Goal: Task Accomplishment & Management: Manage account settings

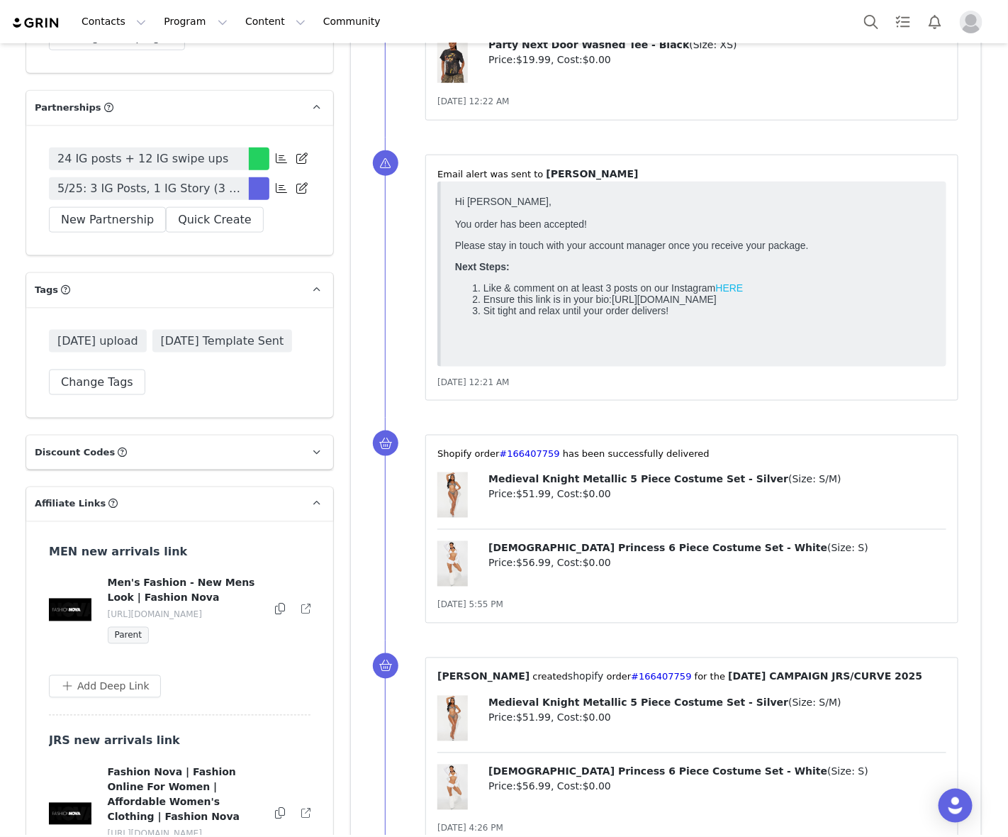
scroll to position [4432, 0]
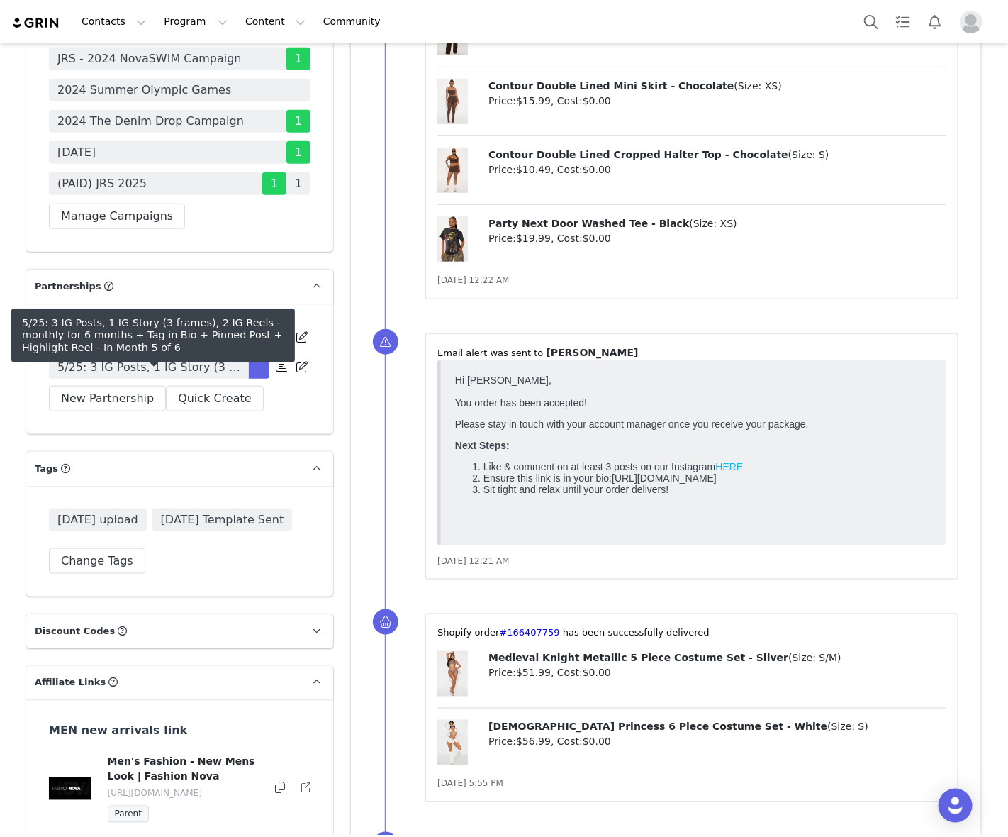
click at [206, 195] on span "(PAID) JRS 2025" at bounding box center [155, 183] width 213 height 23
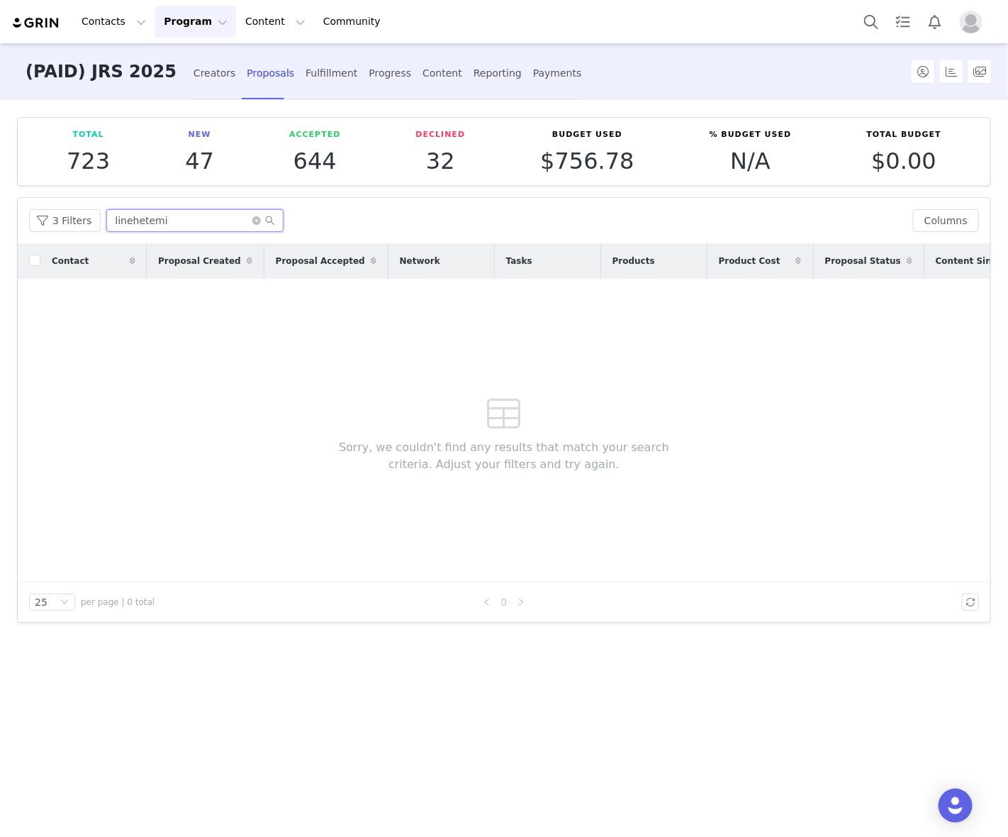
click at [232, 218] on input "linehetemi" at bounding box center [194, 220] width 177 height 23
paste input "Evagarcia"
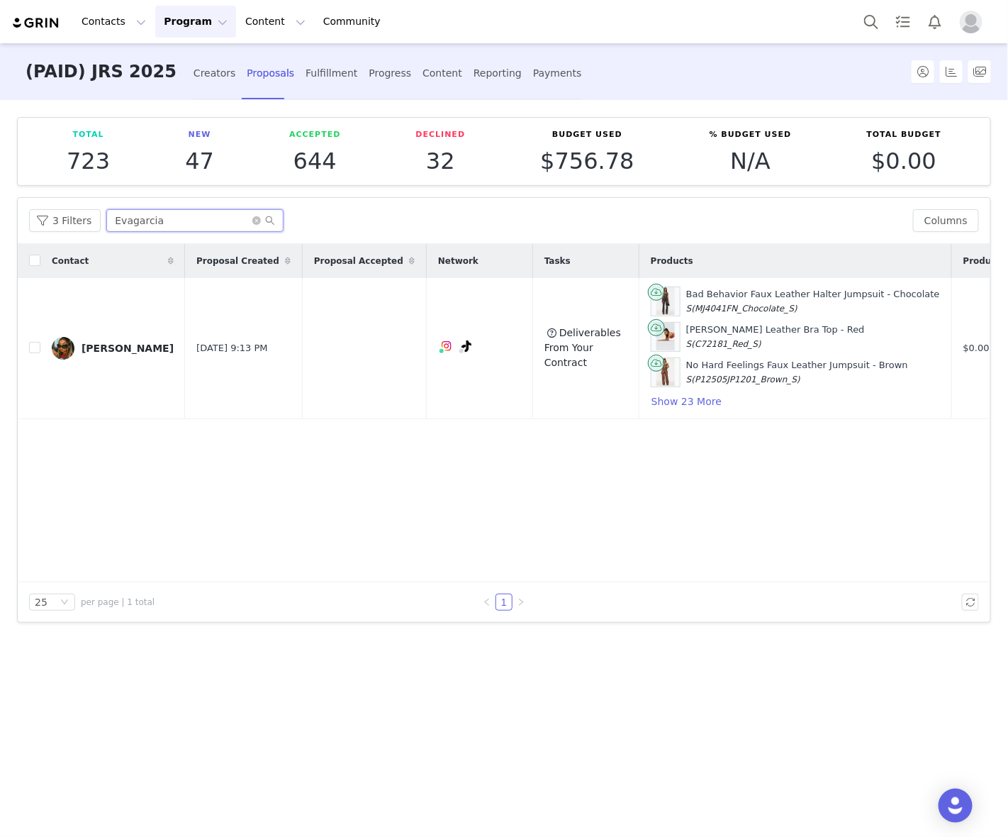
click at [185, 224] on input "Evagarcia" at bounding box center [194, 220] width 177 height 23
paste input "kessiamellow"
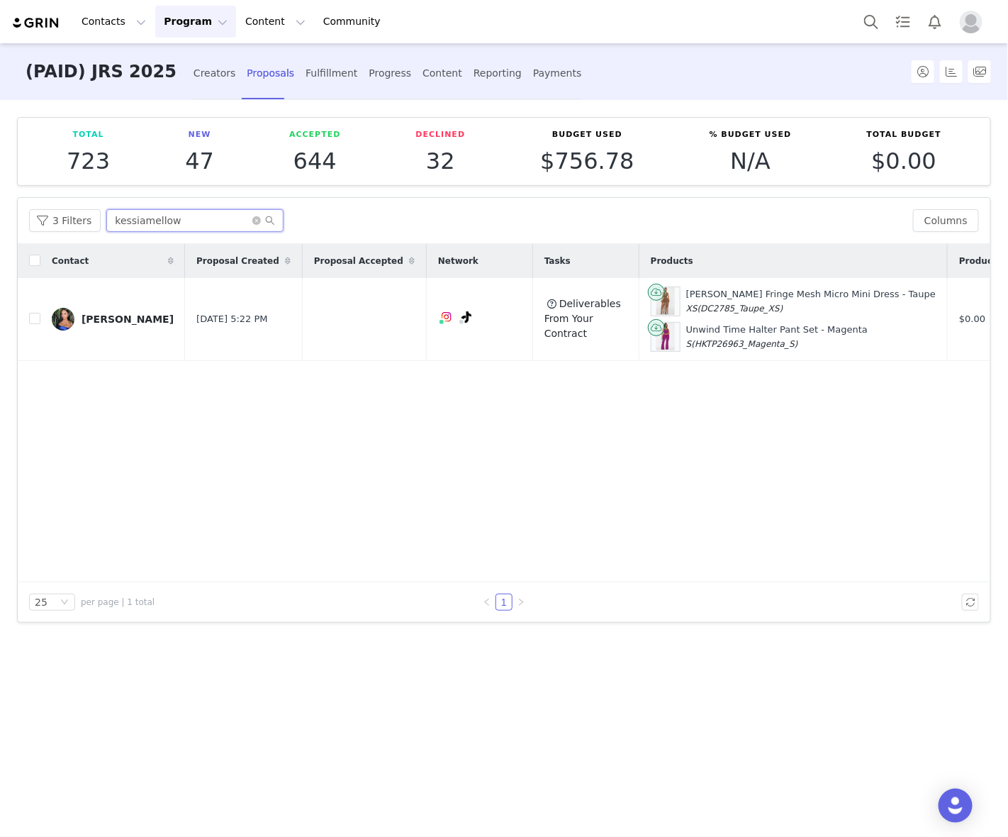
type input "kessiamellow"
drag, startPoint x: 735, startPoint y: 567, endPoint x: 929, endPoint y: 572, distance: 193.7
click at [929, 572] on div "Contact Proposal Created Proposal Accepted Network Tasks Products Product Cost …" at bounding box center [504, 413] width 973 height 338
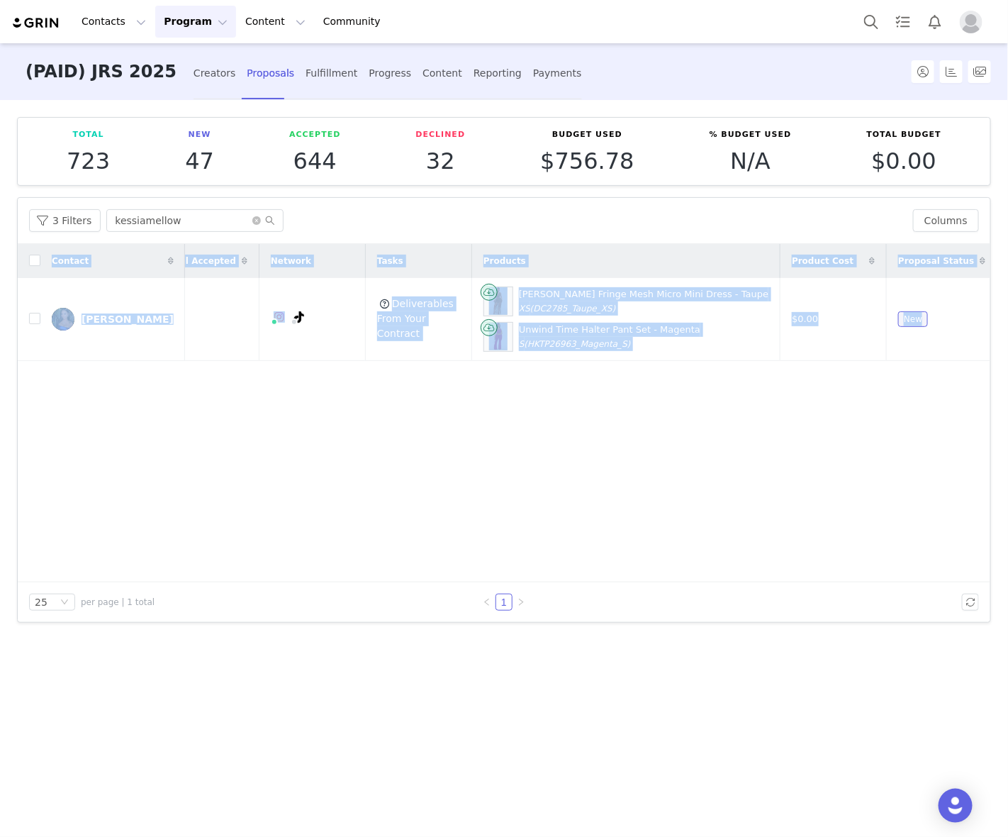
scroll to position [0, 178]
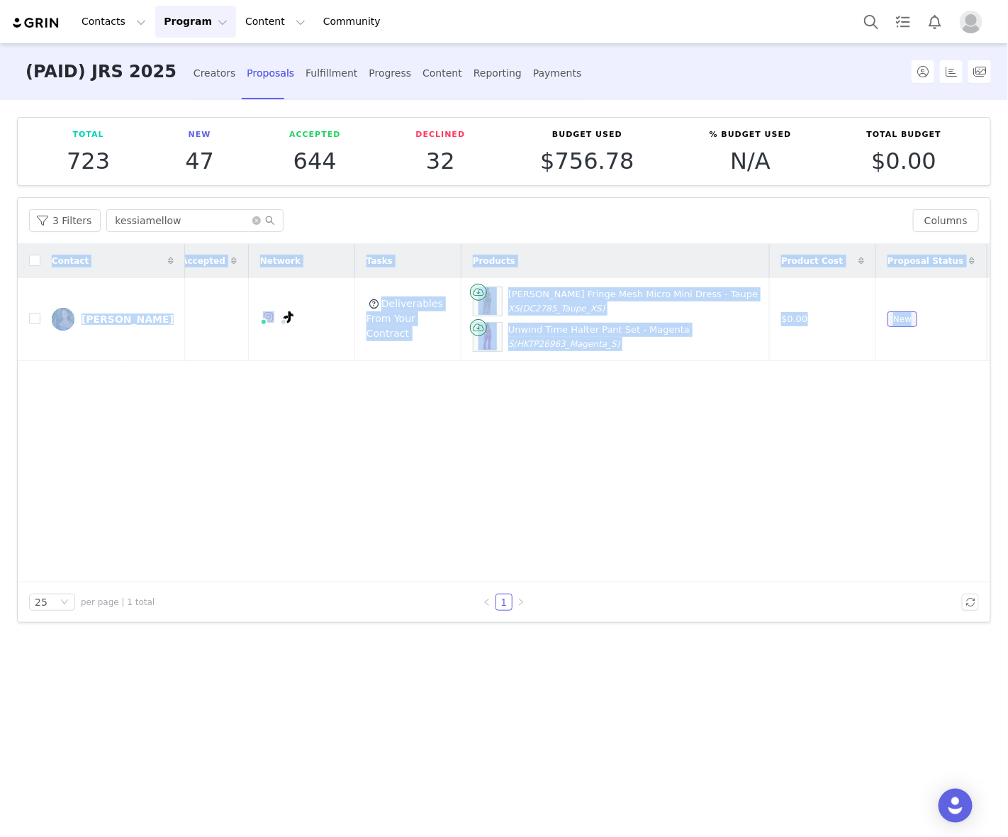
drag, startPoint x: 818, startPoint y: 580, endPoint x: 1037, endPoint y: 565, distance: 219.7
click at [1008, 565] on html "Contacts Contacts Creators Prospects Applicants Program Program Activations Cam…" at bounding box center [504, 418] width 1008 height 837
click at [947, 321] on button "button" at bounding box center [948, 319] width 17 height 17
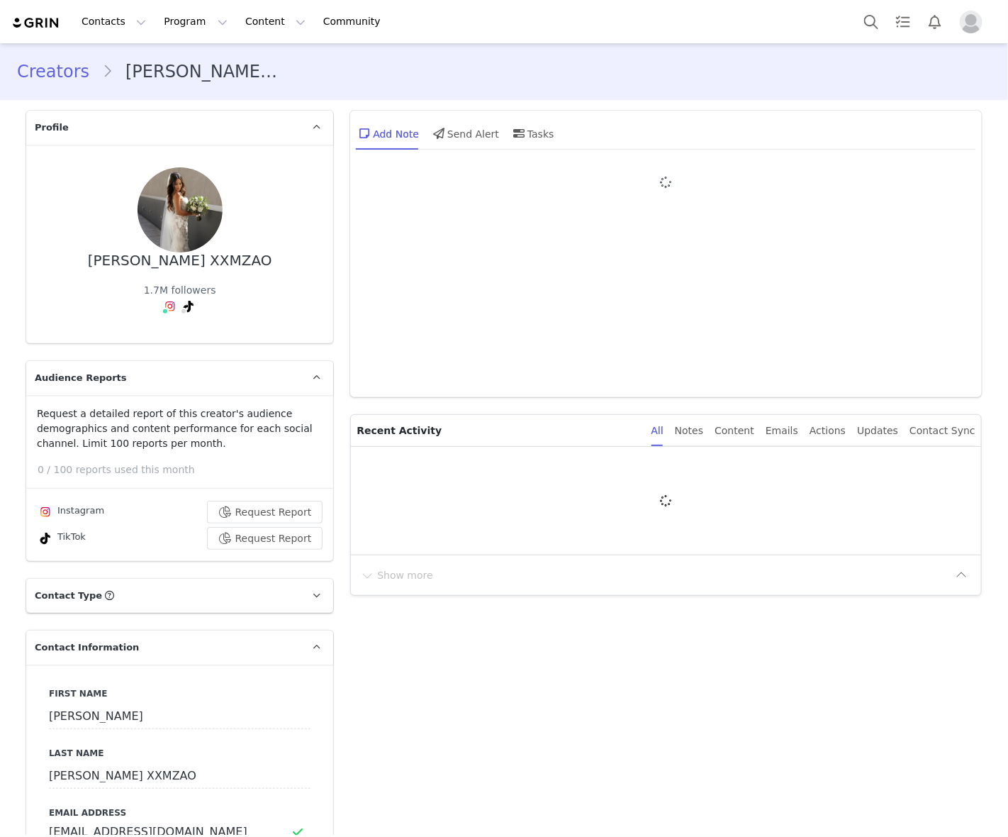
type input "+1 ([GEOGRAPHIC_DATA])"
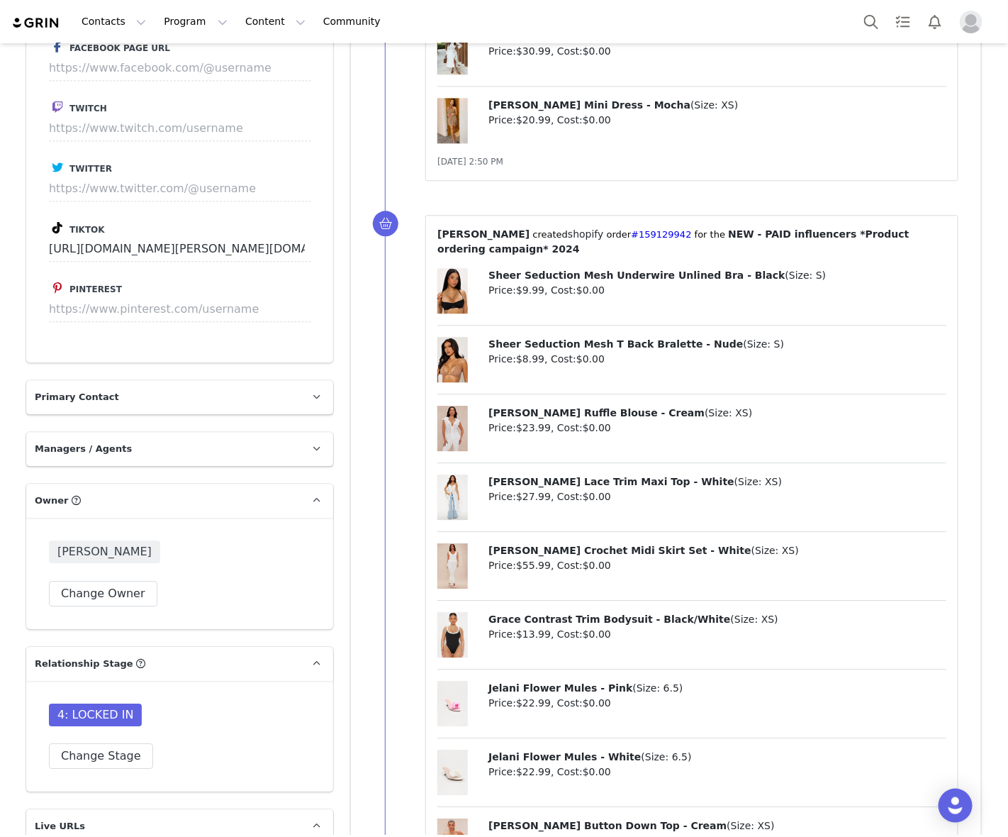
scroll to position [4255, 0]
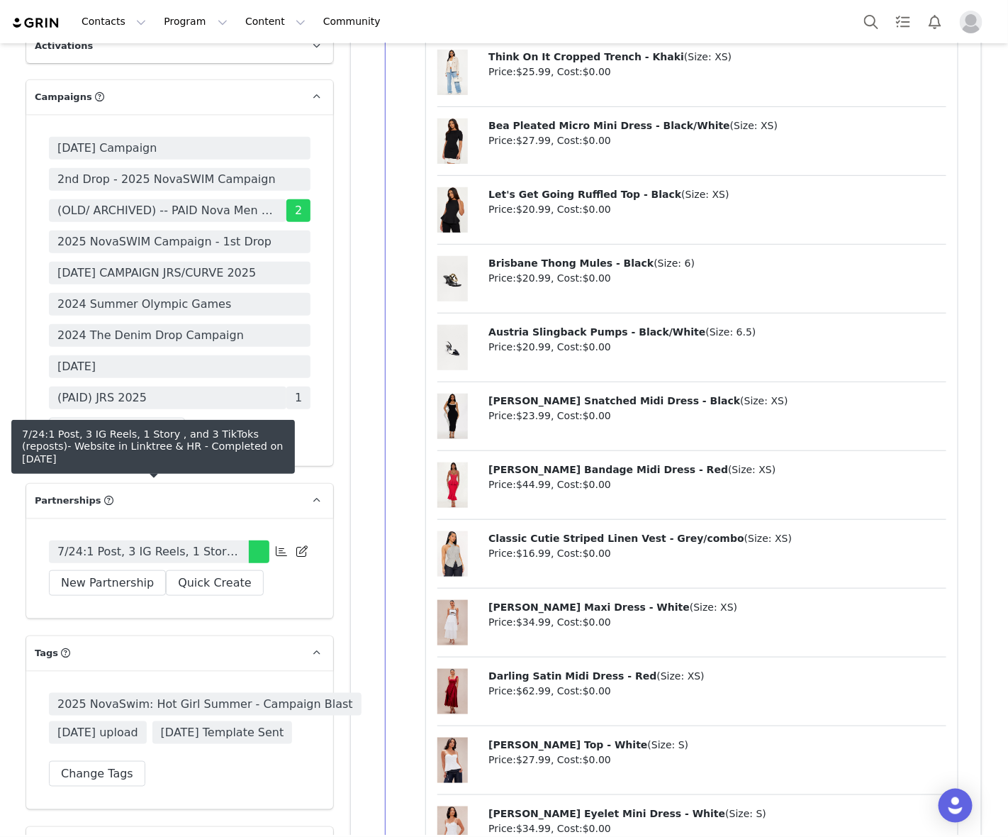
drag, startPoint x: 200, startPoint y: 476, endPoint x: 221, endPoint y: 437, distance: 44.1
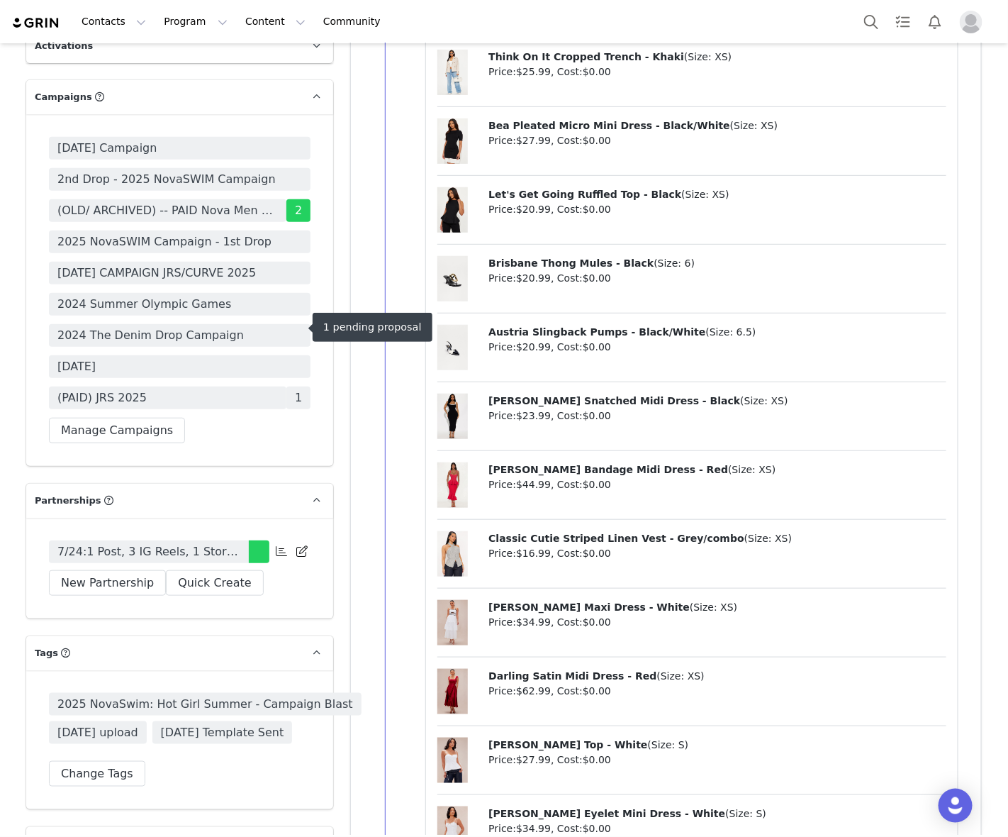
click at [234, 387] on span "(PAID) JRS 2025" at bounding box center [168, 398] width 238 height 23
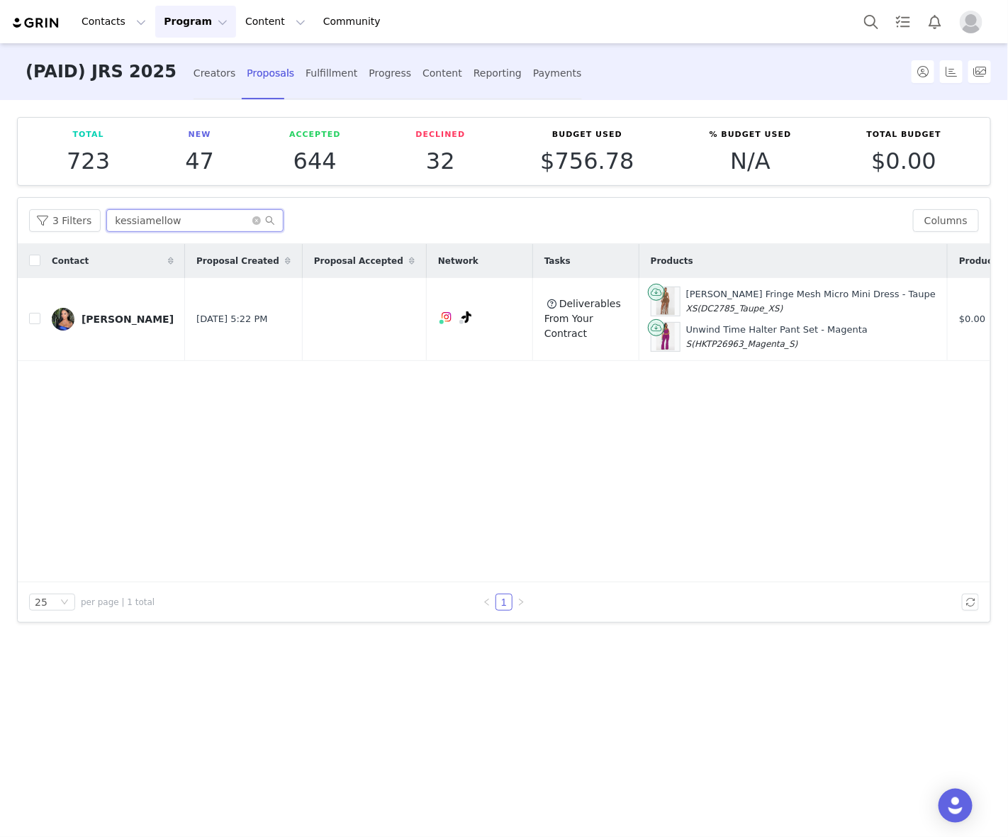
click at [194, 221] on input "kessiamellow" at bounding box center [194, 220] width 177 height 23
paste input "text"
click at [223, 228] on input "kessiamellow" at bounding box center [194, 220] width 177 height 23
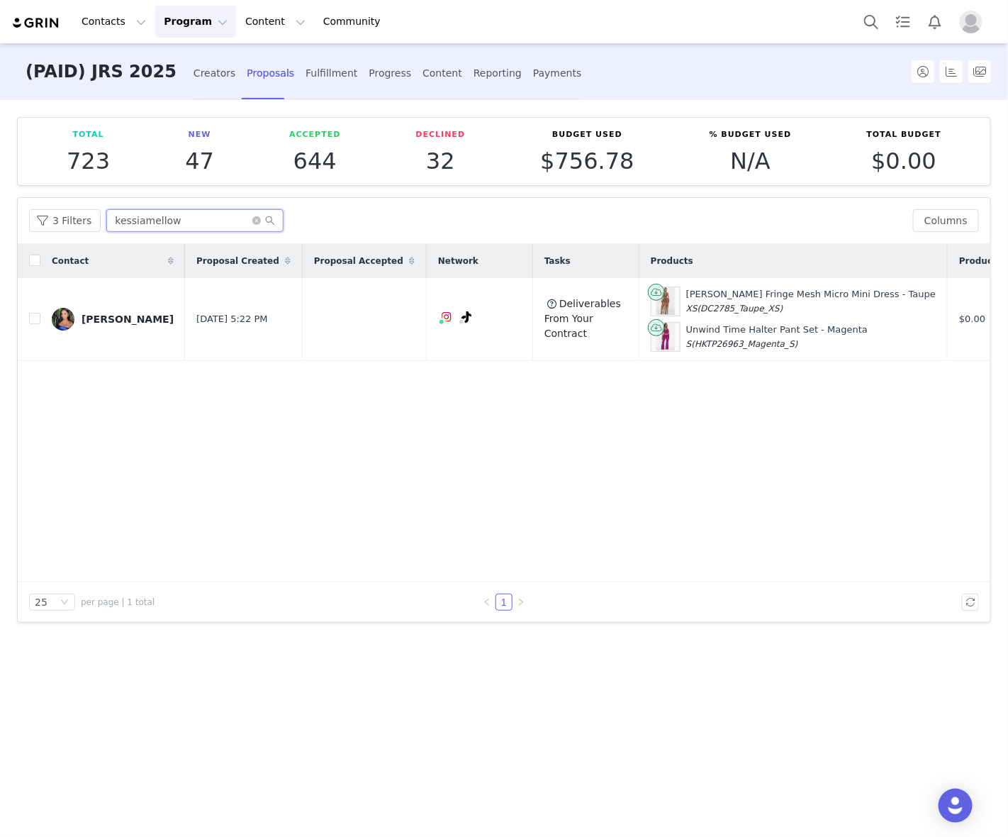
click at [223, 228] on input "kessiamellow" at bounding box center [194, 220] width 177 height 23
paste input "Sarah.marelli"
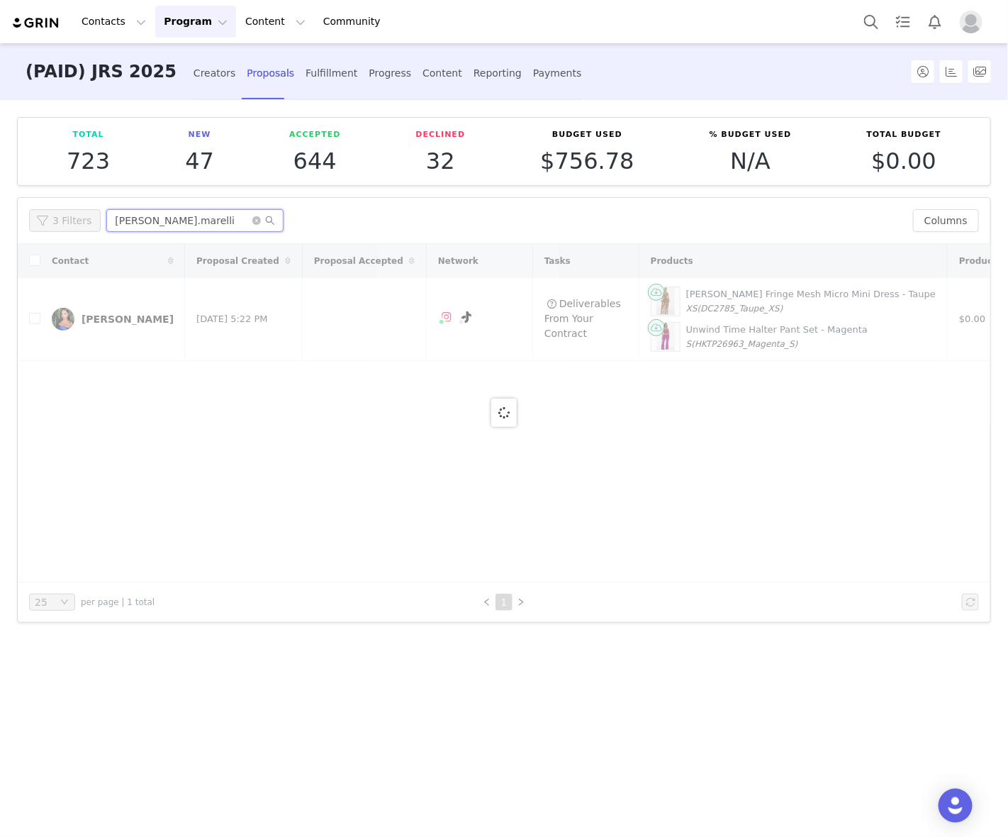
type input "Sarah.marelli"
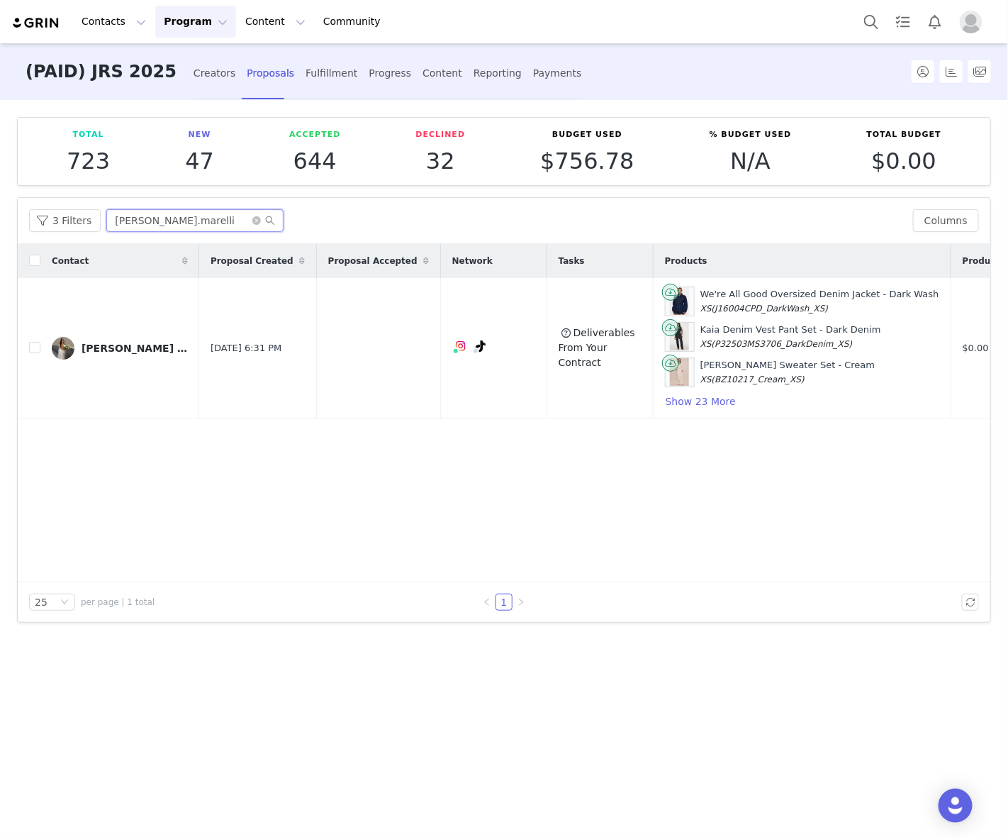
scroll to position [0, 267]
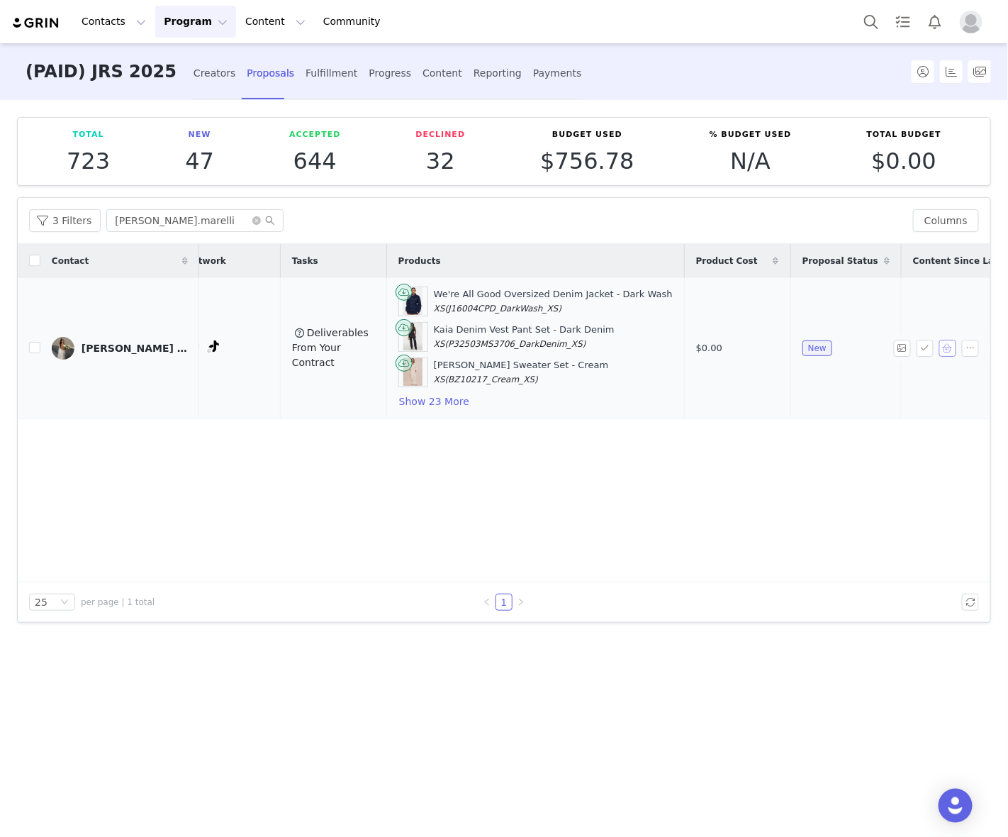
click at [952, 345] on button "button" at bounding box center [948, 348] width 17 height 17
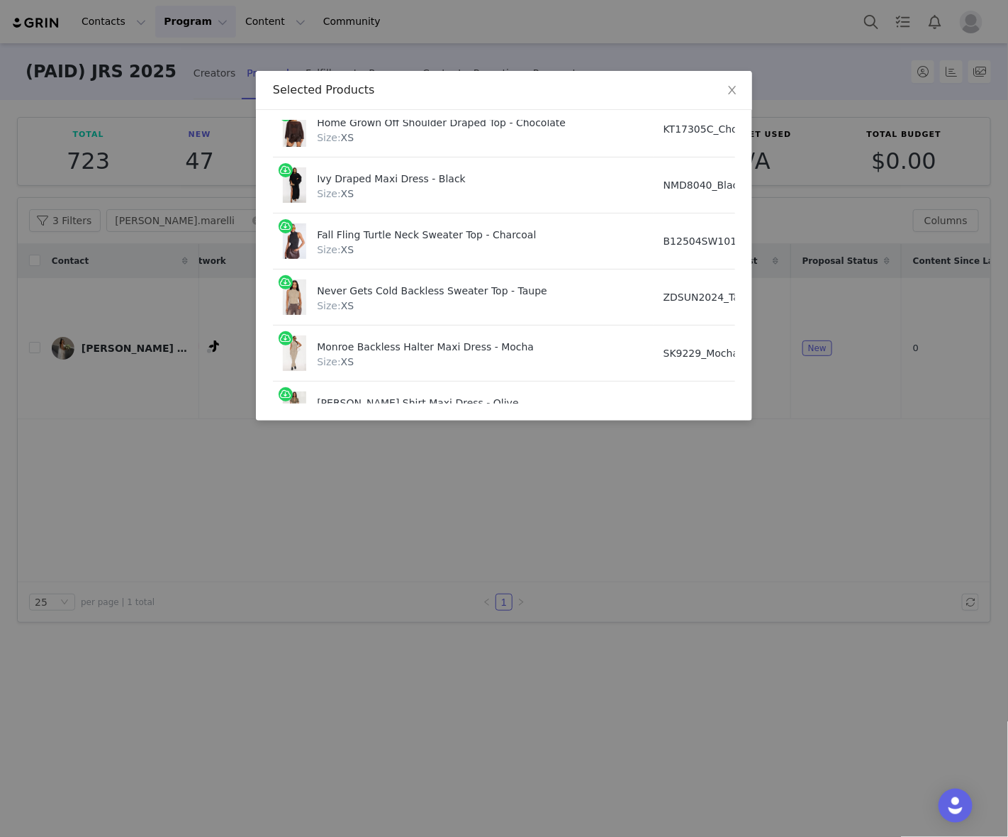
scroll to position [1252, 0]
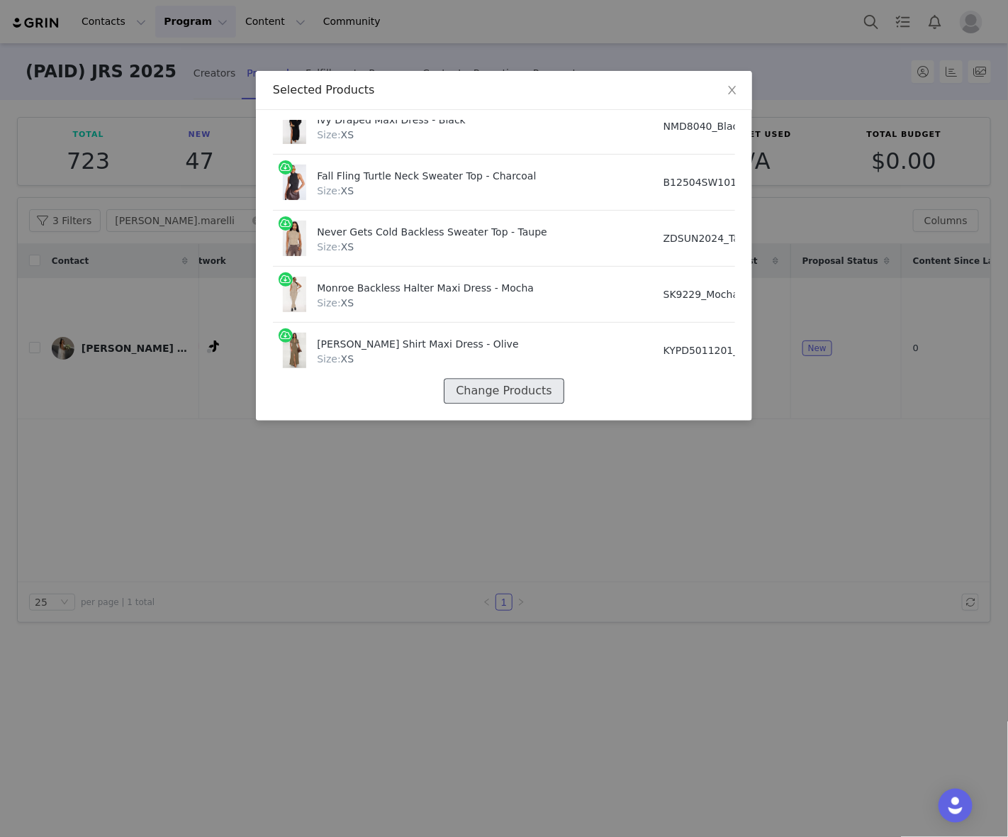
click at [527, 379] on button "Change Products" at bounding box center [504, 391] width 120 height 26
select select "26171543"
select select "27671650"
select select "26000244"
select select "27613628"
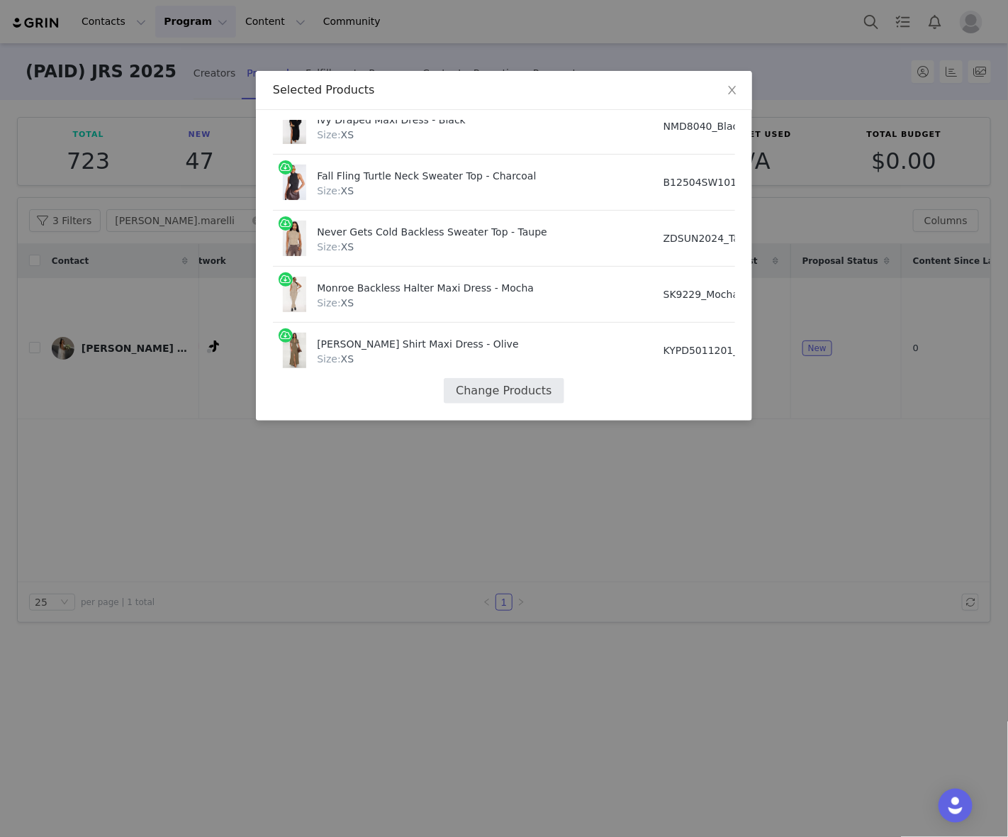
select select "26377055"
select select "28078814"
select select "24033403"
select select "25449589"
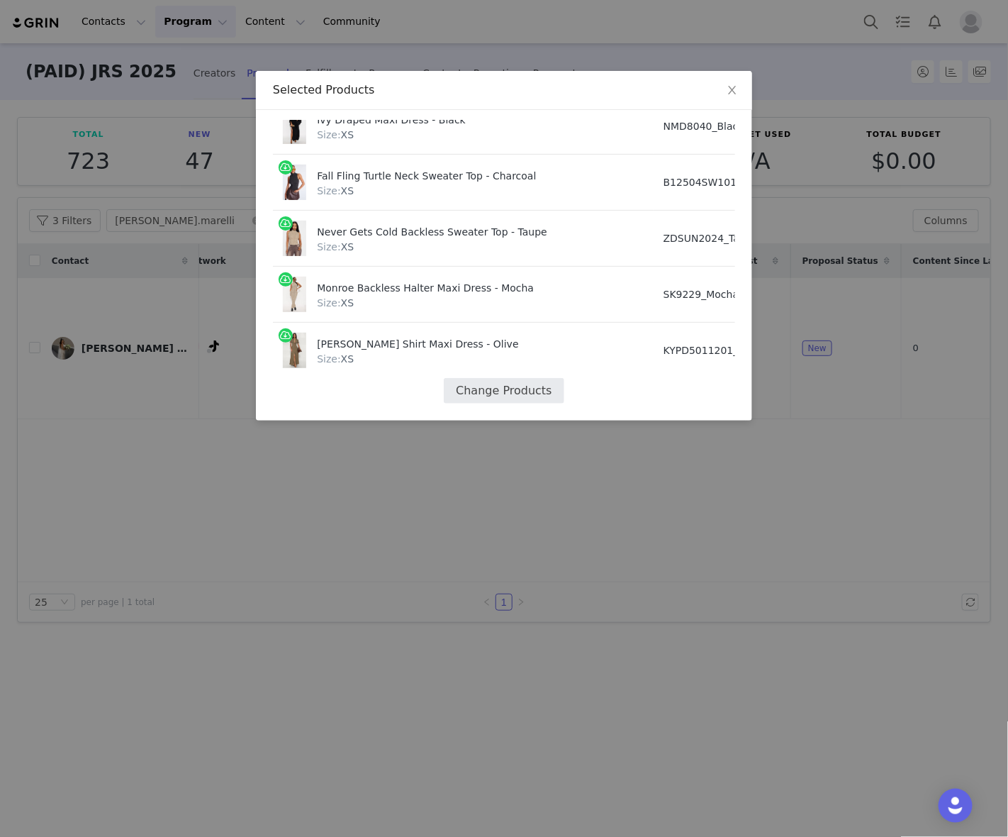
select select "27536748"
select select "27860434"
select select "27576808"
select select "27857154"
select select "27703374"
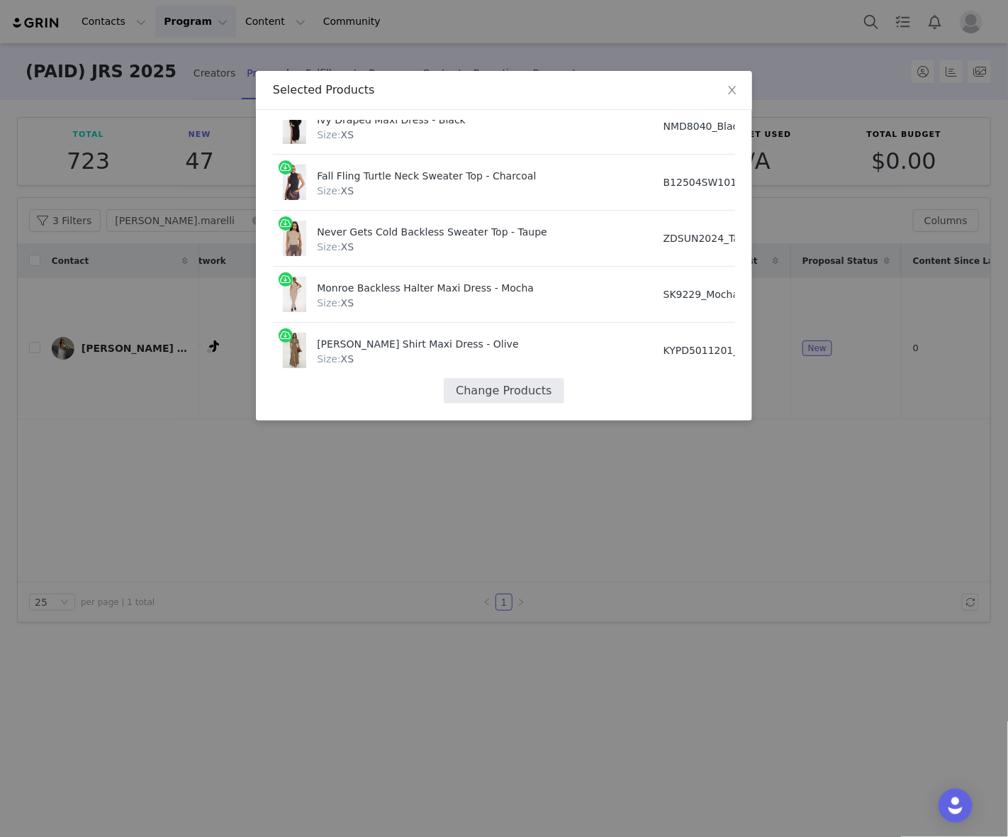
select select "27823145"
select select "28233878"
select select "27823060"
select select "27475938"
select select "27999493"
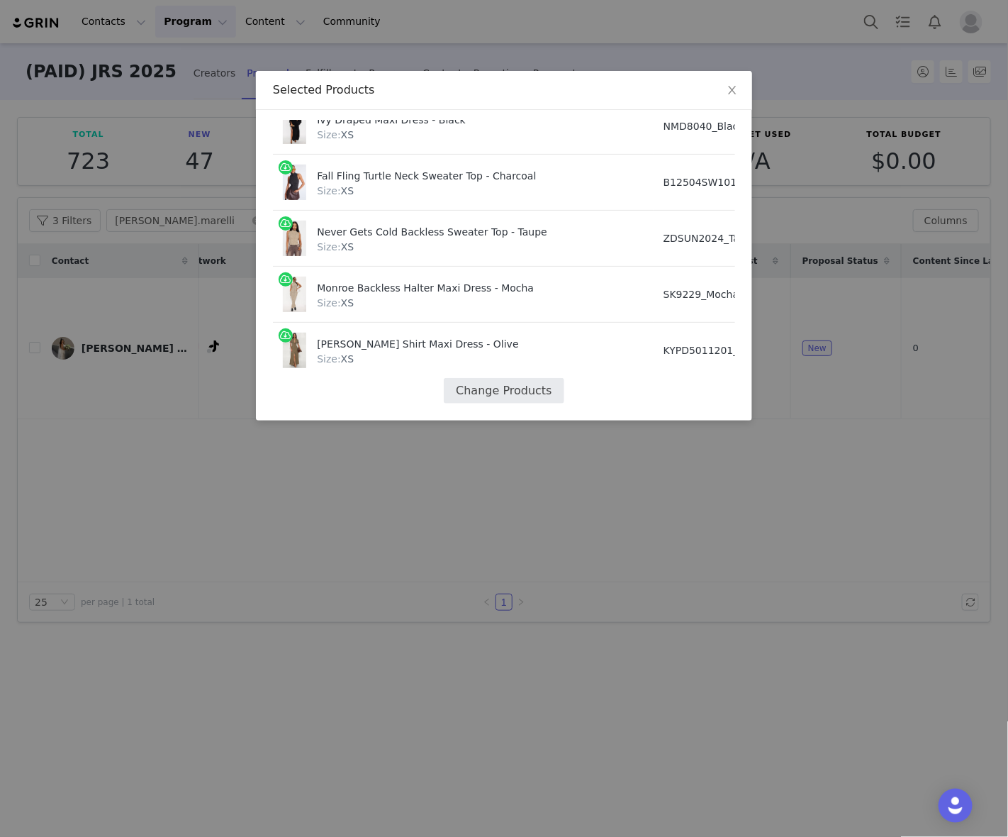
select select "27671132"
select select "28109205"
select select "27773676"
select select "27612940"
select select "23617205"
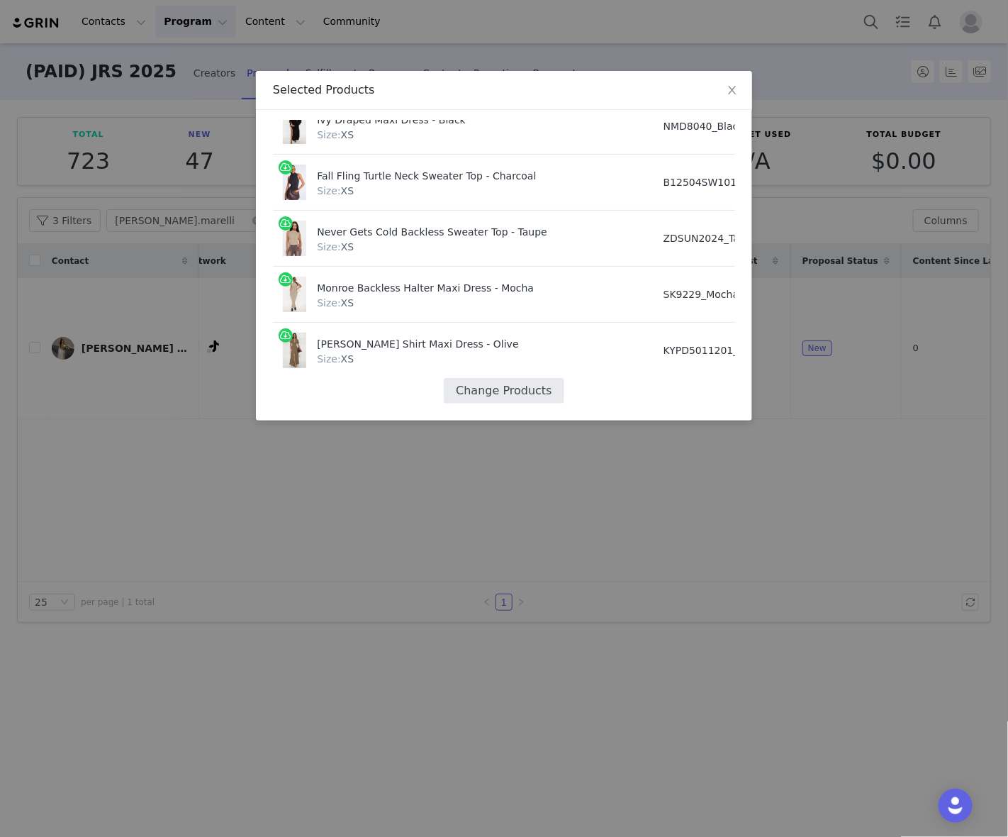
select select "27756600"
select select "27461323"
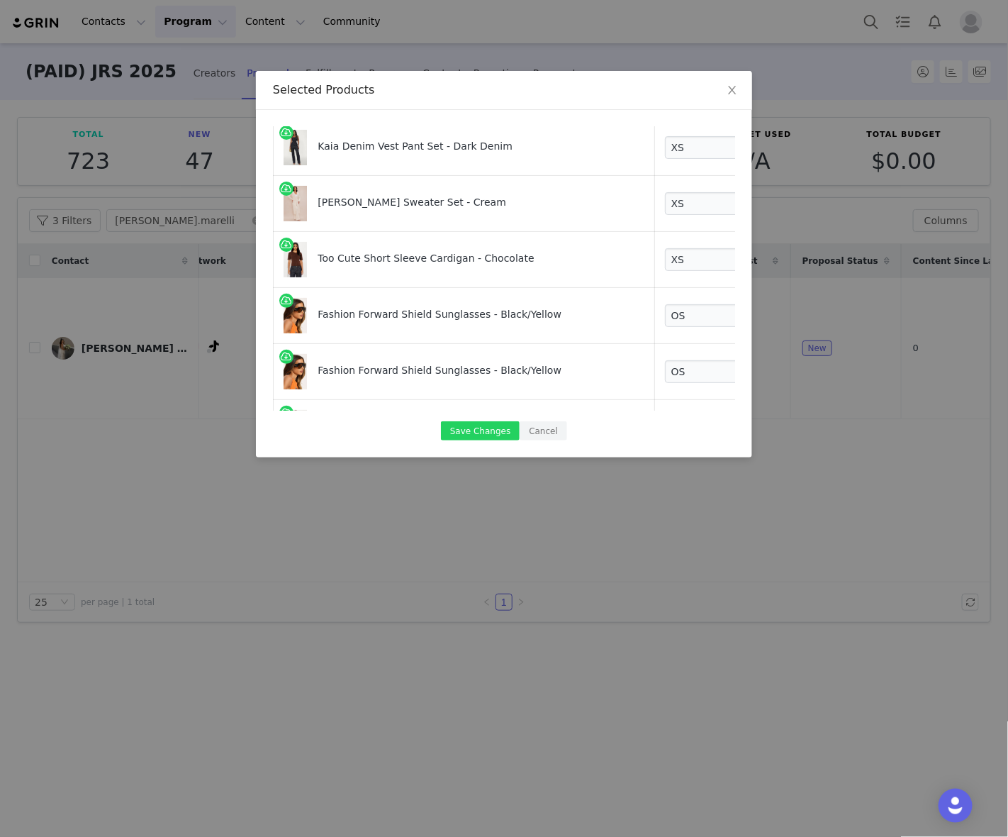
scroll to position [266, 0]
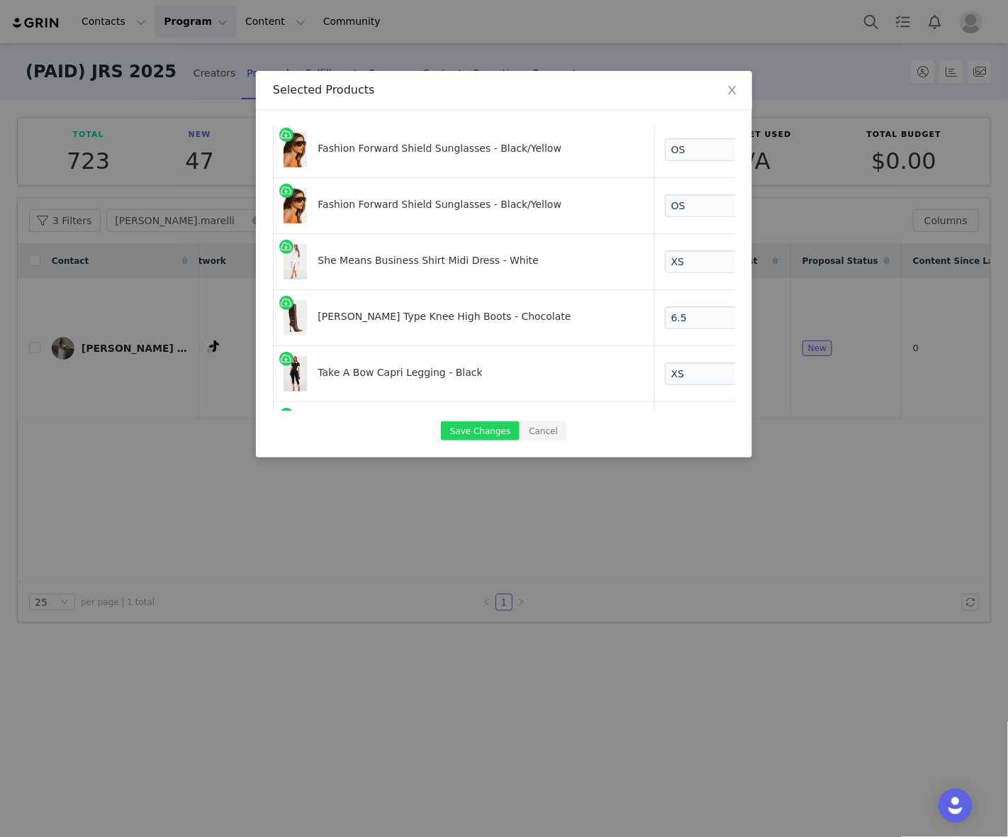
click at [778, 204] on link at bounding box center [785, 208] width 14 height 14
select select "28078814"
select select "24033403"
select select "25449589"
select select "27536748"
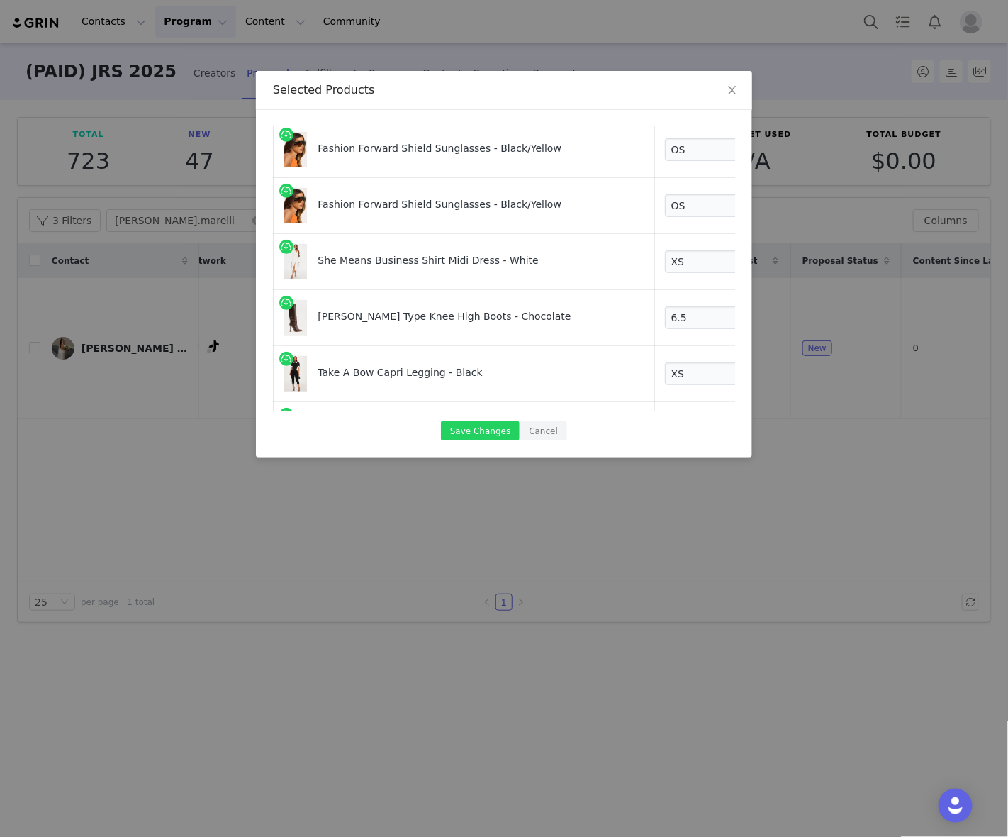
select select "27860434"
select select "27576808"
select select "27857154"
select select "27703374"
select select "27823145"
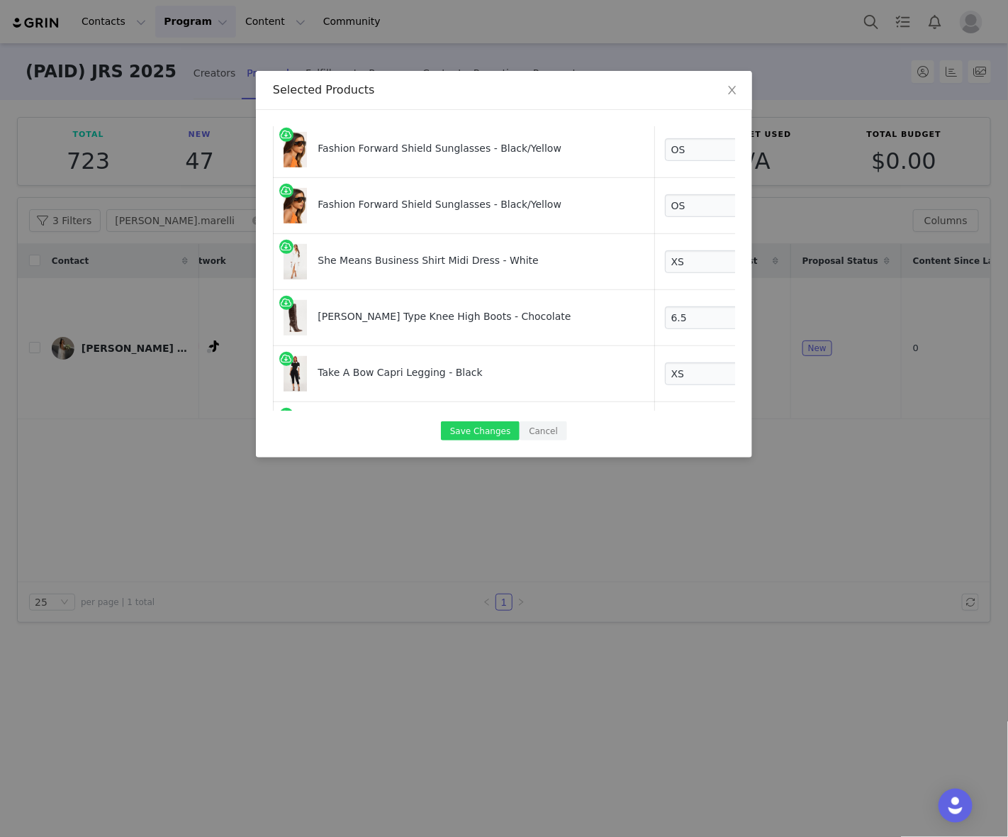
select select "28233878"
select select "27823060"
select select "27475938"
select select "27999493"
select select "27671132"
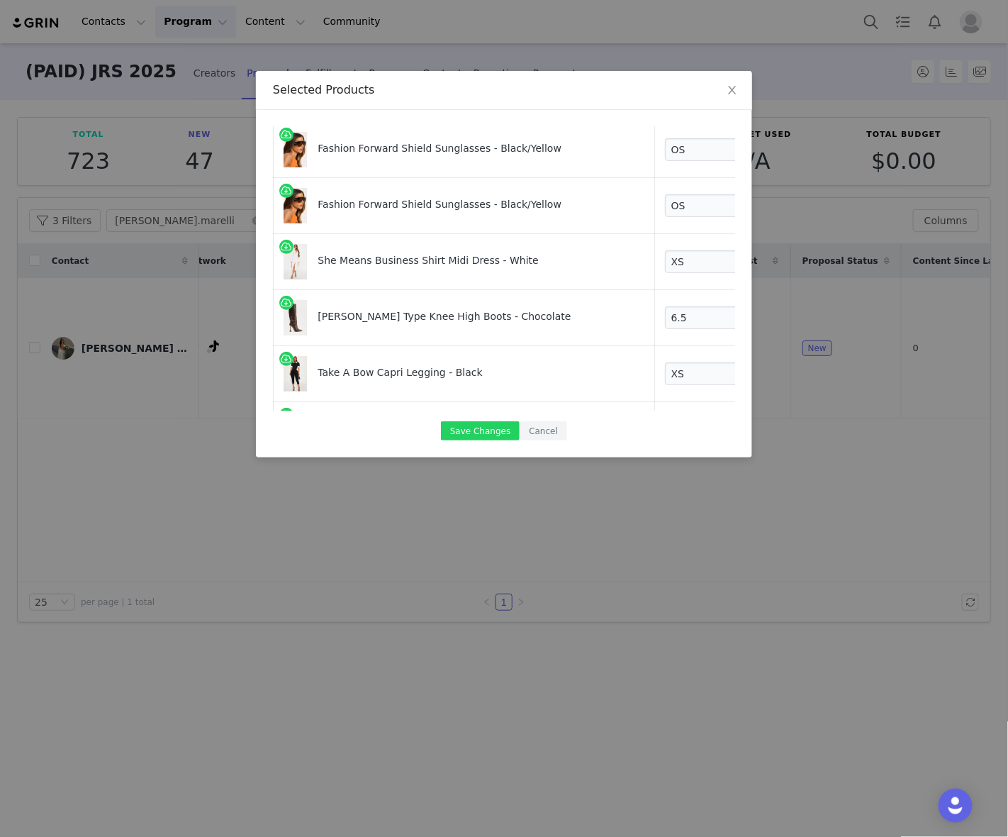
select select "28109205"
select select "27773676"
select select "27612940"
select select "23617205"
select select "27756600"
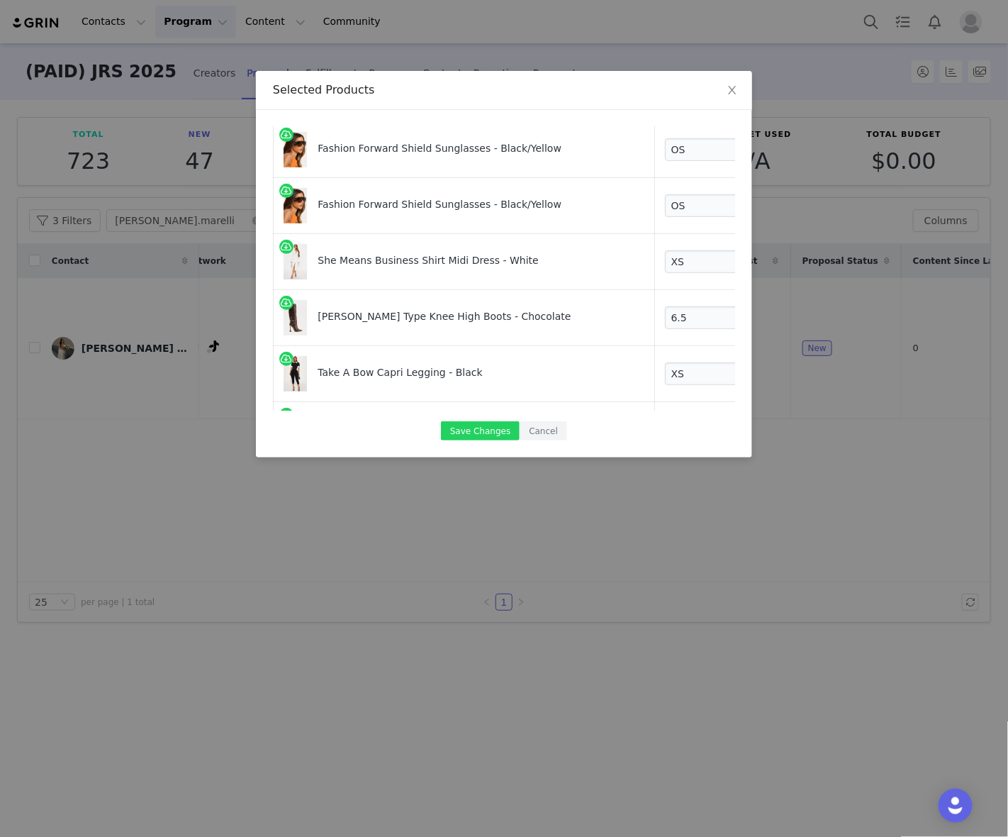
select select "27461323"
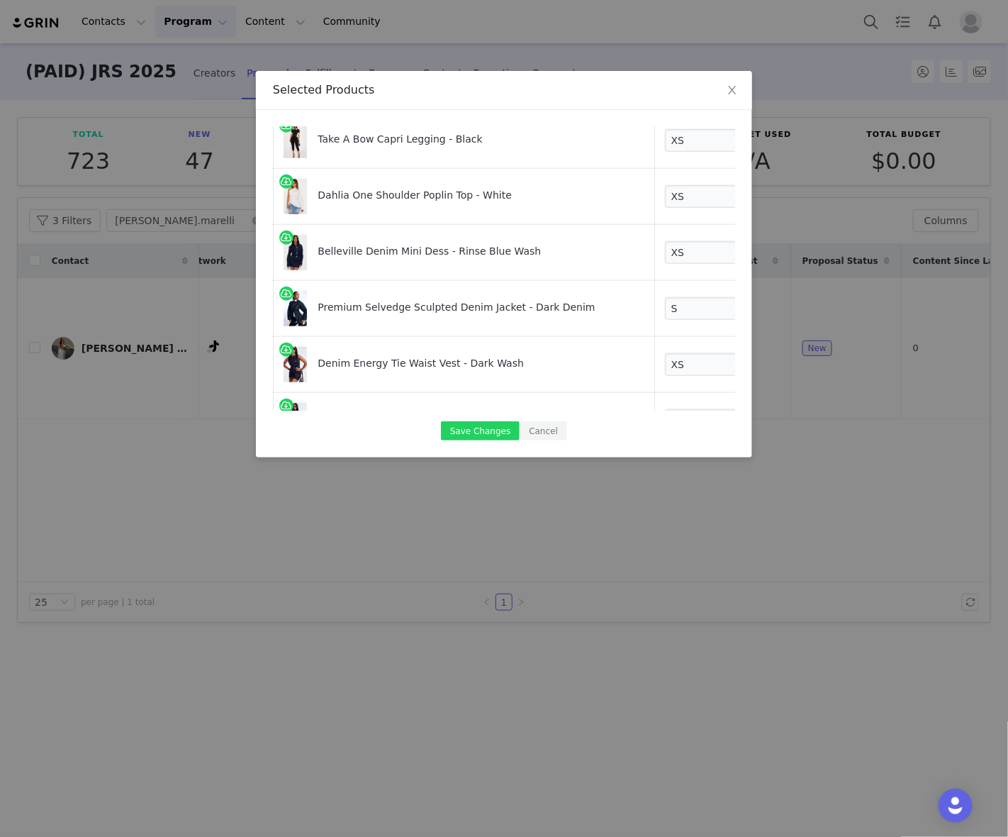
scroll to position [709, 0]
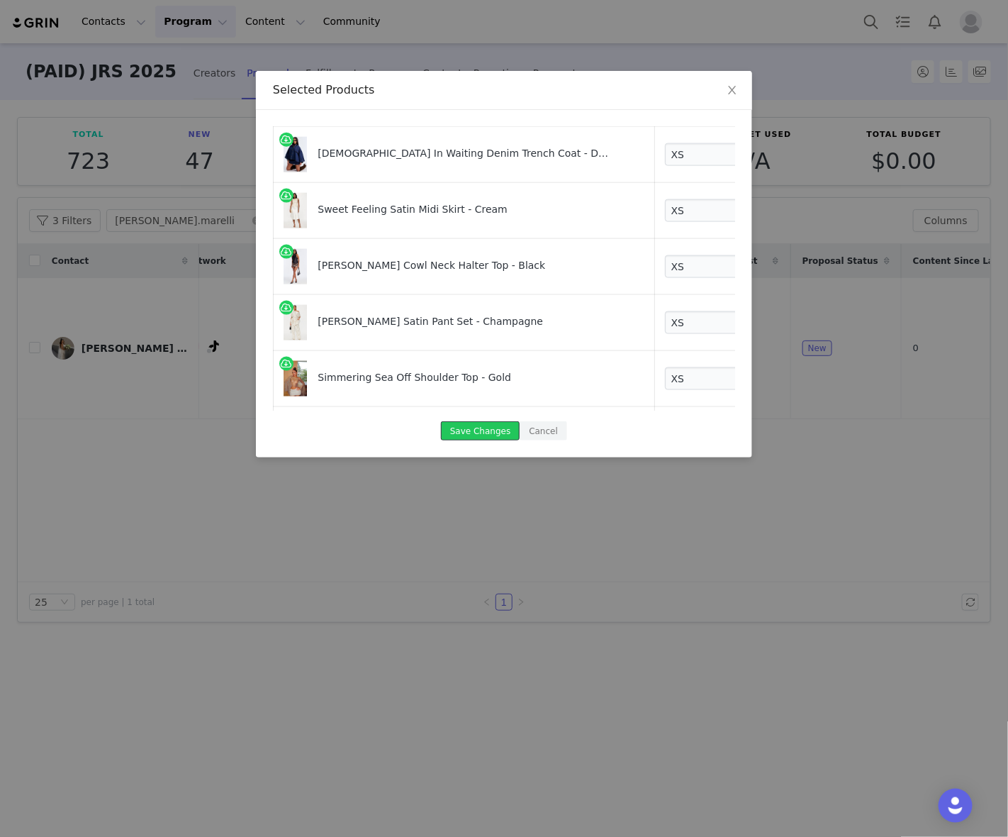
click at [479, 434] on button "Save Changes" at bounding box center [480, 430] width 79 height 19
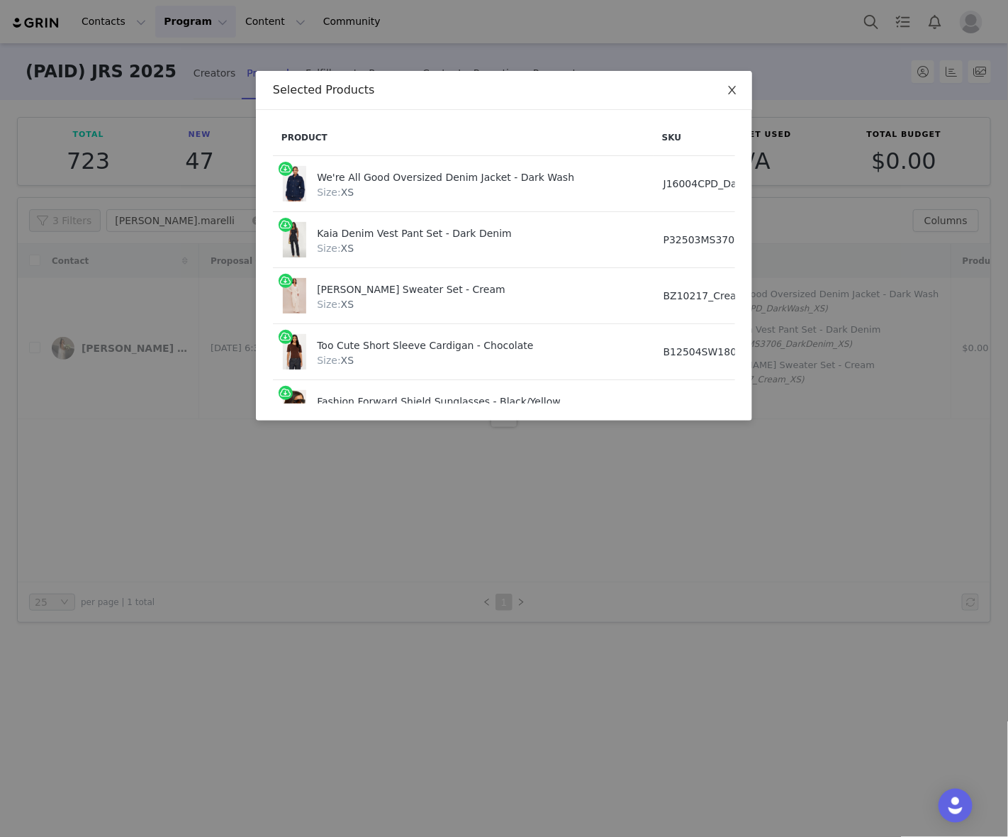
click at [730, 94] on icon "icon: close" at bounding box center [732, 90] width 8 height 9
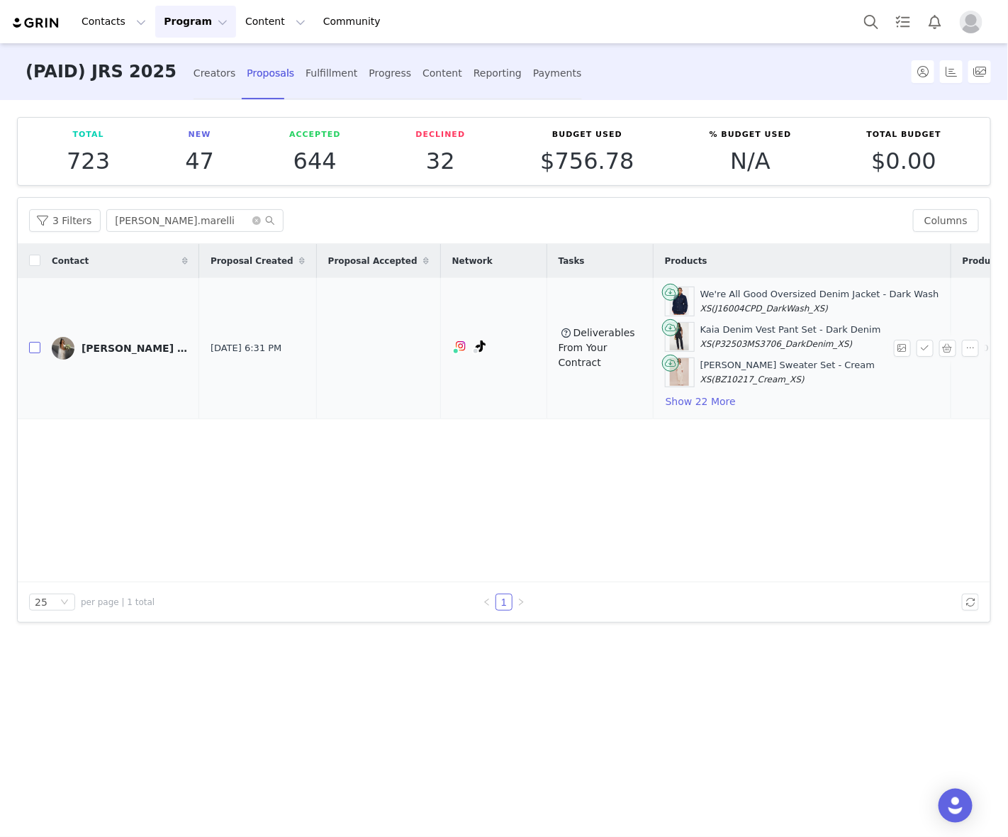
click at [32, 350] on input "checkbox" at bounding box center [34, 347] width 11 height 11
checkbox input "true"
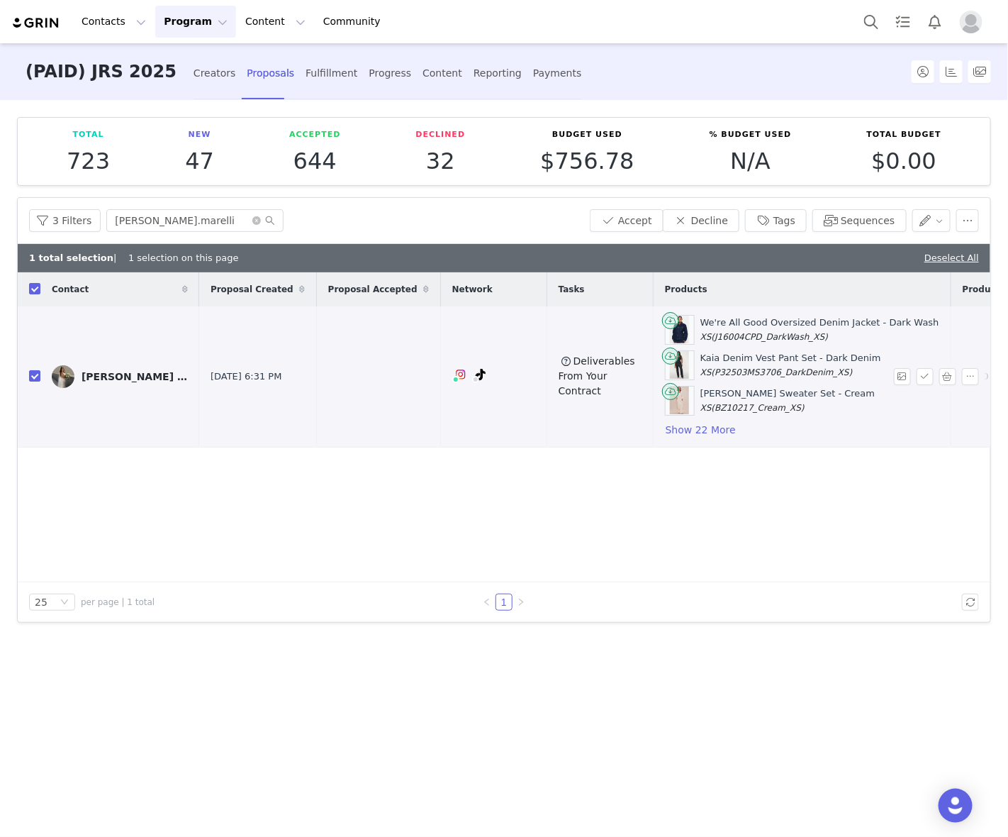
drag, startPoint x: 125, startPoint y: 379, endPoint x: 165, endPoint y: 369, distance: 41.6
click at [206, 228] on input "[PERSON_NAME].marelli" at bounding box center [194, 220] width 177 height 23
click at [640, 223] on button "Accept" at bounding box center [627, 220] width 74 height 23
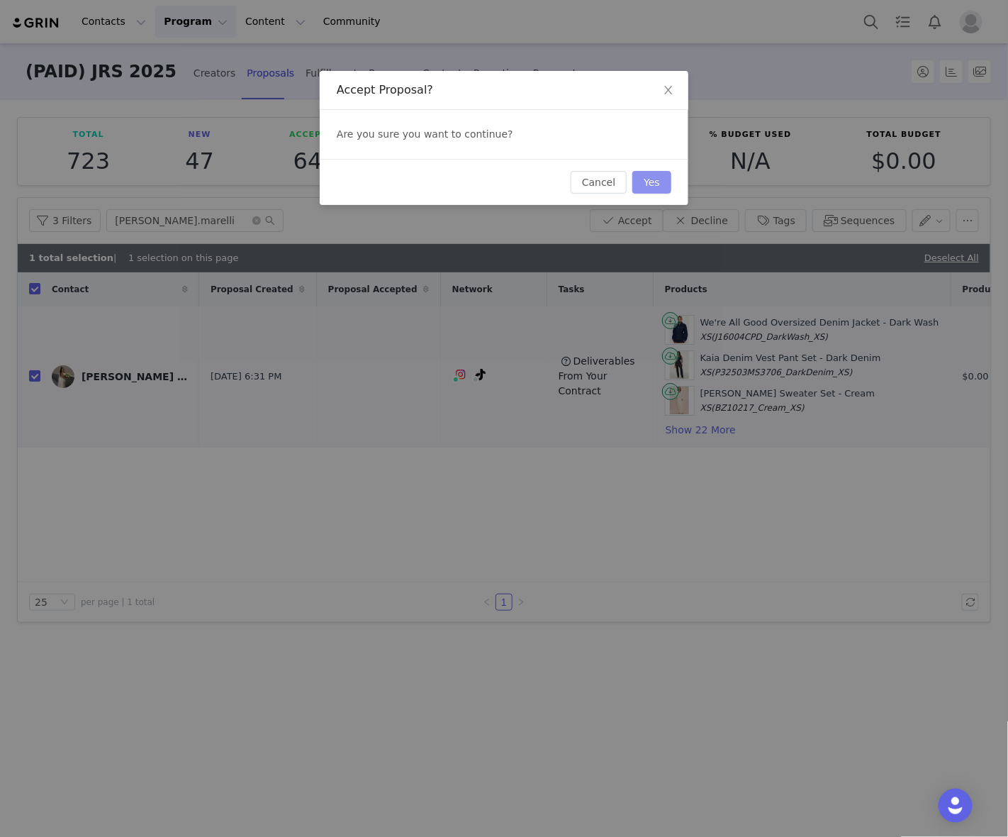
click at [652, 184] on button "Yes" at bounding box center [652, 182] width 39 height 23
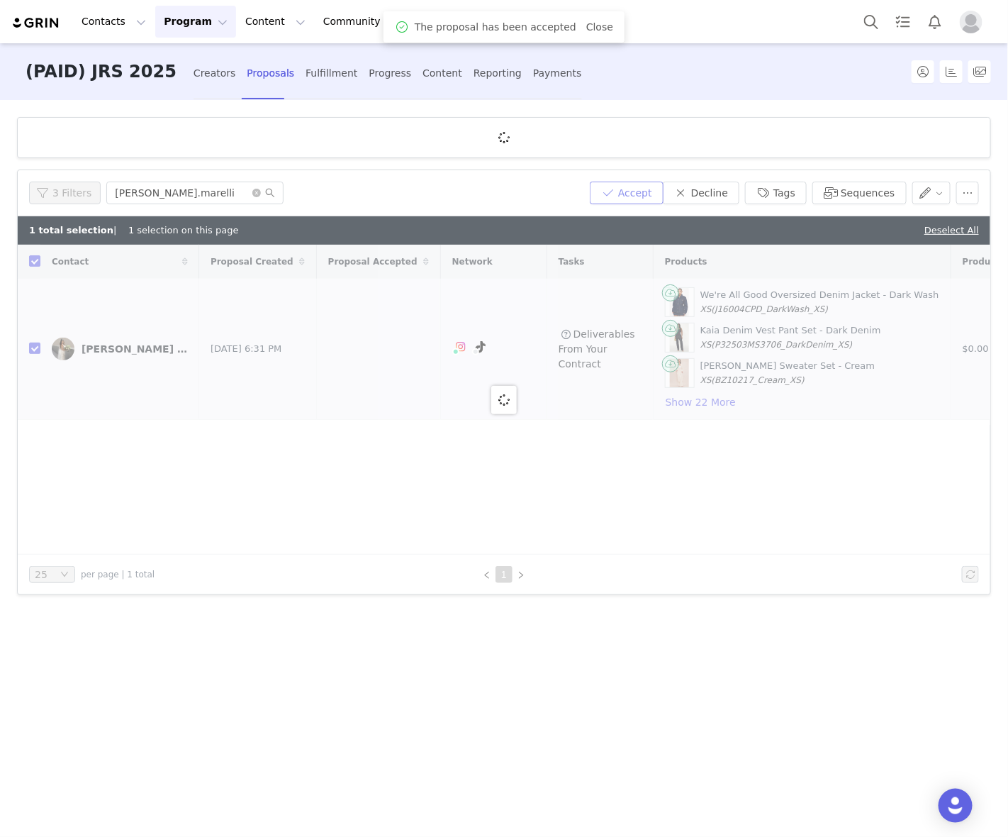
checkbox input "false"
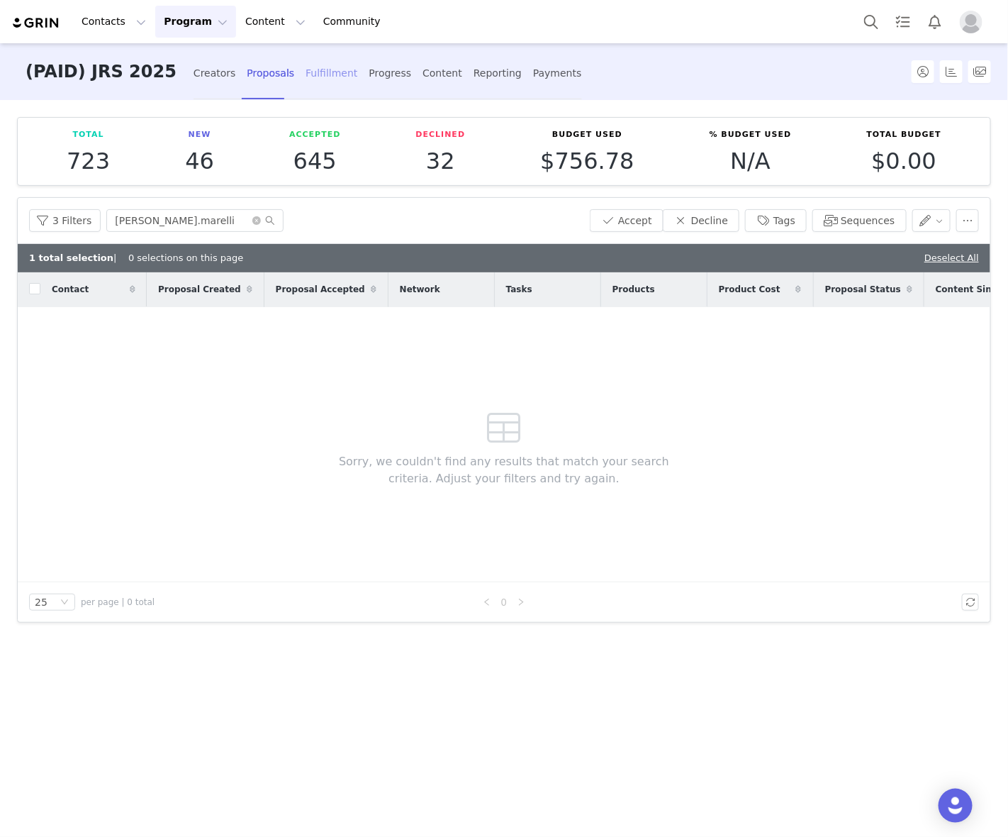
click at [306, 73] on div "Fulfillment" at bounding box center [332, 74] width 52 height 38
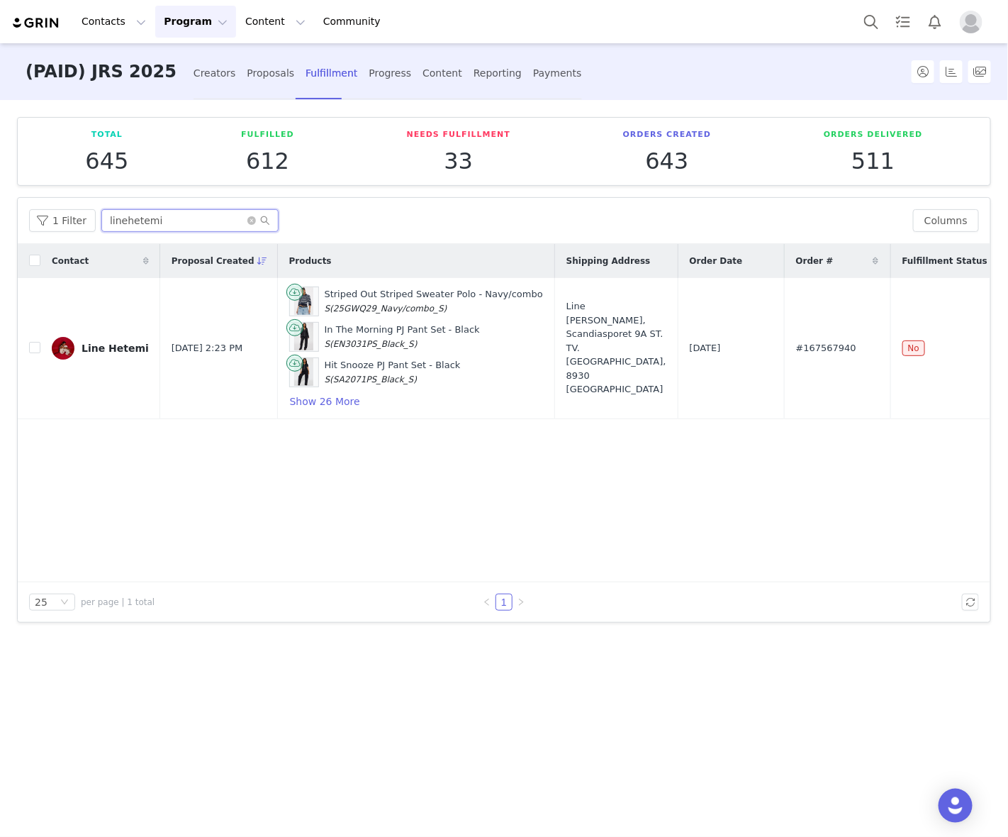
click at [179, 225] on input "linehetemi" at bounding box center [189, 220] width 177 height 23
paste input "Sarah.marell"
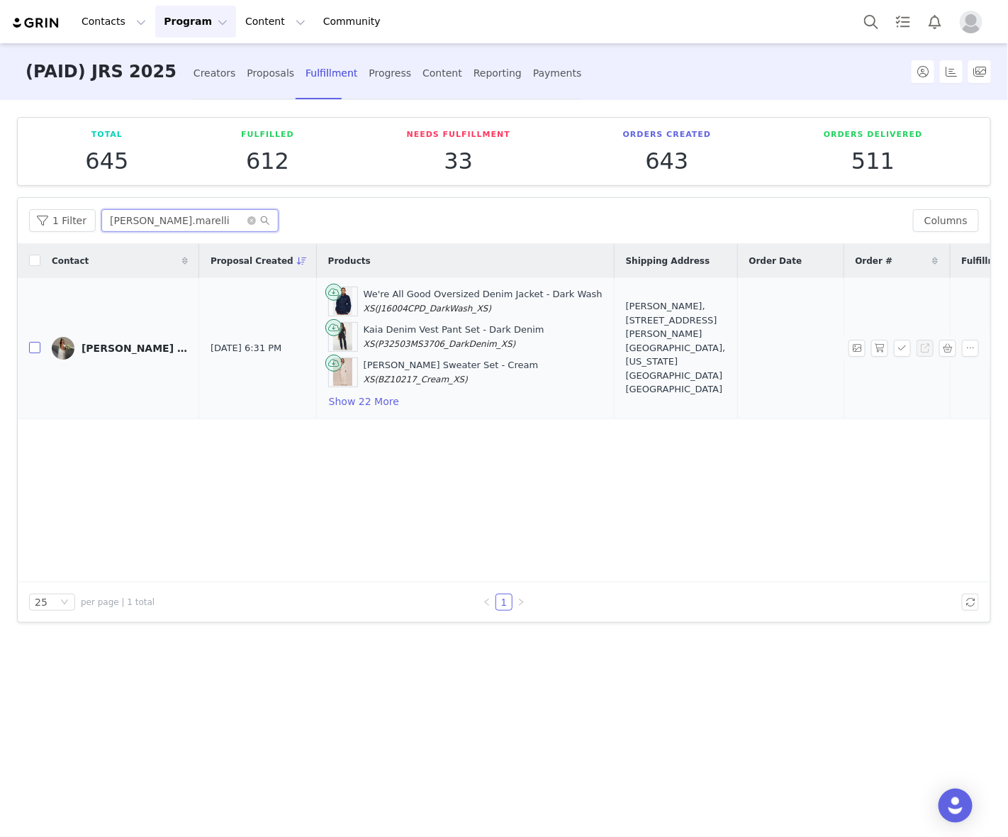
type input "[PERSON_NAME].marelli"
click at [33, 351] on input "checkbox" at bounding box center [34, 347] width 11 height 11
checkbox input "true"
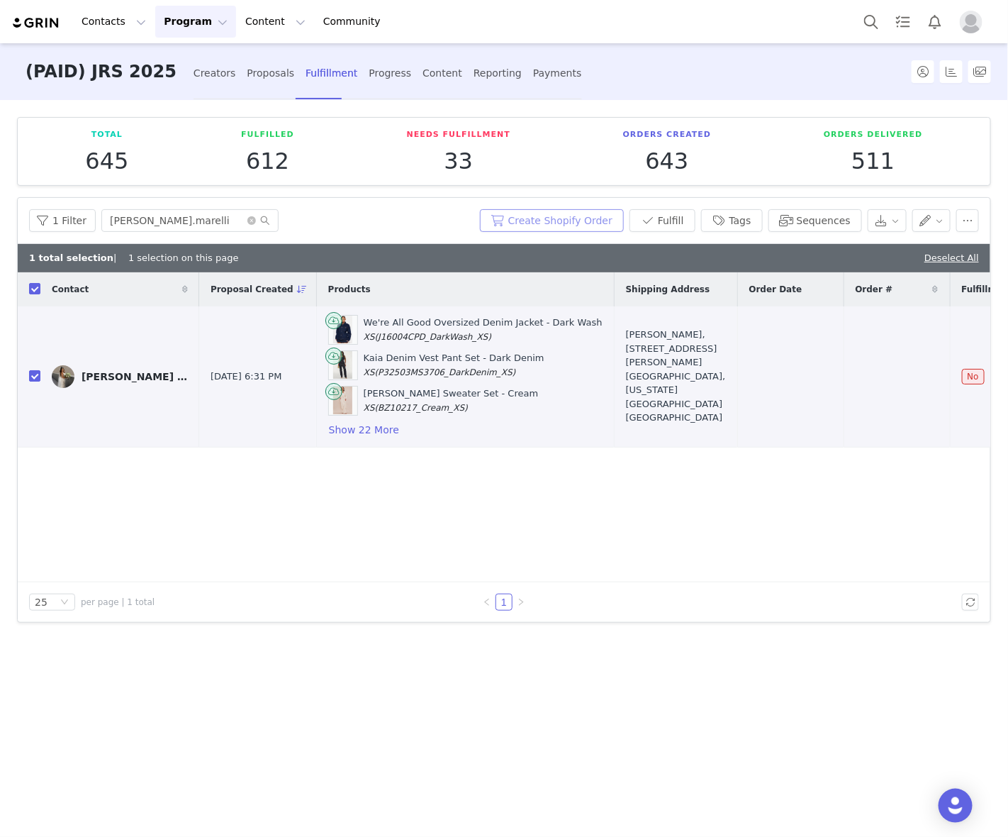
click at [592, 215] on button "Create Shopify Order" at bounding box center [552, 220] width 144 height 23
click at [560, 225] on div "1 Filter Sarah.marelli Create Shopify Order Fulfill Tags Sequences 1 total sele…" at bounding box center [504, 410] width 973 height 424
click at [856, 377] on span "#167580446" at bounding box center [886, 376] width 60 height 14
copy span "167580446"
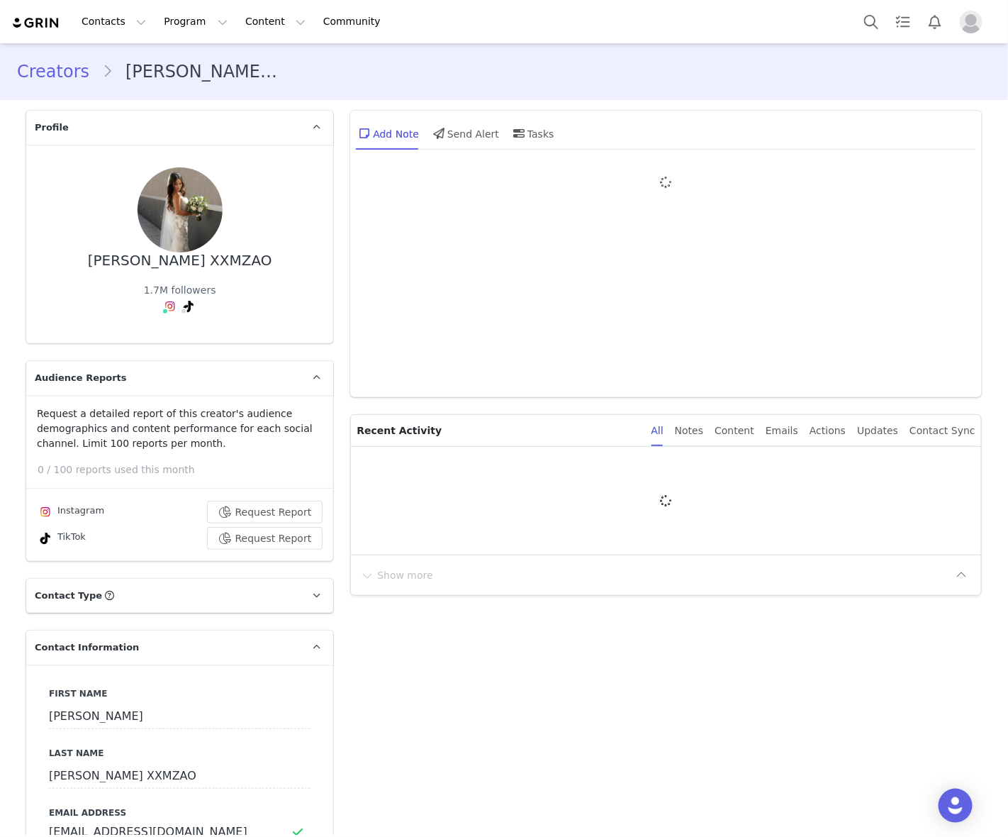
type input "+1 ([GEOGRAPHIC_DATA])"
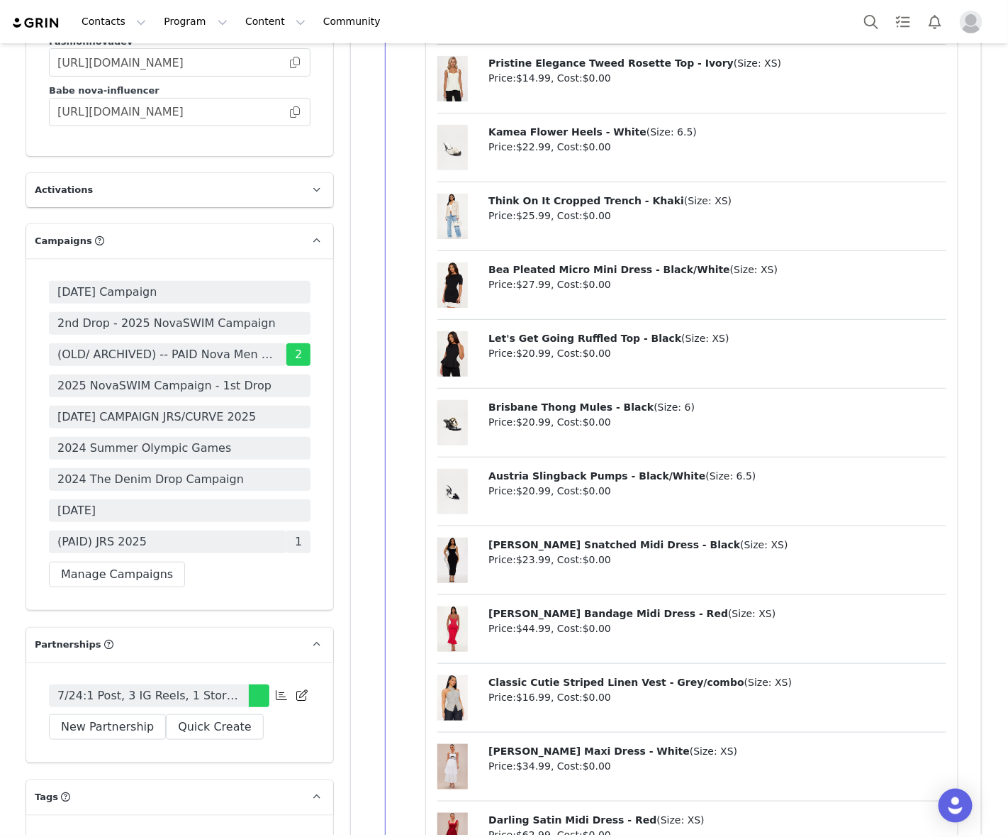
scroll to position [4432, 0]
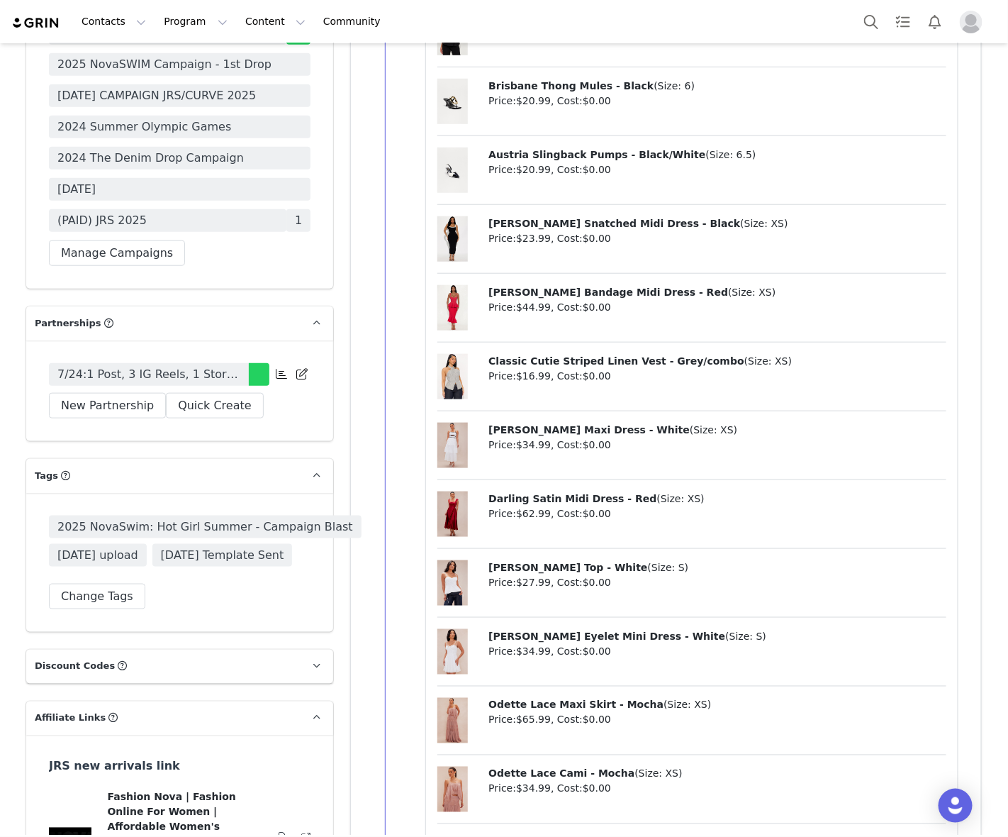
click at [175, 363] on link "7/24:1 Post, 3 IG Reels, 1 Story , and 3 TikToks (reposts)- Website in Linktree…" at bounding box center [149, 374] width 200 height 23
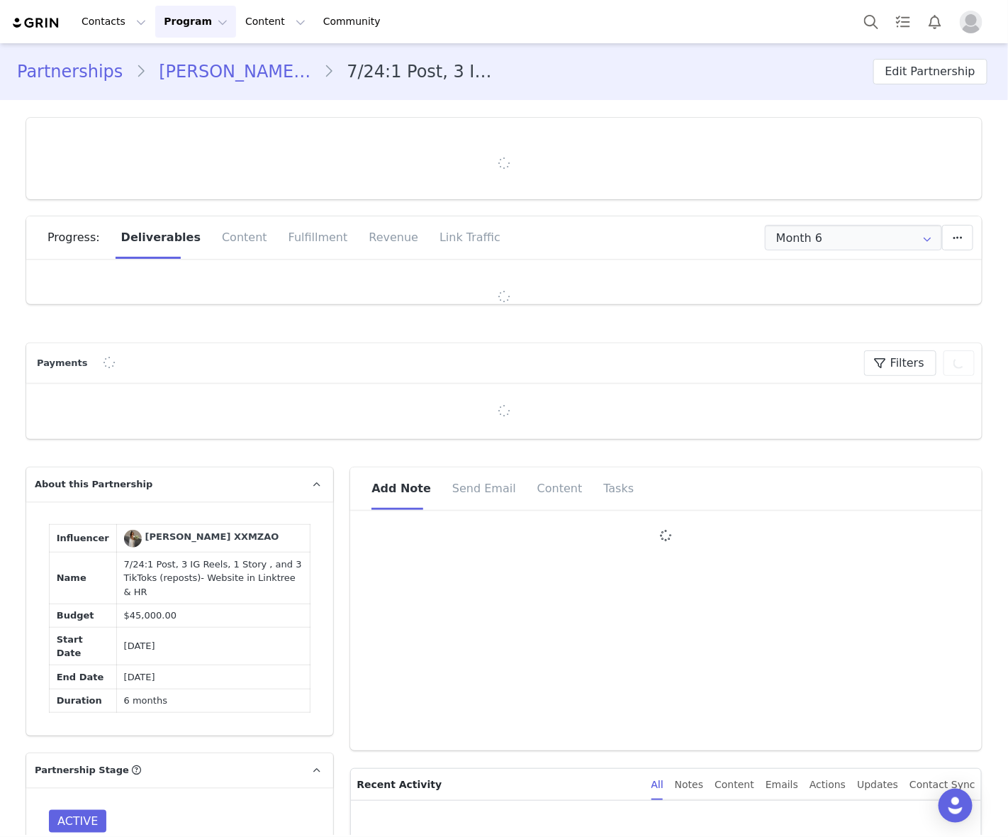
type input "+1 ([GEOGRAPHIC_DATA])"
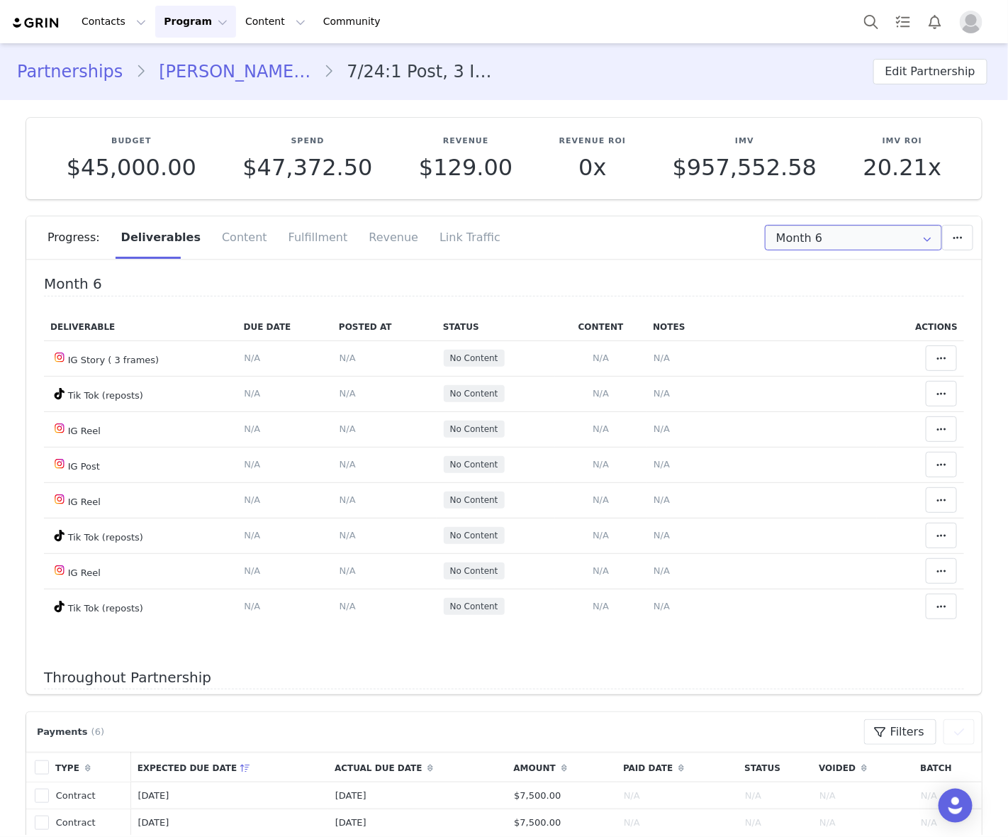
click at [838, 234] on input "Month 6" at bounding box center [853, 238] width 177 height 26
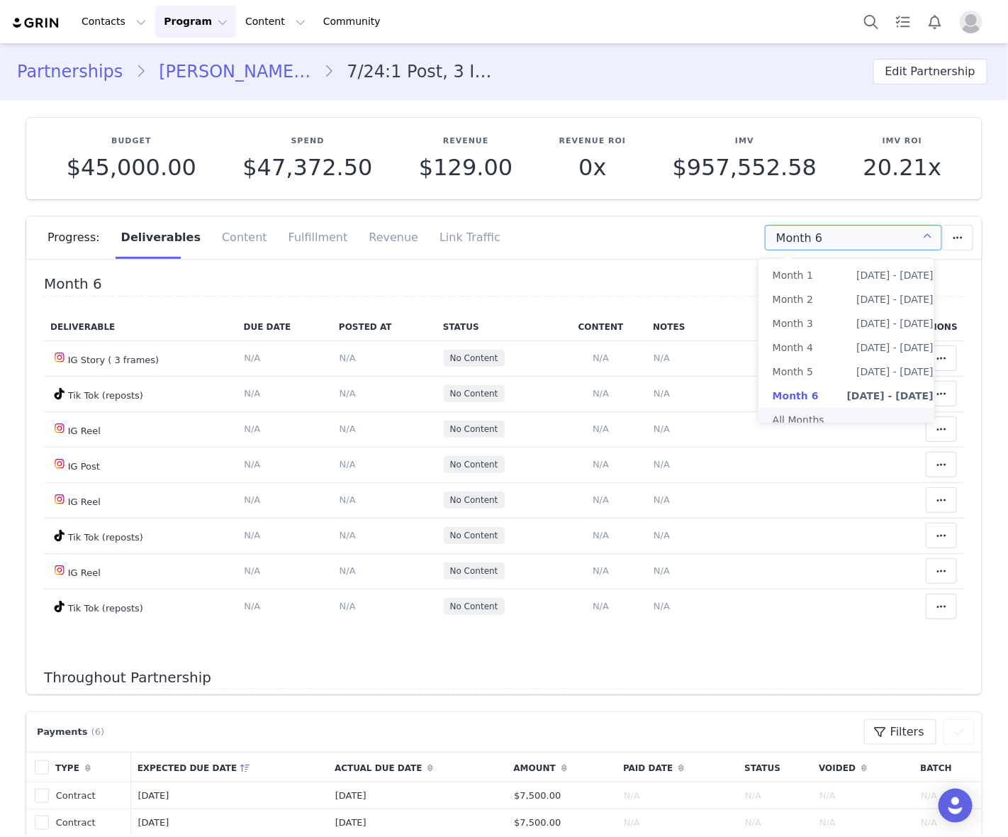
click at [818, 413] on li "All Months" at bounding box center [853, 420] width 189 height 24
type input "All"
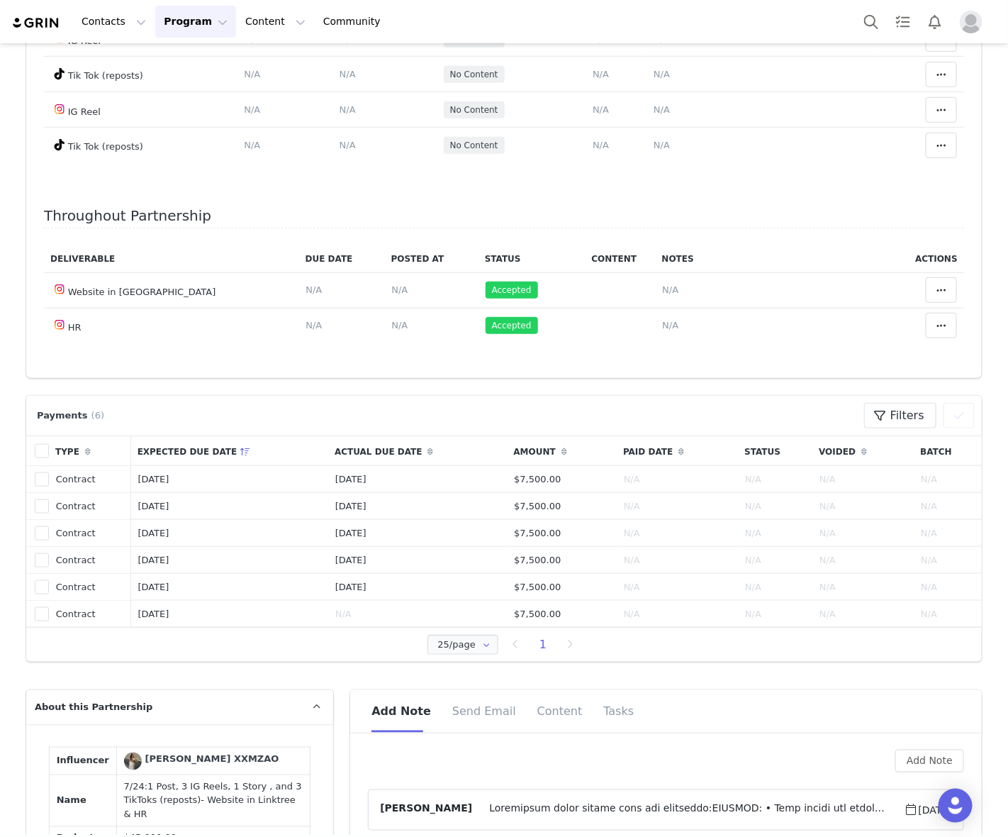
scroll to position [443, 0]
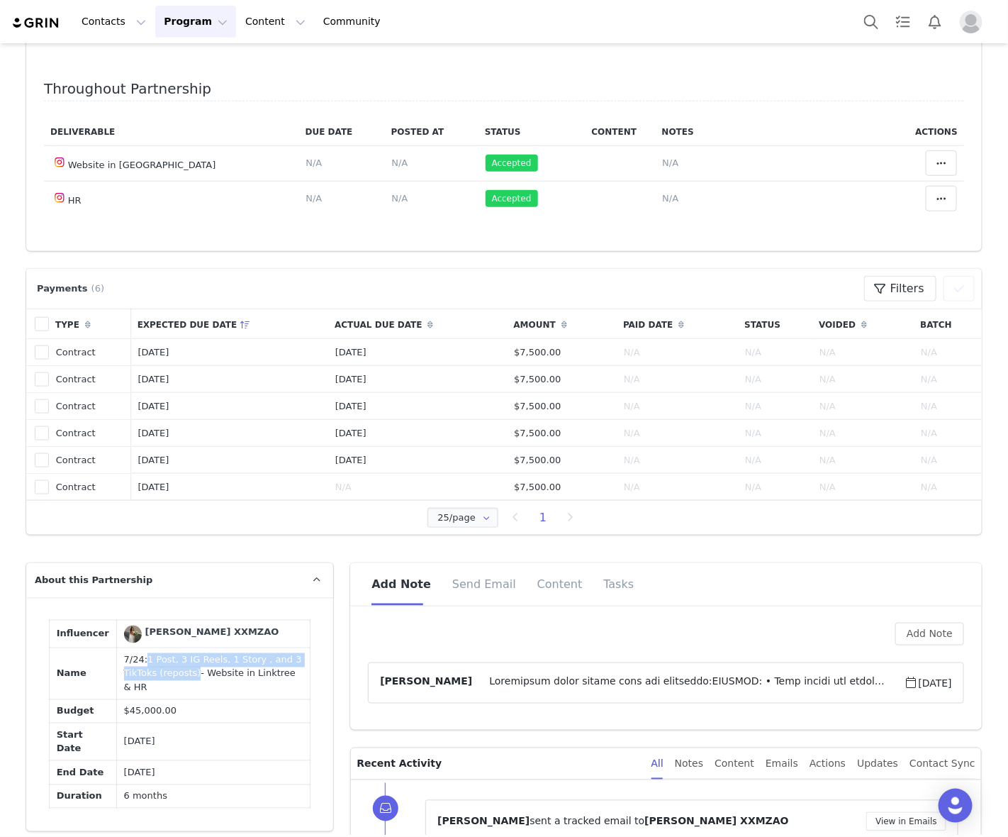
drag, startPoint x: 129, startPoint y: 657, endPoint x: 145, endPoint y: 672, distance: 22.1
click at [145, 672] on td "7/24:1 Post, 3 IG Reels, 1 Story , and 3 TikToks (reposts)- Website in Linktree…" at bounding box center [213, 674] width 194 height 52
copy td "1 Post, 3 IG Reels, 1 Story , and 3 TikToks (reposts)"
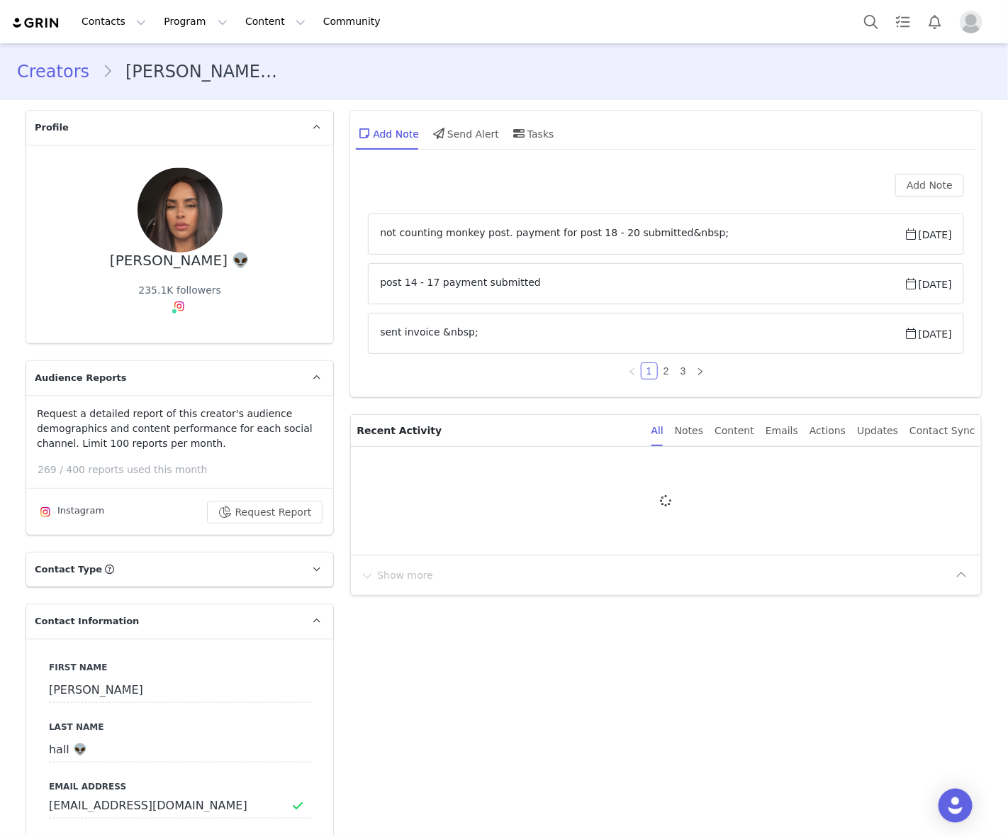
type input "+971 ([GEOGRAPHIC_DATA])"
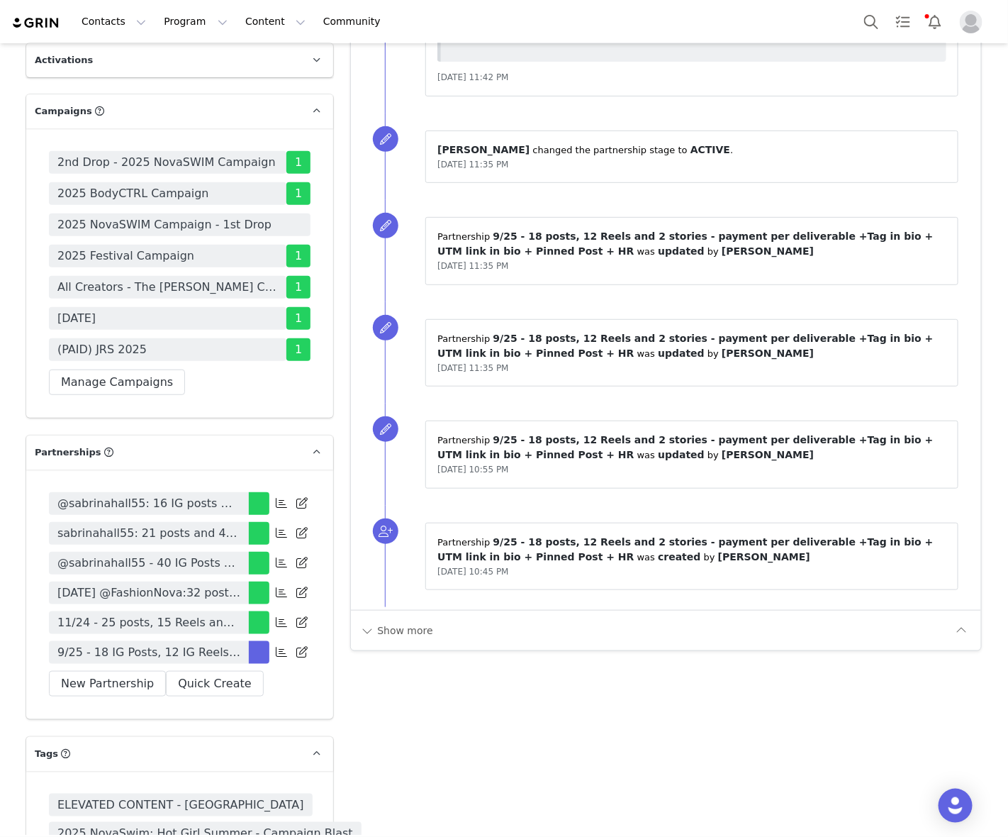
scroll to position [3989, 0]
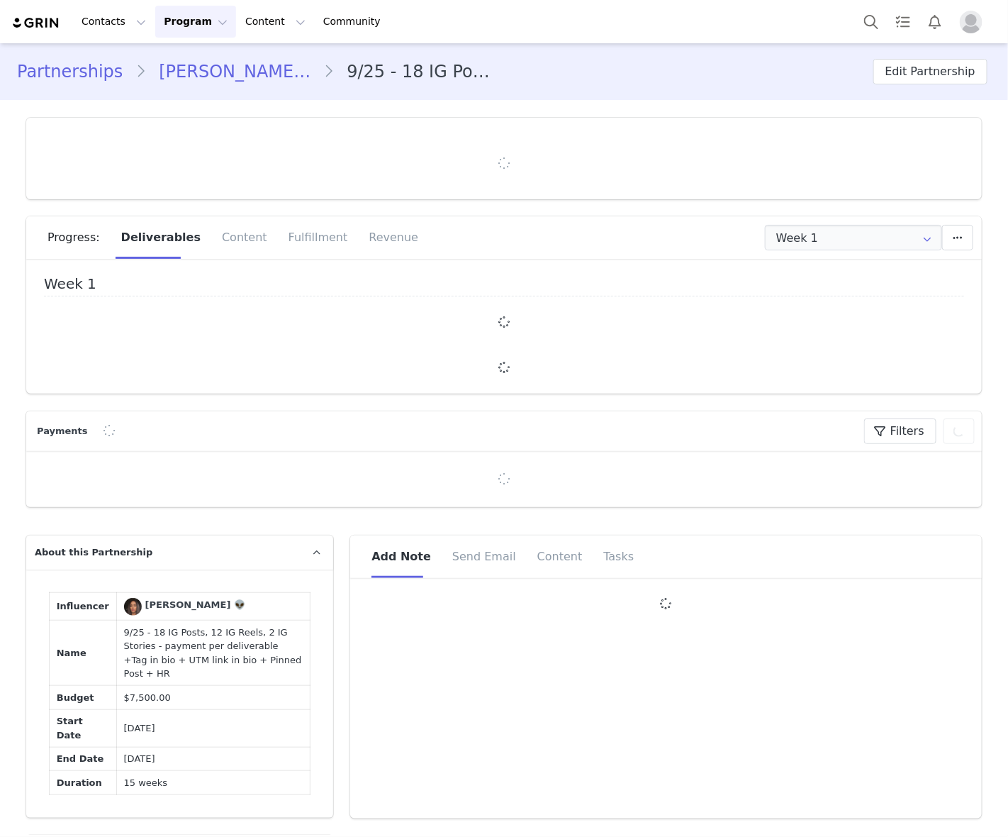
type input "+971 ([GEOGRAPHIC_DATA])"
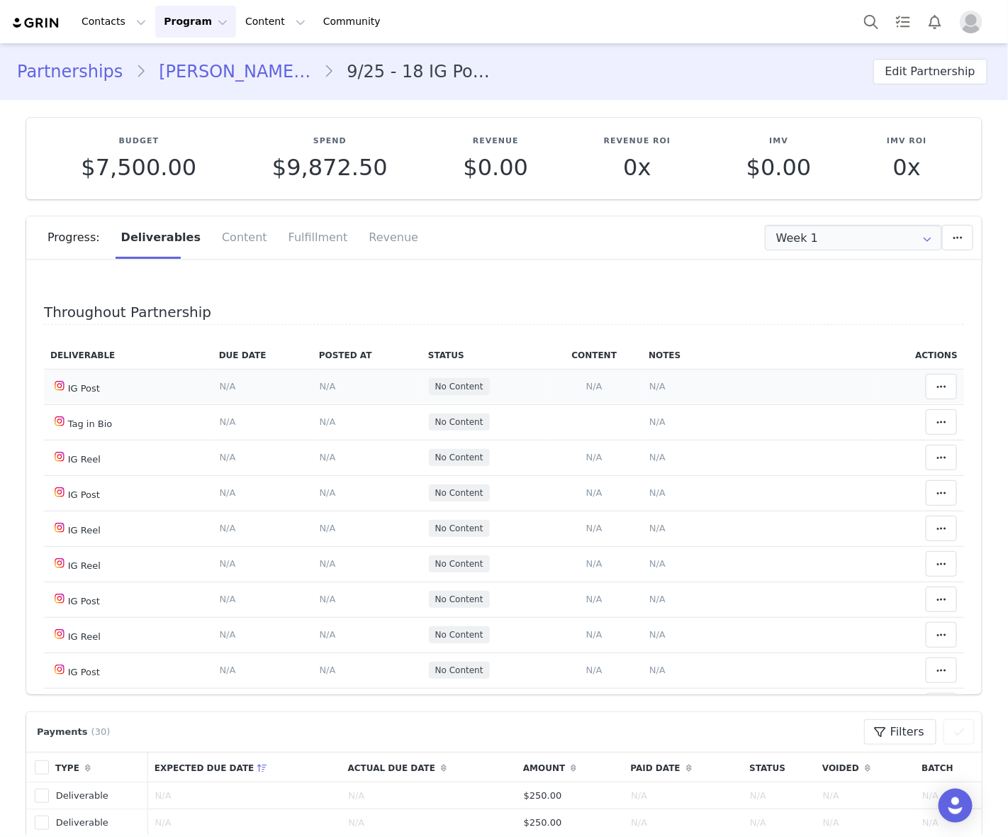
click at [650, 382] on span "N/A" at bounding box center [658, 386] width 16 height 11
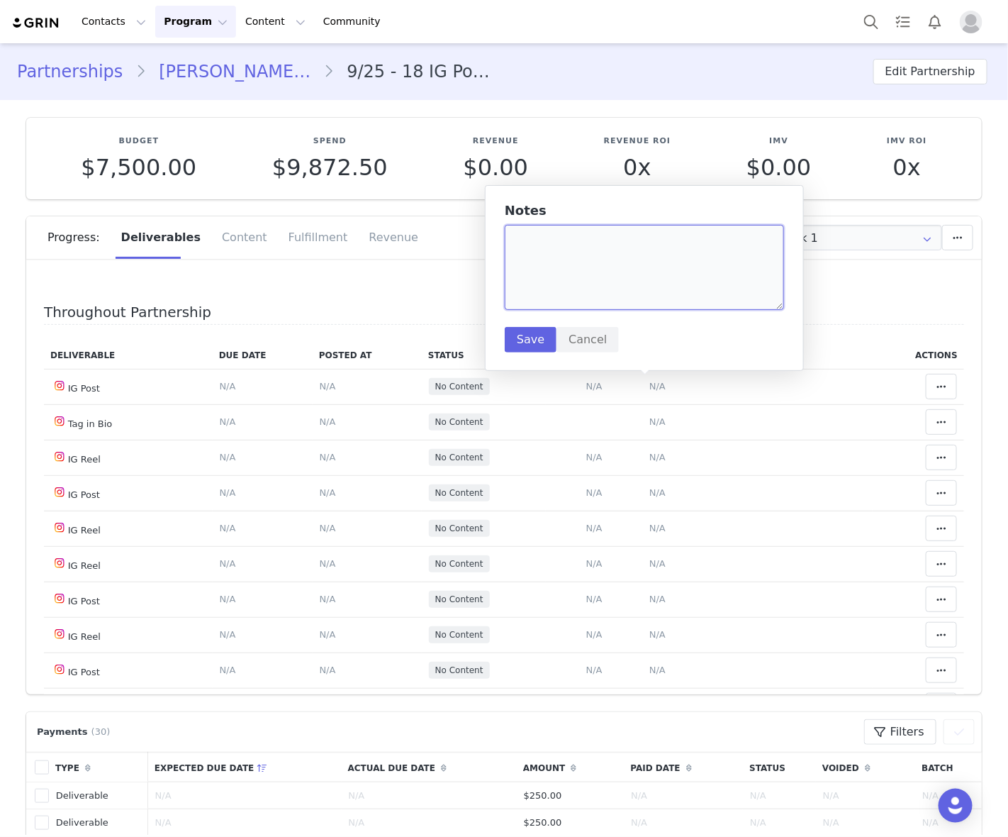
click at [643, 293] on textarea at bounding box center [644, 267] width 279 height 85
paste textarea "https://www.instagram.com/p/DPMnqKVkma6"
type textarea "https://www.instagram.com/p/DPMnqKVkma6"
click at [528, 337] on button "Save" at bounding box center [531, 340] width 52 height 26
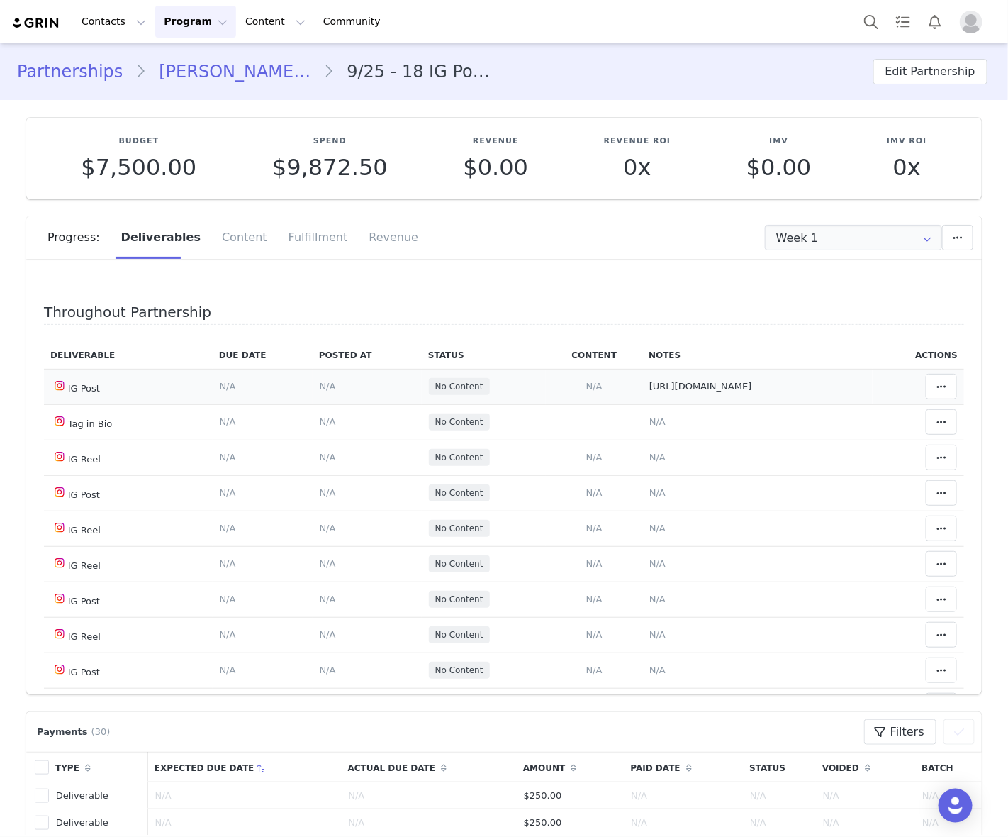
click at [320, 387] on span "N/A" at bounding box center [328, 386] width 16 height 11
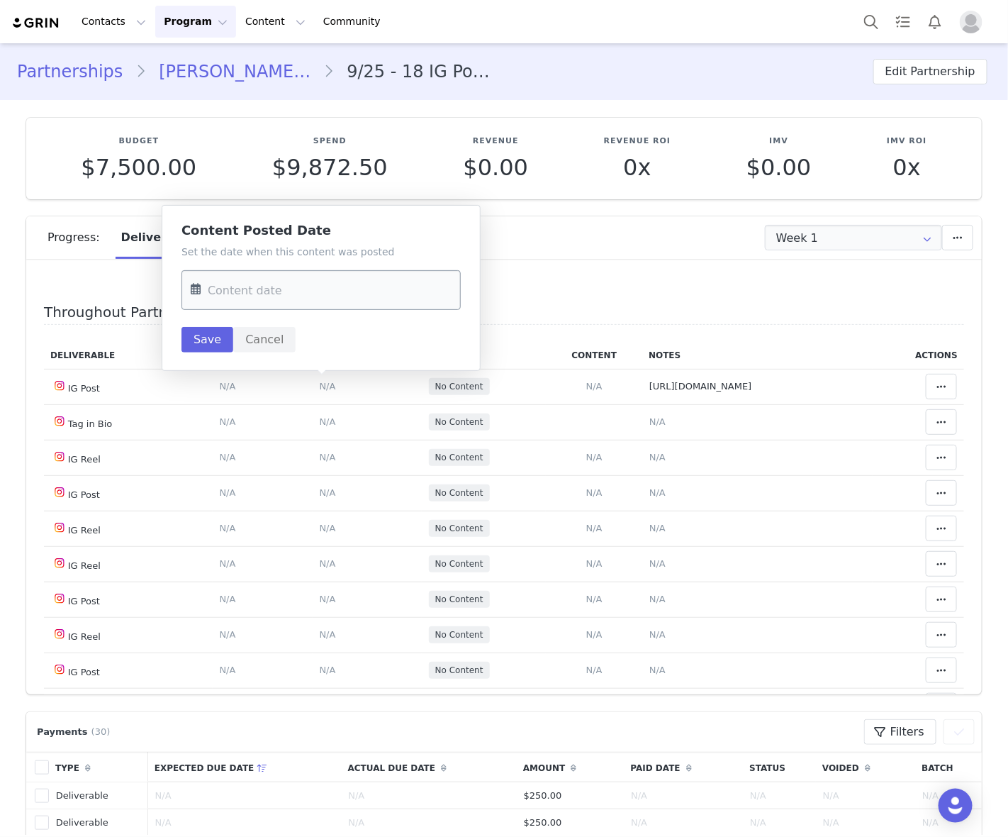
click at [328, 302] on input "text" at bounding box center [321, 290] width 279 height 40
click at [241, 501] on span "29" at bounding box center [237, 509] width 17 height 17
type input "Sep 29 2025"
click at [209, 335] on button "Save" at bounding box center [208, 340] width 52 height 26
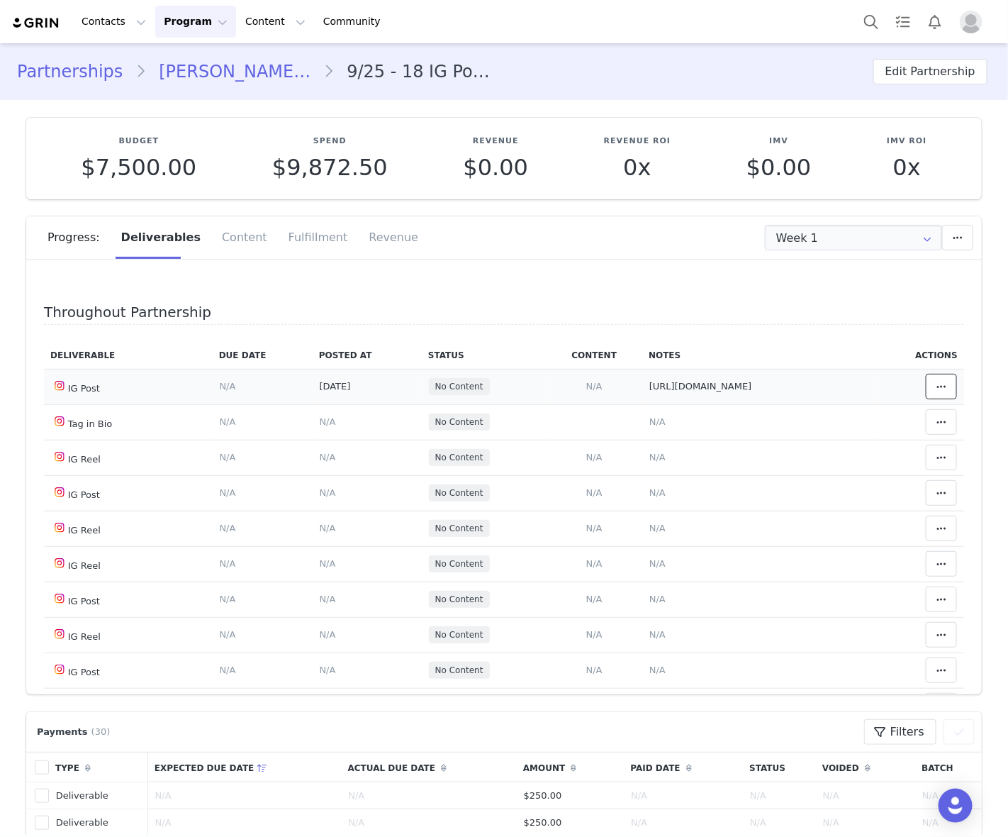
click at [937, 391] on icon at bounding box center [942, 386] width 10 height 11
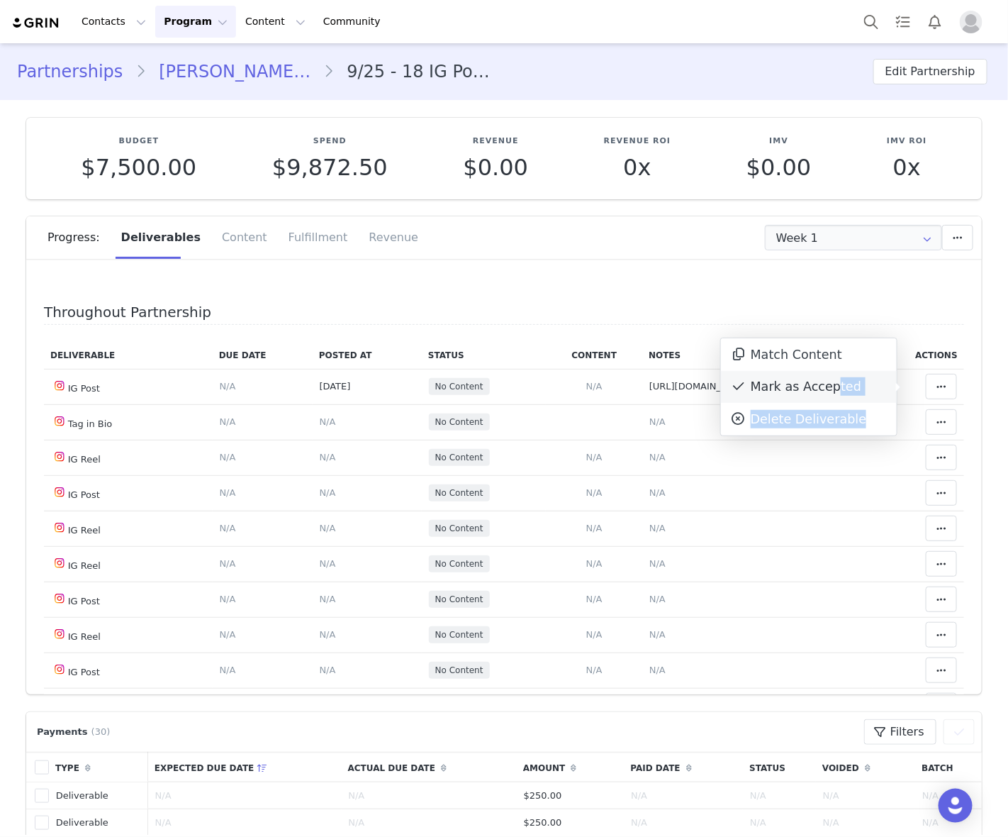
click at [825, 371] on body "Contacts Contacts Creators Prospects Applicants Program Program Activations Cam…" at bounding box center [504, 418] width 1008 height 837
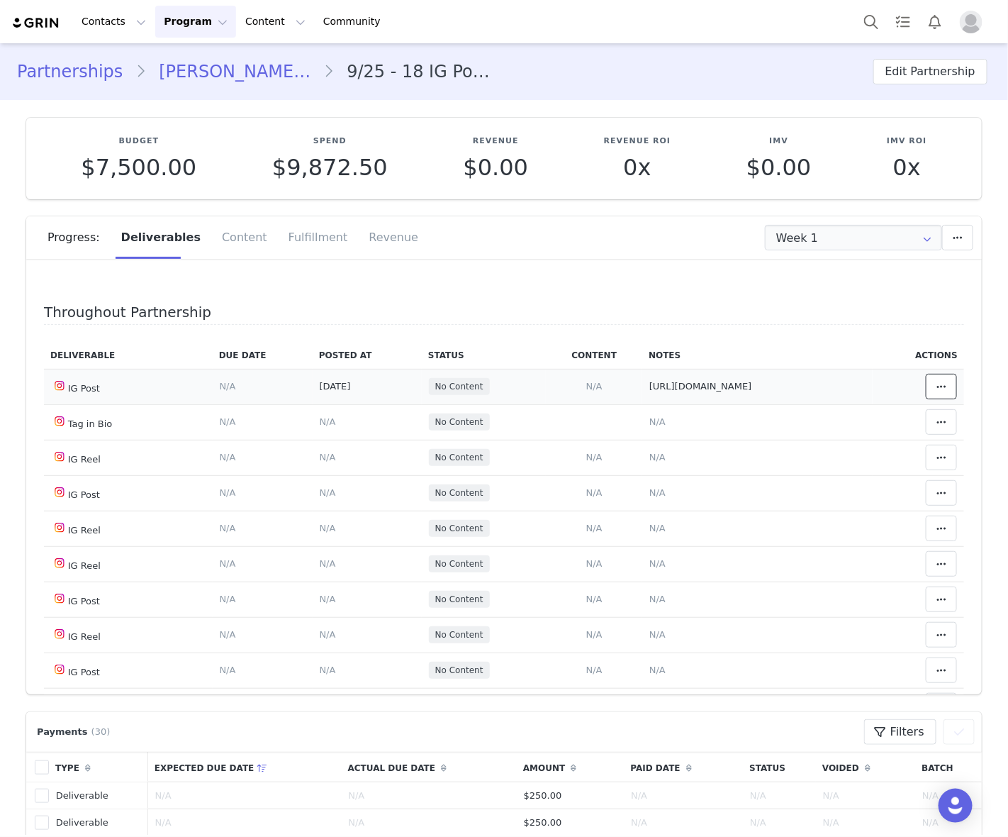
click at [930, 382] on button at bounding box center [941, 387] width 31 height 26
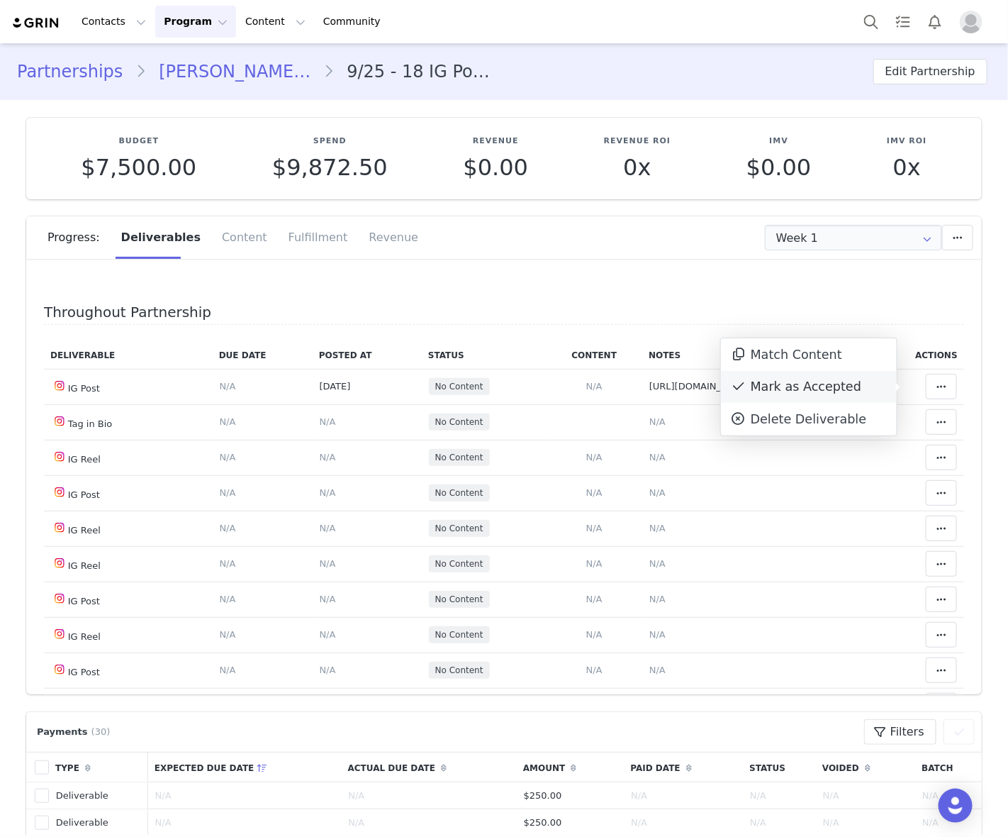
click at [813, 391] on div "Mark as Accepted" at bounding box center [809, 387] width 176 height 33
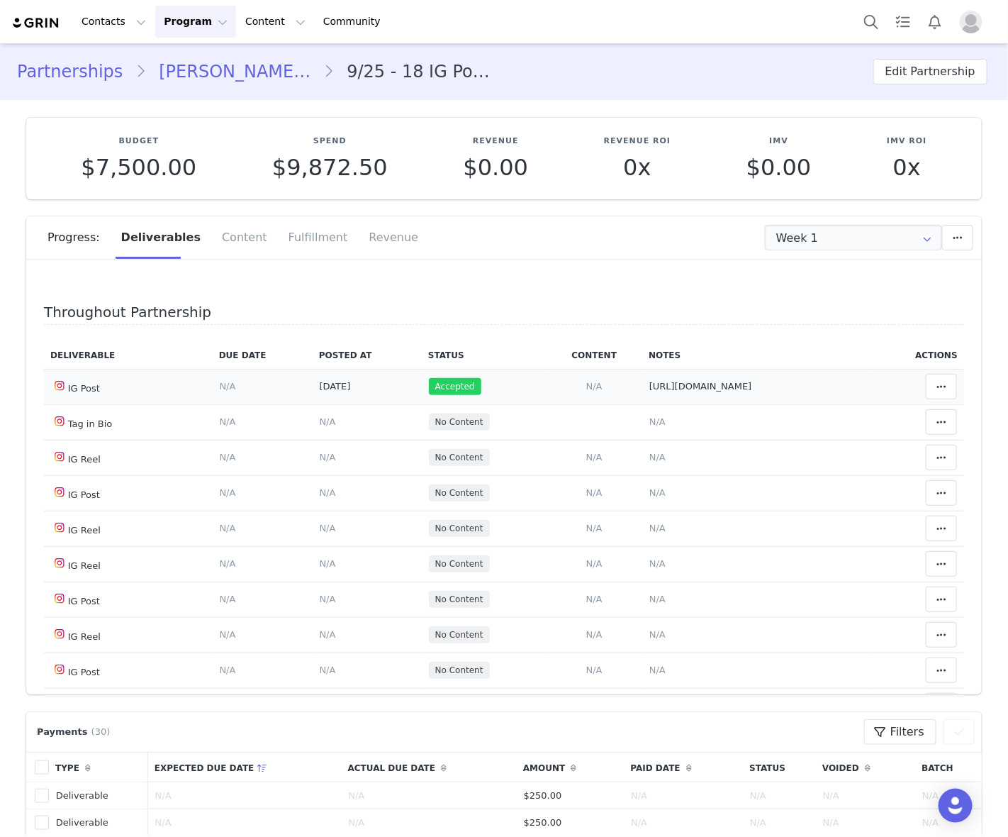
click at [650, 384] on span "https://www.instagram.com/p/DPMnqKVkma6" at bounding box center [701, 386] width 103 height 11
type textarea "https://www.instagram.com/p/DPMnqKVkma6"
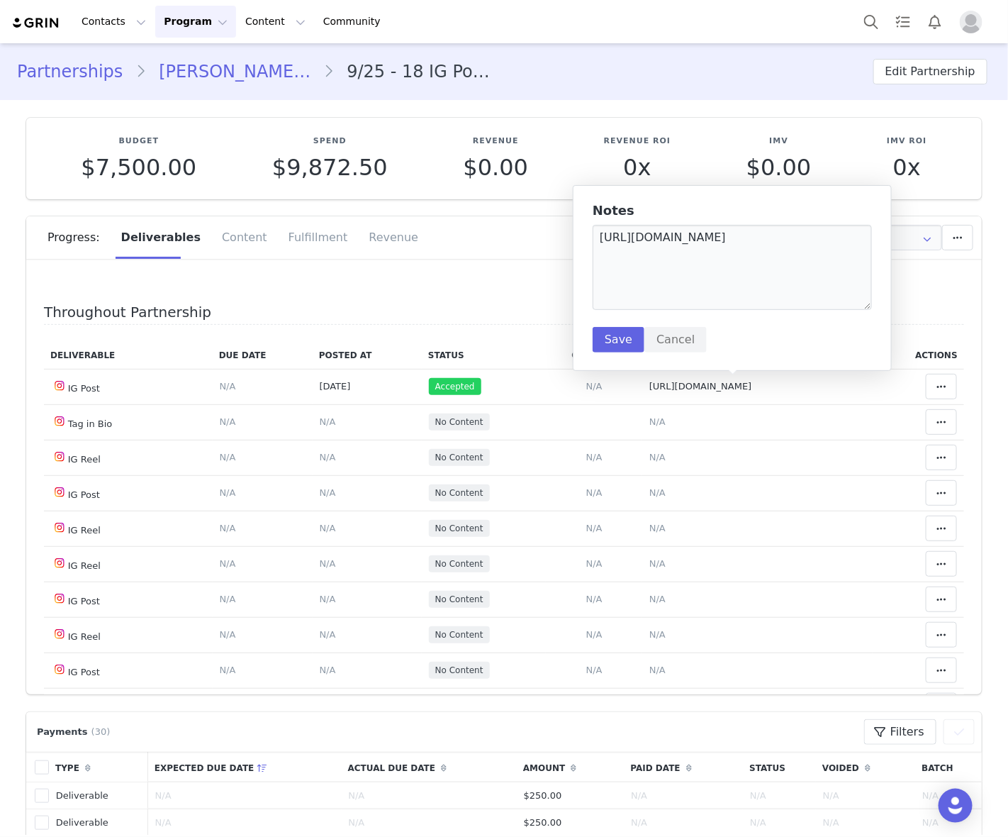
click at [591, 235] on div "Notes https://www.instagram.com/p/DPMnqKVkma6 Save Cancel" at bounding box center [732, 278] width 319 height 186
click at [597, 236] on textarea "https://www.instagram.com/p/DPMnqKVkma6" at bounding box center [732, 267] width 279 height 85
type textarea "1. https://www.instagram.com/p/DPMnqKVkma6"
click at [621, 338] on button "Save" at bounding box center [619, 340] width 52 height 26
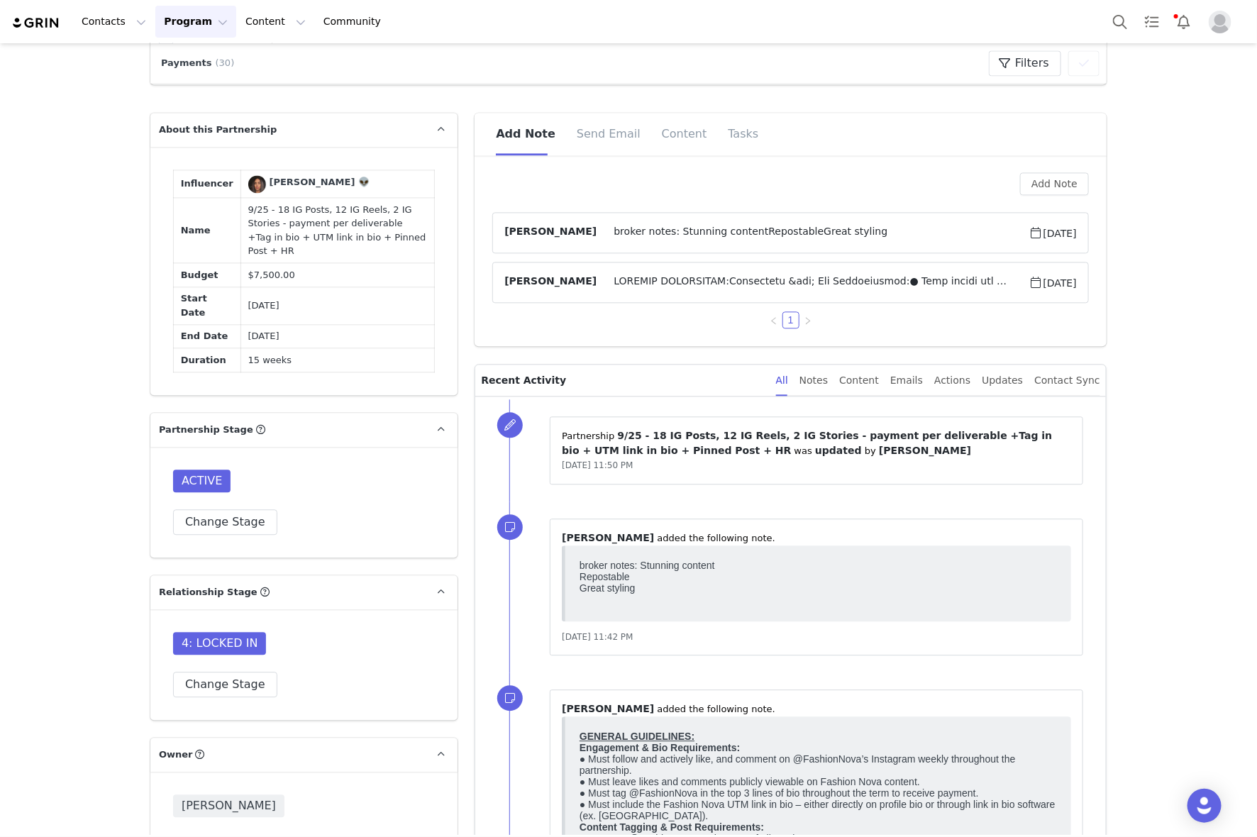
scroll to position [1418, 0]
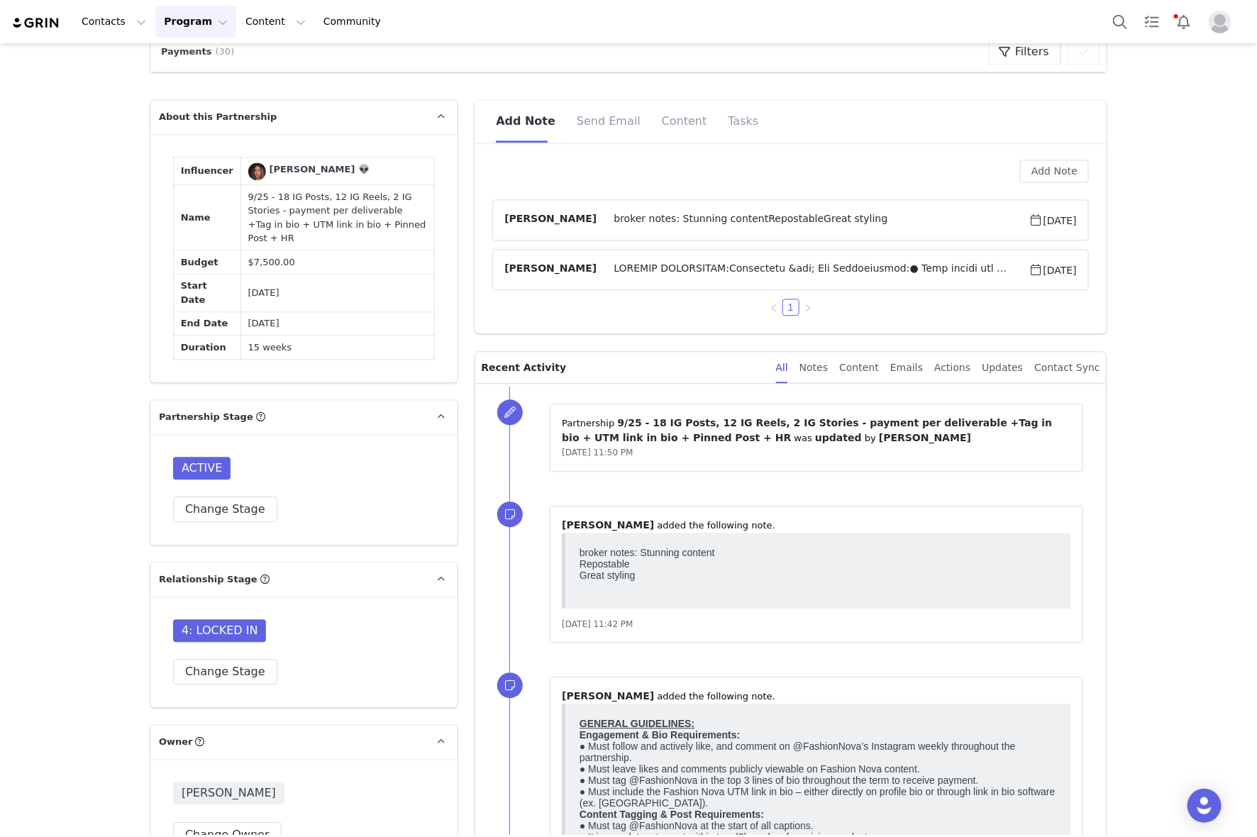
click at [395, 250] on td "9/25 - 18 IG Posts, 12 IG Reels, 2 IG Stories - payment per deliverable +Tag in…" at bounding box center [337, 217] width 194 height 65
drag, startPoint x: 395, startPoint y: 252, endPoint x: 362, endPoint y: 273, distance: 38.9
click at [362, 250] on td "9/25 - 18 IG Posts, 12 IG Reels, 2 IG Stories - payment per deliverable +Tag in…" at bounding box center [337, 217] width 194 height 65
copy td "UTM link in bio + Pinned Post + HR"
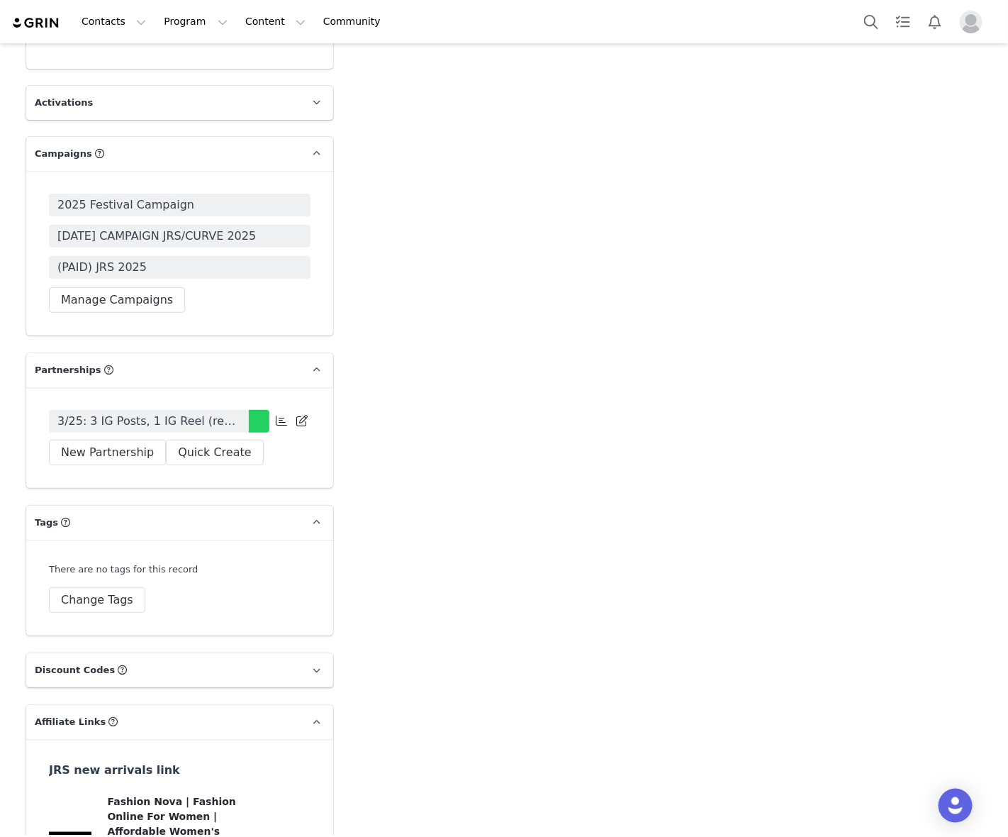
scroll to position [4166, 0]
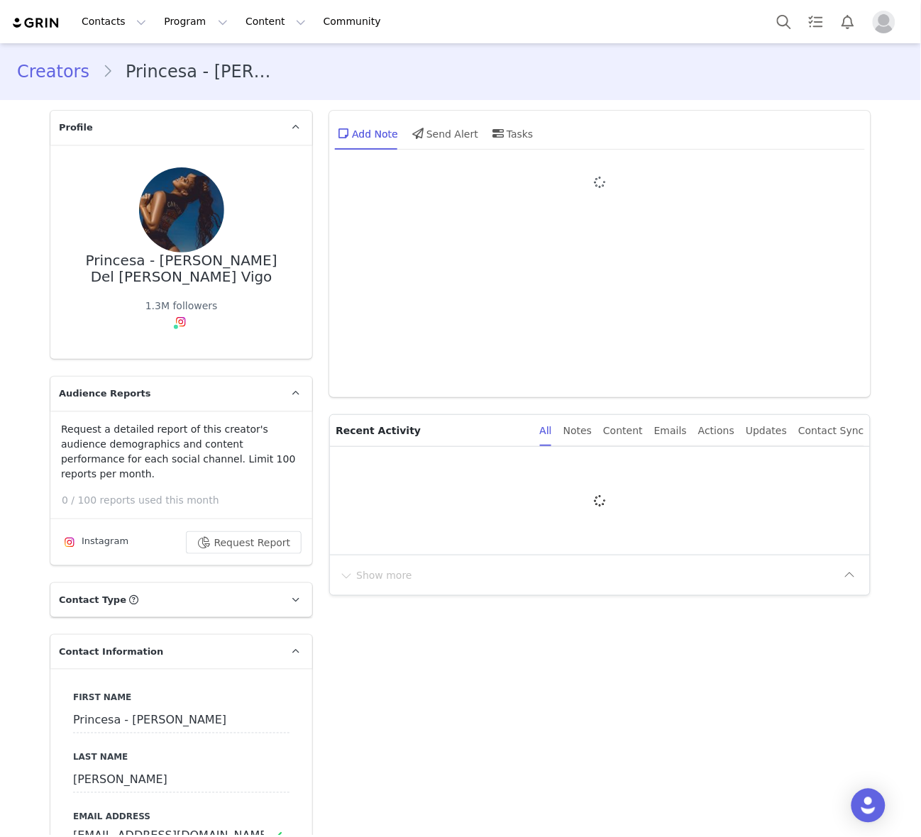
type input "+1 ([GEOGRAPHIC_DATA])"
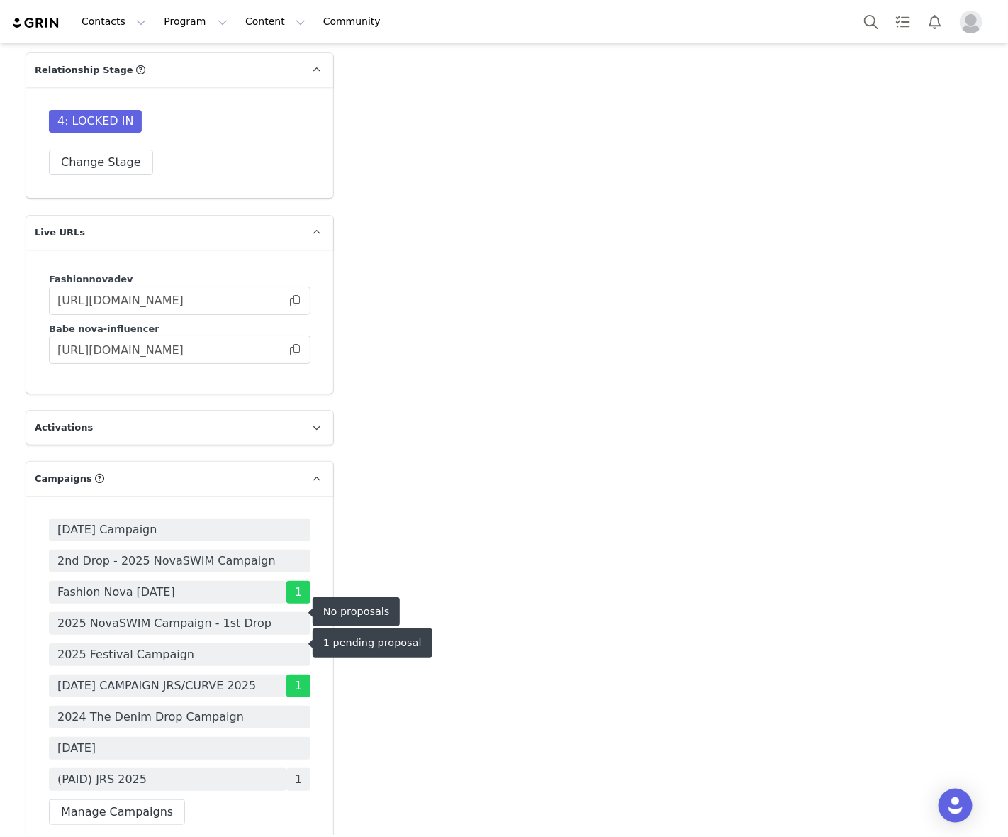
scroll to position [4166, 0]
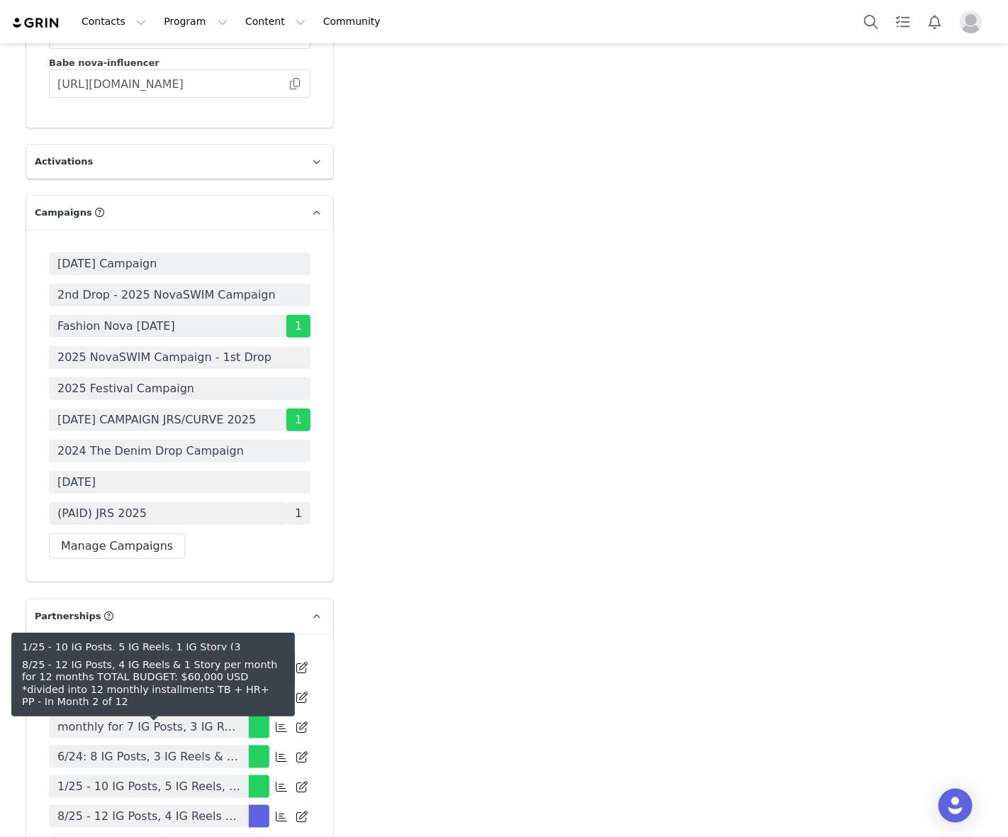
drag, startPoint x: 213, startPoint y: 713, endPoint x: 225, endPoint y: 691, distance: 25.1
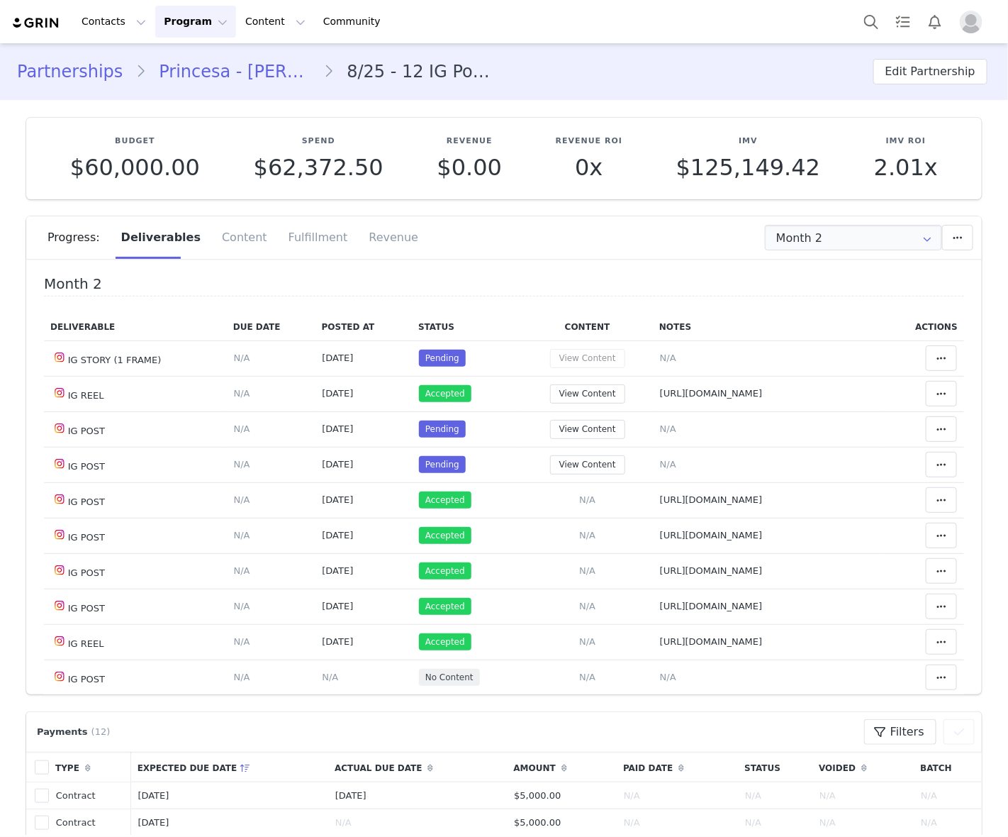
type input "+1 ([GEOGRAPHIC_DATA])"
click at [784, 447] on td "Notes Save Cancel N/A" at bounding box center [768, 464] width 230 height 35
click at [743, 437] on td "Notes Save Cancel N/A" at bounding box center [768, 428] width 230 height 35
click at [808, 238] on input "Month 2" at bounding box center [853, 238] width 177 height 26
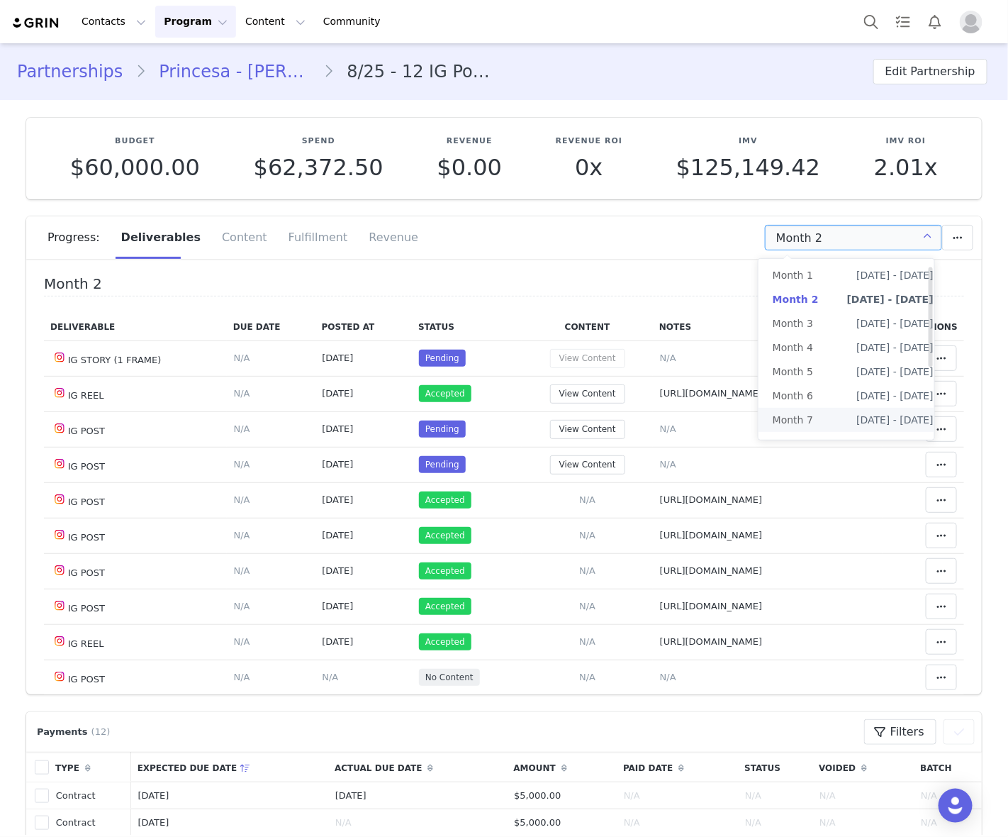
scroll to position [140, 0]
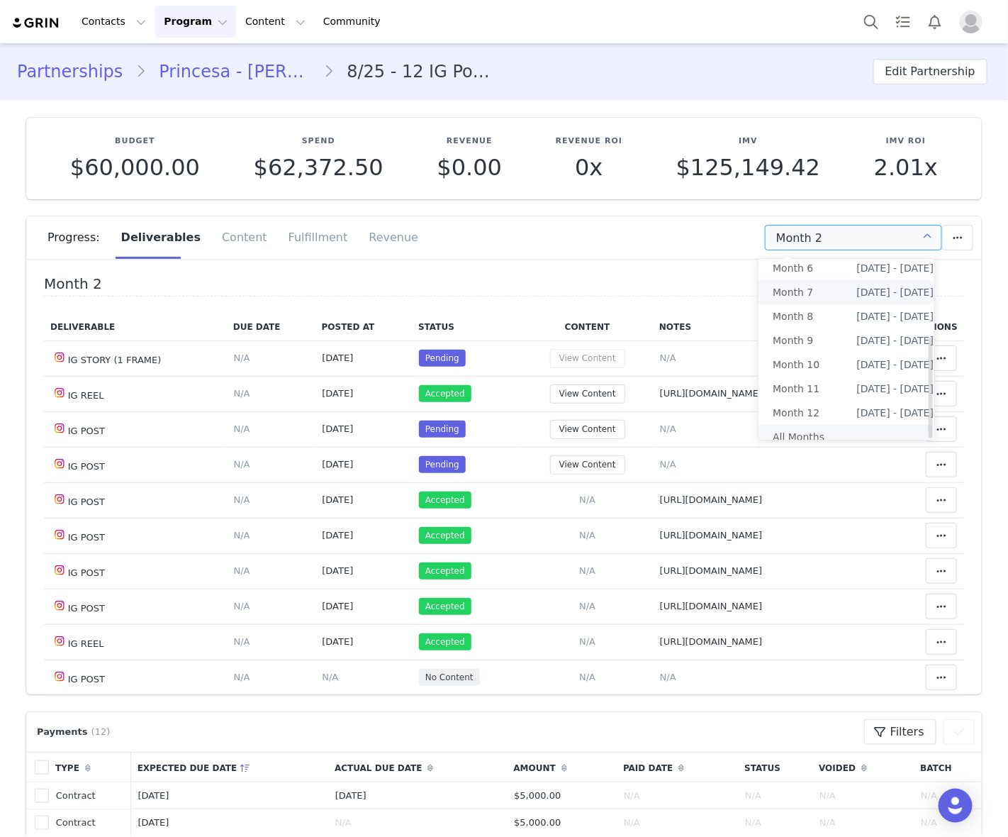
click at [818, 428] on li "All Months" at bounding box center [853, 437] width 189 height 24
type input "All"
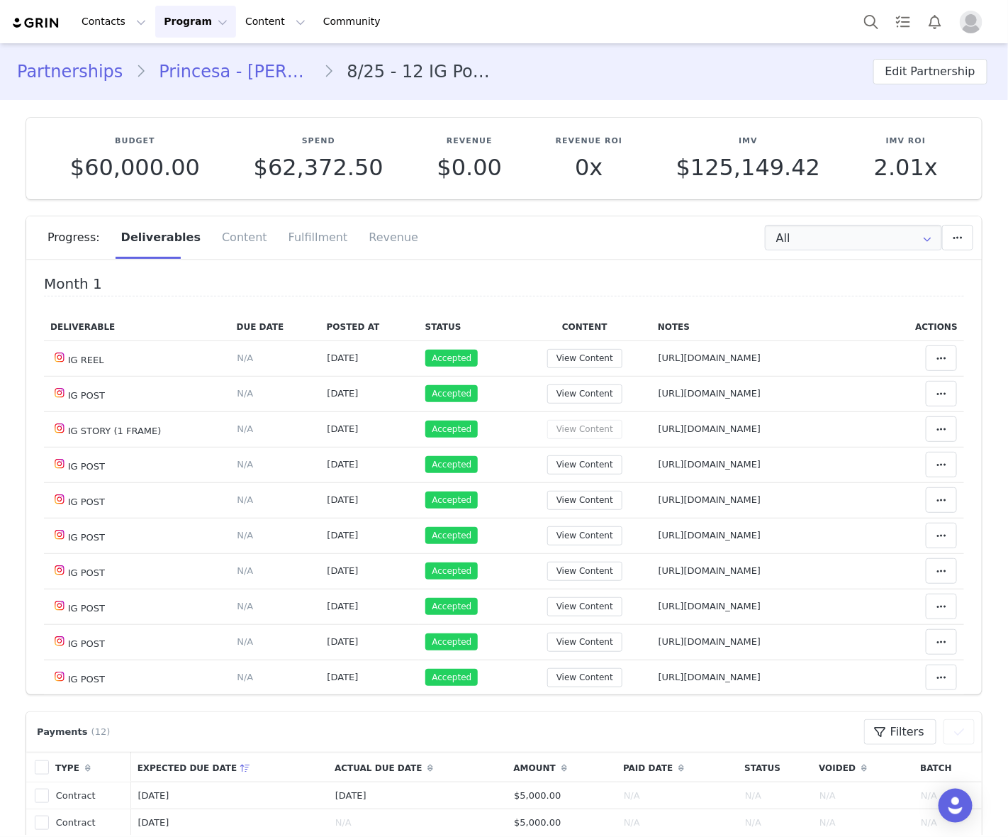
scroll to position [448, 0]
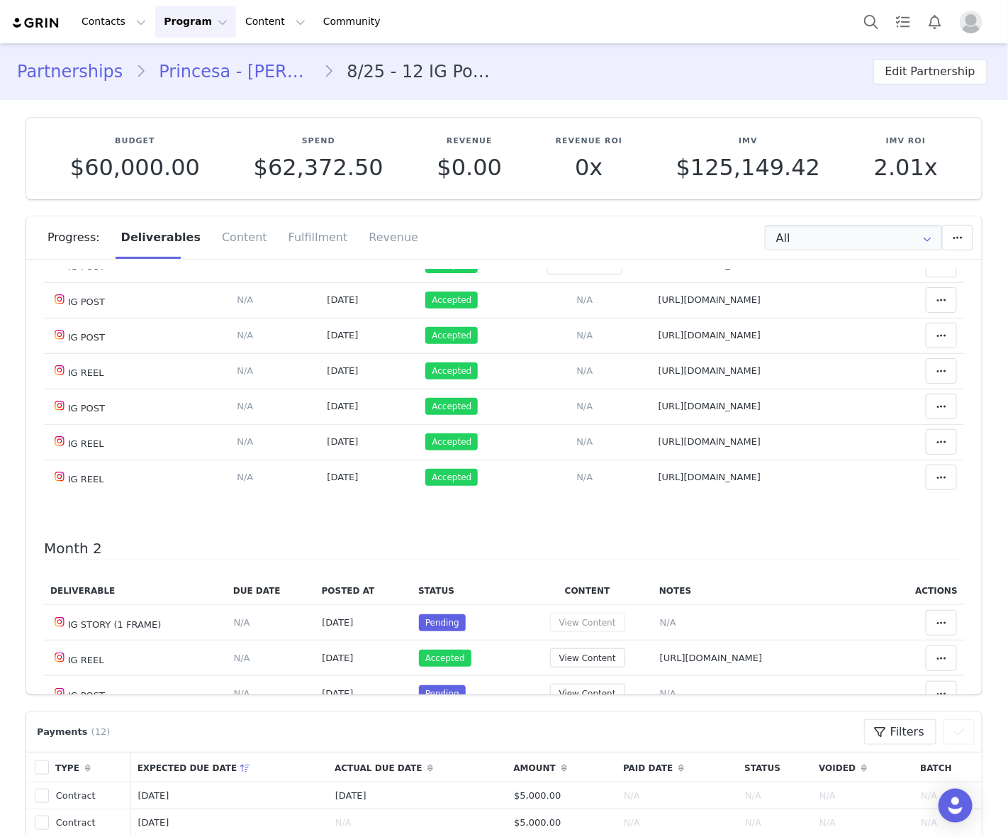
click at [659, 479] on span "https://www.instagram.com/p/DOY" at bounding box center [710, 477] width 103 height 11
type textarea "https://www.instagram.com/p/DOY"
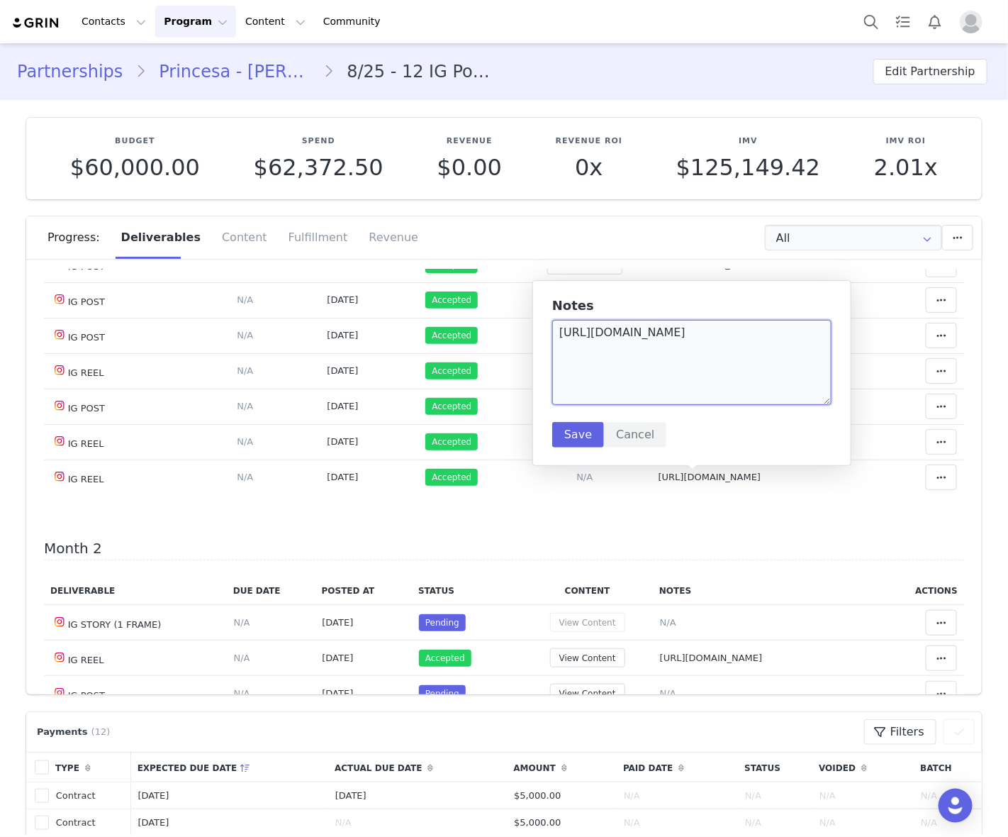
click at [682, 344] on textarea "https://www.instagram.com/p/DOY" at bounding box center [691, 362] width 279 height 85
paste textarea "uhOlkSW1/"
type textarea "https://www.instagram.com/p/DOYuhOlkSW1/"
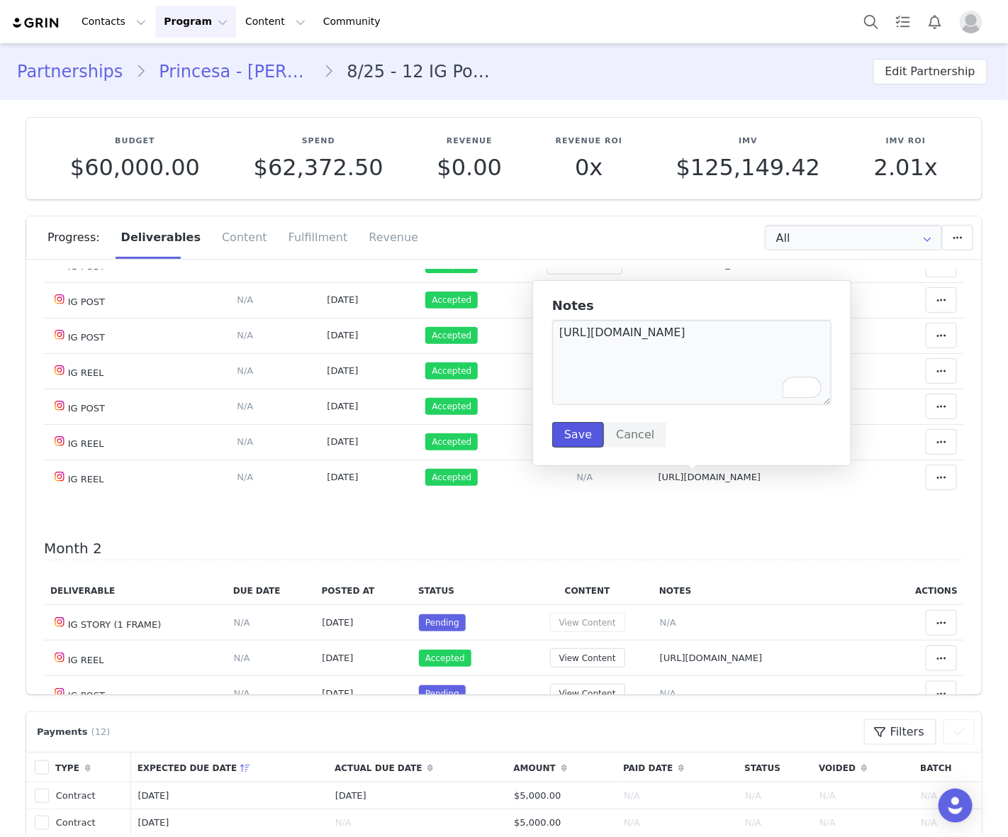
click at [589, 435] on button "Save" at bounding box center [578, 435] width 52 height 26
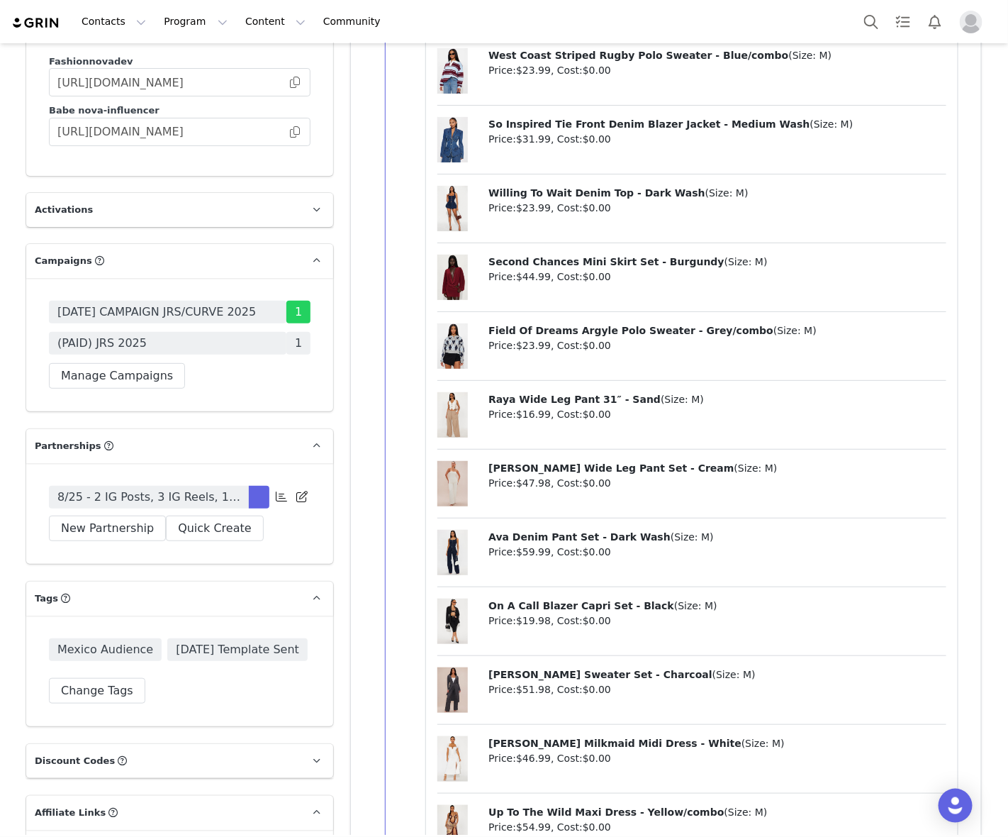
scroll to position [4078, 0]
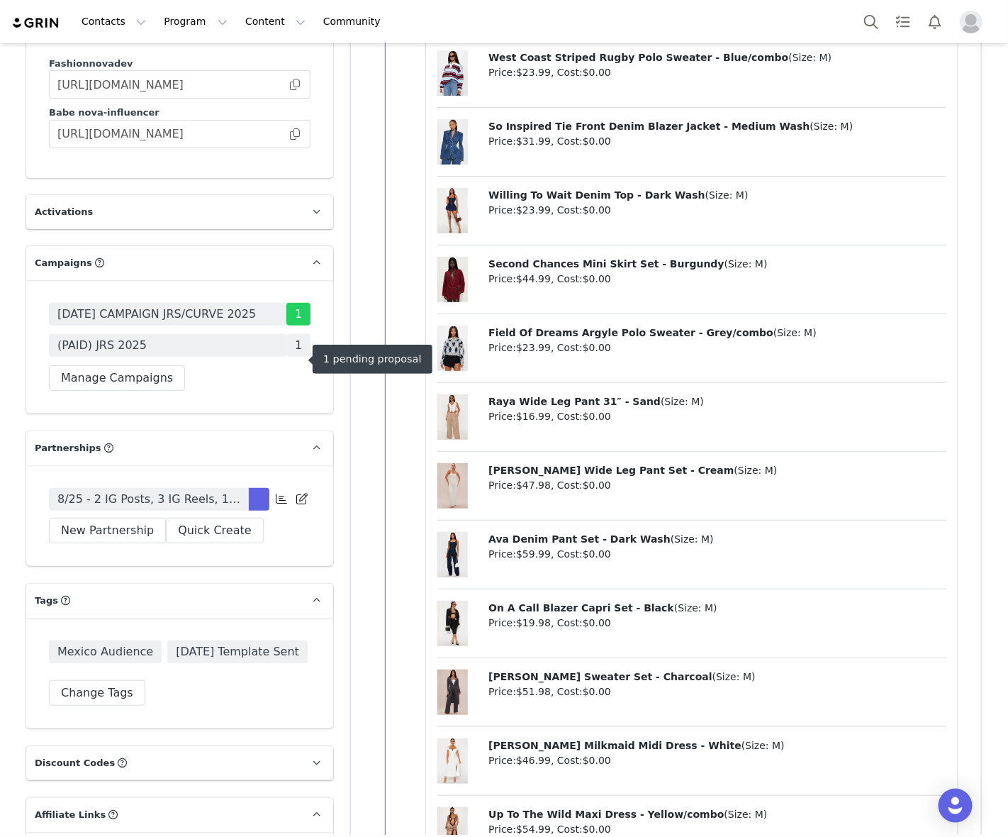
click at [226, 357] on span "(PAID) JRS 2025" at bounding box center [168, 345] width 238 height 23
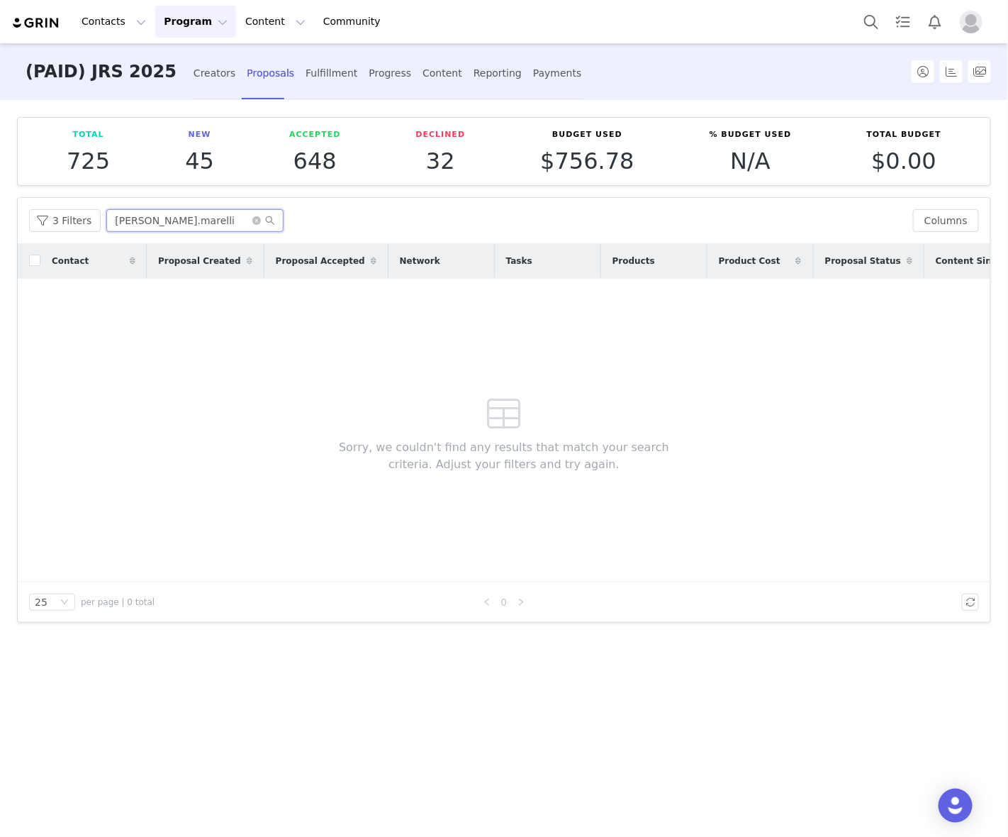
click at [150, 220] on input "[PERSON_NAME].marelli" at bounding box center [194, 220] width 177 height 23
click at [150, 221] on input "[PERSON_NAME].marelli" at bounding box center [194, 220] width 177 height 23
click at [151, 226] on input "[PERSON_NAME].marelli" at bounding box center [194, 220] width 177 height 23
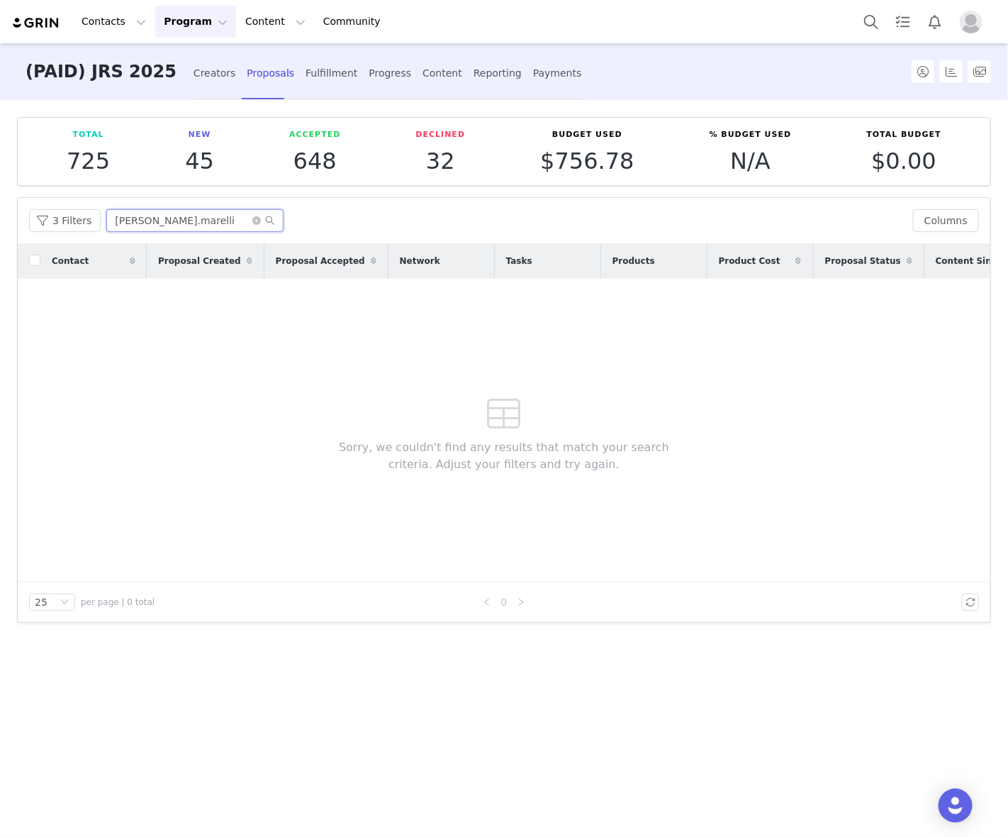
click at [151, 226] on input "Sarah.marelli" at bounding box center [194, 220] width 177 height 23
paste input "https://www.instagram.com/p/DOYuhOlkSW1/"
click at [187, 208] on div "3 Filters https://www.instagram.com/p/DOYuhOlkSW1/ Columns" at bounding box center [504, 221] width 973 height 46
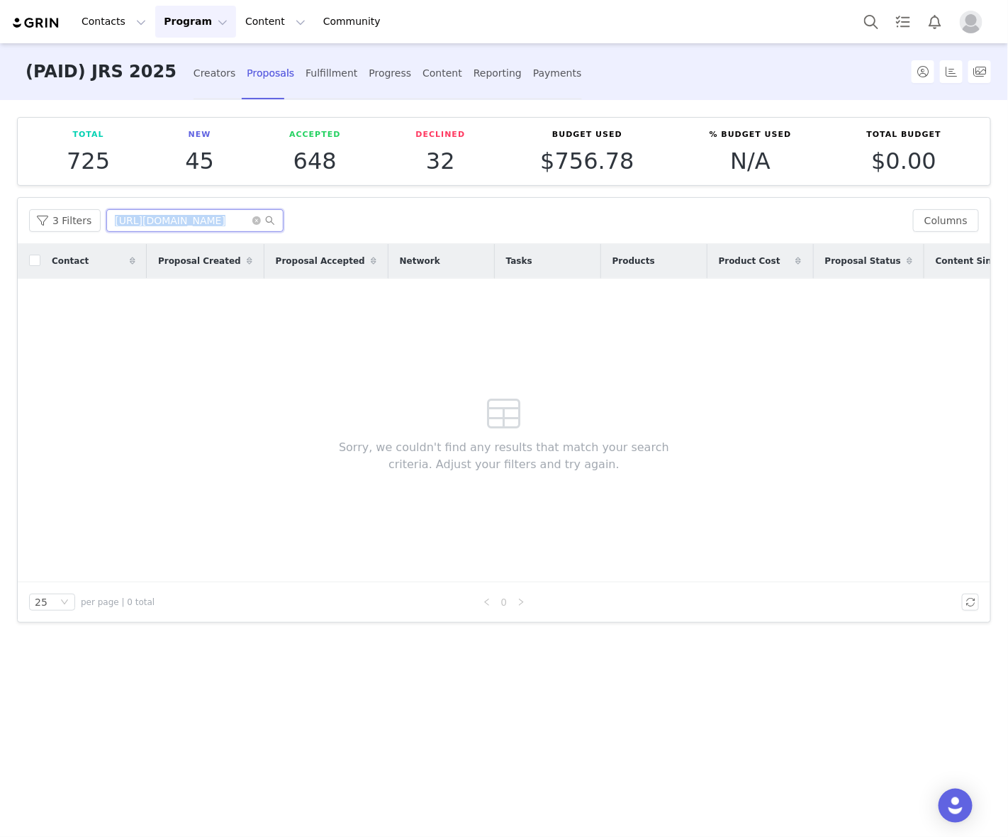
drag, startPoint x: 187, startPoint y: 208, endPoint x: 160, endPoint y: 218, distance: 29.0
drag, startPoint x: 160, startPoint y: 218, endPoint x: 121, endPoint y: 221, distance: 39.1
click at [121, 221] on input "https://www.instagram.com/p/DOYuhOlkSW1/" at bounding box center [194, 220] width 177 height 23
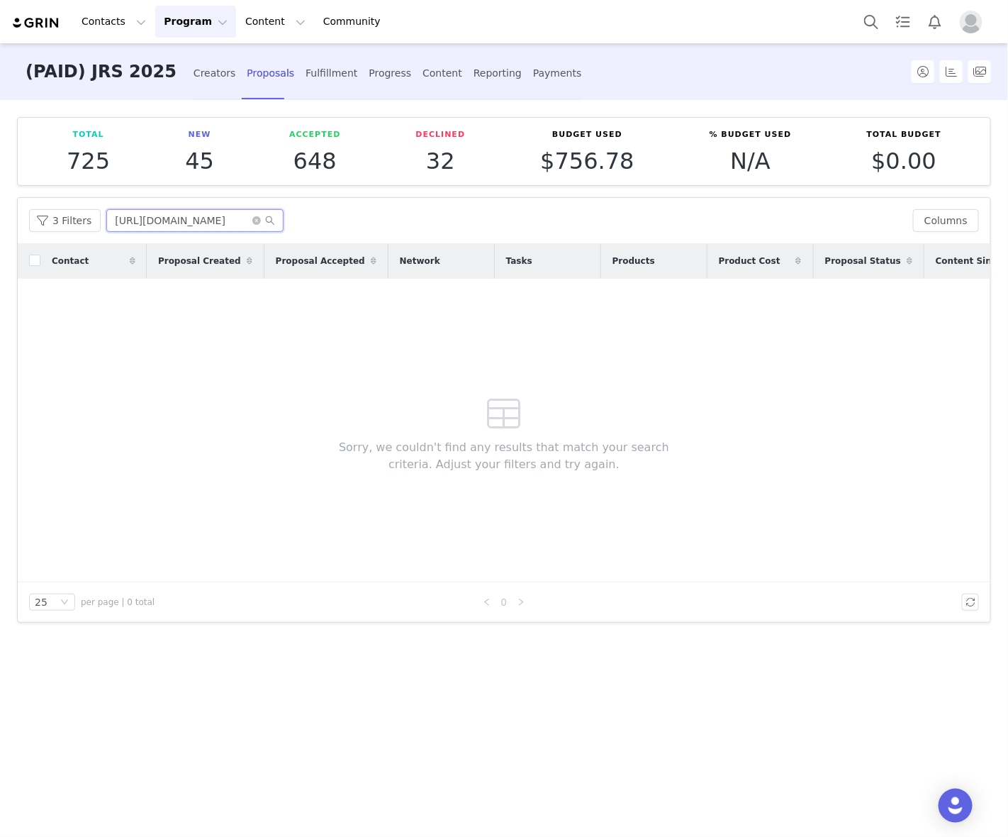
paste input "emmadduarte"
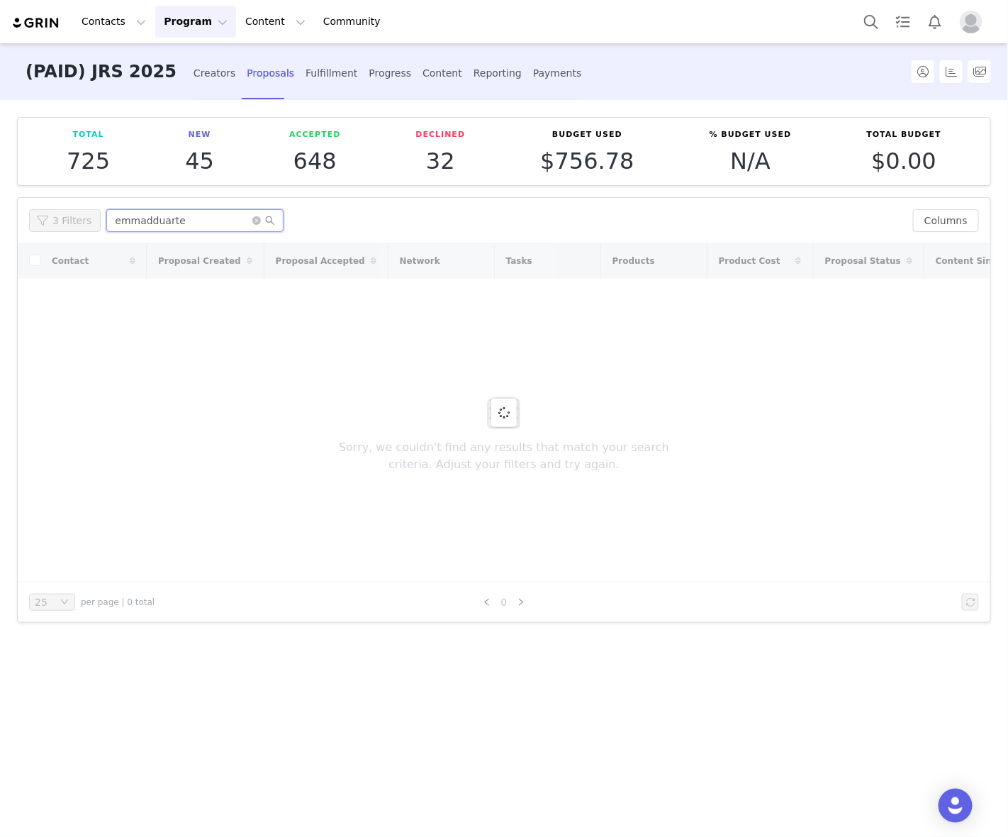
type input "emmadduarte"
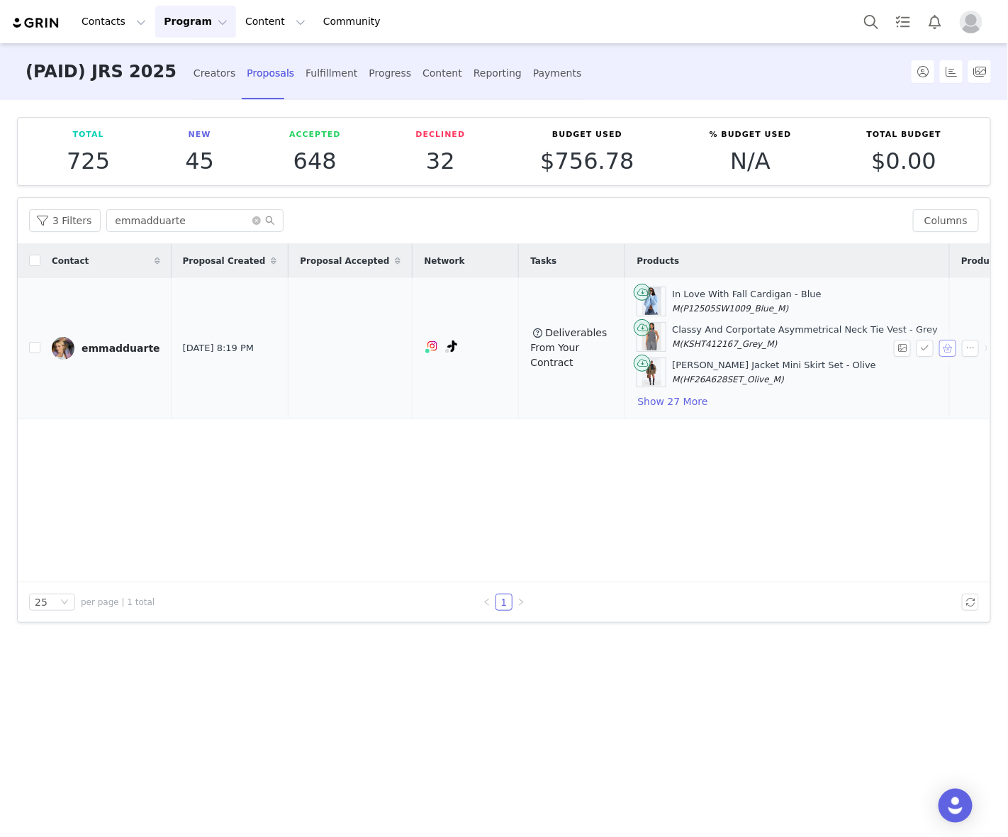
click at [950, 344] on button "button" at bounding box center [948, 348] width 17 height 17
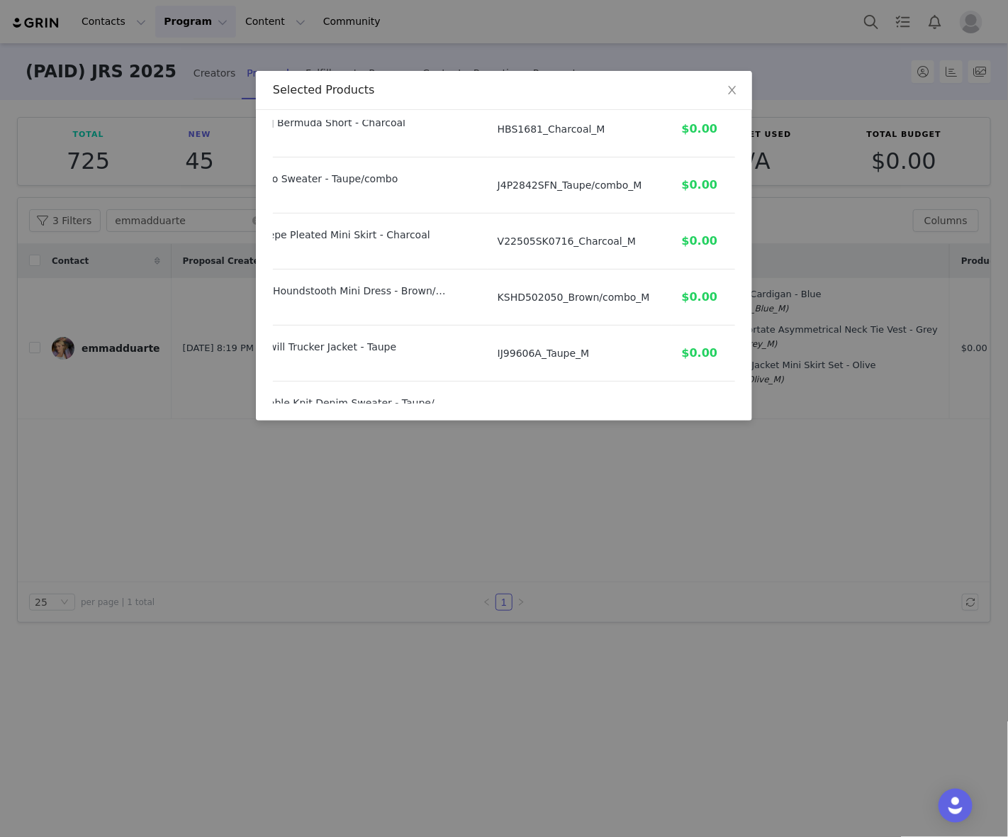
scroll to position [621, 126]
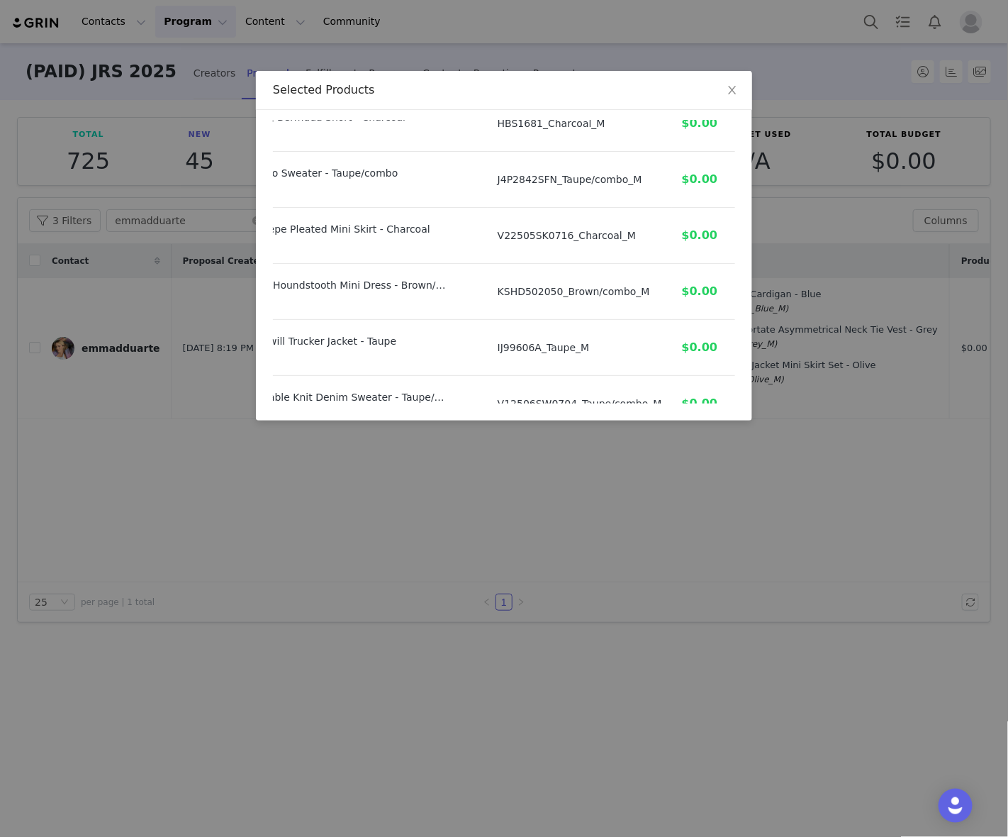
click at [706, 442] on div "Selected Products Product SKU Cost Price In Love With Fall Cardigan - Blue Size…" at bounding box center [504, 418] width 1008 height 837
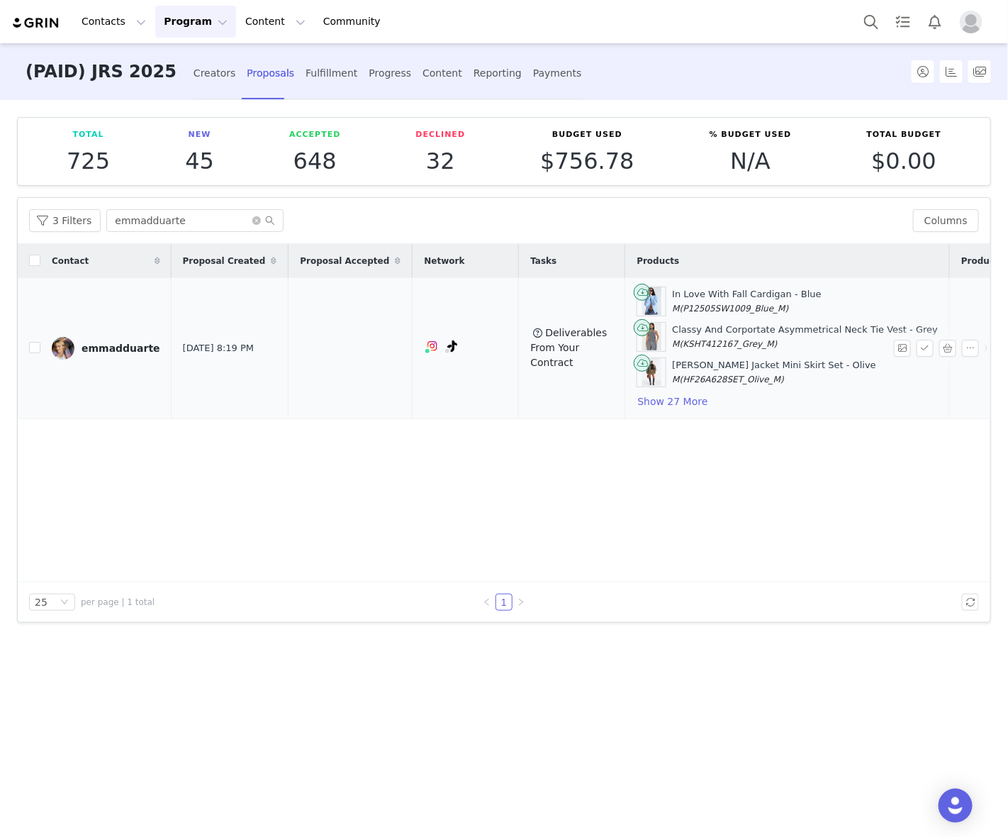
click at [26, 352] on td at bounding box center [29, 348] width 23 height 141
click at [33, 351] on input "checkbox" at bounding box center [34, 347] width 11 height 11
checkbox input "true"
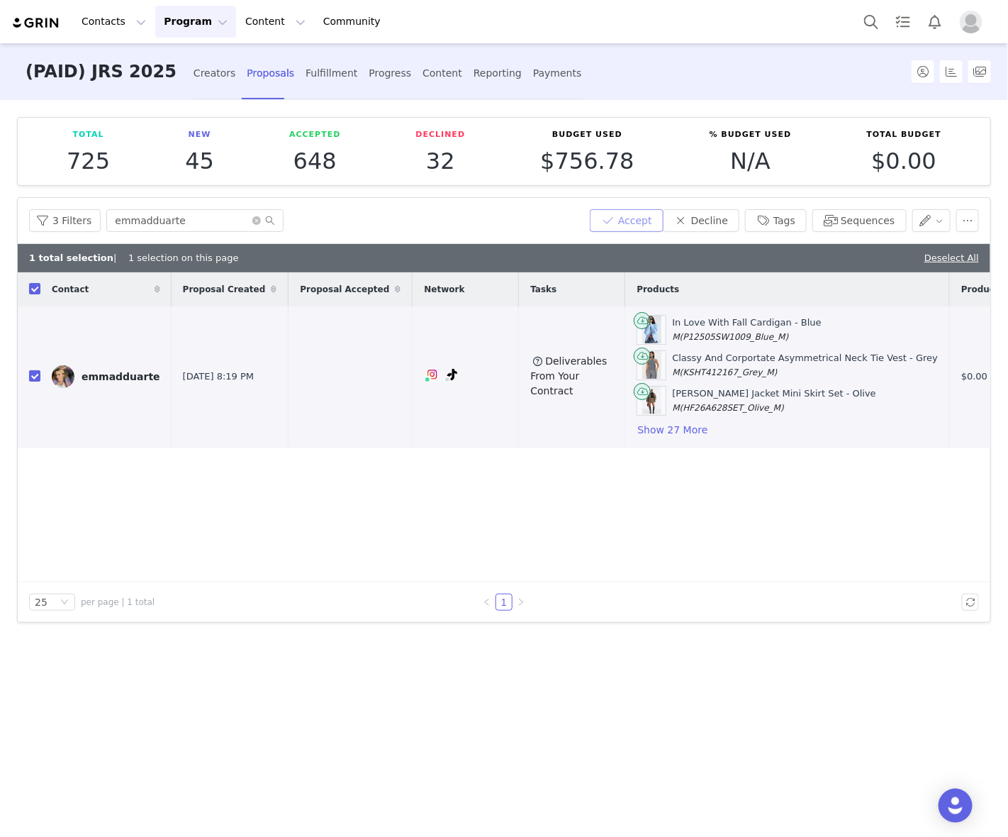
click at [638, 229] on button "Accept" at bounding box center [627, 220] width 74 height 23
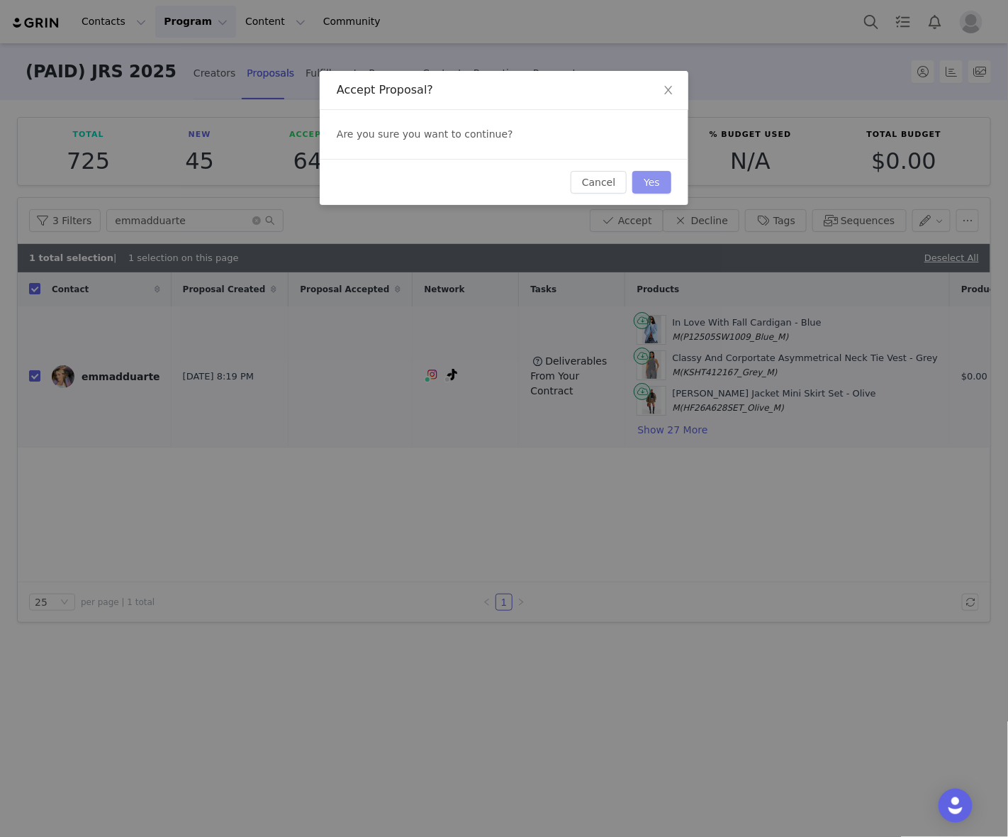
click at [657, 188] on button "Yes" at bounding box center [652, 182] width 39 height 23
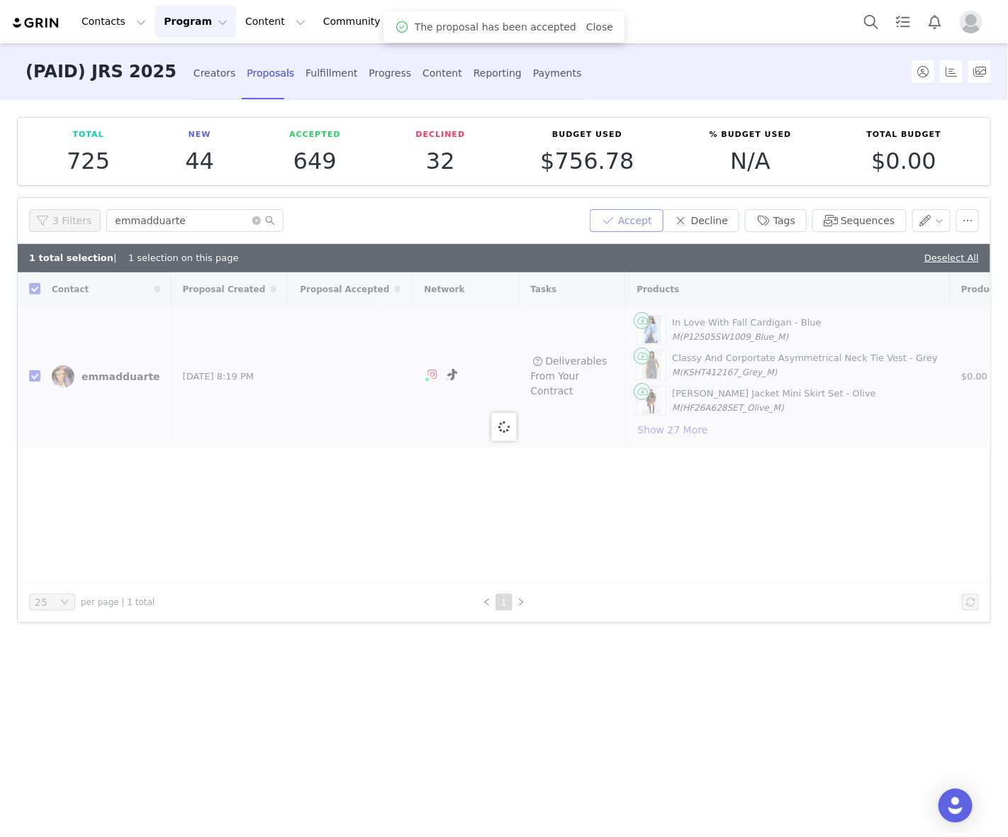
checkbox input "false"
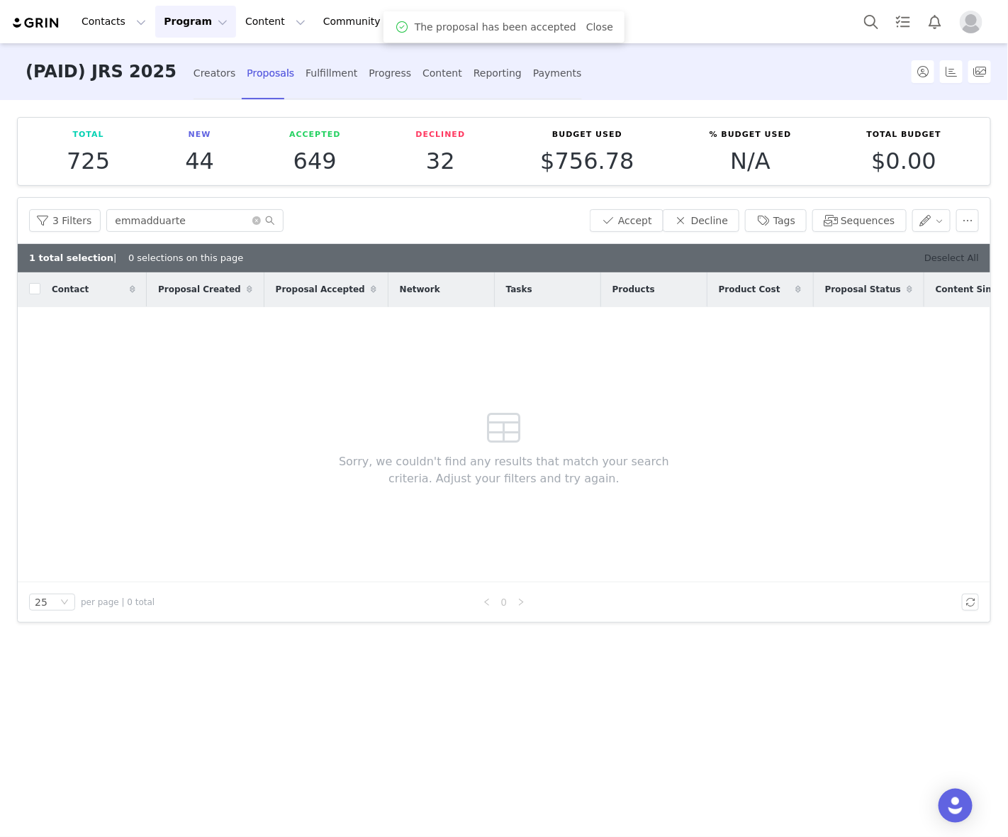
click at [950, 260] on link "Deselect All" at bounding box center [952, 257] width 55 height 11
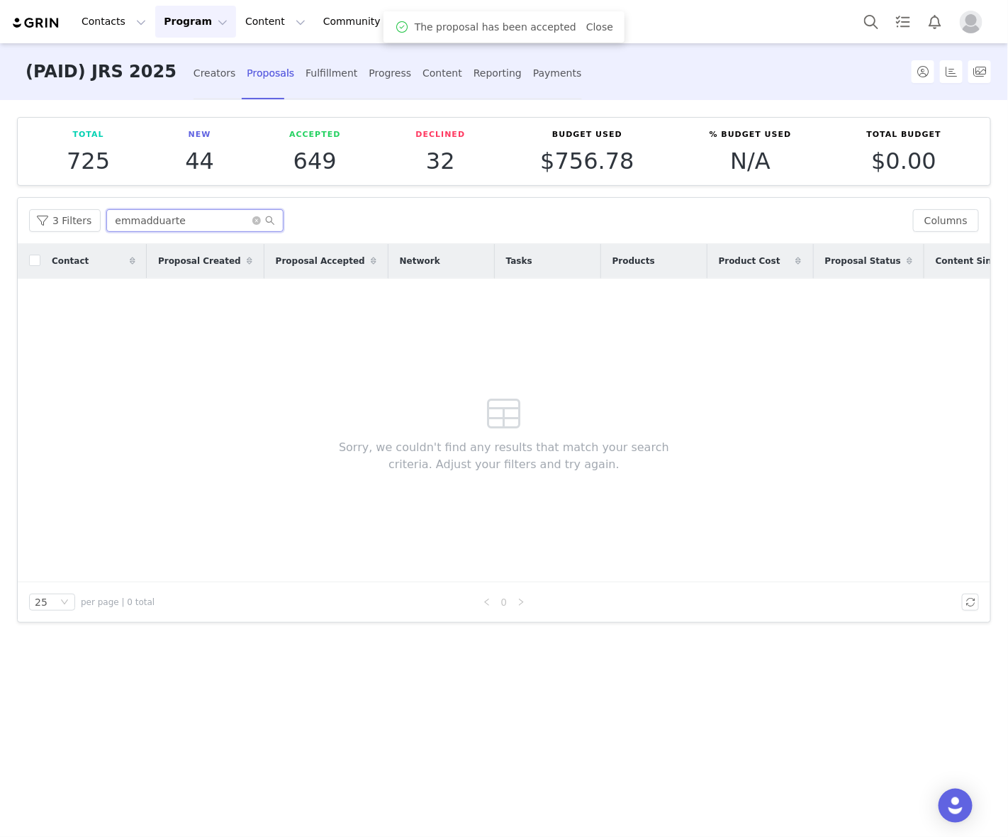
click at [171, 225] on input "emmadduarte" at bounding box center [194, 220] width 177 height 23
click at [306, 73] on div "Fulfillment" at bounding box center [332, 74] width 52 height 38
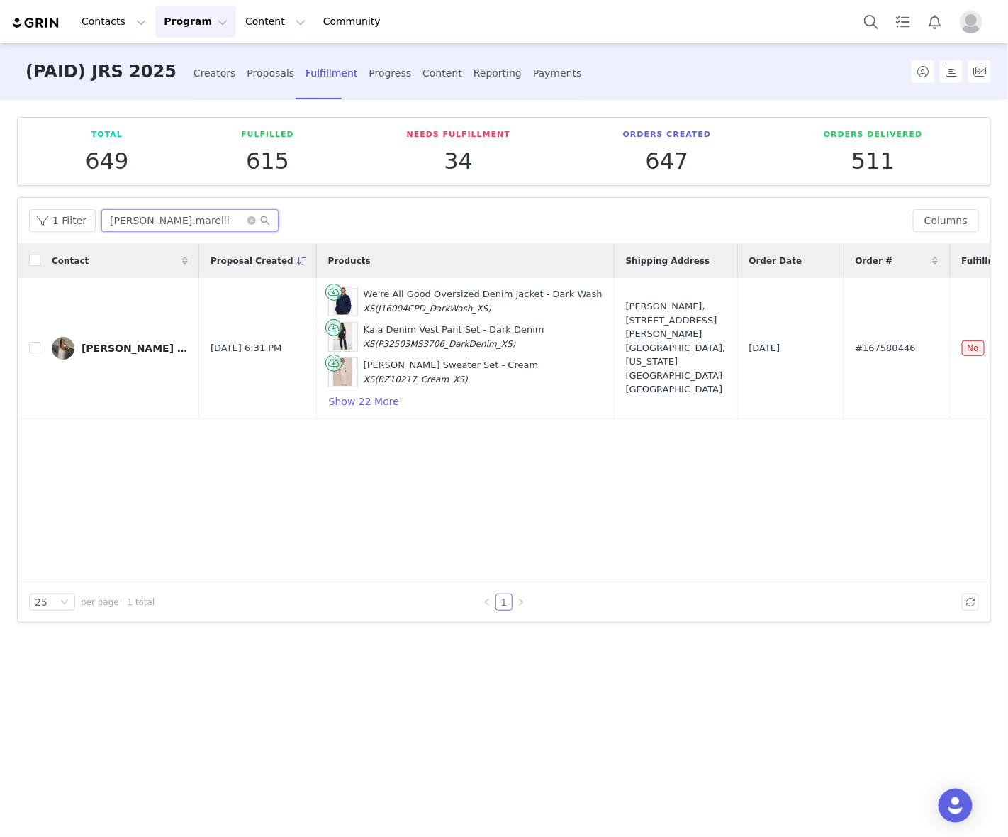
click at [122, 221] on input "Sarah.marelli" at bounding box center [189, 220] width 177 height 23
paste input "emmadduarte"
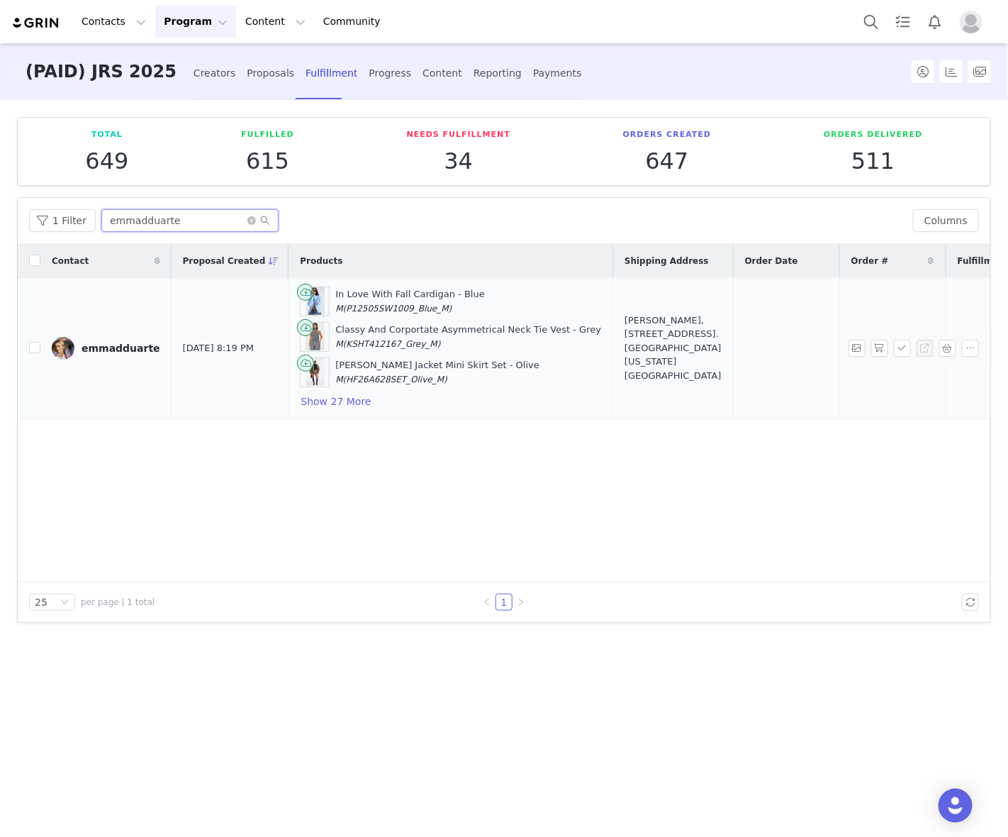
type input "emmadduarte"
click at [33, 345] on input "checkbox" at bounding box center [34, 347] width 11 height 11
checkbox input "true"
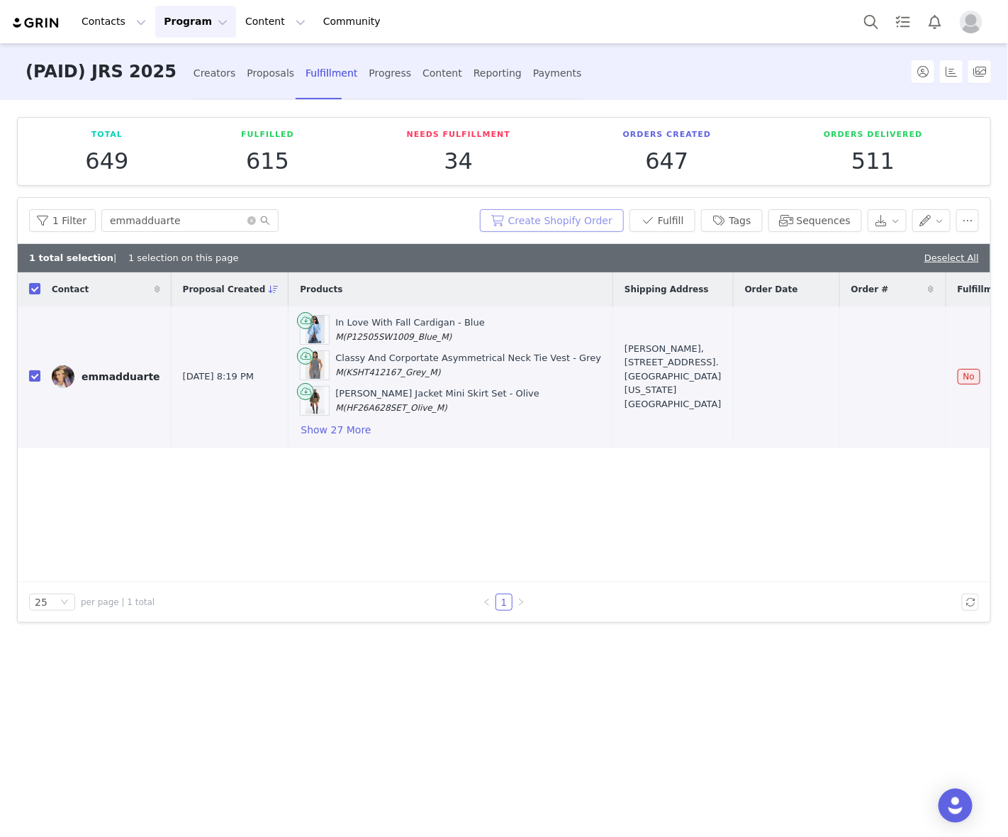
click at [591, 224] on button "Create Shopify Order" at bounding box center [552, 220] width 144 height 23
click at [852, 377] on span "#167586084" at bounding box center [882, 376] width 60 height 14
copy span "167586084"
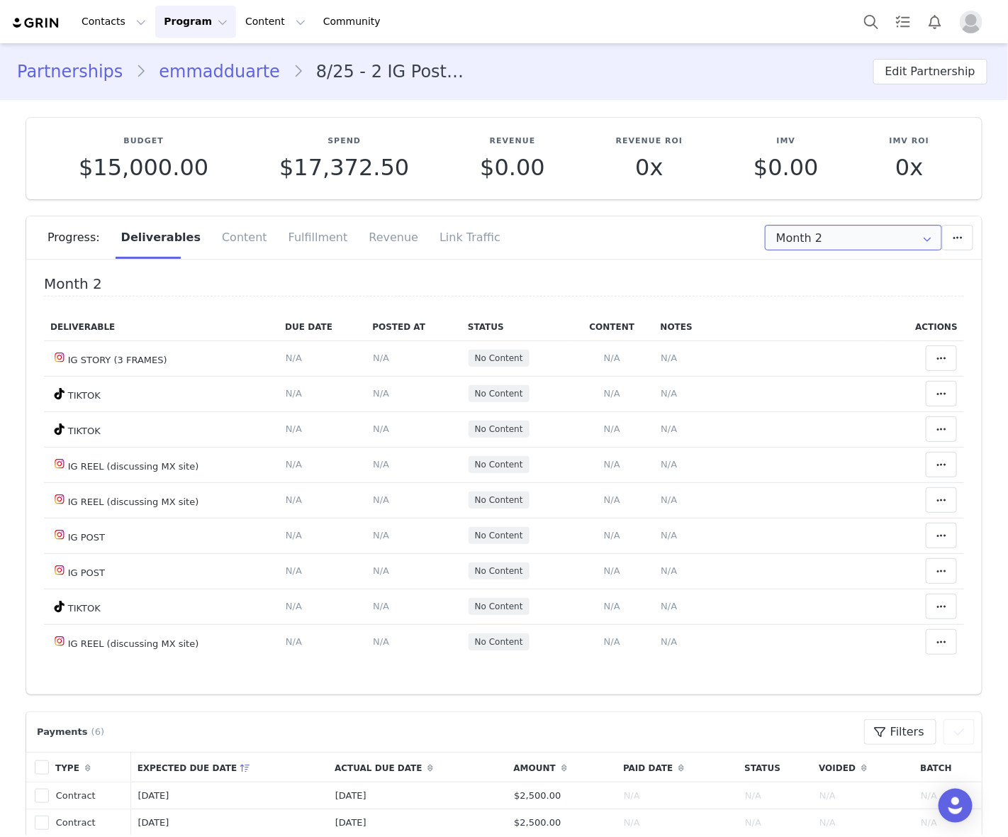
click at [812, 248] on input "Month 2" at bounding box center [853, 238] width 177 height 26
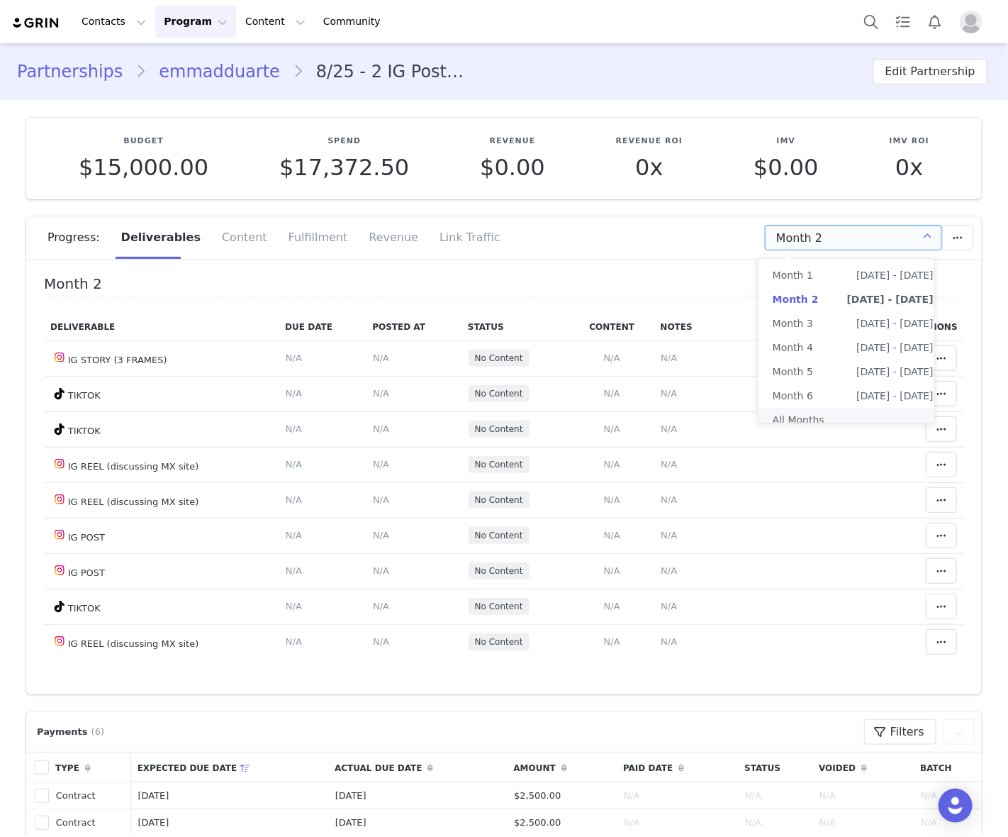
click at [798, 413] on li "All Months" at bounding box center [853, 420] width 189 height 24
type input "All"
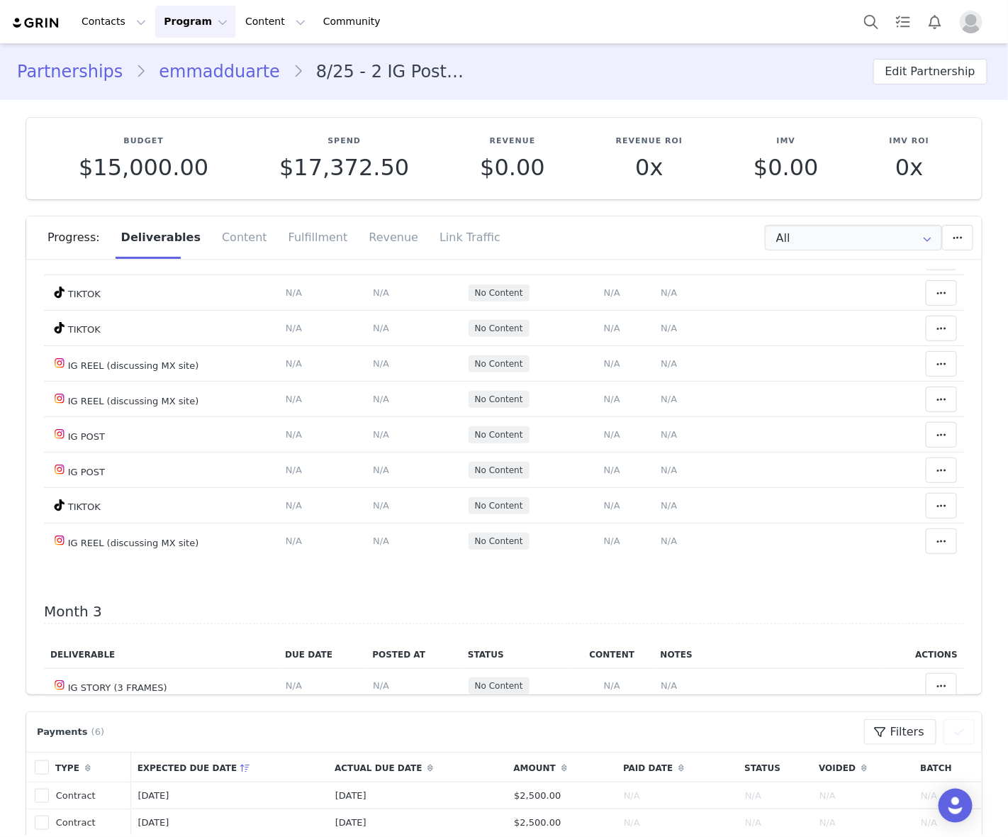
scroll to position [177, 0]
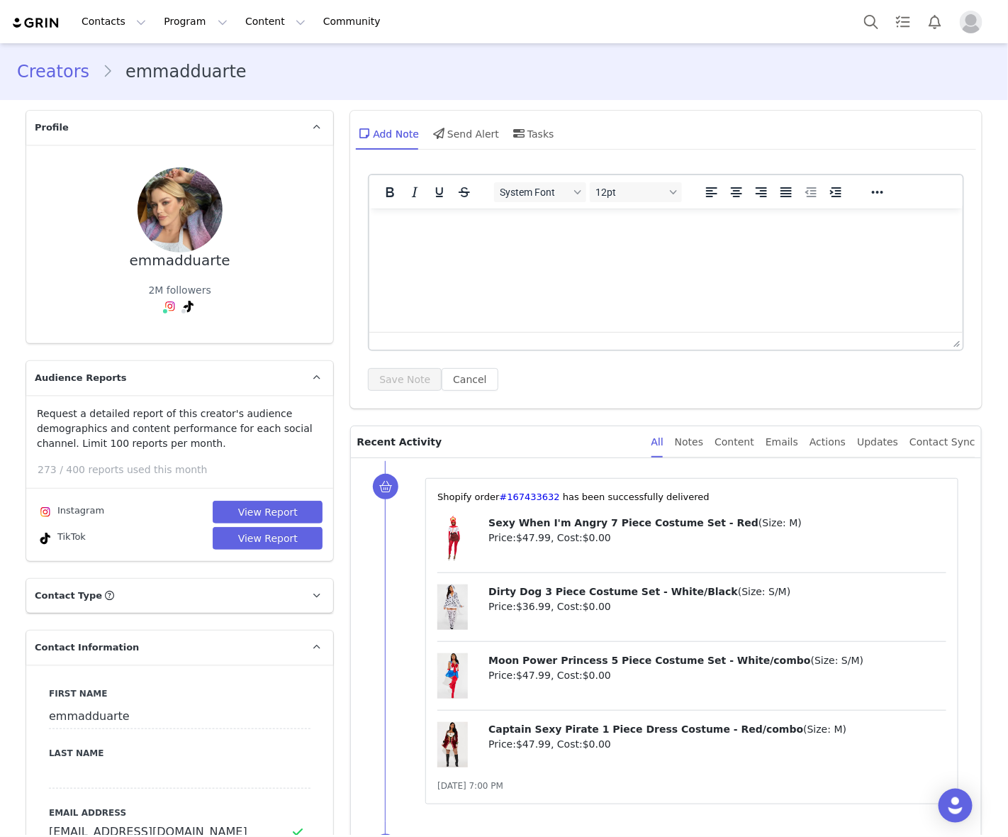
scroll to position [621, 0]
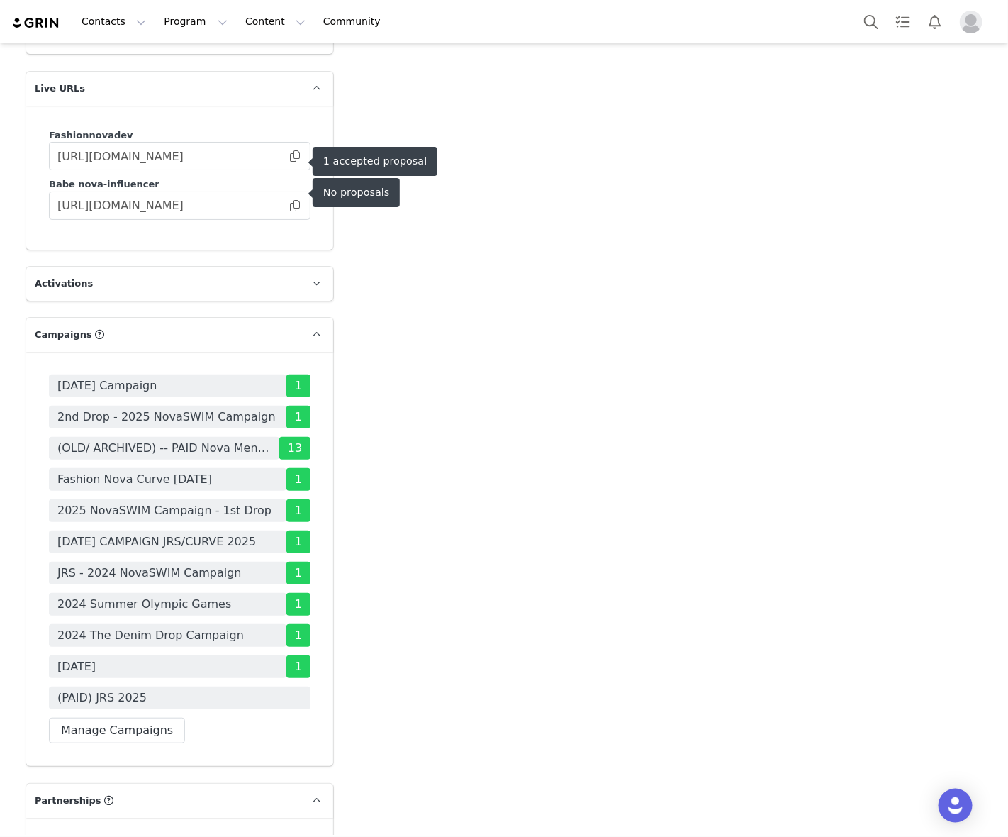
scroll to position [4432, 0]
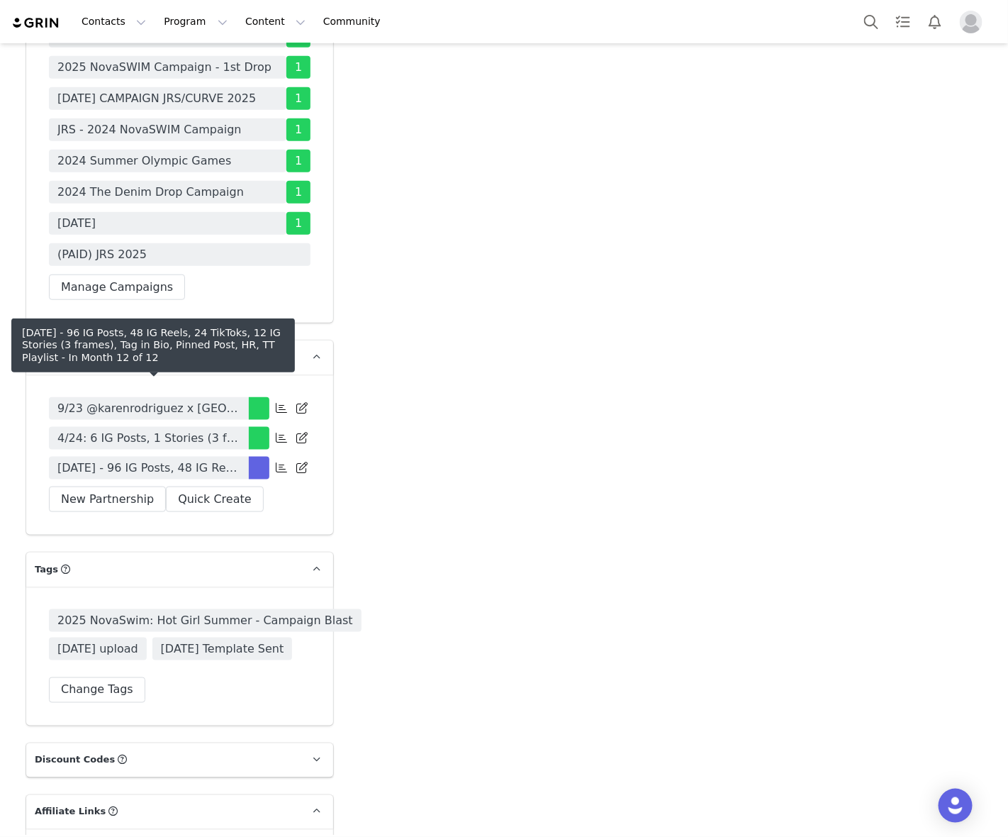
drag, startPoint x: 213, startPoint y: 390, endPoint x: 206, endPoint y: 394, distance: 8.3
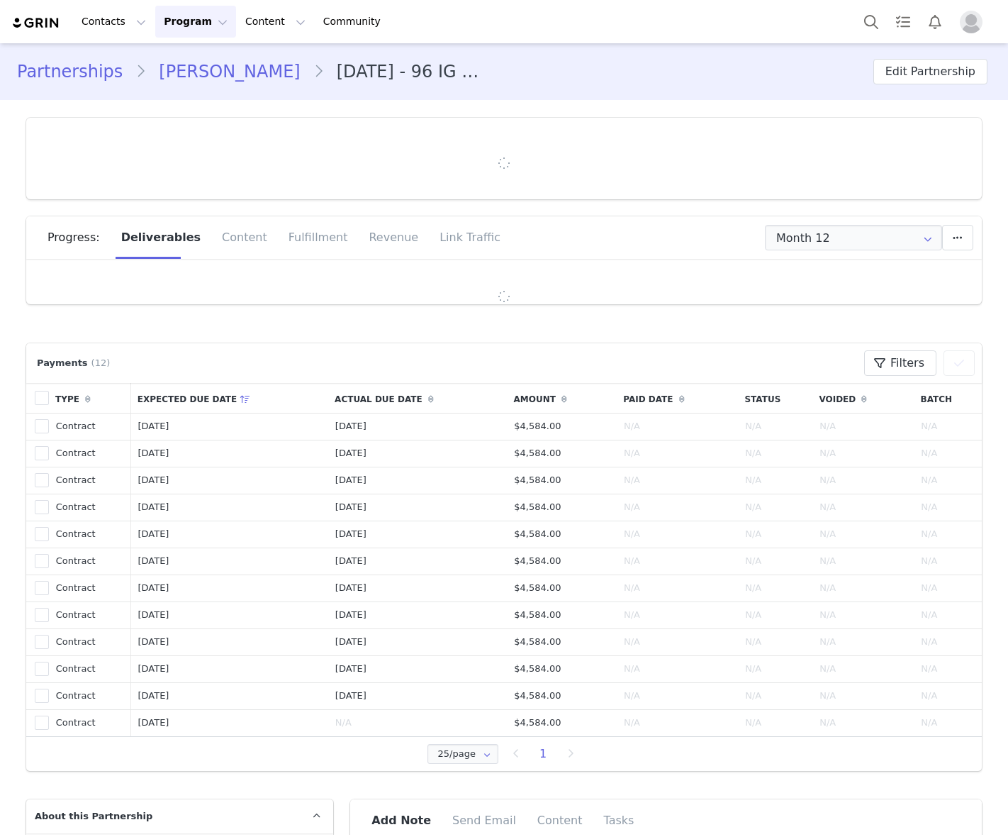
type input "+1 ([GEOGRAPHIC_DATA])"
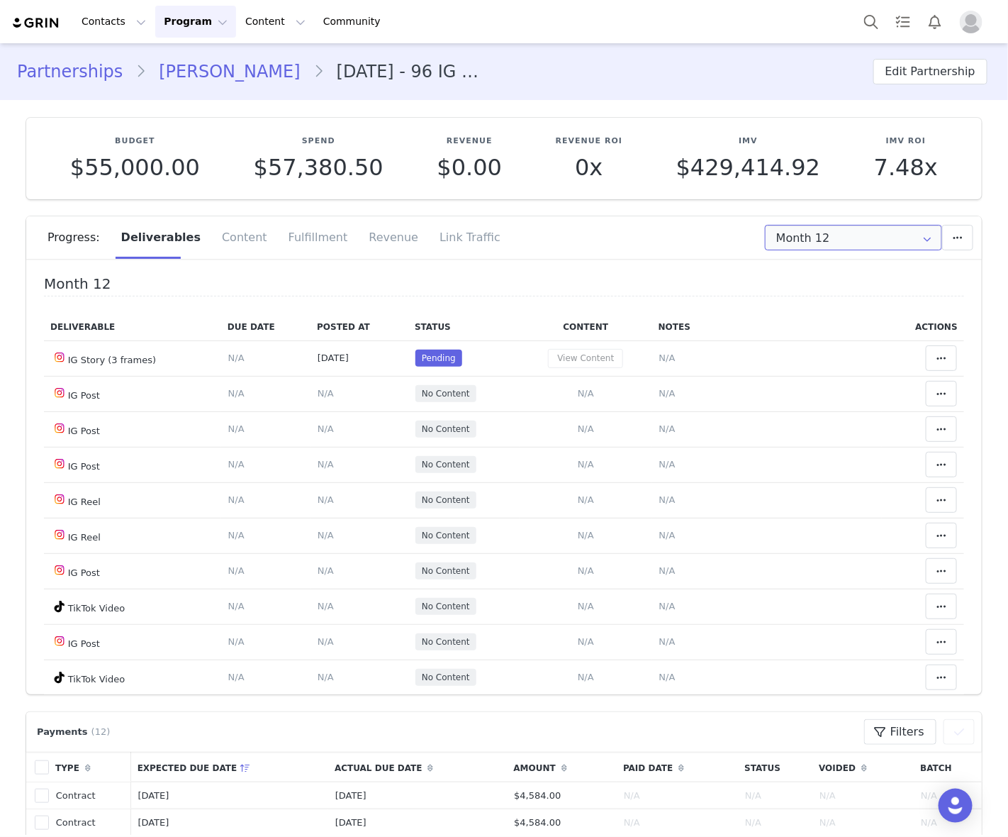
click at [851, 239] on input "Month 12" at bounding box center [853, 238] width 177 height 26
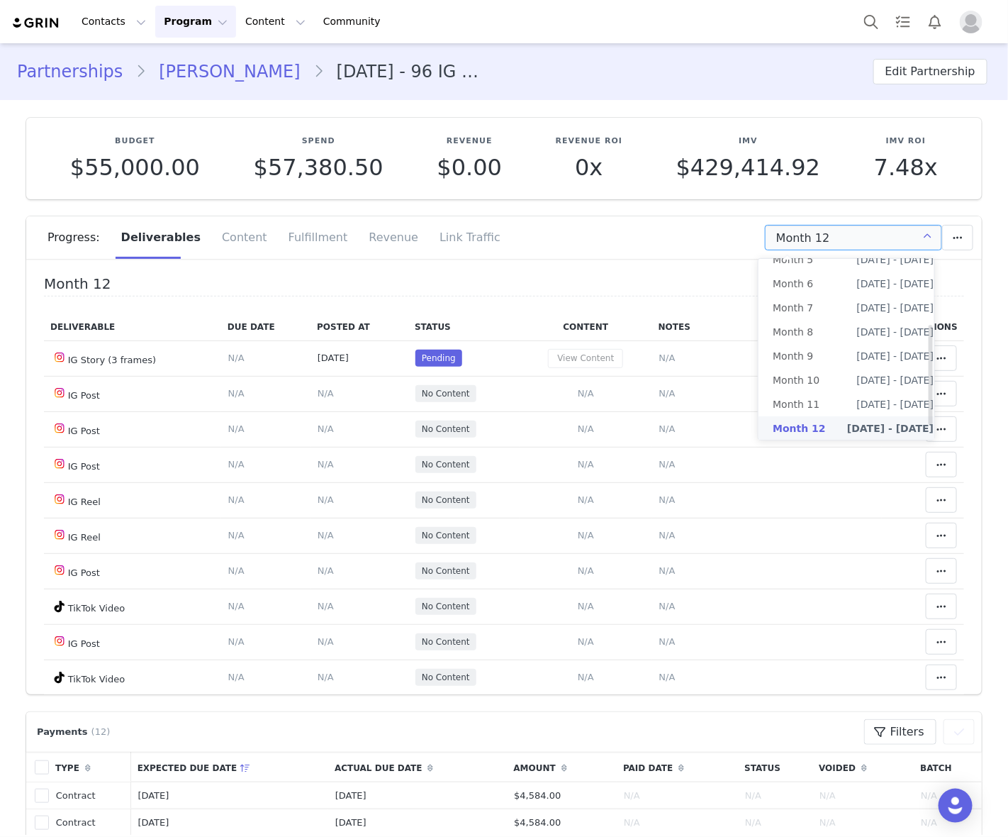
scroll to position [140, 0]
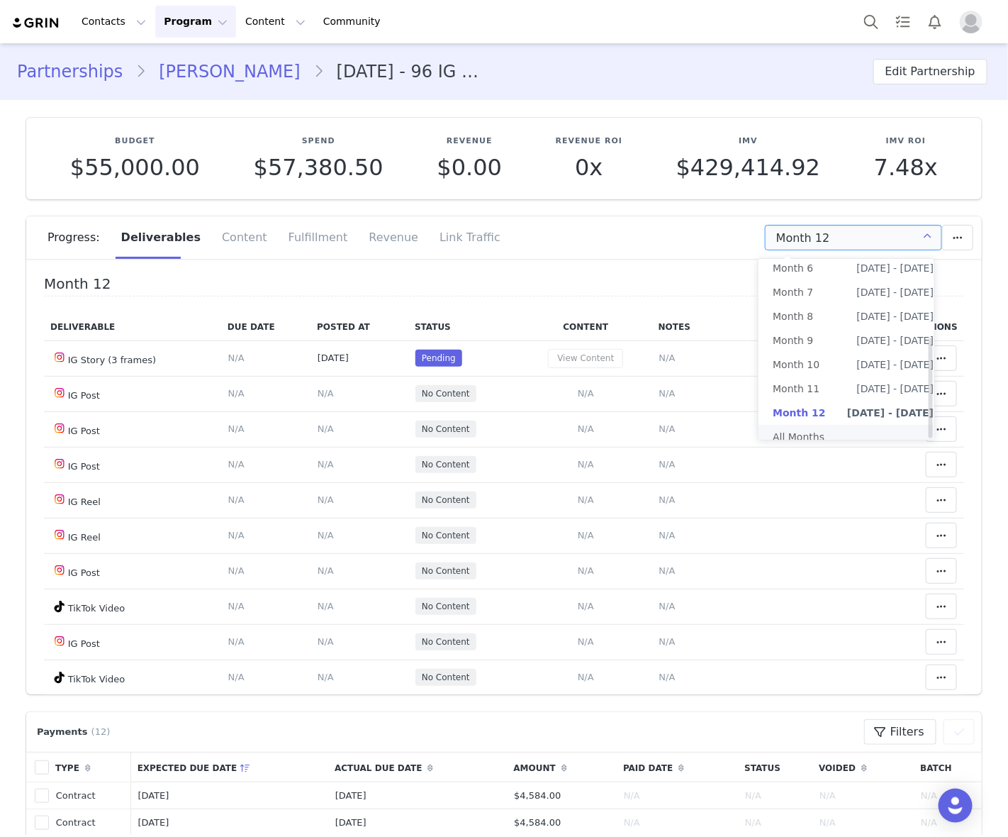
click at [832, 430] on li "All Months" at bounding box center [853, 437] width 189 height 24
type input "All"
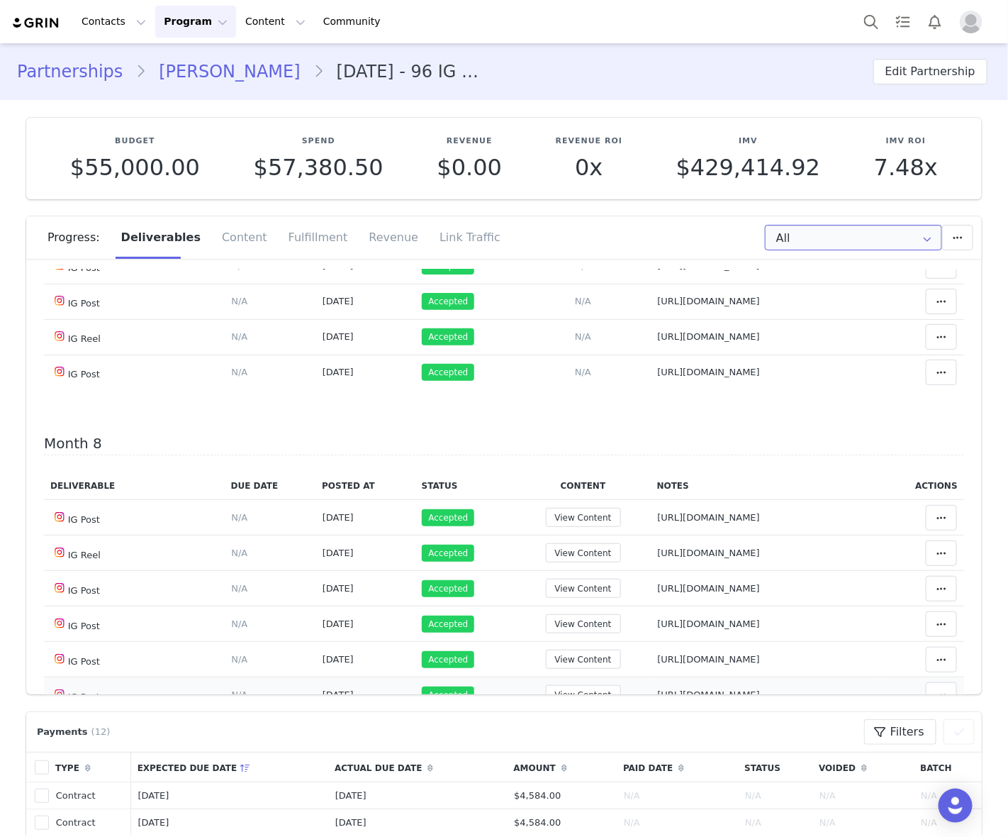
scroll to position [4964, 0]
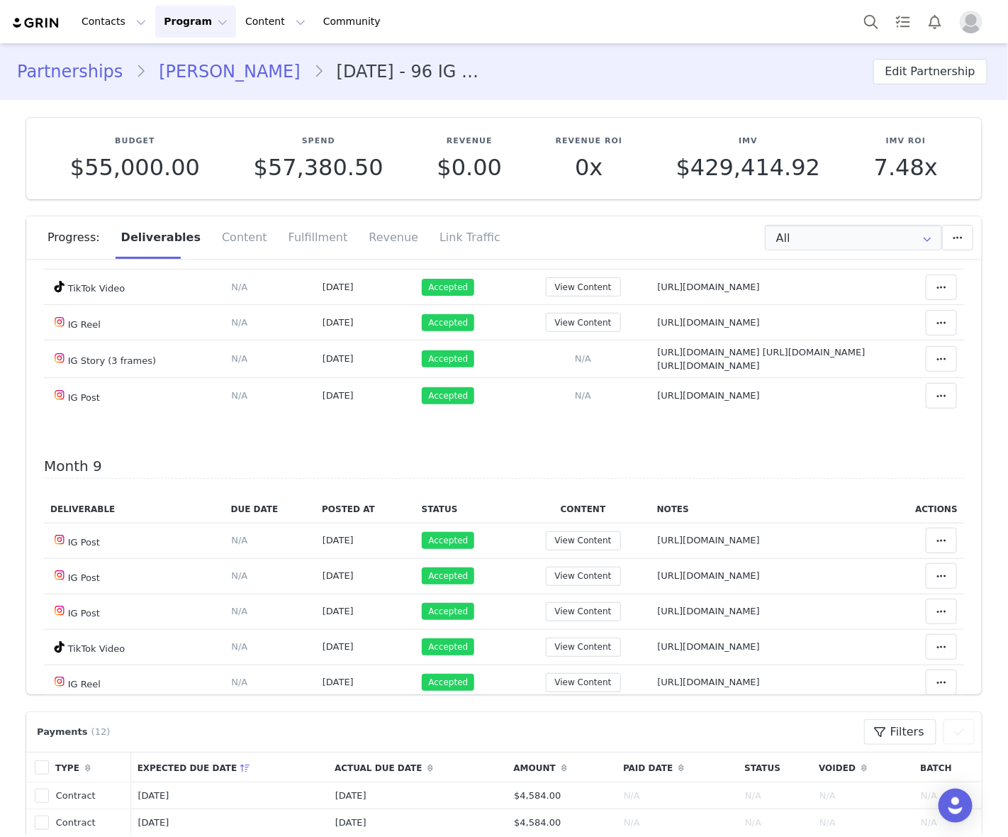
click at [817, 21] on td "Notes Save Cancel https://www.instagram.com/p/DKvY-SJNarG" at bounding box center [766, 3] width 230 height 35
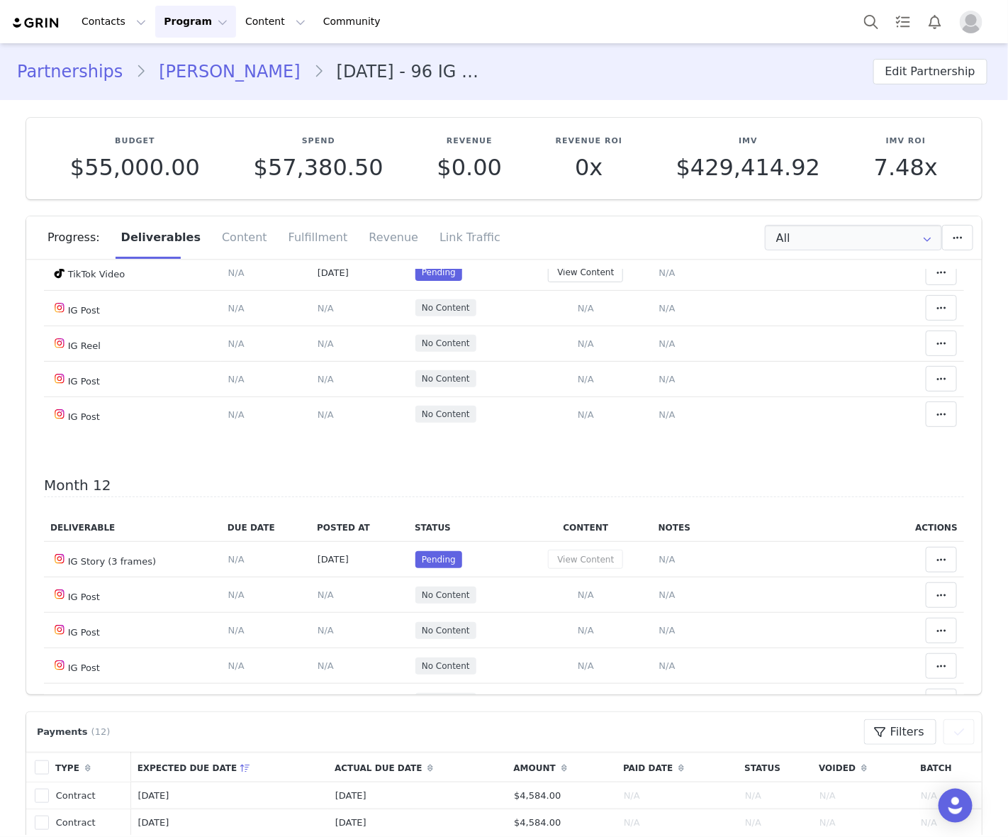
drag, startPoint x: 569, startPoint y: 550, endPoint x: 518, endPoint y: 545, distance: 52.1
click at [569, 34] on button "View Content" at bounding box center [585, 24] width 75 height 19
click at [527, 34] on div "View Content" at bounding box center [586, 24] width 118 height 19
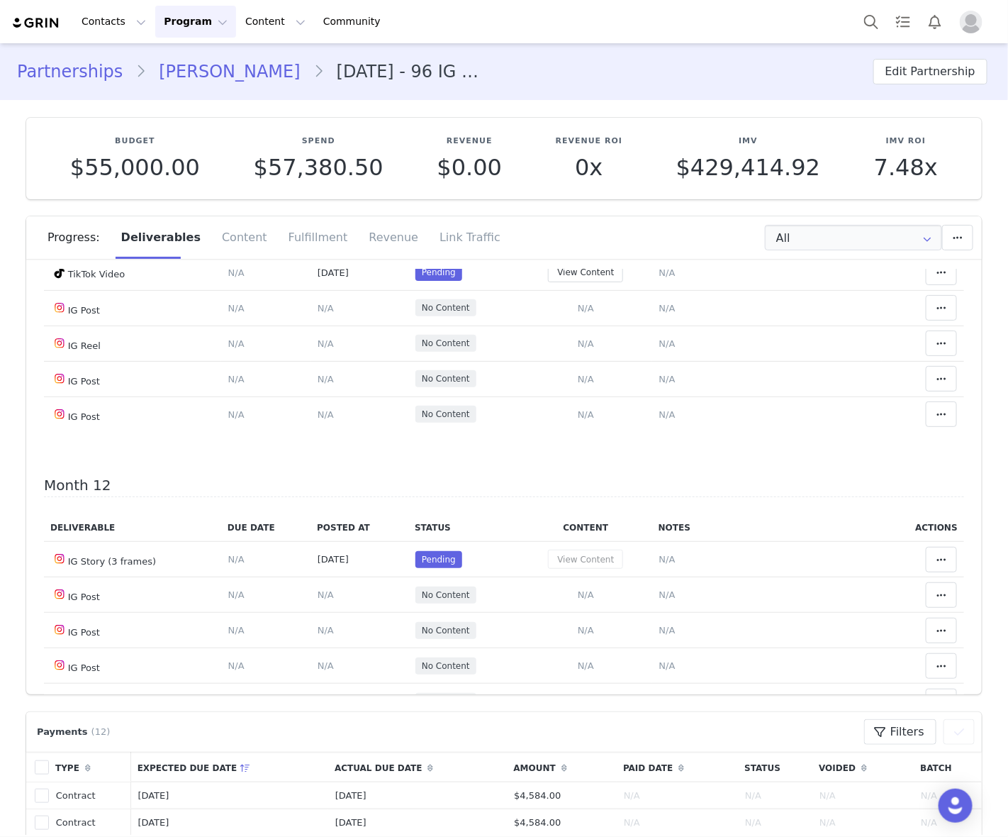
drag, startPoint x: 660, startPoint y: 547, endPoint x: 644, endPoint y: 486, distance: 63.8
click at [660, 30] on span "N/A" at bounding box center [668, 24] width 16 height 11
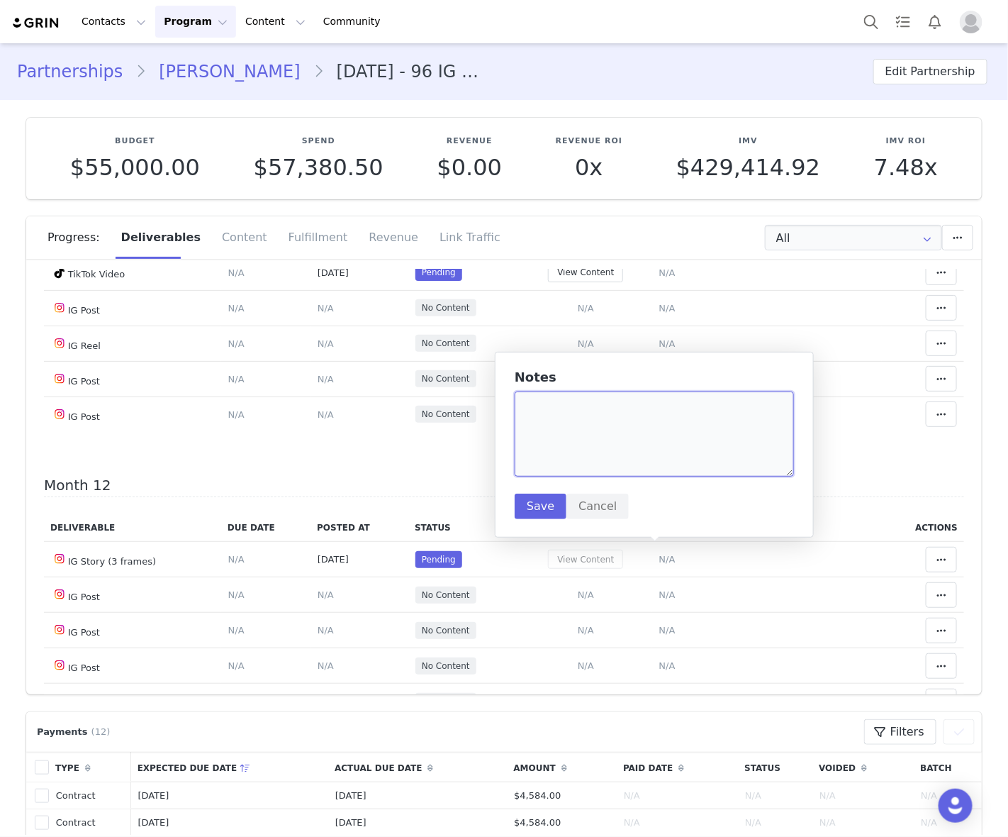
click at [636, 448] on textarea at bounding box center [654, 433] width 279 height 85
paste textarea "https://www.instagram.com/p/DOcNkiKjANS/"
type textarea "https://www.instagram.com/p/DOcNkiKjANS/"
click at [545, 508] on button "Save" at bounding box center [541, 507] width 52 height 26
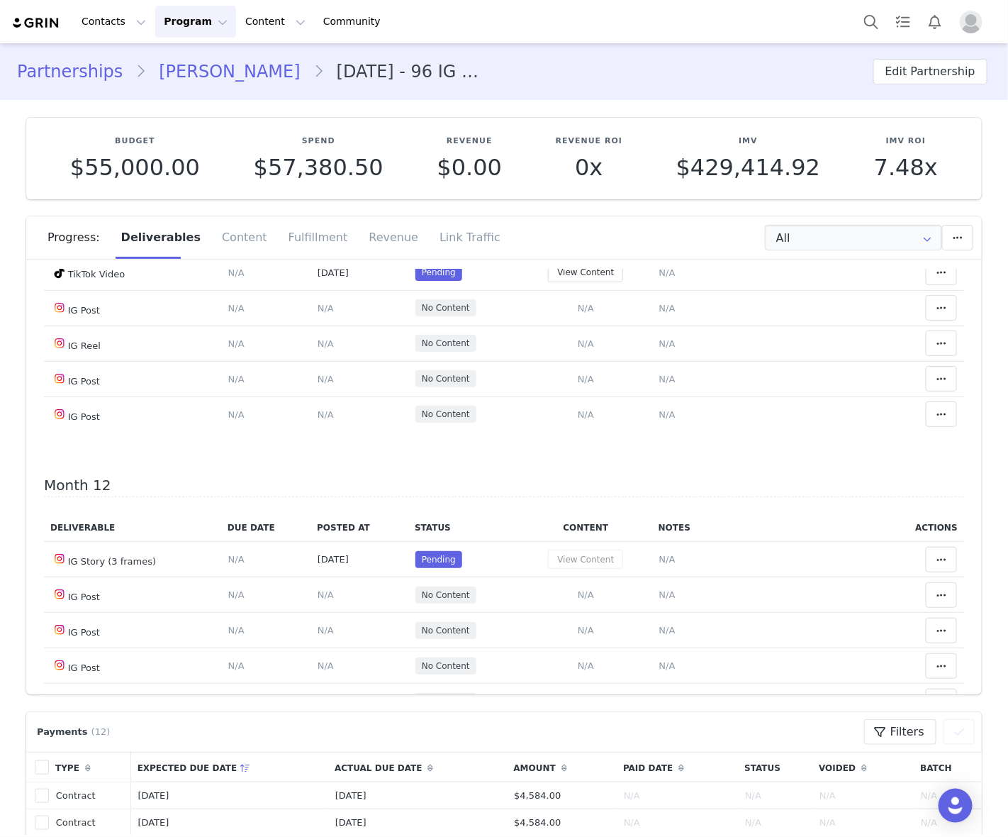
click at [933, 33] on span at bounding box center [941, 24] width 17 height 17
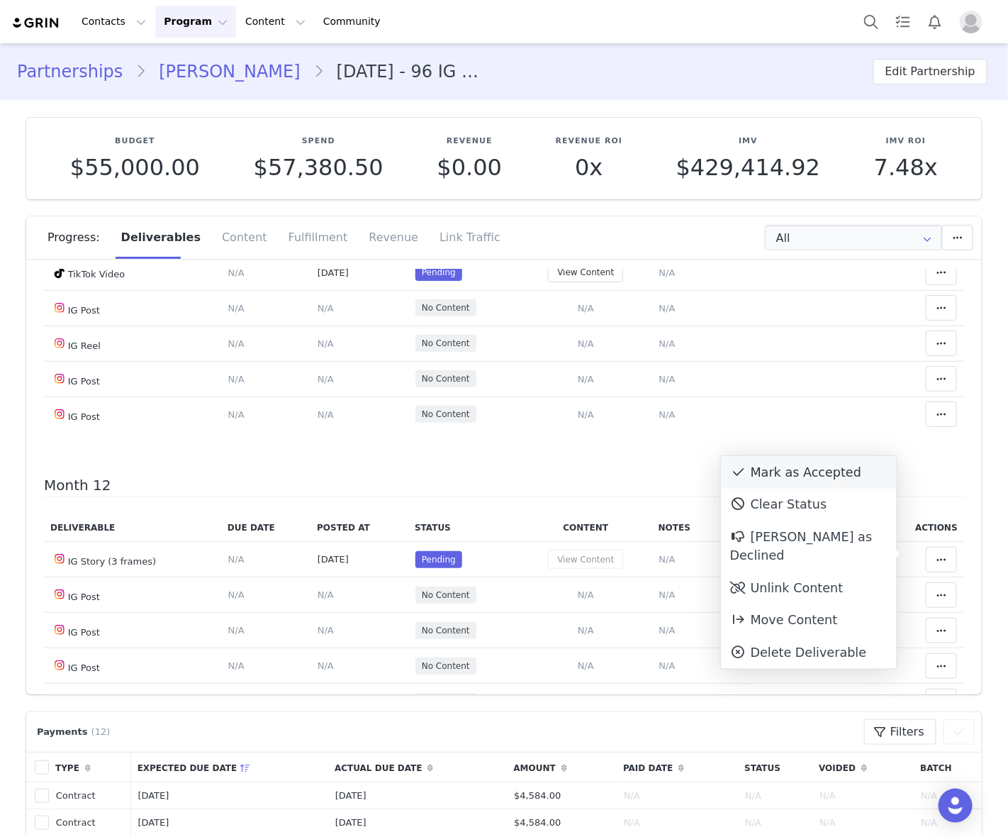
click at [828, 473] on div "Mark as Accepted" at bounding box center [809, 472] width 176 height 33
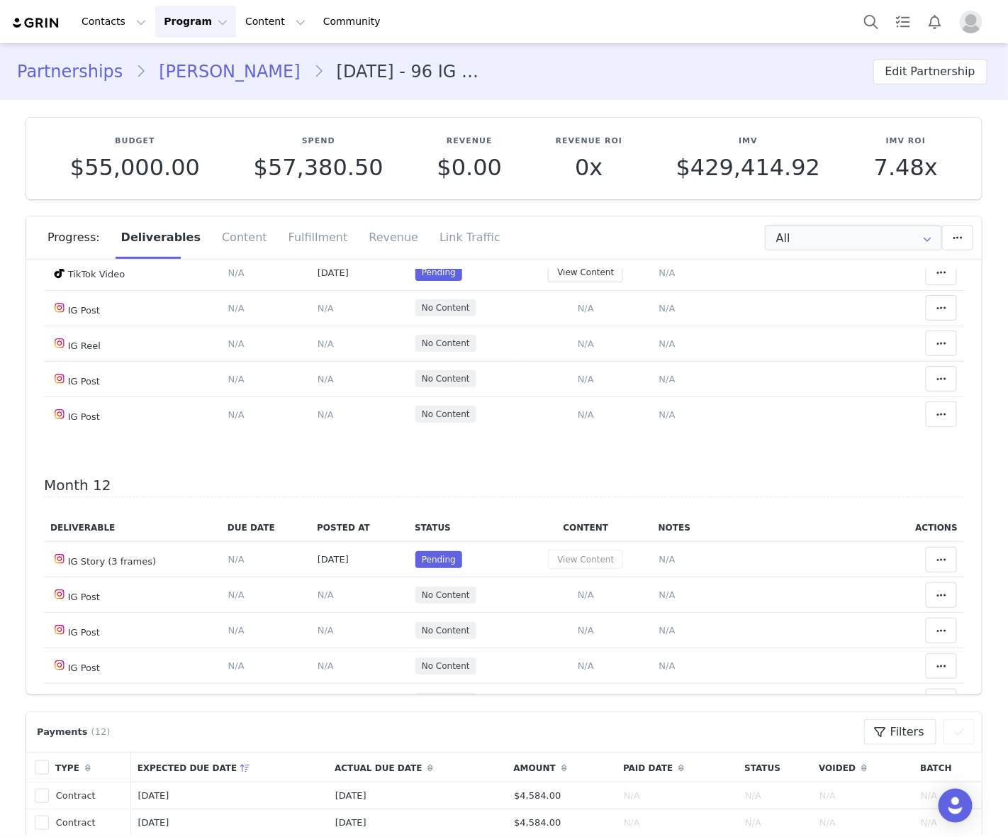
drag, startPoint x: 571, startPoint y: 594, endPoint x: 547, endPoint y: 594, distance: 24.1
click at [571, 70] on button "View Content" at bounding box center [585, 59] width 75 height 19
click at [527, 70] on div "View Content" at bounding box center [586, 59] width 118 height 19
click at [660, 65] on span "N/A" at bounding box center [668, 60] width 16 height 11
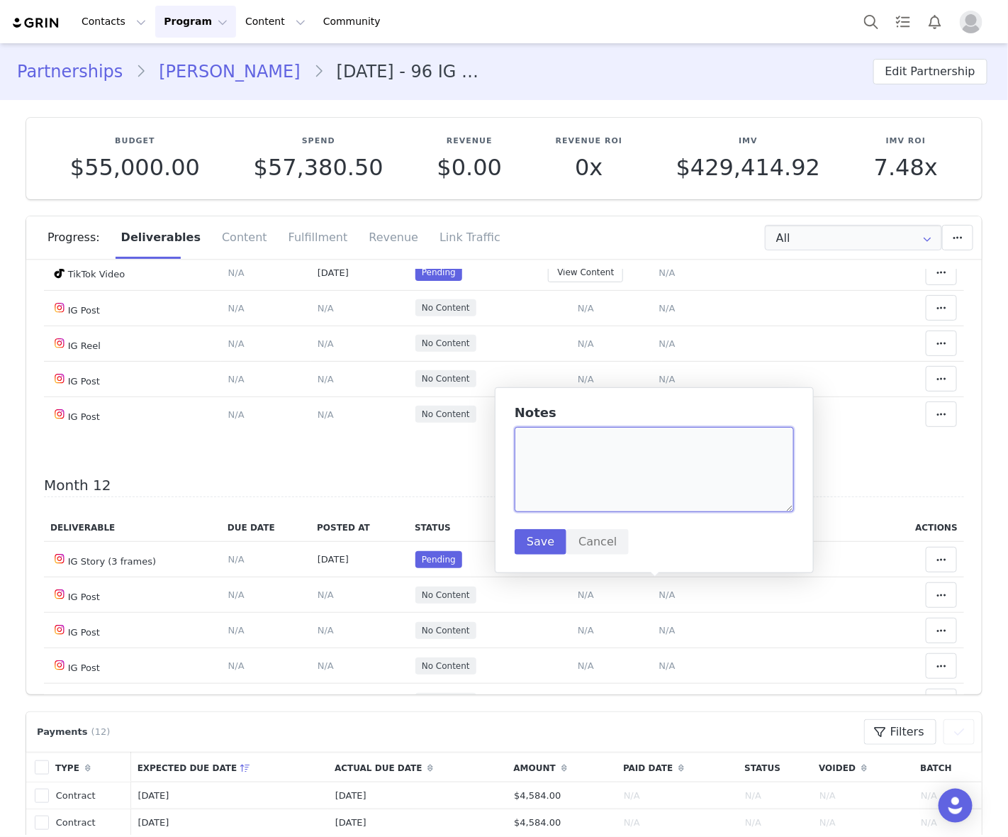
click at [654, 468] on textarea at bounding box center [654, 469] width 279 height 85
paste textarea "https://www.instagram.com/reel/DOrqernjBxJ/"
type textarea "https://www.instagram.com/reel/DOrqernjBxJ/"
click at [534, 540] on button "Save" at bounding box center [541, 542] width 52 height 26
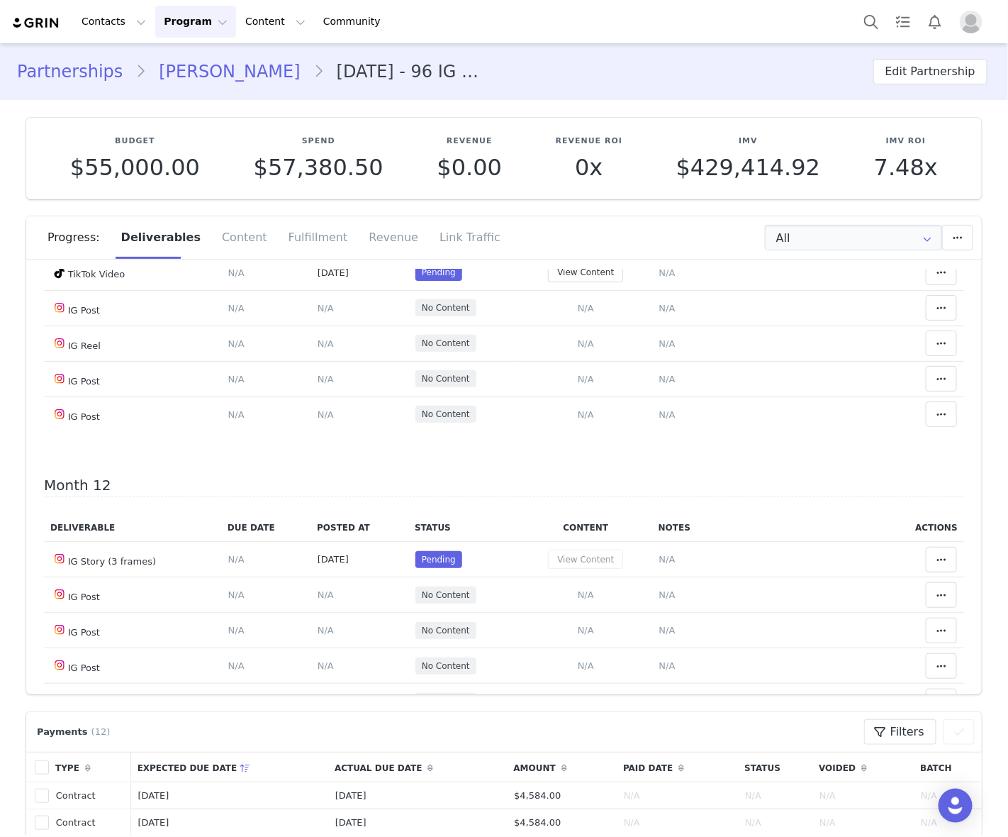
click at [937, 65] on icon at bounding box center [942, 59] width 10 height 11
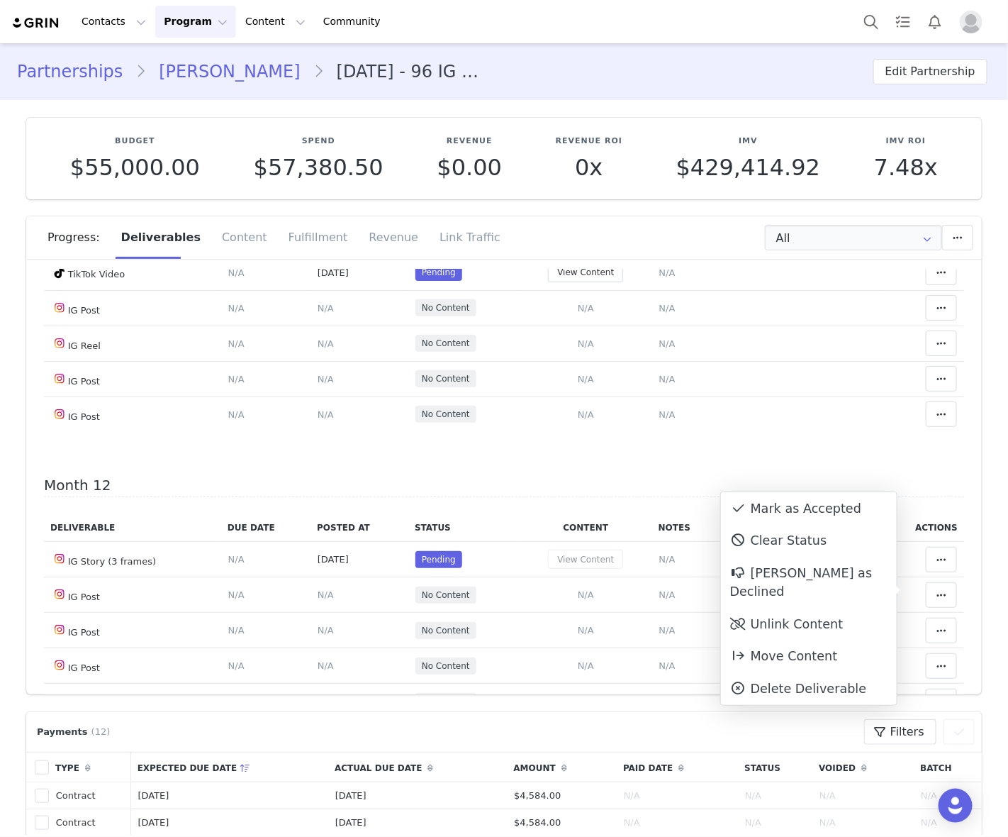
drag, startPoint x: 813, startPoint y: 507, endPoint x: 990, endPoint y: 376, distance: 220.0
click at [814, 507] on div "Mark as Accepted" at bounding box center [809, 508] width 176 height 33
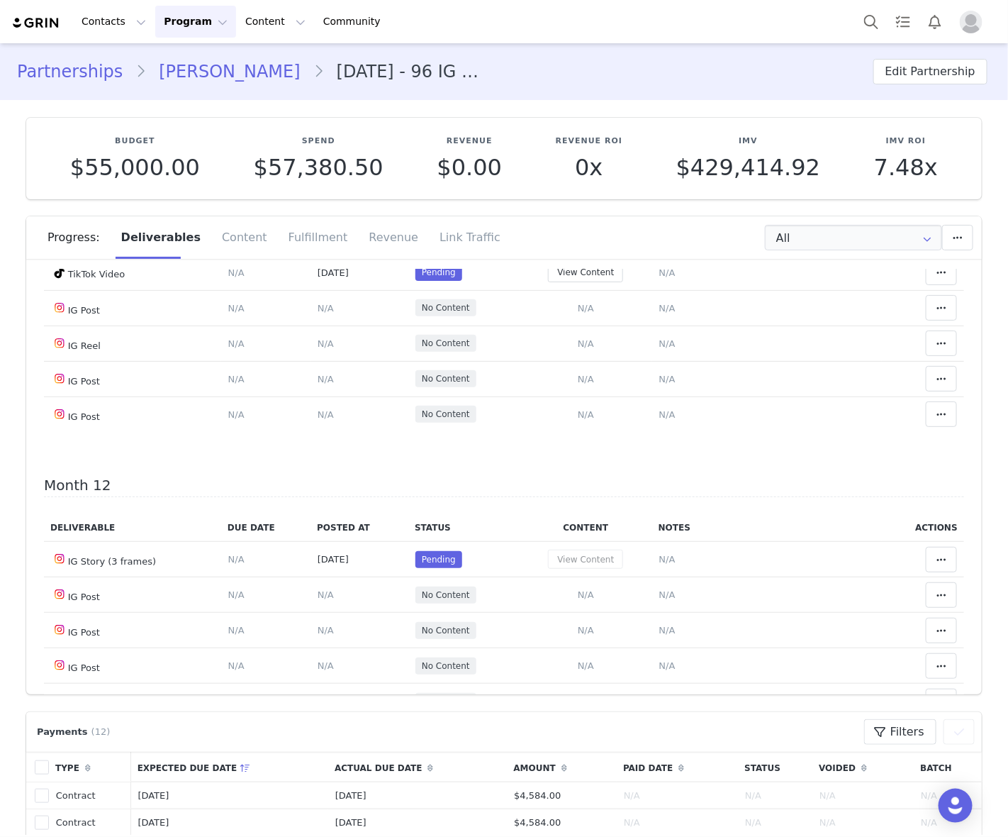
scroll to position [6963, 0]
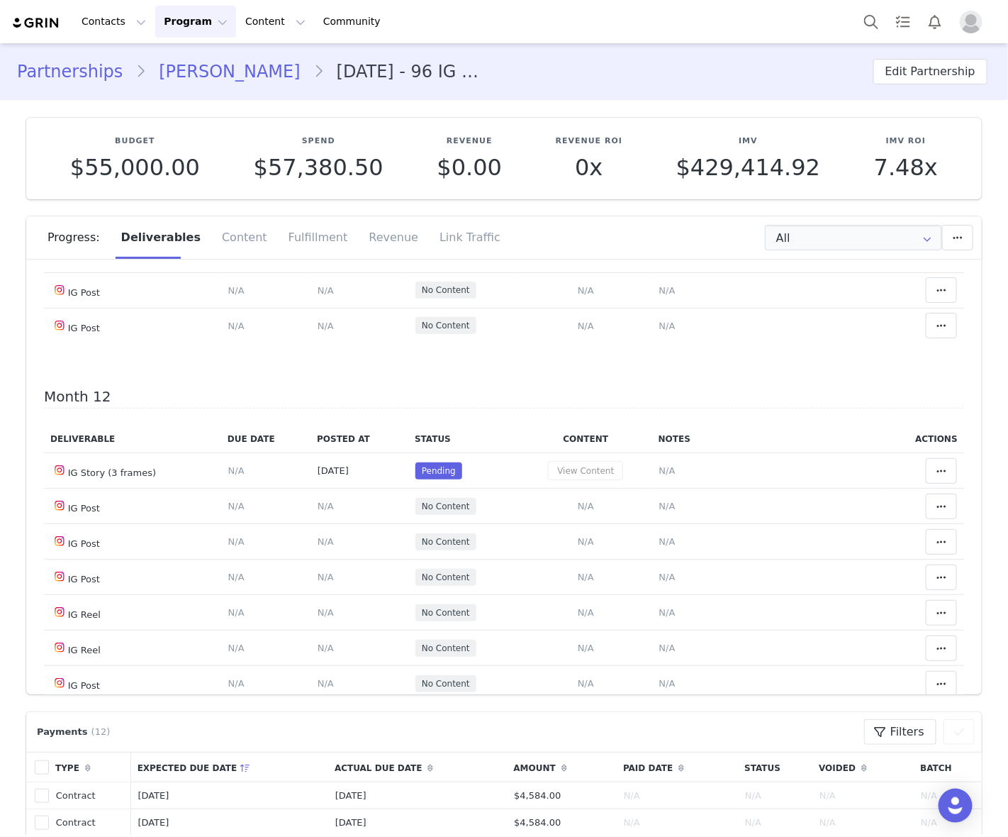
click at [597, 16] on button "View Content" at bounding box center [585, 6] width 75 height 19
click at [502, 24] on td "Pending" at bounding box center [463, 6] width 111 height 35
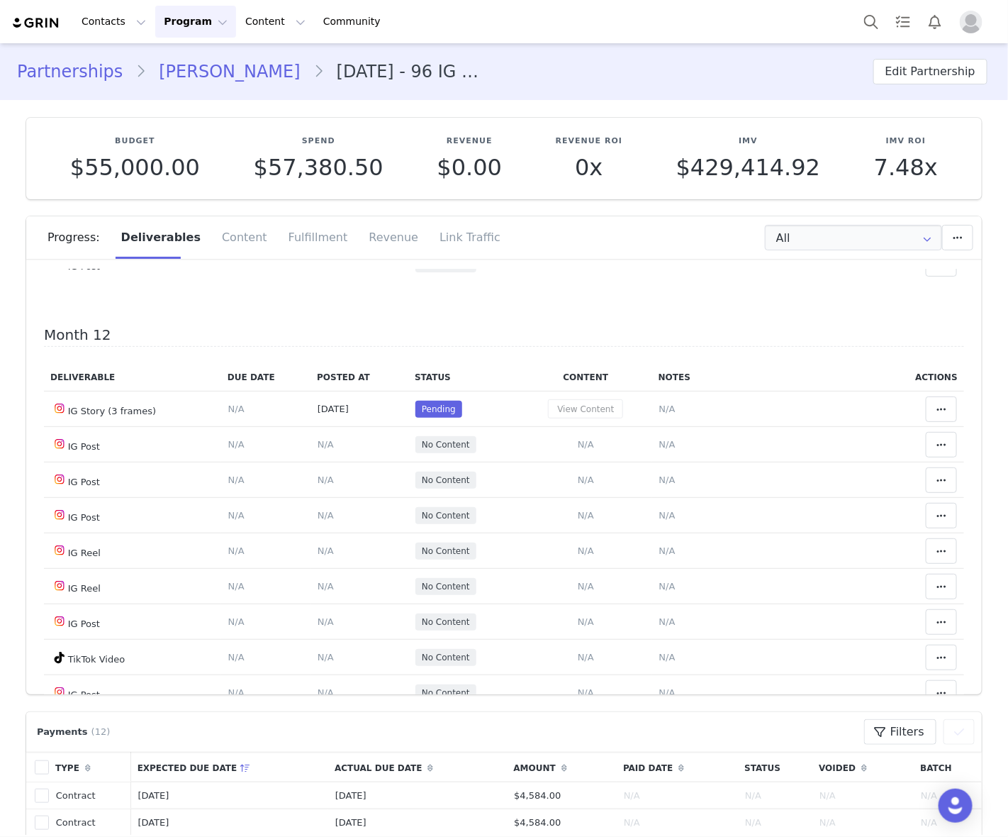
scroll to position [7051, 0]
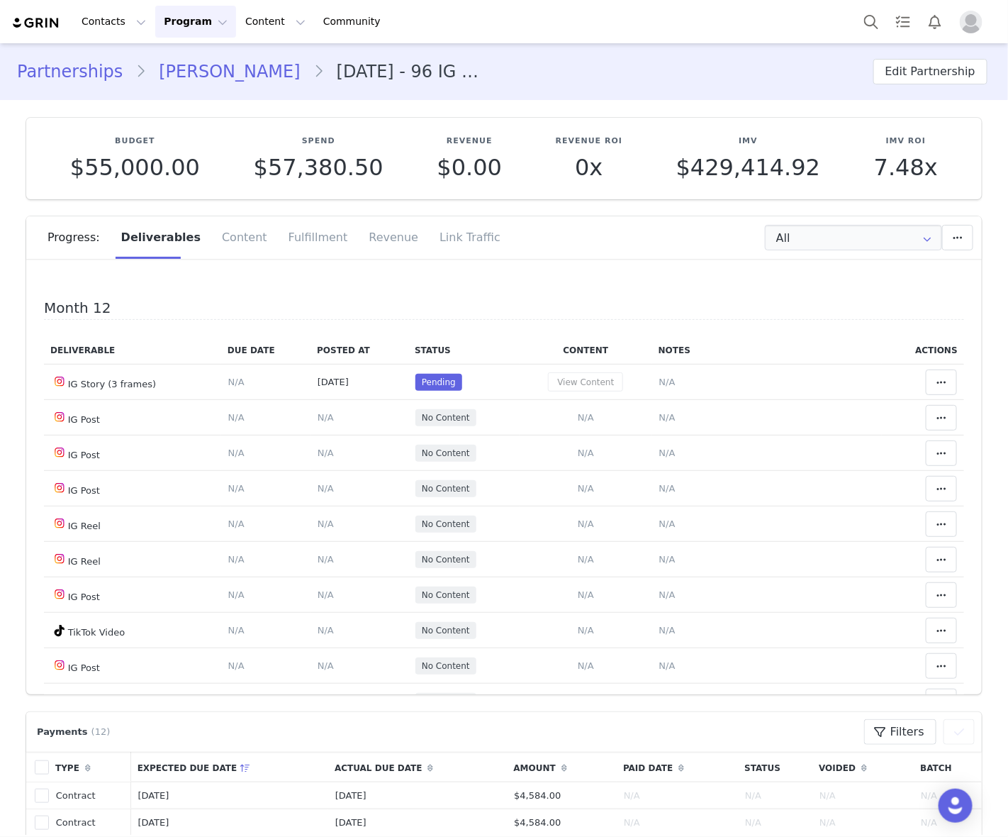
click at [562, 34] on button "View Content" at bounding box center [585, 24] width 75 height 19
click at [520, 113] on td "View Content" at bounding box center [586, 94] width 133 height 35
click at [660, 136] on span "N/A" at bounding box center [668, 131] width 16 height 11
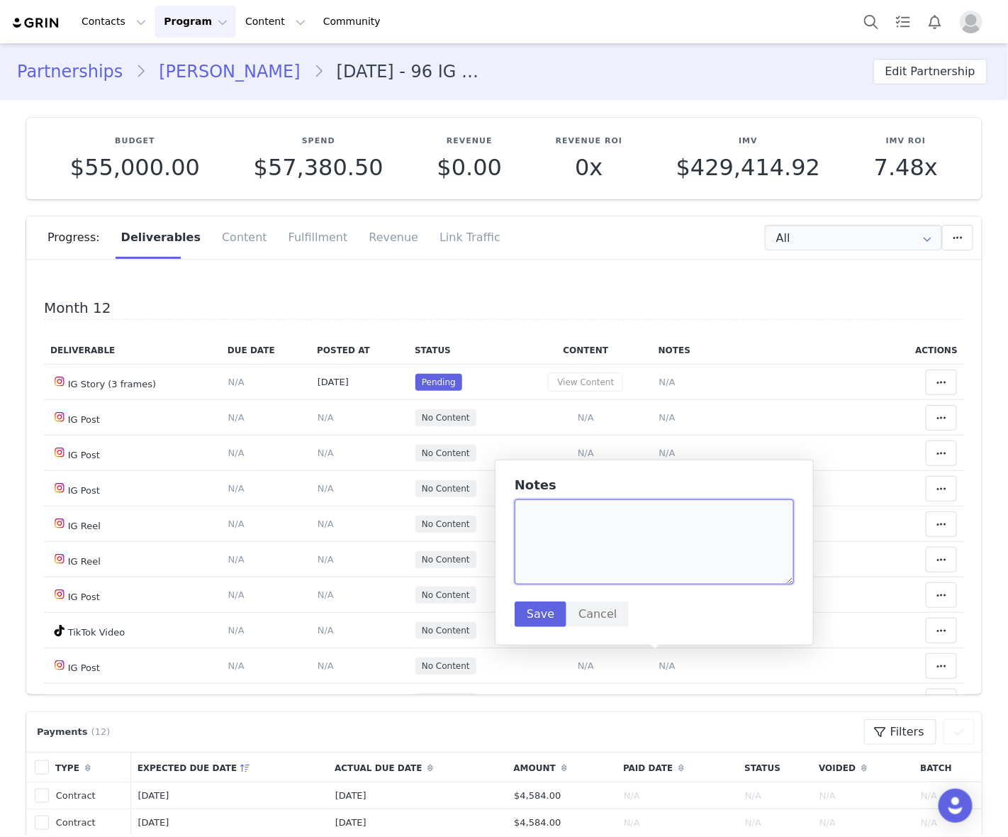
click at [645, 555] on textarea at bounding box center [654, 541] width 279 height 85
paste textarea "https://www.instagram.com/p/DOuJCXVDH8w/"
type textarea "https://www.instagram.com/p/DOuJCXVDH8w/"
click at [543, 618] on button "Save" at bounding box center [541, 614] width 52 height 26
click at [318, 136] on span "N/A" at bounding box center [326, 131] width 16 height 11
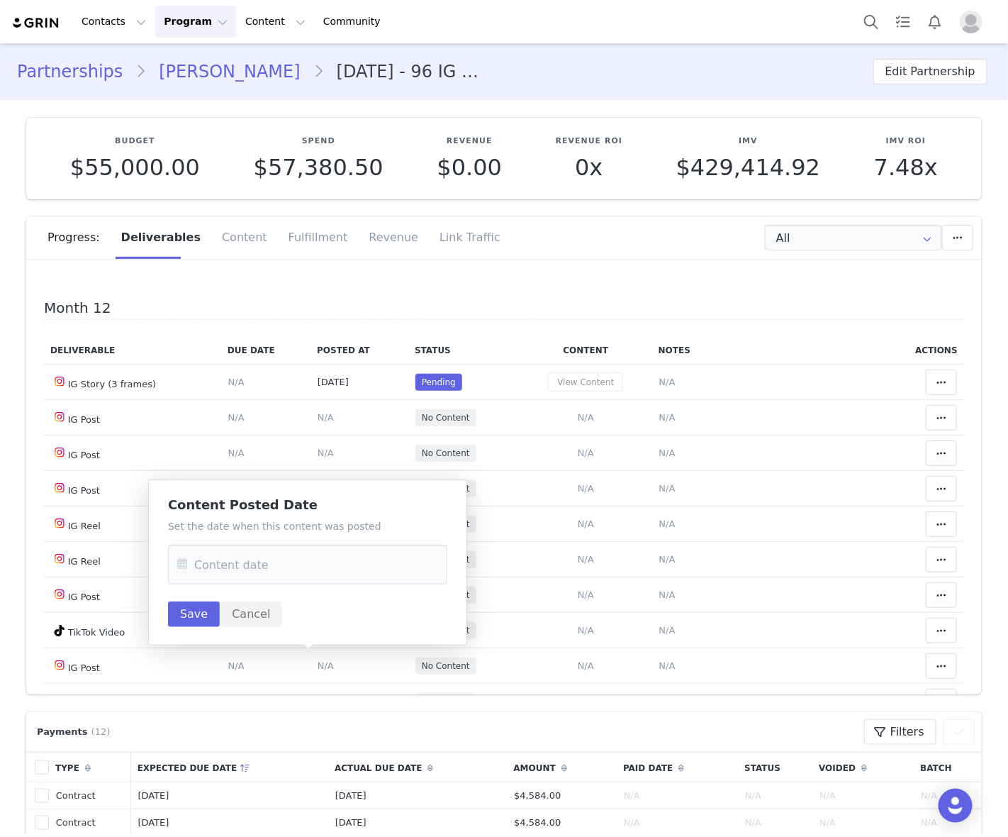
click at [318, 136] on span "N/A" at bounding box center [326, 131] width 16 height 11
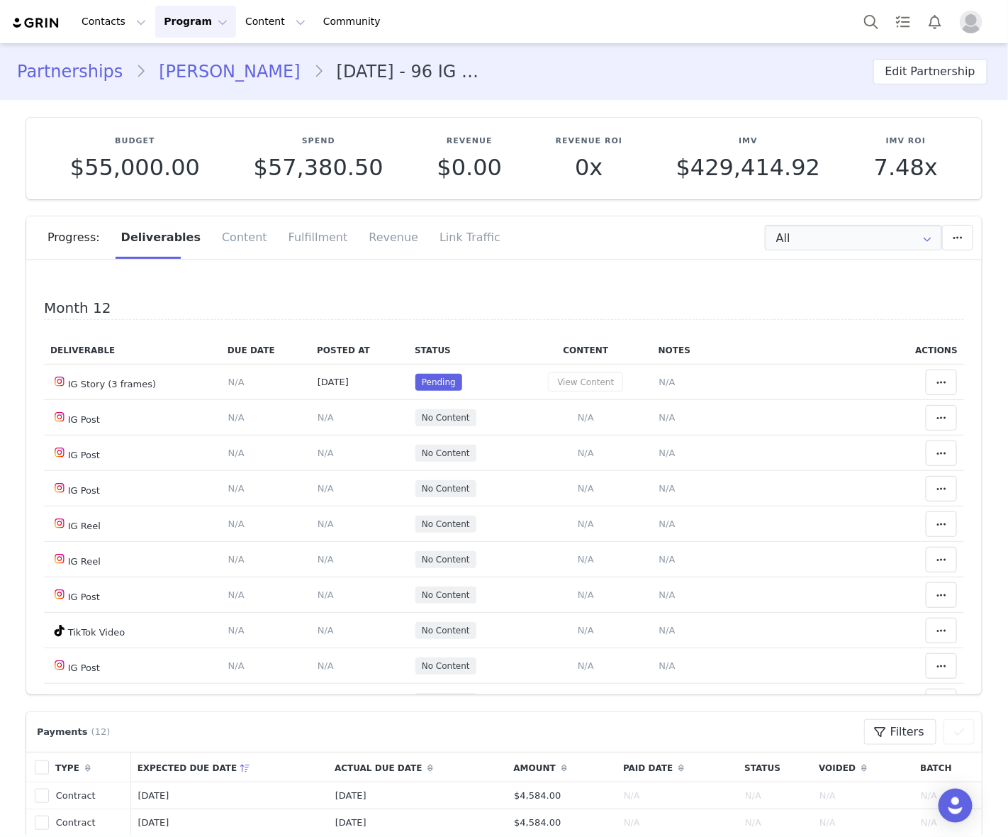
click at [318, 136] on span "N/A" at bounding box center [326, 131] width 16 height 11
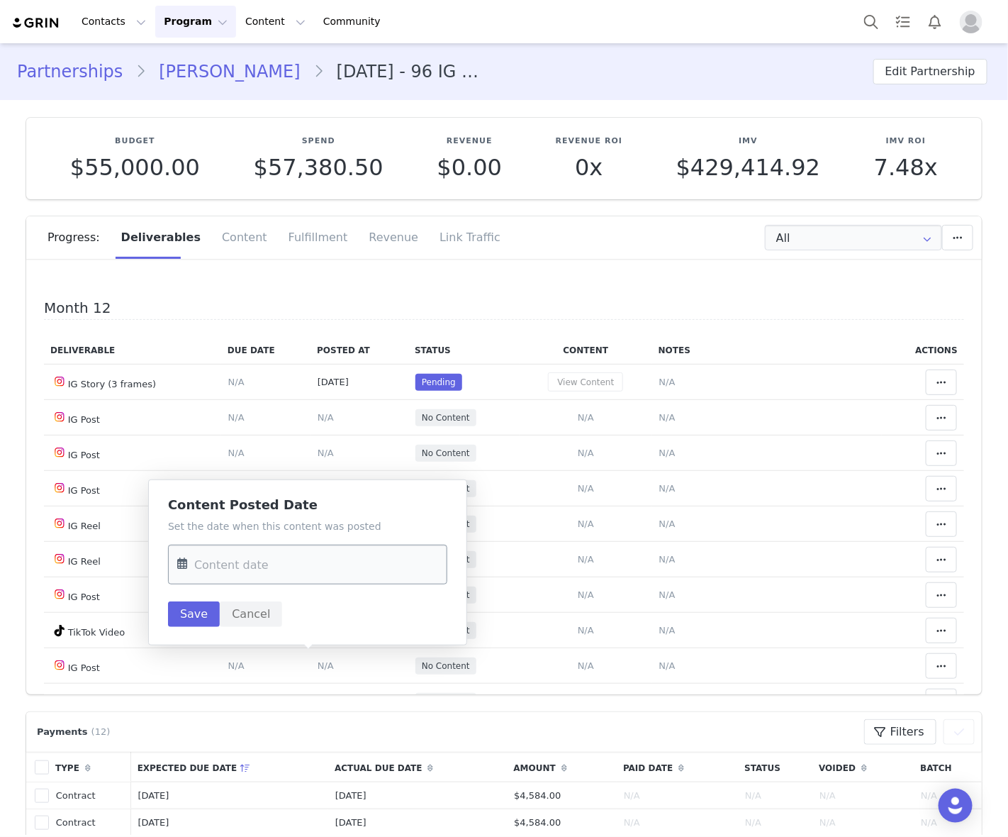
click at [280, 554] on input "text" at bounding box center [307, 565] width 279 height 40
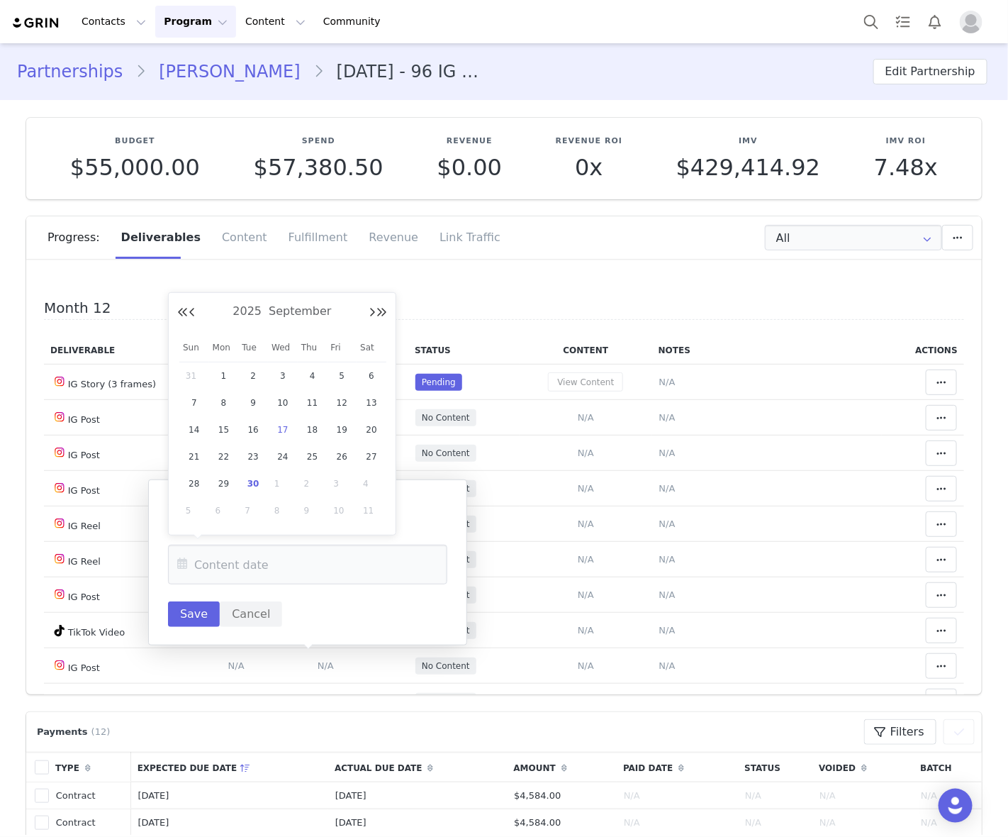
click at [284, 428] on span "17" at bounding box center [282, 429] width 17 height 17
type input "[DATE]"
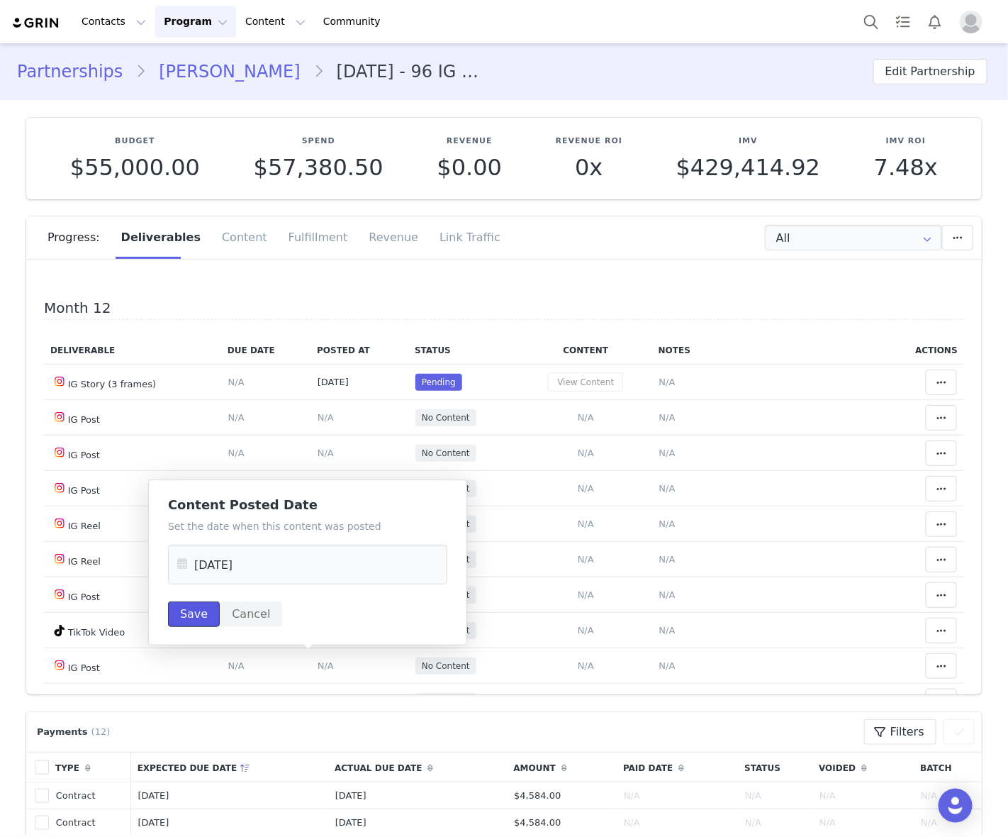
click at [197, 608] on button "Save" at bounding box center [194, 614] width 52 height 26
click at [930, 143] on button at bounding box center [941, 131] width 31 height 26
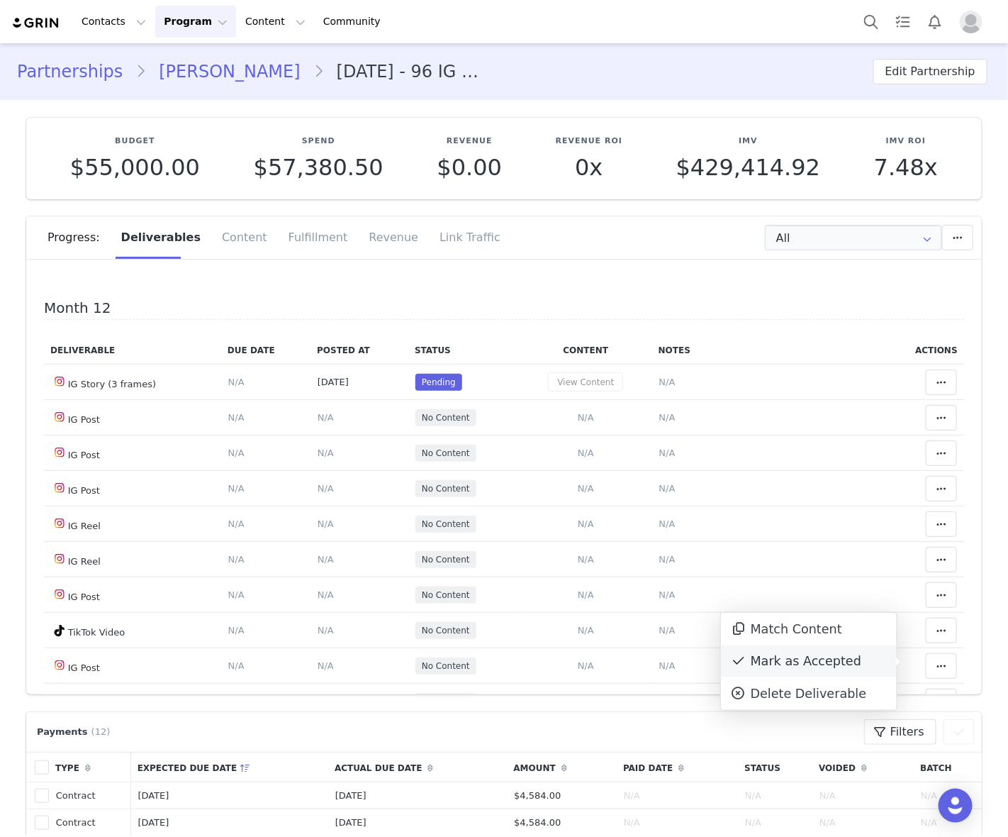
click at [834, 660] on div "Mark as Accepted" at bounding box center [809, 661] width 176 height 33
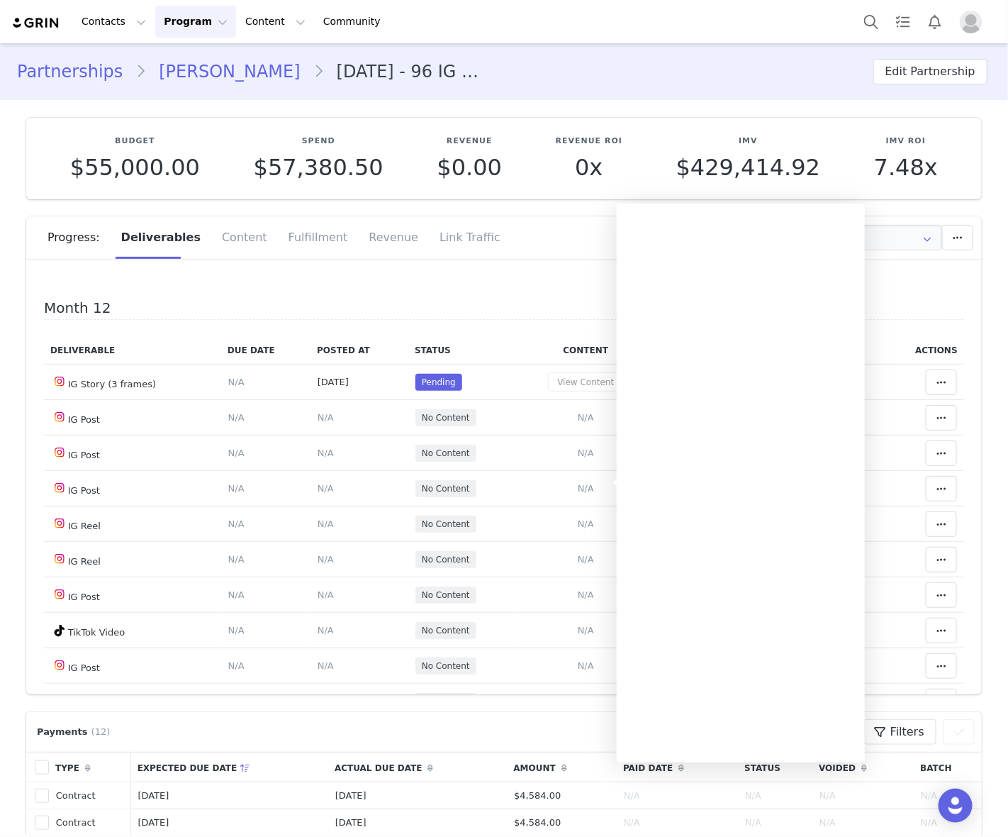
click at [0, 0] on textarea at bounding box center [0, 0] width 0 height 0
paste textarea "https://www.instagram.com/p/DO1_HzrjKcO"
type textarea "https://www.instagram.com/p/DO1_HzrjKcO"
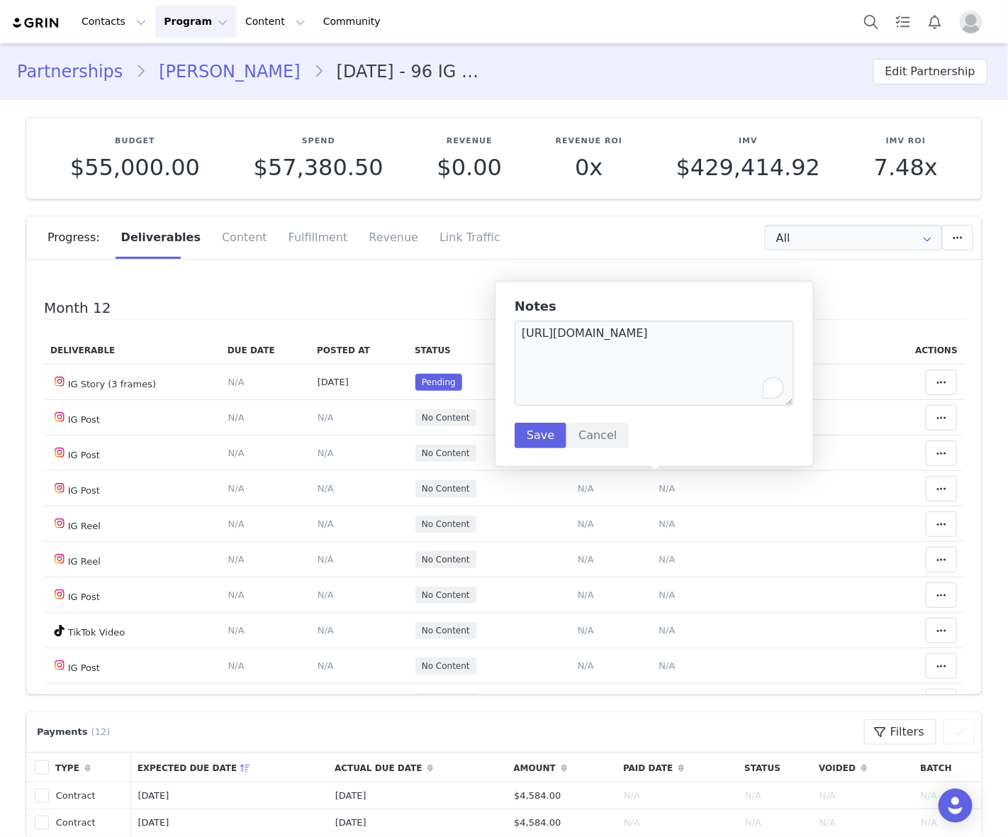
type textarea "https://www.instagram.com/p/DO1_HzrjKcO"
click at [550, 440] on button "Save" at bounding box center [541, 436] width 52 height 26
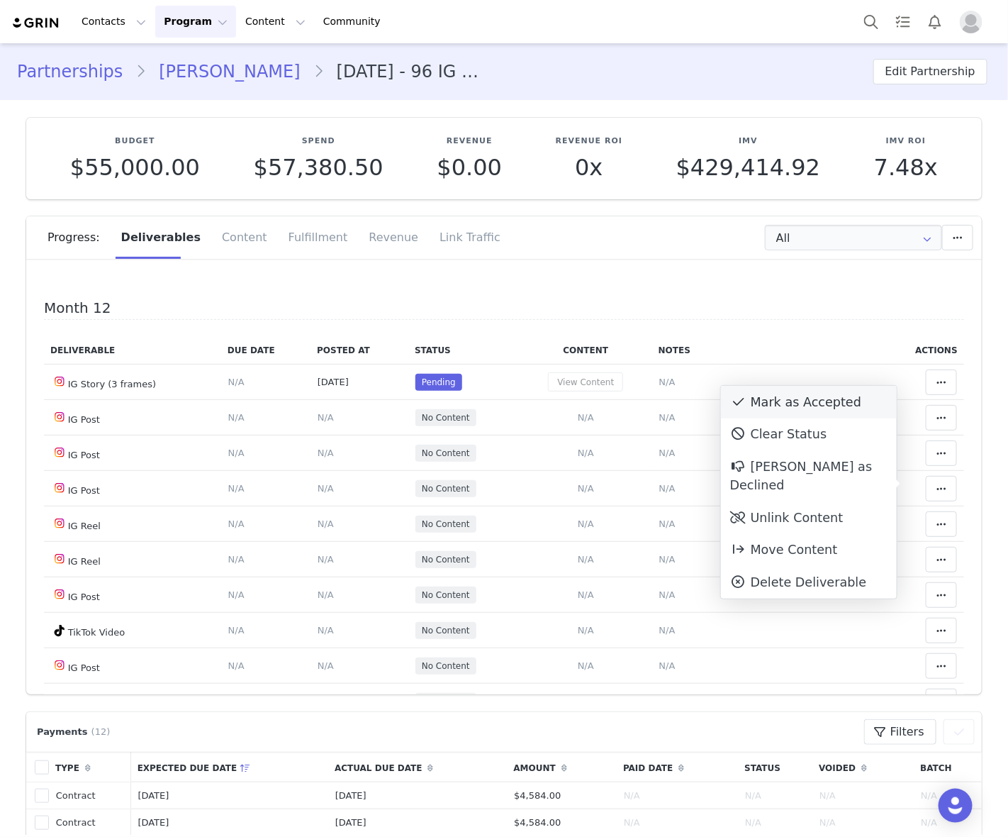
click at [773, 401] on div "Mark as Accepted" at bounding box center [809, 402] width 176 height 33
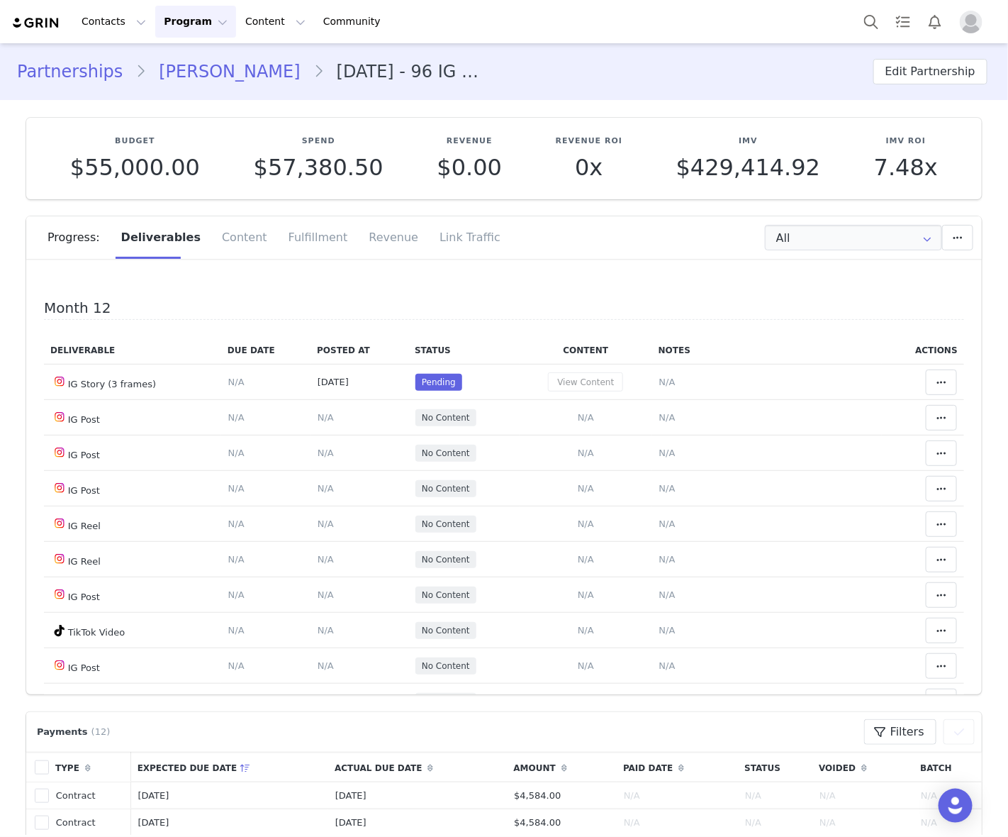
drag, startPoint x: 589, startPoint y: 518, endPoint x: 516, endPoint y: 519, distance: 73.0
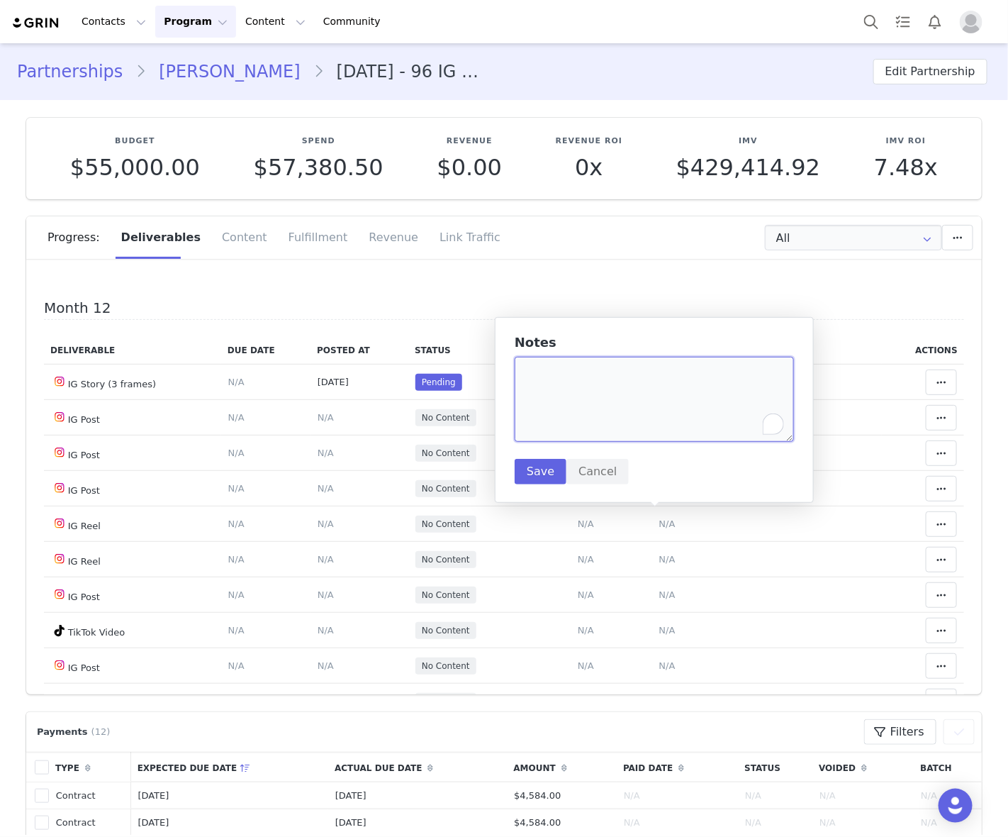
click at [636, 426] on textarea "To enrich screen reader interactions, please activate Accessibility in Grammarl…" at bounding box center [654, 399] width 279 height 85
paste textarea "https://www.instagram.com/p/DPC5ZFLjGad/"
type textarea "https://www.instagram.com/p/DPC5ZFLjGad/"
click at [541, 472] on button "Save" at bounding box center [541, 472] width 52 height 26
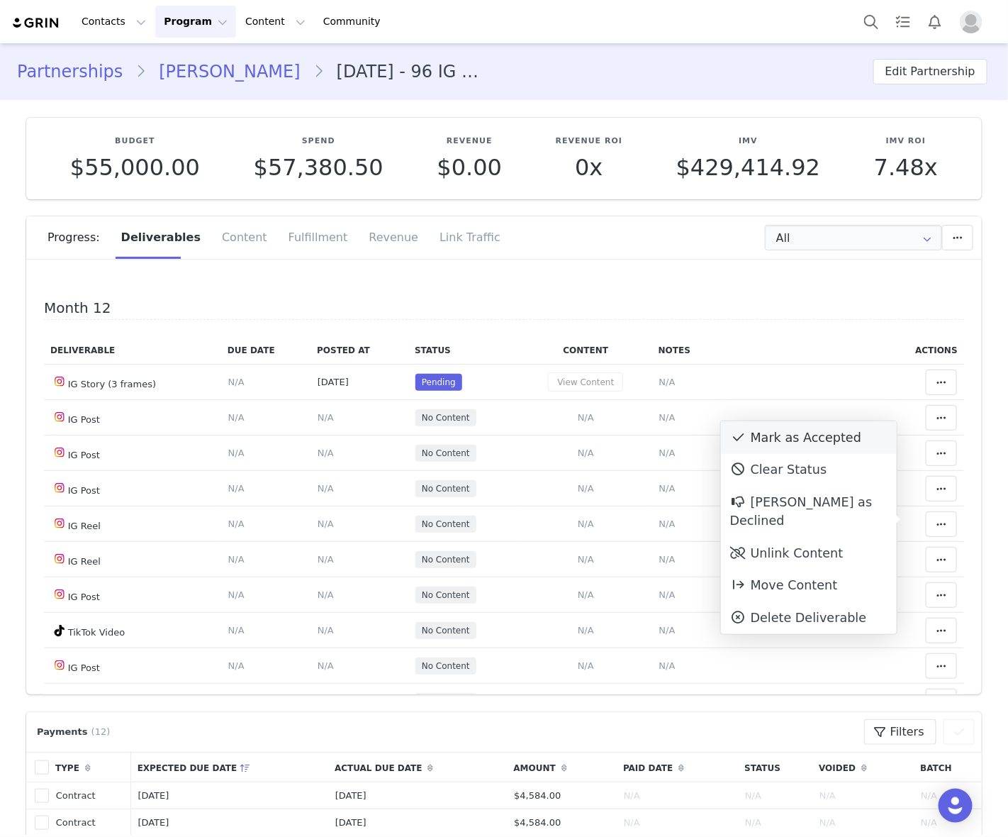
click at [801, 435] on div "Mark as Accepted" at bounding box center [809, 437] width 176 height 33
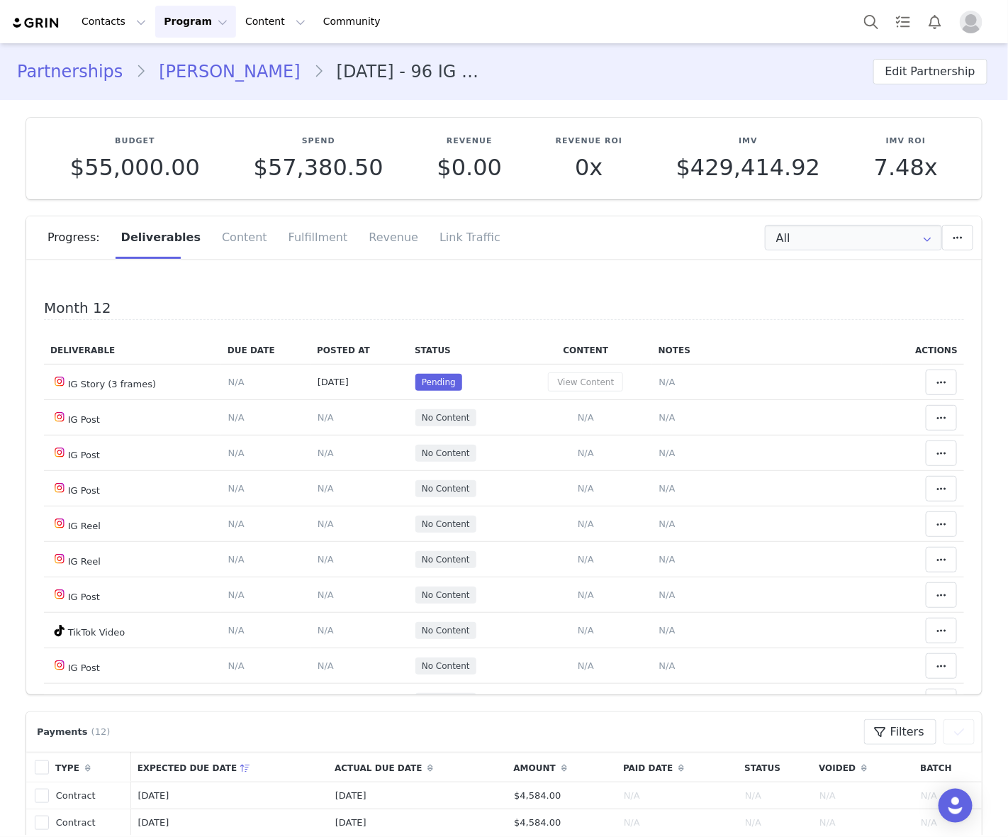
click at [660, 30] on span "N/A" at bounding box center [668, 24] width 16 height 11
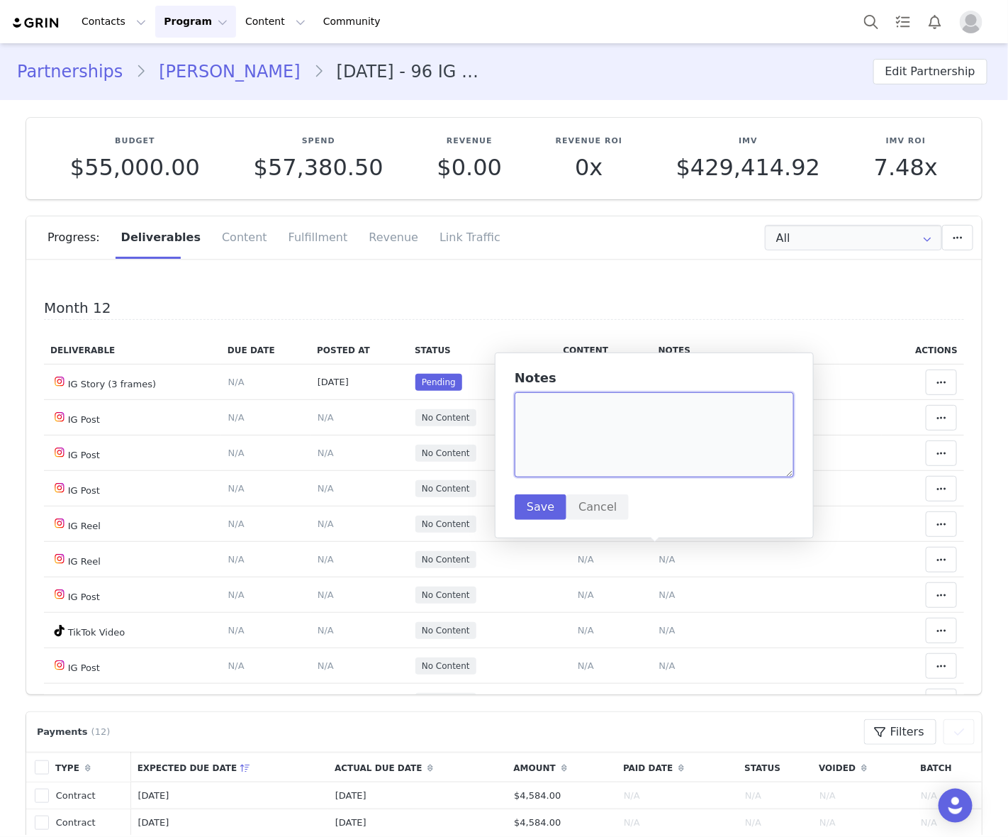
click at [613, 415] on textarea at bounding box center [654, 434] width 279 height 85
paste textarea "https://www.instagram.com/p/DPFAh3mkWuB/"
type textarea "https://www.instagram.com/p/DPFAh3mkWuB/"
click at [533, 511] on button "Save" at bounding box center [541, 507] width 52 height 26
click at [937, 30] on icon at bounding box center [942, 23] width 10 height 11
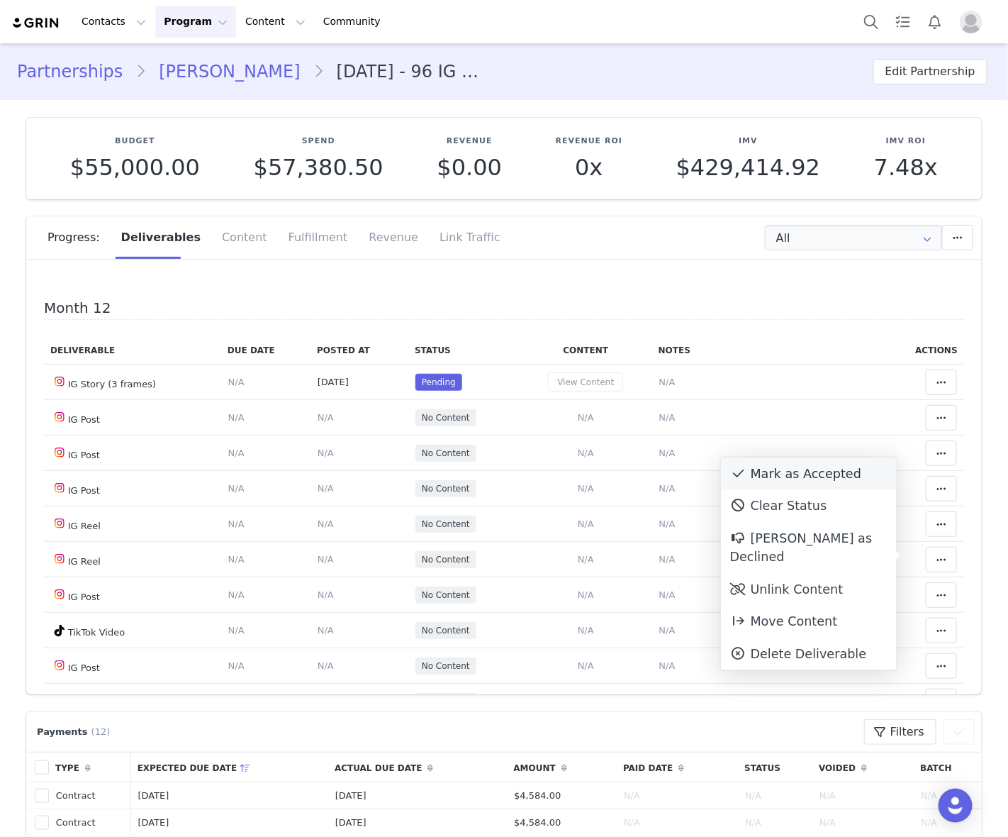
click at [828, 469] on div "Mark as Accepted" at bounding box center [809, 473] width 176 height 33
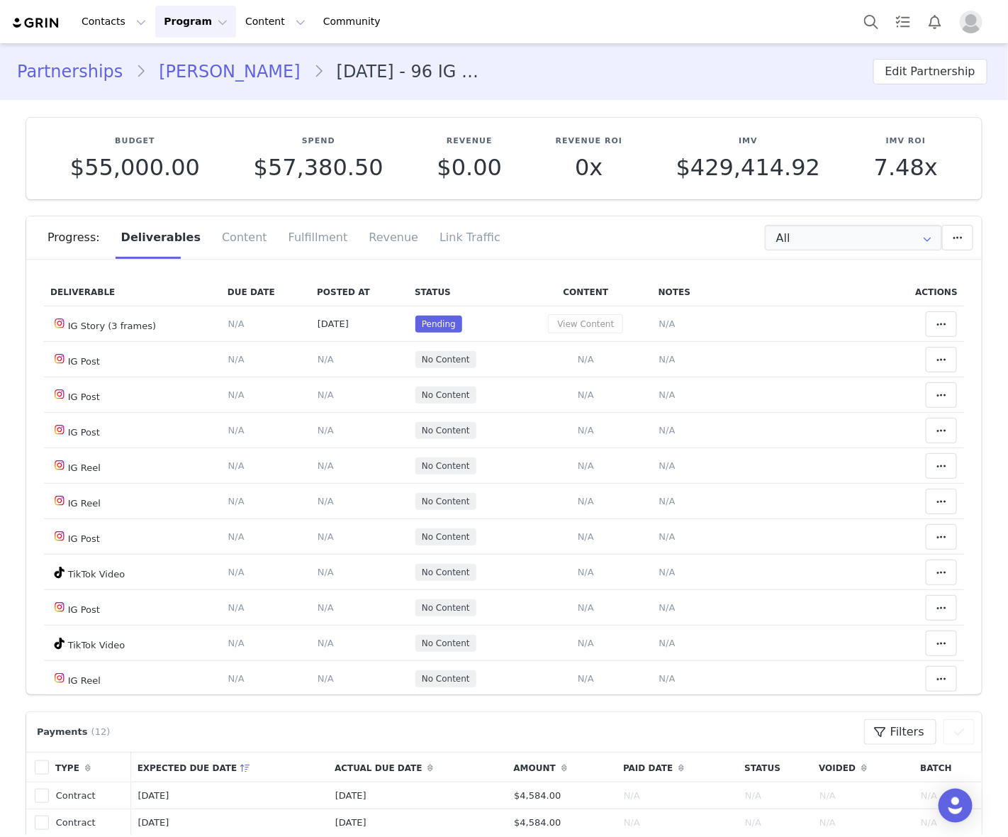
scroll to position [7140, 0]
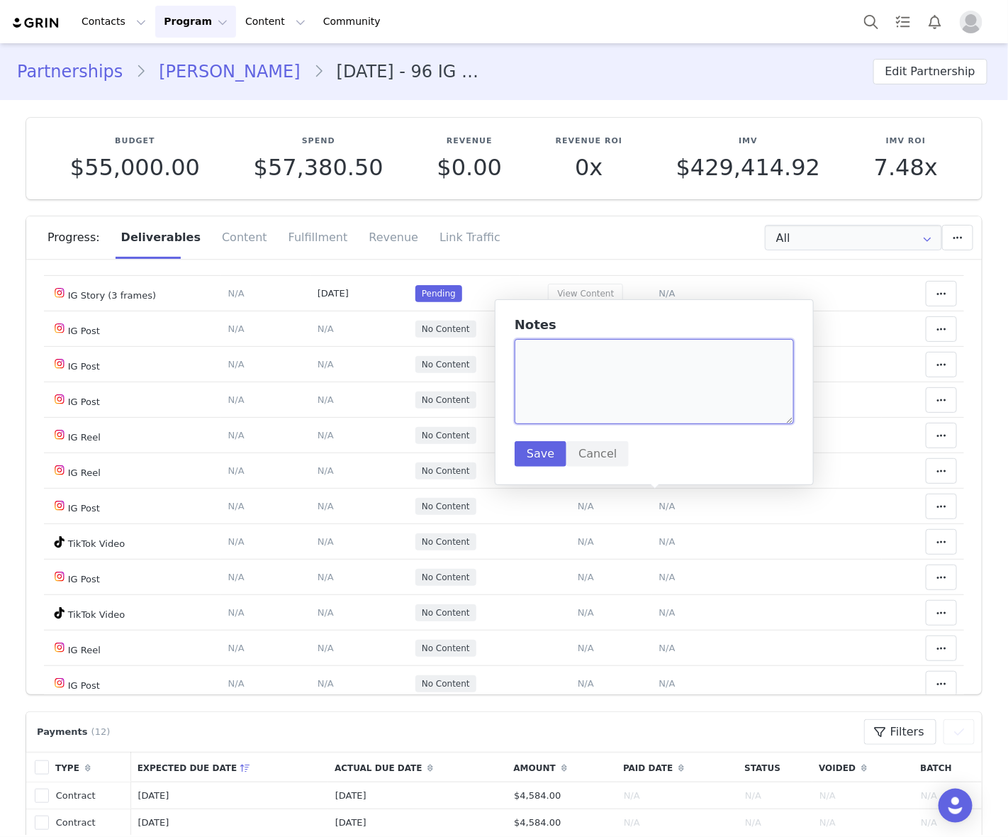
click at [654, 399] on textarea at bounding box center [654, 381] width 279 height 85
paste textarea "https://www.tiktok.com/@karendrodriguez/video/7554511757285330190"
type textarea "https://www.tiktok.com/@karendrodriguez/video/7554511757285330190"
click at [541, 458] on button "Save" at bounding box center [541, 454] width 52 height 26
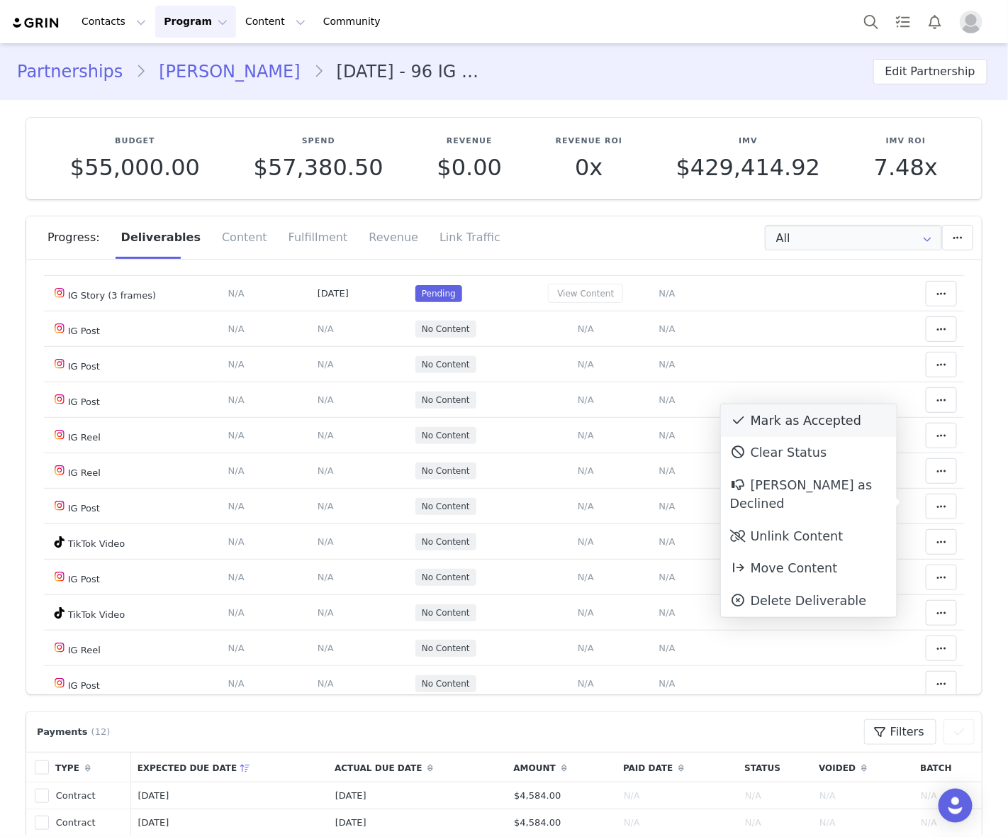
click at [760, 415] on div "Mark as Accepted" at bounding box center [809, 420] width 176 height 33
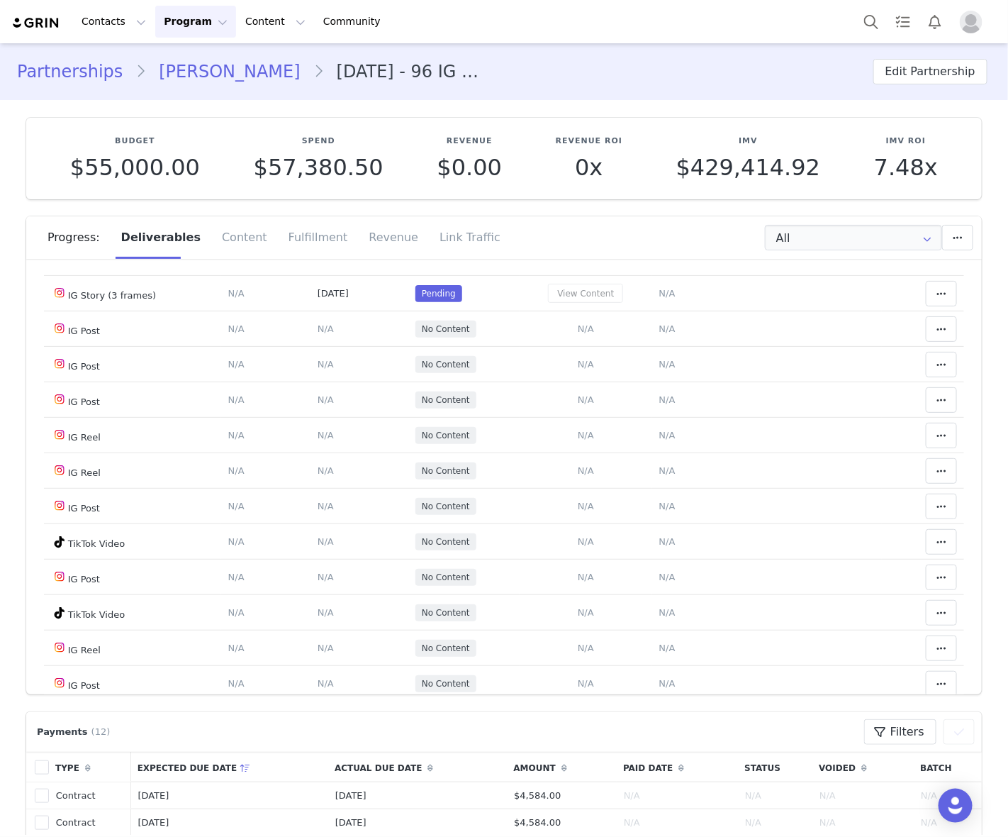
click at [660, 12] on span "N/A" at bounding box center [668, 6] width 16 height 11
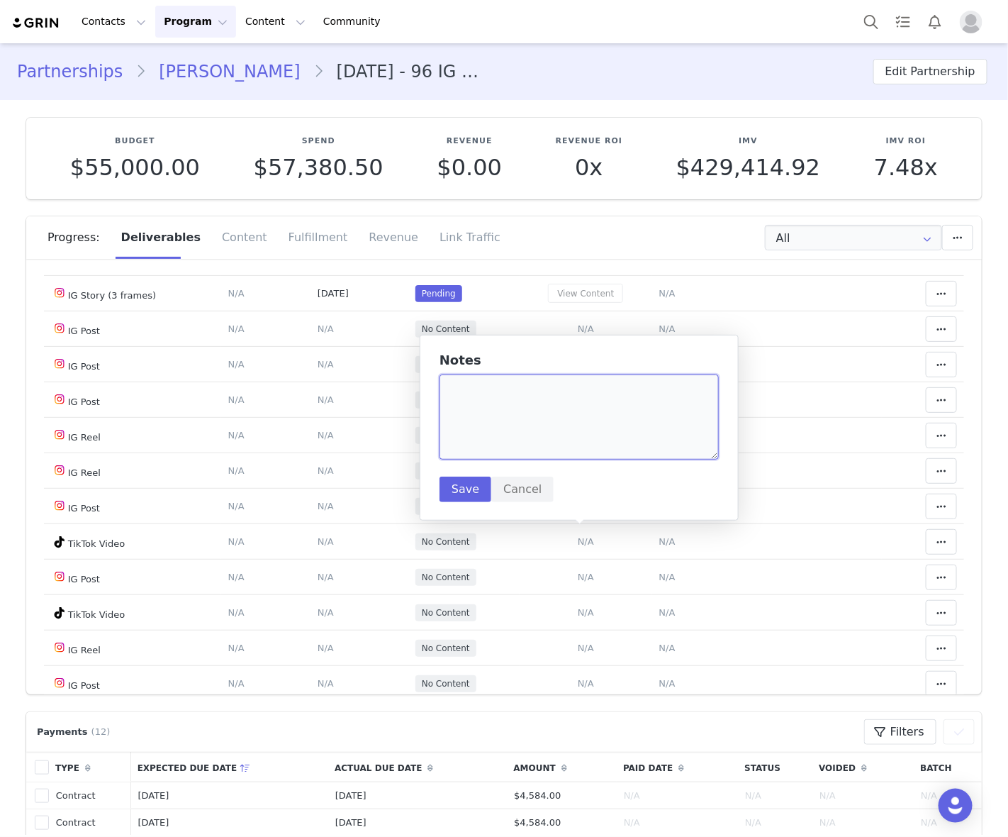
click at [548, 402] on textarea at bounding box center [579, 416] width 279 height 85
paste textarea "https://www.tiktok.com/@karendrodriguez/video/7555618923887086862"
type textarea "https://www.tiktok.com/@karendrodriguez/video/7555618923887086862"
click at [463, 489] on button "Save" at bounding box center [466, 490] width 52 height 26
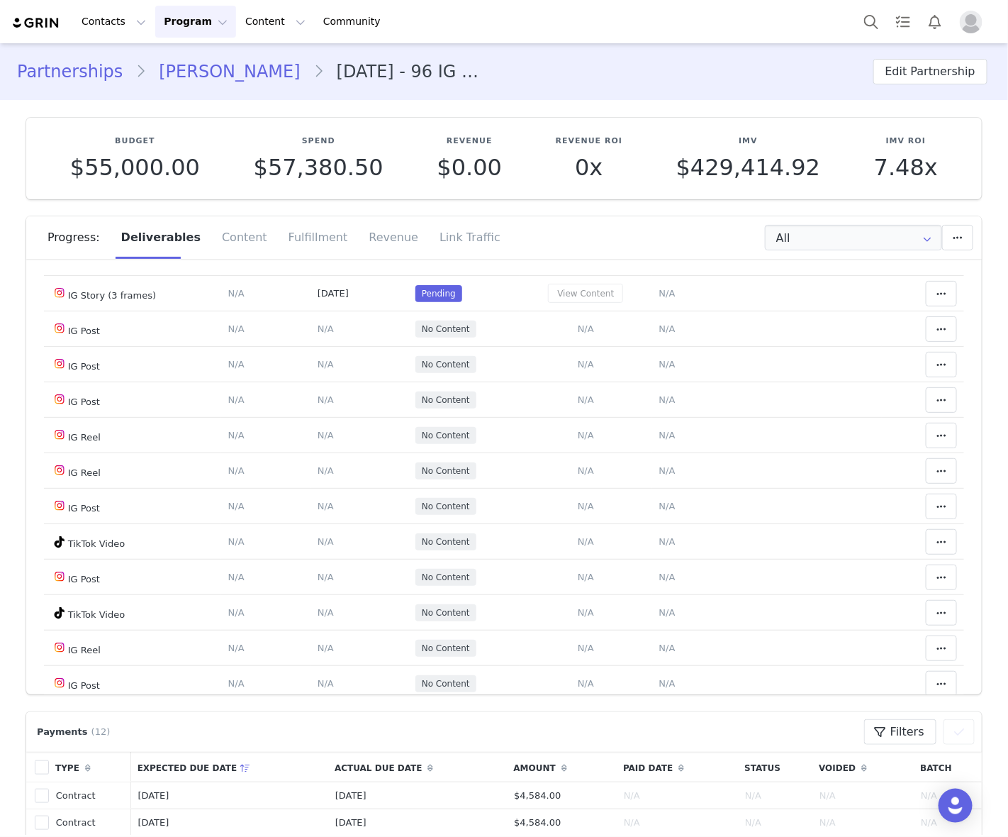
click at [937, 12] on icon at bounding box center [942, 6] width 10 height 11
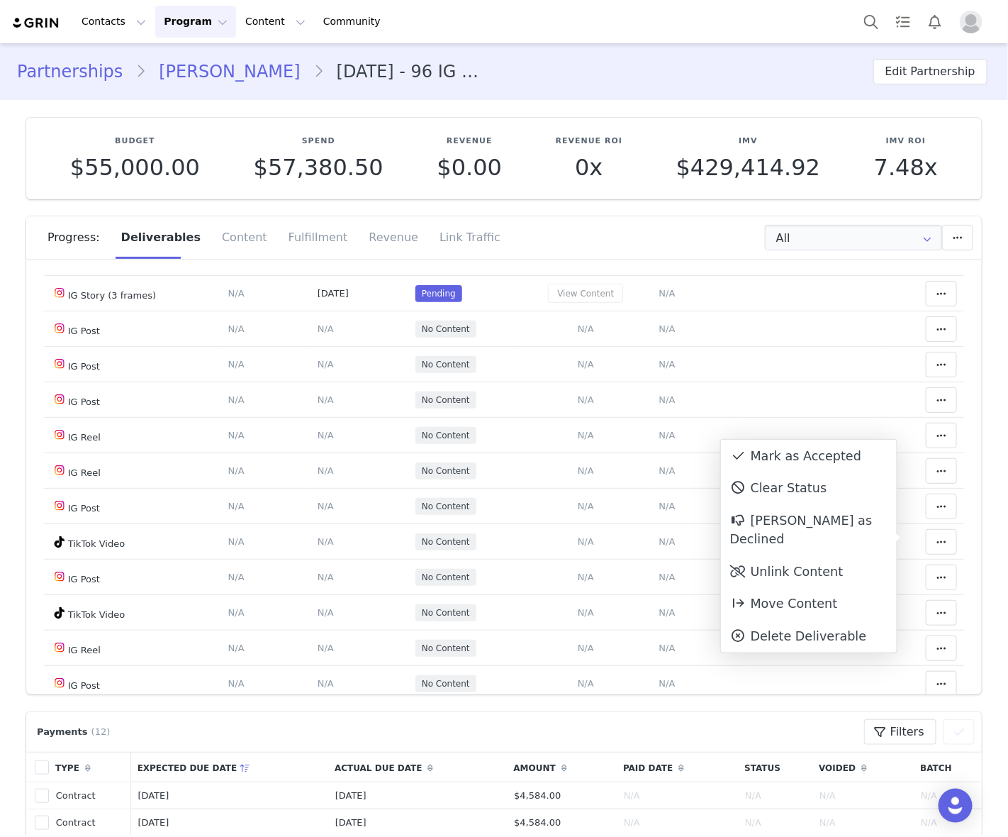
click at [763, 455] on div "Mark as Accepted" at bounding box center [809, 456] width 176 height 33
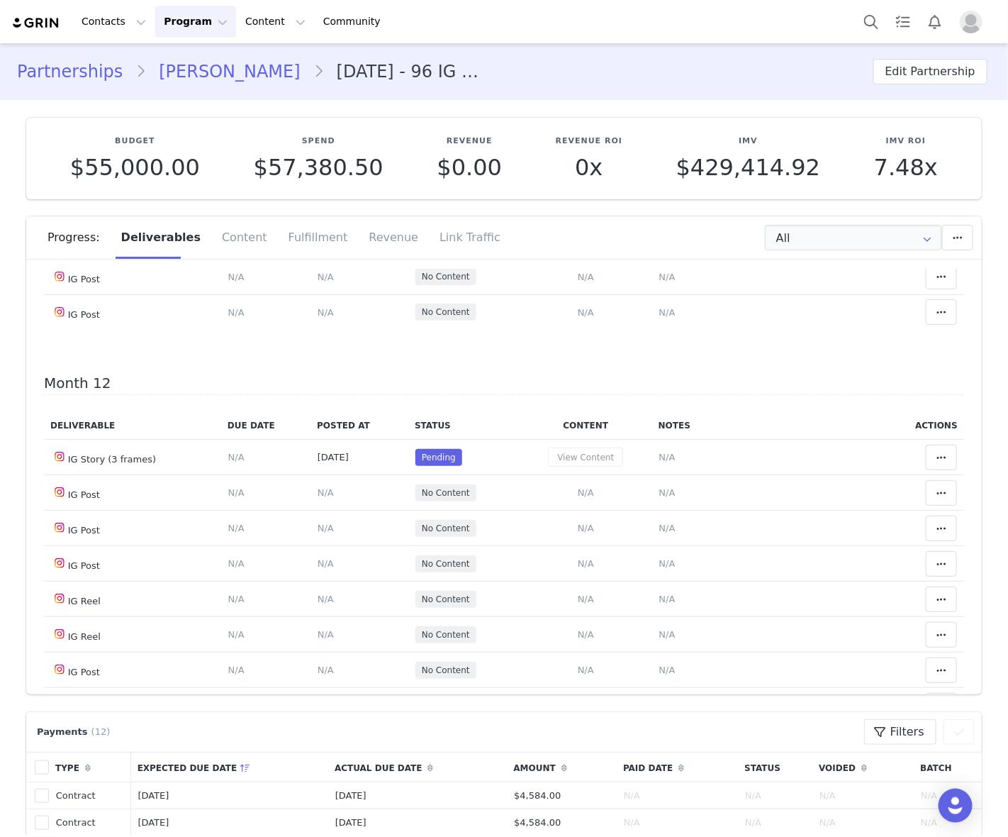
scroll to position [6963, 0]
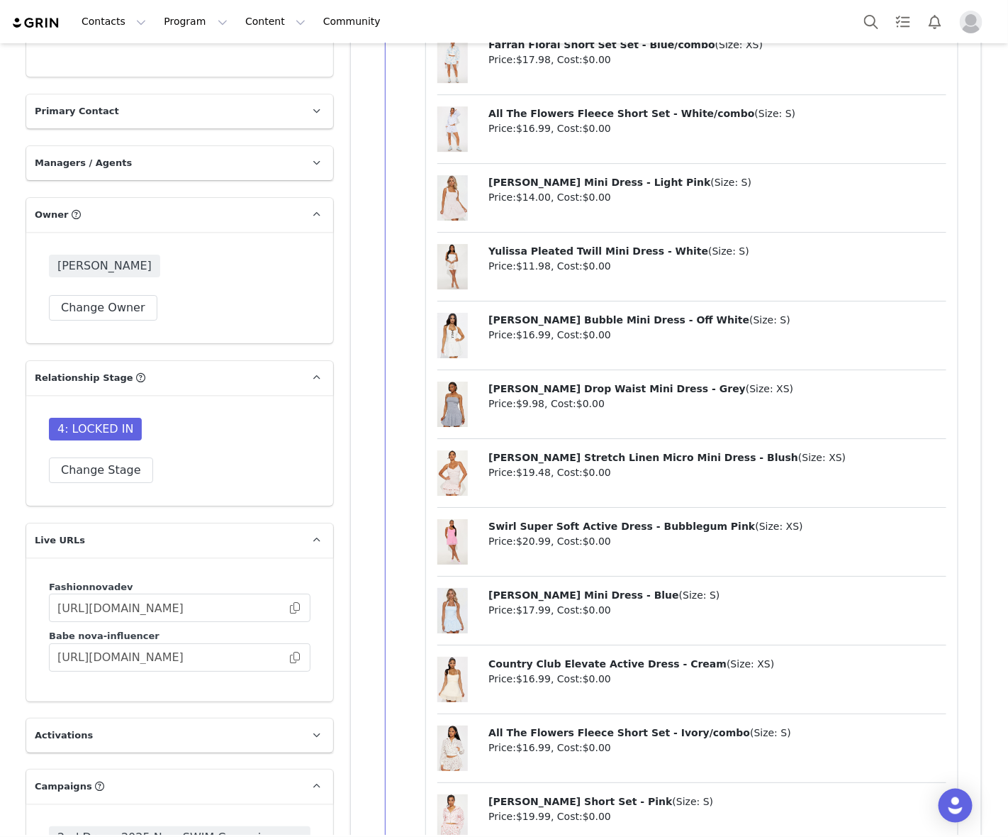
scroll to position [4306, 0]
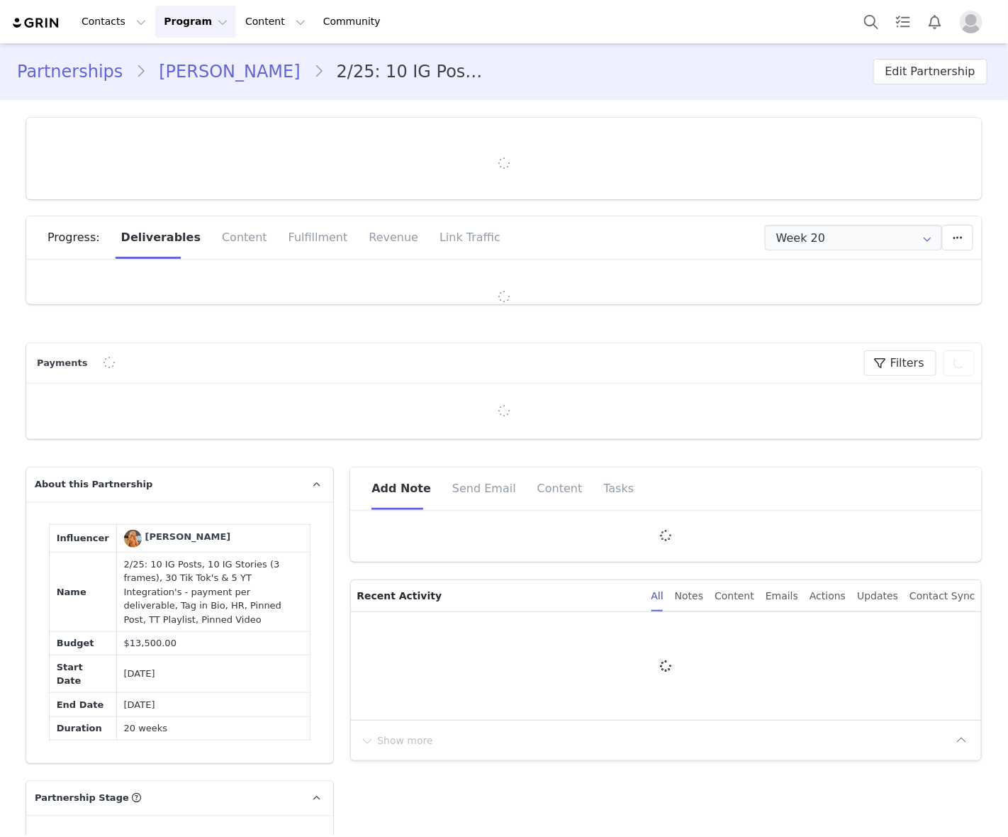
type input "+1 ([GEOGRAPHIC_DATA])"
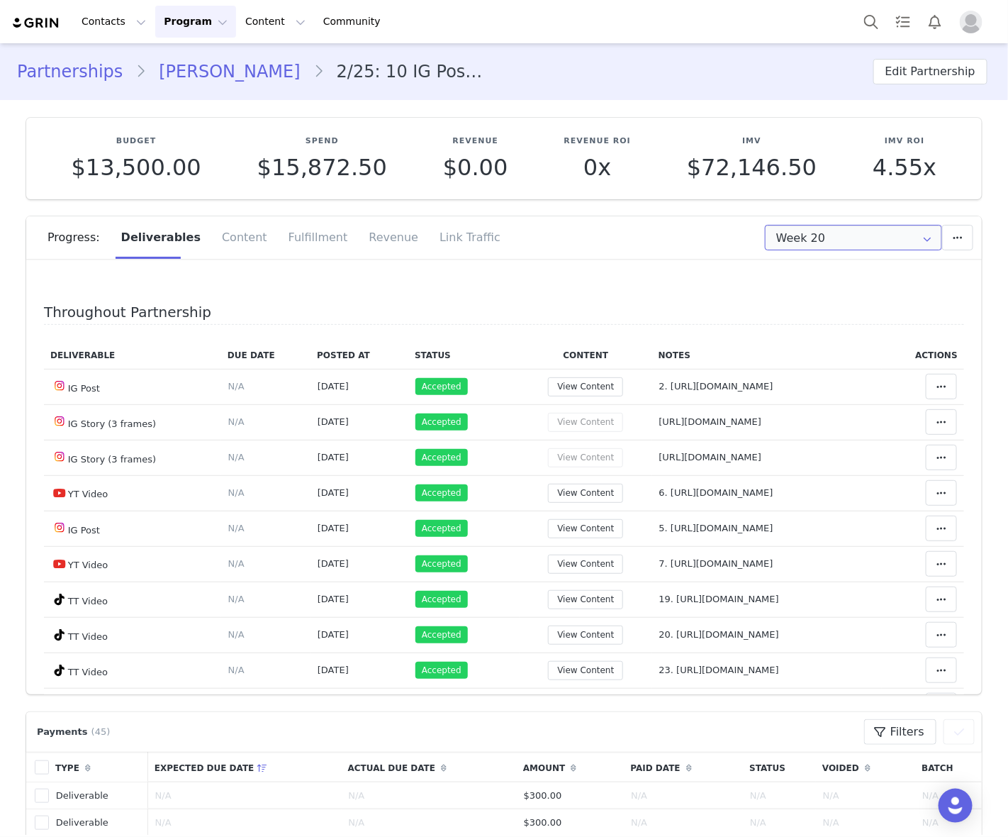
click at [813, 231] on input "Week 20" at bounding box center [853, 238] width 177 height 26
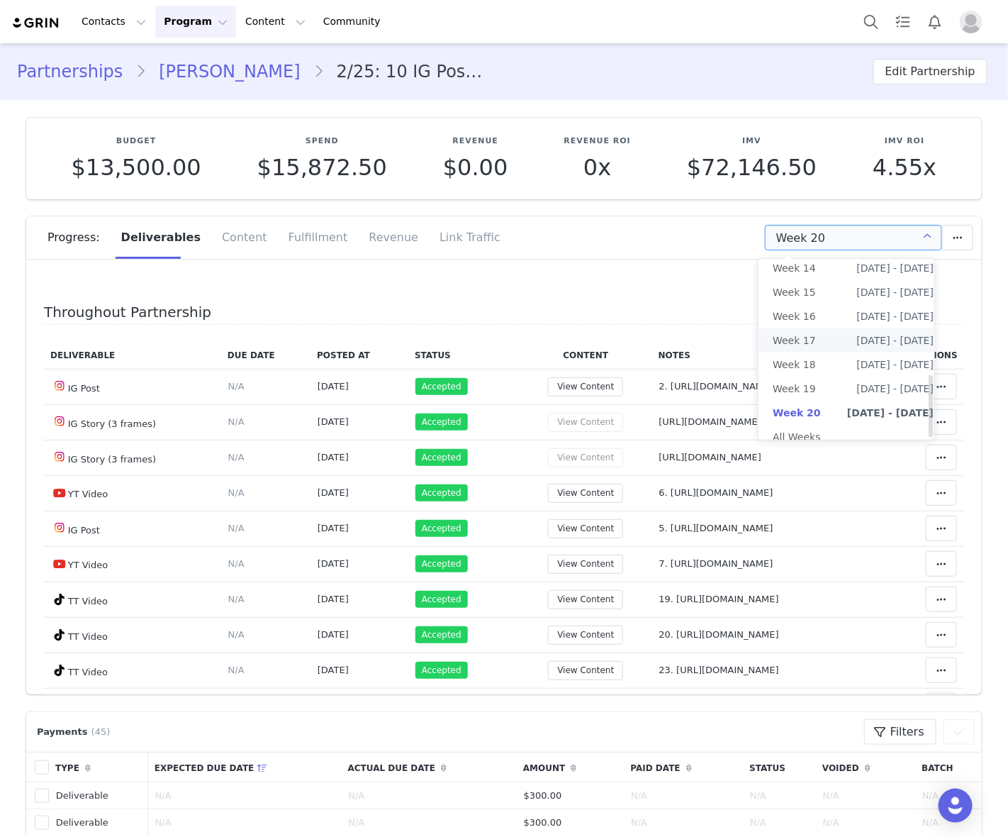
scroll to position [334, 0]
click at [811, 425] on li "All Weeks" at bounding box center [853, 437] width 189 height 24
type input "All"
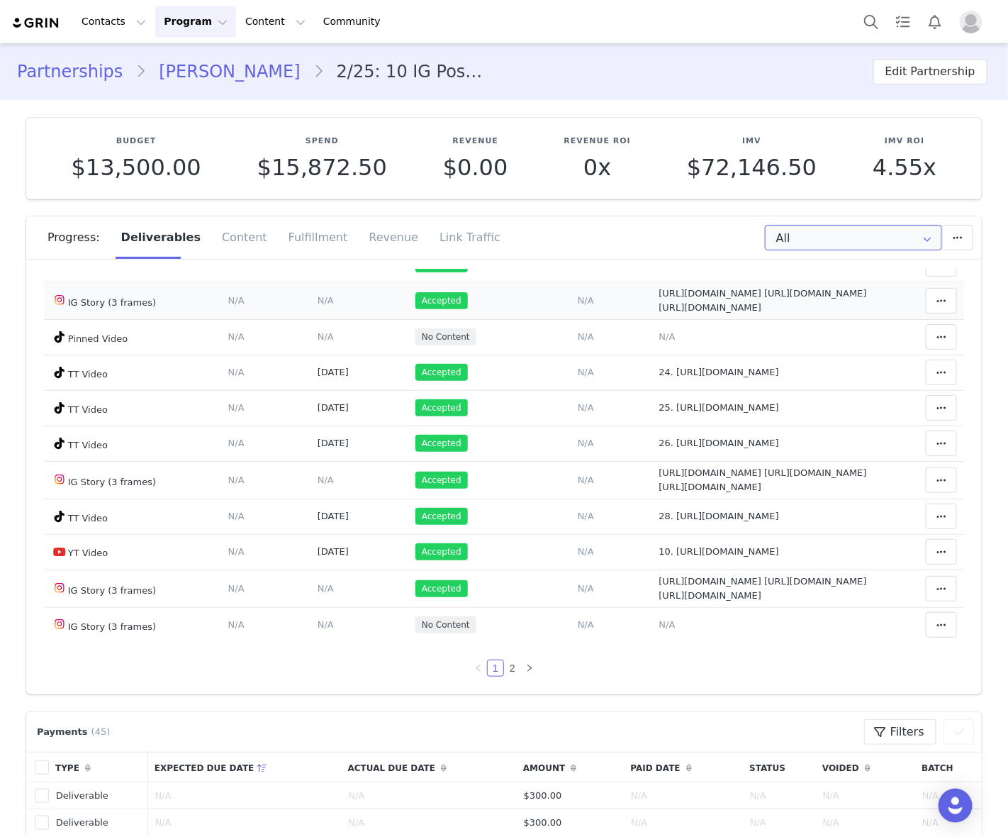
scroll to position [1001, 0]
click at [821, 240] on input "All" at bounding box center [853, 238] width 177 height 26
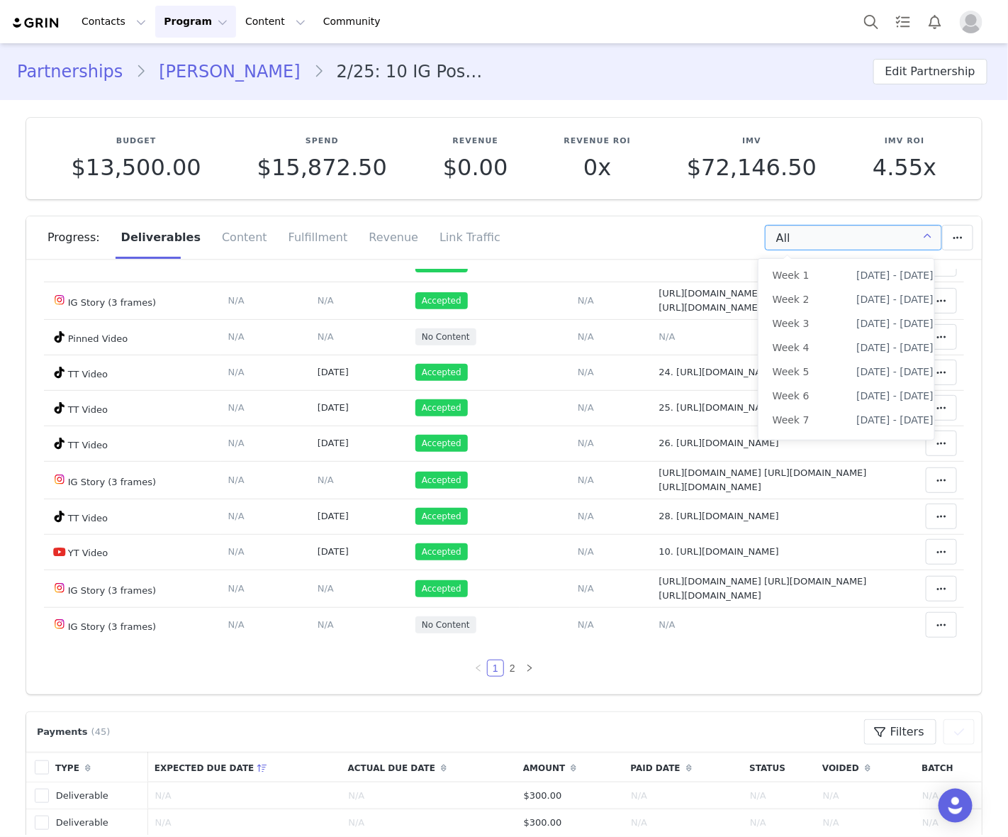
scroll to position [330, 0]
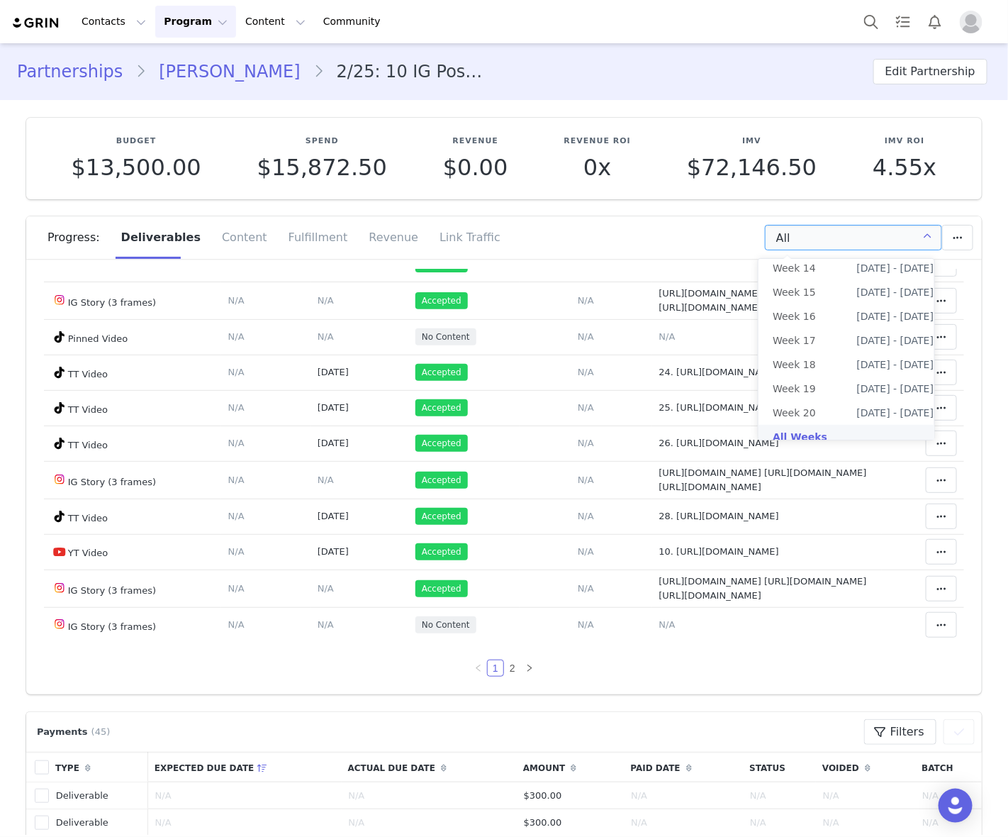
click at [628, 232] on div "All Add a new deliverable What type of deliverable? YT Video Tag in Bio IG Stor…" at bounding box center [796, 238] width 355 height 26
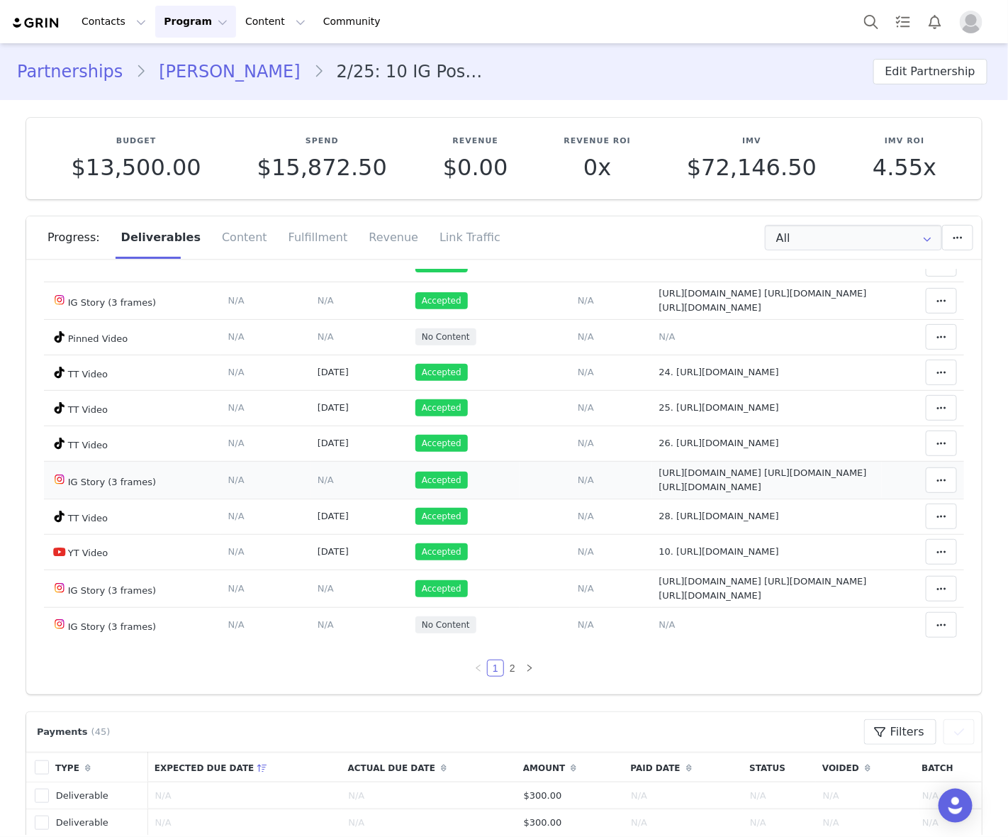
click at [856, 461] on td "Notes Save Cancel https://static-resources.creatoriq.com/instagram-stories/vide…" at bounding box center [767, 480] width 230 height 38
click at [505, 667] on link "2" at bounding box center [513, 668] width 16 height 16
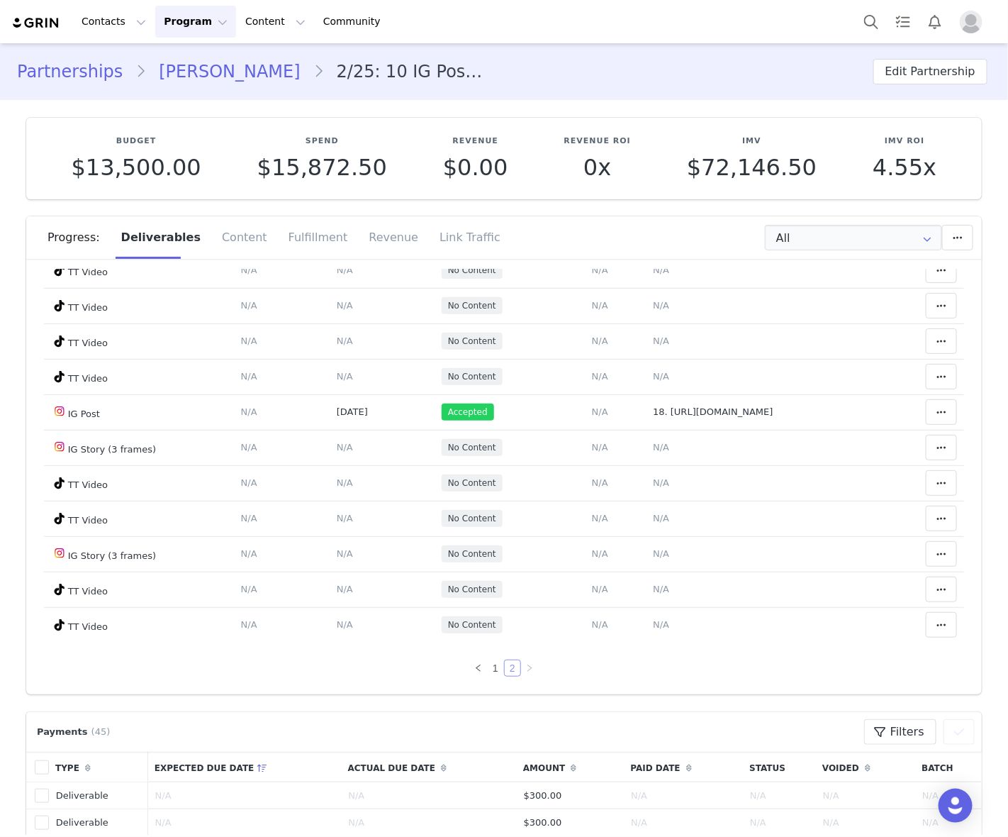
scroll to position [799, 0]
click at [714, 536] on td "Notes Save Cancel N/A" at bounding box center [762, 553] width 230 height 35
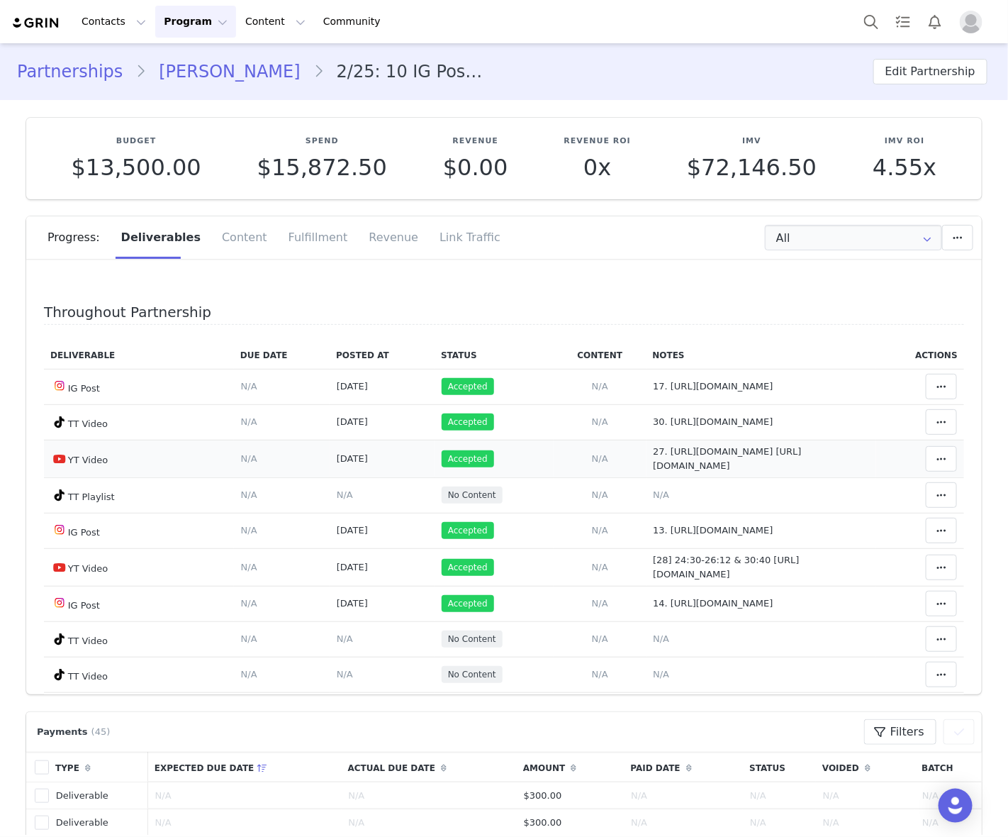
click at [884, 454] on td "Match Content Clear Status Reason for declining this deliverable Decline Mark a…" at bounding box center [921, 459] width 88 height 38
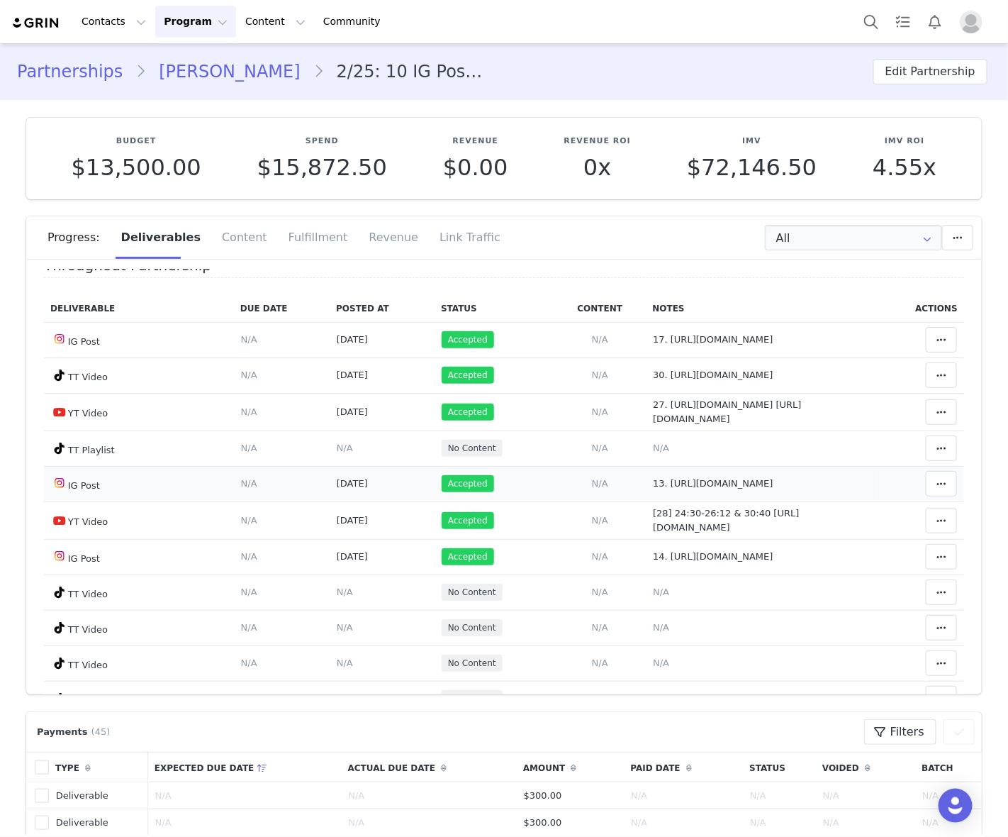
scroll to position [89, 0]
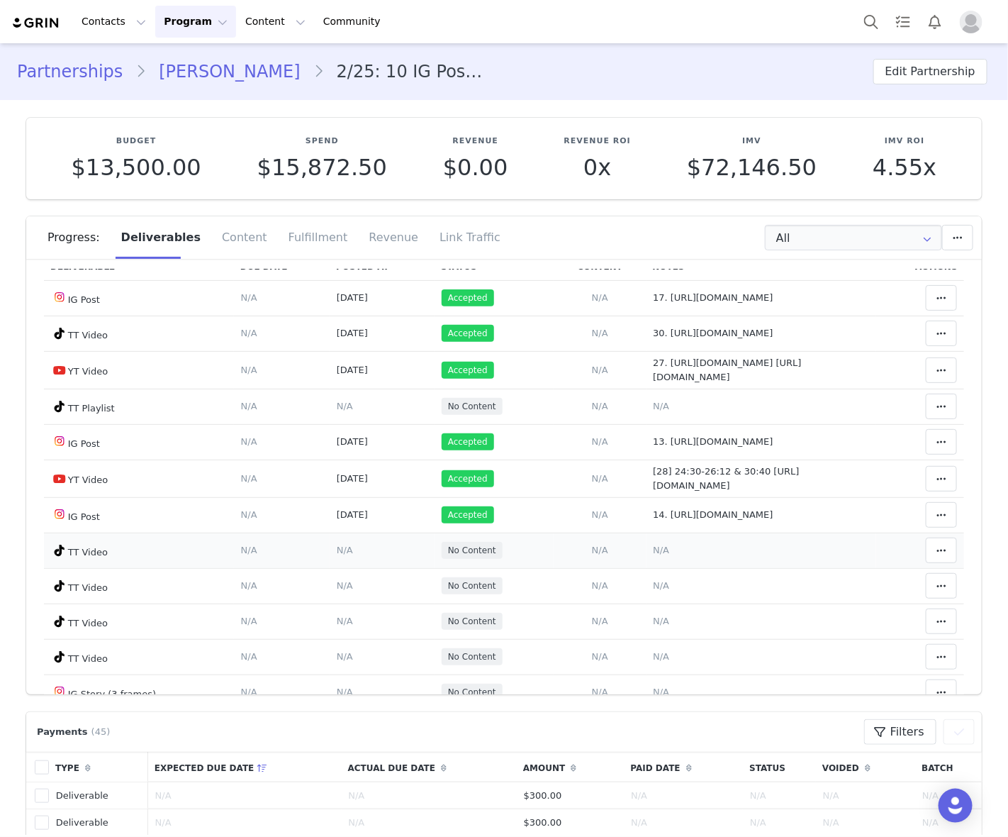
click at [653, 548] on span "N/A" at bounding box center [661, 550] width 16 height 11
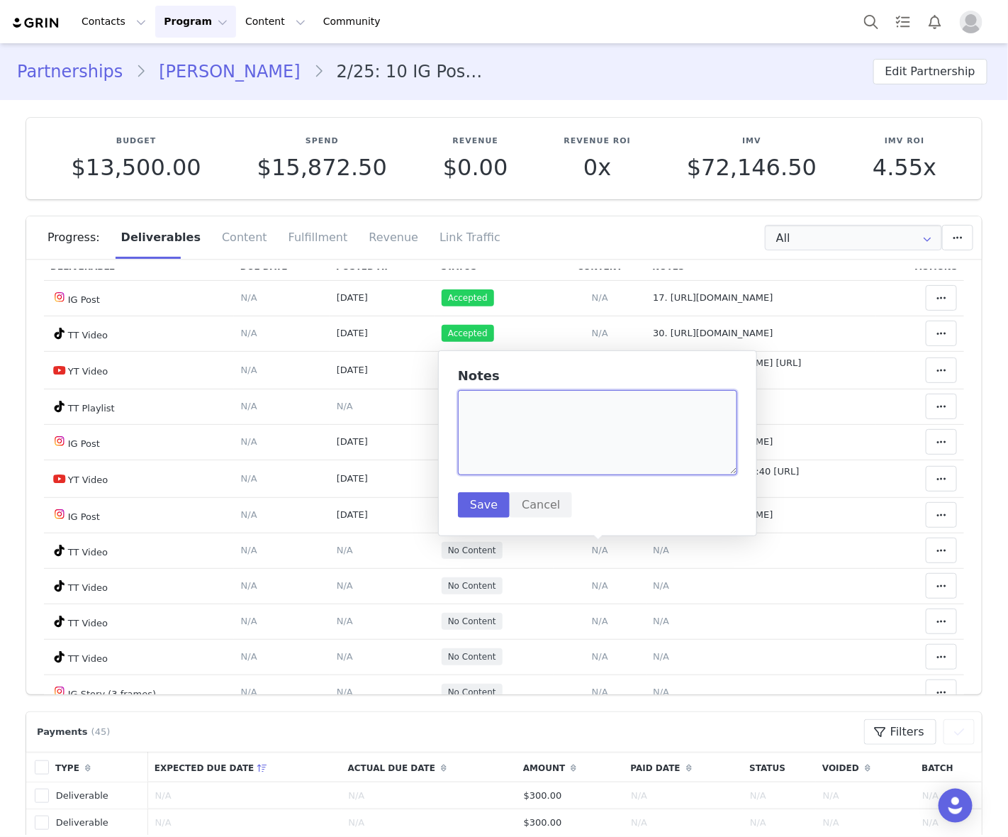
click at [613, 409] on textarea at bounding box center [597, 432] width 279 height 85
click at [613, 409] on textarea "To enrich screen reader interactions, please activate Accessibility in Grammarl…" at bounding box center [597, 432] width 279 height 85
click at [838, 413] on td "Notes Save Cancel N/A" at bounding box center [762, 406] width 230 height 35
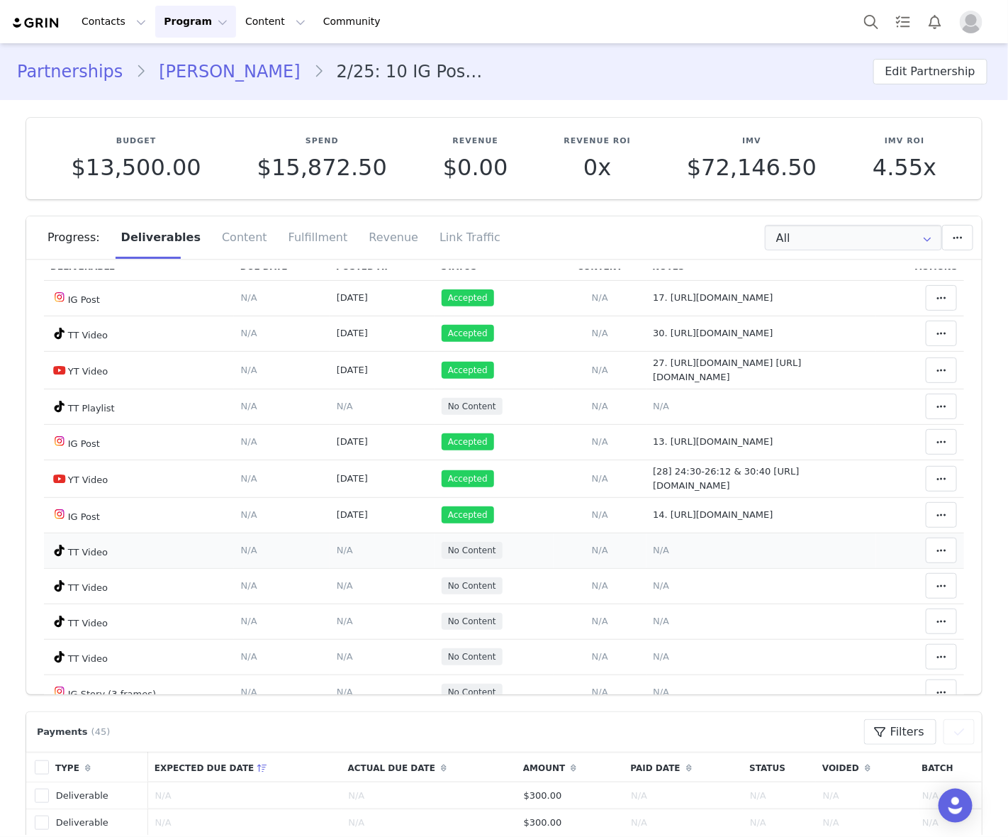
click at [653, 550] on span "N/A" at bounding box center [661, 550] width 16 height 11
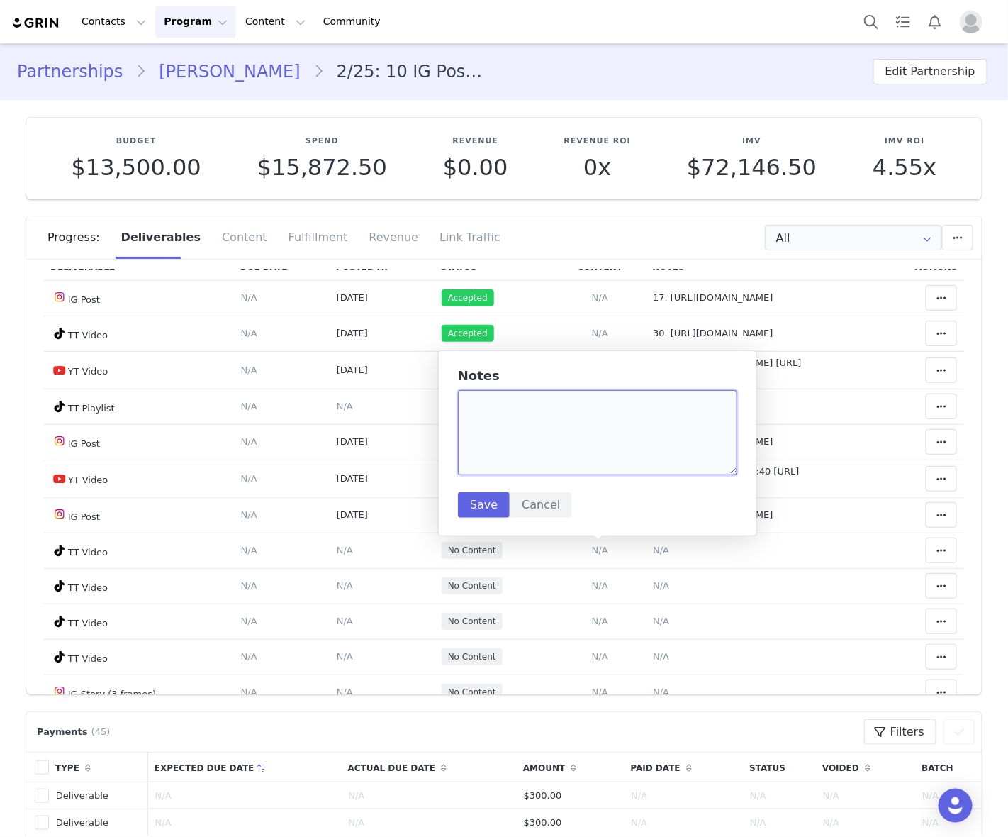
click at [592, 452] on textarea "To enrich screen reader interactions, please activate Accessibility in Grammarl…" at bounding box center [597, 432] width 279 height 85
paste textarea "https://www.tiktok.com/@kendelkay/video/7554629198581665054"
type textarea "29. https://www.tiktok.com/@kendelkay/video/7554629198581665054"
click at [475, 504] on button "Save" at bounding box center [484, 505] width 52 height 26
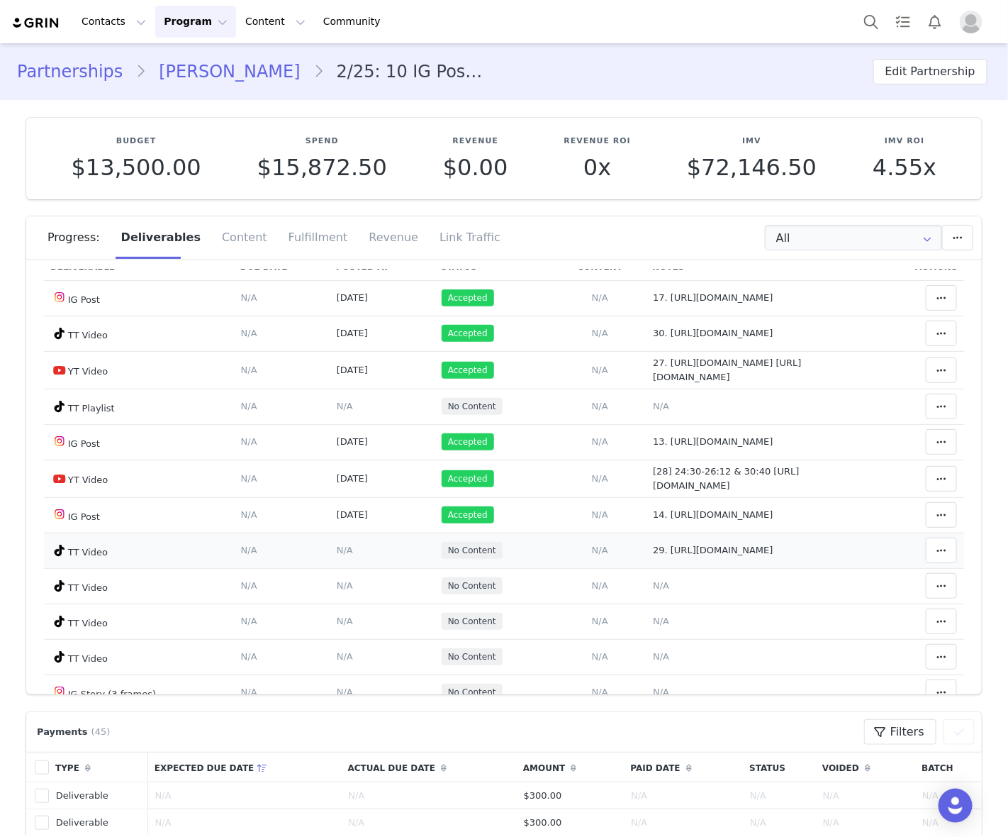
click at [337, 547] on span "N/A" at bounding box center [345, 550] width 16 height 11
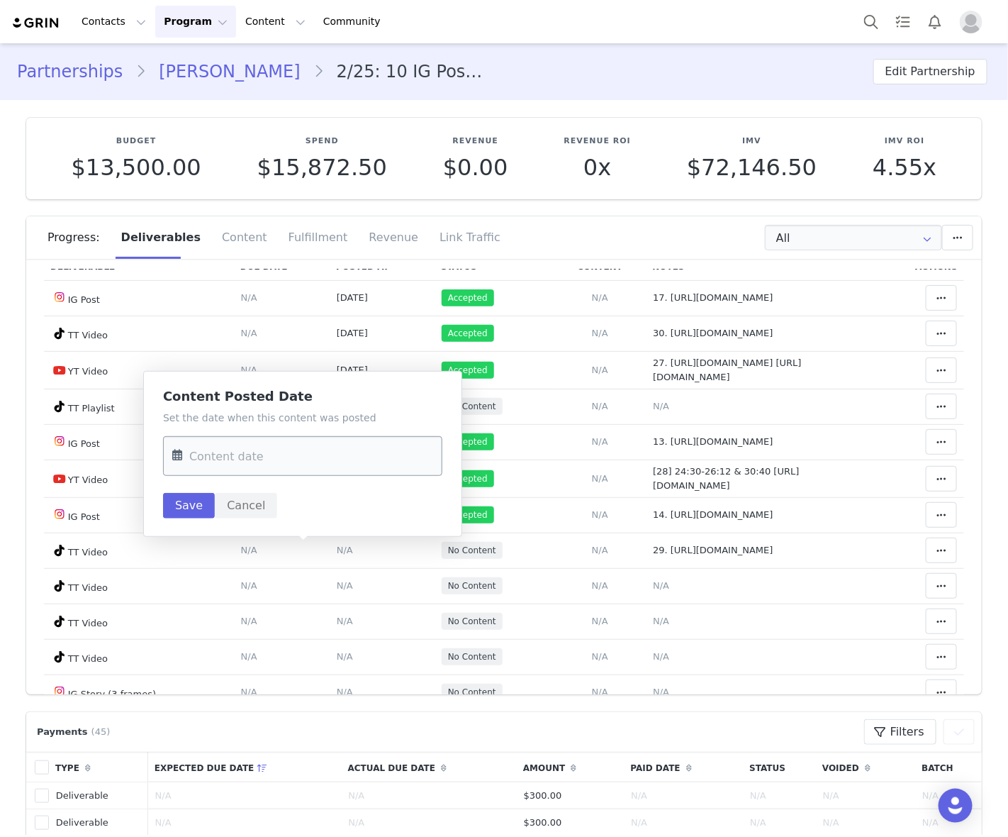
click at [325, 466] on input "text" at bounding box center [302, 456] width 279 height 40
click at [372, 651] on span "27" at bounding box center [366, 648] width 17 height 17
type input "Sep 27 2025"
click at [194, 512] on button "Save" at bounding box center [189, 506] width 52 height 26
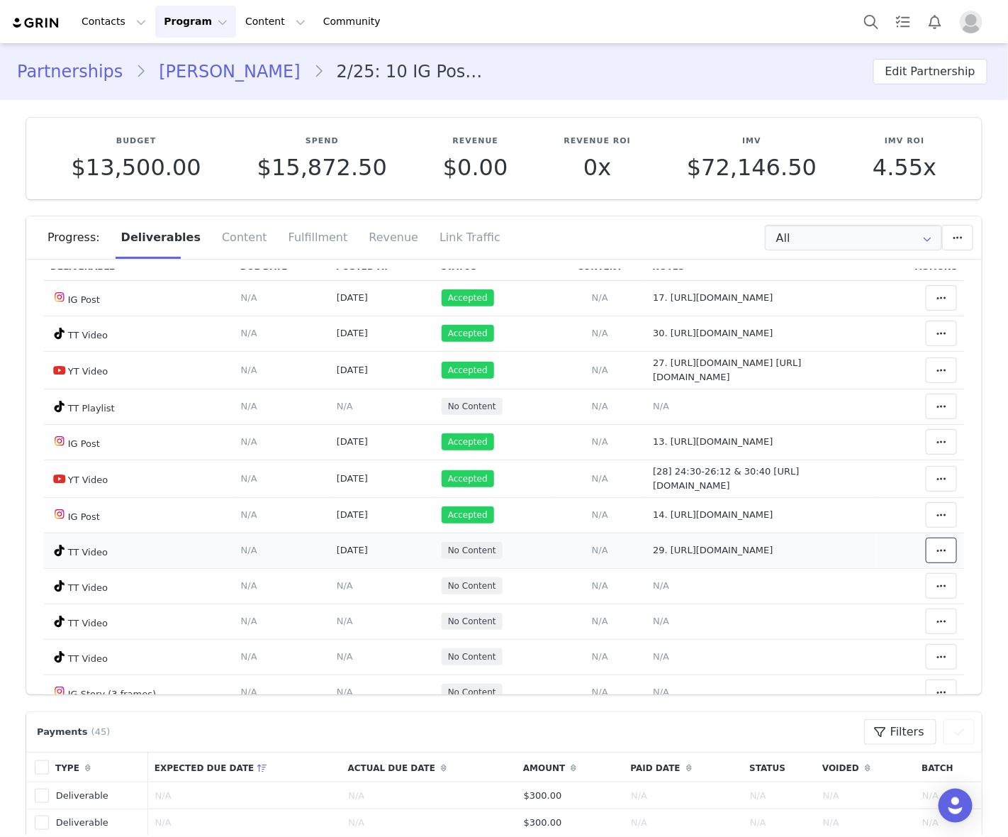
click at [933, 551] on span at bounding box center [941, 550] width 17 height 17
click at [840, 553] on div "Mark as Accepted" at bounding box center [809, 553] width 176 height 33
click at [846, 381] on td "Notes Save Cancel 27. https://youtu.be/ORLrhOmpKHI?t=206 https://youtu.be/ORLrh…" at bounding box center [762, 370] width 230 height 38
click at [653, 586] on span "N/A" at bounding box center [661, 585] width 16 height 11
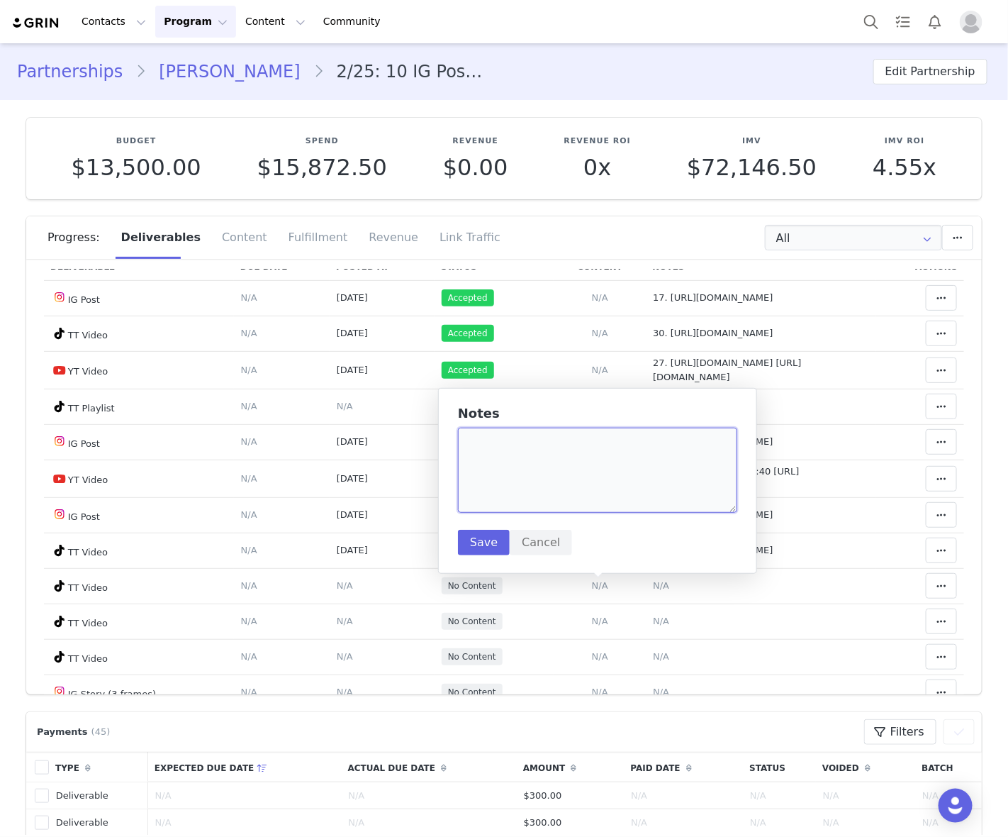
click at [594, 473] on textarea at bounding box center [597, 470] width 279 height 85
paste textarea "https://www.tiktok.com/@kendelkay/video/7555021278764076319"
type textarea "30. https://www.tiktok.com/@kendelkay/video/7555021278764076319"
click at [482, 536] on button "Save" at bounding box center [484, 543] width 52 height 26
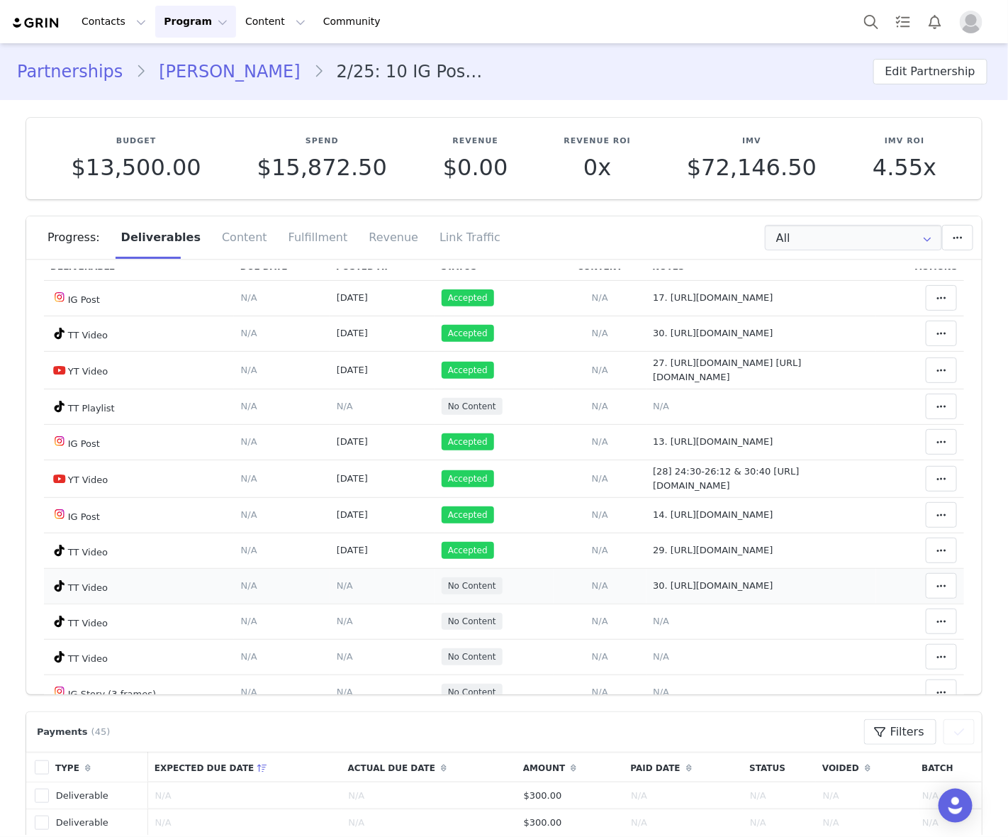
click at [337, 587] on span "N/A" at bounding box center [345, 585] width 16 height 11
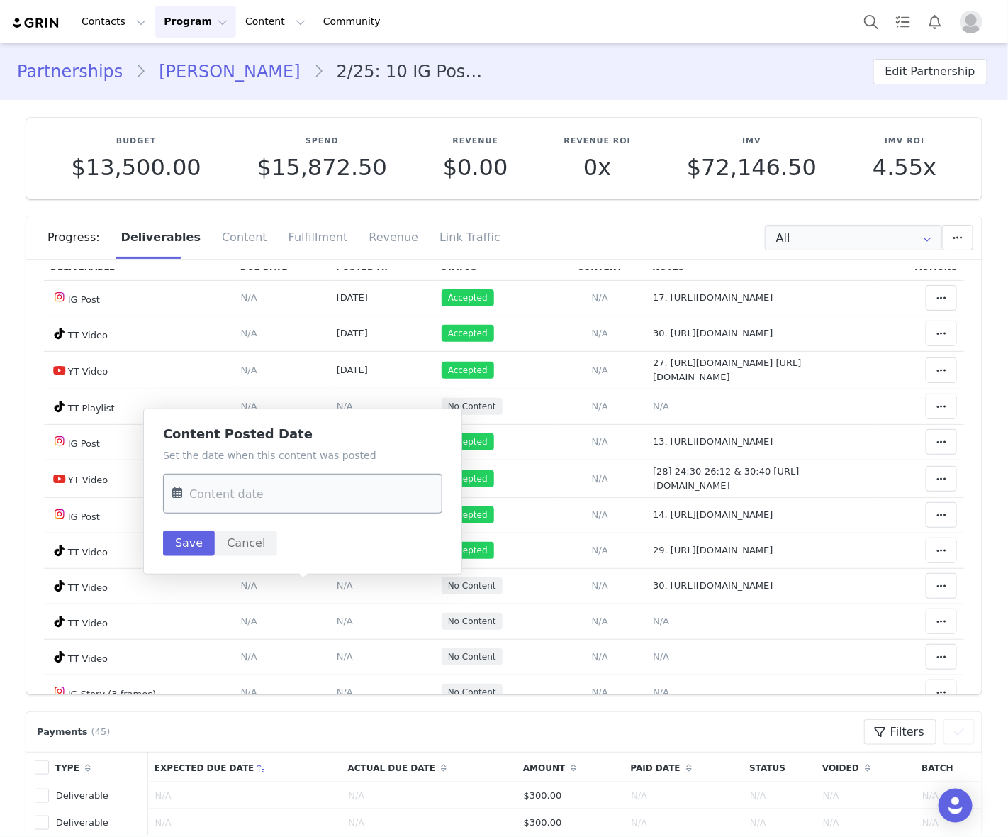
click at [291, 491] on input "text" at bounding box center [302, 494] width 279 height 40
click at [183, 711] on span "28" at bounding box center [189, 713] width 17 height 17
type input "Sep 28 2025"
click at [189, 545] on button "Save" at bounding box center [189, 543] width 52 height 26
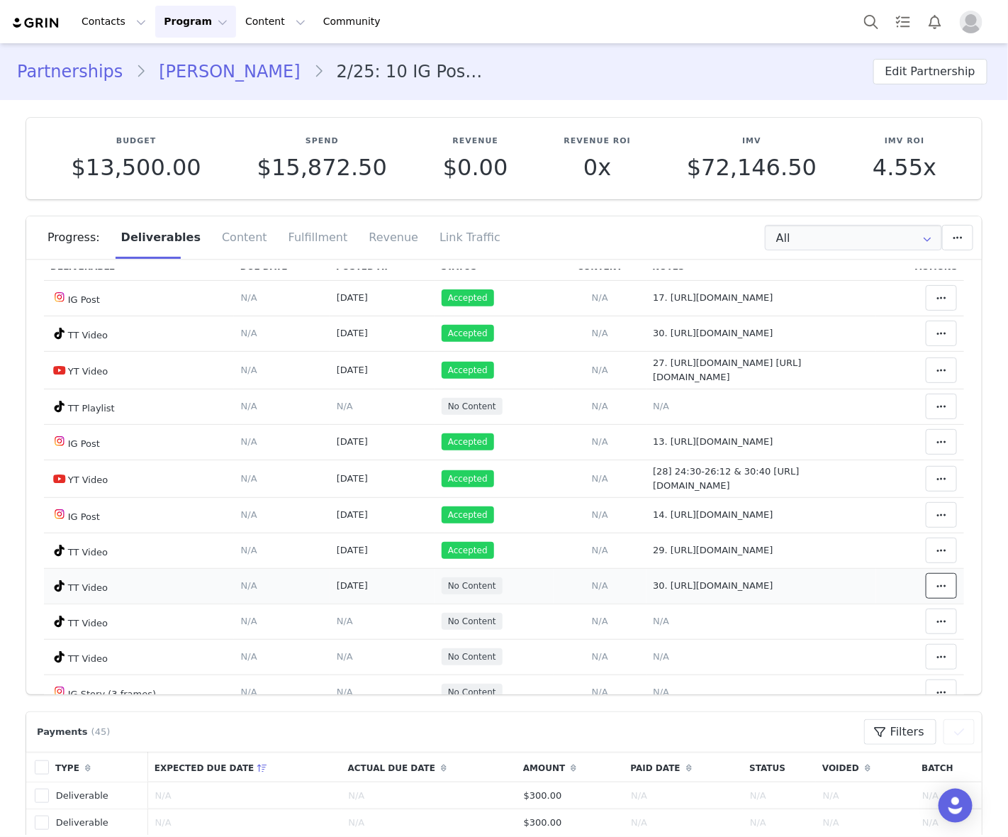
click at [931, 582] on button at bounding box center [941, 586] width 31 height 26
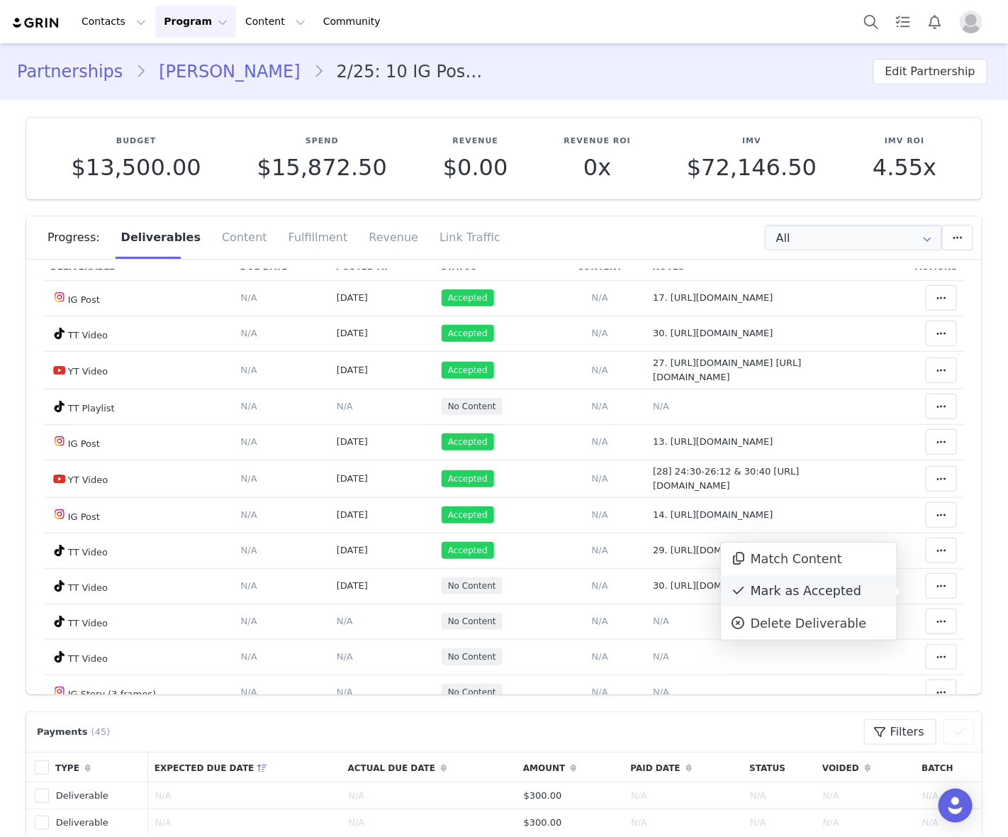
click at [821, 591] on div "Mark as Accepted" at bounding box center [809, 591] width 176 height 33
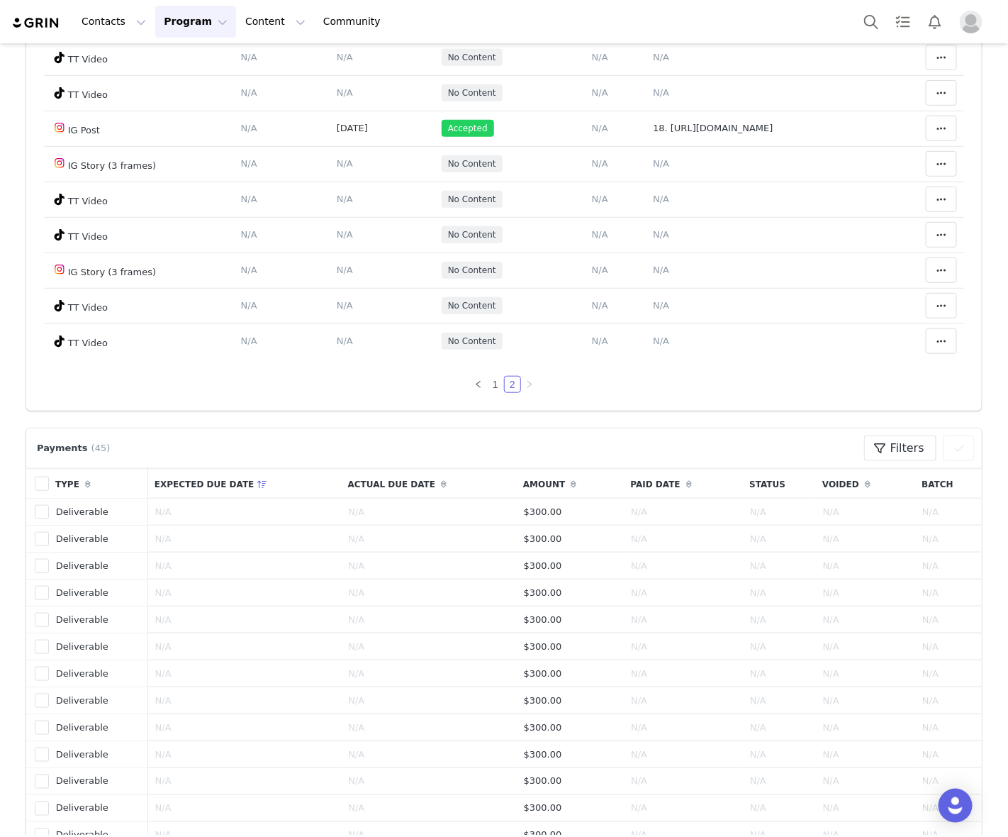
scroll to position [355, 0]
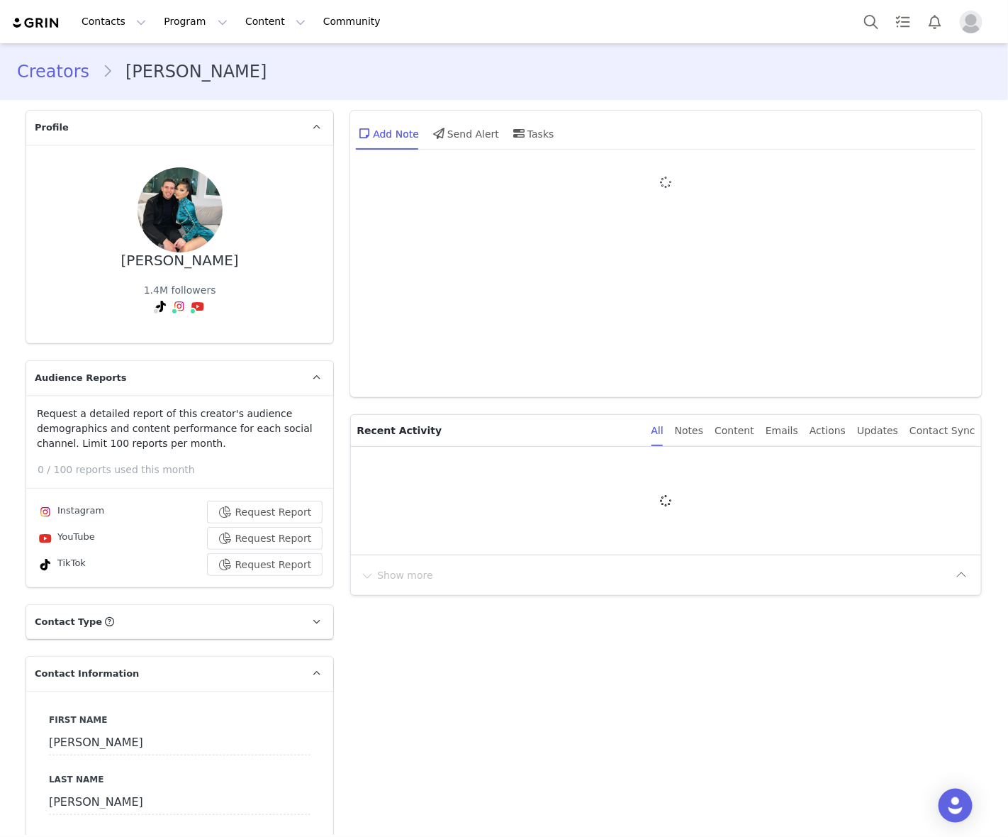
type input "+1 ([GEOGRAPHIC_DATA])"
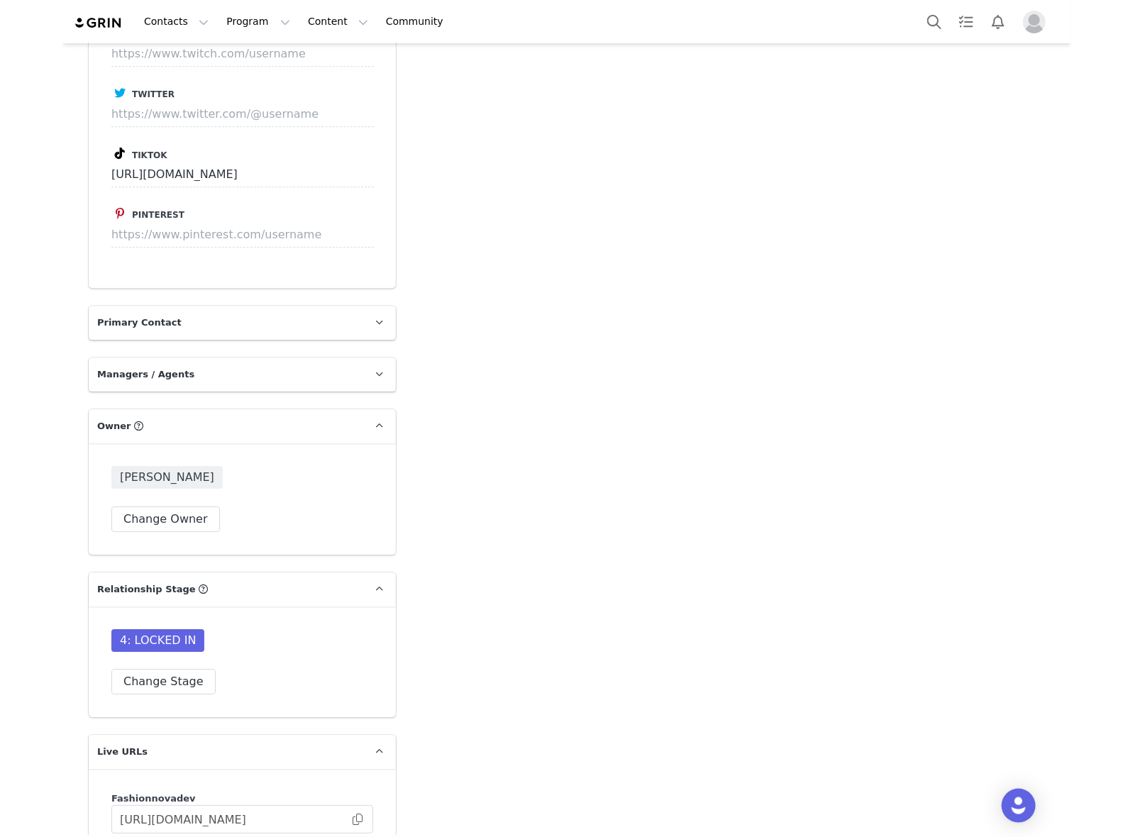
scroll to position [4255, 0]
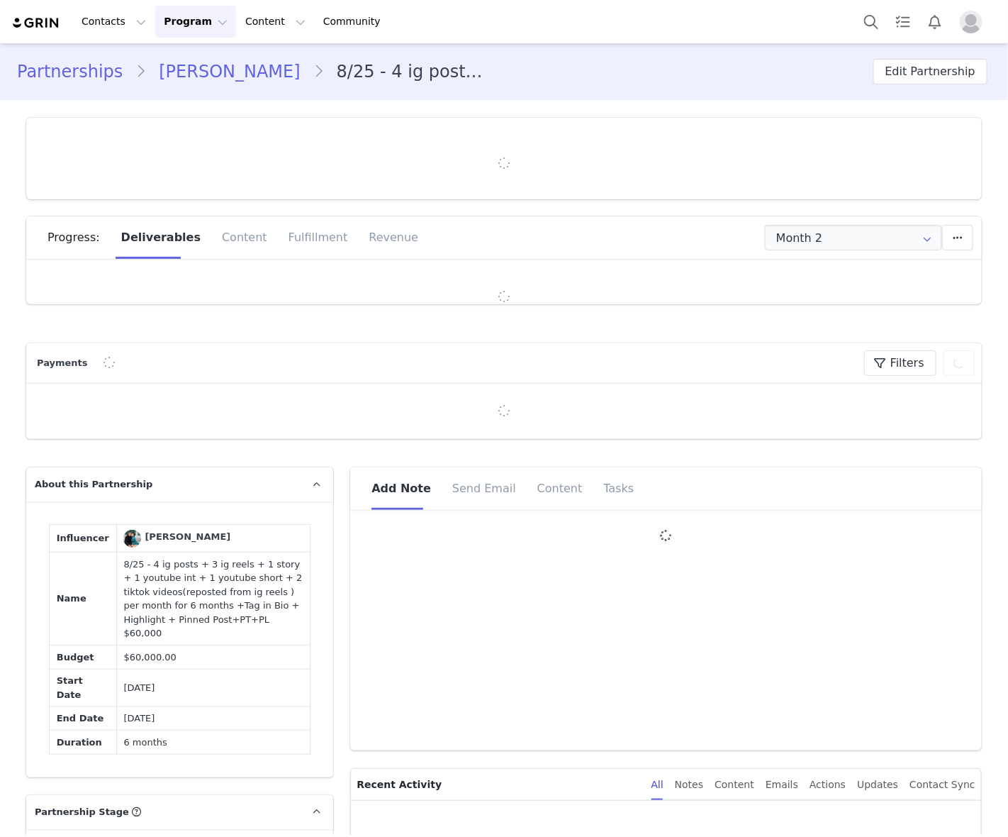
type input "+1 ([GEOGRAPHIC_DATA])"
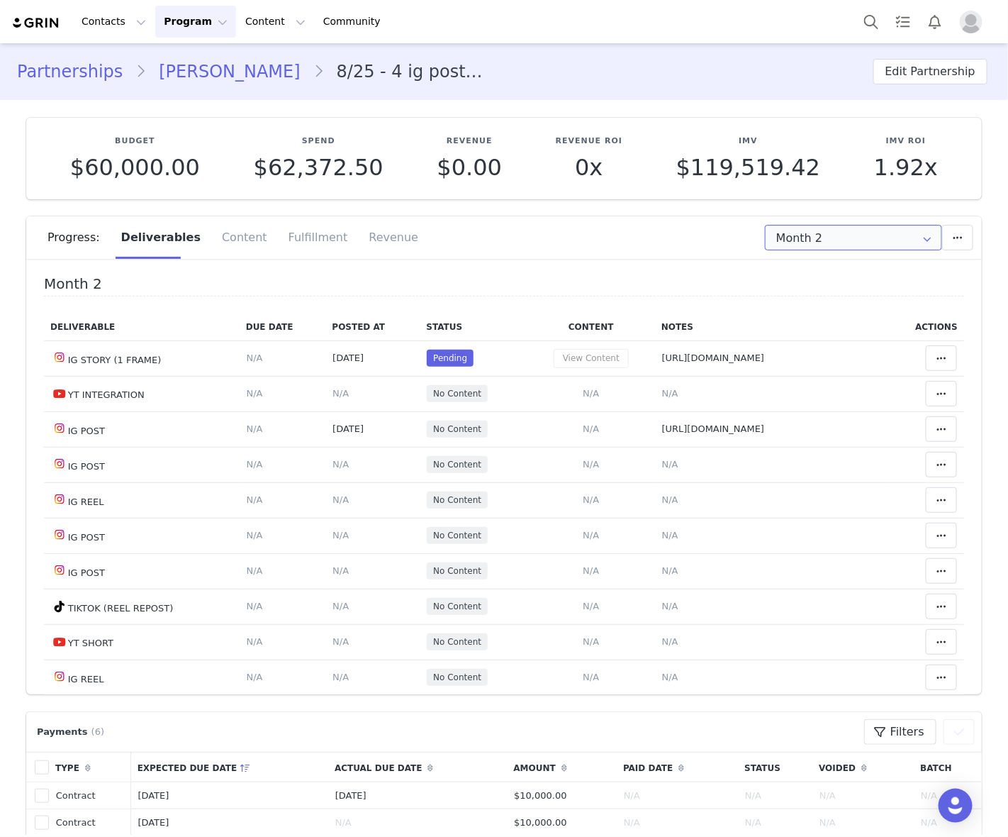
click at [813, 242] on input "Month 2" at bounding box center [853, 238] width 177 height 26
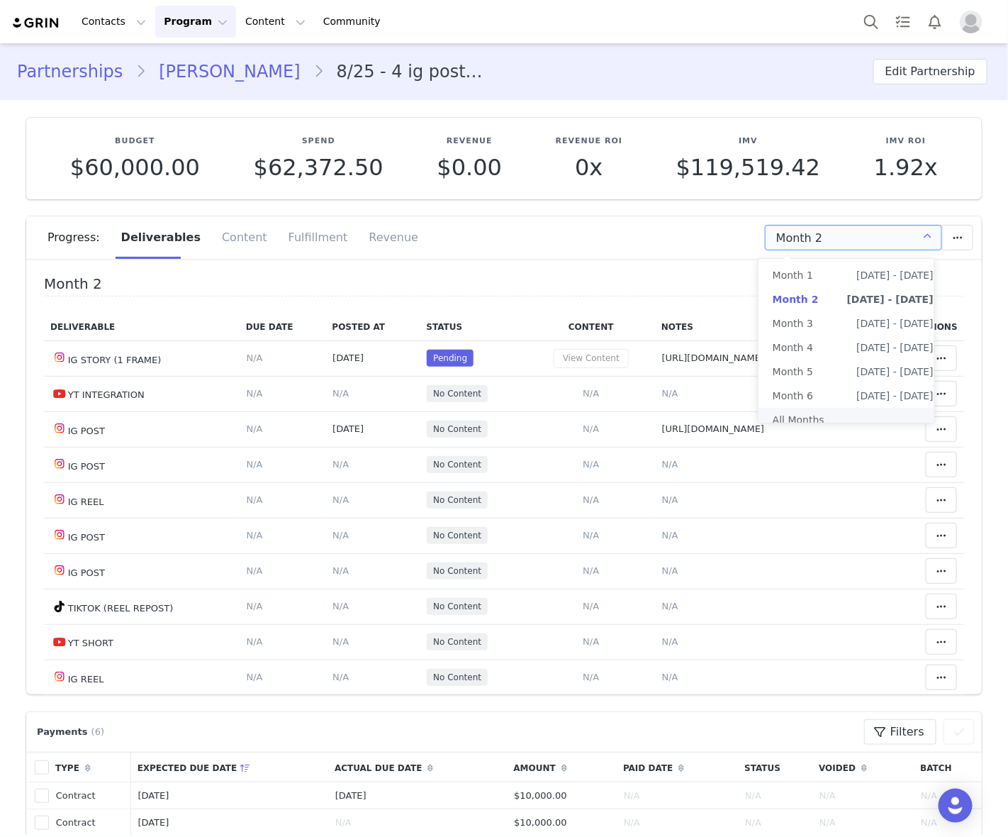
click at [806, 417] on li "All Months" at bounding box center [853, 420] width 189 height 24
type input "All"
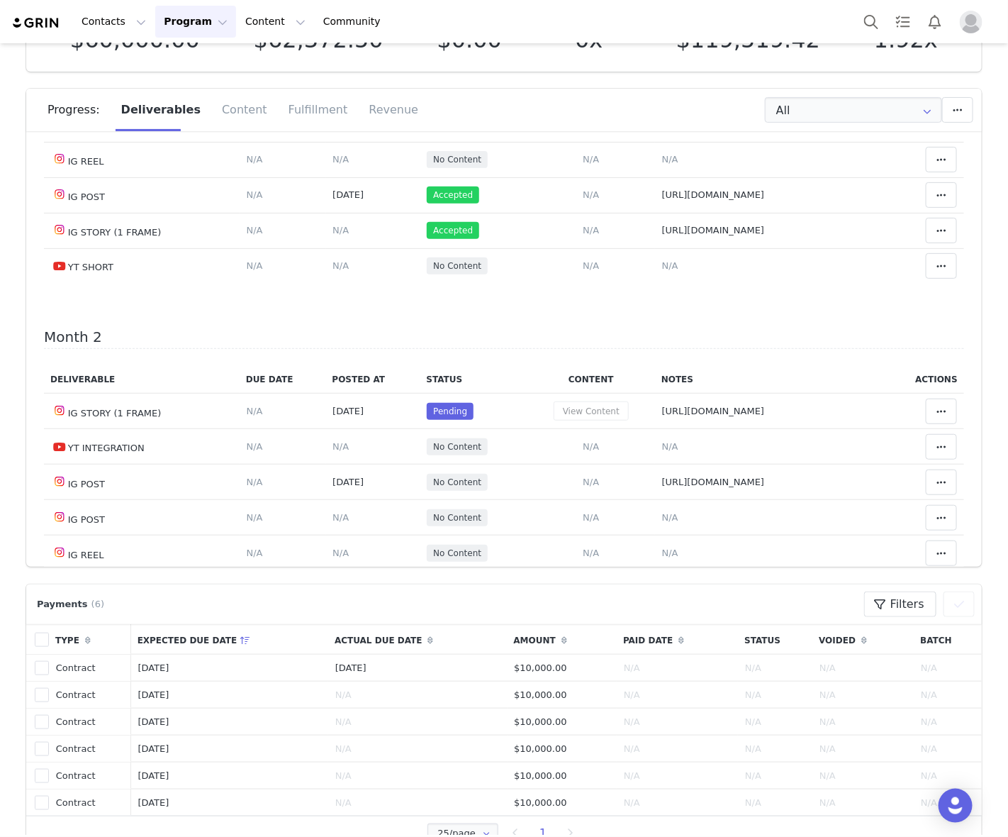
scroll to position [621, 0]
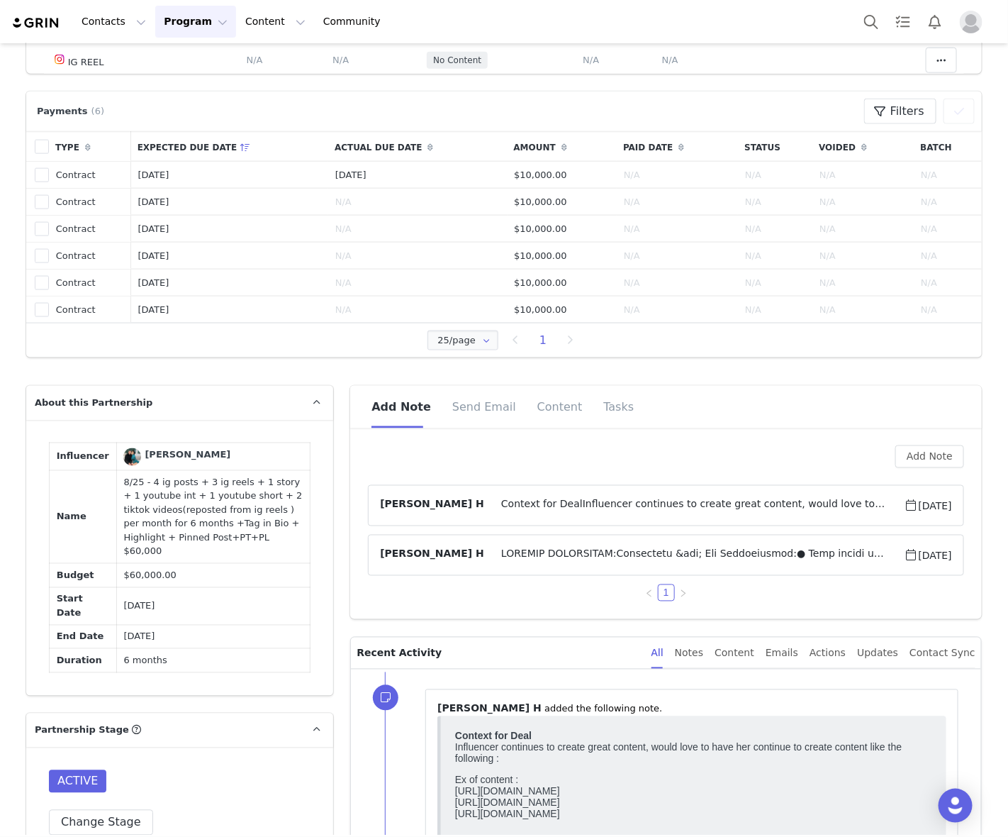
click at [786, 403] on div "Add Note Send Email Content Tasks" at bounding box center [677, 407] width 611 height 43
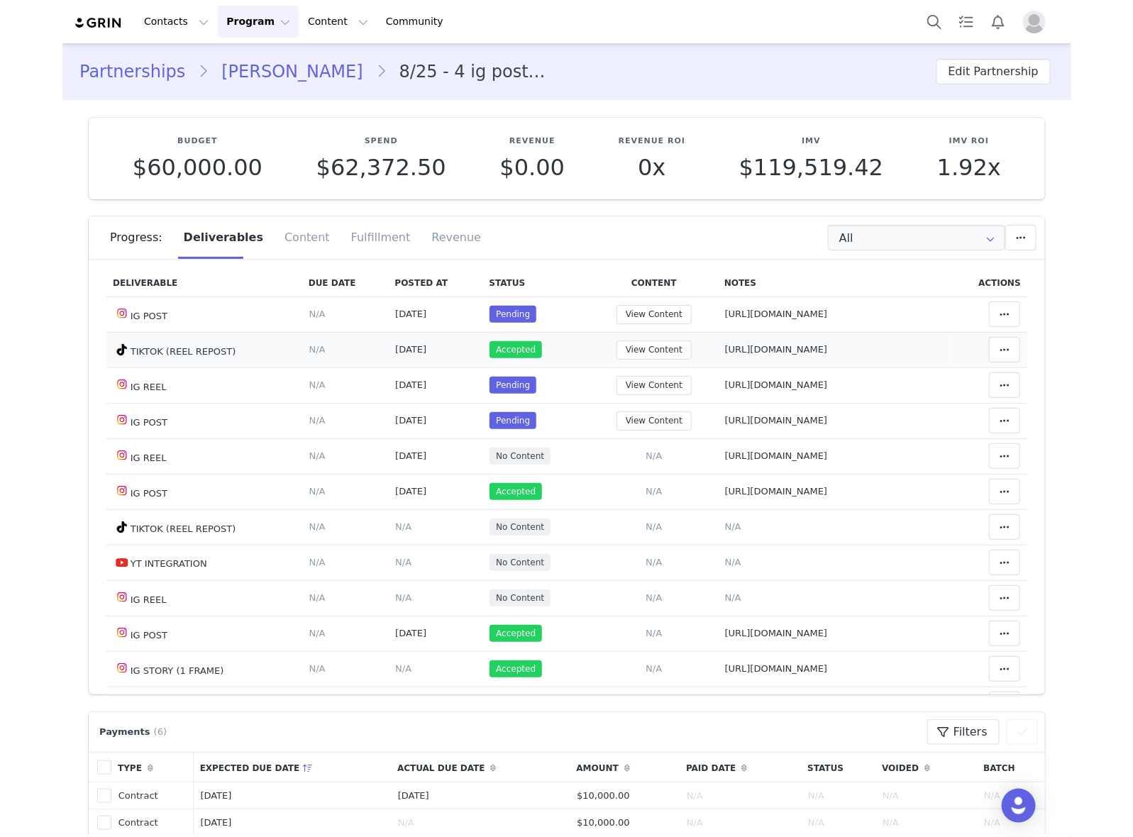
scroll to position [0, 0]
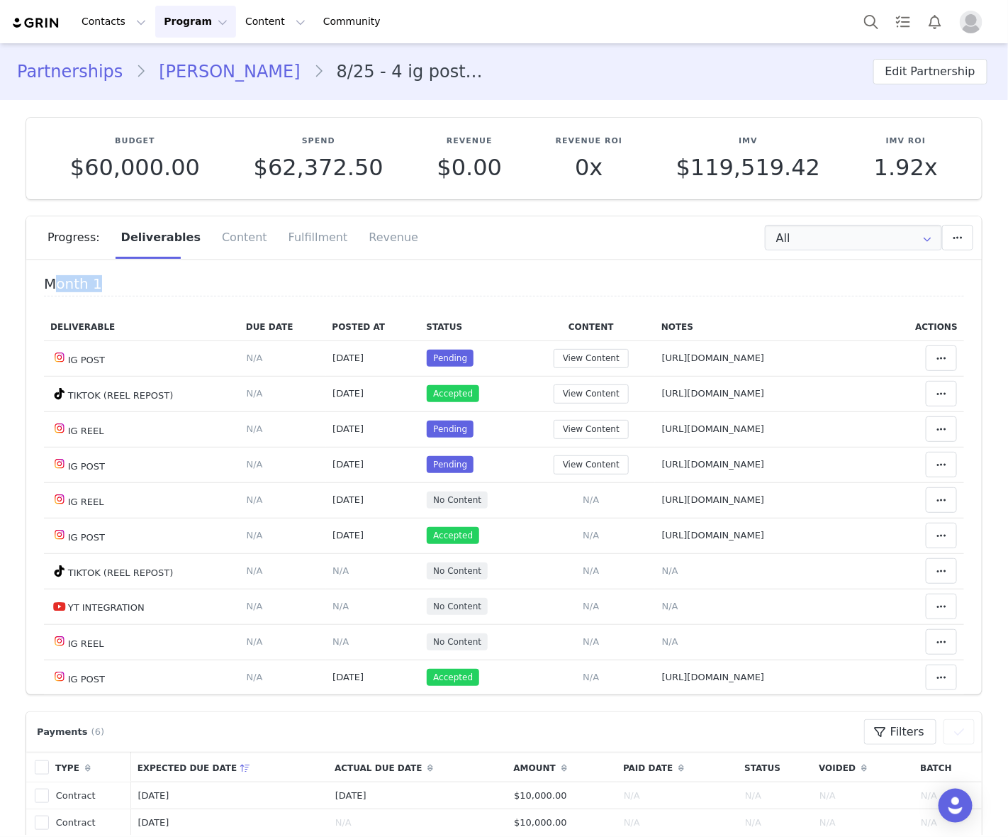
drag, startPoint x: 610, startPoint y: 401, endPoint x: 73, endPoint y: 289, distance: 548.4
click at [26, 282] on div "Month 1 Deliverable Due Date Posted At Status Content Notes Actions IG POST Del…" at bounding box center [504, 482] width 956 height 426
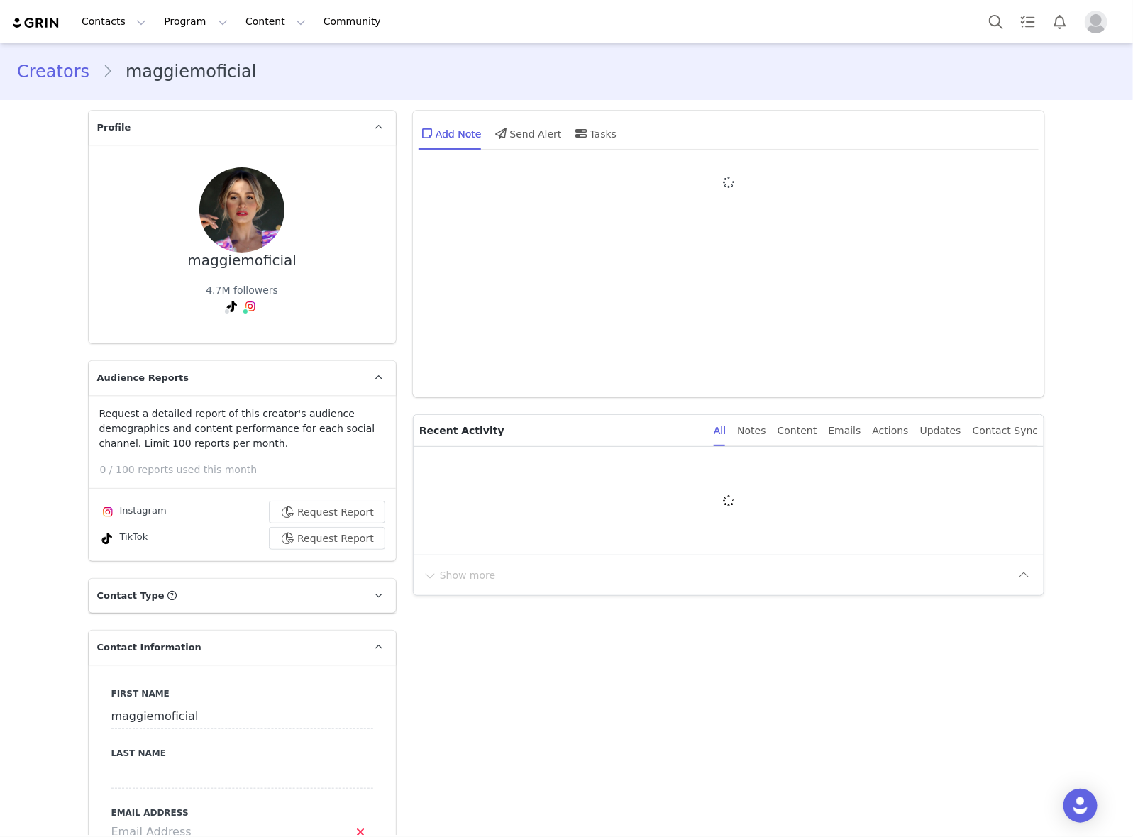
type input "+52 ([GEOGRAPHIC_DATA])"
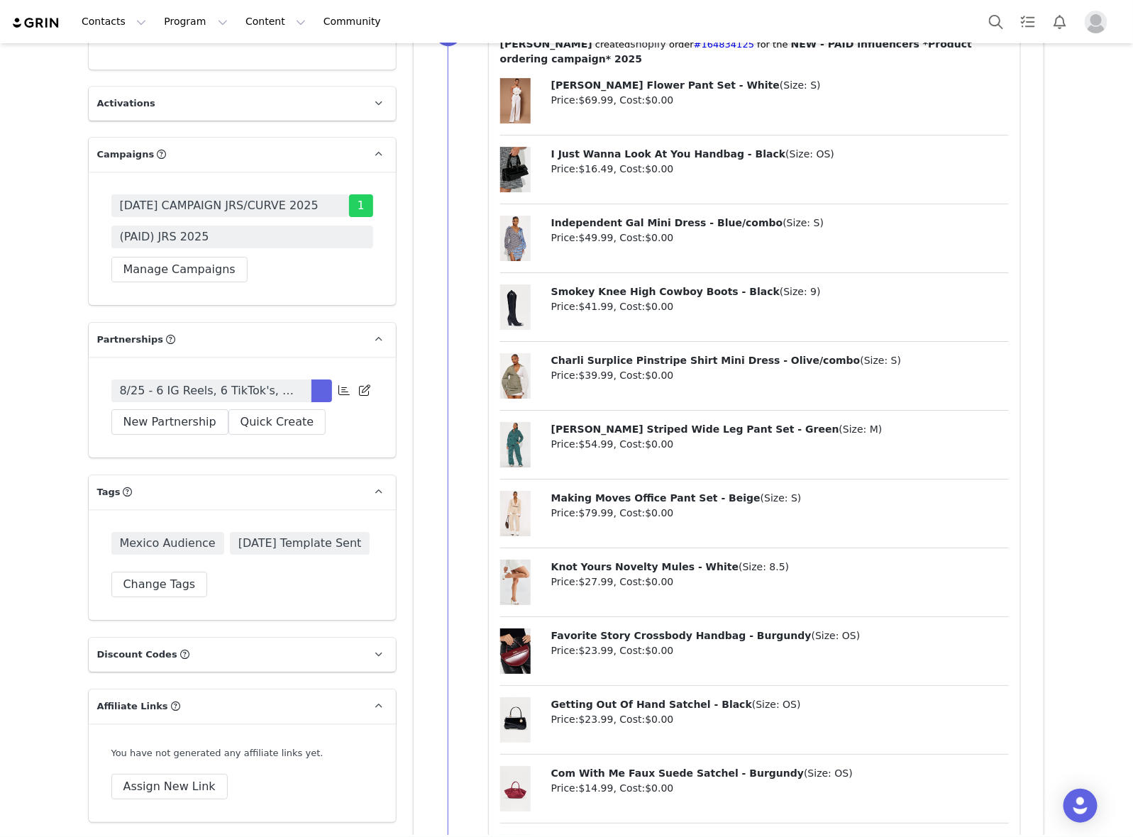
scroll to position [3901, 0]
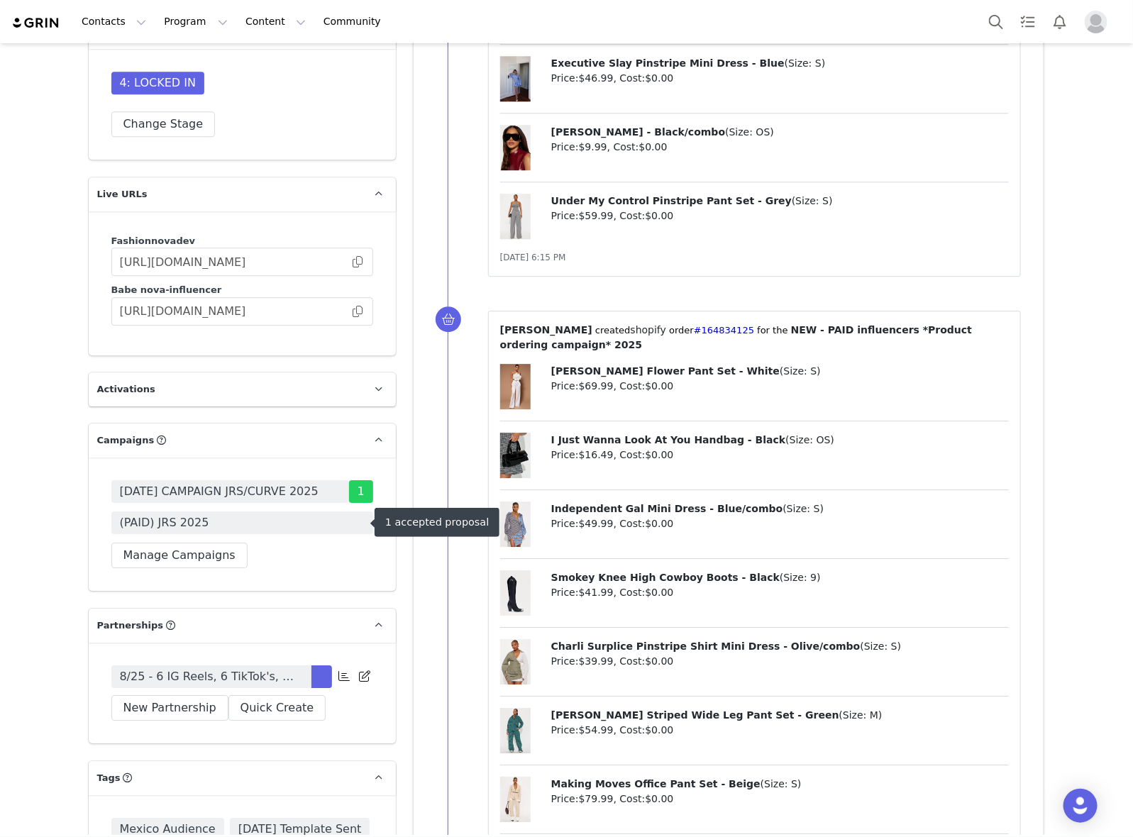
click at [196, 500] on span "[DATE] CAMPAIGN JRS/CURVE 2025" at bounding box center [219, 491] width 199 height 17
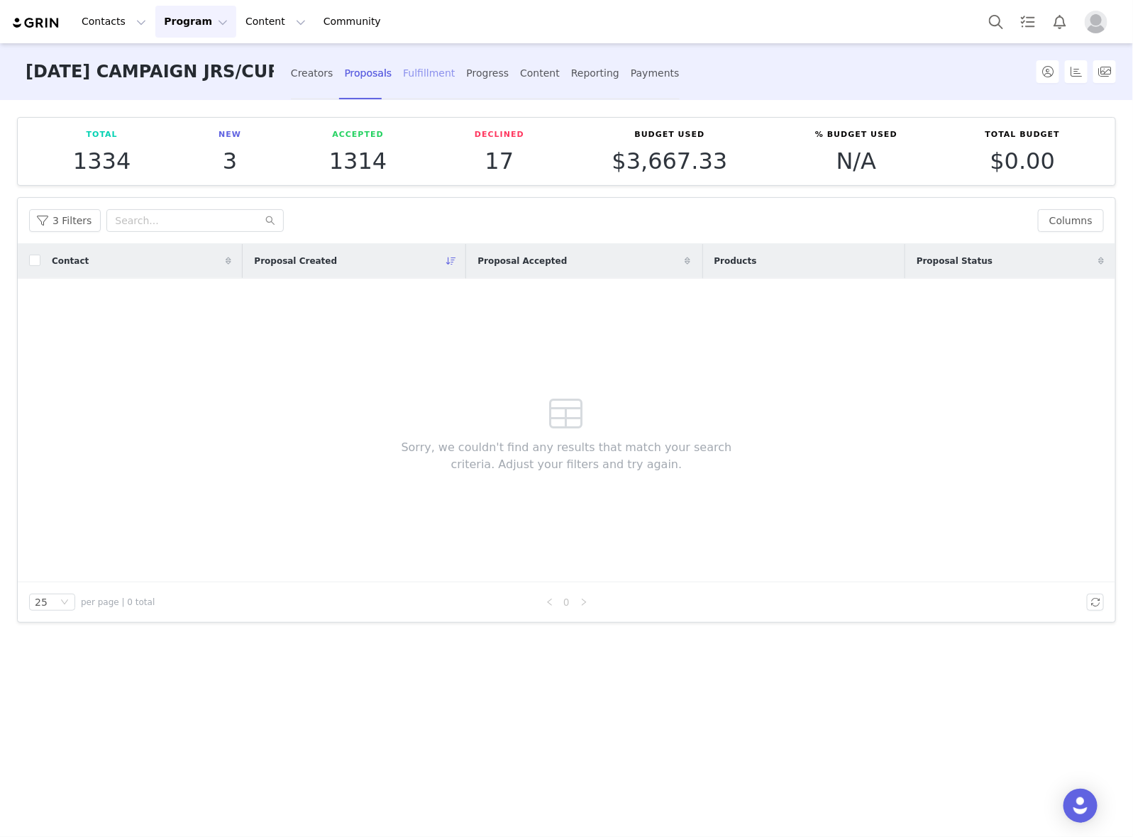
click at [403, 77] on div "Fulfillment" at bounding box center [429, 74] width 52 height 38
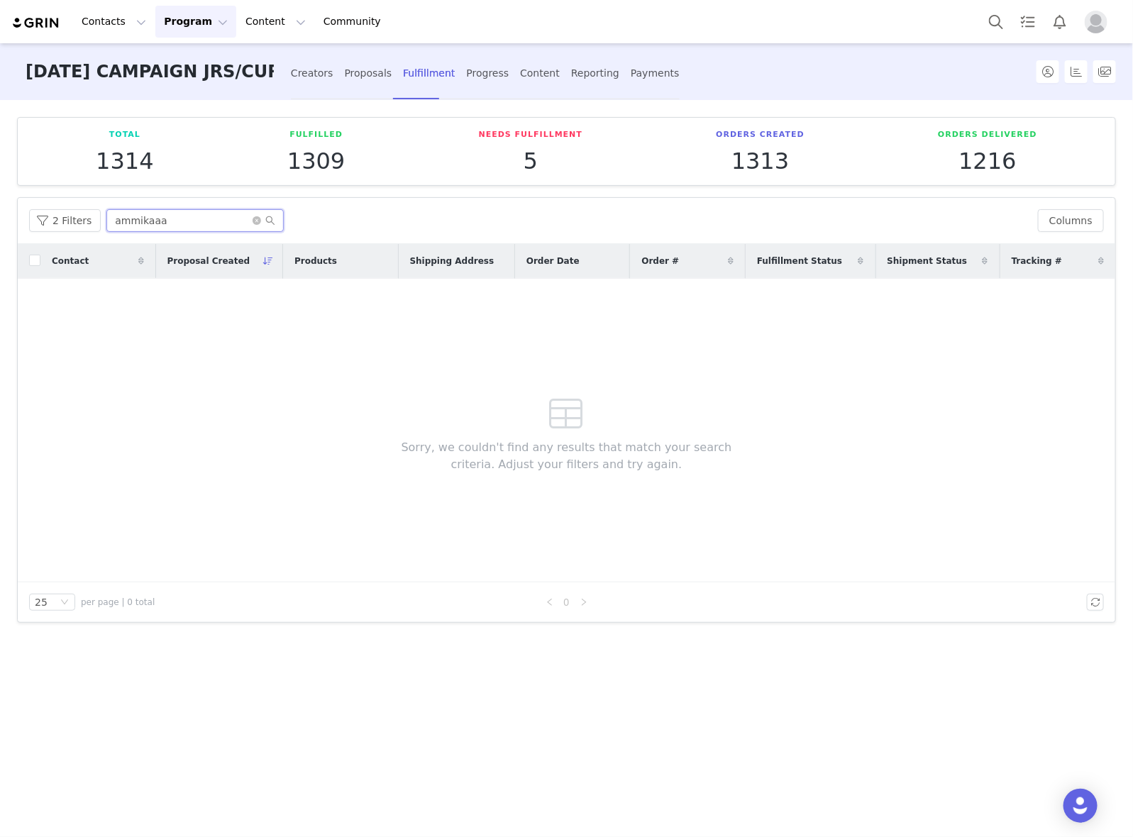
click at [206, 215] on input "ammikaaa" at bounding box center [194, 220] width 177 height 23
drag, startPoint x: 206, startPoint y: 215, endPoint x: 214, endPoint y: 221, distance: 9.6
paste input "maggiemoficial"
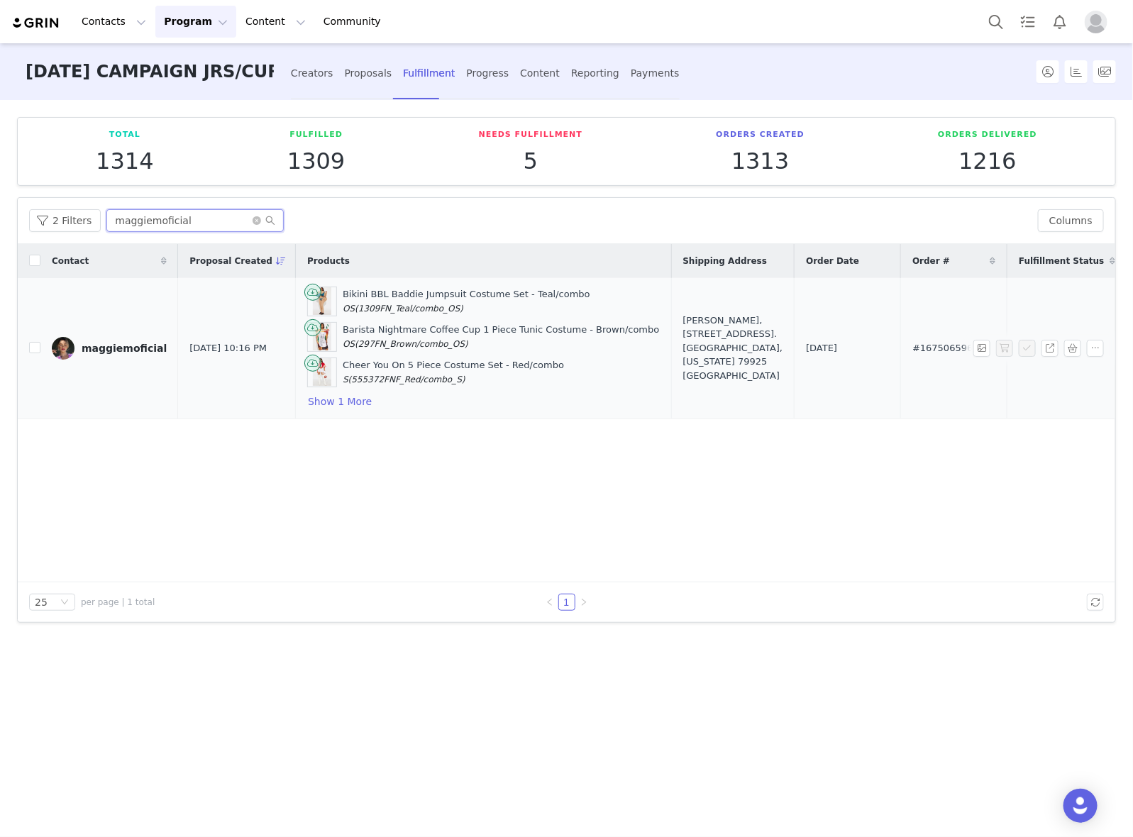
type input "maggiemoficial"
click at [912, 350] on span "#167506596" at bounding box center [942, 348] width 60 height 14
copy span "167506596"
click at [96, 350] on div "maggiemoficial" at bounding box center [124, 348] width 85 height 11
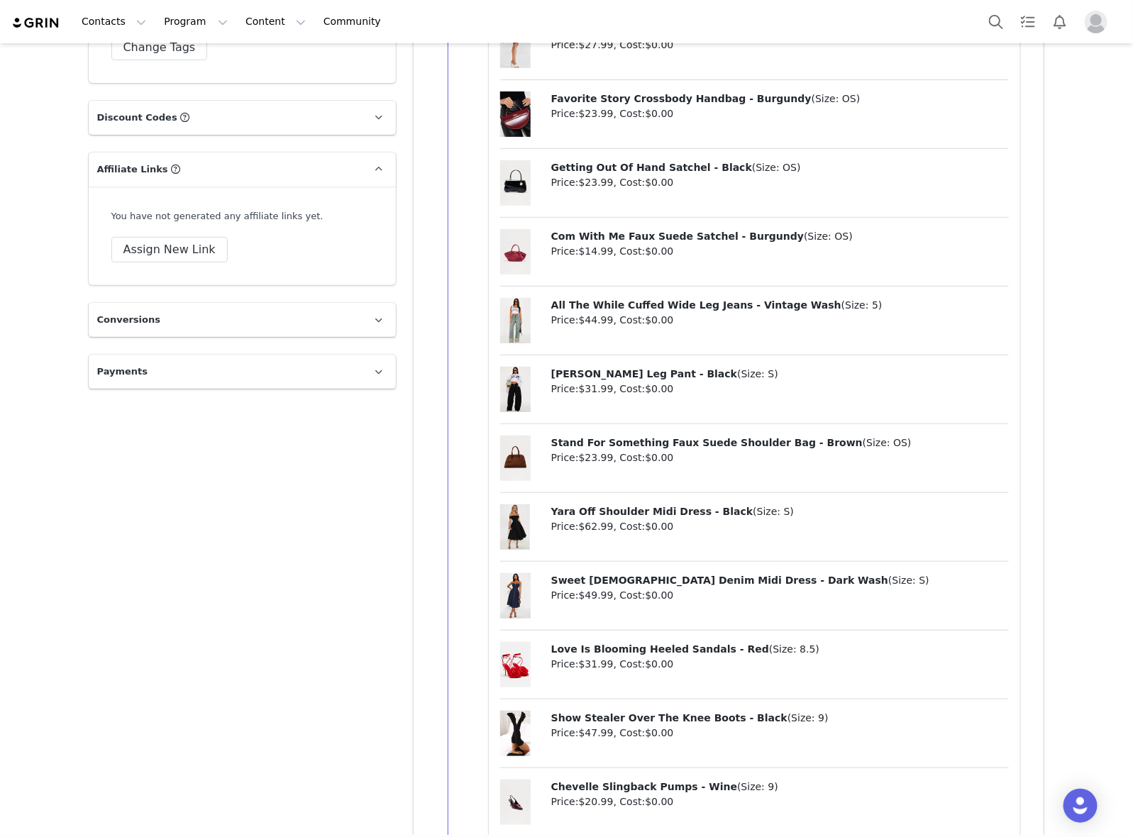
scroll to position [4521, 0]
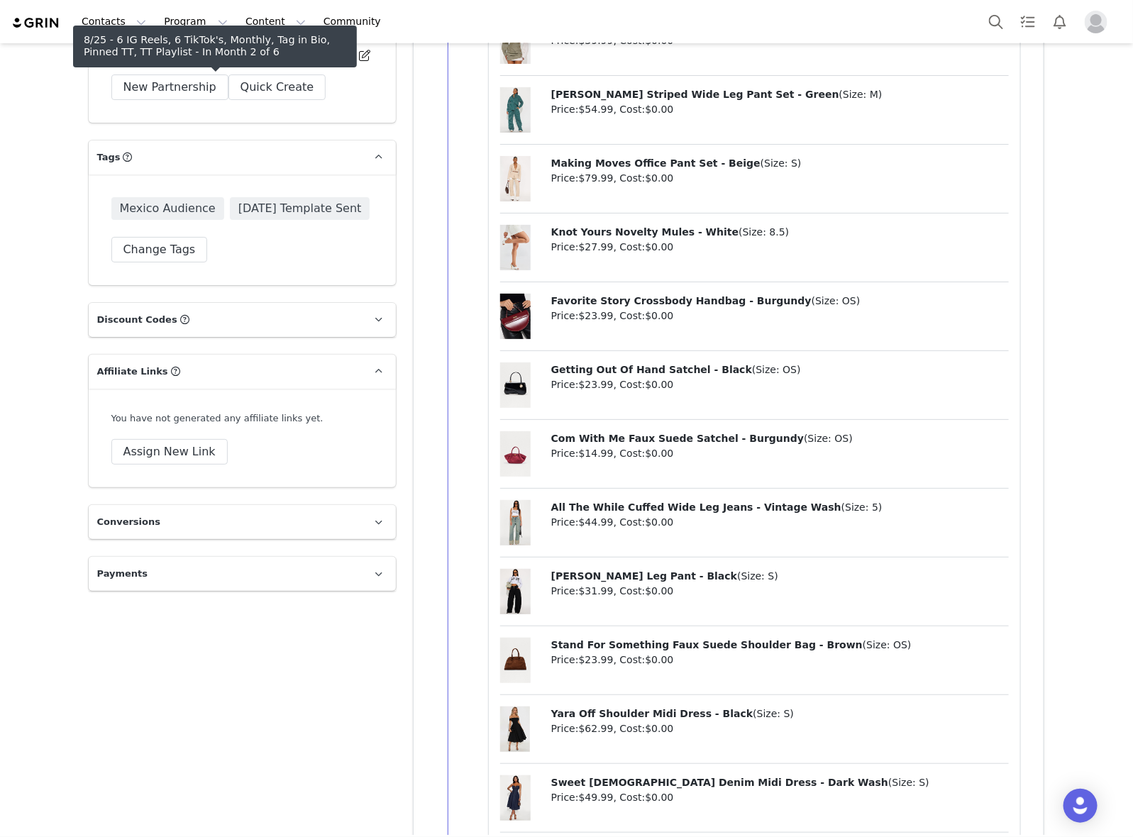
click at [267, 65] on span "8/25 - 6 IG Reels, 6 TikTok's, Monthly, Tag in Bio, Pinned TT, TT Playlist" at bounding box center [211, 56] width 183 height 17
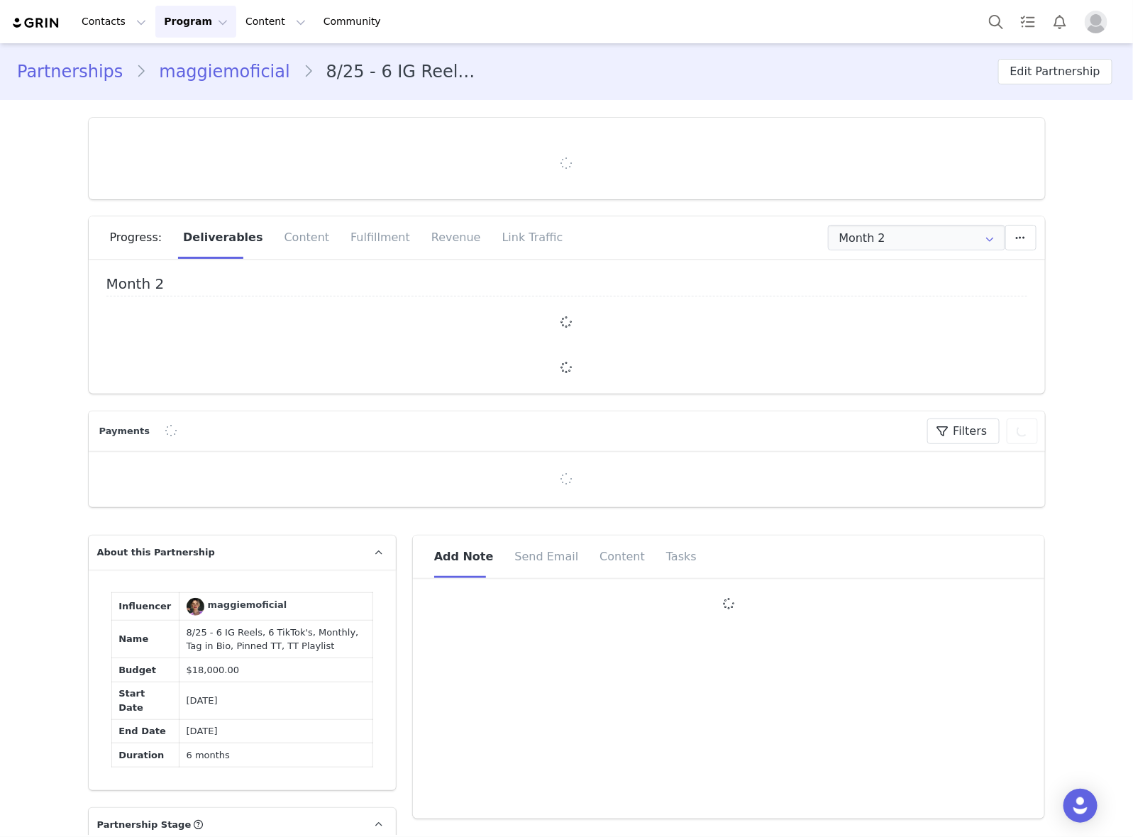
type input "+52 ([GEOGRAPHIC_DATA])"
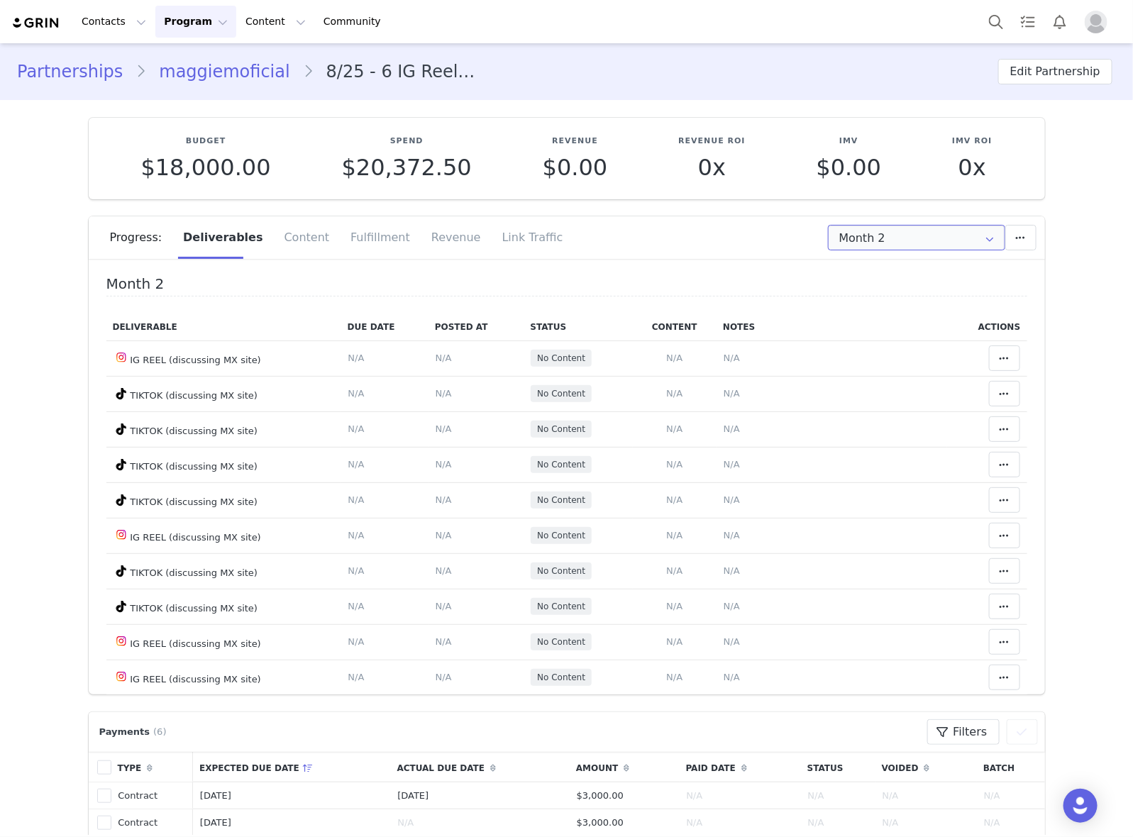
click at [887, 245] on input "Month 2" at bounding box center [916, 238] width 177 height 26
drag, startPoint x: 901, startPoint y: 423, endPoint x: 894, endPoint y: 355, distance: 68.4
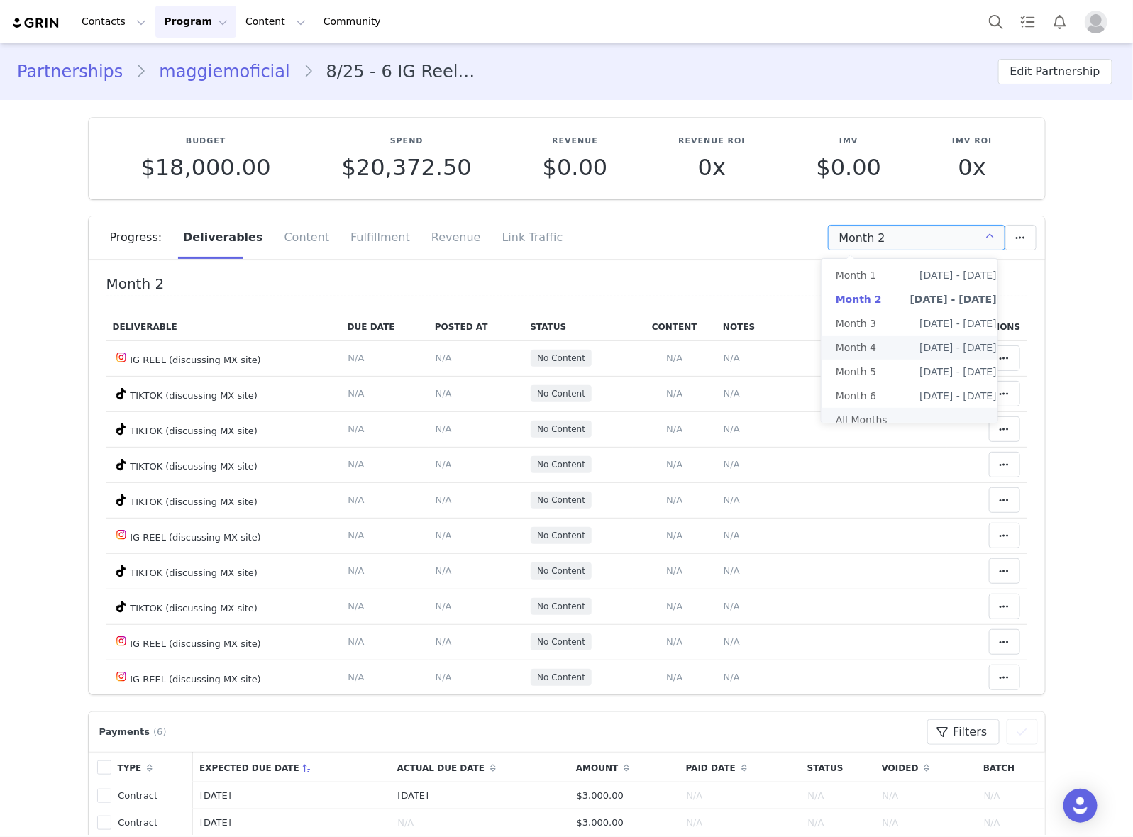
click at [901, 421] on li "All Months" at bounding box center [915, 420] width 189 height 24
type input "All"
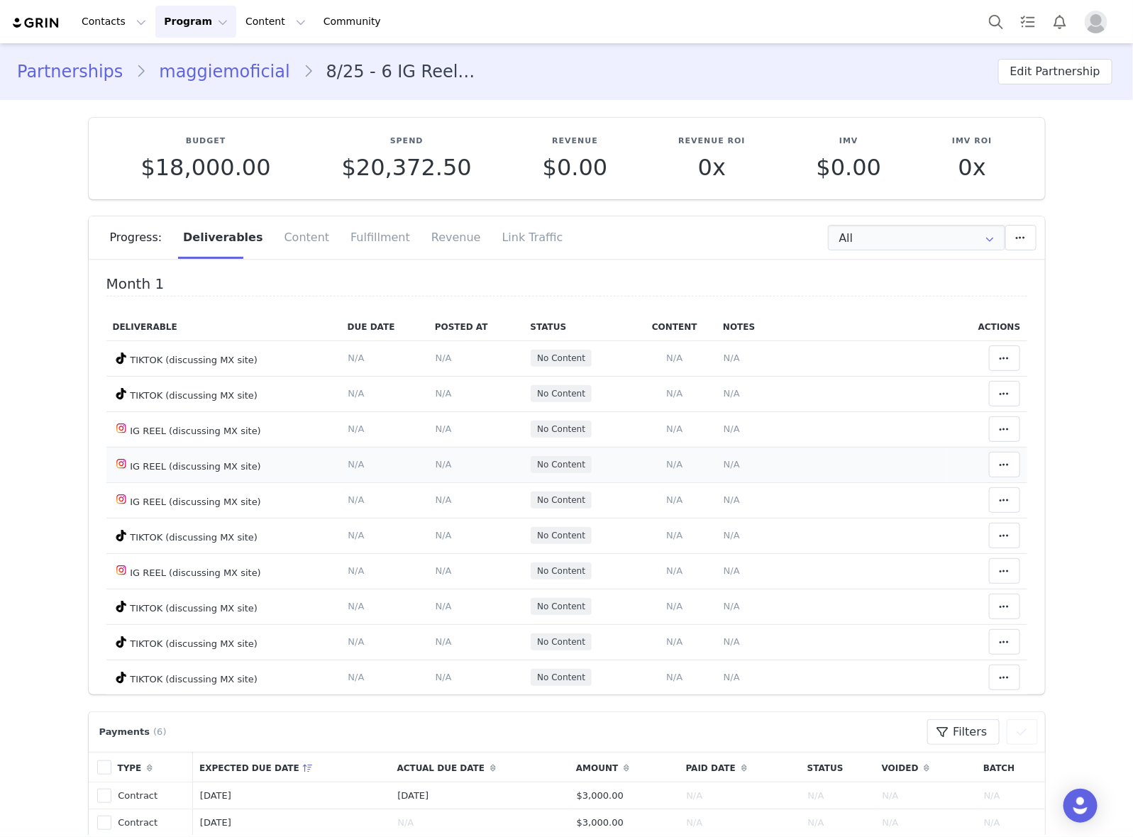
click at [867, 457] on td "Notes Save Cancel N/A" at bounding box center [831, 464] width 230 height 35
click at [723, 427] on span "N/A" at bounding box center [731, 428] width 16 height 11
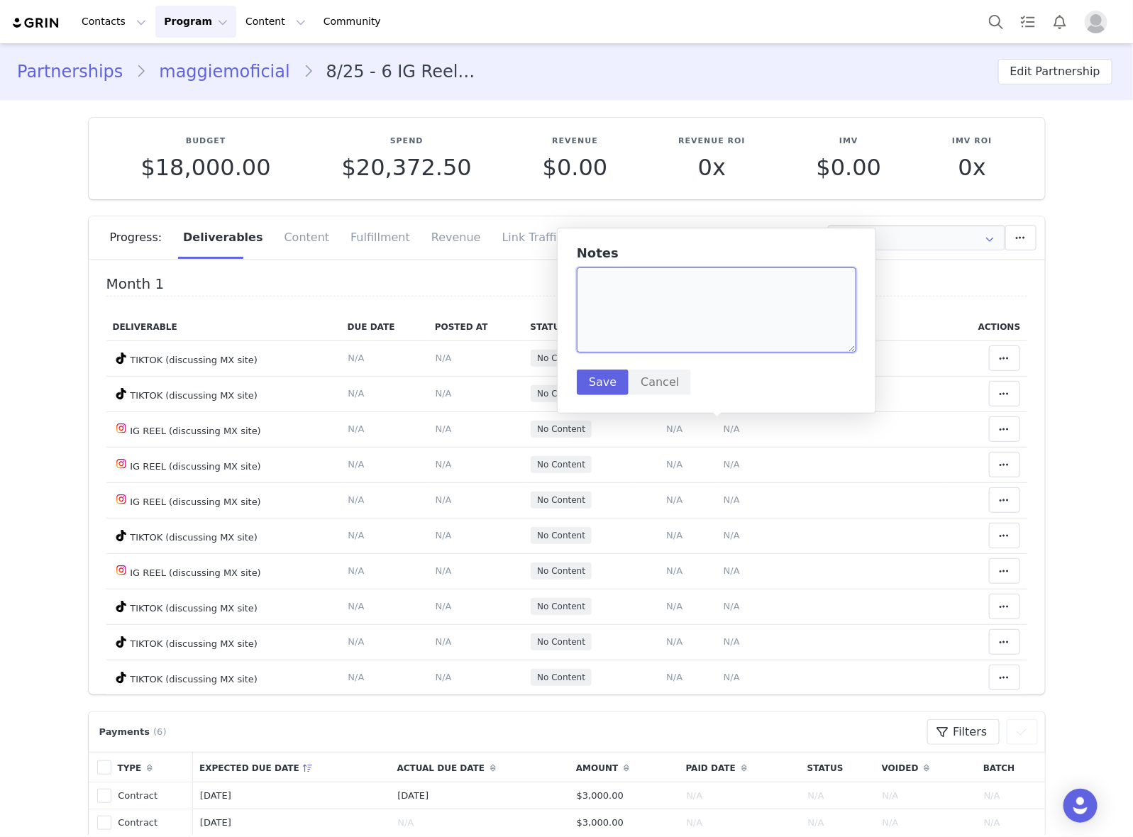
click at [682, 313] on textarea at bounding box center [716, 309] width 279 height 85
paste textarea "https://www.instagram.com/reel/DPC8GgMjTym/"
type textarea "https://www.instagram.com/reel/DPC8GgMjTym/"
click at [603, 387] on button "Save" at bounding box center [603, 382] width 52 height 26
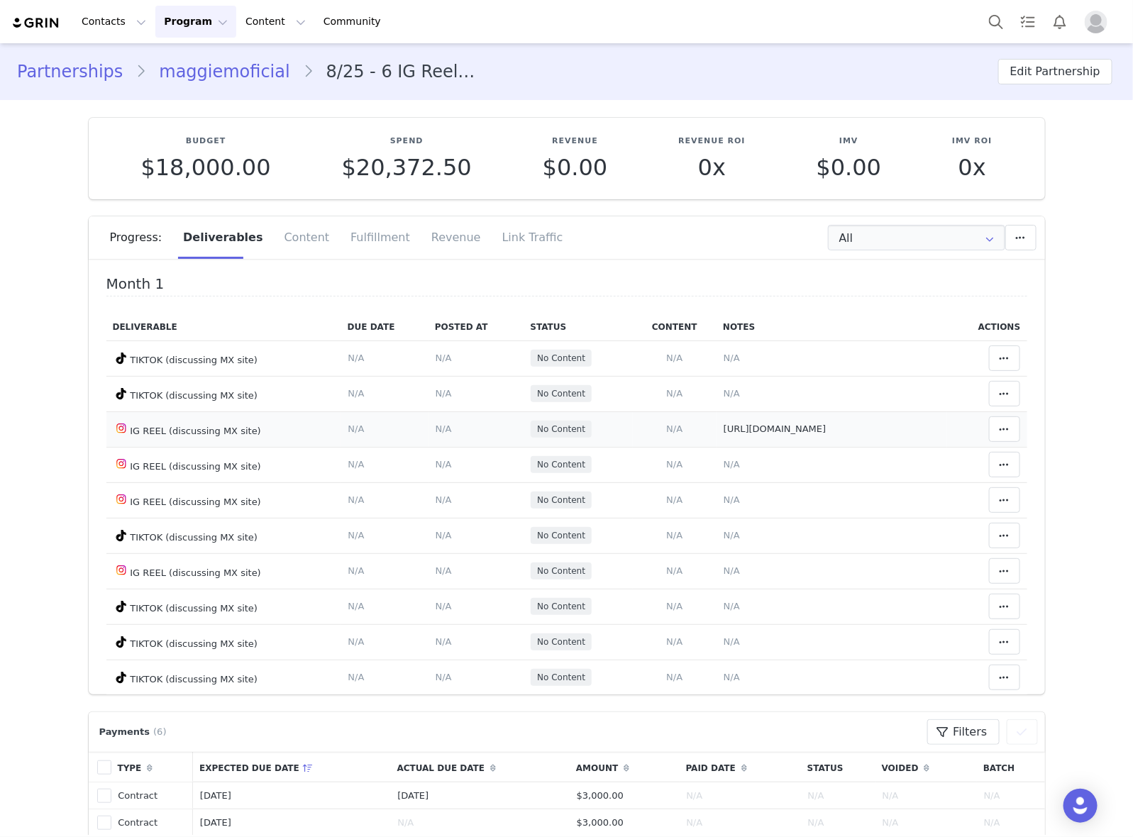
click at [435, 423] on span "N/A" at bounding box center [443, 428] width 16 height 11
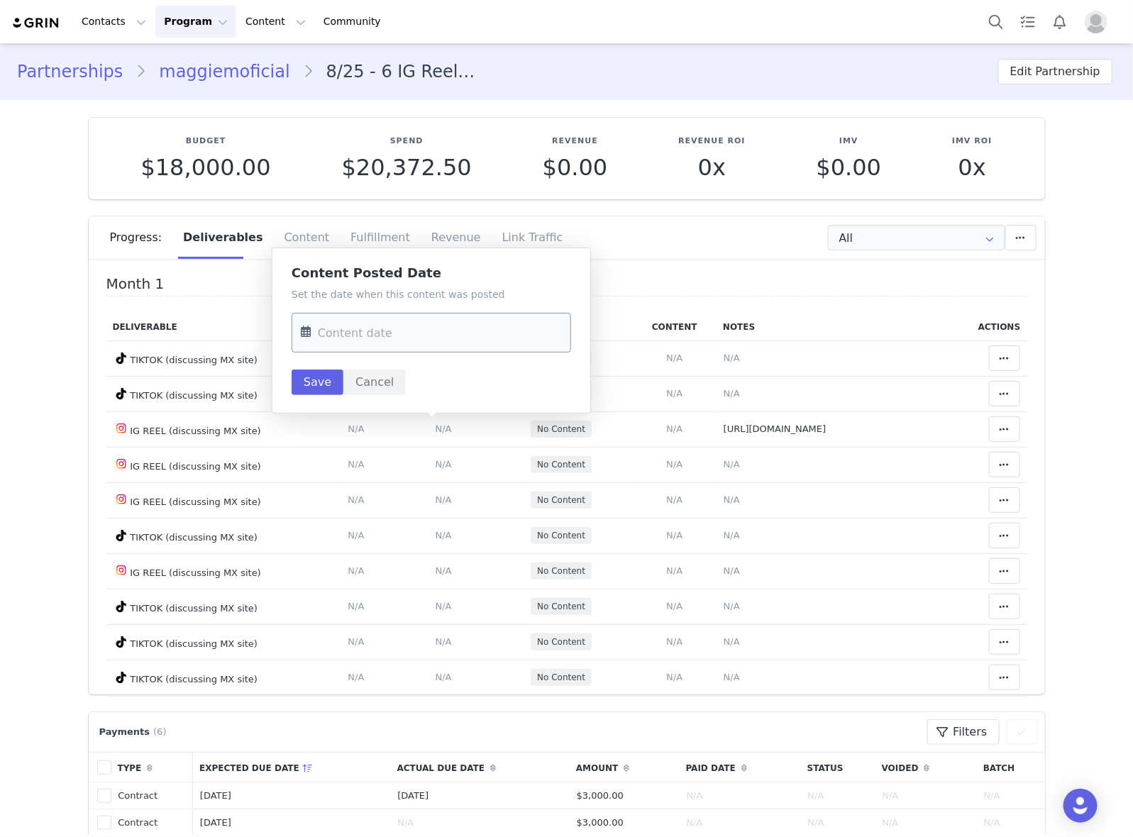
click at [430, 334] on input "text" at bounding box center [430, 333] width 279 height 40
click at [459, 529] on span "26" at bounding box center [465, 525] width 17 height 17
type input "Sep 26 2025"
click at [319, 391] on button "Save" at bounding box center [317, 382] width 52 height 26
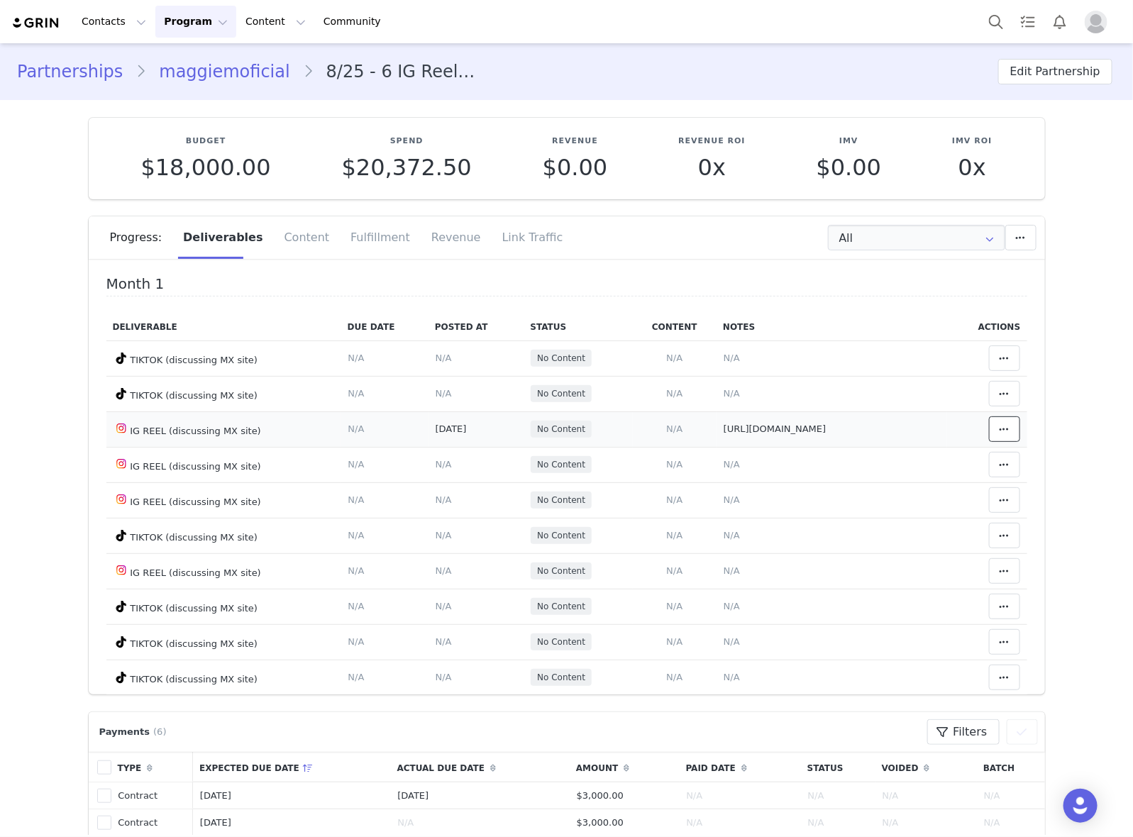
click at [999, 426] on icon at bounding box center [1004, 428] width 10 height 11
click at [923, 430] on div "Mark as Accepted" at bounding box center [871, 429] width 176 height 33
click at [723, 392] on span "N/A" at bounding box center [731, 393] width 16 height 11
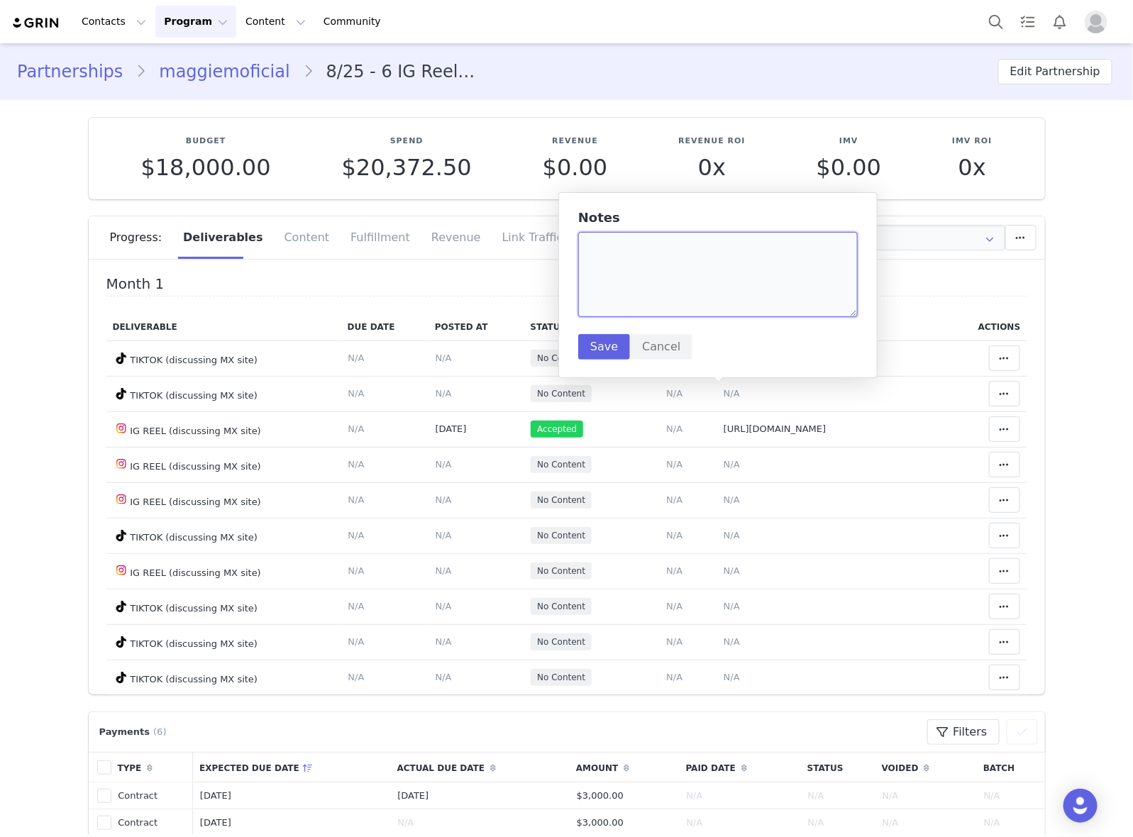
click at [699, 288] on textarea at bounding box center [717, 274] width 279 height 85
paste textarea "https://www.tiktok.com/@maggiemoficial/video/7554194669605784850"
type textarea "https://www.tiktok.com/@maggiemoficial/video/7554194669605784850"
click at [587, 351] on button "Save" at bounding box center [604, 347] width 52 height 26
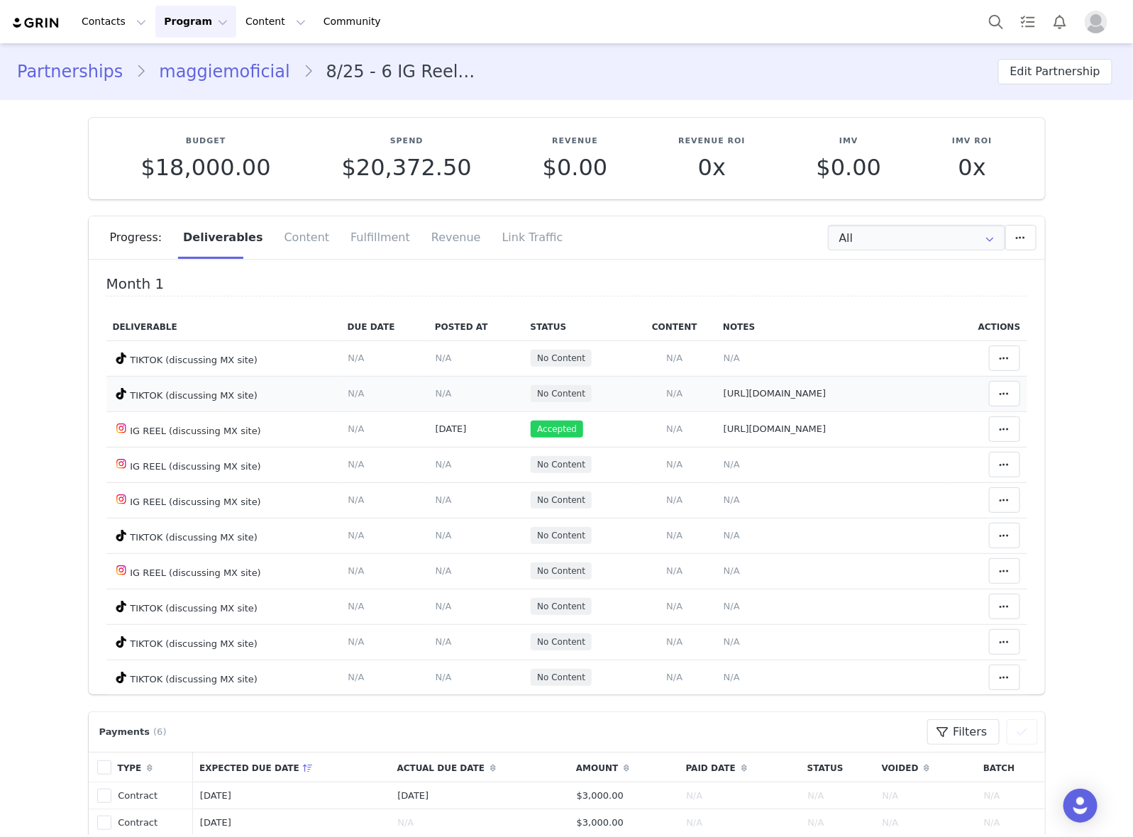
click at [435, 391] on span "N/A" at bounding box center [443, 393] width 16 height 11
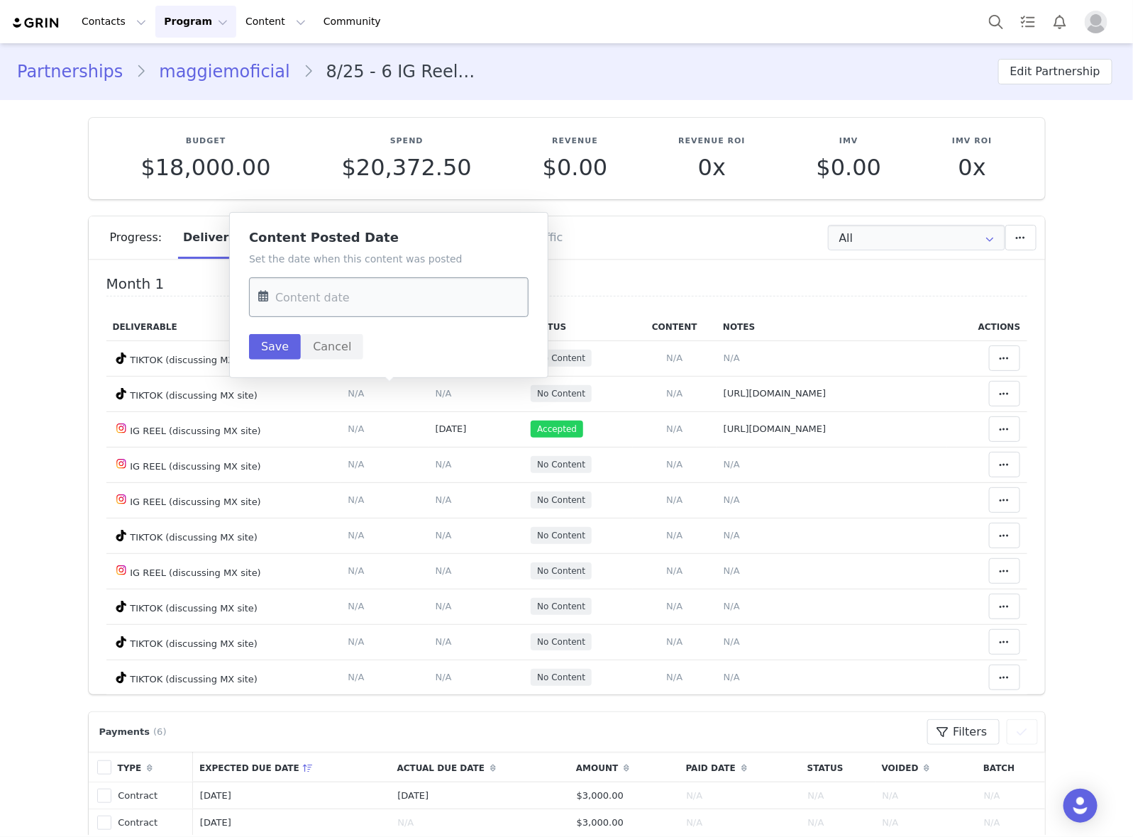
click at [364, 311] on input "text" at bounding box center [388, 297] width 279 height 40
click at [420, 490] on span "26" at bounding box center [422, 490] width 17 height 17
type input "[DATE]"
click at [268, 345] on button "Save" at bounding box center [275, 347] width 52 height 26
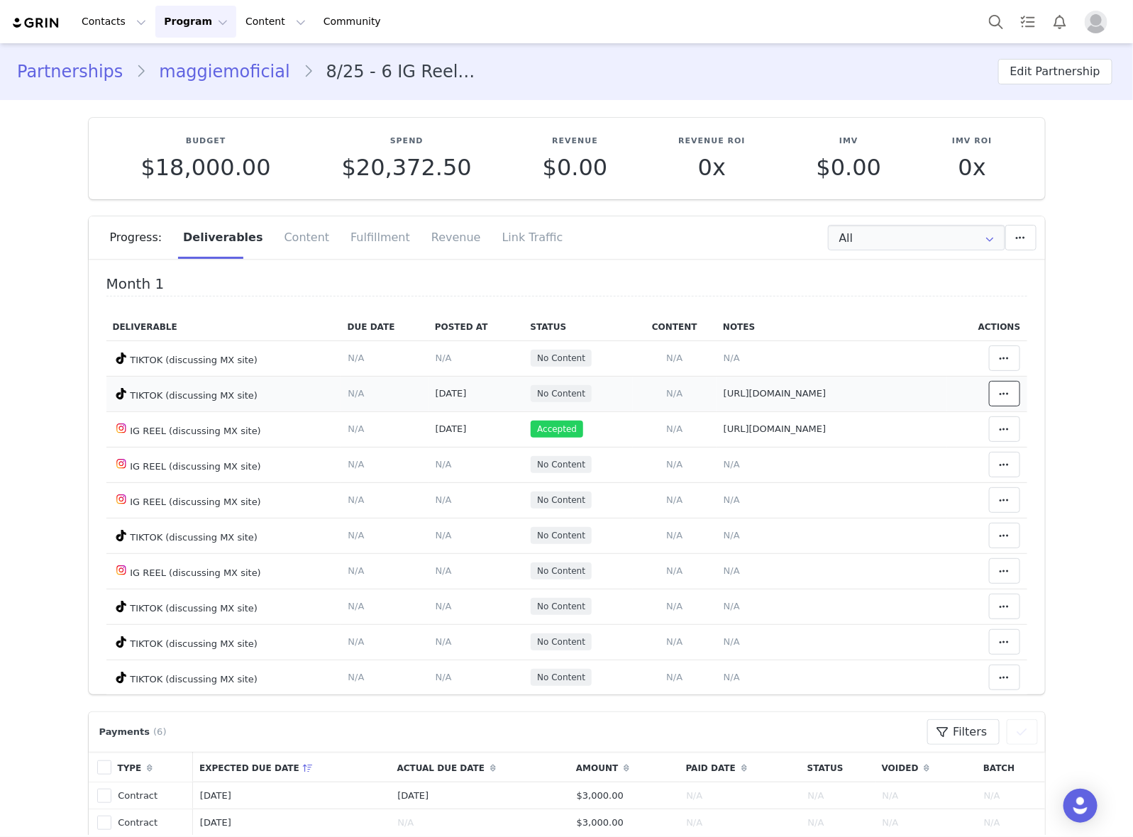
click at [996, 396] on span at bounding box center [1004, 393] width 17 height 17
drag, startPoint x: 864, startPoint y: 398, endPoint x: 660, endPoint y: 345, distance: 210.4
click at [864, 397] on div "Mark as Accepted" at bounding box center [871, 394] width 176 height 33
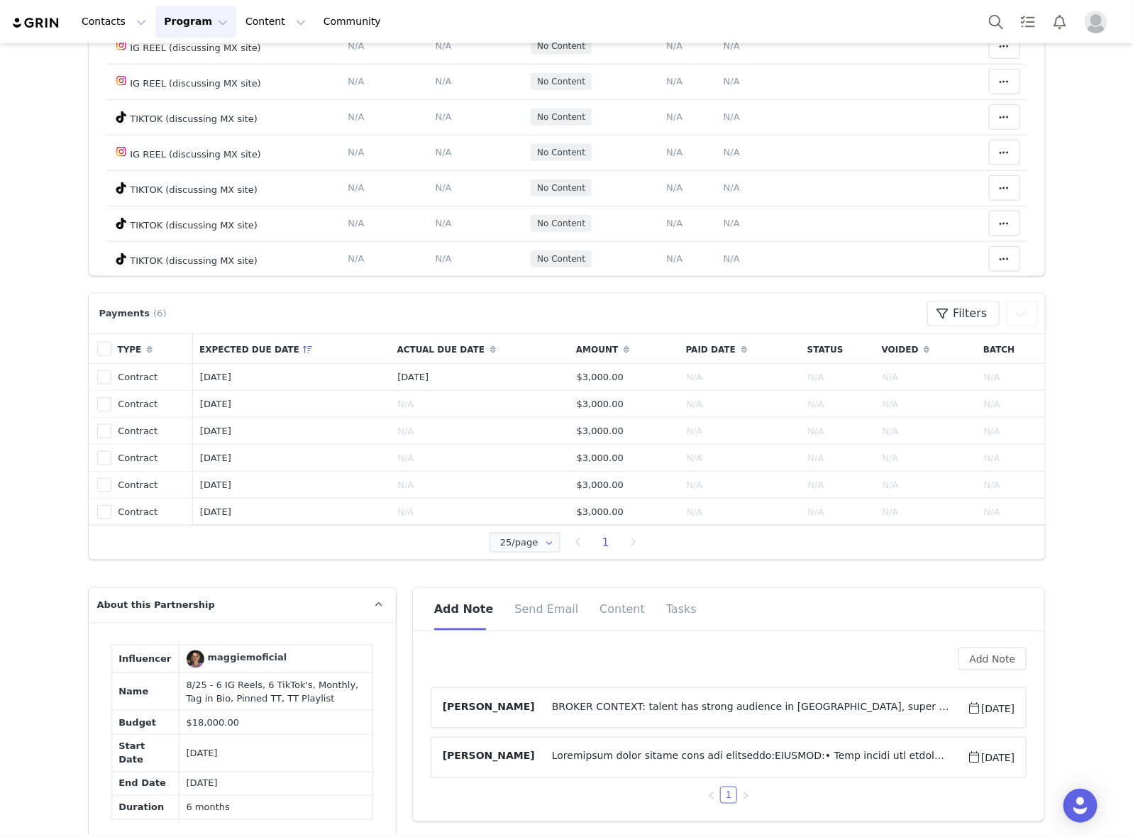
scroll to position [798, 0]
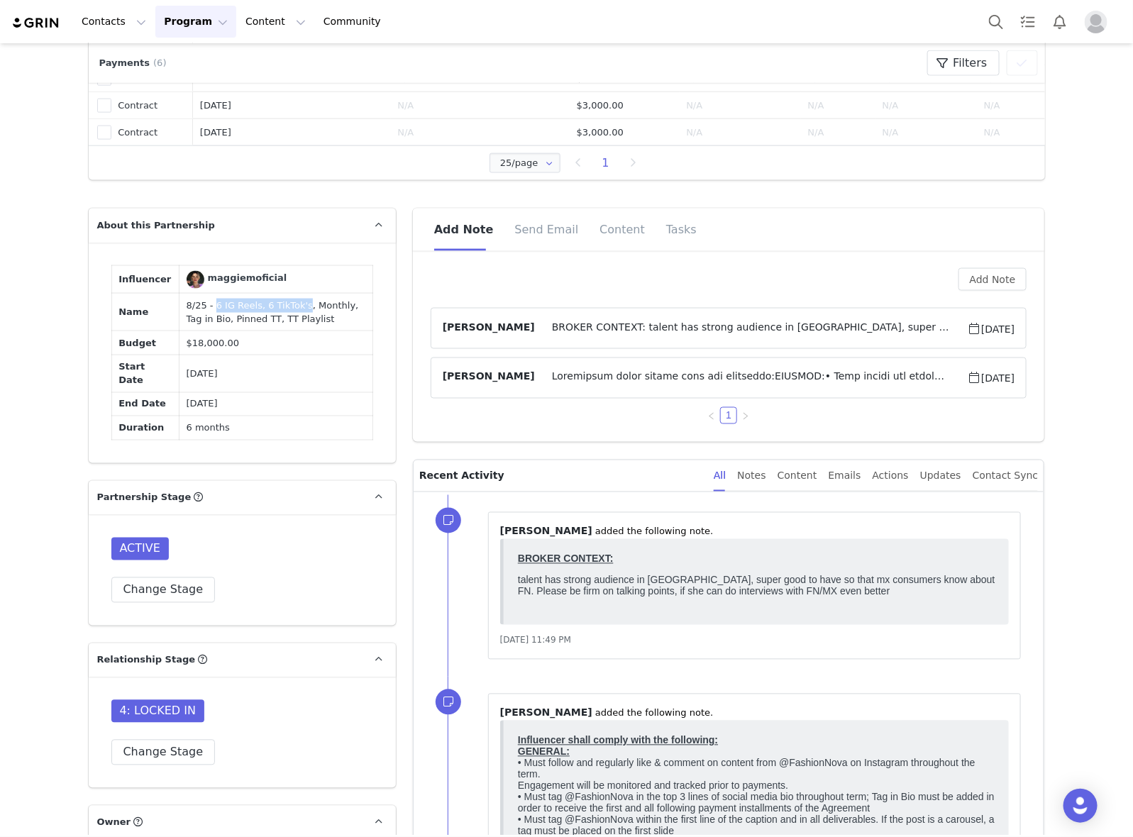
drag, startPoint x: 199, startPoint y: 304, endPoint x: 282, endPoint y: 303, distance: 83.0
click at [282, 303] on td "8/25 - 6 IG Reels, 6 TikTok's, Monthly, Tag in Bio, Pinned TT, TT Playlist" at bounding box center [276, 313] width 194 height 38
copy td "6 IG Reels, 6 TikTok's"
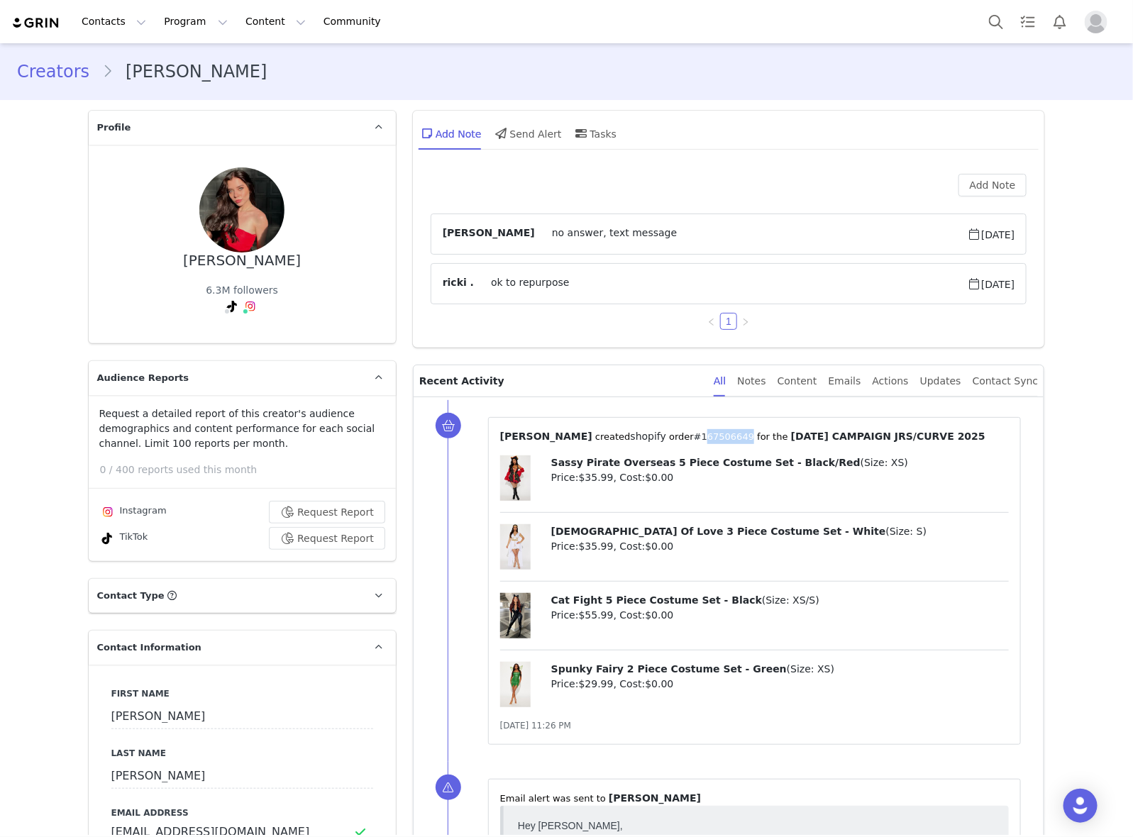
drag, startPoint x: 721, startPoint y: 430, endPoint x: 676, endPoint y: 442, distance: 47.0
click at [676, 442] on p "⁨ [PERSON_NAME] ⁩ created⁨ shopify ⁩⁨⁩ order⁨ #167506649 ⁩ for the ⁨ [DATE] CAM…" at bounding box center [754, 436] width 509 height 15
copy p "167506649 ⁩"
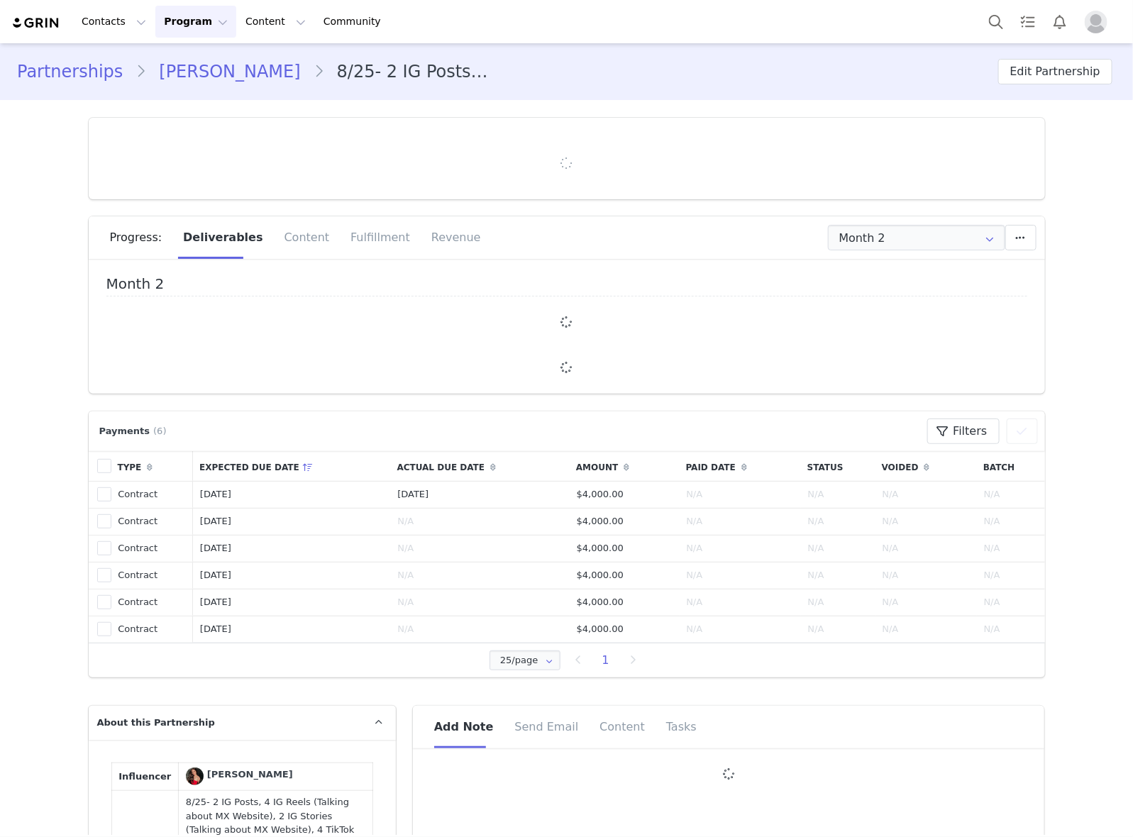
type input "+52 ([GEOGRAPHIC_DATA])"
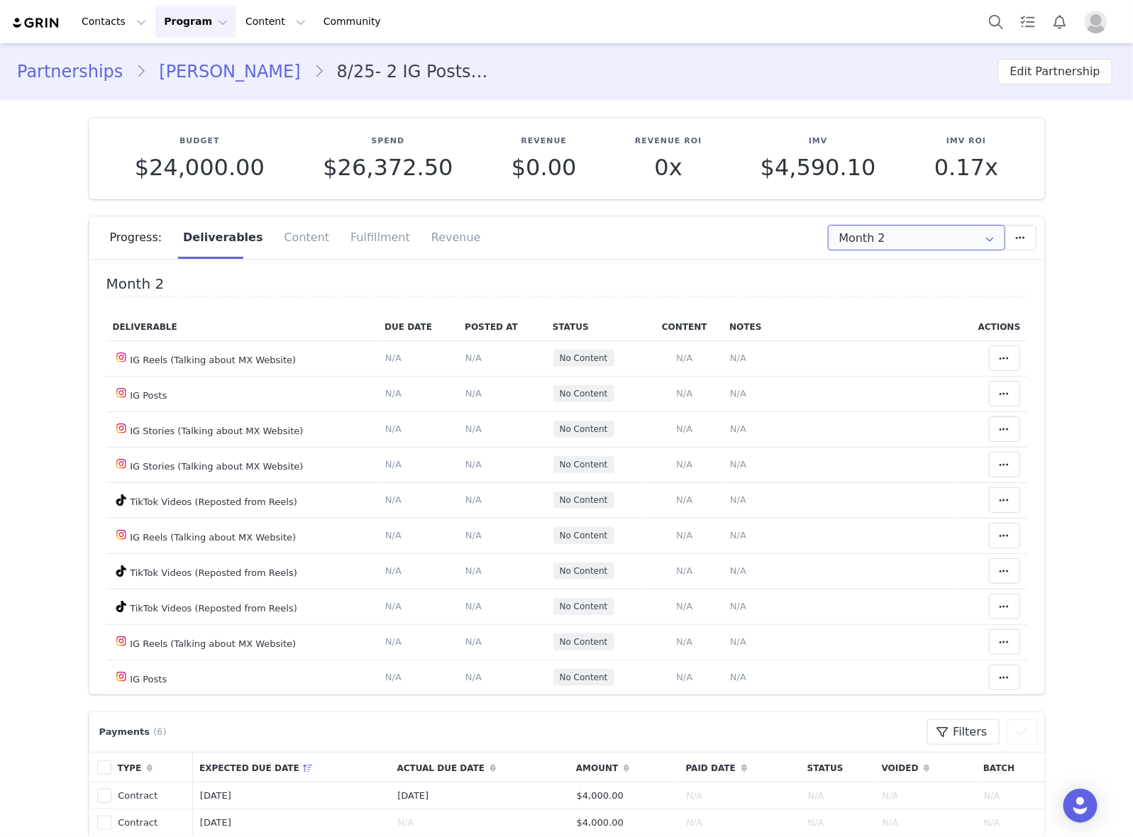
click at [894, 243] on input "Month 2" at bounding box center [916, 238] width 177 height 26
click at [863, 416] on li "All Months" at bounding box center [915, 420] width 189 height 24
type input "All"
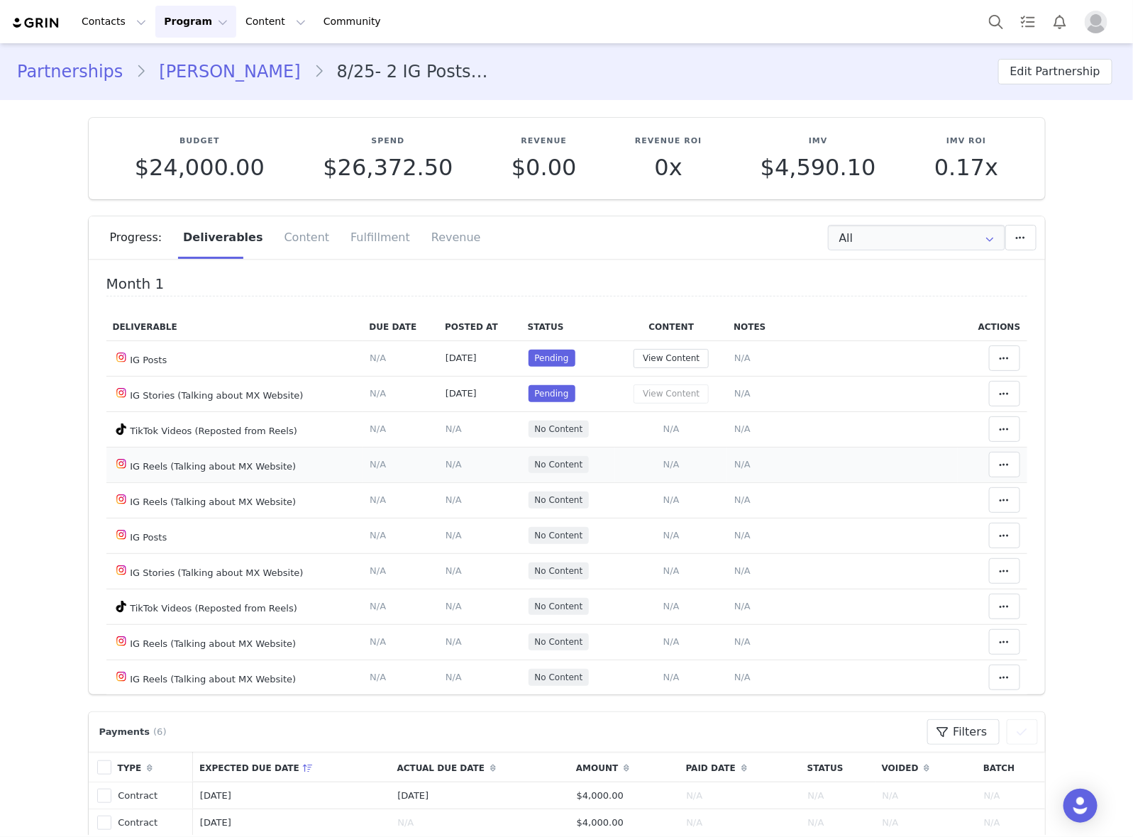
click at [734, 463] on span "N/A" at bounding box center [742, 464] width 16 height 11
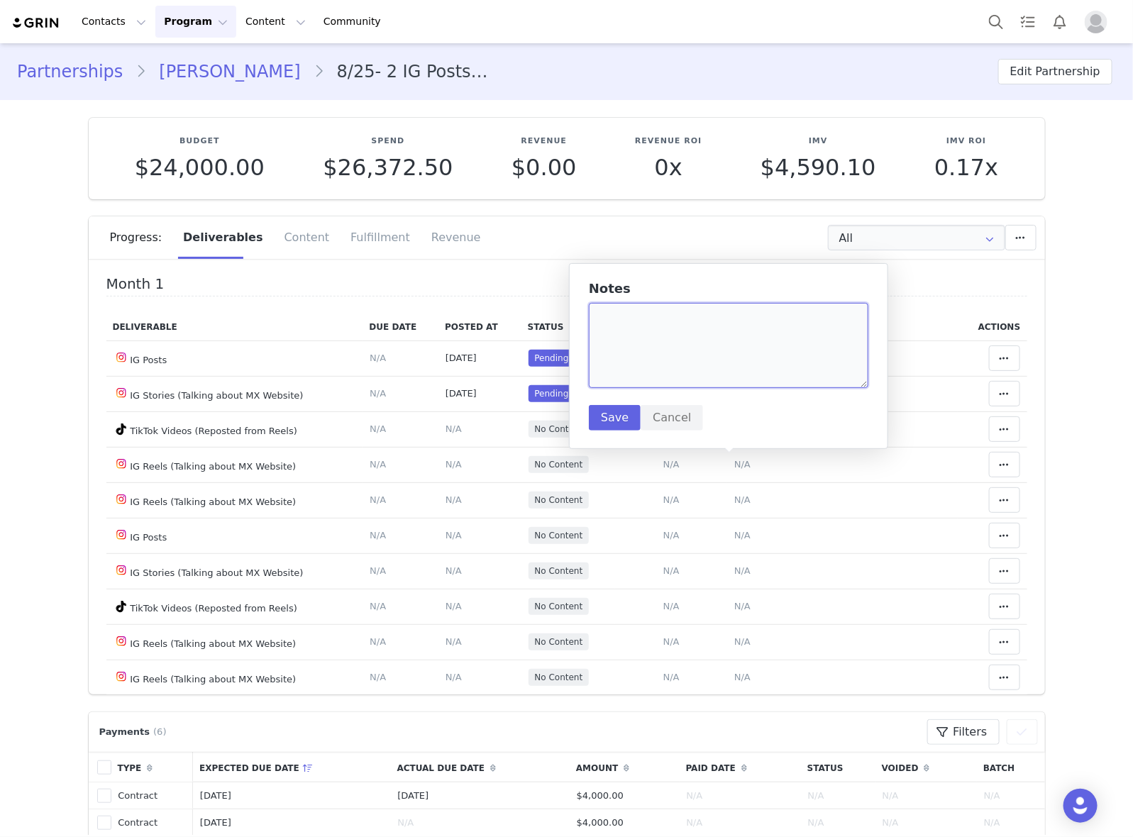
click at [715, 352] on textarea at bounding box center [728, 345] width 279 height 85
paste textarea "[URL][DOMAIN_NAME]"
type textarea "[URL][DOMAIN_NAME]"
click at [618, 421] on button "Save" at bounding box center [615, 418] width 52 height 26
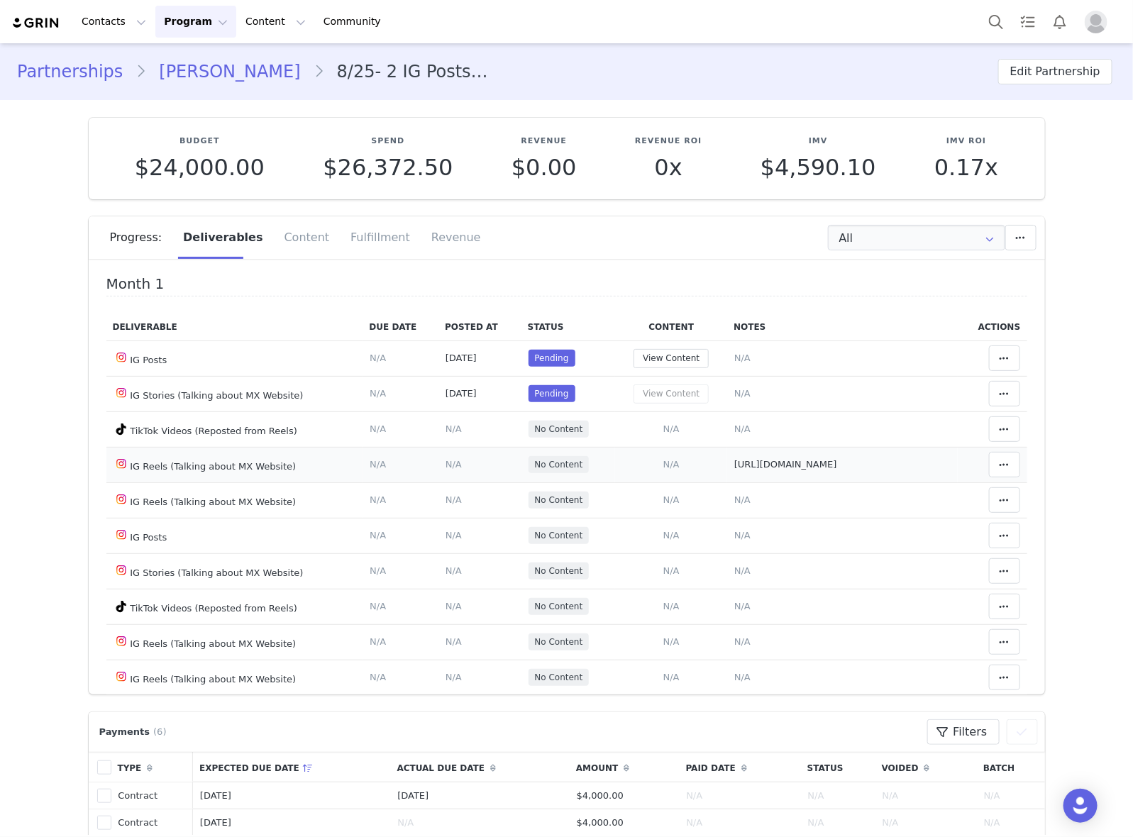
click at [445, 459] on span "N/A" at bounding box center [453, 464] width 16 height 11
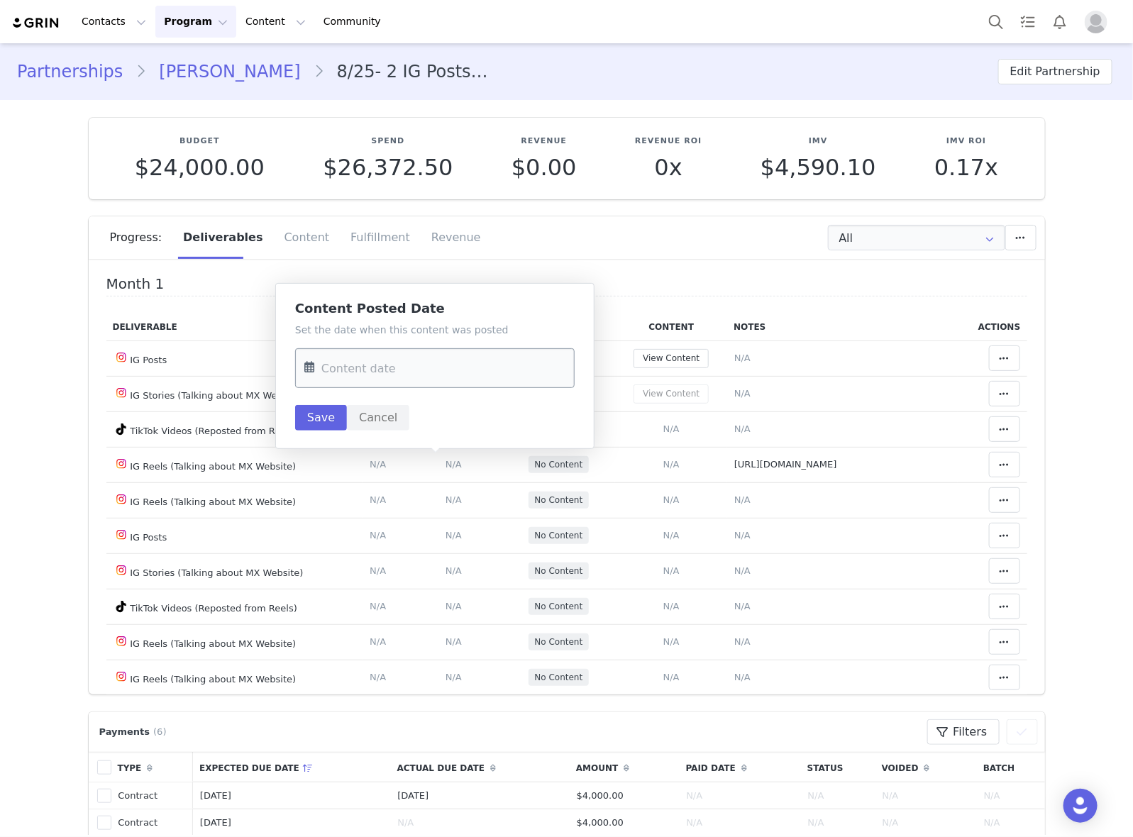
click at [440, 360] on input "text" at bounding box center [434, 368] width 279 height 40
click at [465, 557] on span "26" at bounding box center [468, 560] width 17 height 17
type input "[DATE]"
click at [318, 415] on button "Save" at bounding box center [321, 418] width 52 height 26
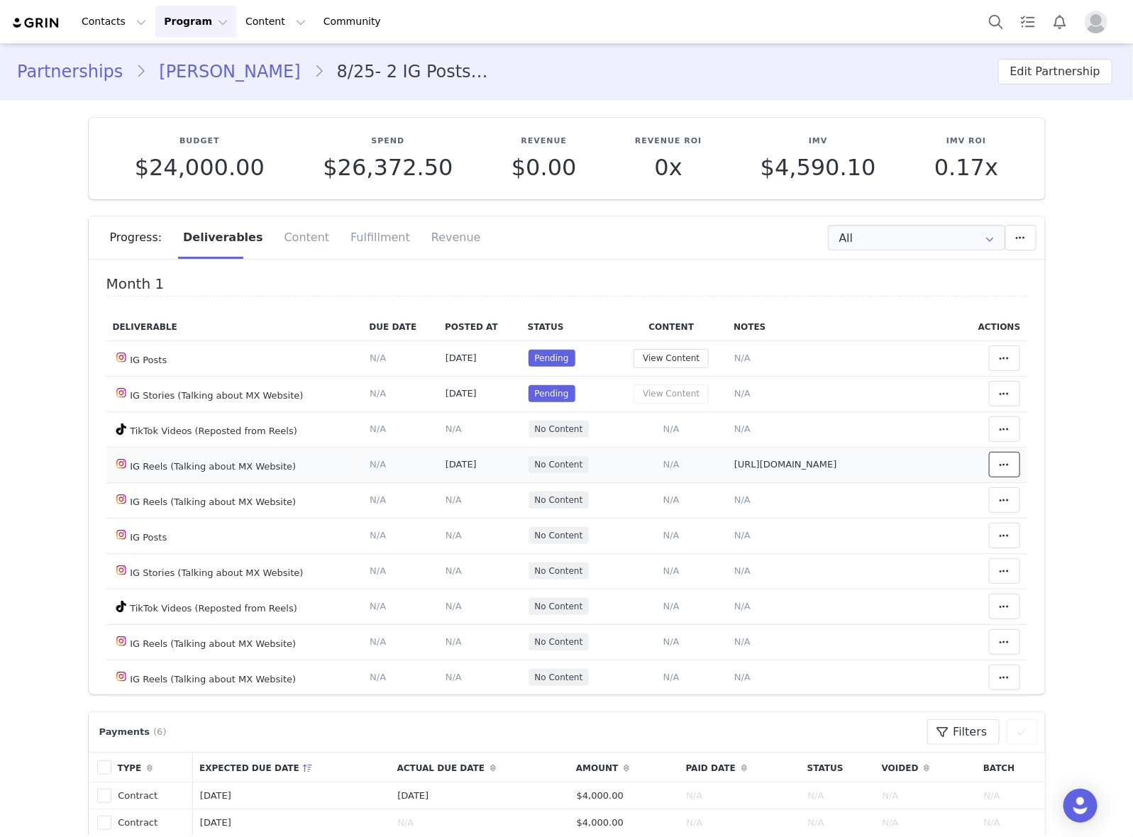
click at [999, 463] on icon at bounding box center [1004, 464] width 10 height 11
click at [903, 466] on div "Mark as Accepted" at bounding box center [871, 466] width 176 height 33
click at [676, 357] on button "View Content" at bounding box center [670, 358] width 75 height 19
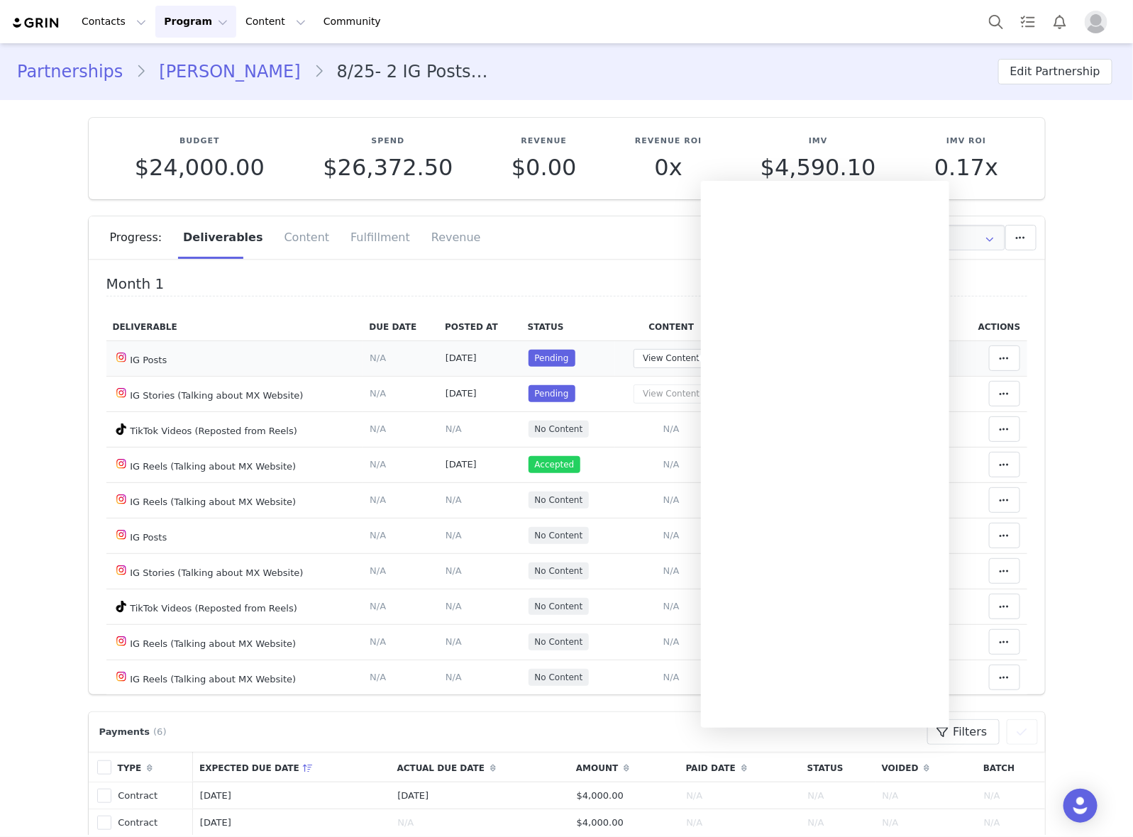
click at [586, 355] on td "Pending" at bounding box center [568, 357] width 94 height 35
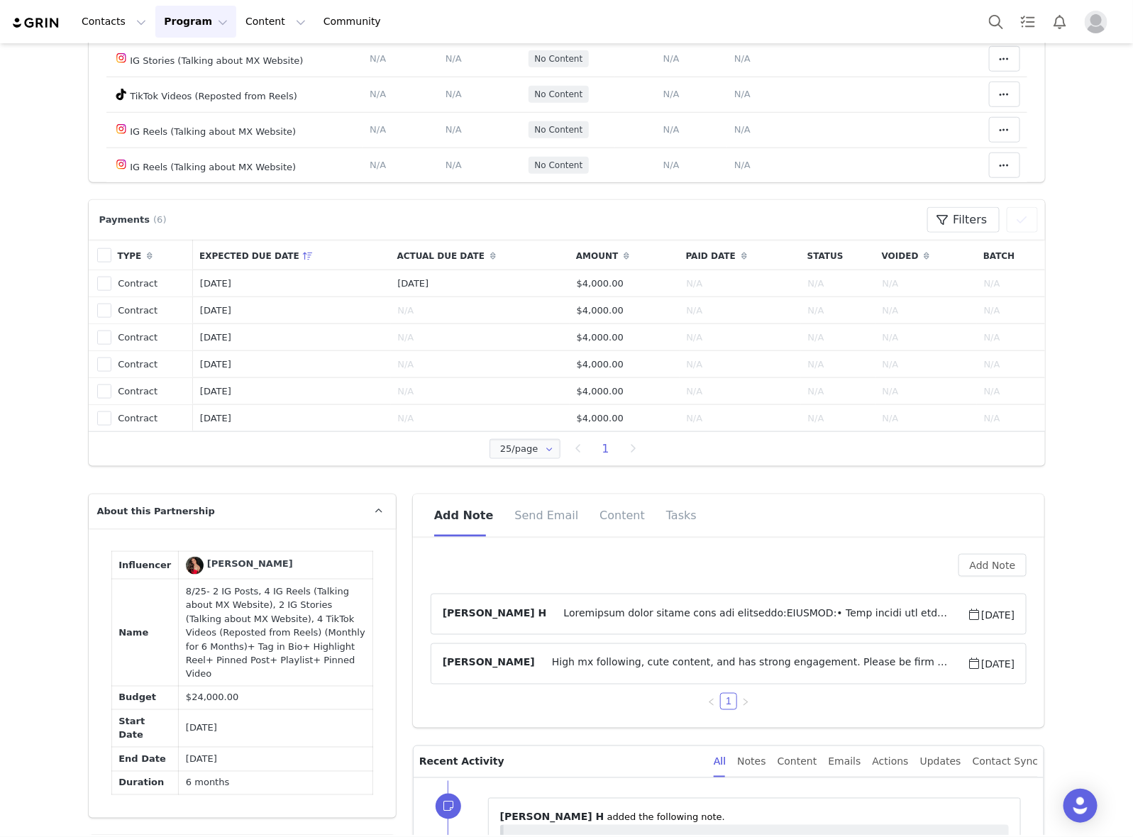
scroll to position [532, 0]
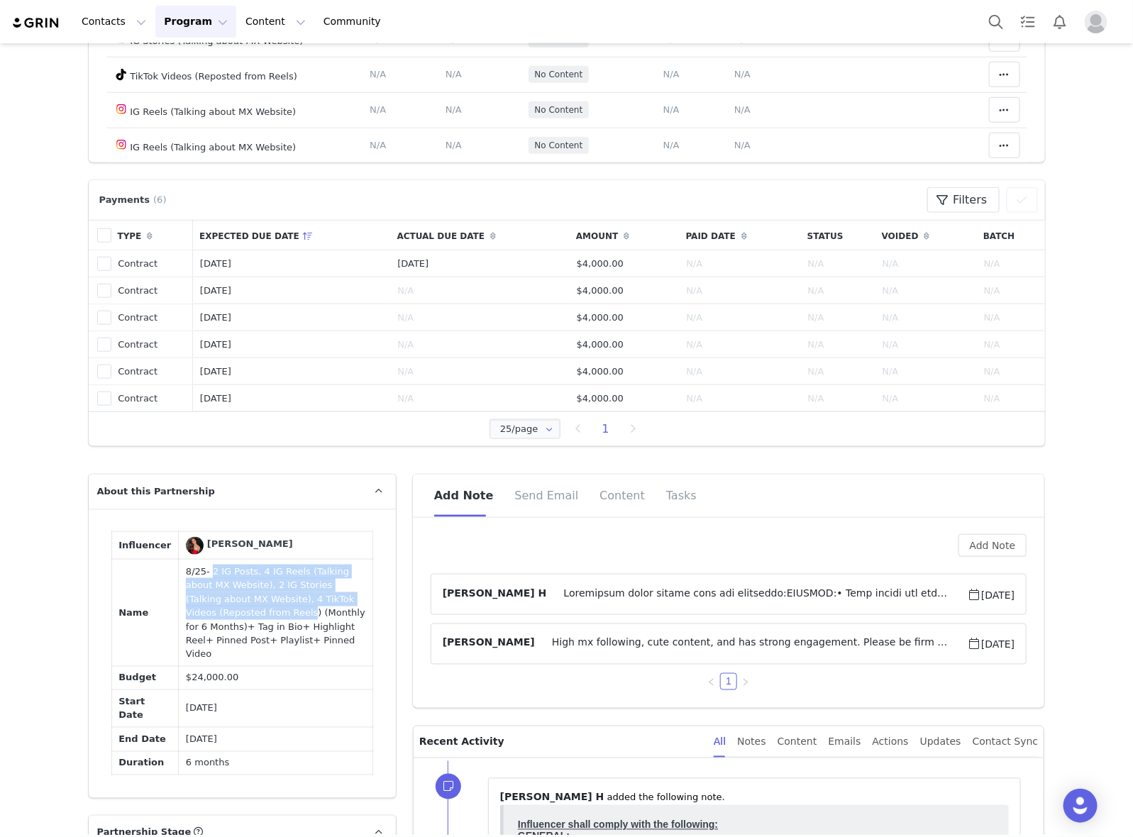
drag, startPoint x: 196, startPoint y: 569, endPoint x: 193, endPoint y: 613, distance: 44.1
click at [193, 613] on td "8/25- 2 IG Posts, 4 IG Reels (Talking about MX Website), 2 IG Stories (Talking …" at bounding box center [276, 613] width 194 height 107
copy td "2 IG Posts, 4 IG Reels (Talking about MX Website), 2 IG Stories (Talking about …"
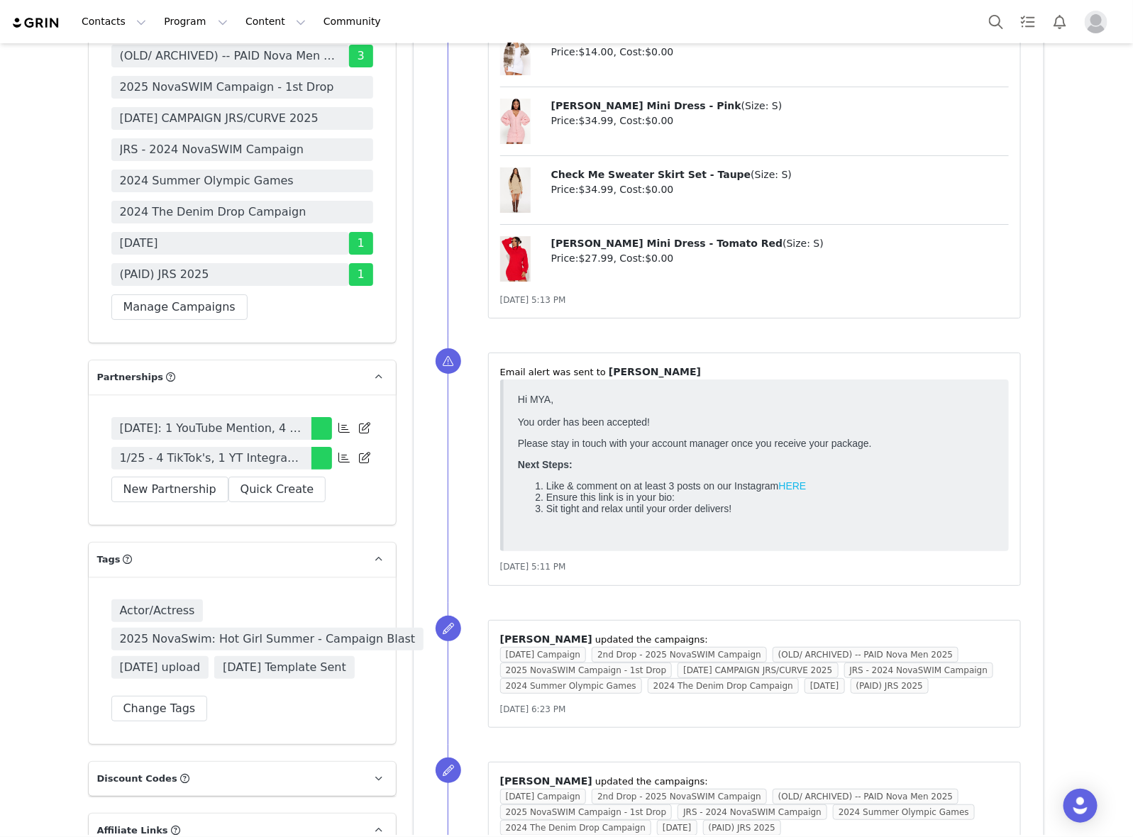
scroll to position [4610, 0]
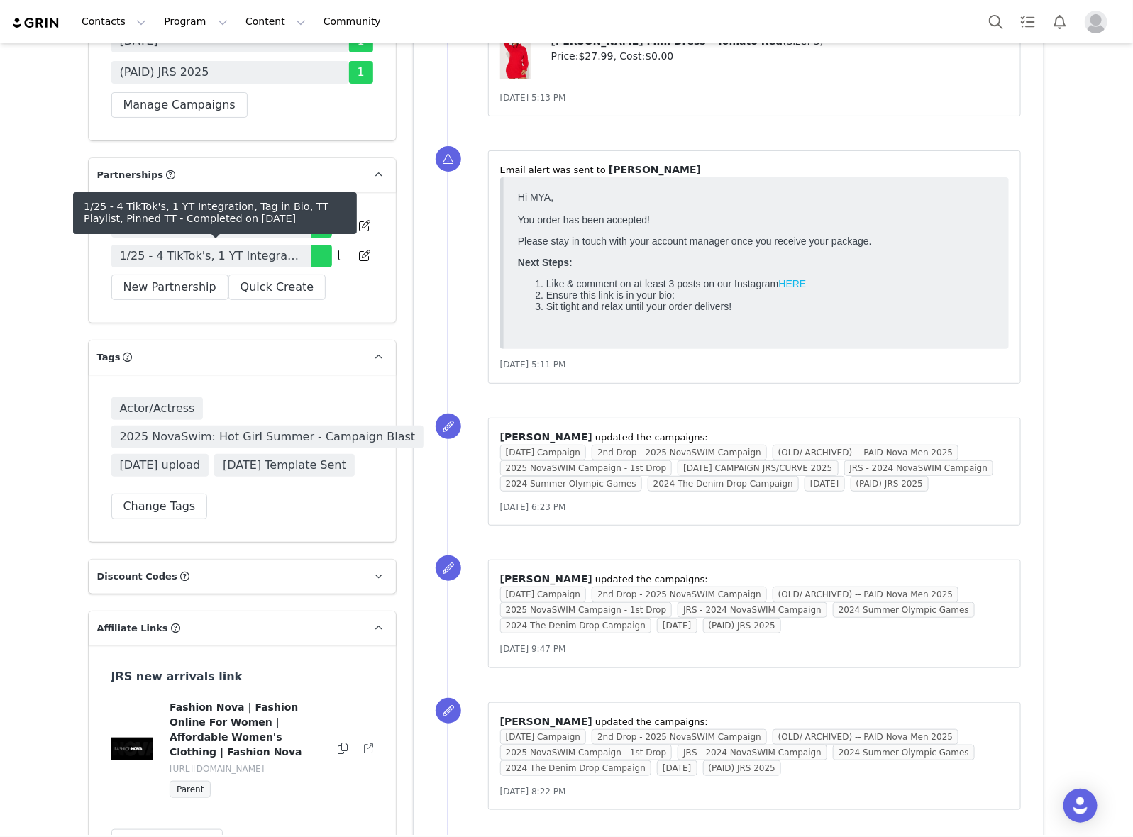
click at [242, 257] on span "1/25 - 4 TikTok's, 1 YT Integration, Tag in Bio, TT Playlist, Pinned TT" at bounding box center [211, 256] width 183 height 17
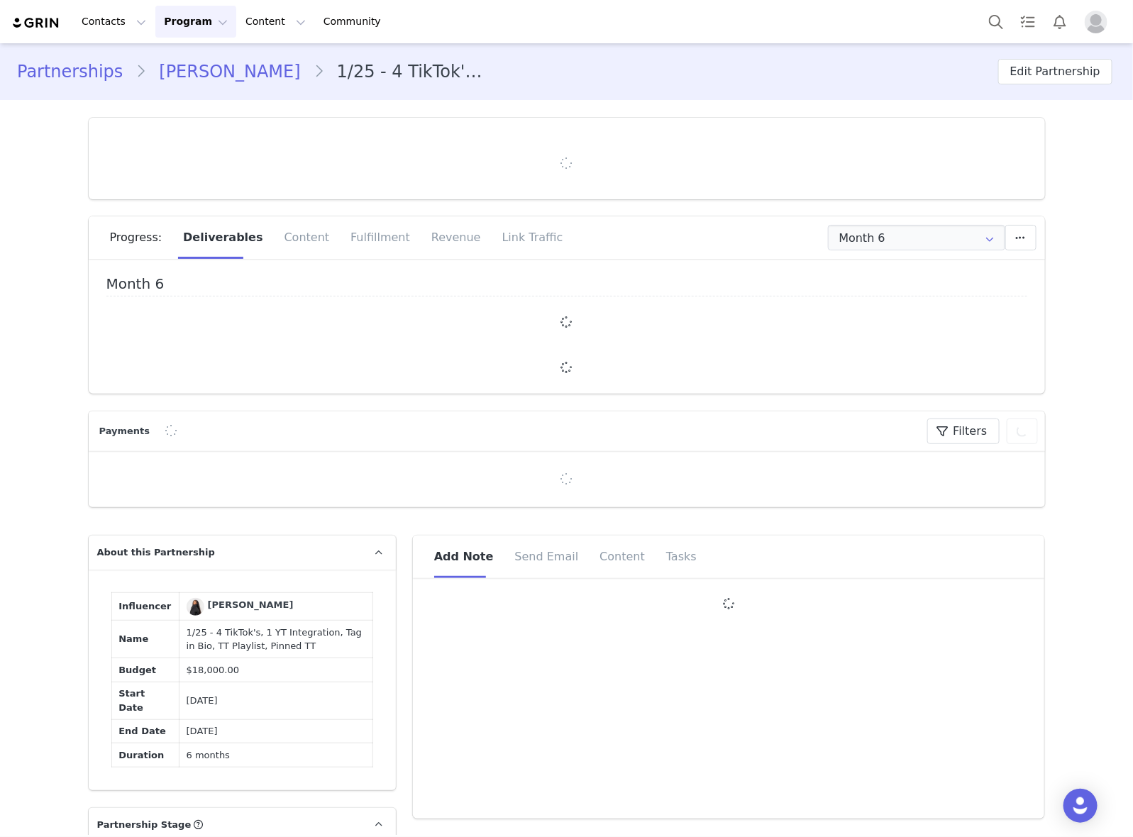
type input "+1 ([GEOGRAPHIC_DATA])"
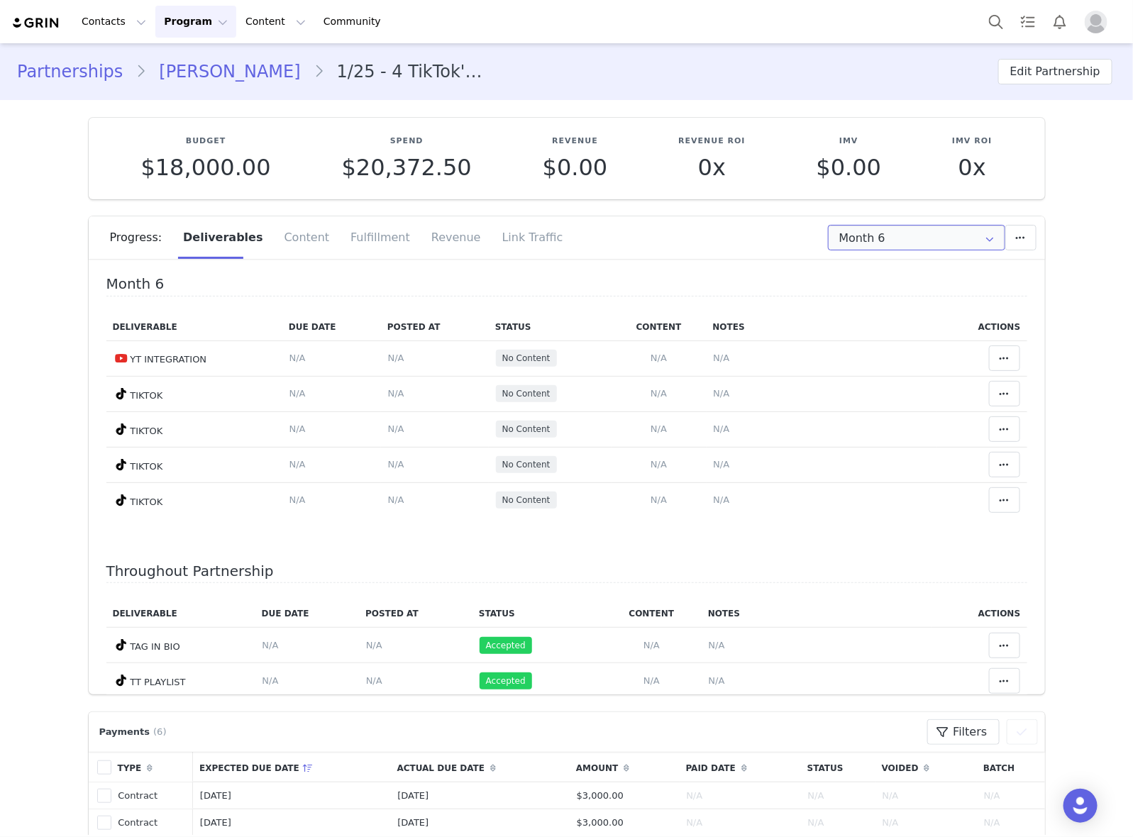
click at [892, 234] on input "Month 6" at bounding box center [916, 238] width 177 height 26
click at [898, 423] on li "All Months" at bounding box center [915, 420] width 189 height 24
type input "All"
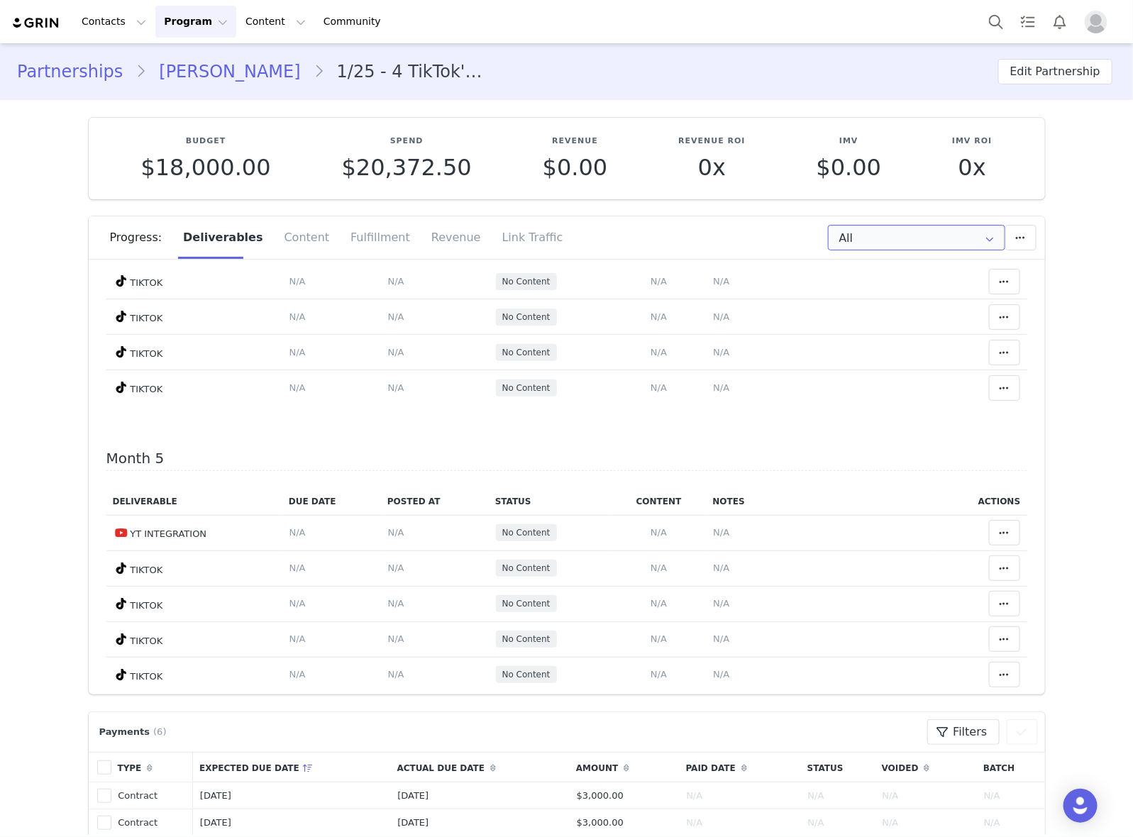
scroll to position [532, 0]
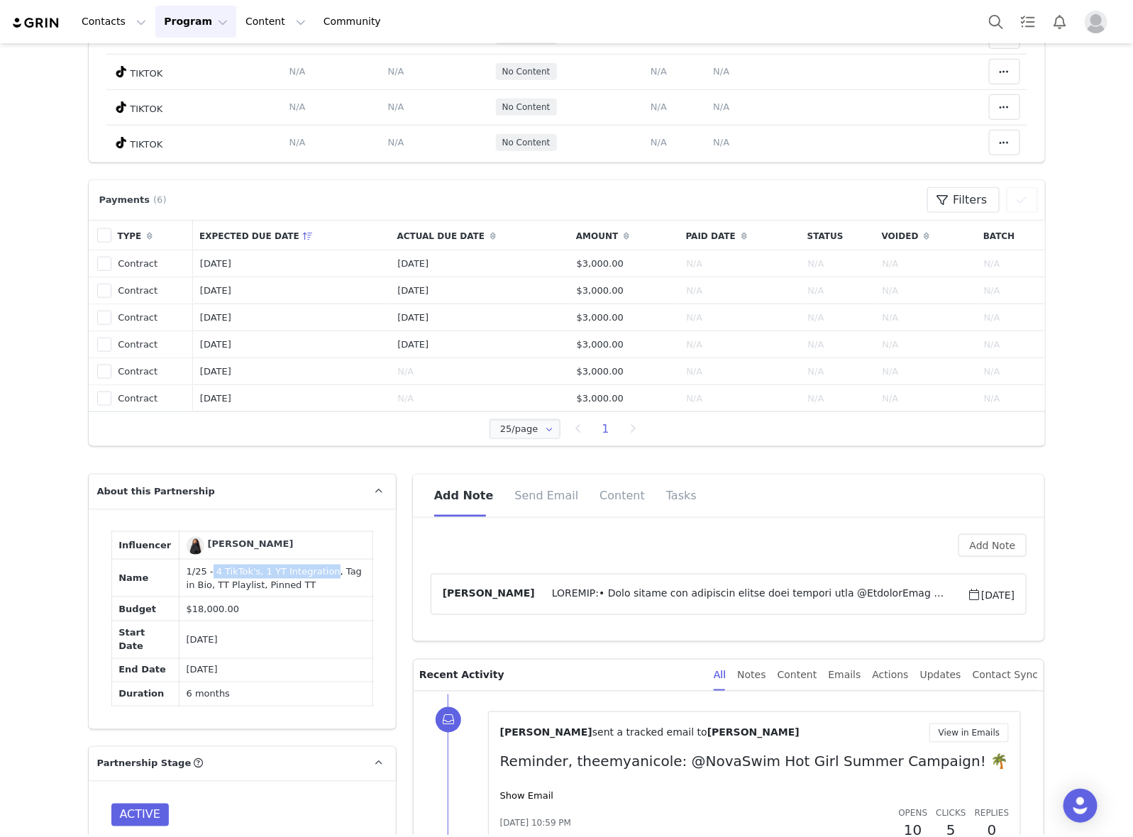
drag, startPoint x: 196, startPoint y: 572, endPoint x: 307, endPoint y: 574, distance: 110.7
click at [307, 574] on td "1/25 - 4 TikTok's, 1 YT Integration, Tag in Bio, TT Playlist, Pinned TT" at bounding box center [276, 579] width 194 height 38
copy td "4 TikTok's, 1 YT Integration"
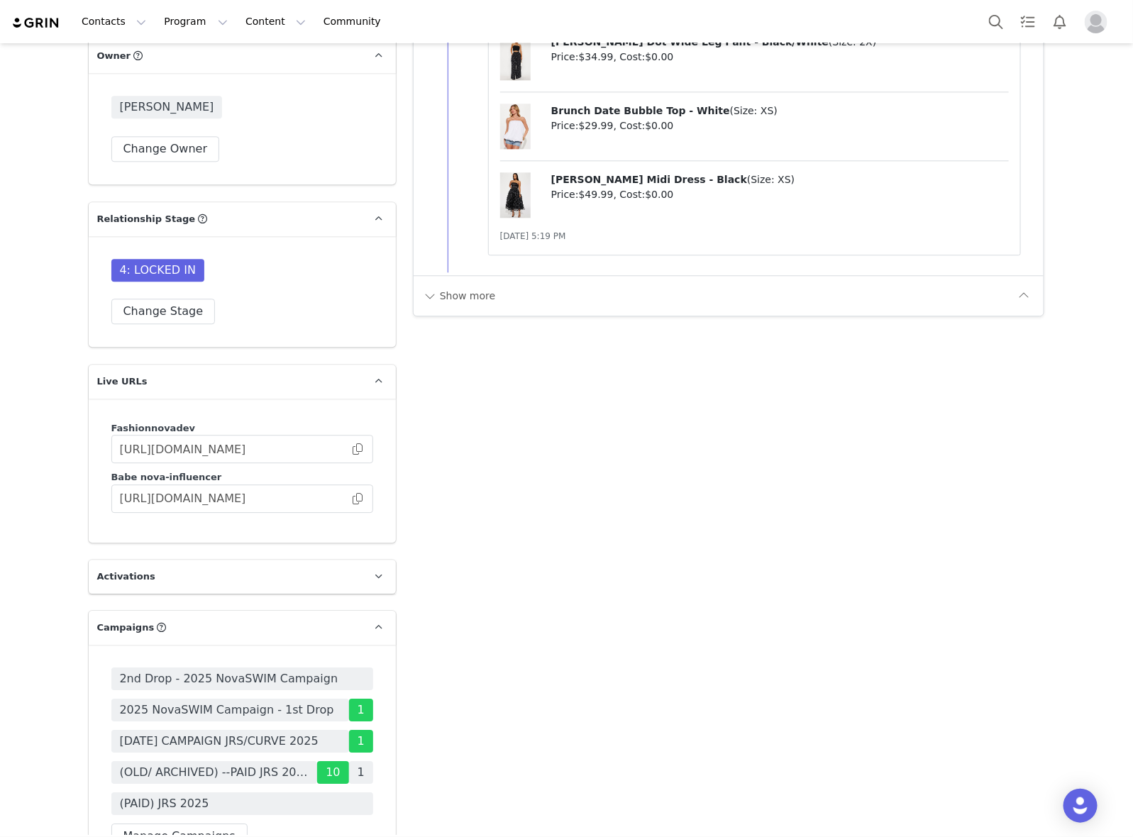
scroll to position [4344, 0]
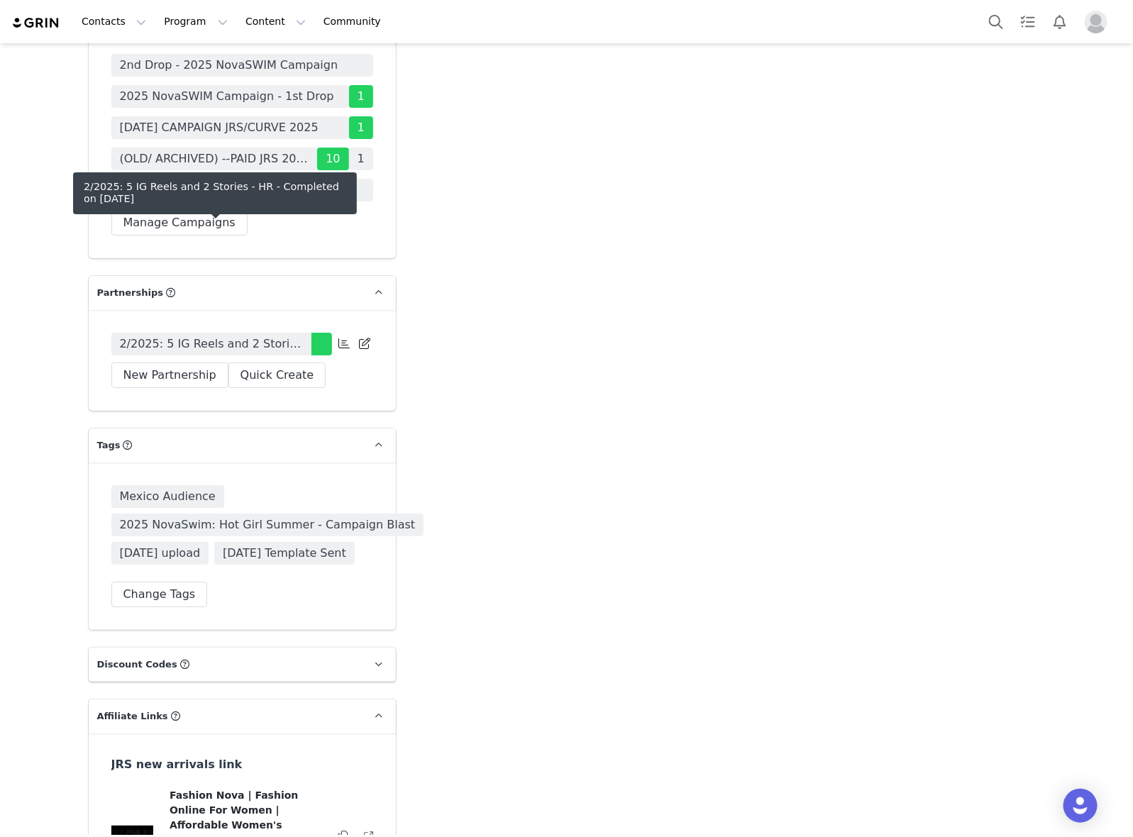
drag, startPoint x: 277, startPoint y: 228, endPoint x: 282, endPoint y: 235, distance: 8.7
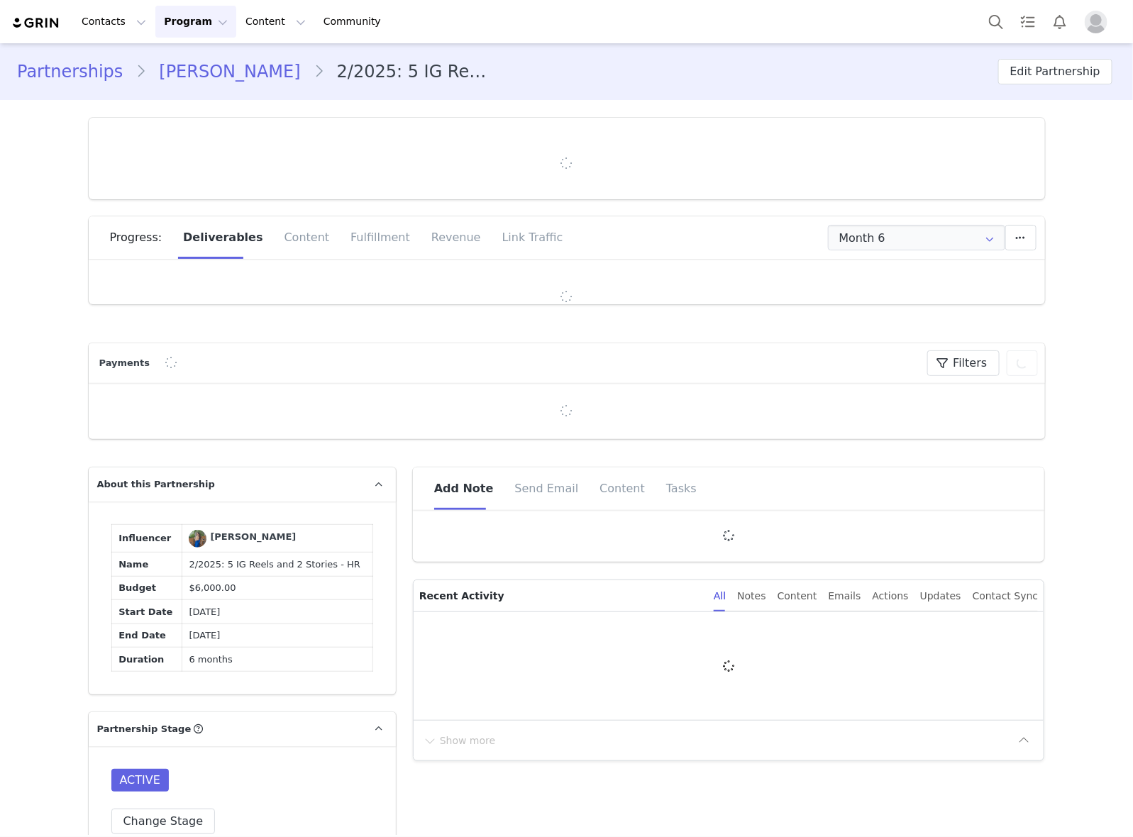
type input "+52 ([GEOGRAPHIC_DATA])"
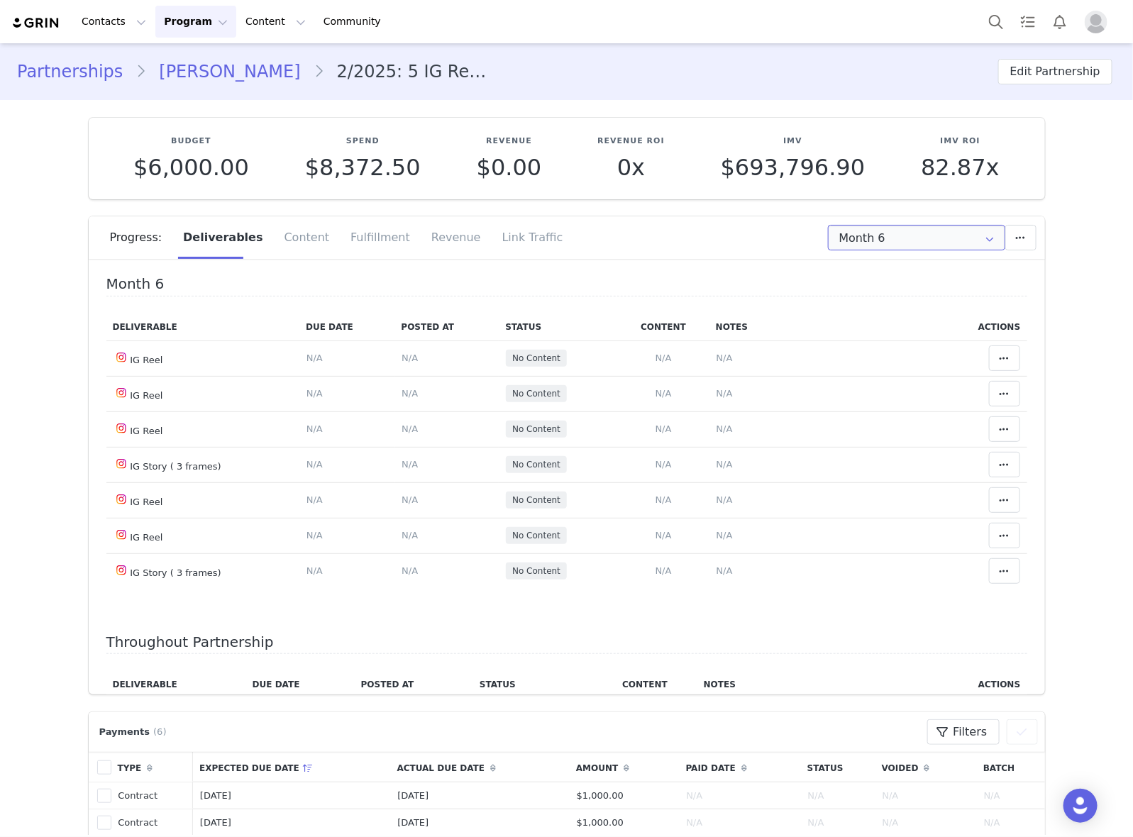
click at [892, 235] on input "Month 6" at bounding box center [916, 238] width 177 height 26
click at [885, 413] on li "All Months" at bounding box center [915, 420] width 189 height 24
type input "All"
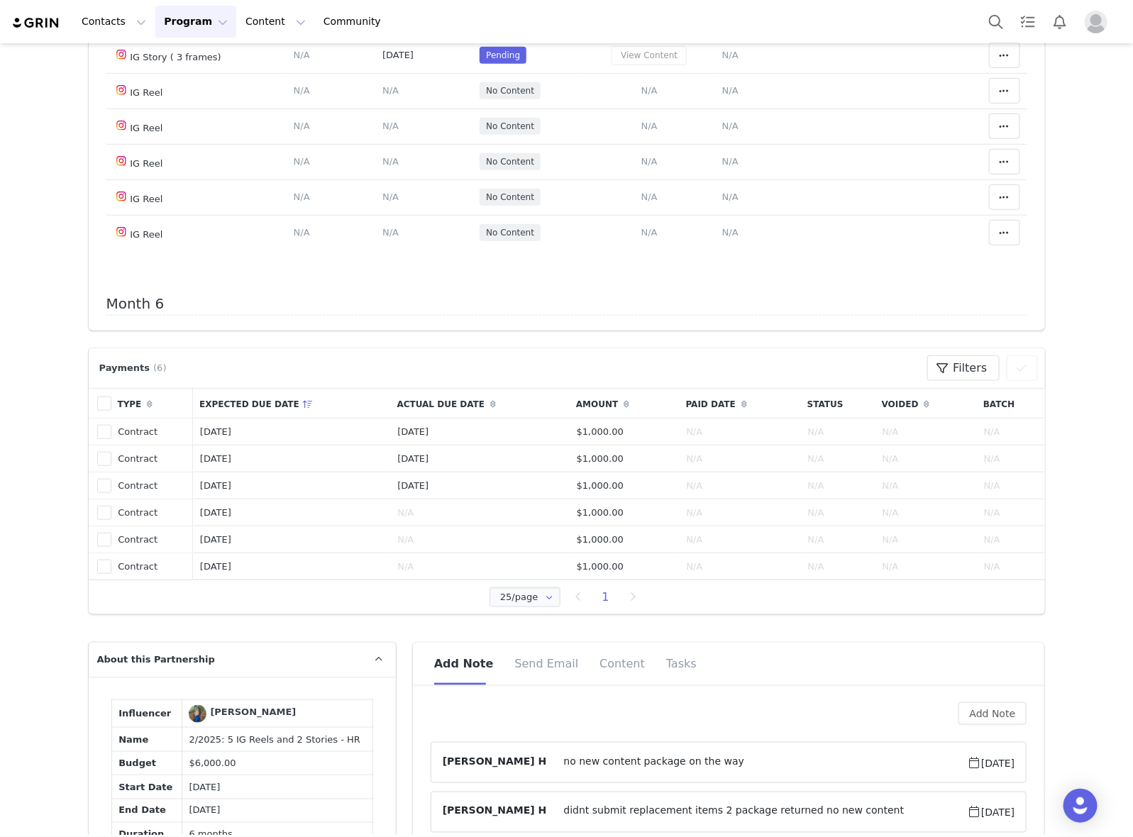
scroll to position [798, 0]
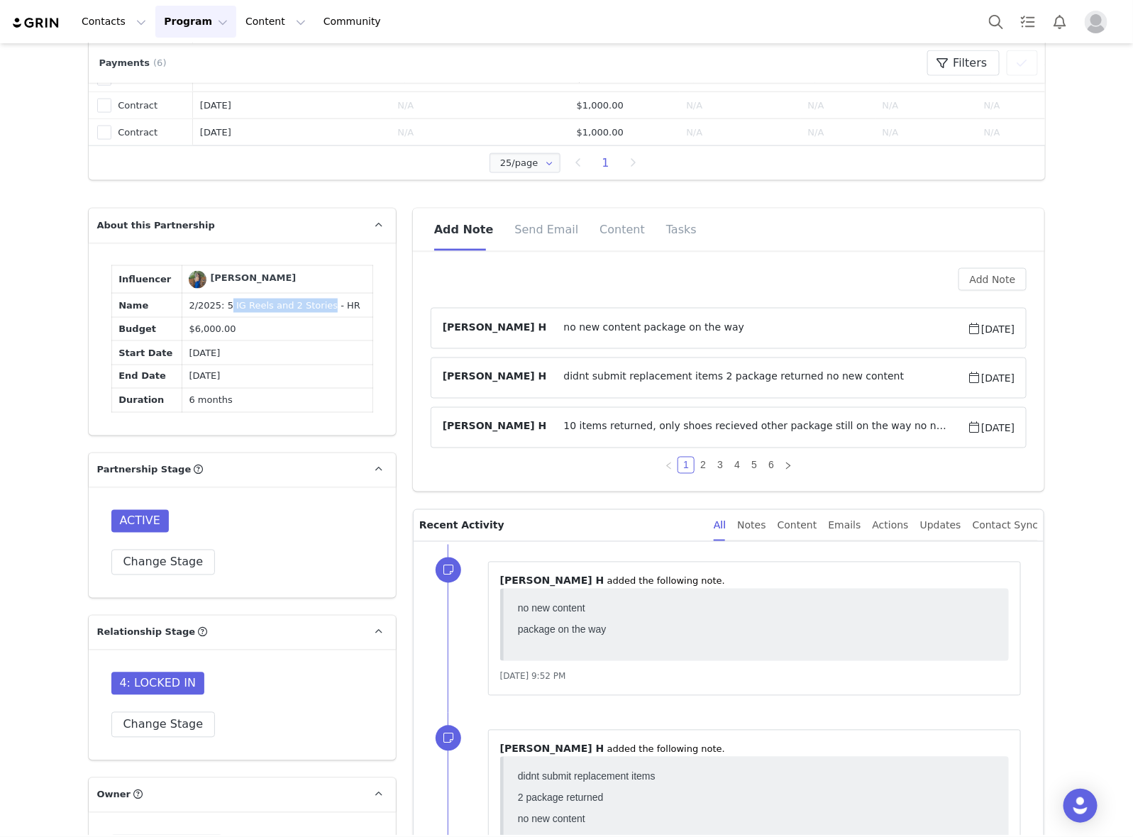
drag, startPoint x: 218, startPoint y: 367, endPoint x: 309, endPoint y: 372, distance: 90.9
click at [309, 318] on td "2/2025: 5 IG Reels and 2 Stories - HR" at bounding box center [277, 306] width 191 height 24
copy td "IG Reels and 2 Stories"
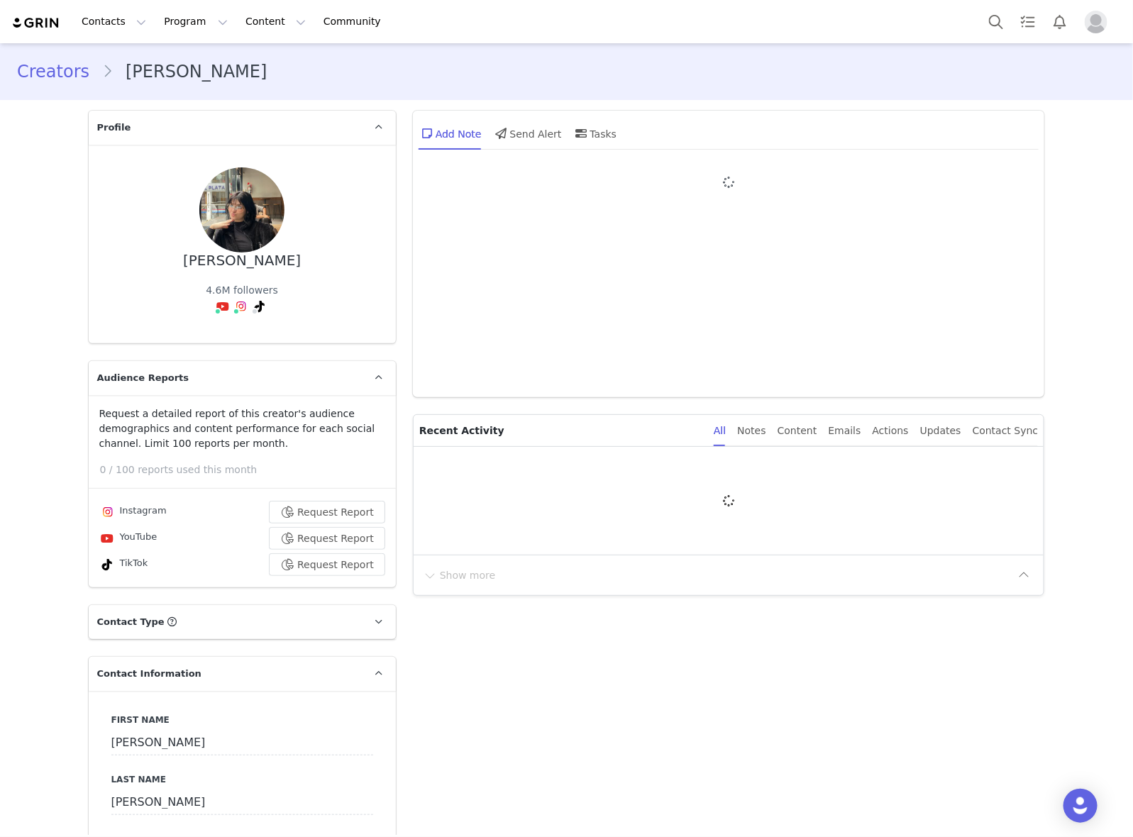
type input "+54 ([GEOGRAPHIC_DATA])"
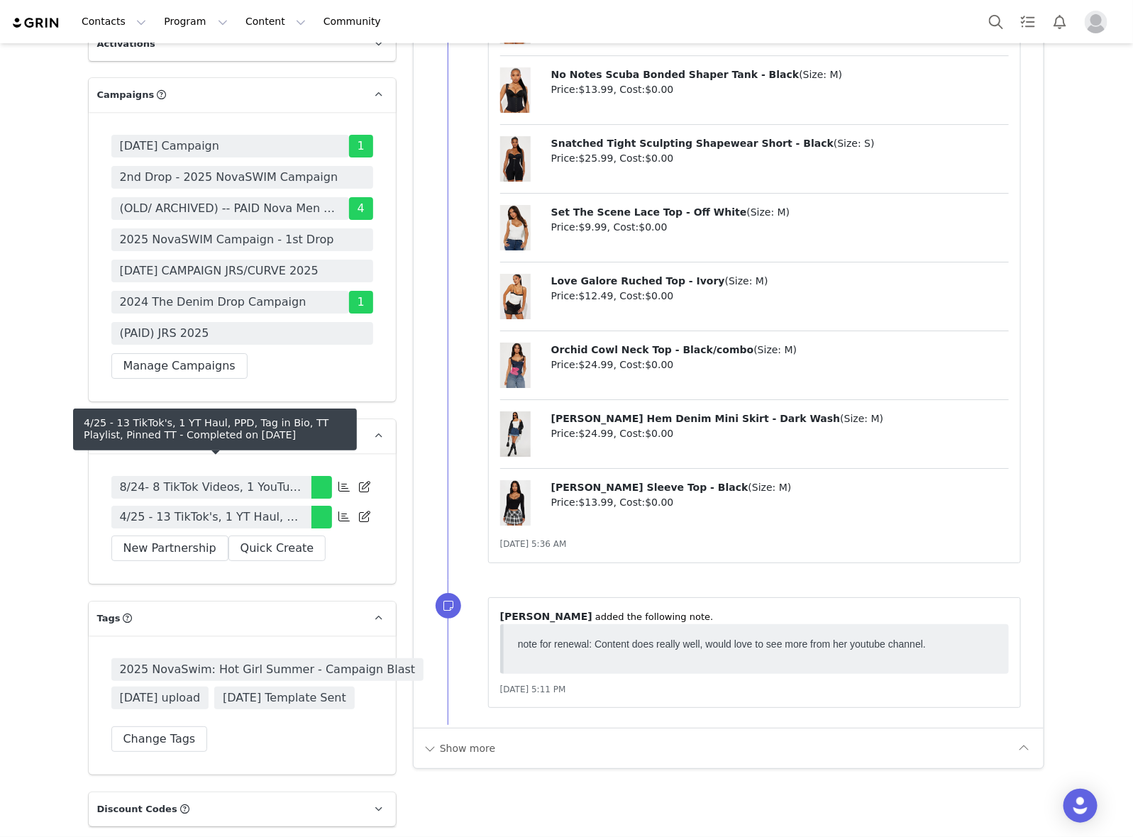
scroll to position [4344, 0]
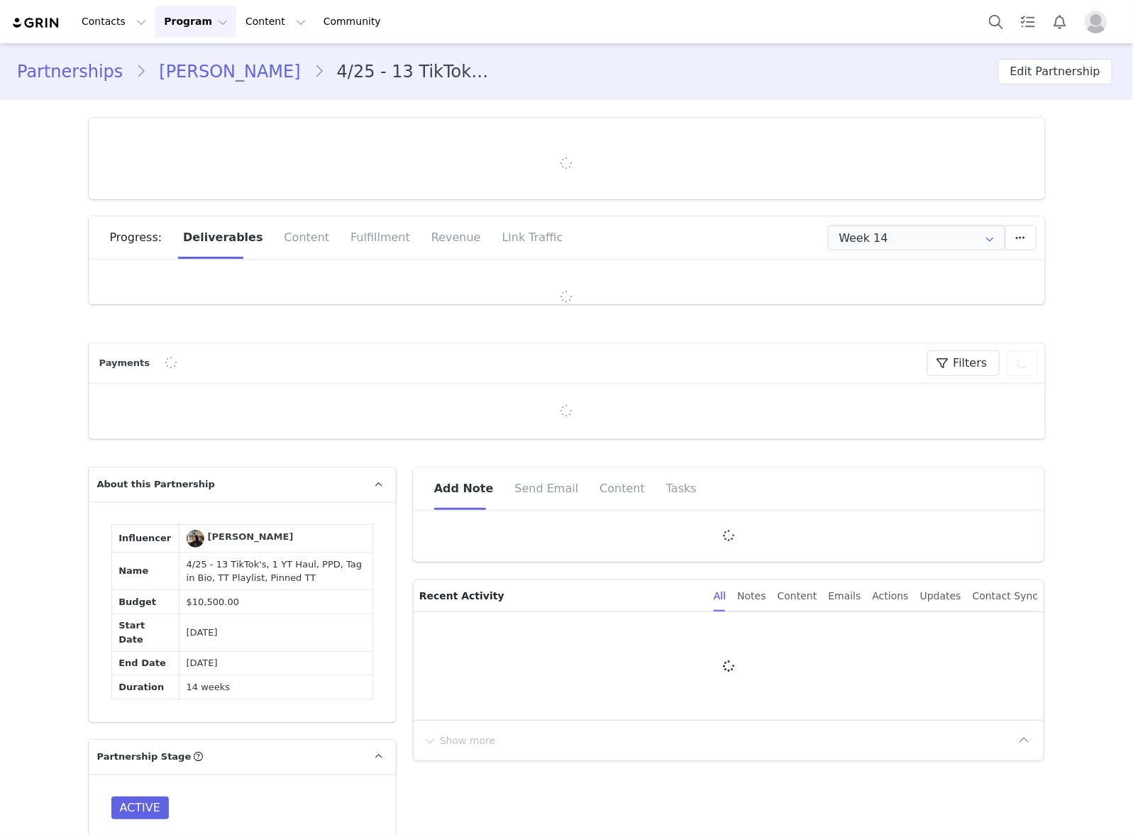
type input "+54 ([GEOGRAPHIC_DATA])"
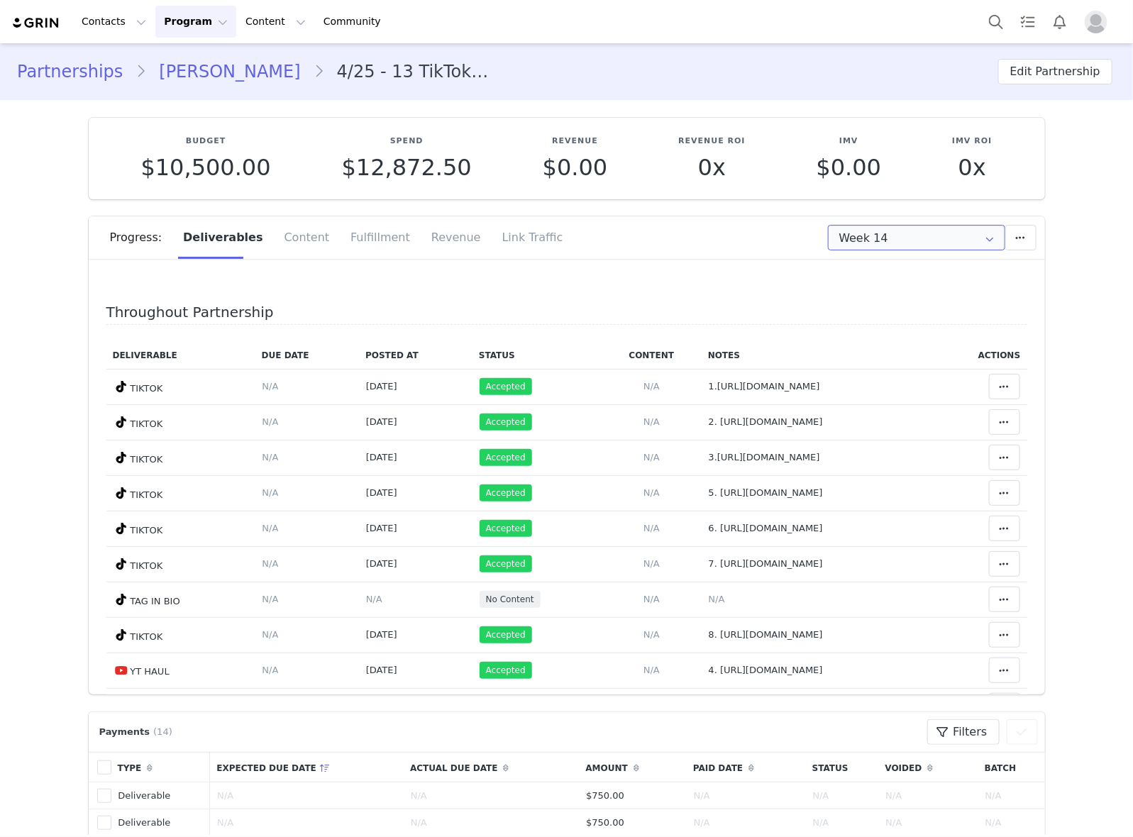
click at [940, 247] on input "Week 14" at bounding box center [916, 238] width 177 height 26
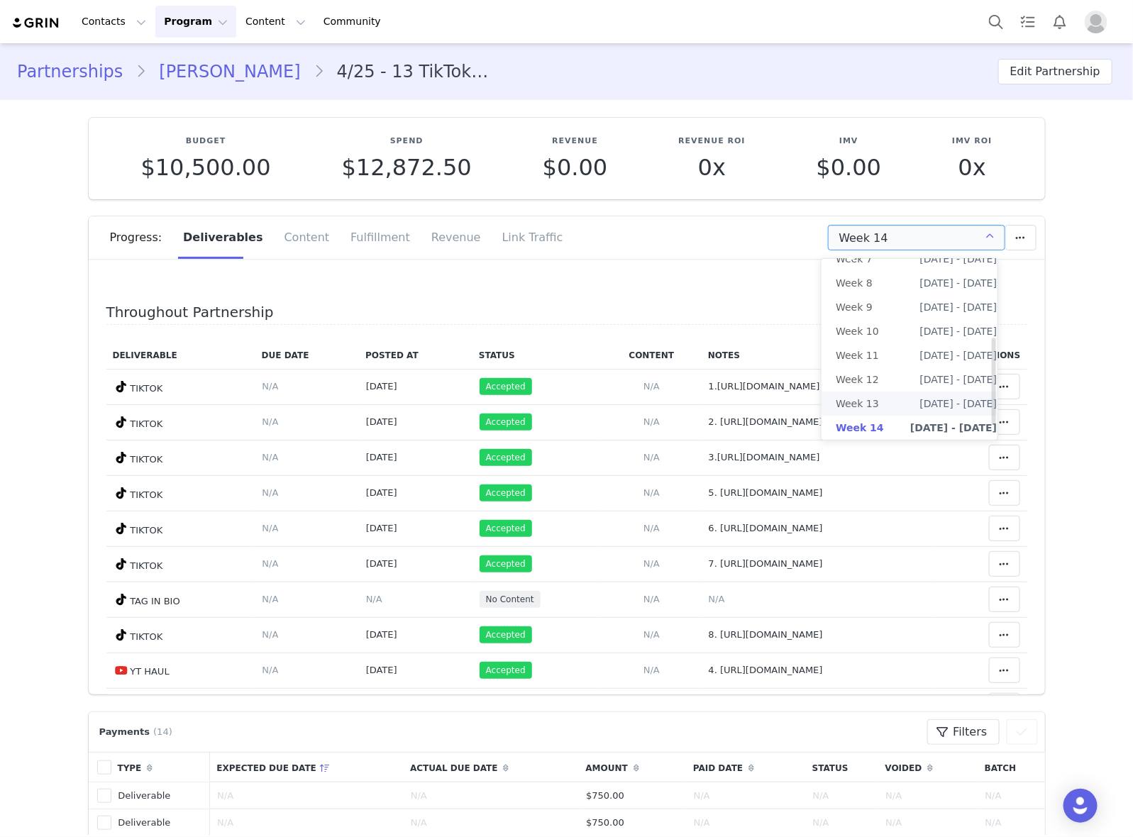
scroll to position [189, 0]
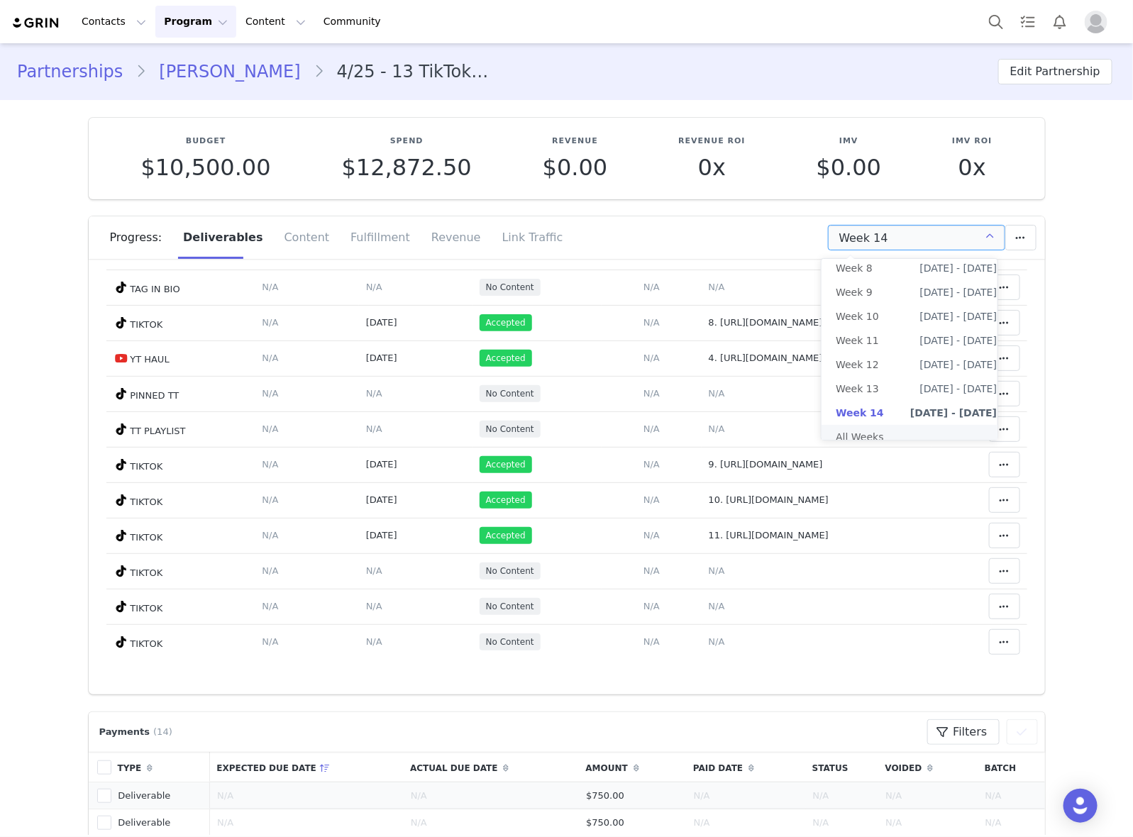
drag, startPoint x: 892, startPoint y: 419, endPoint x: 905, endPoint y: 420, distance: 12.8
click at [892, 425] on li "All Weeks" at bounding box center [915, 437] width 189 height 24
type input "All"
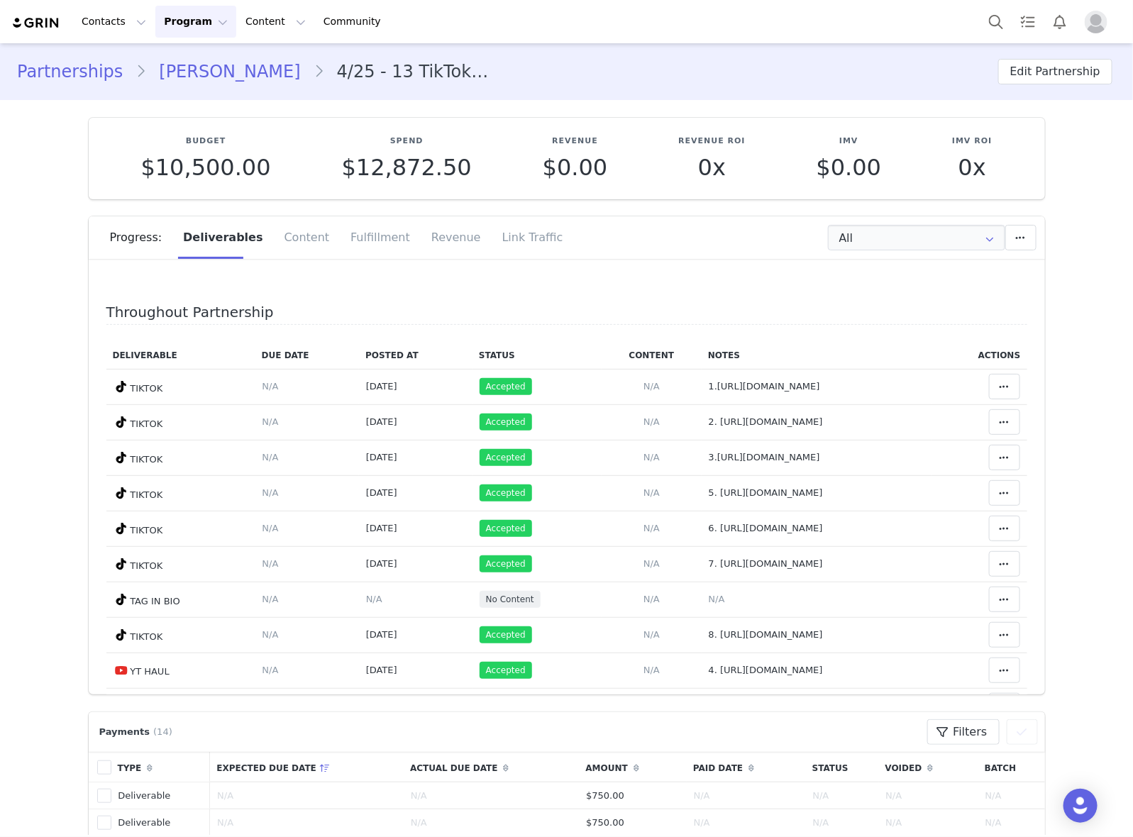
click at [795, 318] on h4 "Throughout Partnership" at bounding box center [566, 314] width 921 height 21
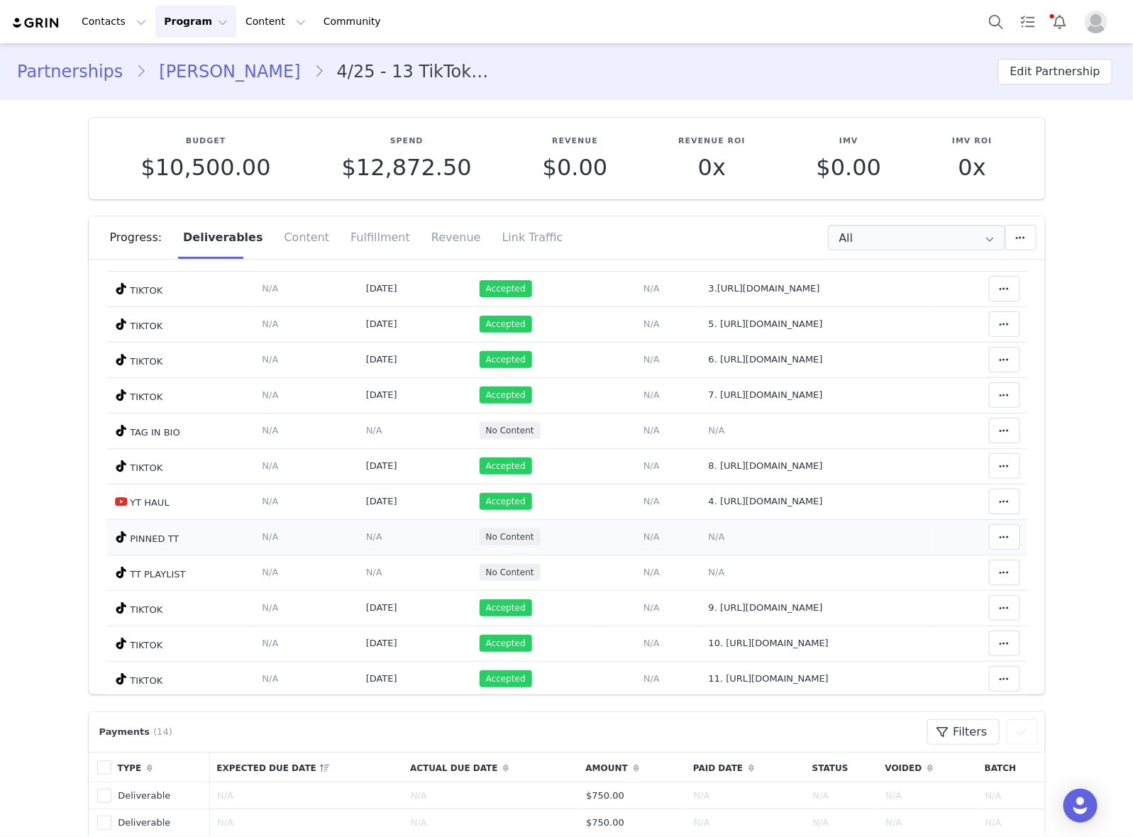
scroll to position [155, 0]
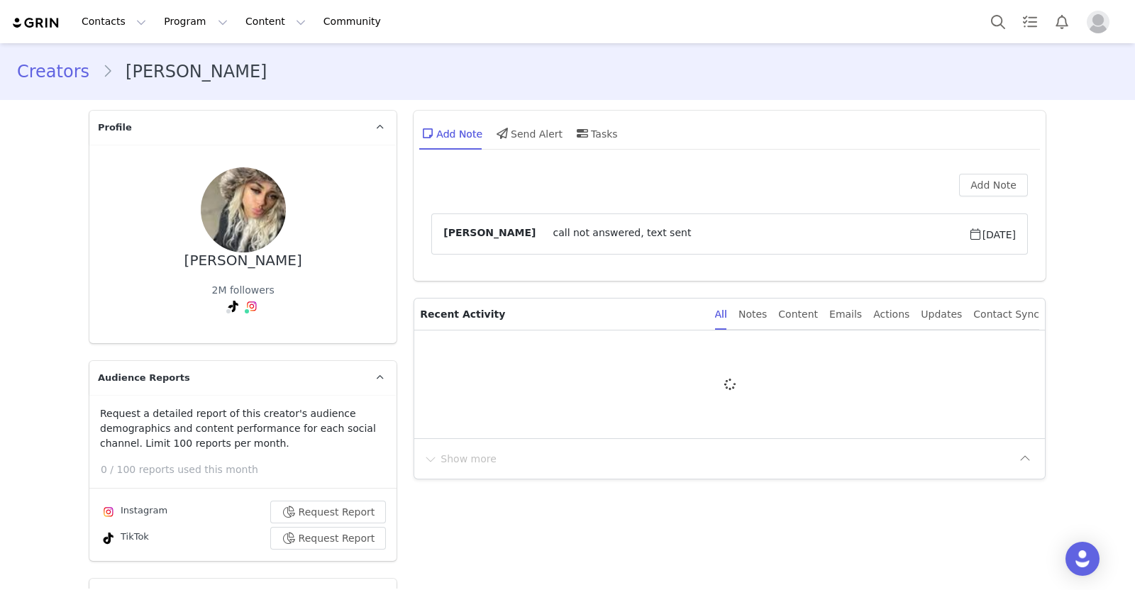
type input "+1 ([GEOGRAPHIC_DATA])"
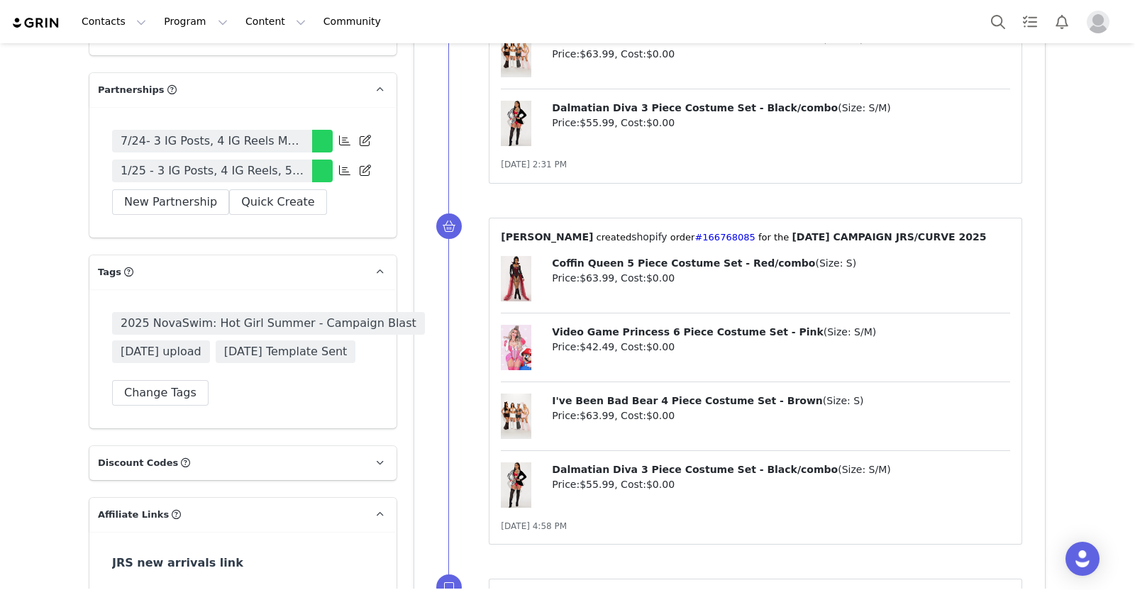
scroll to position [4432, 0]
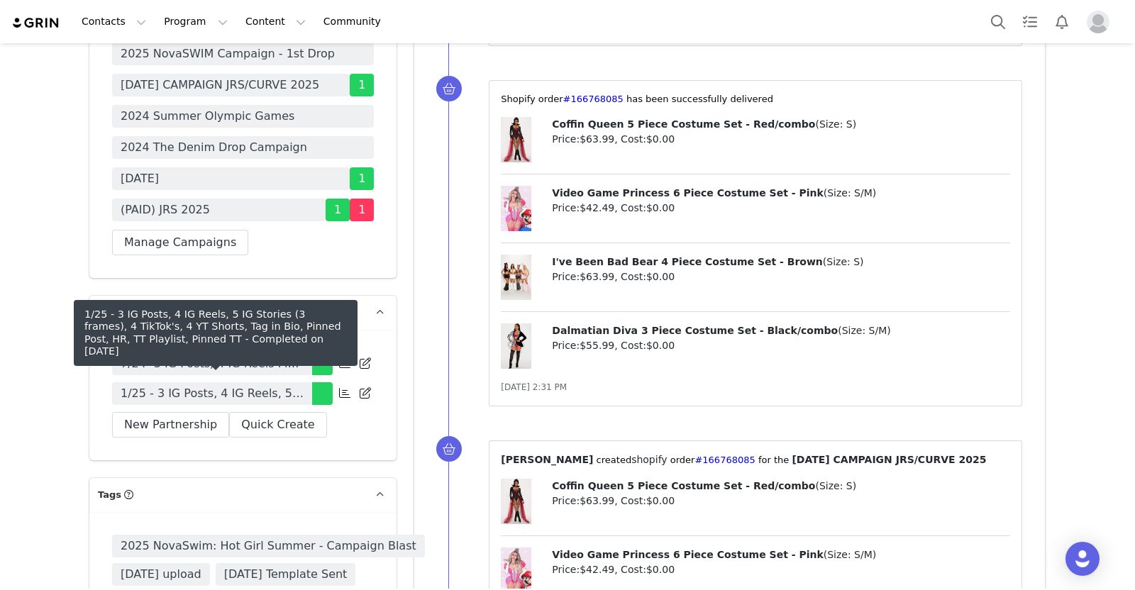
click at [223, 385] on span "1/25 - 3 IG Posts, 4 IG Reels, 5 IG Stories (3 frames), 4 TikTok's, 4 YT Shorts…" at bounding box center [212, 393] width 183 height 17
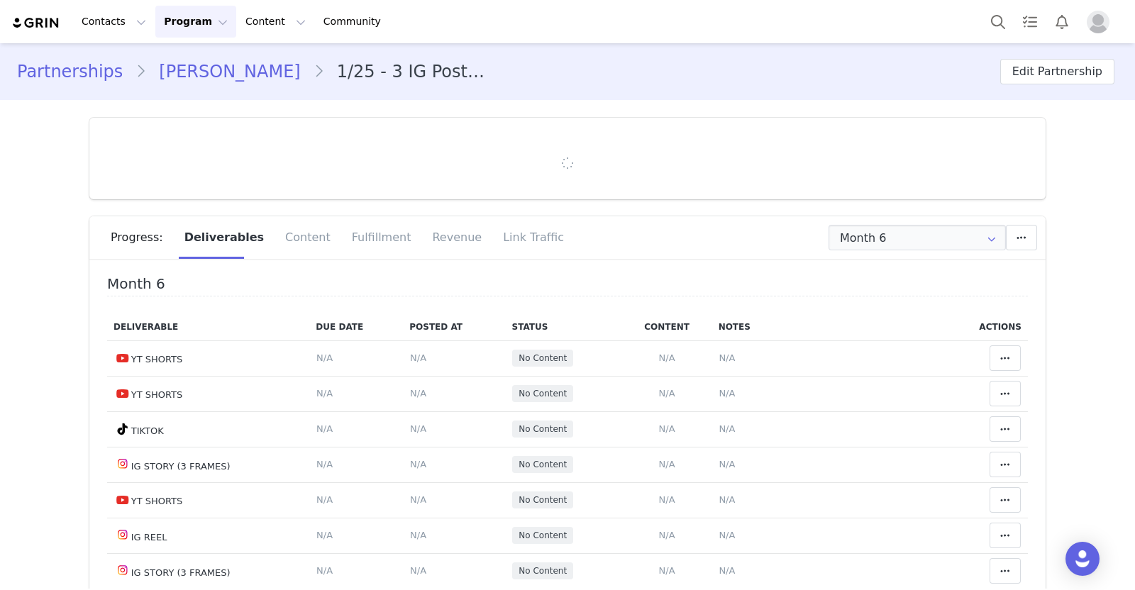
type input "+1 ([GEOGRAPHIC_DATA])"
click at [799, 238] on input "Month 6" at bounding box center [916, 238] width 177 height 26
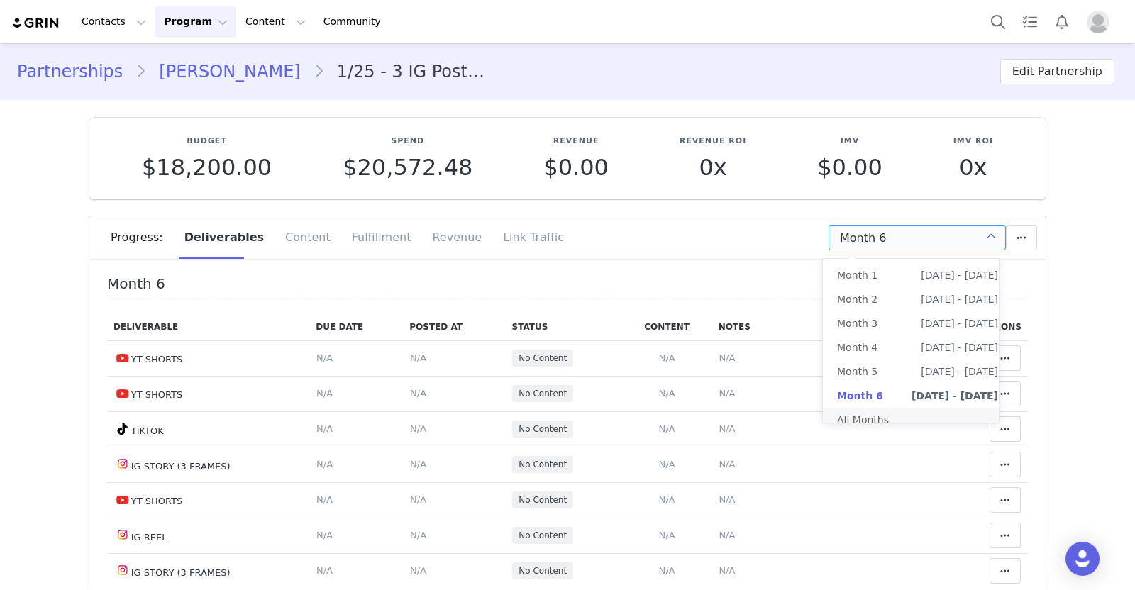
click at [799, 416] on li "All Months" at bounding box center [917, 420] width 189 height 24
type input "All"
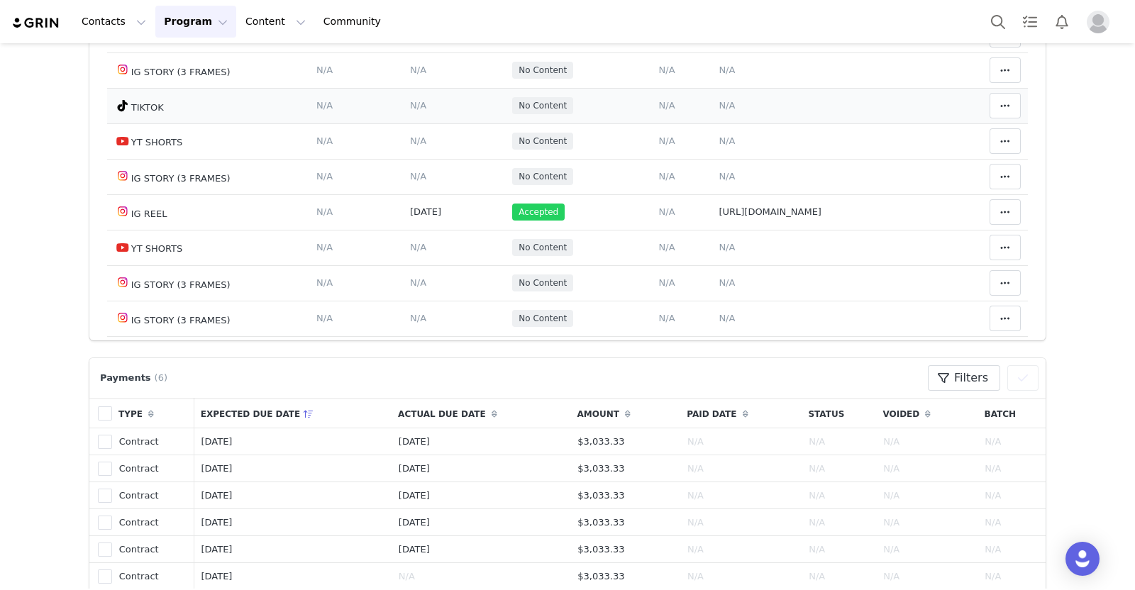
scroll to position [3901, 0]
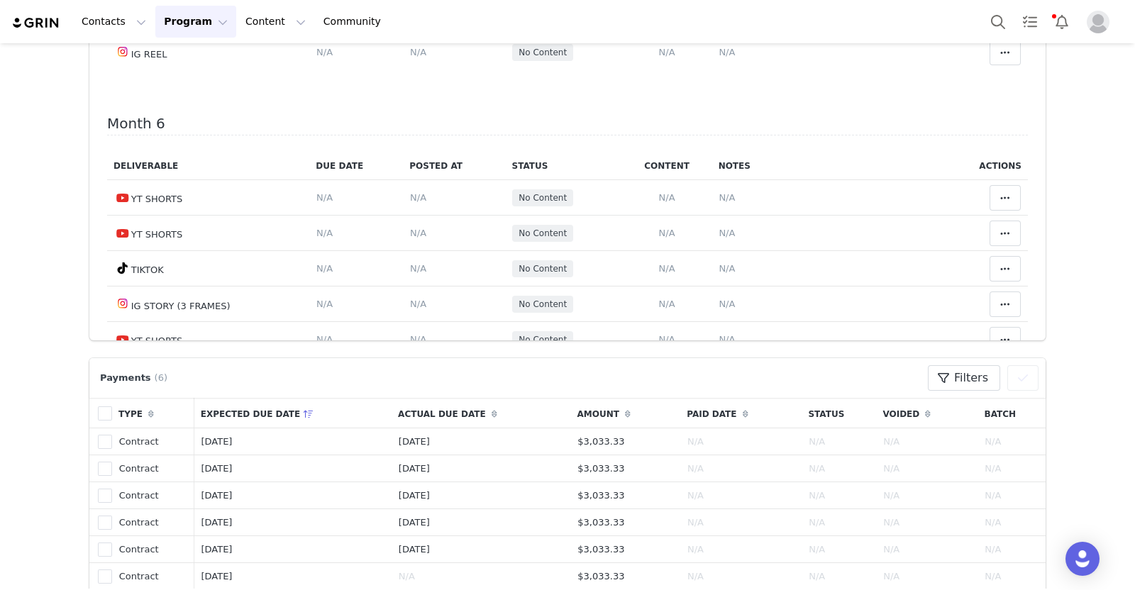
drag, startPoint x: 292, startPoint y: 388, endPoint x: 344, endPoint y: 418, distance: 60.1
click at [294, 388] on div "Payments (6) Filters (0) No filters are applied, click "Add Filter" to get star…" at bounding box center [567, 378] width 942 height 26
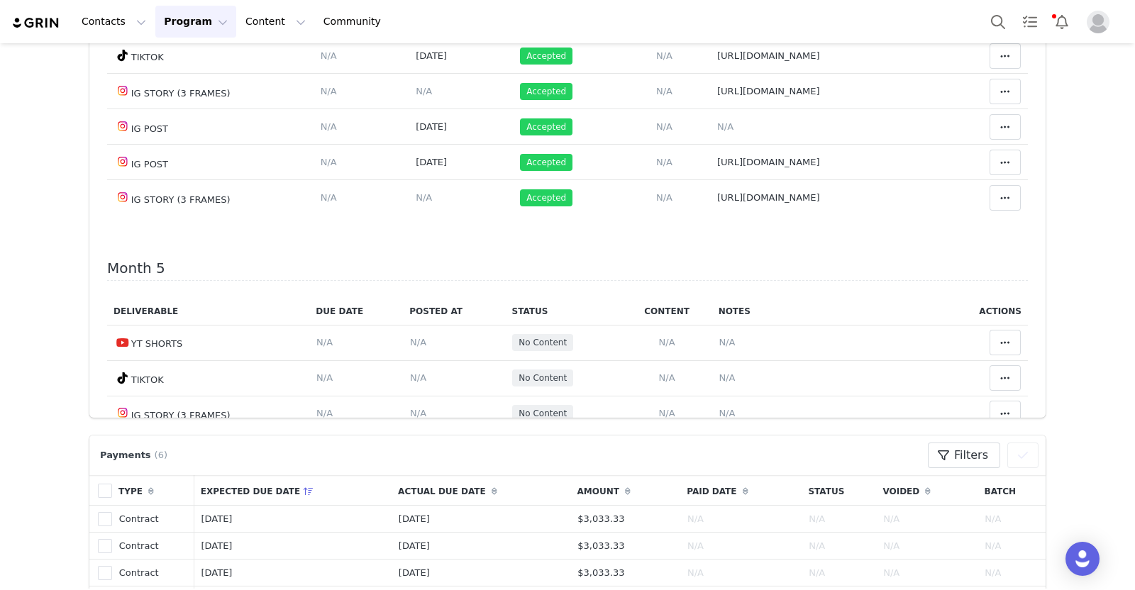
scroll to position [88, 0]
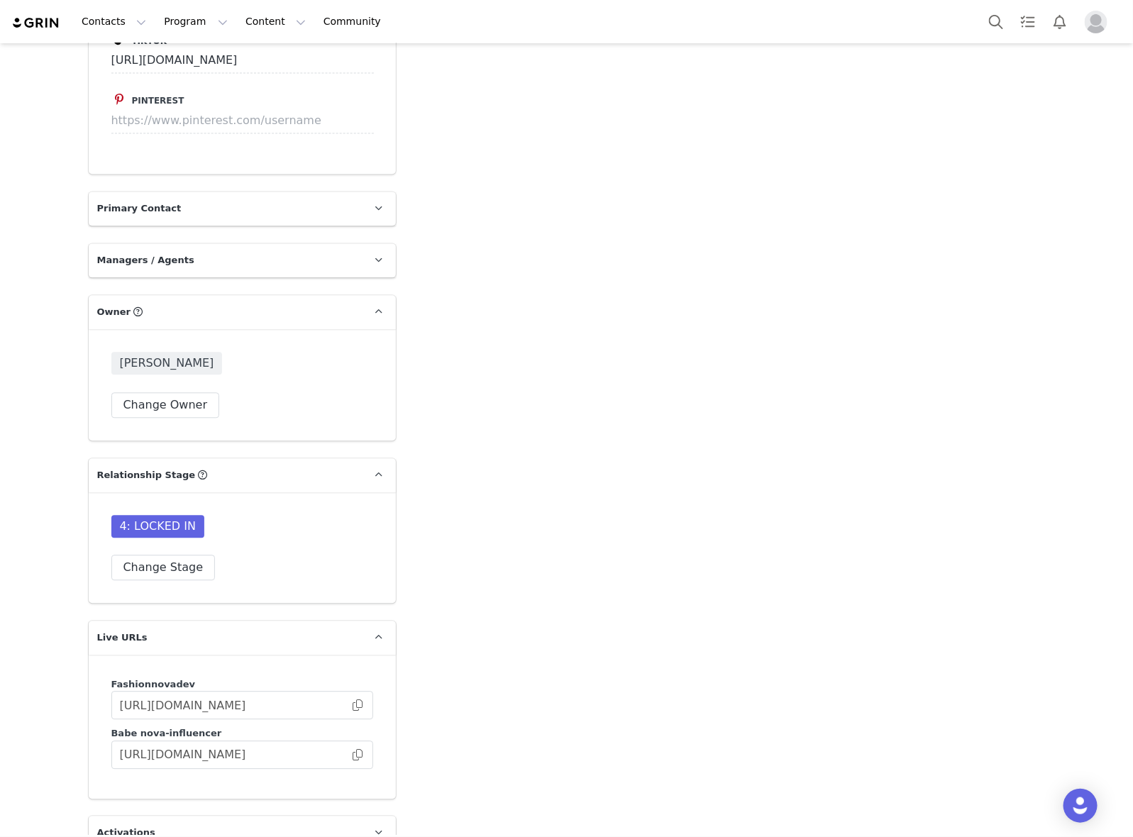
scroll to position [4302, 0]
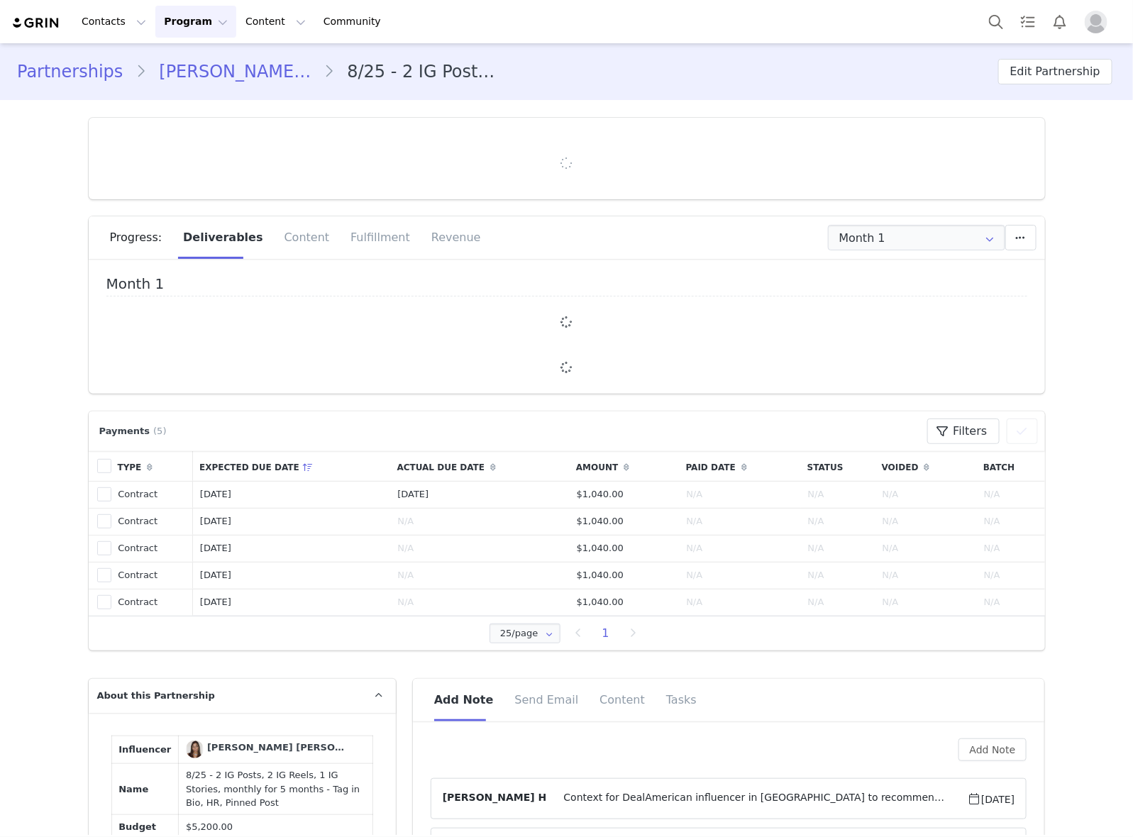
type input "+1 ([GEOGRAPHIC_DATA])"
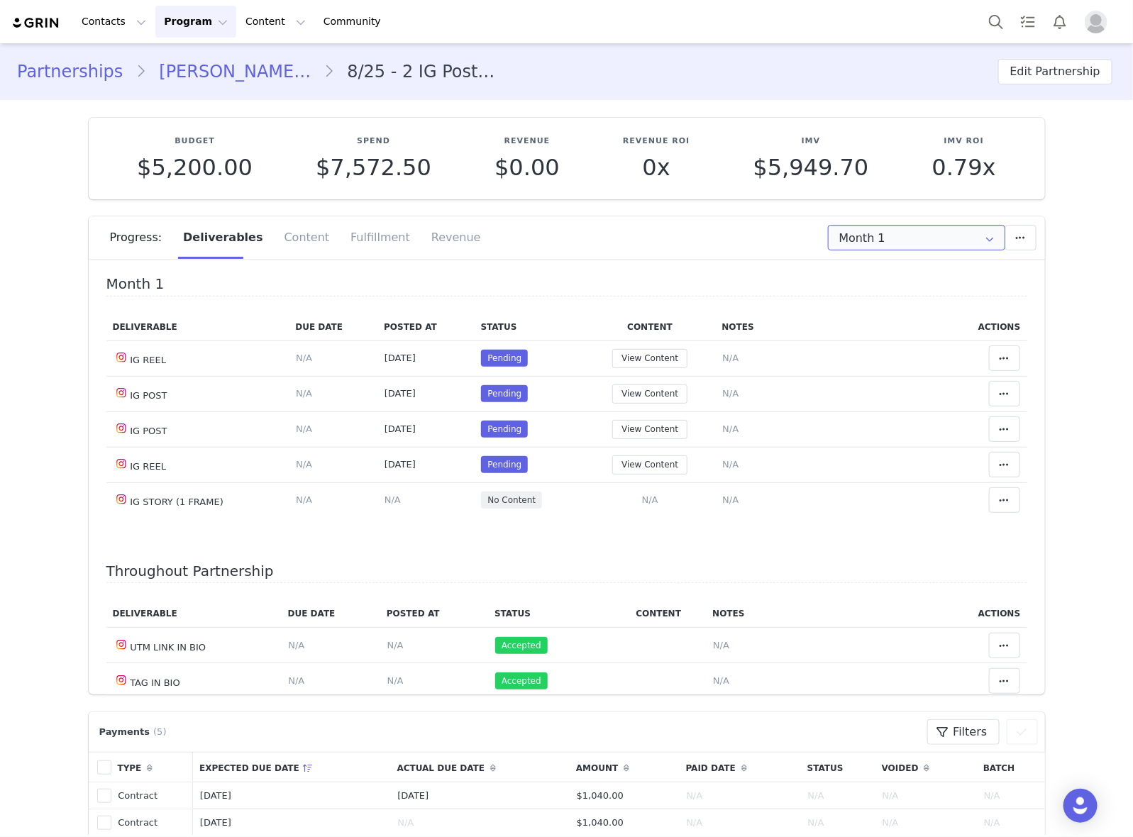
drag, startPoint x: 866, startPoint y: 236, endPoint x: 873, endPoint y: 245, distance: 11.1
click at [866, 235] on input "Month 1" at bounding box center [916, 238] width 177 height 26
click at [864, 394] on li "All Months" at bounding box center [915, 396] width 189 height 24
type input "All"
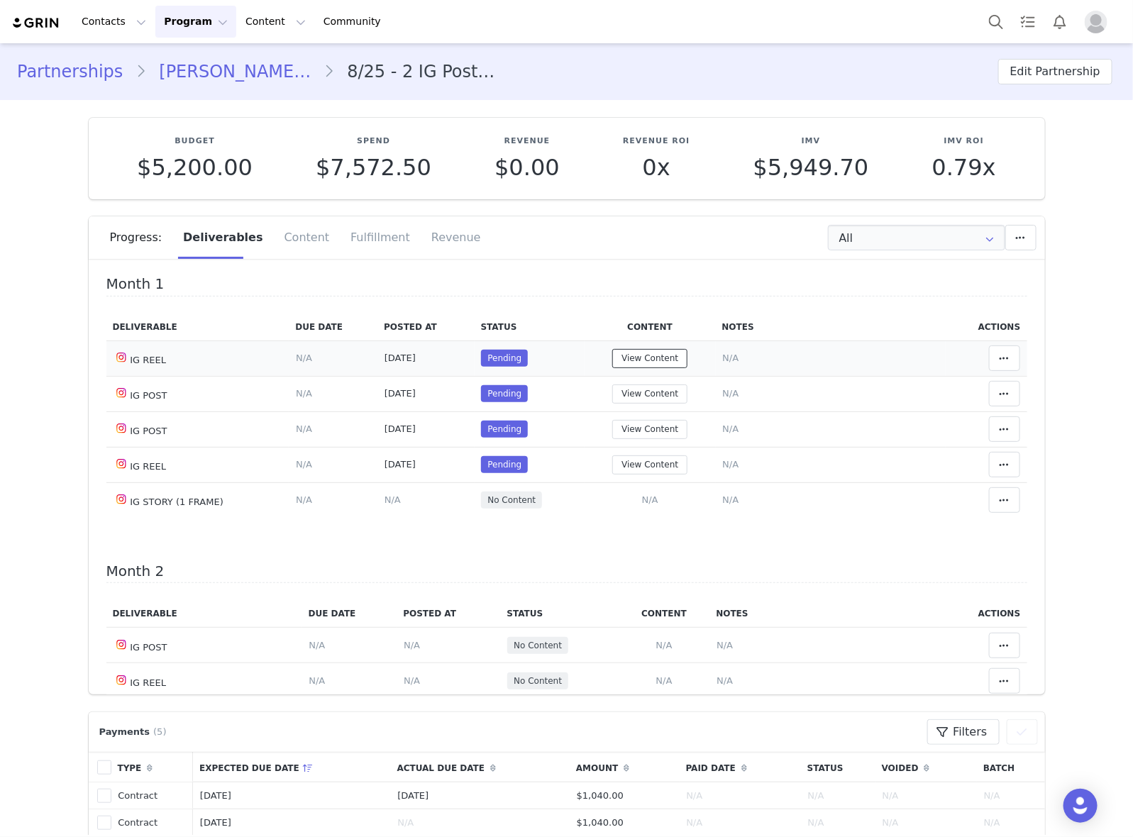
click at [626, 360] on button "View Content" at bounding box center [649, 358] width 75 height 19
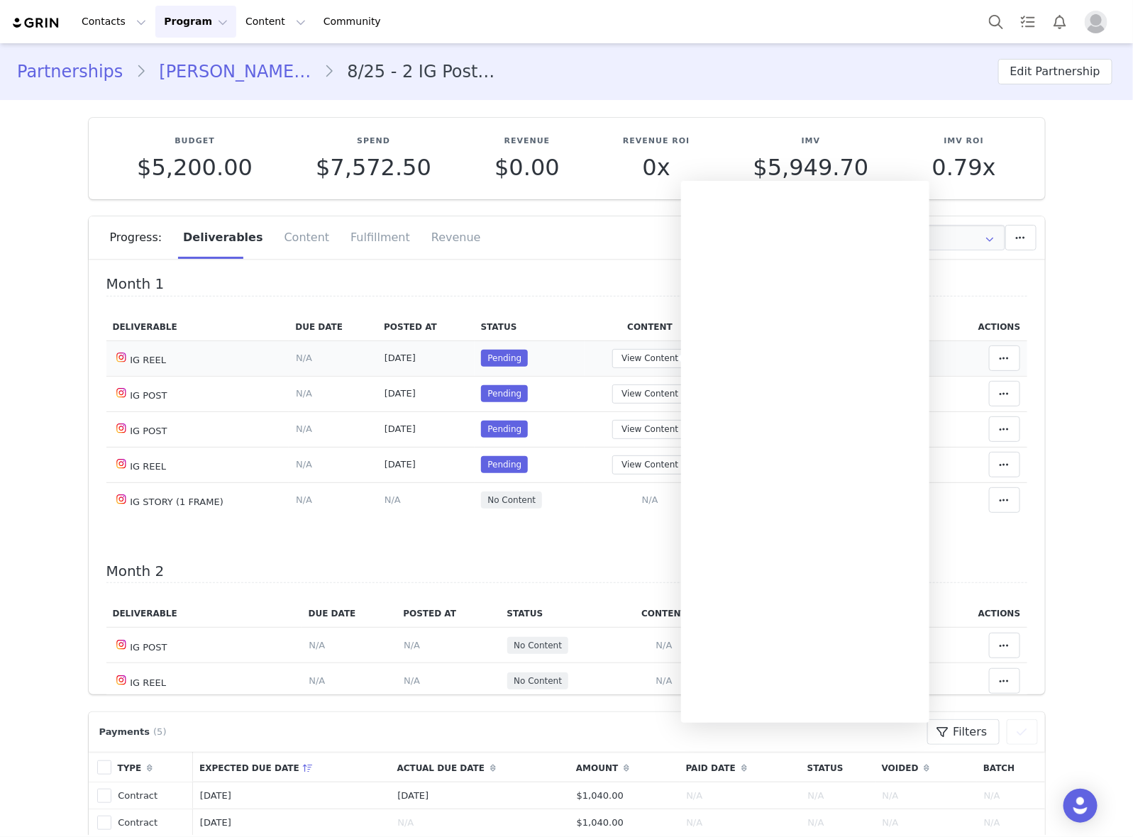
click at [571, 352] on td "Pending" at bounding box center [529, 357] width 110 height 35
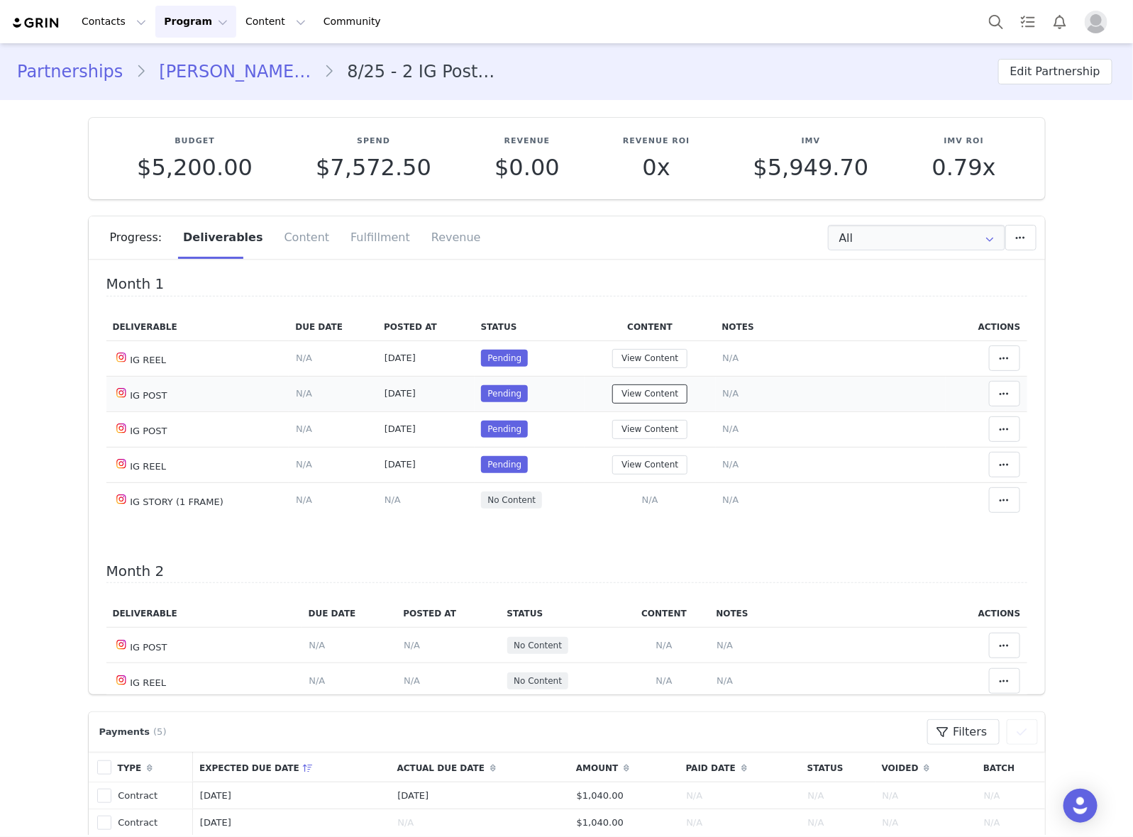
click at [640, 394] on button "View Content" at bounding box center [649, 393] width 75 height 19
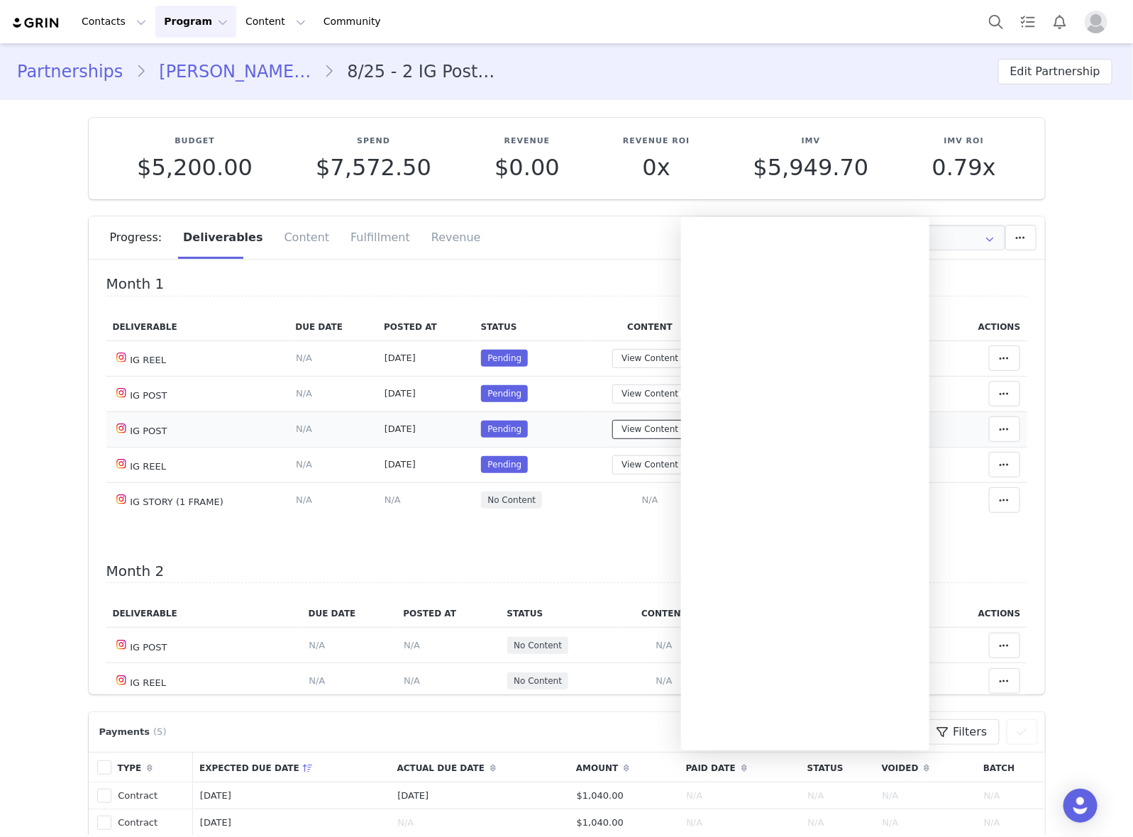
click at [630, 428] on button "View Content" at bounding box center [649, 429] width 75 height 19
click at [621, 466] on button "View Content" at bounding box center [649, 464] width 75 height 19
click at [626, 429] on button "View Content" at bounding box center [649, 429] width 75 height 19
click at [999, 356] on icon at bounding box center [1004, 357] width 10 height 11
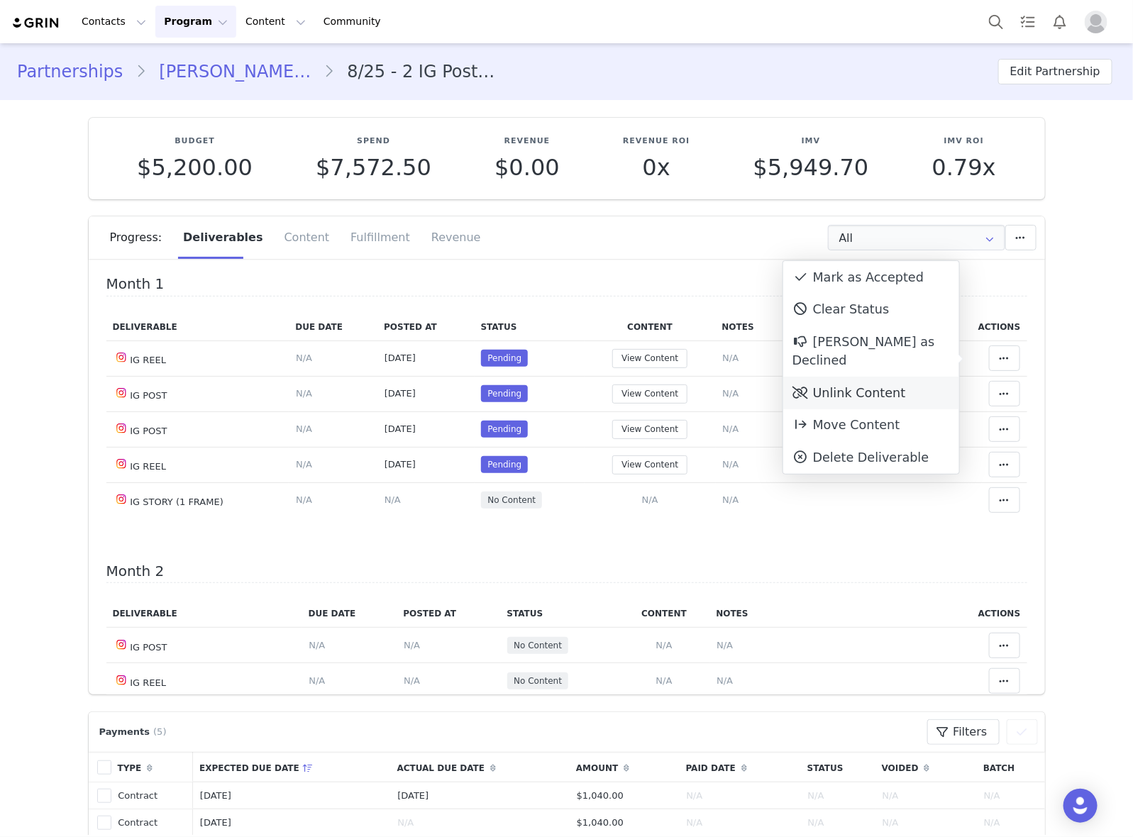
click at [930, 377] on div "Unlink Content" at bounding box center [871, 393] width 176 height 33
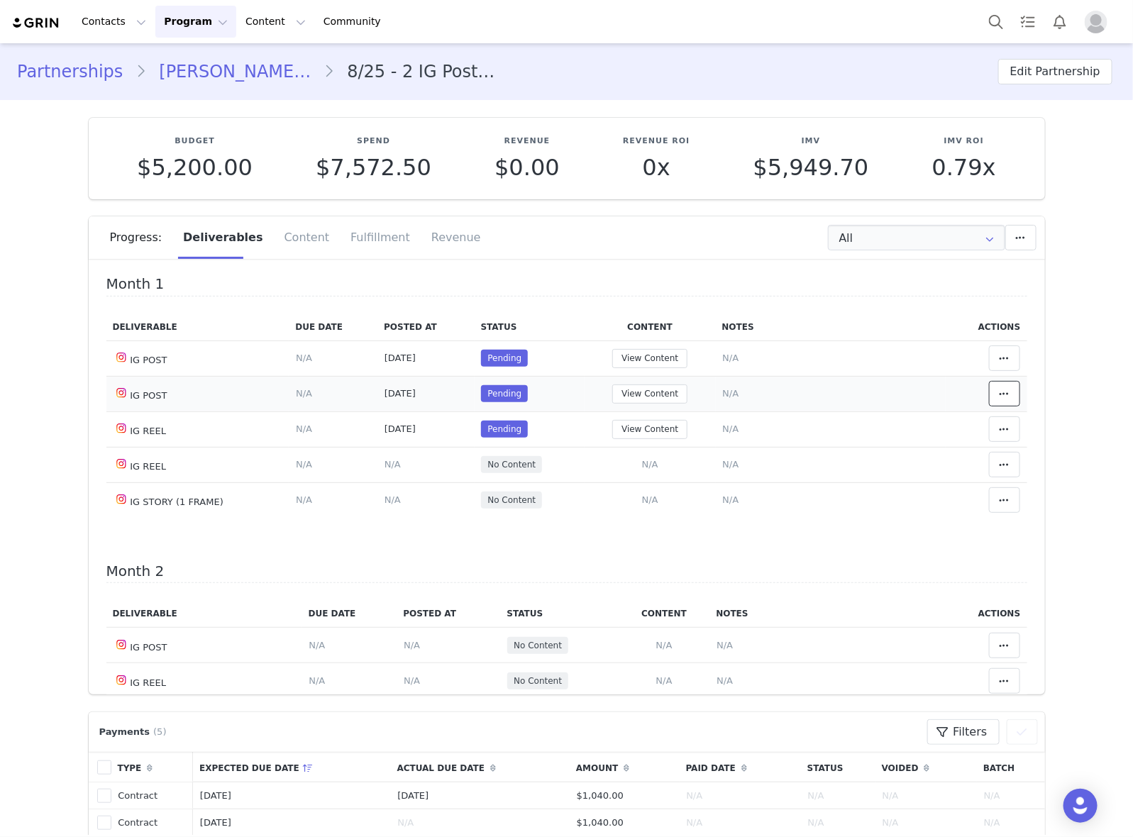
click at [989, 392] on button at bounding box center [1004, 394] width 31 height 26
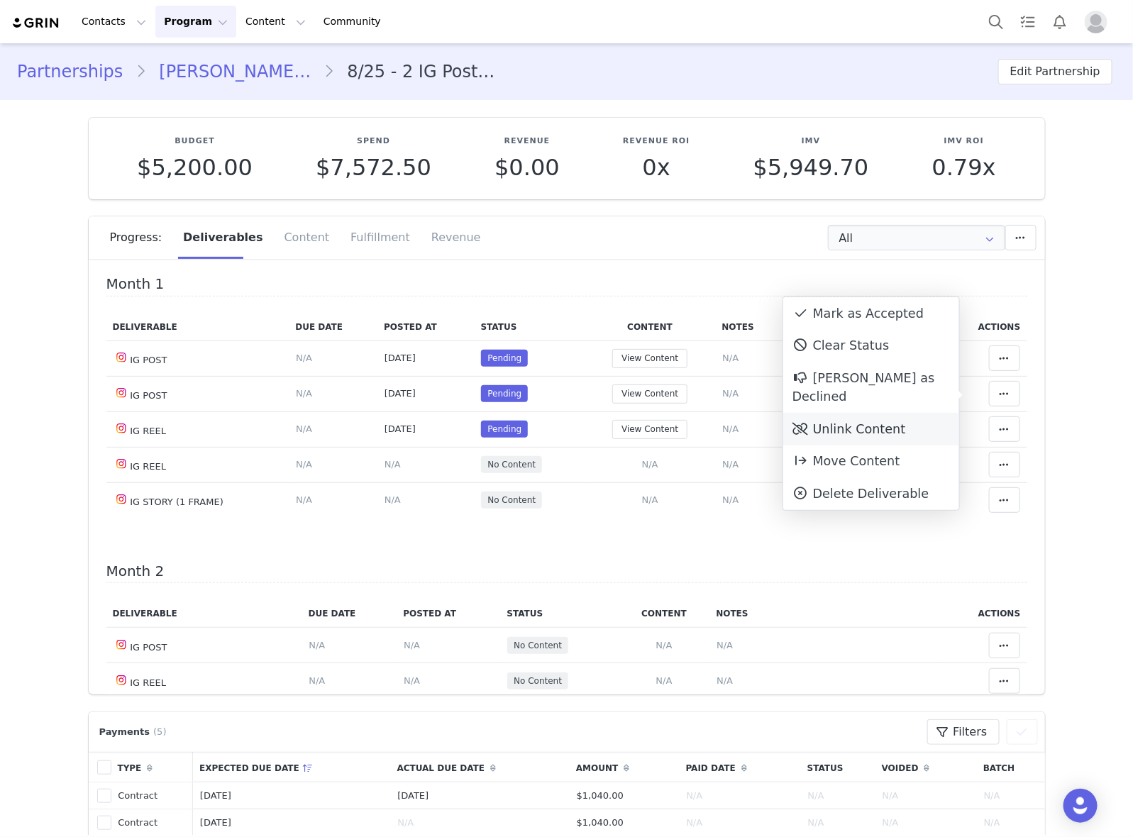
click at [845, 413] on div "Unlink Content" at bounding box center [871, 429] width 176 height 33
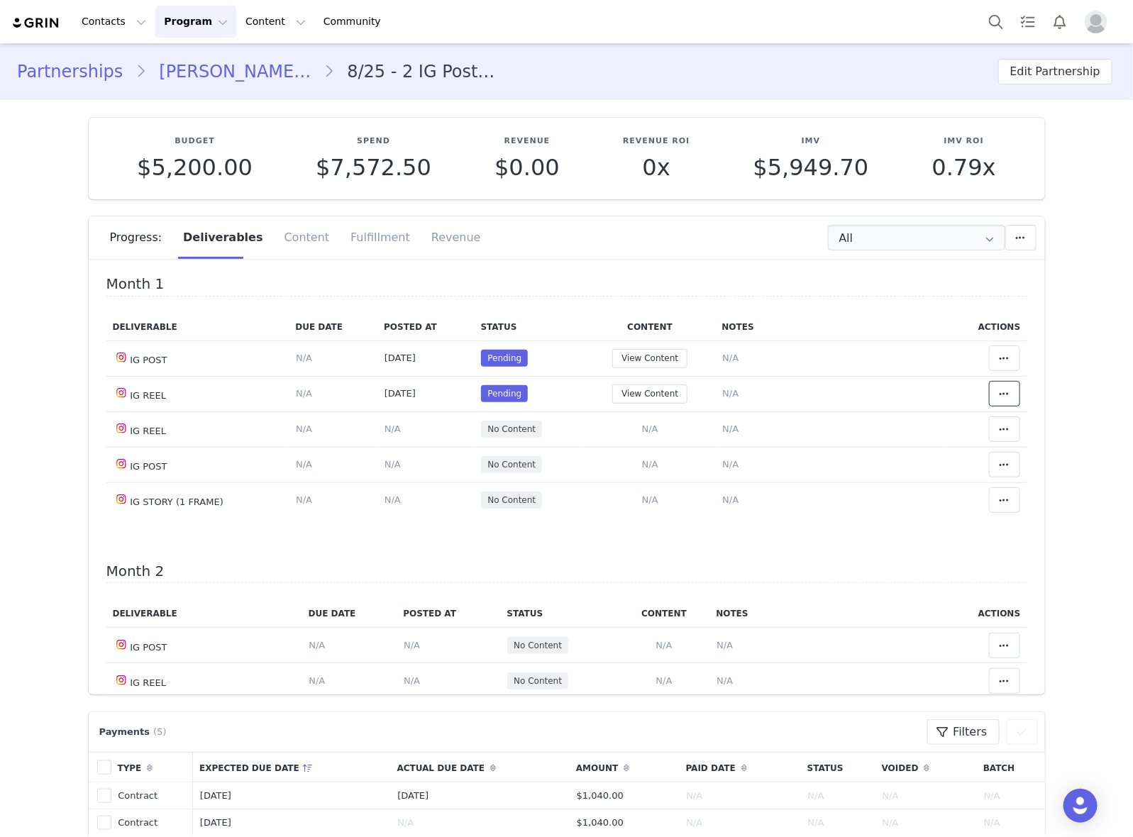
click at [996, 401] on span at bounding box center [1004, 393] width 17 height 17
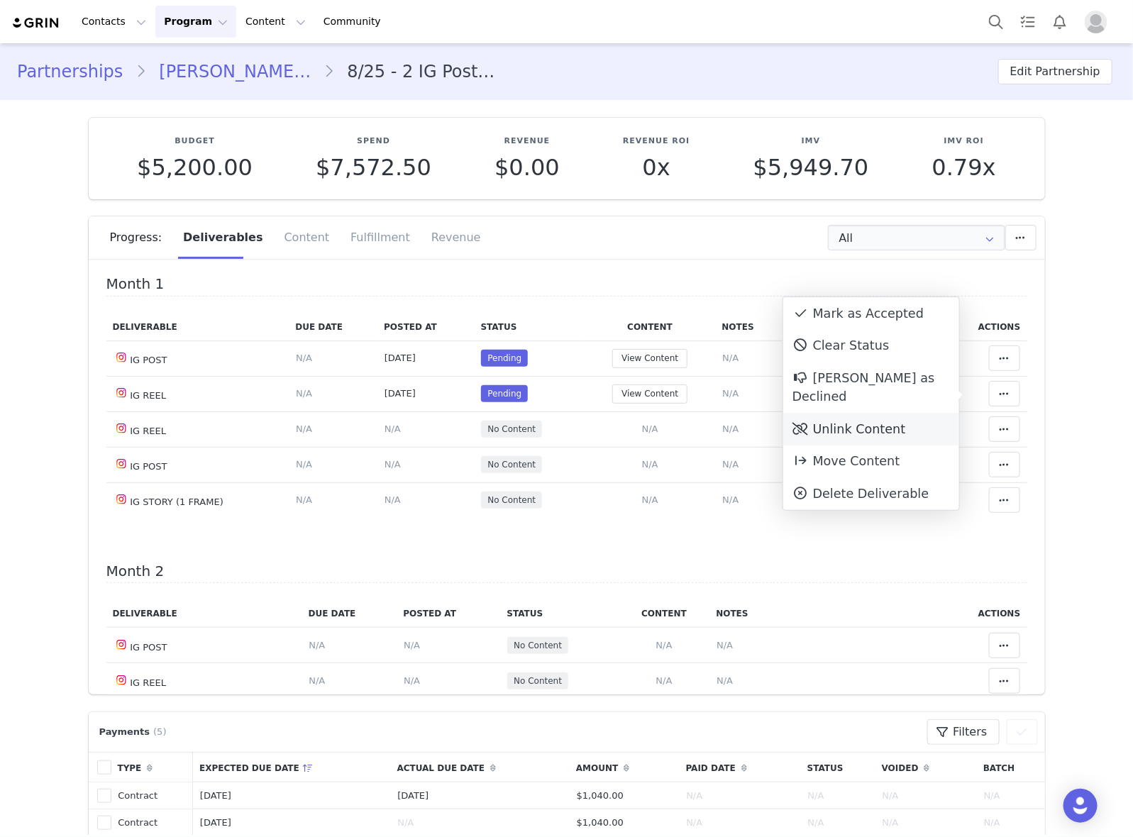
click at [901, 413] on div "Unlink Content" at bounding box center [871, 429] width 176 height 33
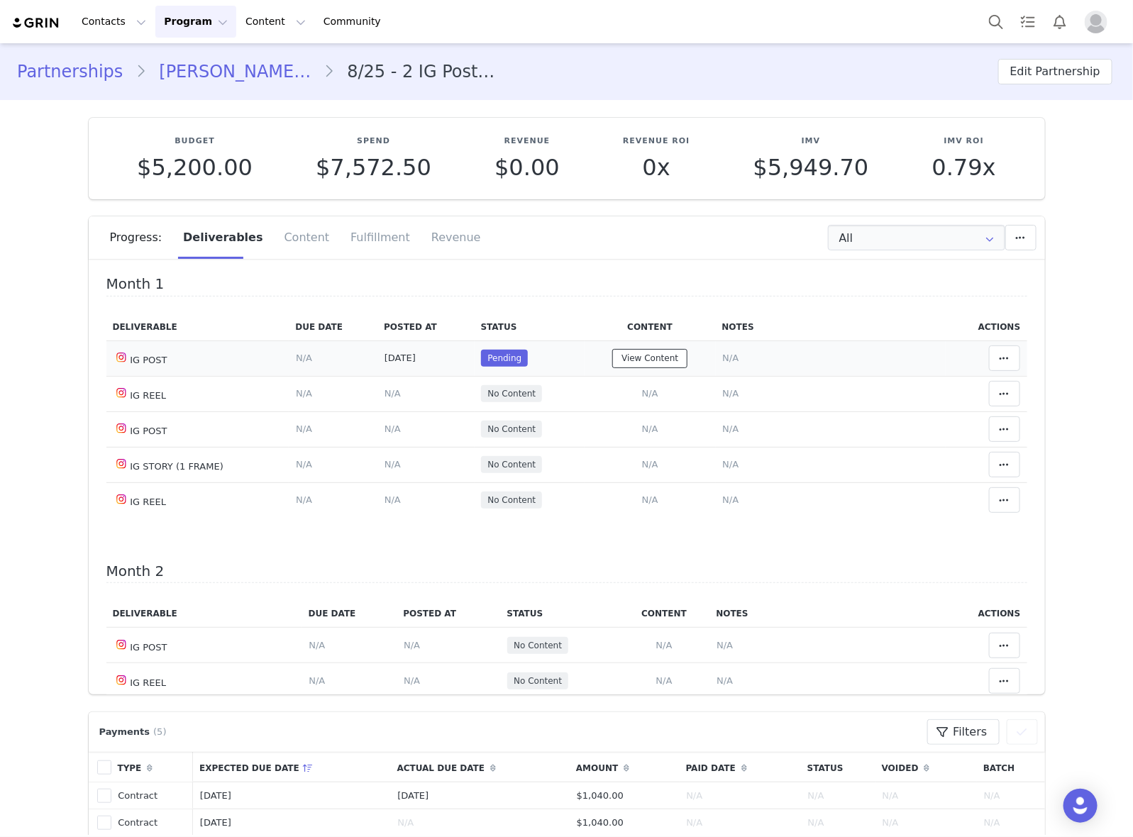
click at [667, 358] on button "View Content" at bounding box center [649, 358] width 75 height 19
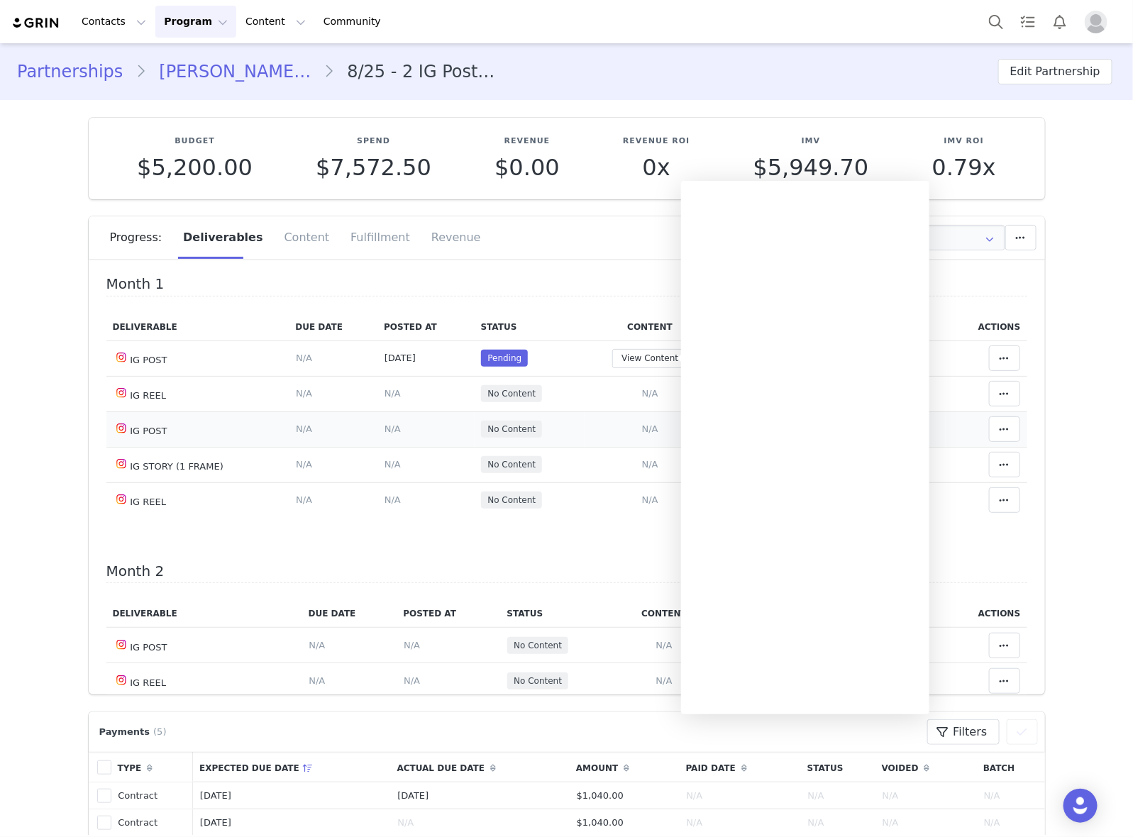
click at [569, 411] on td "No Content" at bounding box center [529, 428] width 110 height 35
click at [722, 394] on span "N/A" at bounding box center [730, 393] width 16 height 11
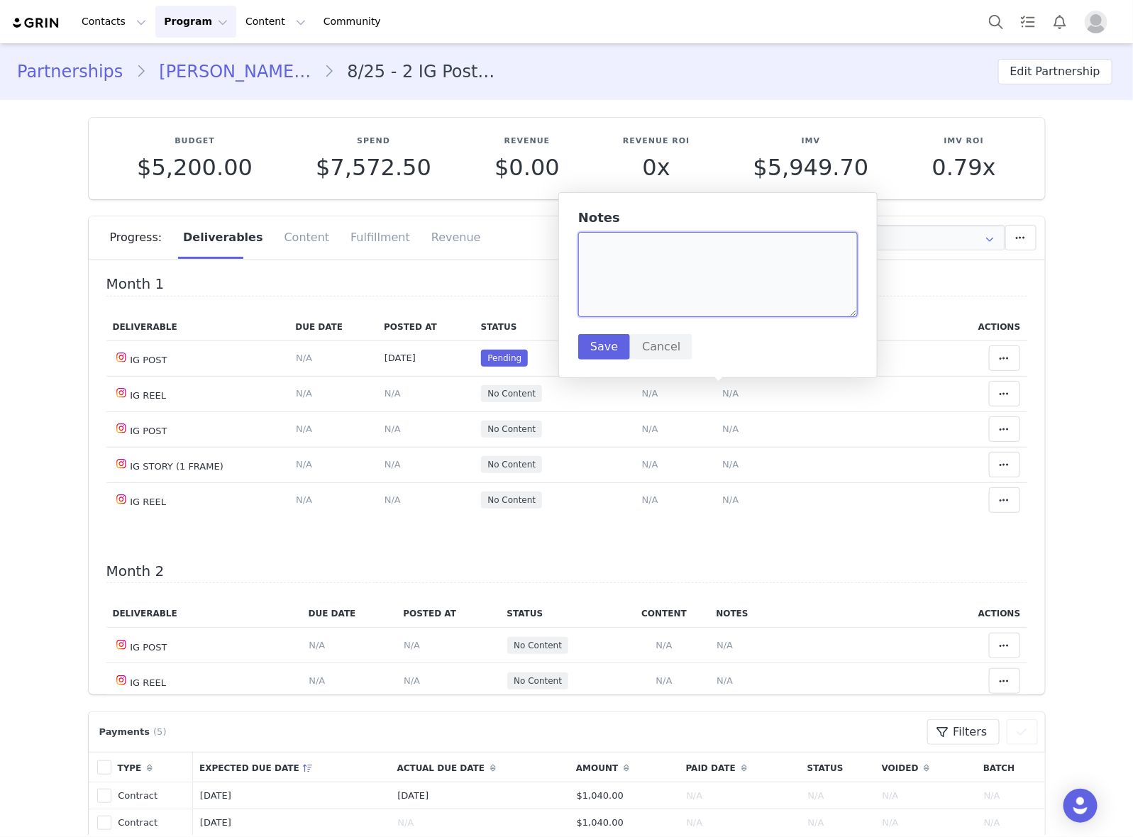
click at [708, 279] on textarea at bounding box center [717, 274] width 279 height 85
paste textarea "https://www.instagram.com/reel/DO6t5EtkSal/"
type textarea "https://www.instagram.com/reel/DO6t5EtkSal/"
click at [611, 350] on button "Save" at bounding box center [604, 347] width 52 height 26
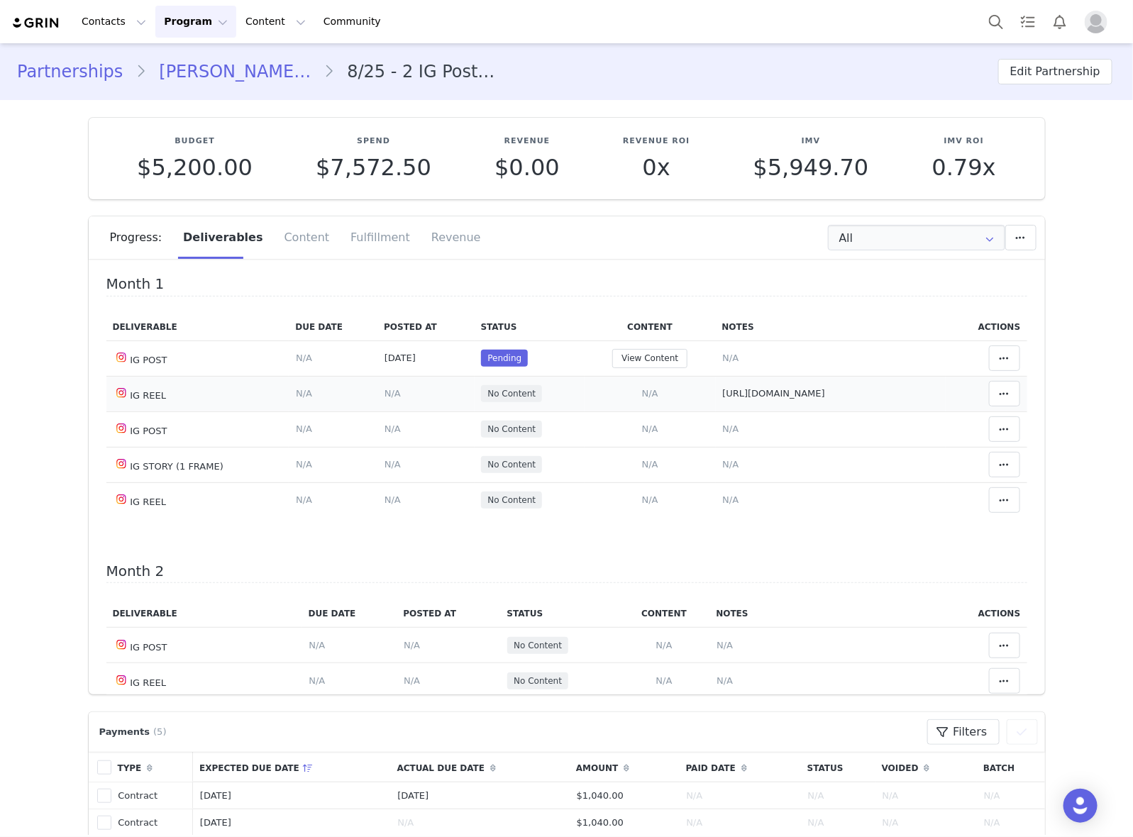
click at [384, 394] on span "N/A" at bounding box center [392, 393] width 16 height 11
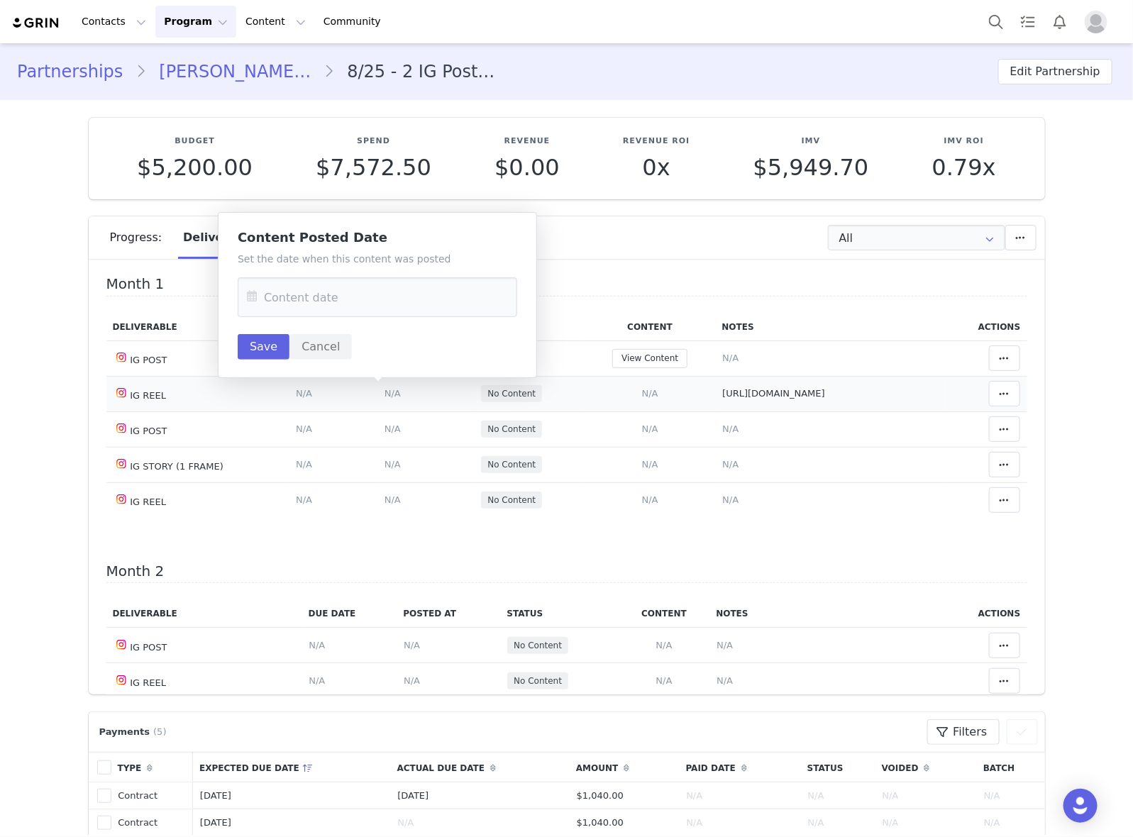
click at [385, 317] on div "Set the date when this content was posted Save Cancel" at bounding box center [377, 306] width 279 height 108
click at [385, 299] on input "text" at bounding box center [377, 297] width 279 height 40
click at [292, 489] on span "22" at bounding box center [293, 490] width 17 height 17
type input "[DATE]"
click at [271, 345] on button "Save" at bounding box center [264, 347] width 52 height 26
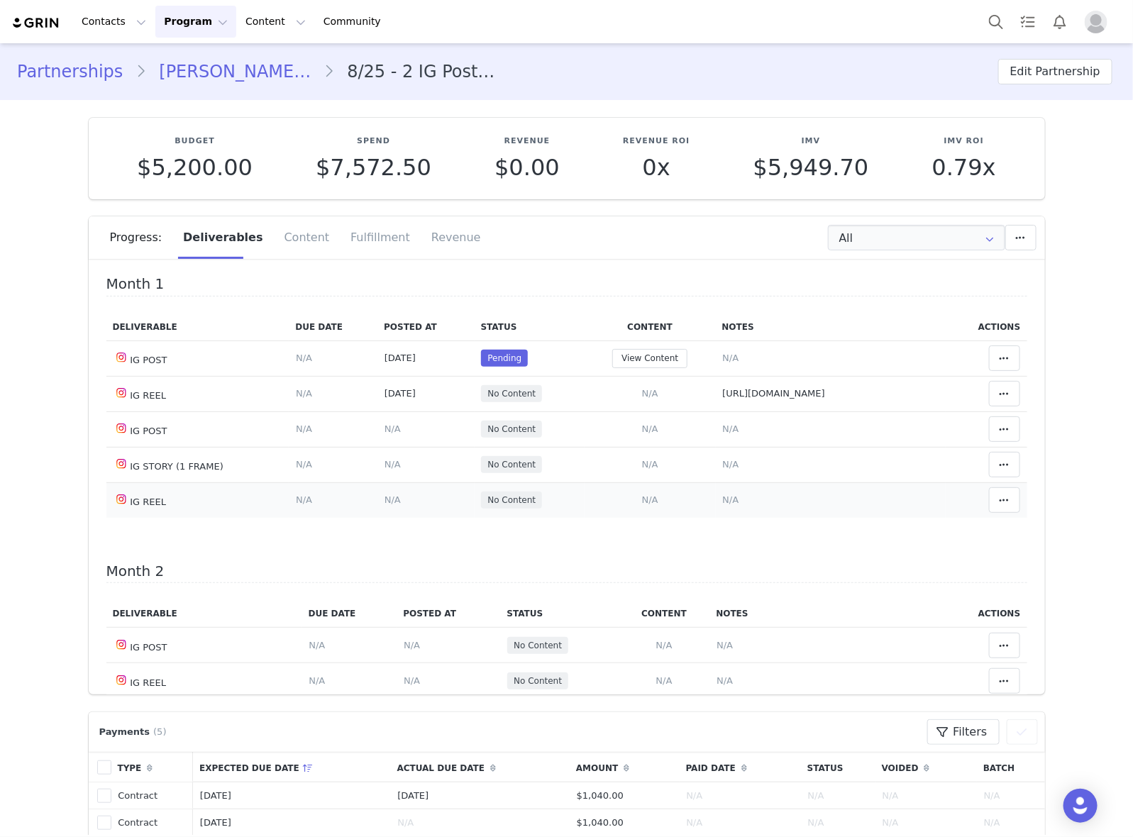
click at [722, 498] on span "N/A" at bounding box center [730, 499] width 16 height 11
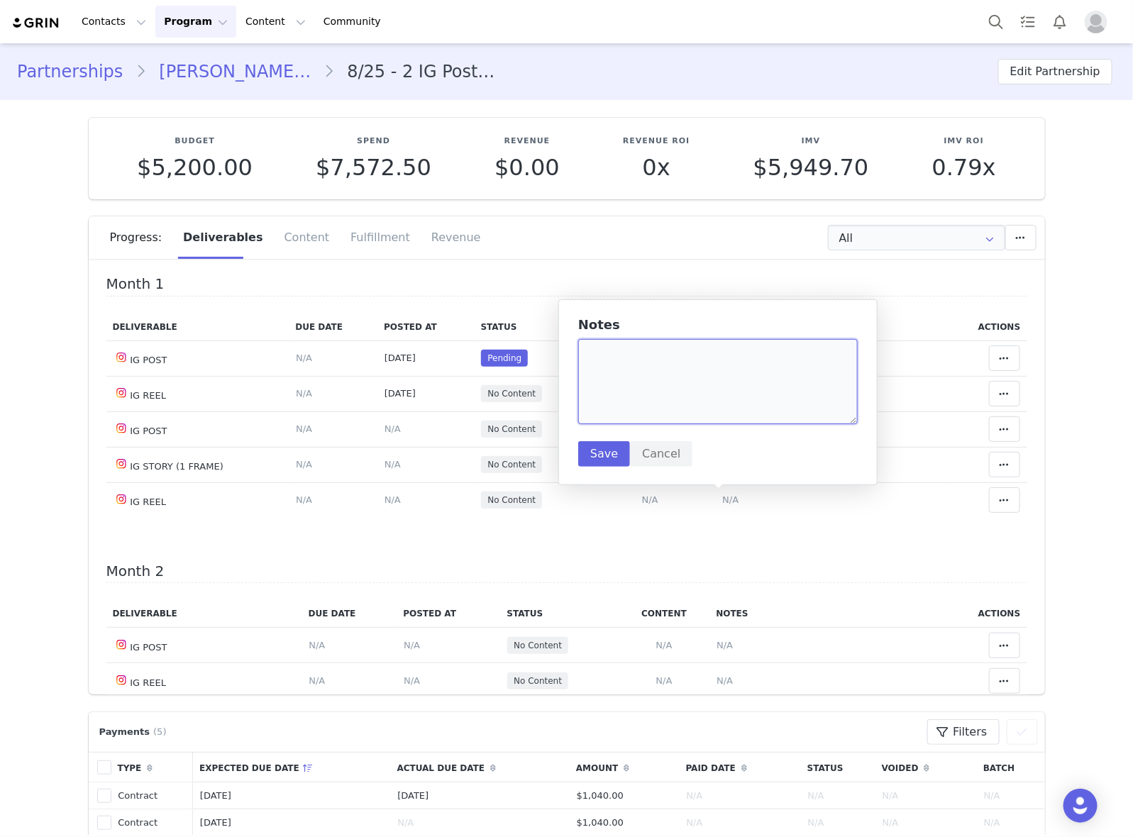
click at [709, 399] on textarea at bounding box center [717, 381] width 279 height 85
paste textarea "https://www.instagram.com/reel/DPFQqUYkd0j/"
type textarea "https://www.instagram.com/reel/DPFQqUYkd0j/"
click at [603, 452] on button "Save" at bounding box center [604, 454] width 52 height 26
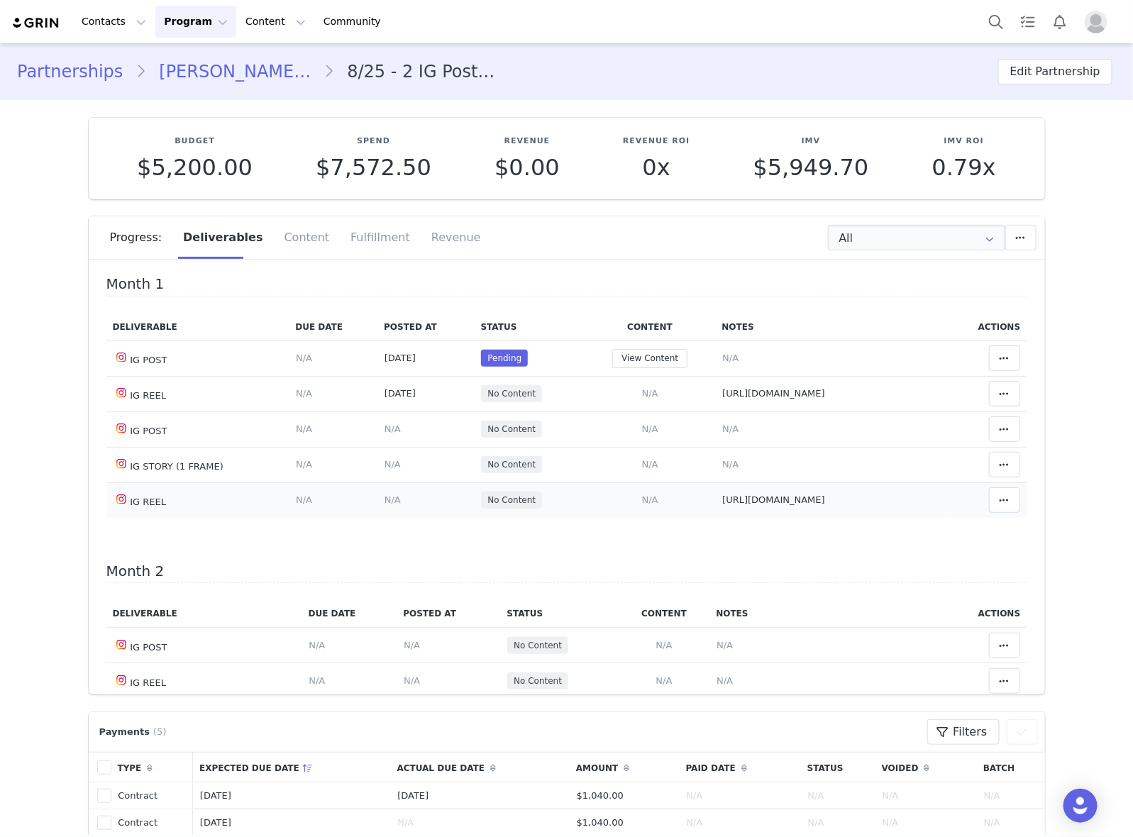
click at [384, 501] on span "N/A" at bounding box center [392, 499] width 16 height 11
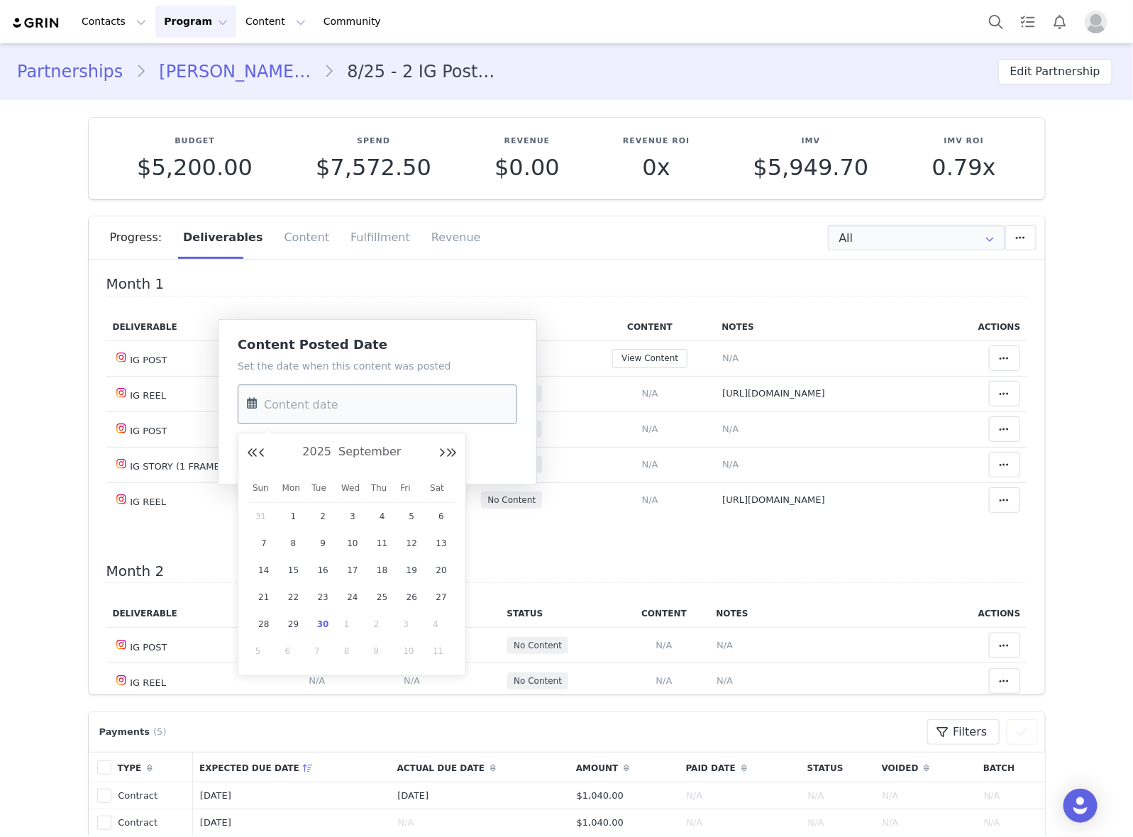
click at [384, 416] on input "text" at bounding box center [377, 404] width 279 height 40
click at [409, 593] on span "26" at bounding box center [411, 597] width 17 height 17
type input "Sep 26 2025"
click at [259, 447] on button "Save" at bounding box center [264, 454] width 52 height 26
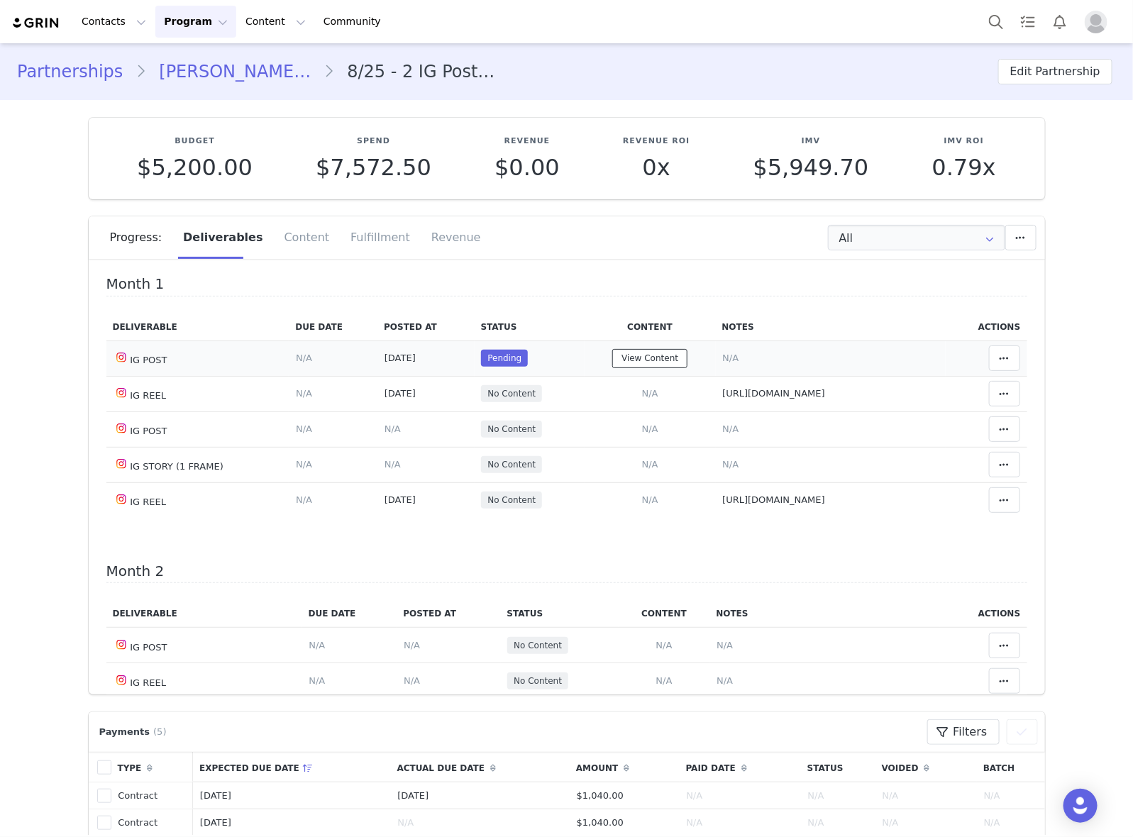
click at [649, 363] on button "View Content" at bounding box center [649, 358] width 75 height 19
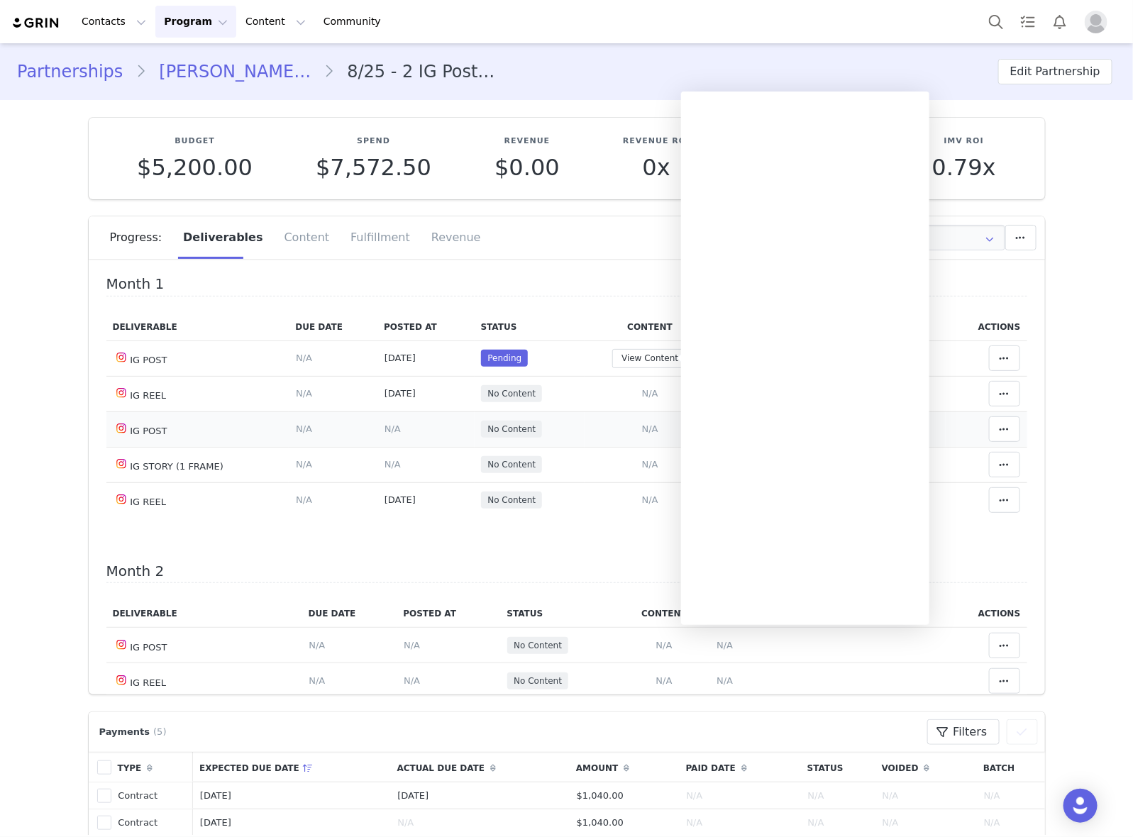
click at [591, 434] on td "Add Content Paste the URL to the content you want to match to this deliverable.…" at bounding box center [649, 428] width 131 height 35
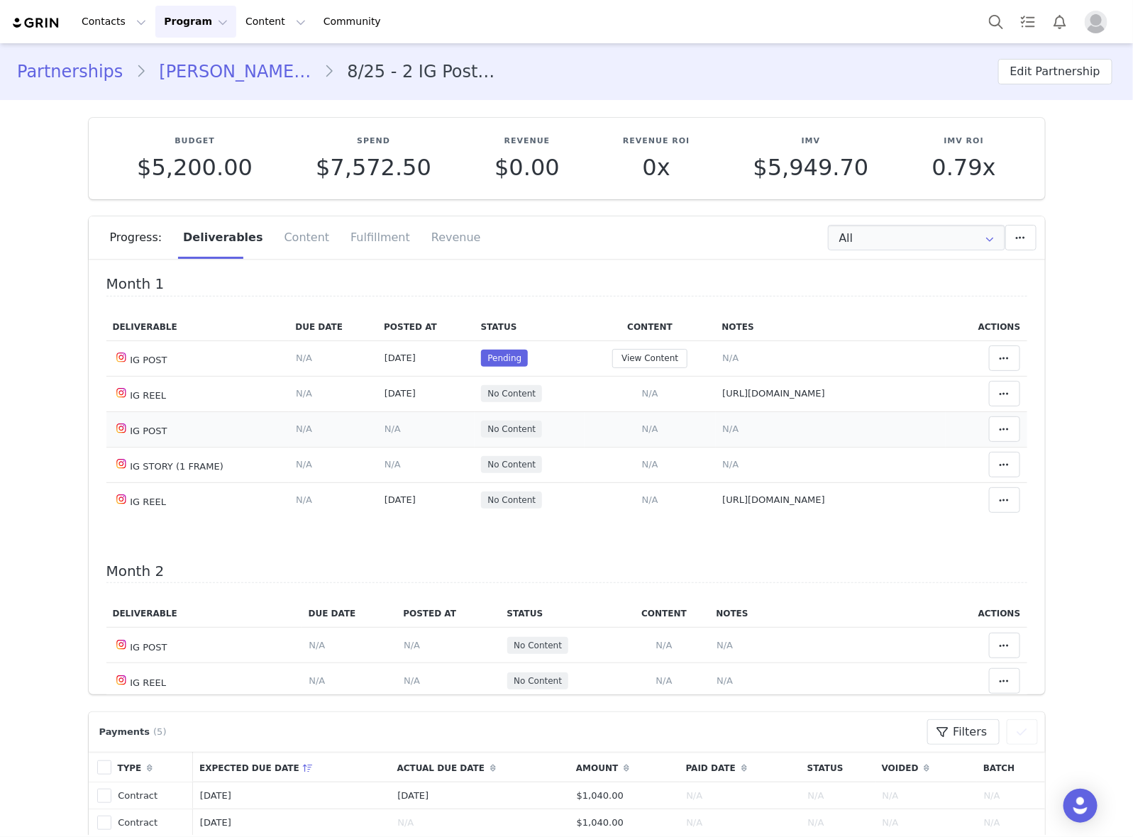
click at [722, 430] on span "N/A" at bounding box center [730, 428] width 16 height 11
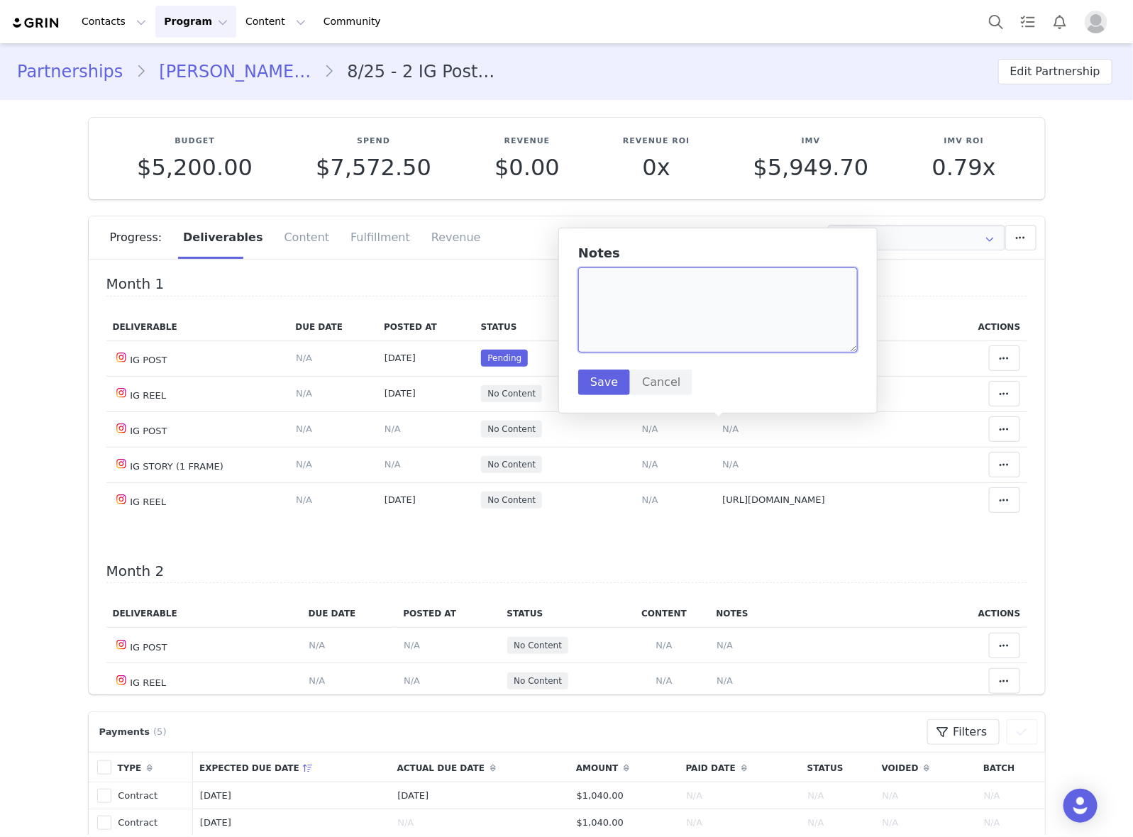
click at [686, 328] on textarea at bounding box center [717, 309] width 279 height 85
paste textarea "https://www.instagram.com/p/DOoVk9oEZ0j/"
type textarea "https://www.instagram.com/p/DOoVk9oEZ0j/"
click at [604, 382] on button "Save" at bounding box center [604, 382] width 52 height 26
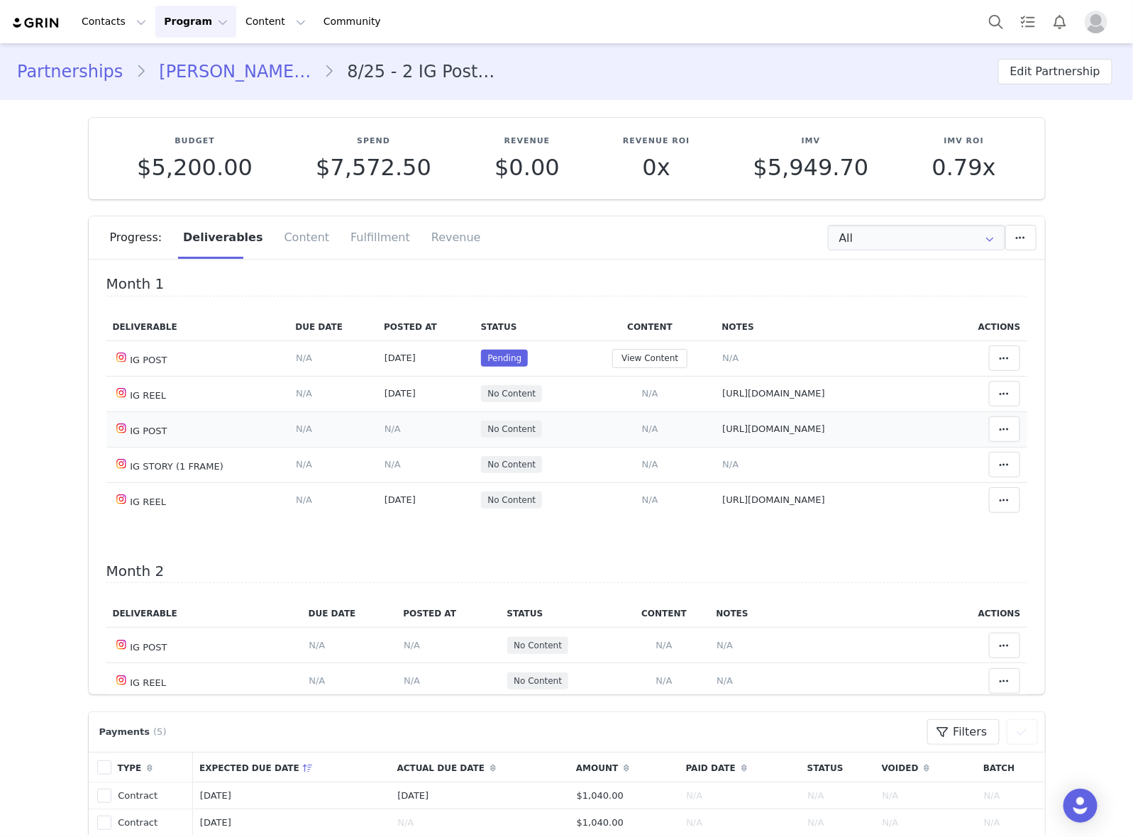
click at [384, 429] on span "N/A" at bounding box center [392, 428] width 16 height 11
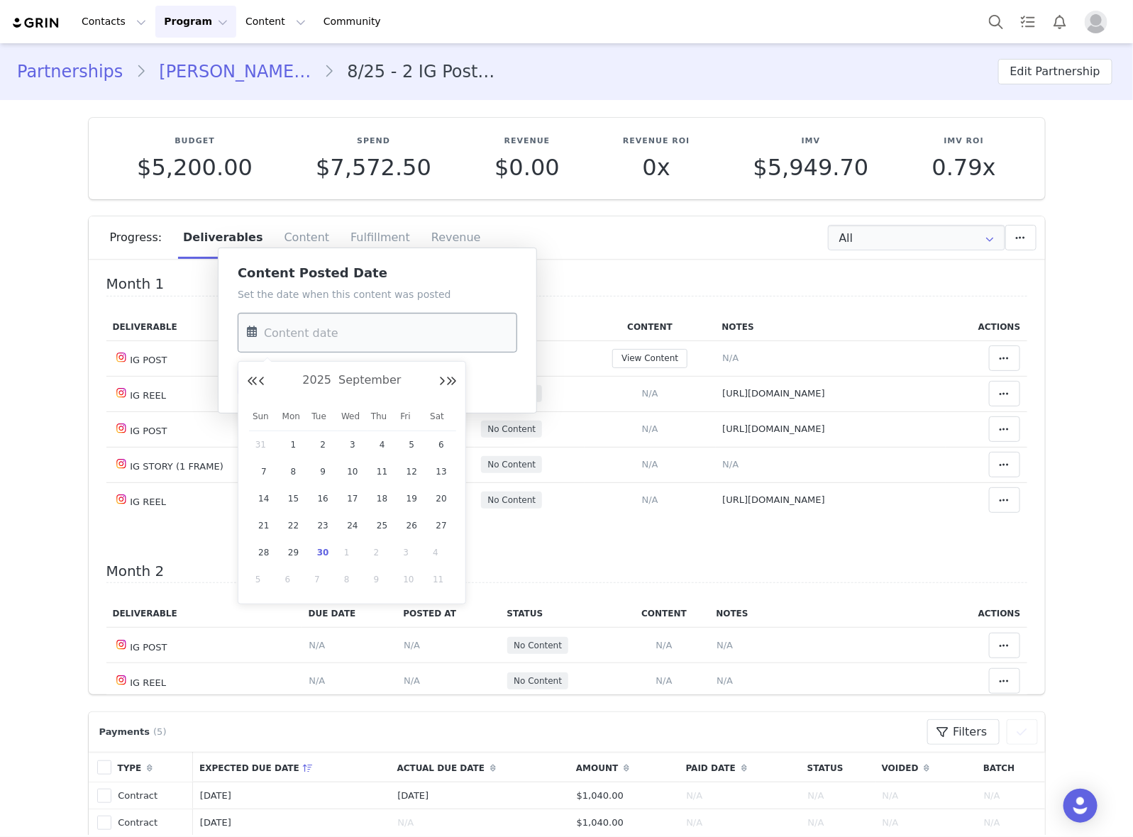
click at [366, 334] on input "text" at bounding box center [377, 333] width 279 height 40
click at [293, 493] on span "15" at bounding box center [293, 498] width 17 height 17
type input "Sep 15 2025"
click at [269, 378] on button "Save" at bounding box center [264, 382] width 52 height 26
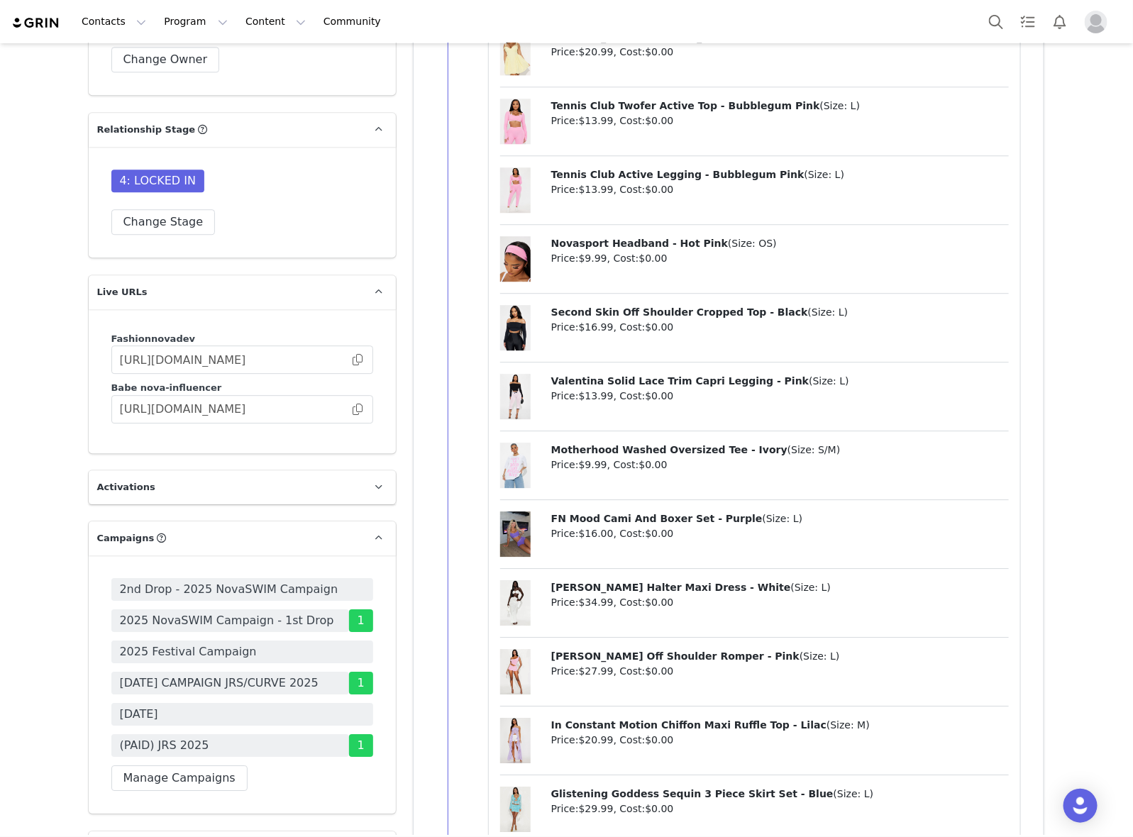
scroll to position [4432, 0]
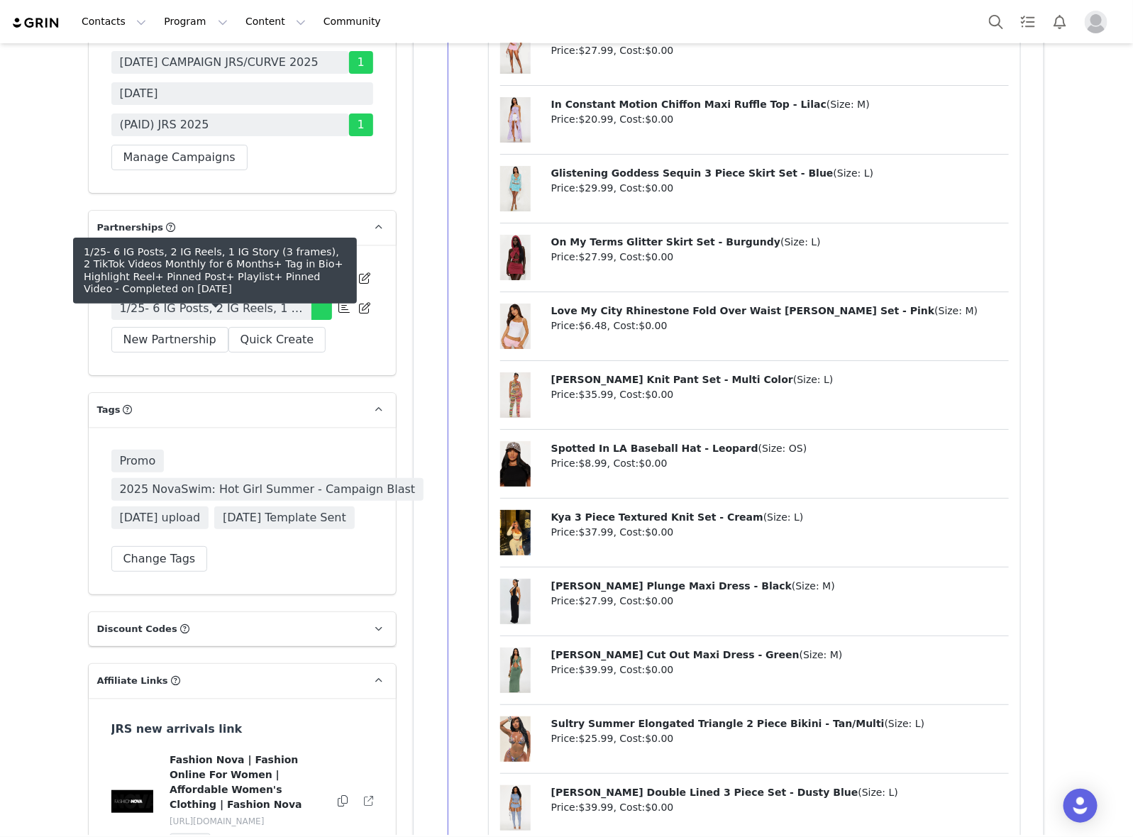
drag, startPoint x: 260, startPoint y: 324, endPoint x: 255, endPoint y: 335, distance: 11.5
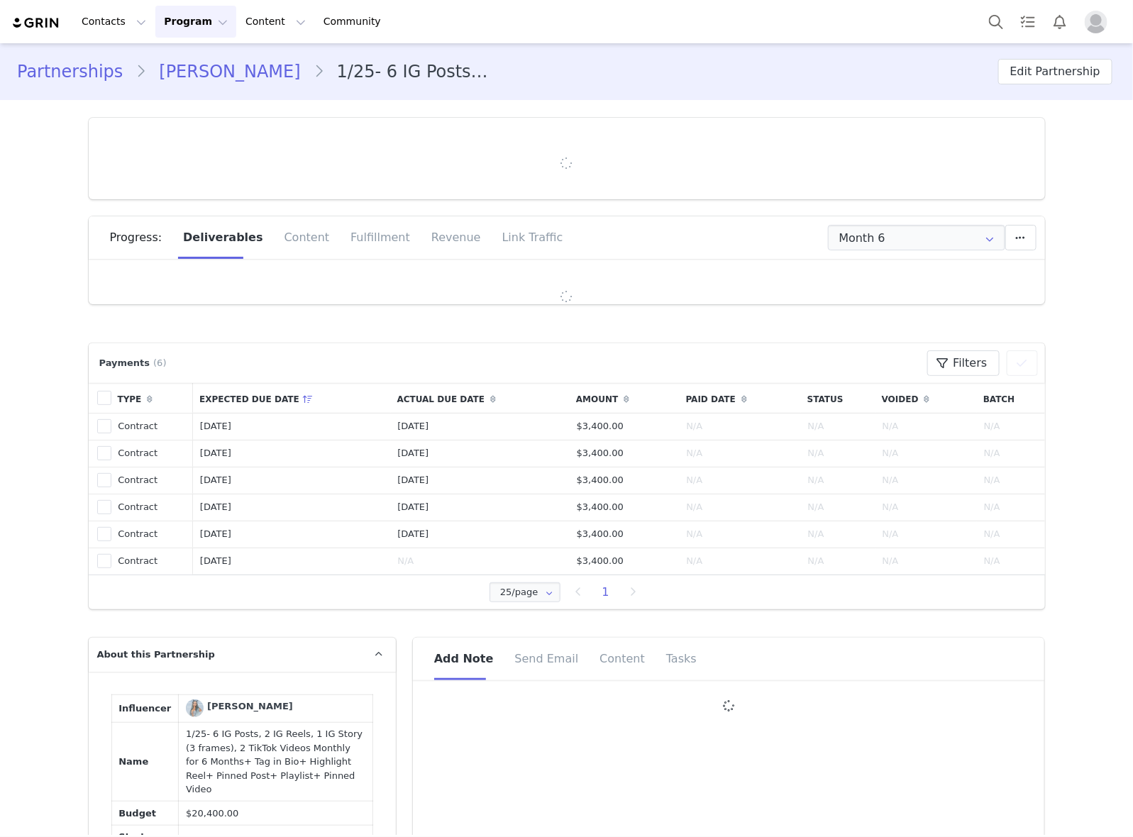
type input "+1 ([GEOGRAPHIC_DATA])"
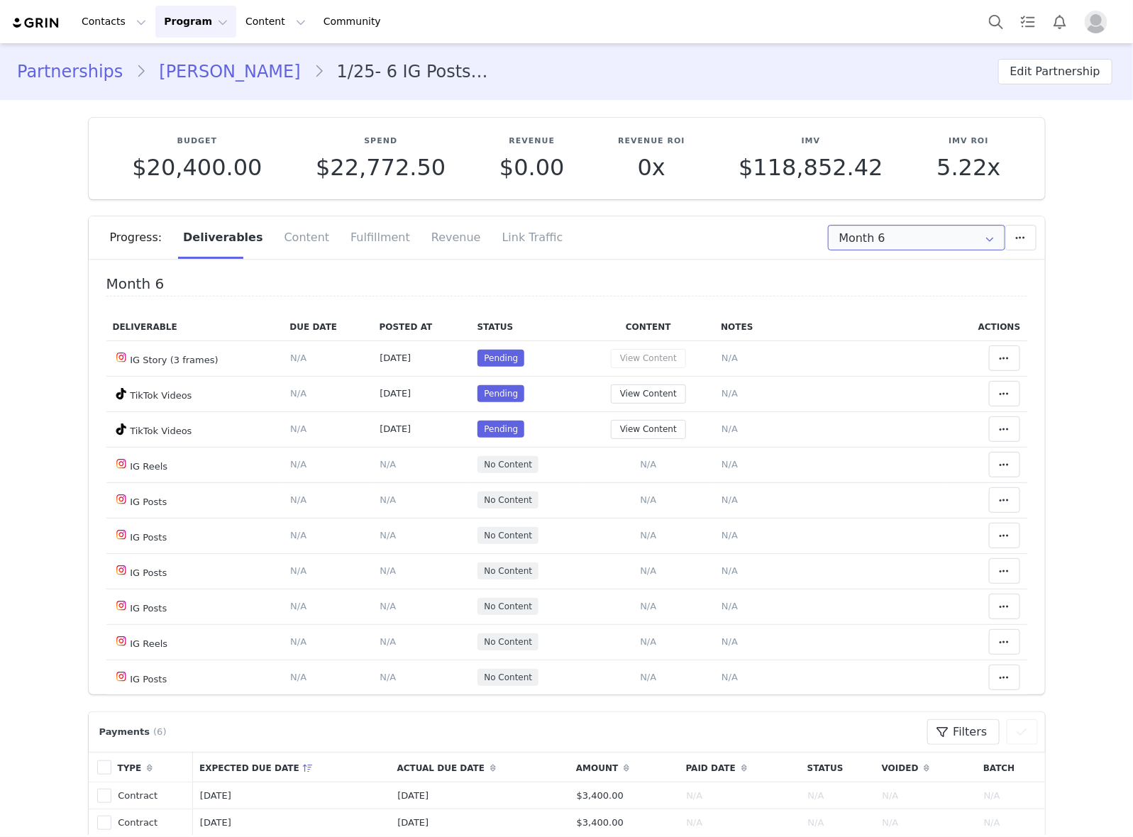
click at [849, 240] on input "Month 6" at bounding box center [916, 238] width 177 height 26
click at [897, 413] on li "All Months" at bounding box center [915, 420] width 189 height 24
type input "All"
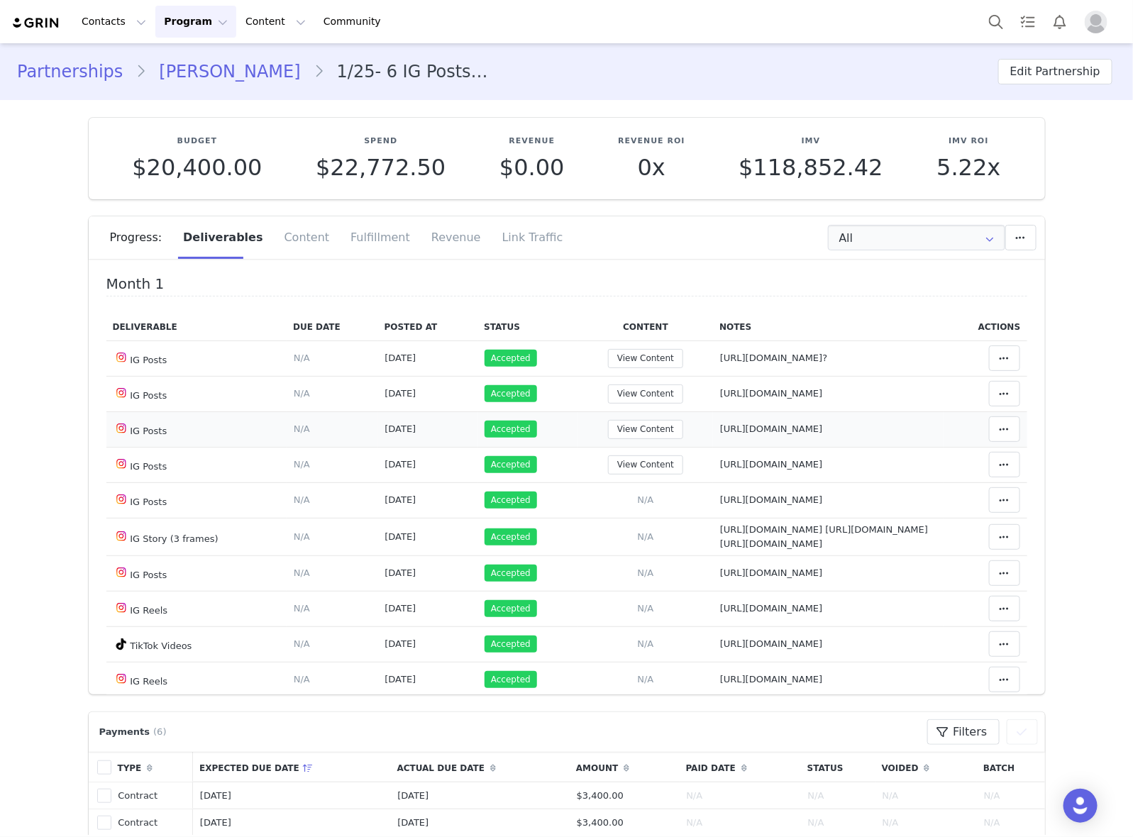
click at [883, 440] on td "Notes Save Cancel https://www.instagram.com/p/DGgpzMHz6yL/" at bounding box center [828, 428] width 230 height 35
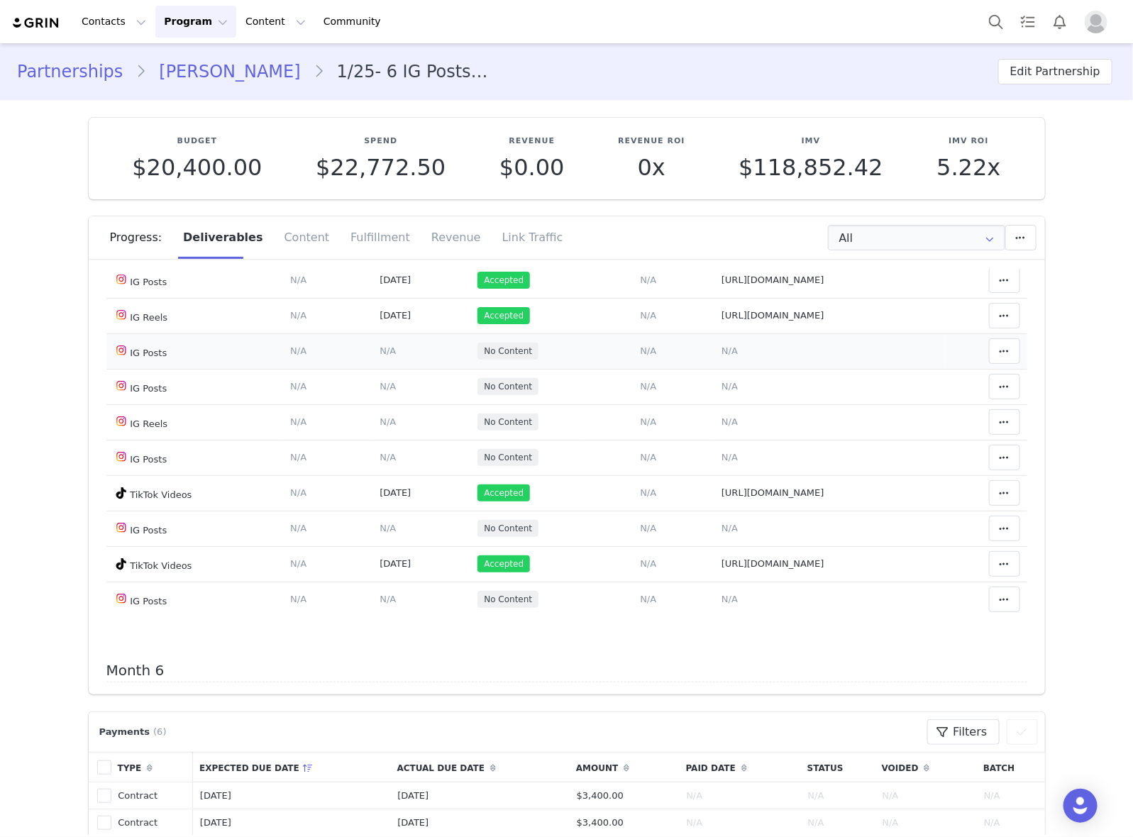
click at [721, 356] on span "N/A" at bounding box center [729, 350] width 16 height 11
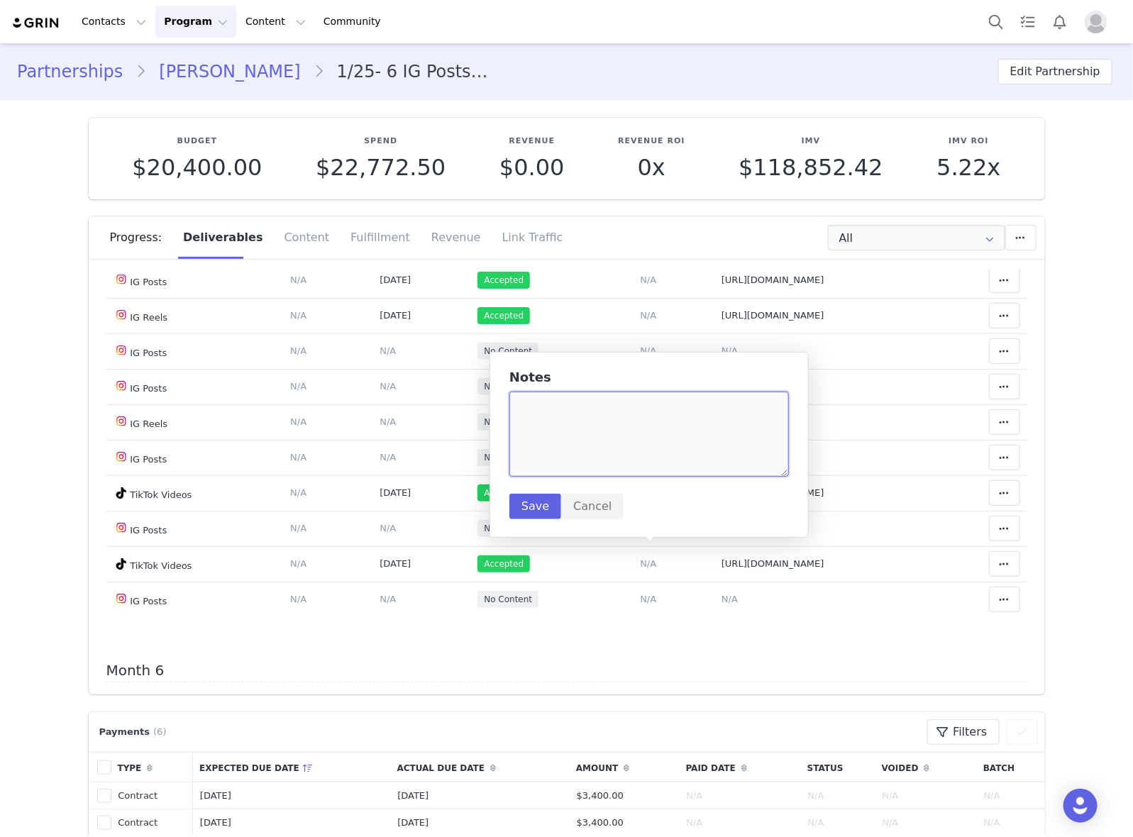
click at [635, 429] on textarea at bounding box center [648, 433] width 279 height 85
paste textarea "https://www.instagram.com/p/DOwkAmlklNf/"
type textarea "https://www.instagram.com/p/DOwkAmlklNf/"
click at [526, 506] on button "Save" at bounding box center [535, 507] width 52 height 26
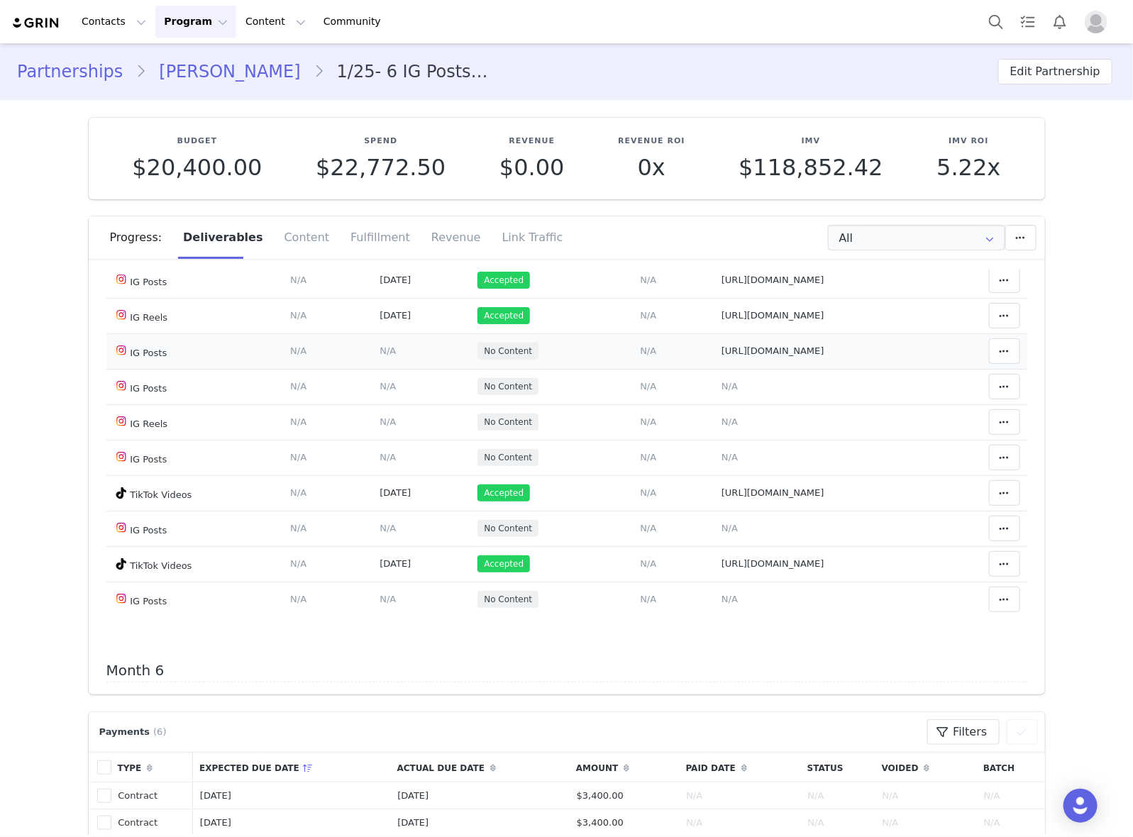
click at [379, 356] on span "N/A" at bounding box center [387, 350] width 16 height 11
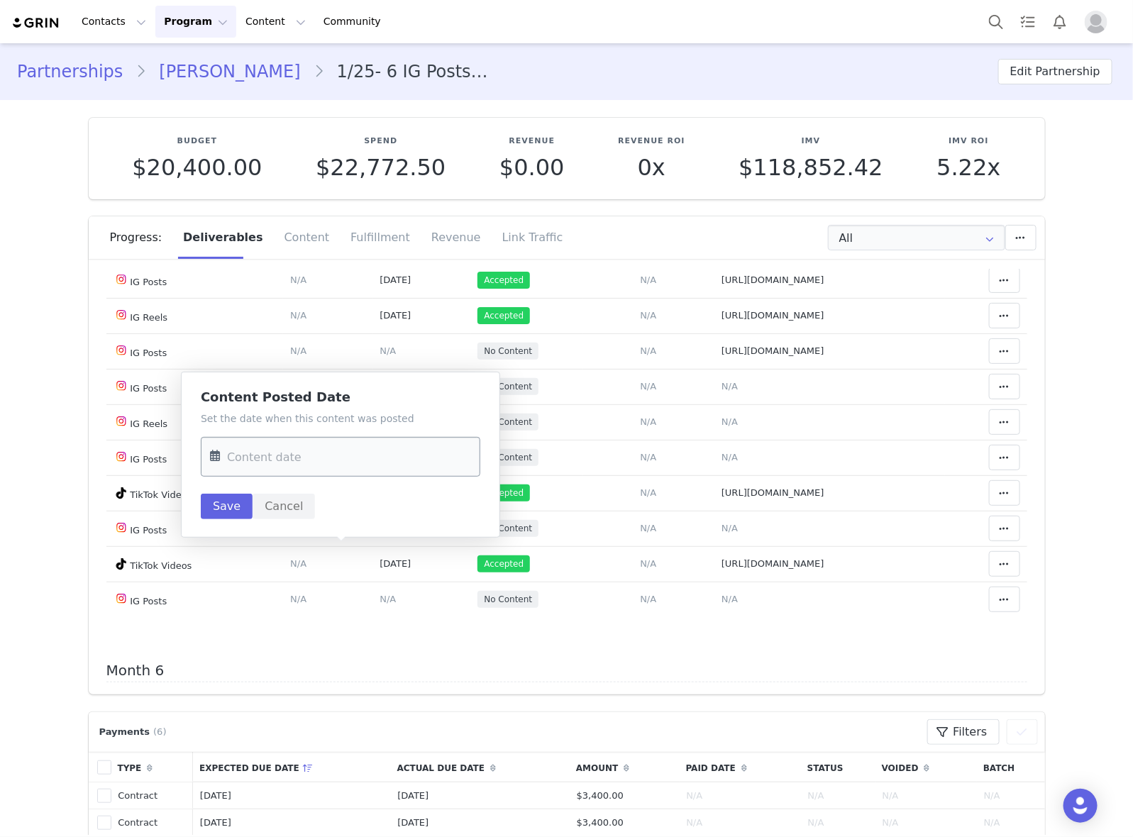
click at [345, 445] on input "text" at bounding box center [340, 457] width 279 height 40
click at [349, 621] on span "18" at bounding box center [345, 622] width 17 height 17
type input "Sep 18 2025"
drag, startPoint x: 229, startPoint y: 495, endPoint x: 596, endPoint y: 545, distance: 370.0
click at [229, 496] on button "Save" at bounding box center [227, 507] width 52 height 26
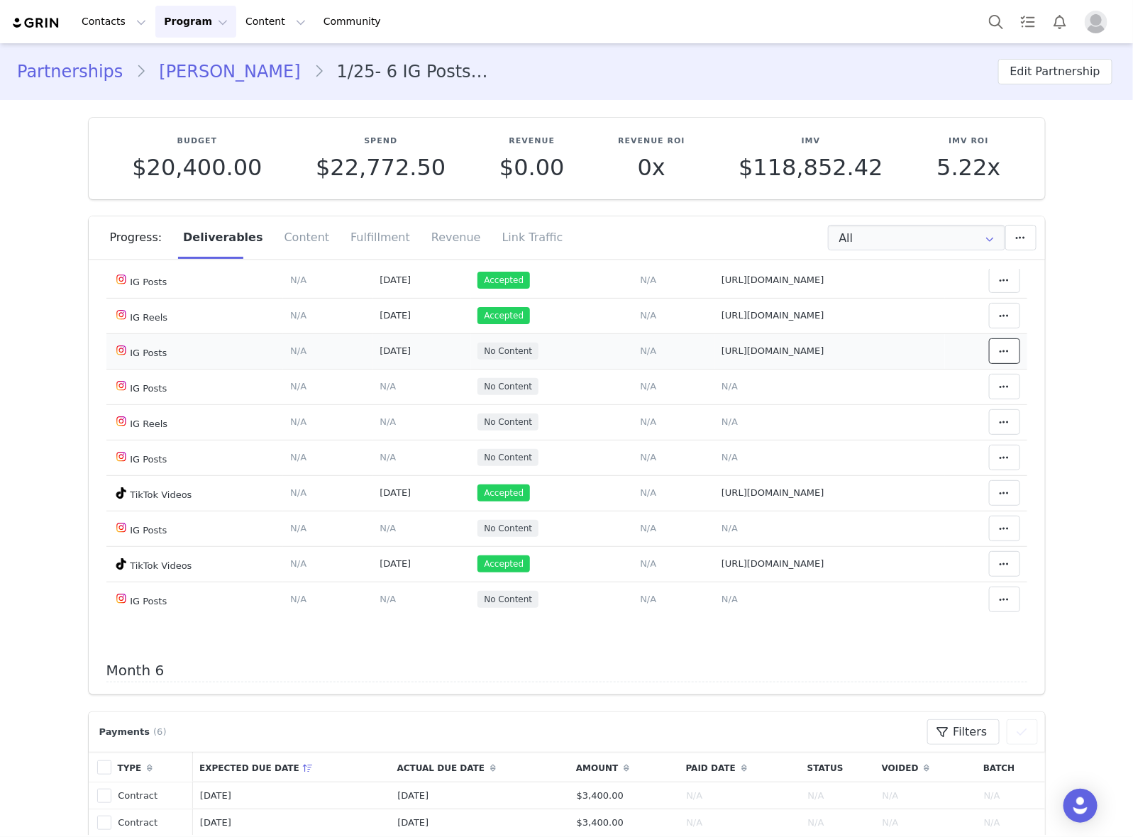
click at [999, 357] on icon at bounding box center [1004, 350] width 10 height 11
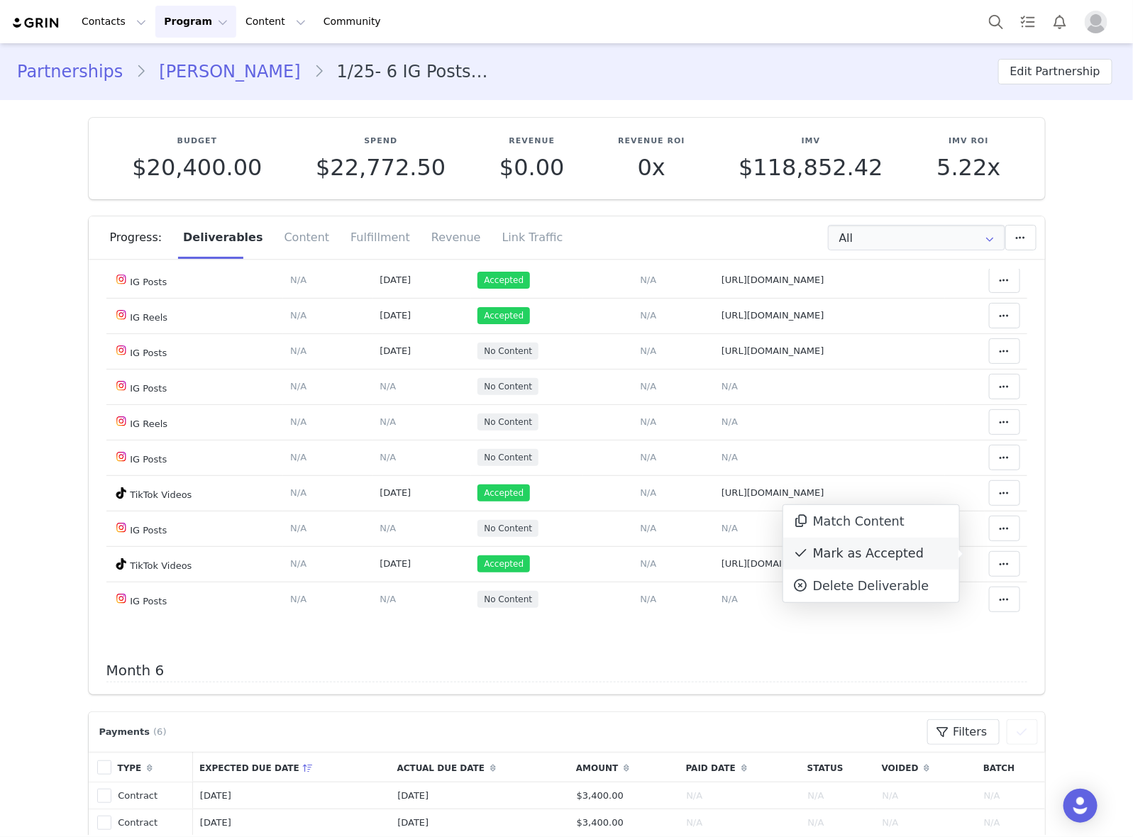
click at [919, 554] on div "Mark as Accepted" at bounding box center [871, 554] width 176 height 33
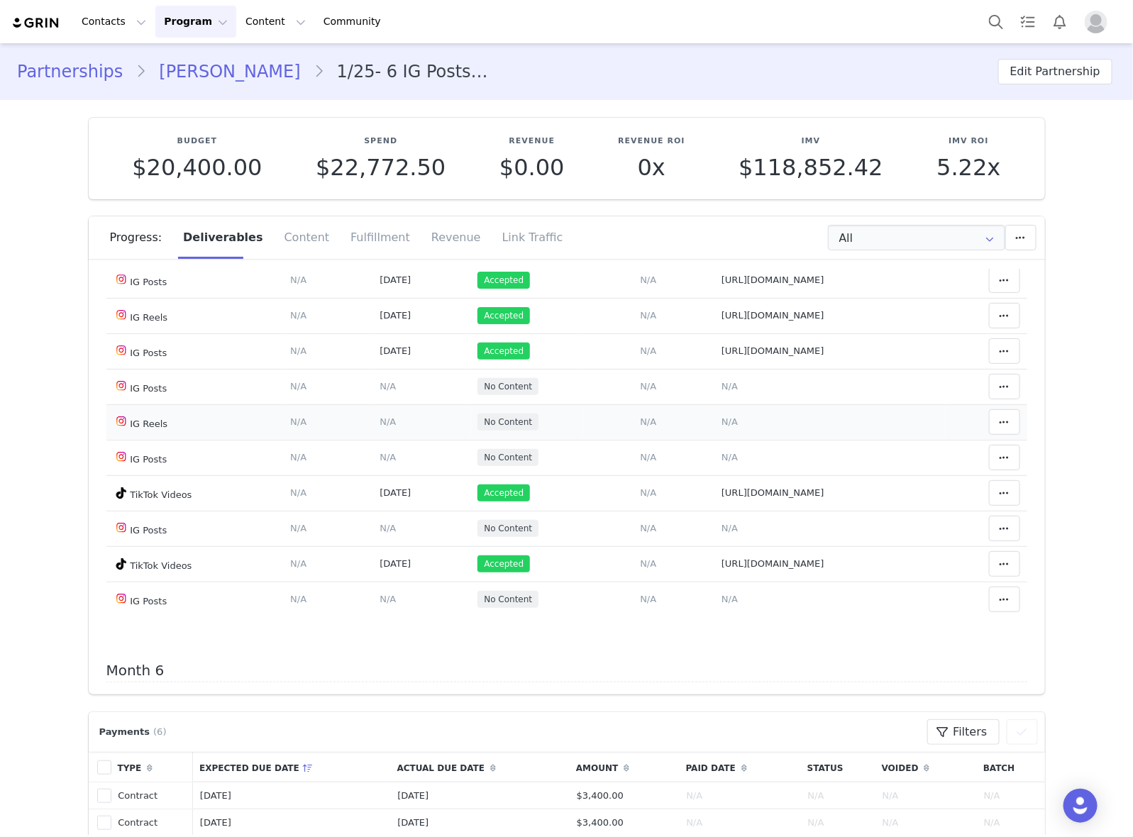
click at [714, 440] on td "Notes Save Cancel N/A" at bounding box center [829, 421] width 230 height 35
click at [721, 427] on span "N/A" at bounding box center [729, 421] width 16 height 11
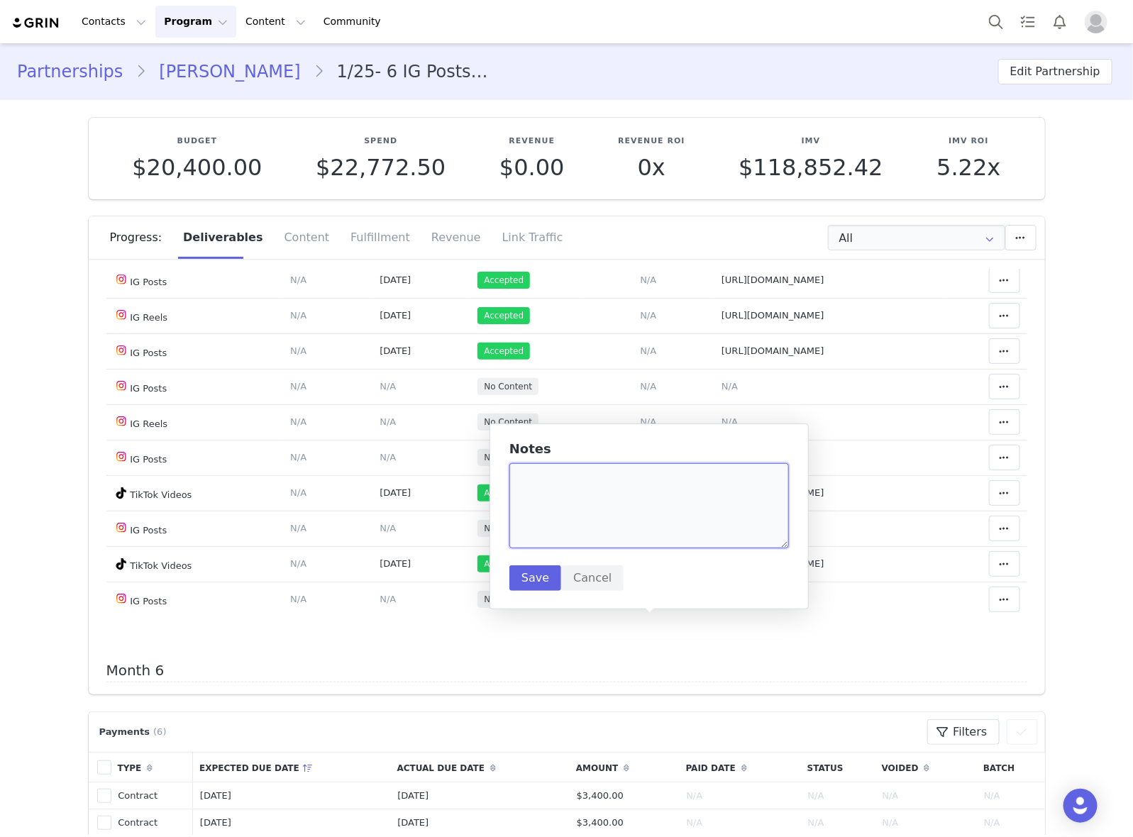
click at [647, 522] on textarea at bounding box center [648, 505] width 279 height 85
paste textarea "https://www.instagram.com/reel/DO_w7pqknec/"
type textarea "https://www.instagram.com/reel/DO_w7pqknec/"
click at [532, 578] on button "Save" at bounding box center [535, 578] width 52 height 26
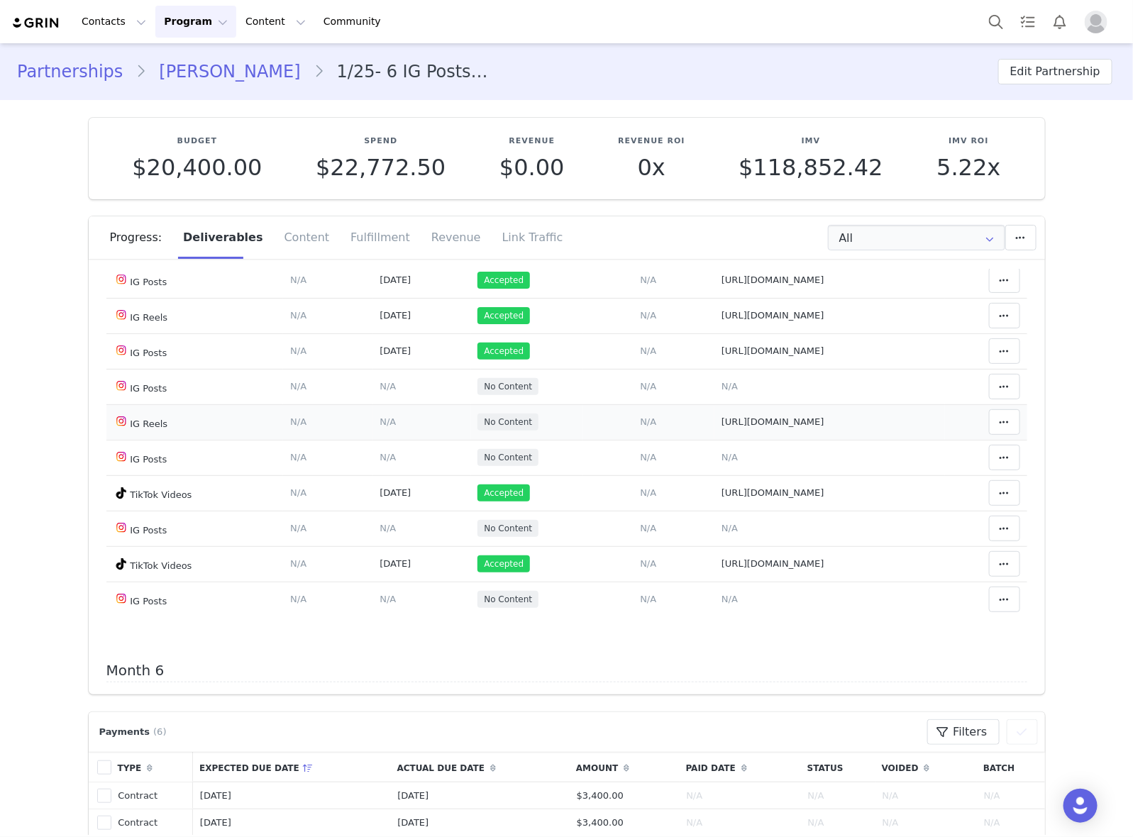
click at [379, 427] on span "N/A" at bounding box center [387, 421] width 16 height 11
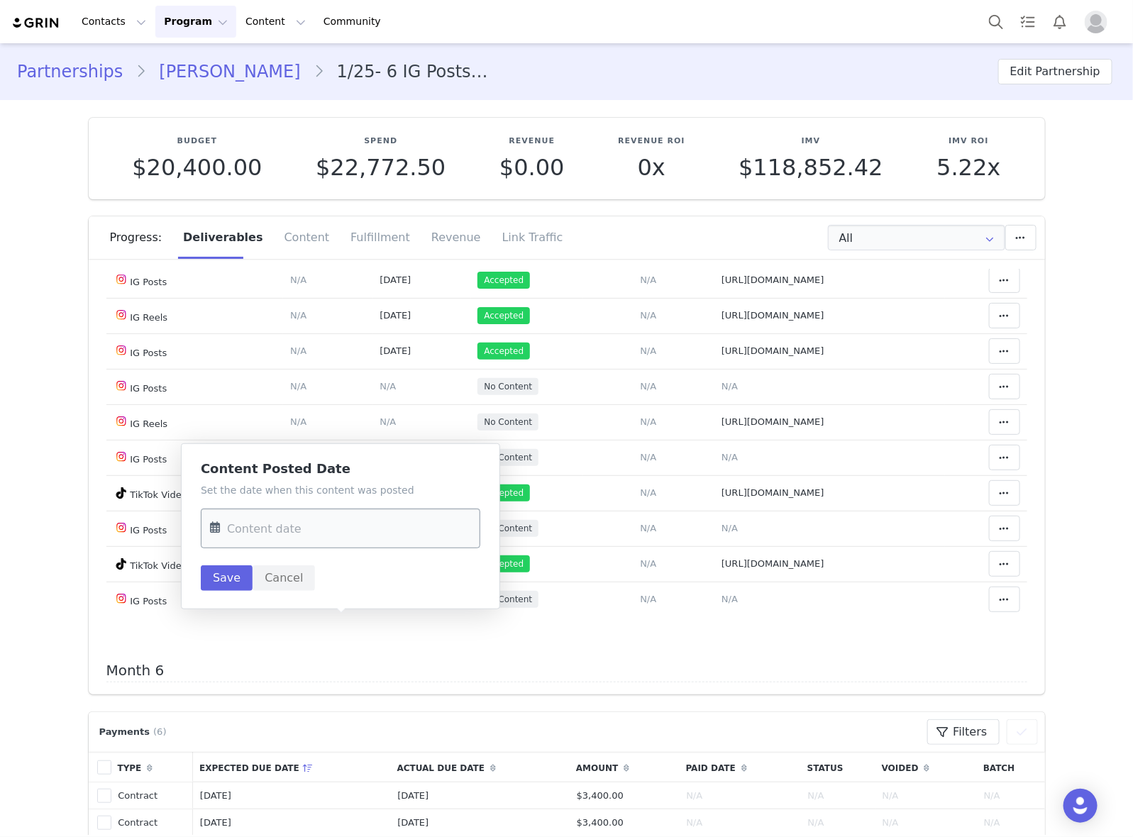
click at [328, 534] on input "text" at bounding box center [340, 528] width 279 height 40
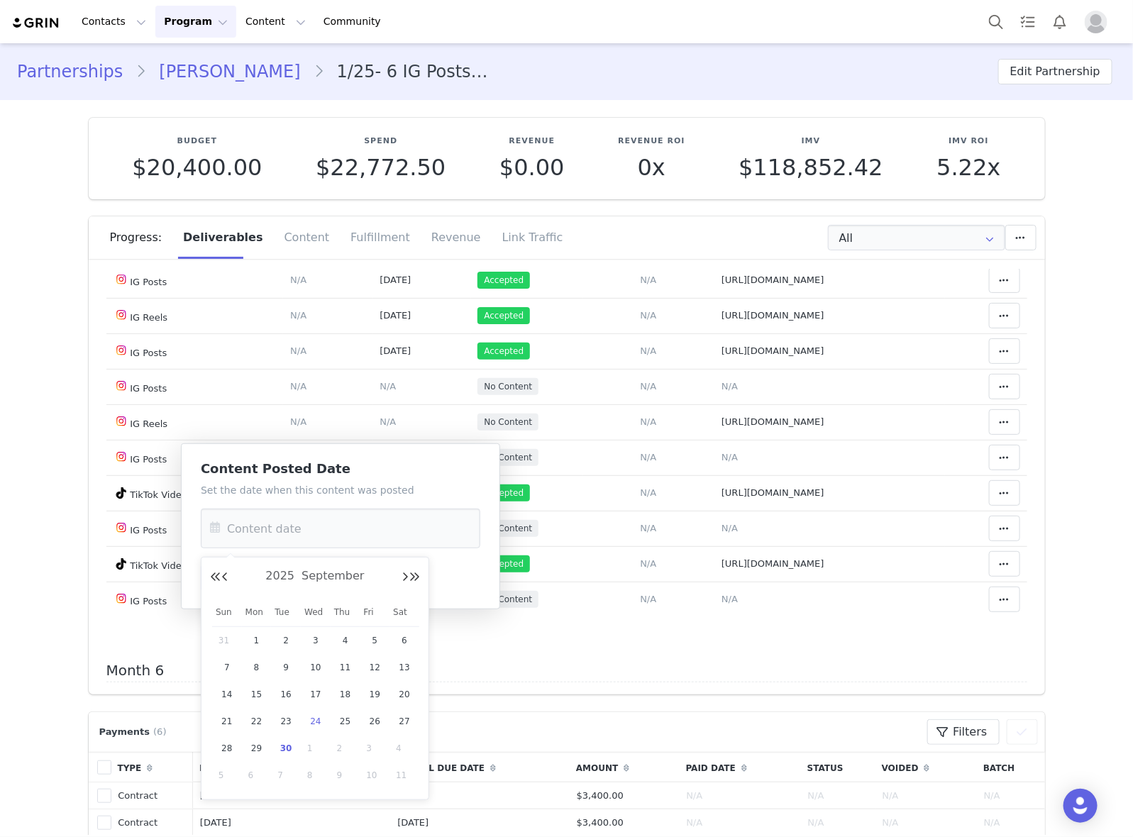
click at [317, 721] on span "24" at bounding box center [315, 721] width 17 height 17
type input "Sep 24 2025"
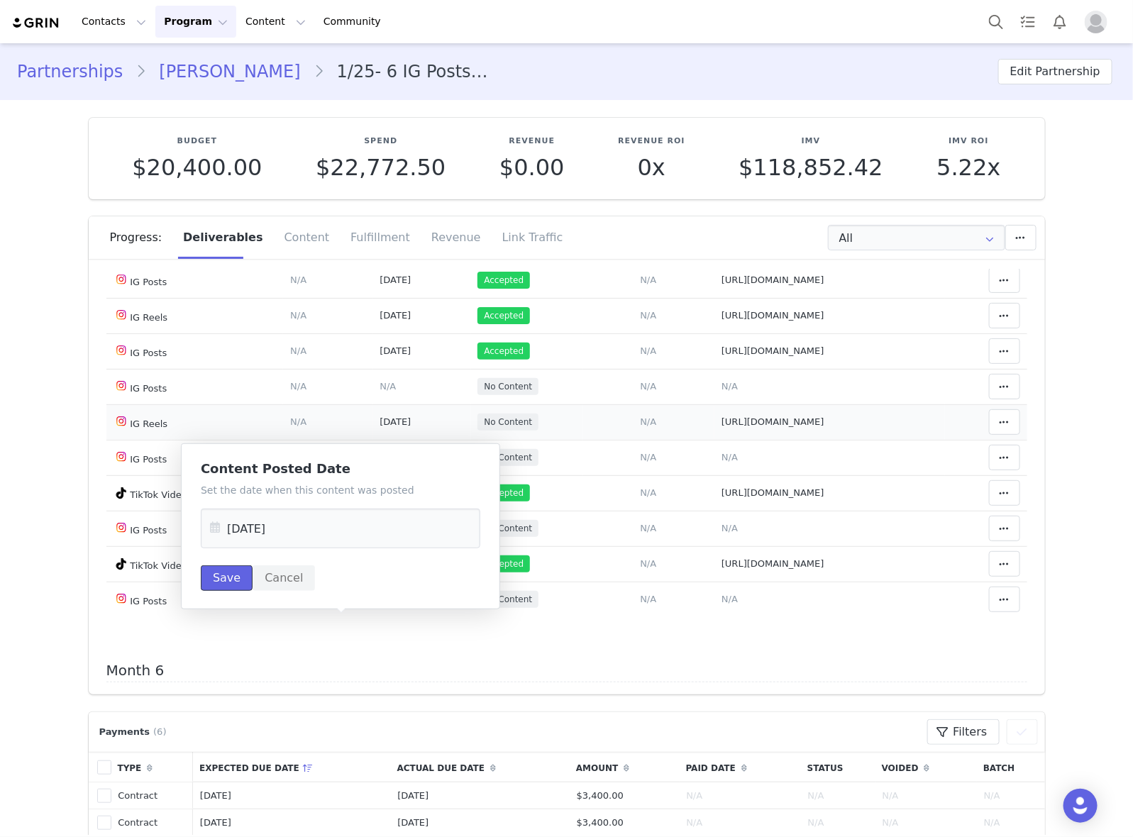
click at [218, 579] on button "Save" at bounding box center [227, 578] width 52 height 26
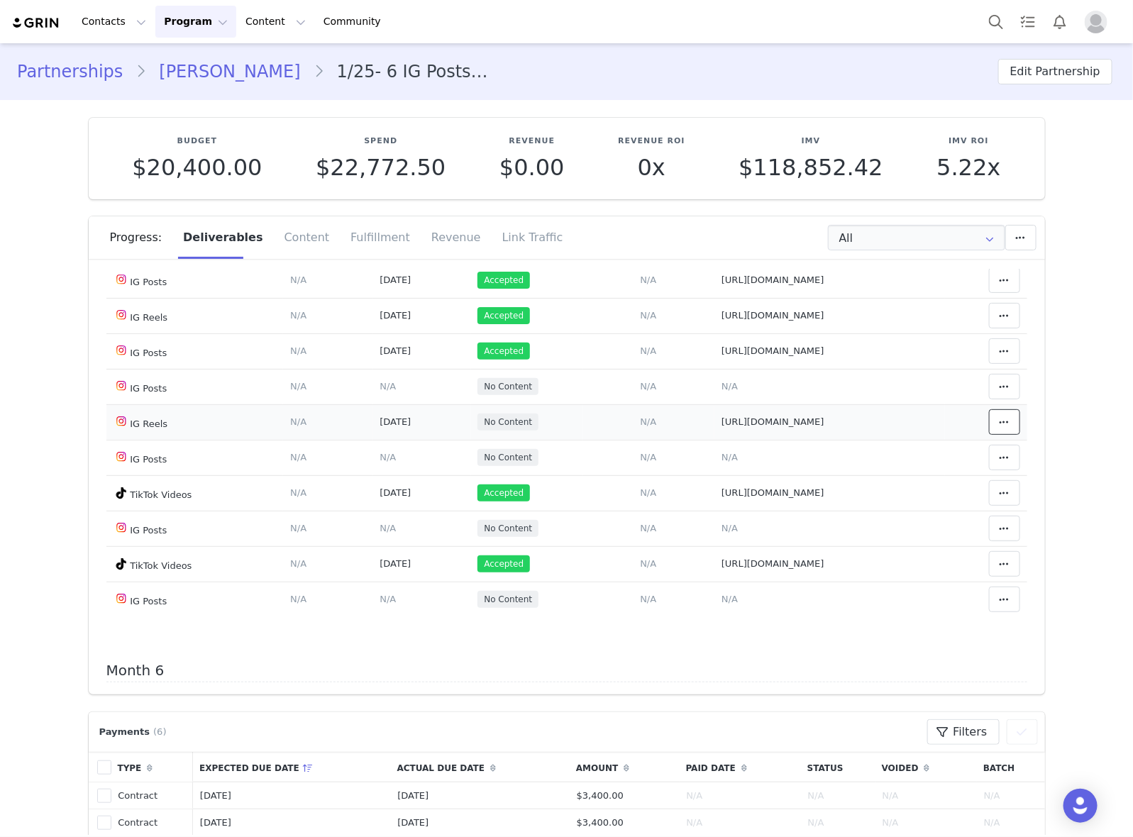
click at [999, 428] on icon at bounding box center [1004, 421] width 10 height 11
drag, startPoint x: 910, startPoint y: 625, endPoint x: 1122, endPoint y: 428, distance: 289.5
click at [910, 625] on div "Mark as Accepted" at bounding box center [871, 625] width 176 height 33
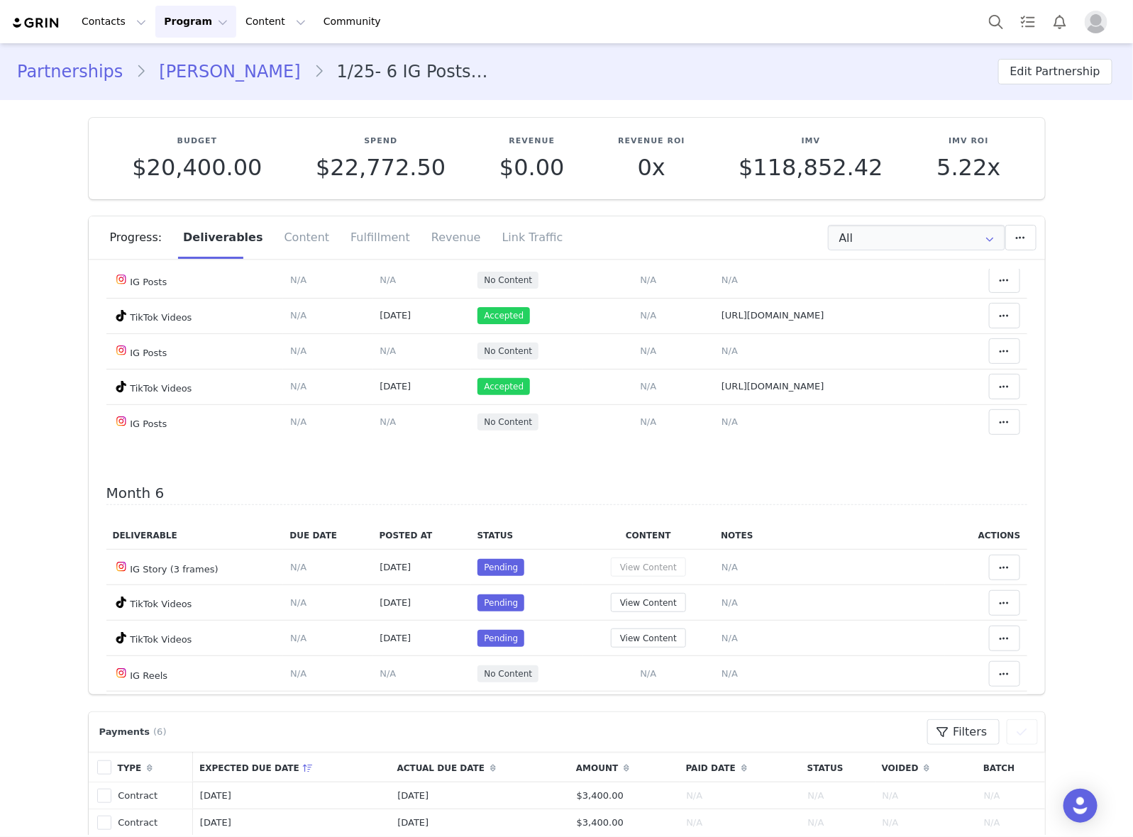
scroll to position [2211, 0]
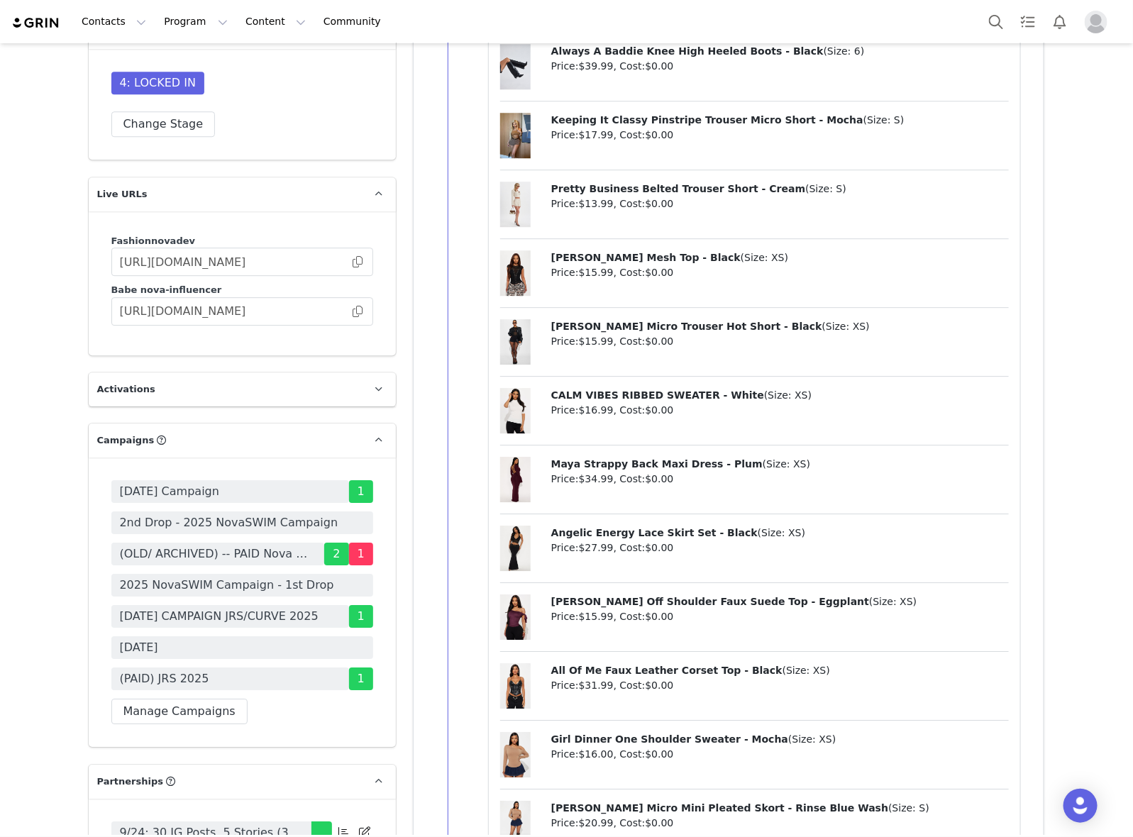
scroll to position [4344, 0]
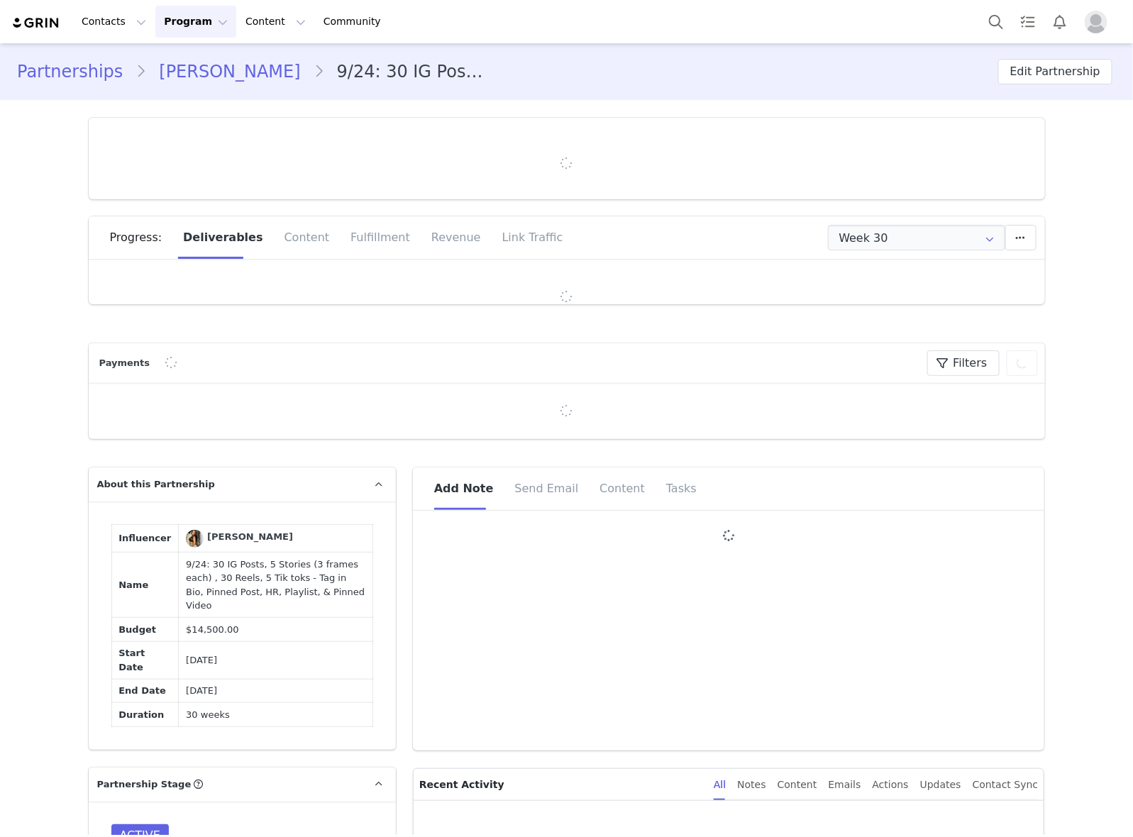
type input "+1 ([GEOGRAPHIC_DATA])"
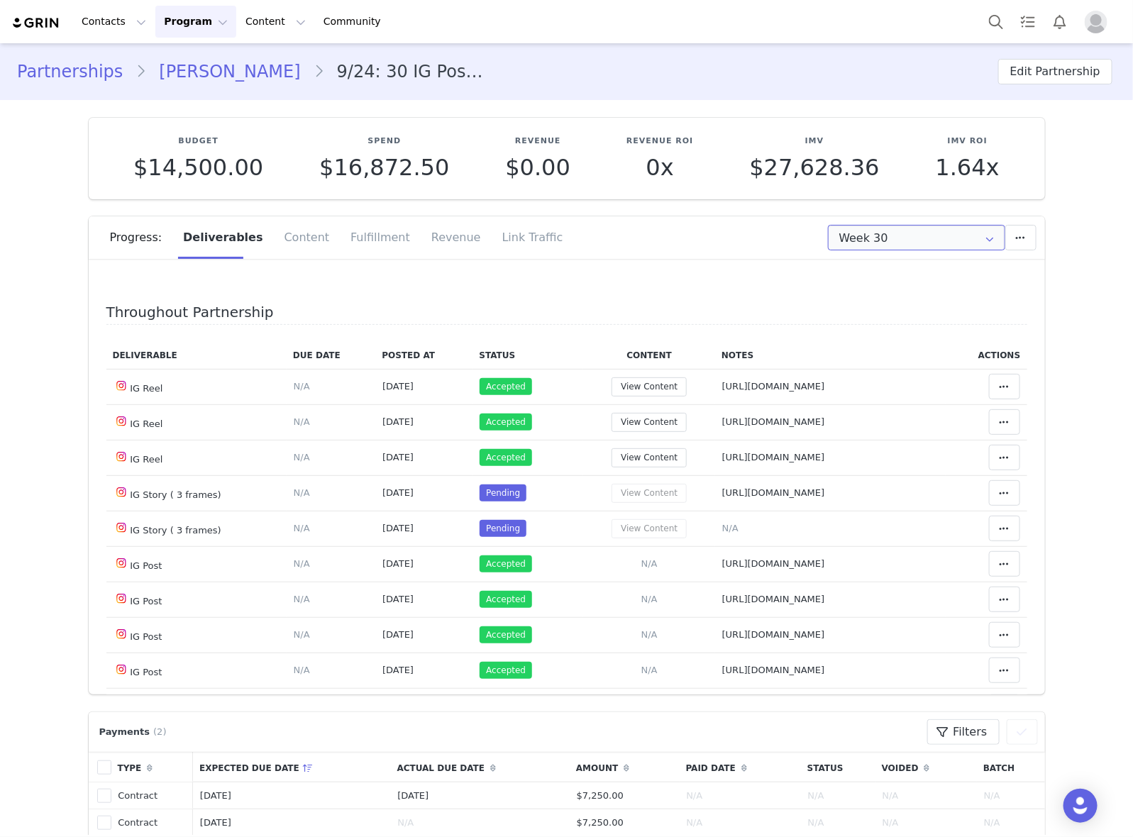
click at [917, 239] on input "Week 30" at bounding box center [916, 238] width 177 height 26
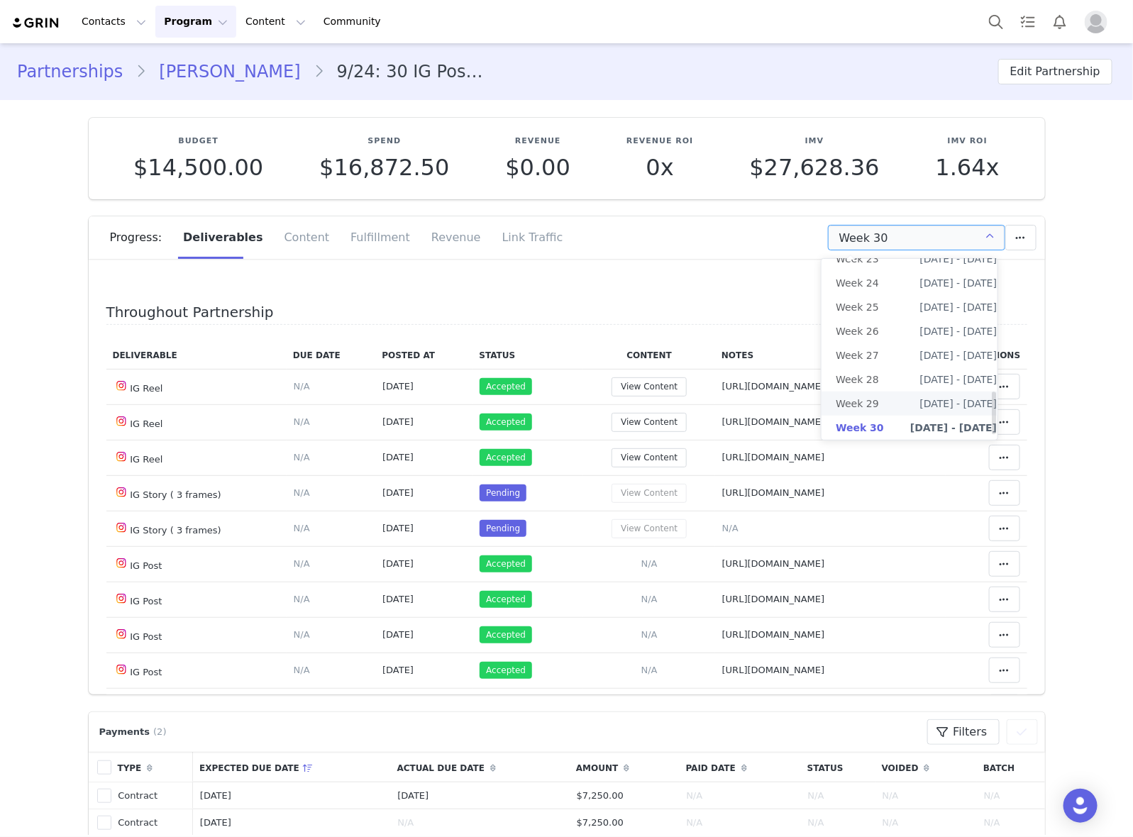
scroll to position [574, 0]
drag, startPoint x: 885, startPoint y: 422, endPoint x: 1080, endPoint y: 278, distance: 242.4
click at [888, 425] on li "All Weeks" at bounding box center [915, 437] width 189 height 24
type input "All"
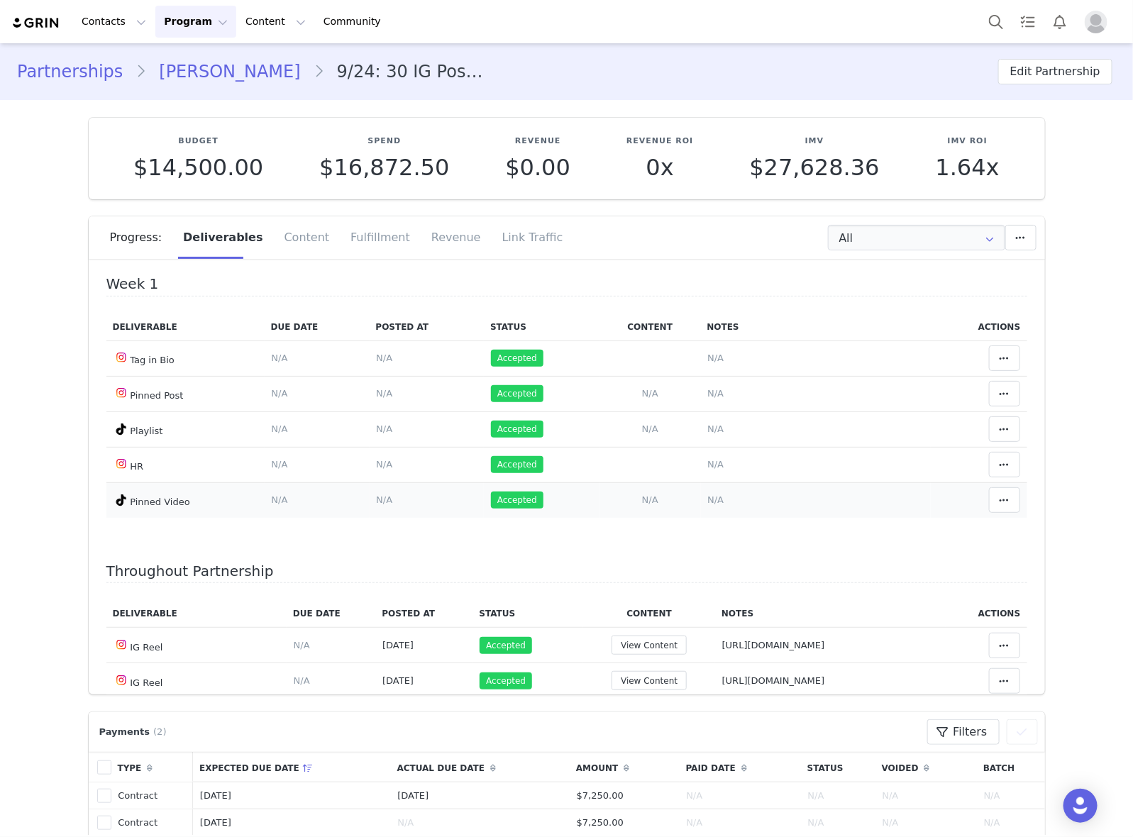
click at [839, 511] on td "Notes Save Cancel N/A" at bounding box center [816, 499] width 230 height 35
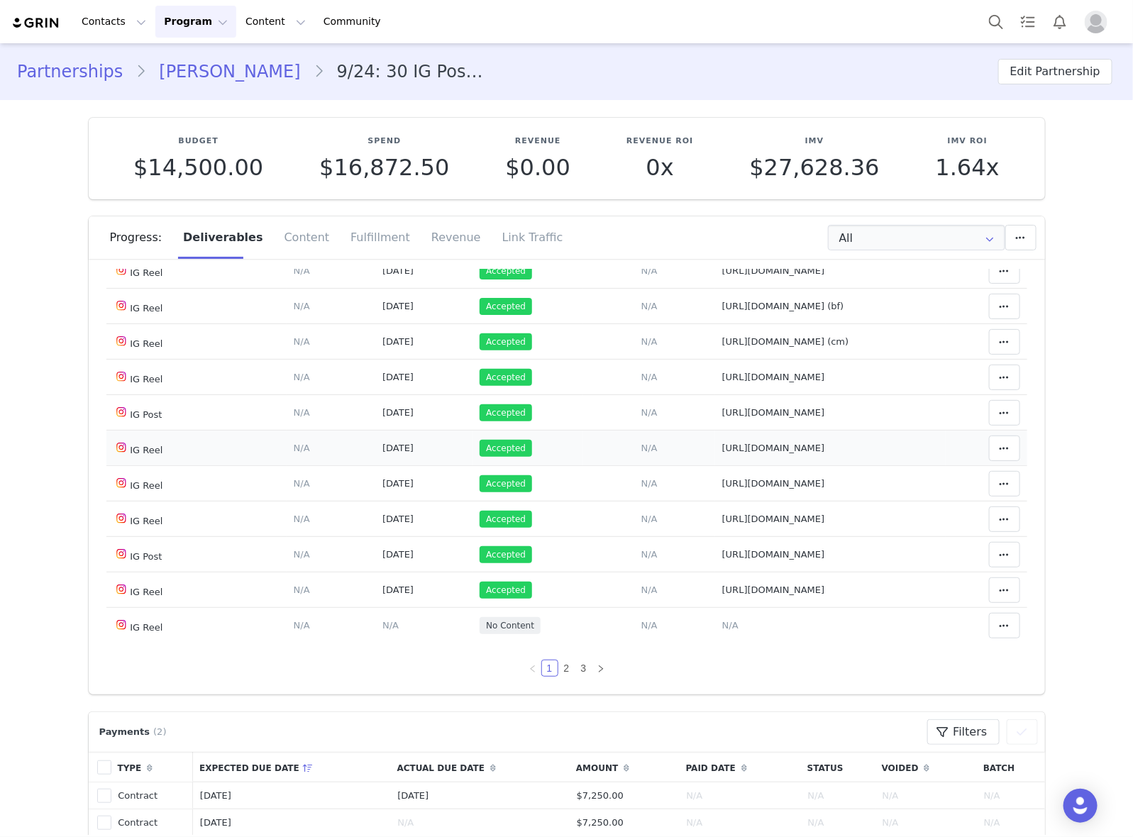
scroll to position [1218, 0]
click at [559, 667] on link "2" at bounding box center [567, 668] width 16 height 16
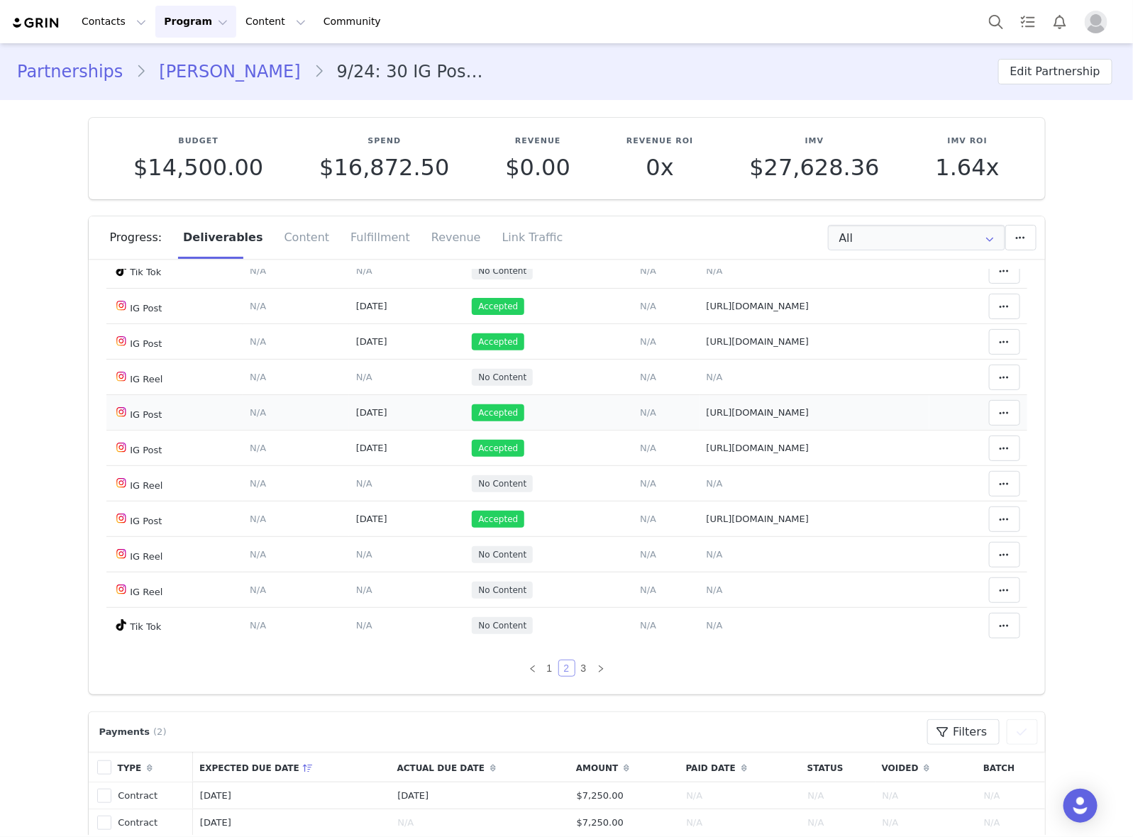
scroll to position [1055, 0]
drag, startPoint x: 894, startPoint y: 440, endPoint x: 884, endPoint y: 441, distance: 10.0
click at [894, 440] on td "Notes Save Cancel [URL][DOMAIN_NAME]" at bounding box center [814, 447] width 230 height 35
click at [846, 433] on td "Notes Save Cancel [URL][DOMAIN_NAME]" at bounding box center [814, 447] width 230 height 35
drag, startPoint x: 536, startPoint y: 664, endPoint x: 820, endPoint y: 482, distance: 336.8
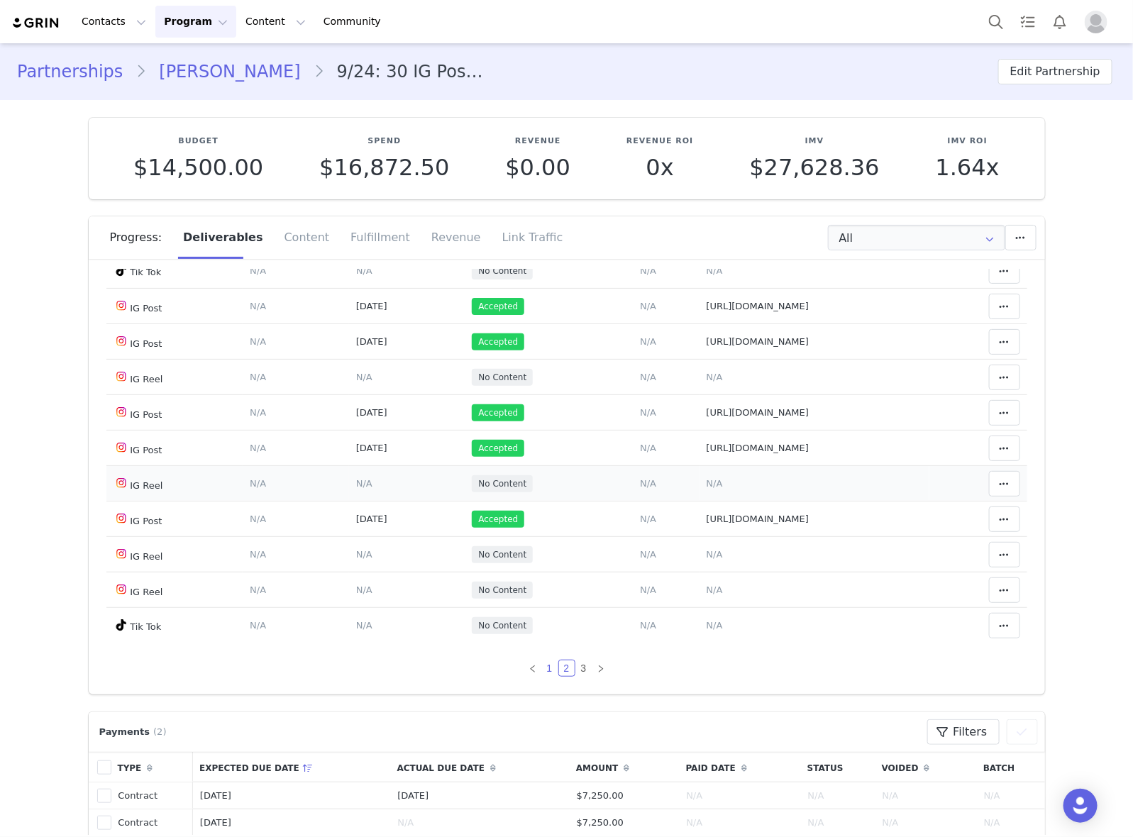
click at [542, 663] on link "1" at bounding box center [550, 668] width 16 height 16
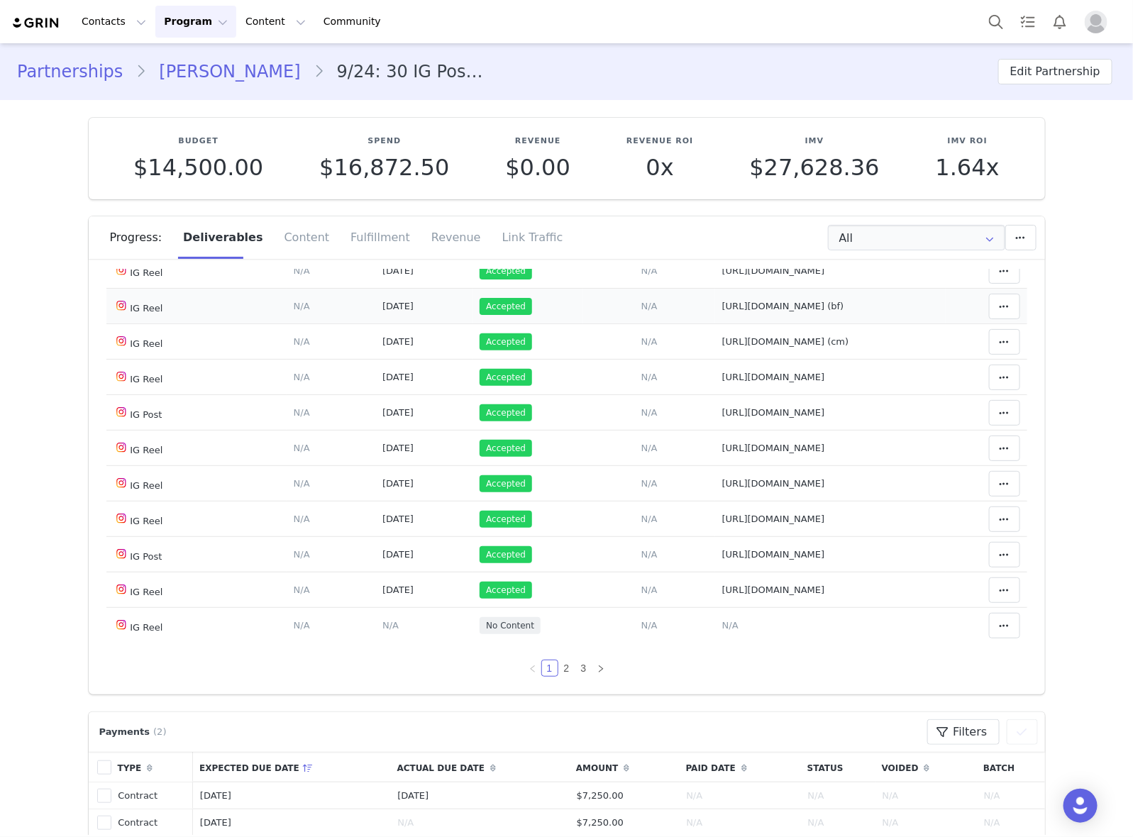
click at [589, 324] on td "Add Content Paste the URL to the content you want to match to this deliverable.…" at bounding box center [649, 306] width 132 height 35
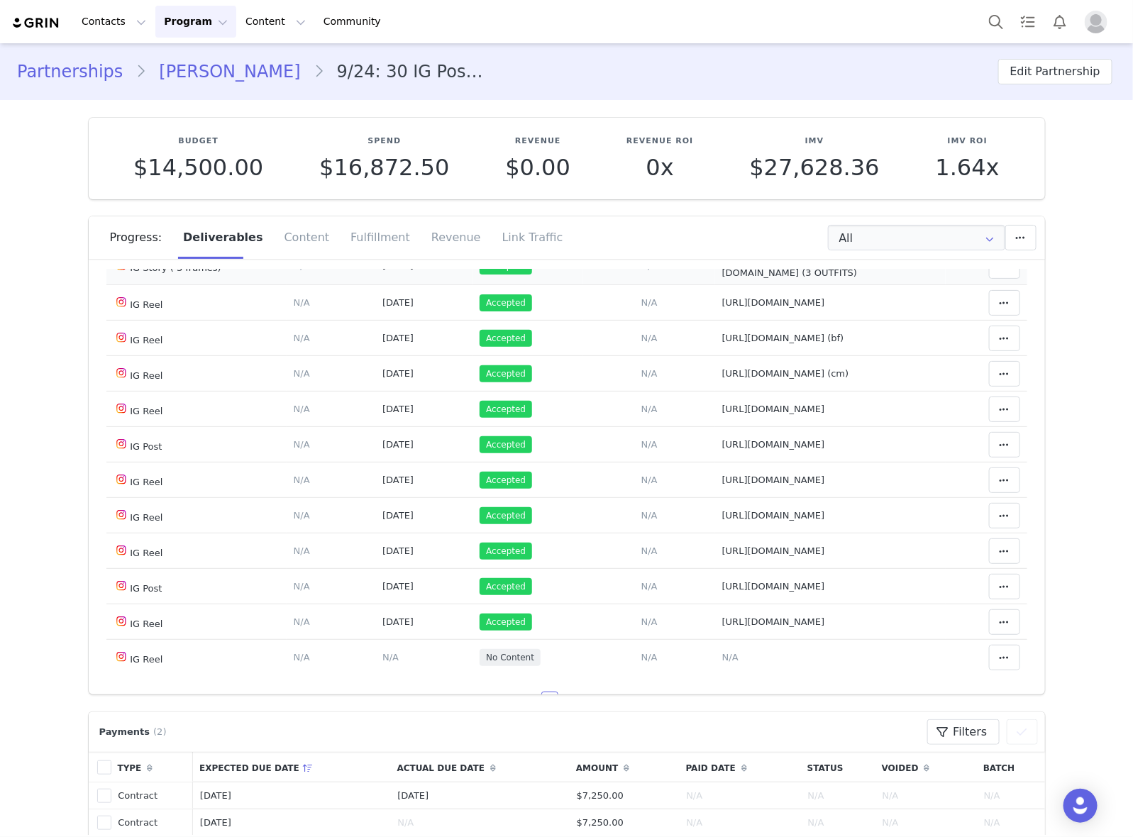
scroll to position [1218, 0]
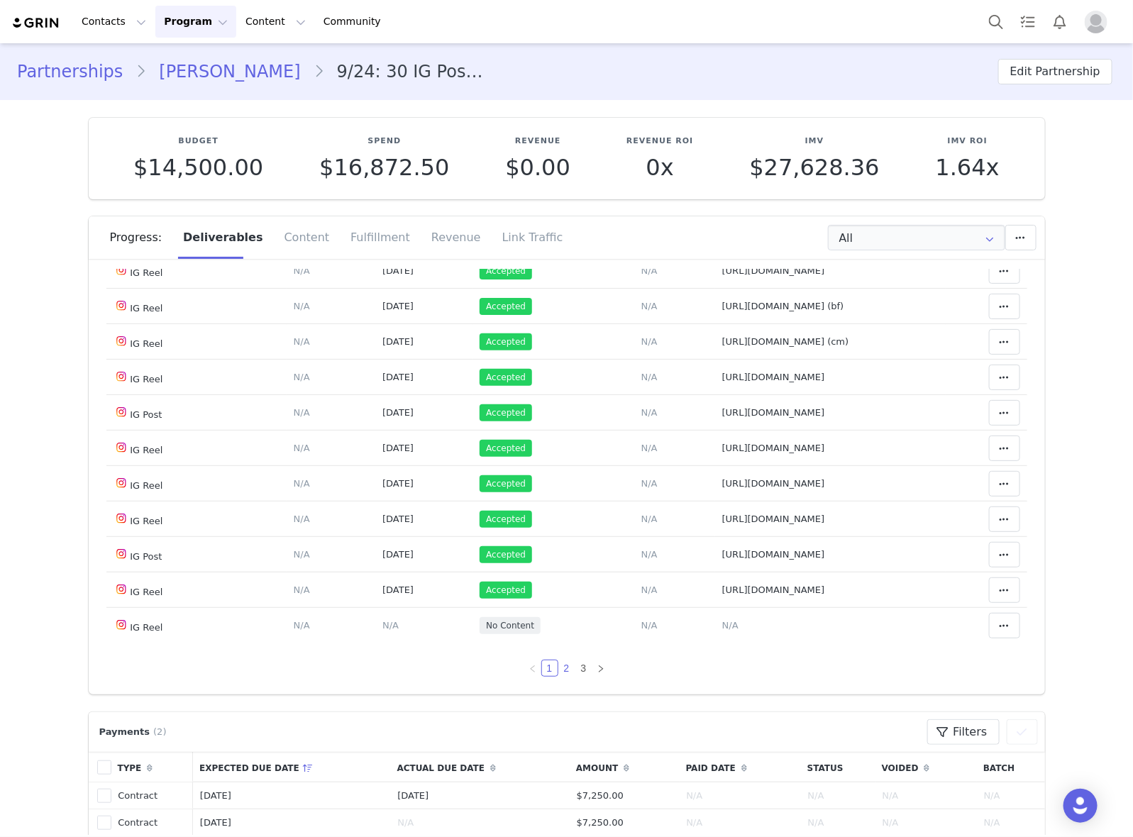
click at [559, 663] on link "2" at bounding box center [567, 668] width 16 height 16
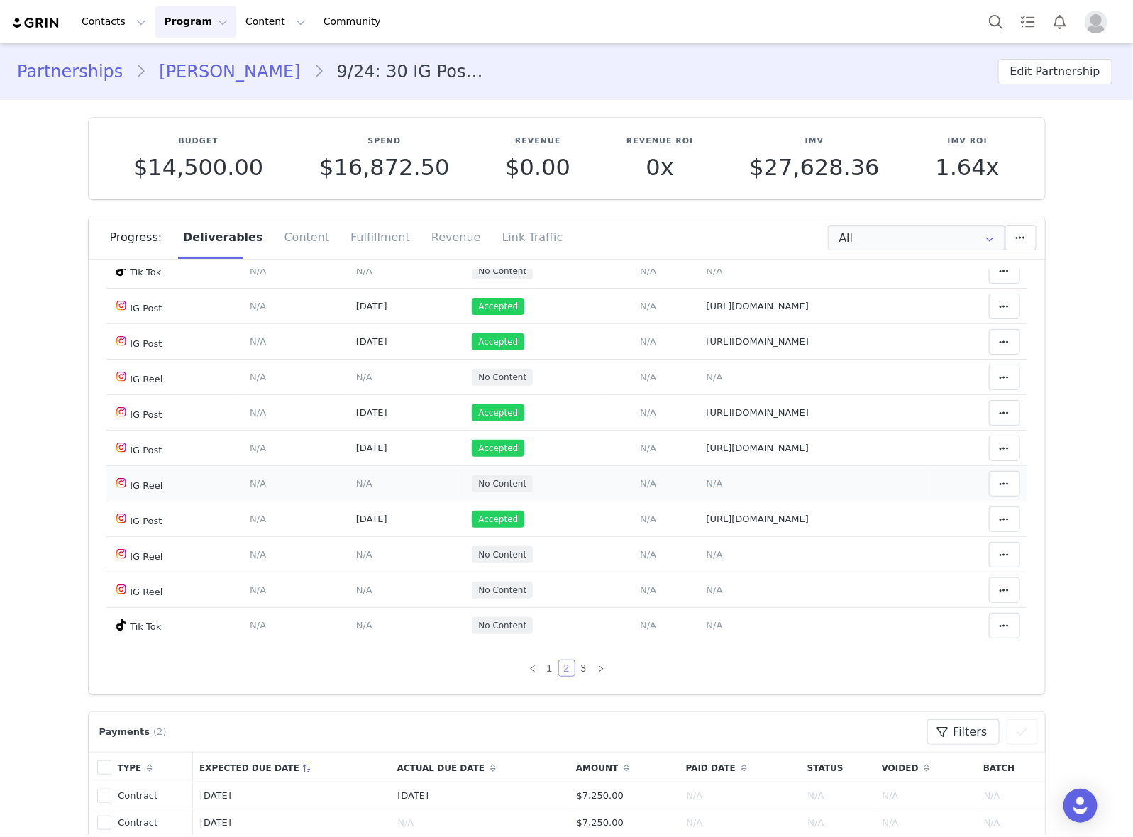
scroll to position [1055, 0]
click at [899, 460] on td "Notes Save Cancel [URL][DOMAIN_NAME]" at bounding box center [814, 447] width 230 height 35
click at [576, 665] on link "3" at bounding box center [584, 668] width 16 height 16
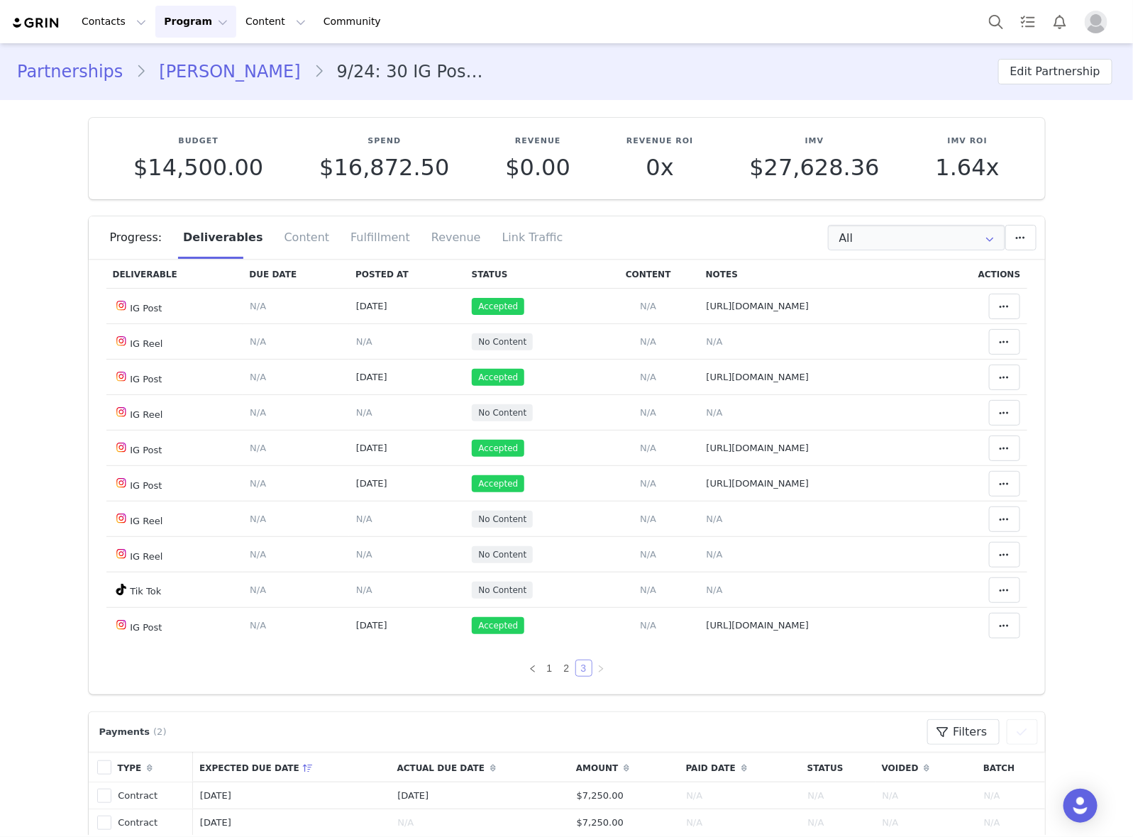
scroll to position [342, 0]
click at [543, 671] on link "1" at bounding box center [550, 668] width 16 height 16
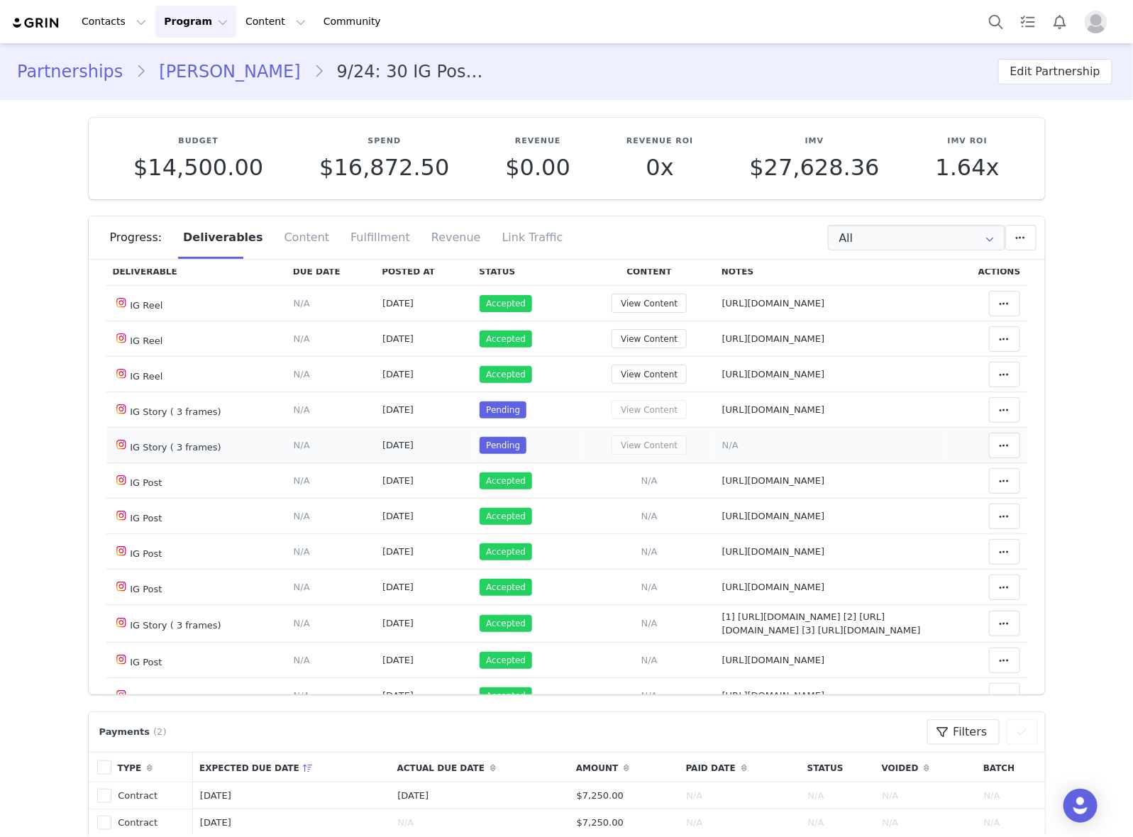
click at [872, 445] on td "Notes Save Cancel N/A" at bounding box center [830, 445] width 230 height 35
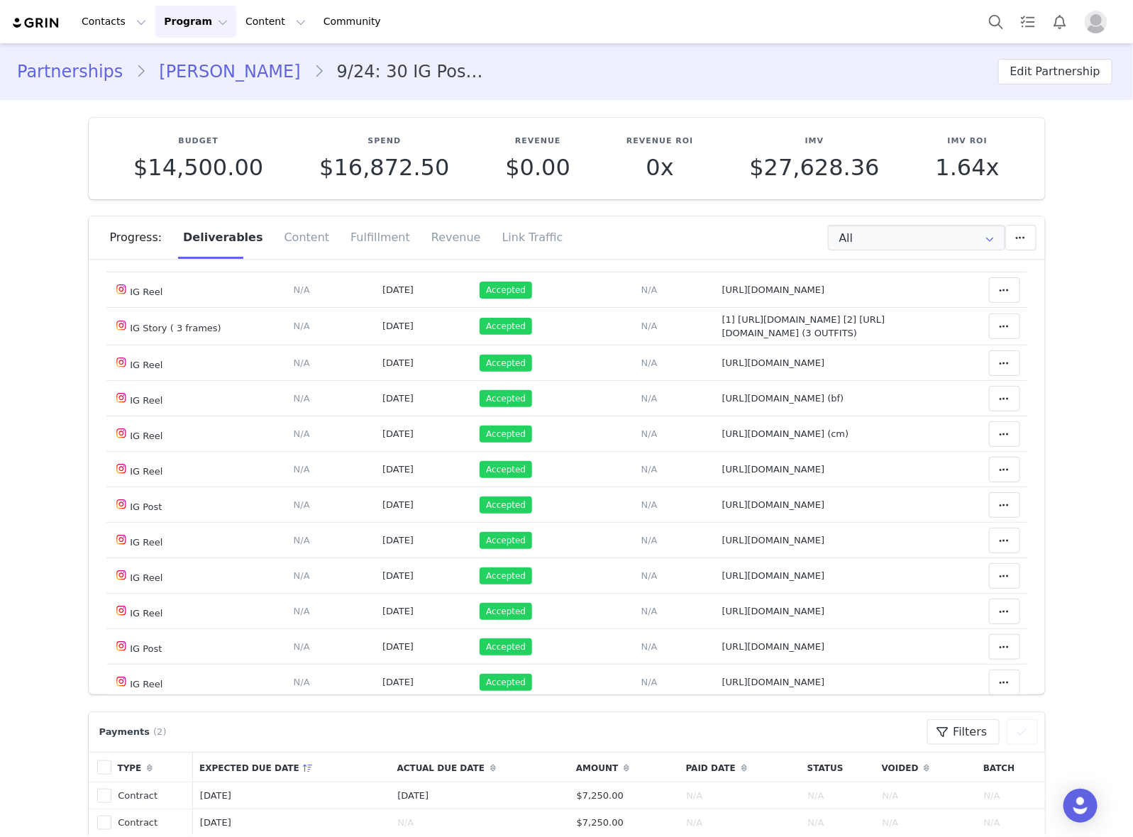
scroll to position [1218, 0]
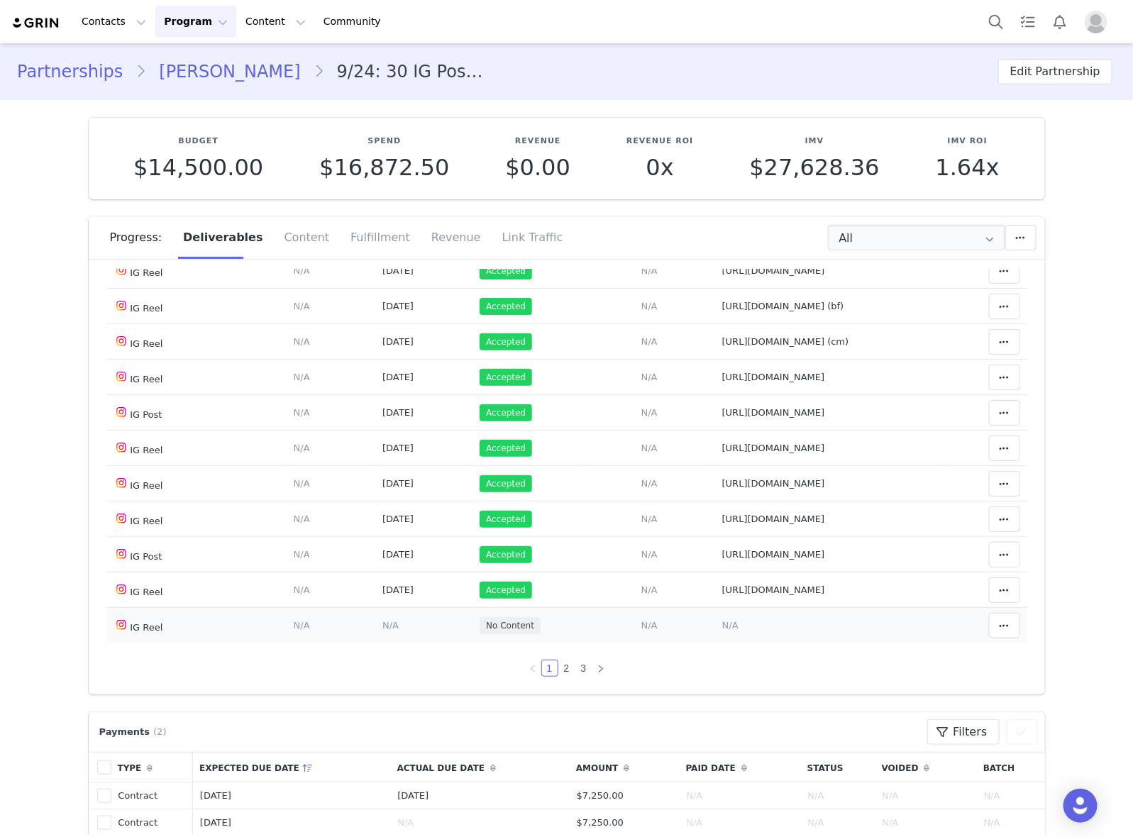
click at [722, 621] on span "N/A" at bounding box center [730, 625] width 16 height 11
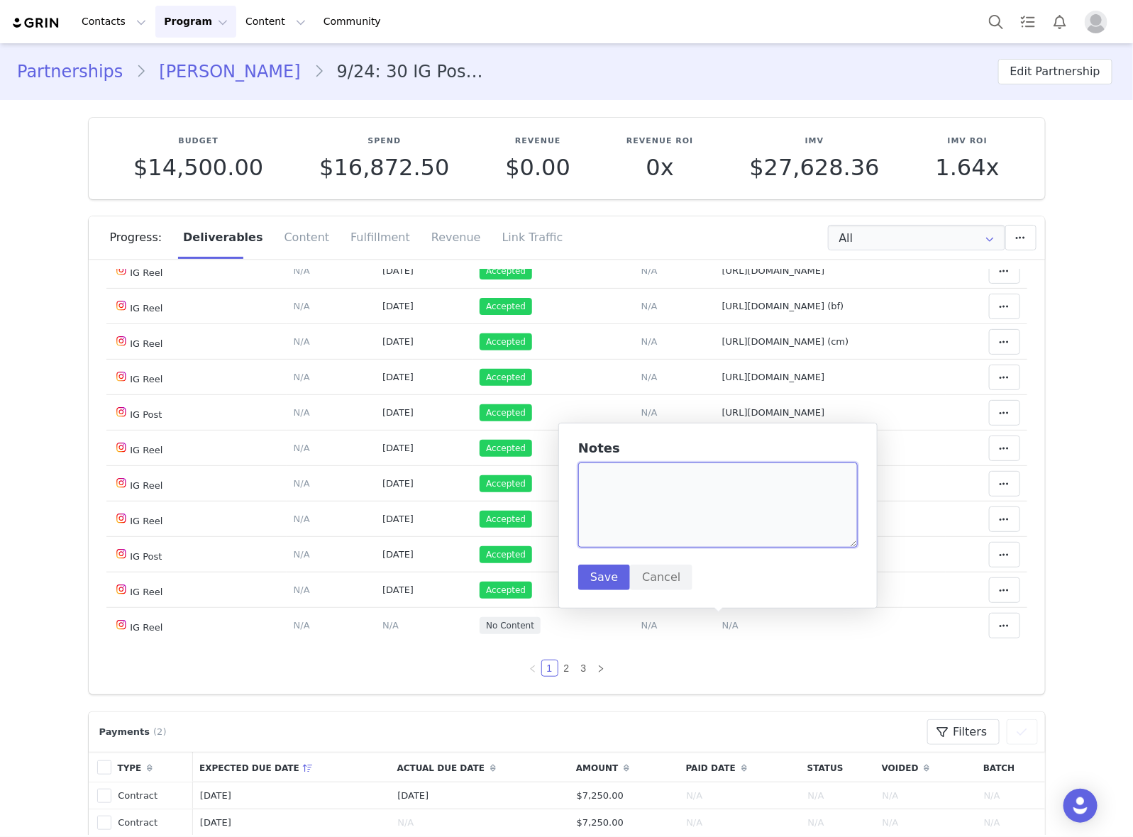
click at [686, 512] on textarea at bounding box center [717, 504] width 279 height 85
paste textarea "[URL][DOMAIN_NAME]"
type textarea "[URL][DOMAIN_NAME]"
click at [596, 576] on button "Save" at bounding box center [604, 578] width 52 height 26
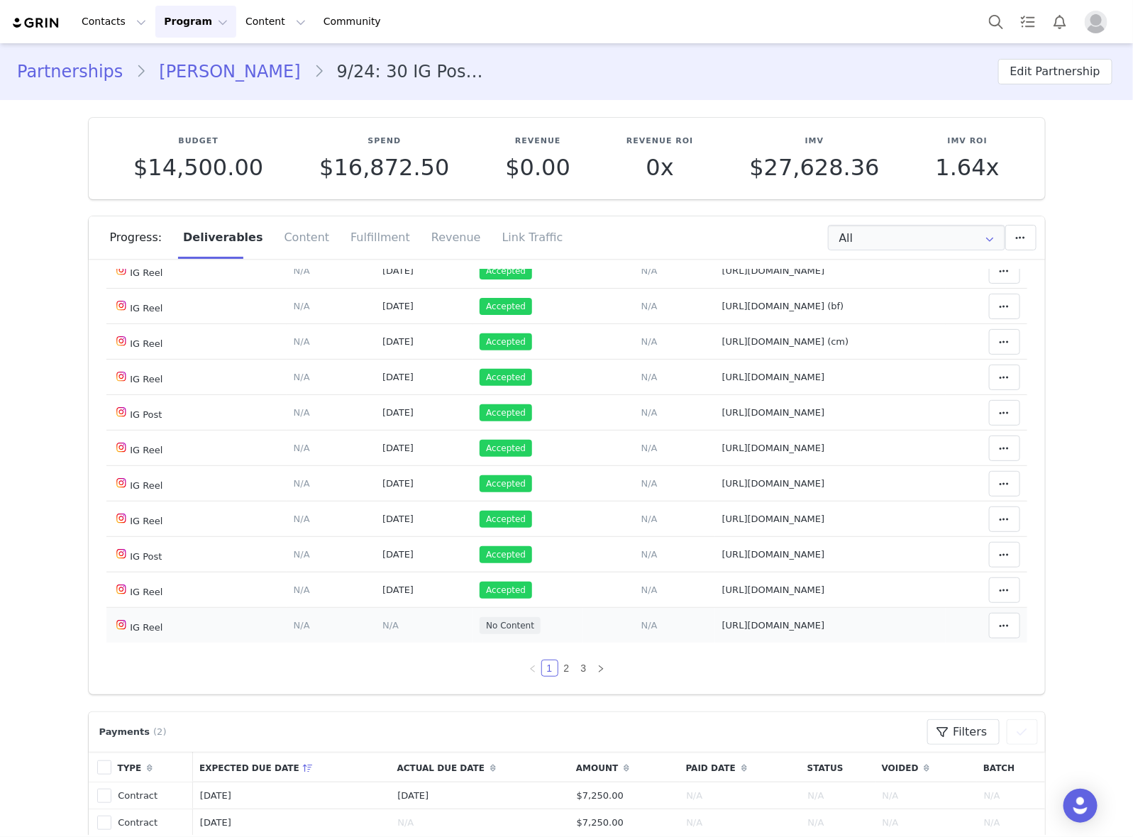
click at [375, 623] on td "Content Posted Date Set the date when this content was posted Save Cancel N/A" at bounding box center [423, 625] width 97 height 35
click at [377, 615] on td "Content Posted Date Set the date when this content was posted Save Cancel N/A" at bounding box center [423, 625] width 97 height 35
click at [382, 623] on span "N/A" at bounding box center [390, 625] width 16 height 11
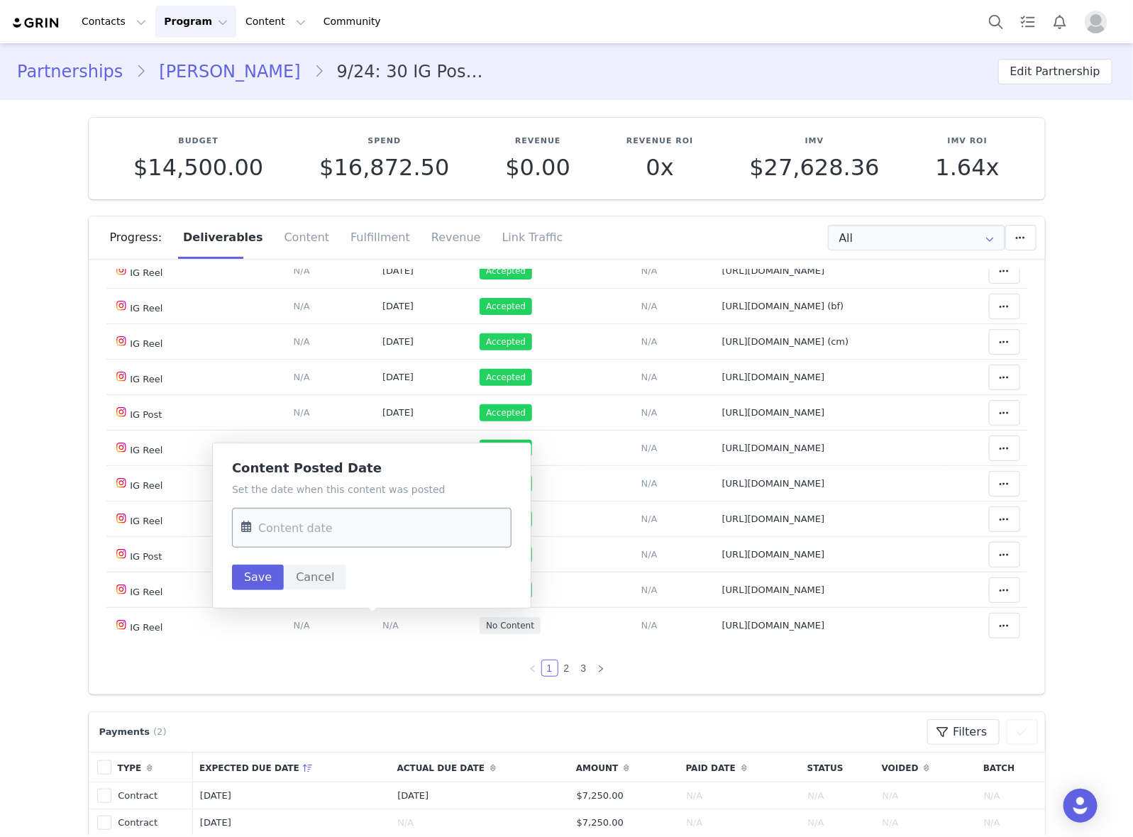
click at [384, 530] on input "text" at bounding box center [371, 528] width 279 height 40
click at [348, 688] on span "17" at bounding box center [346, 693] width 17 height 17
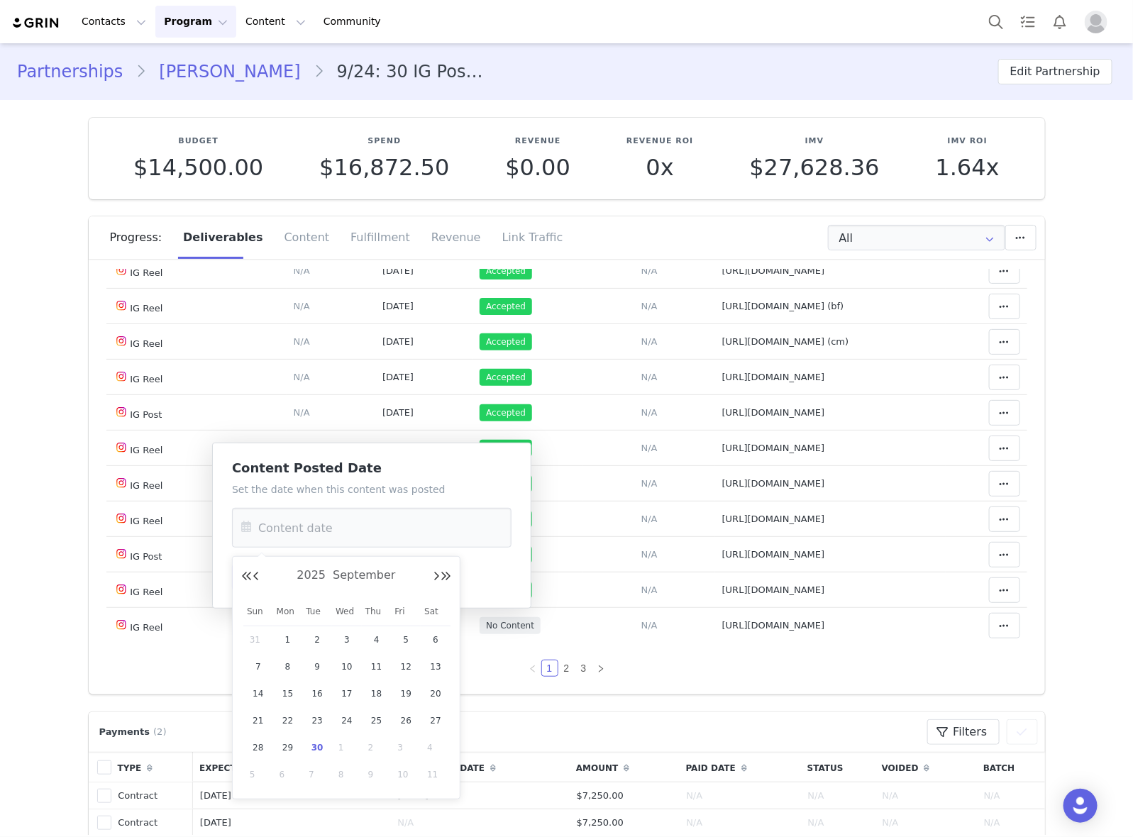
type input "[DATE]"
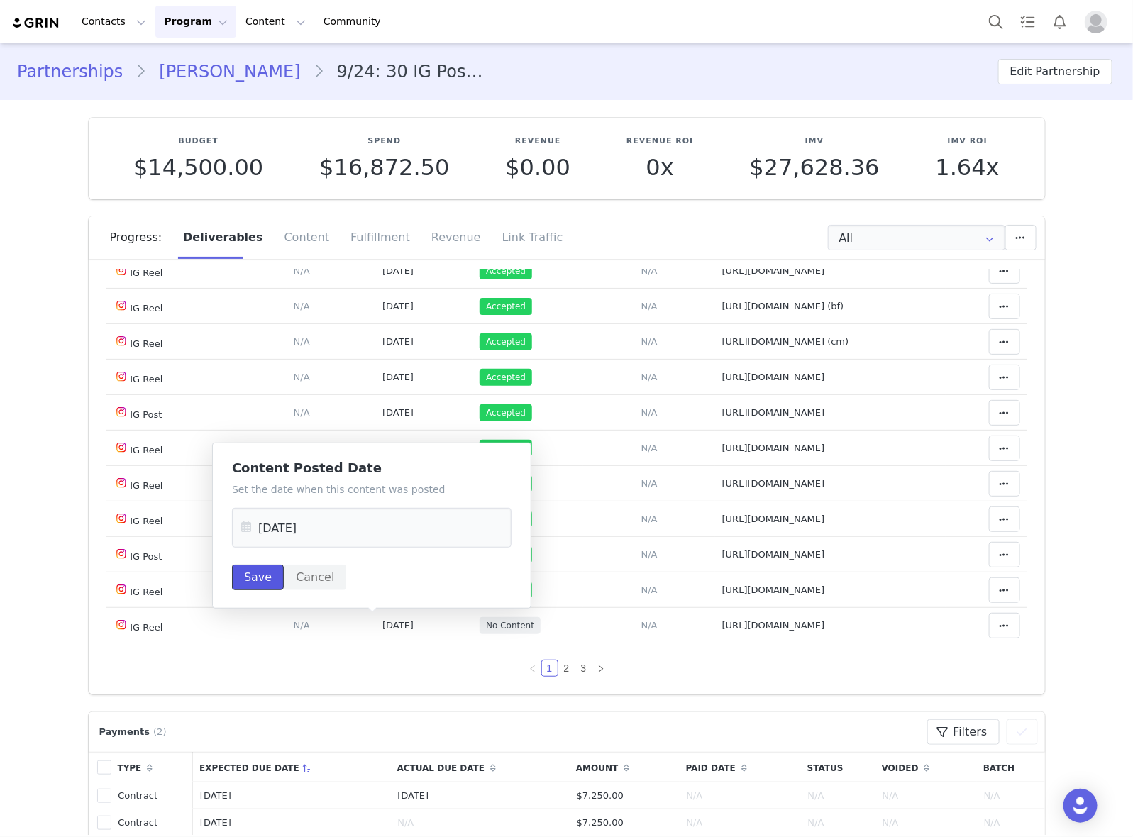
click at [249, 575] on button "Save" at bounding box center [258, 578] width 52 height 26
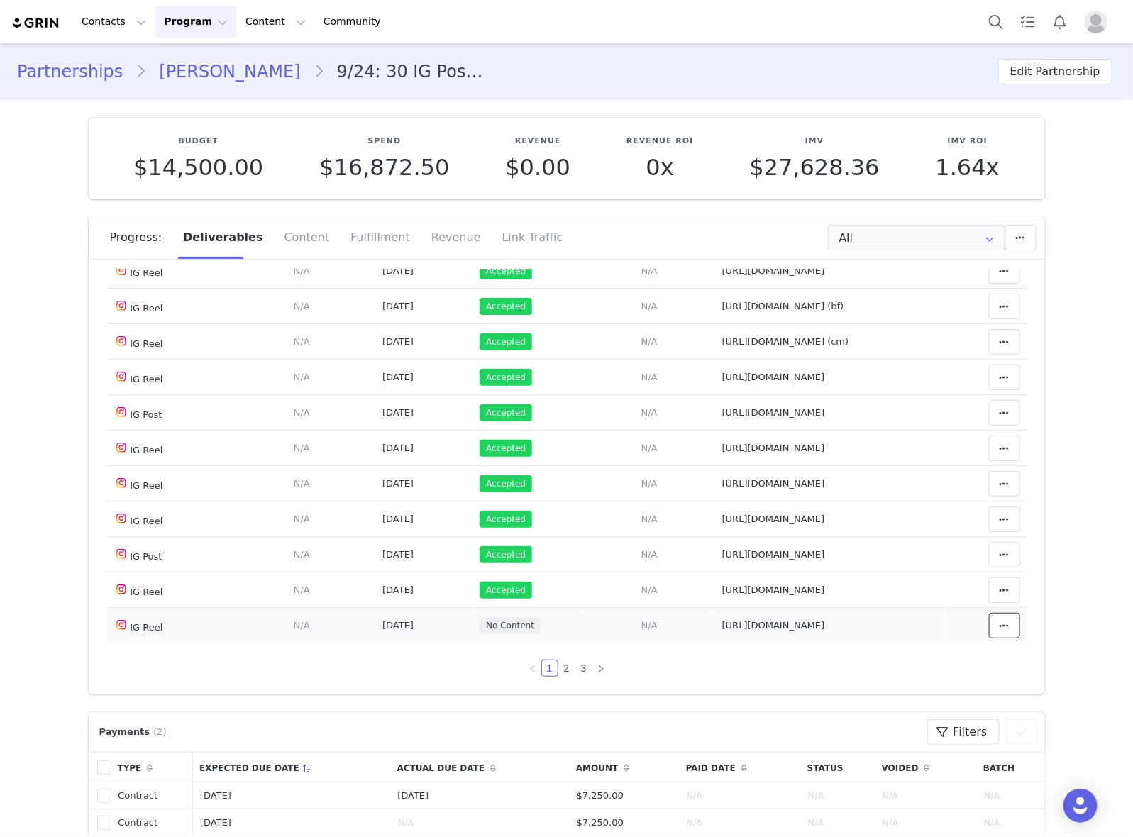
click at [999, 621] on icon at bounding box center [1004, 625] width 10 height 11
click at [901, 619] on div "Mark as Accepted" at bounding box center [871, 625] width 176 height 33
click at [559, 674] on link "2" at bounding box center [567, 668] width 16 height 16
click at [559, 671] on link "2" at bounding box center [567, 668] width 16 height 16
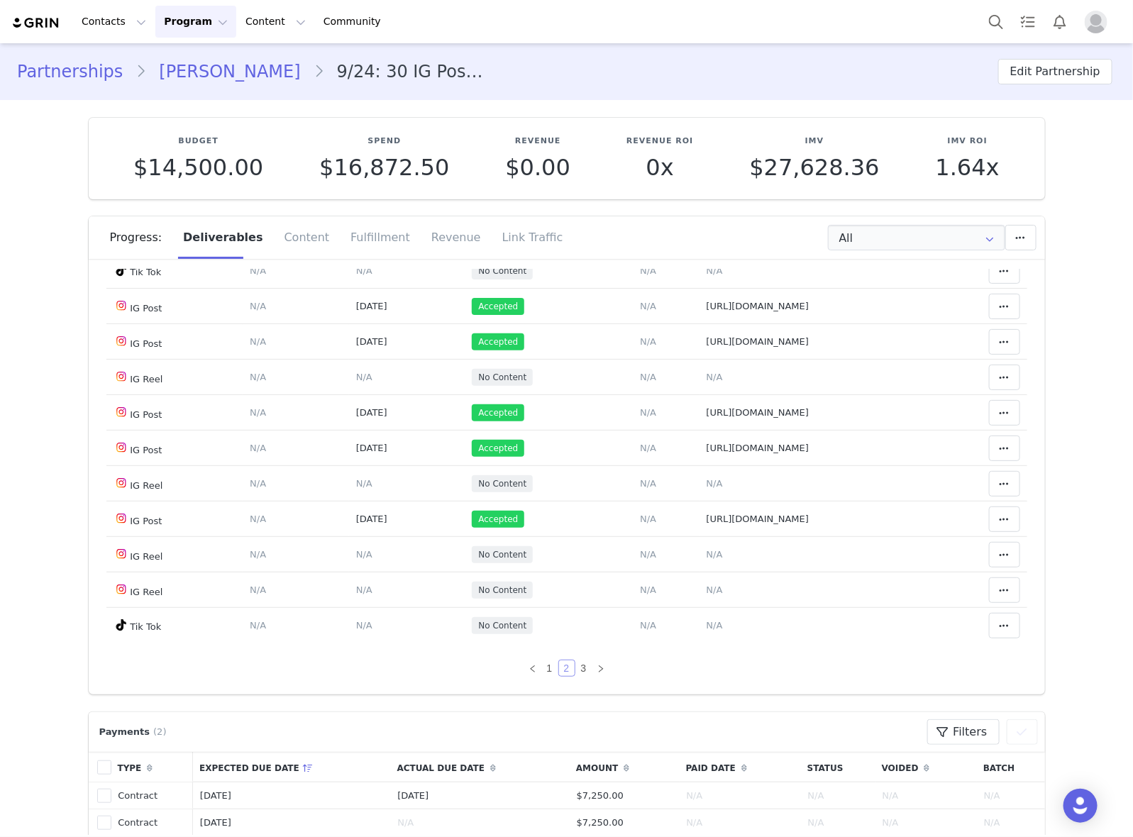
scroll to position [1055, 0]
drag, startPoint x: 657, startPoint y: 460, endPoint x: 667, endPoint y: 450, distance: 14.1
click at [667, 450] on tbody "IG Reel Deliverable Due Date Set the date you expect this content to go live. S…" at bounding box center [566, 111] width 921 height 1064
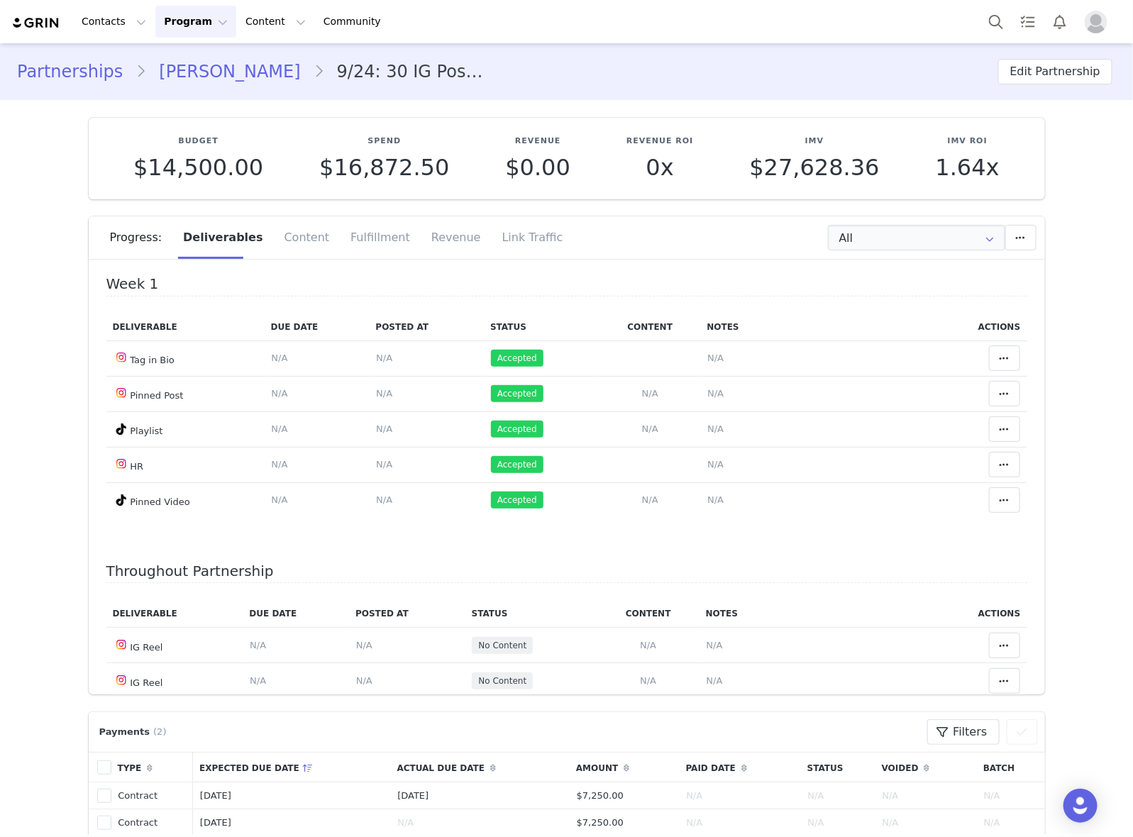
scroll to position [177, 0]
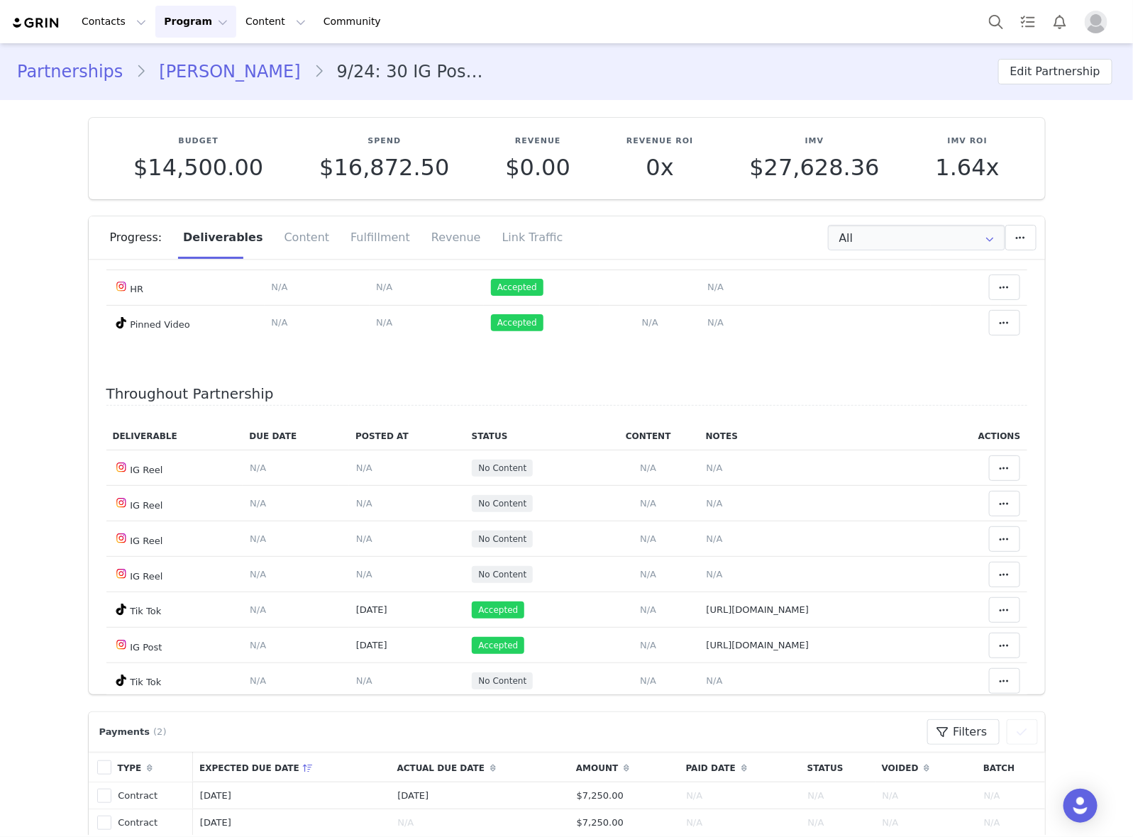
drag, startPoint x: 643, startPoint y: 430, endPoint x: 637, endPoint y: 450, distance: 21.5
click at [699, 430] on th "Notes" at bounding box center [814, 437] width 230 height 28
click at [706, 465] on span "N/A" at bounding box center [714, 467] width 16 height 11
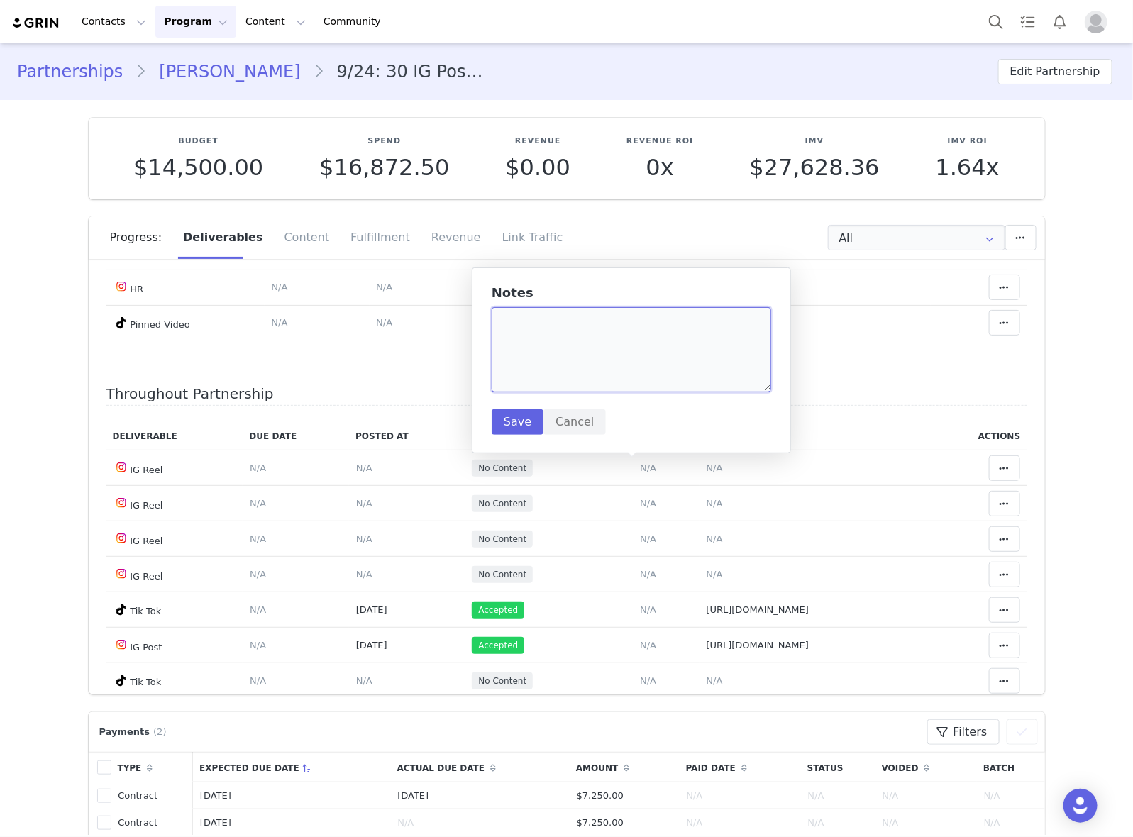
click at [623, 379] on textarea at bounding box center [630, 349] width 279 height 85
paste textarea "[URL][DOMAIN_NAME]"
type textarea "[URL][DOMAIN_NAME]"
click at [512, 415] on button "Save" at bounding box center [517, 422] width 52 height 26
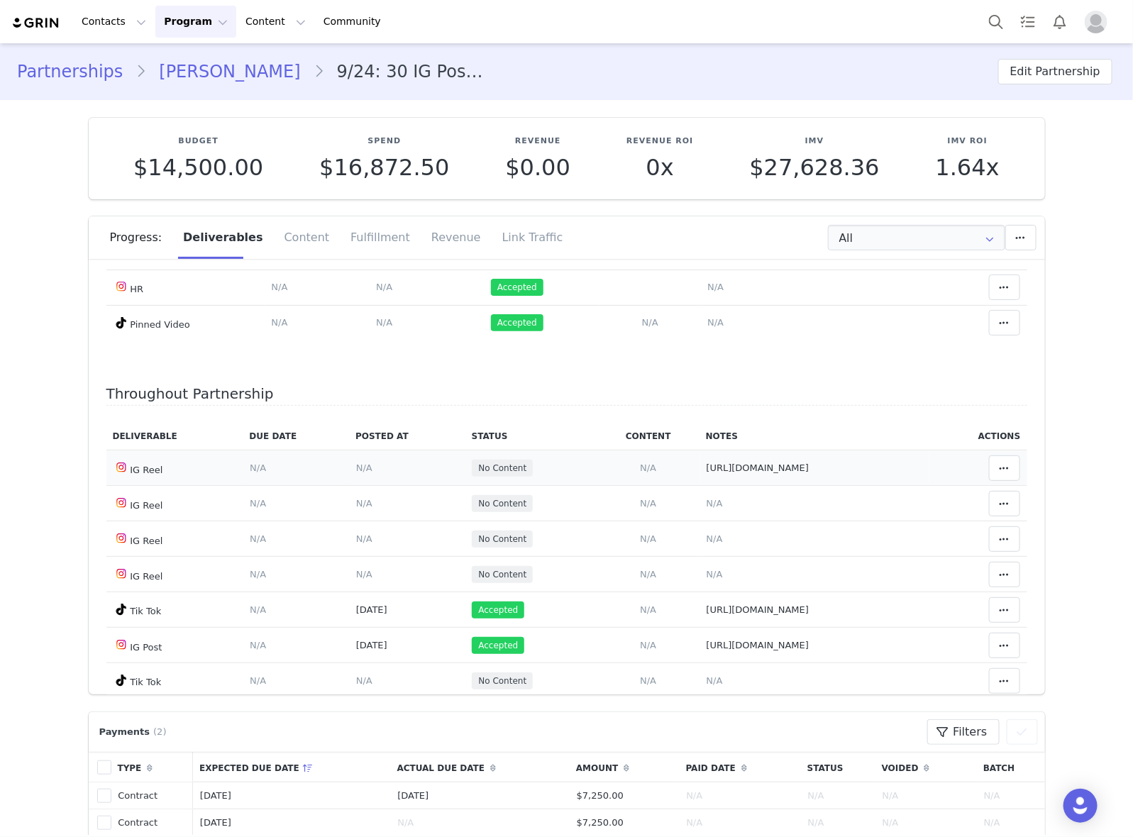
click at [356, 466] on span "N/A" at bounding box center [364, 467] width 16 height 11
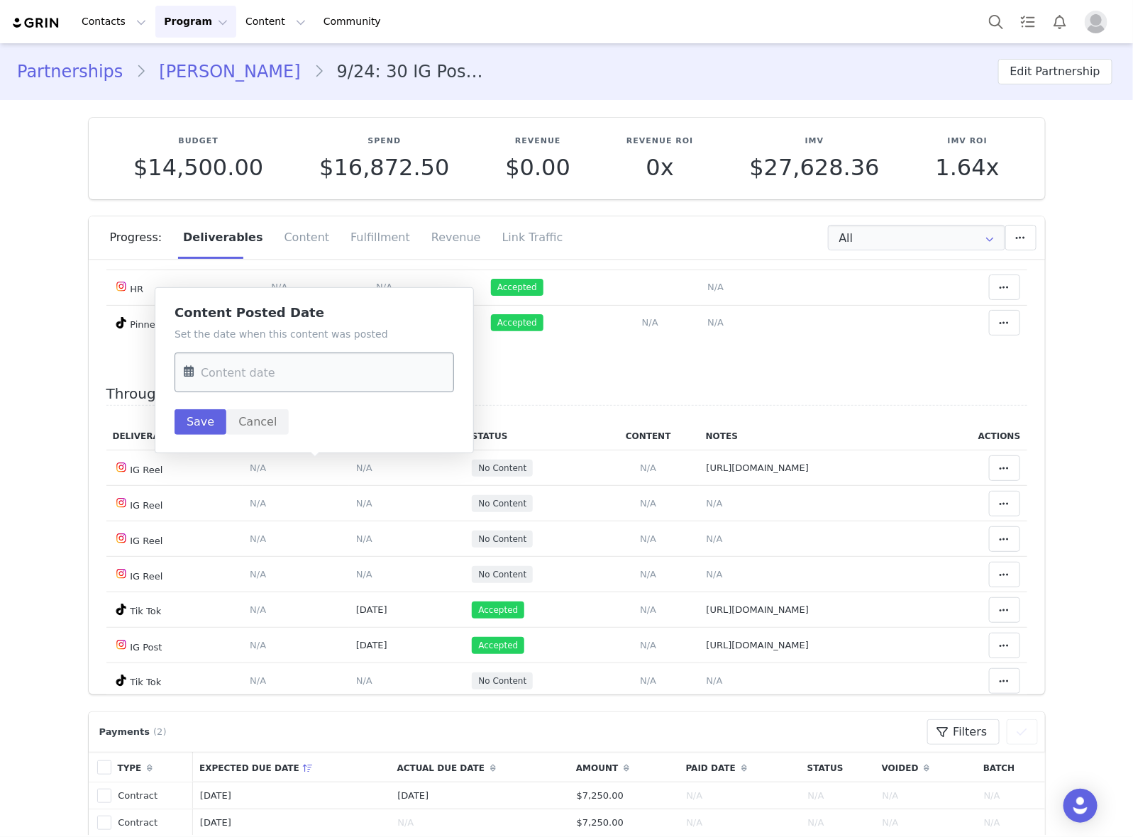
click at [316, 377] on input "text" at bounding box center [313, 372] width 279 height 40
click at [235, 565] on span "22" at bounding box center [230, 565] width 17 height 17
type input "[DATE]"
click at [196, 416] on button "Save" at bounding box center [200, 422] width 52 height 26
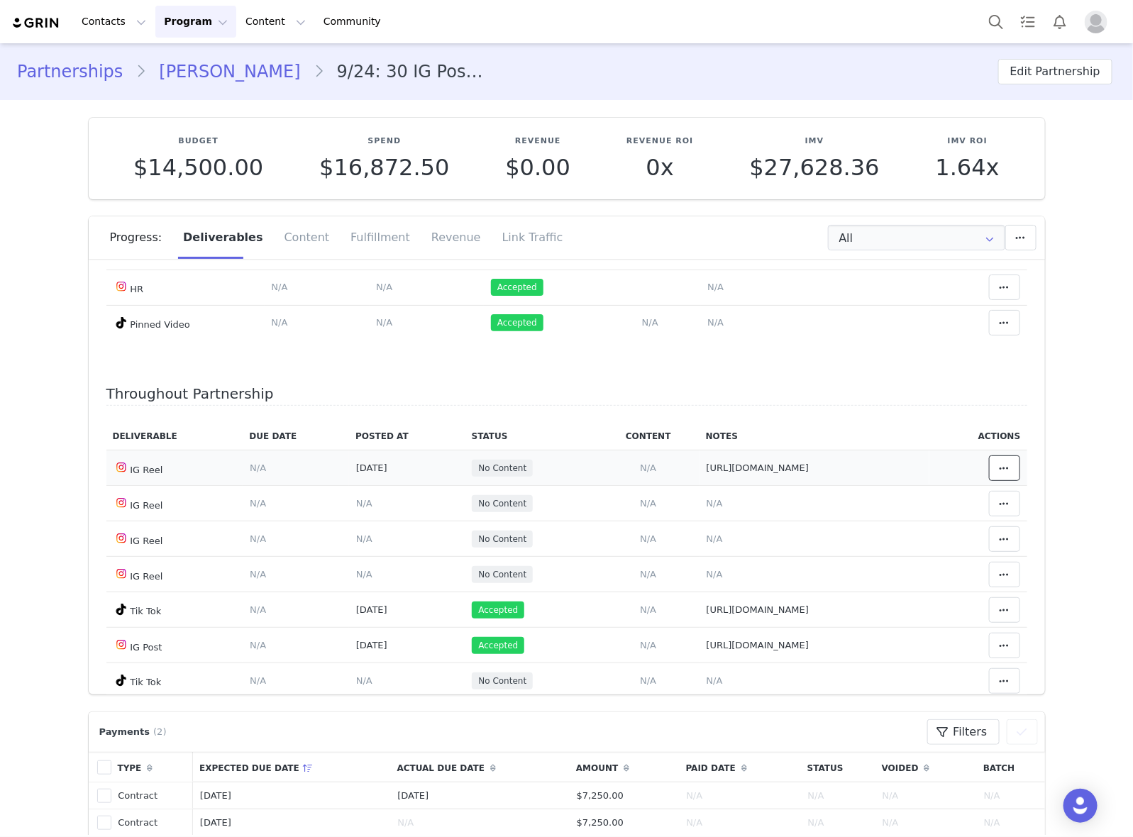
click at [996, 465] on span at bounding box center [1004, 468] width 17 height 17
click at [884, 474] on div "Mark as Accepted" at bounding box center [871, 469] width 176 height 33
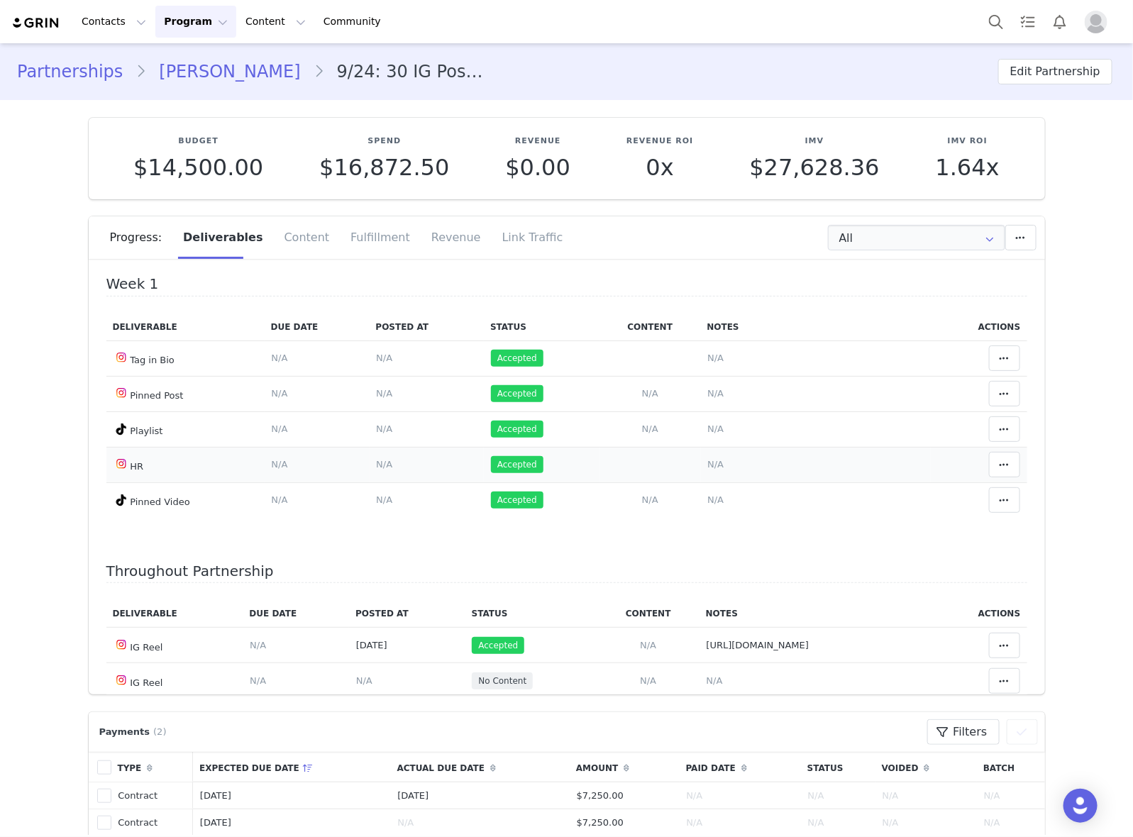
scroll to position [355, 0]
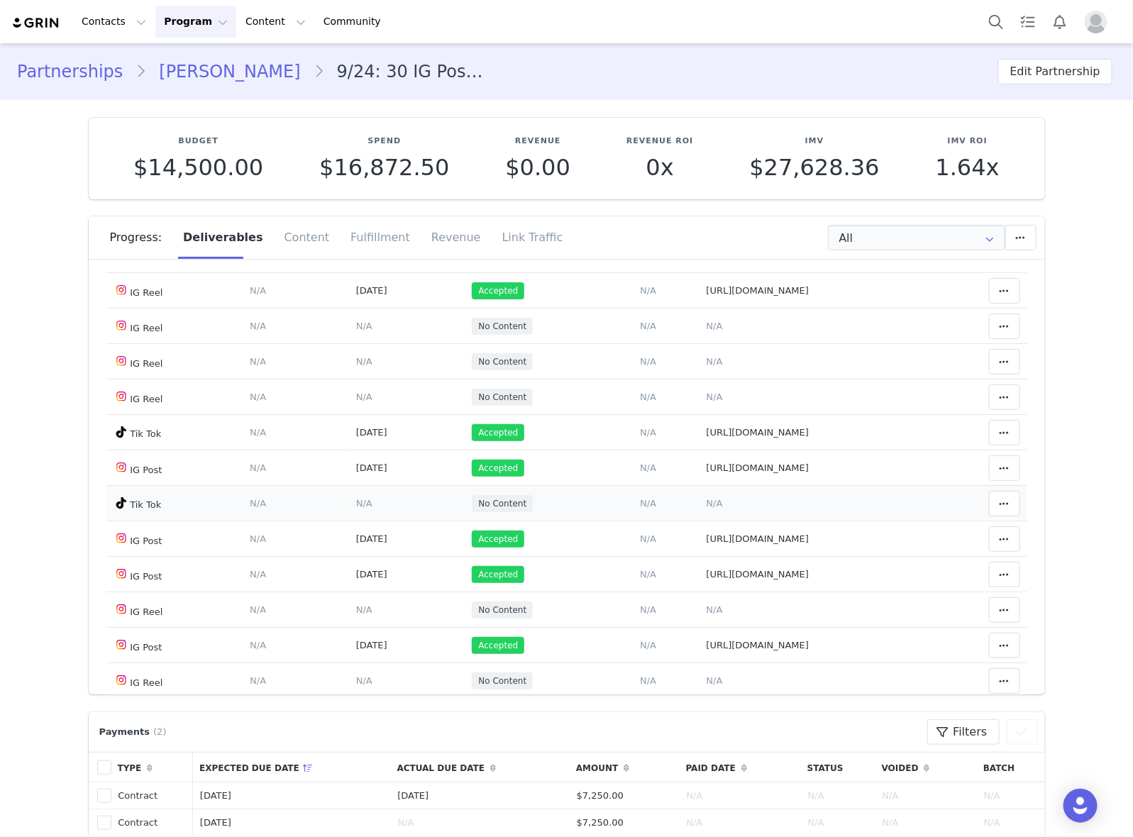
click at [706, 504] on span "N/A" at bounding box center [714, 503] width 16 height 11
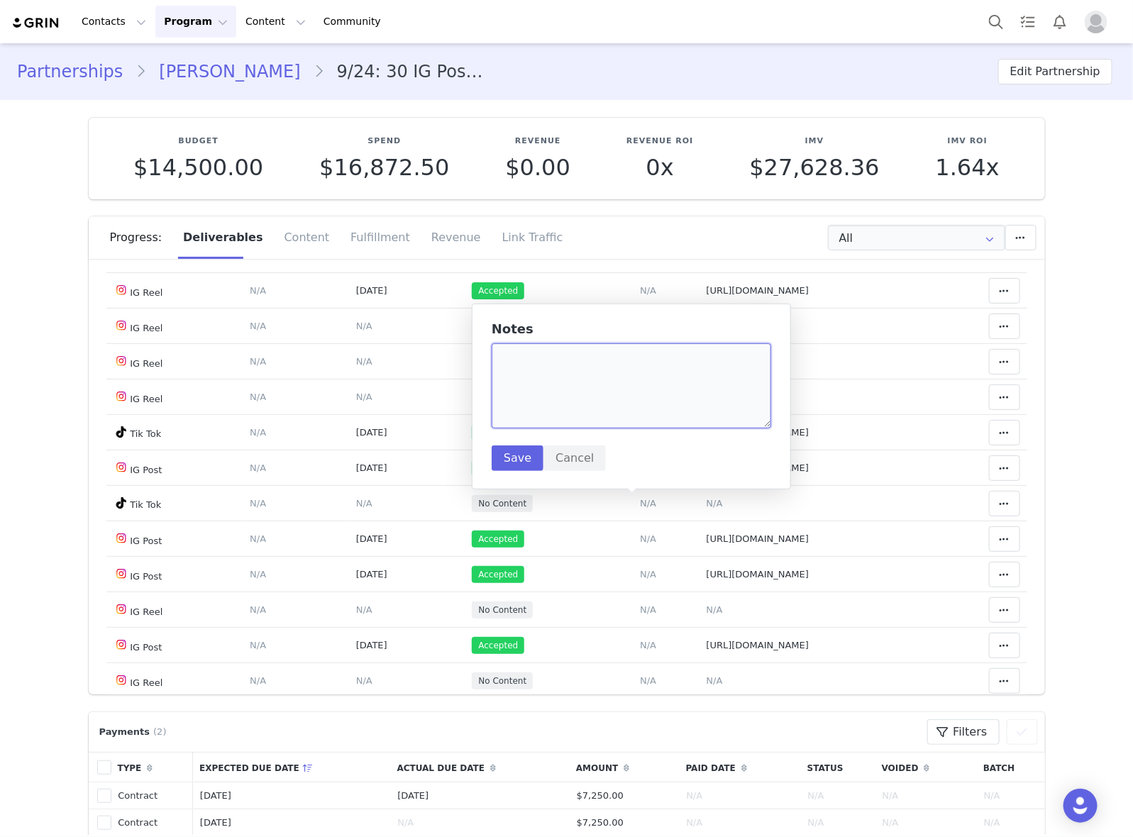
click at [611, 401] on textarea at bounding box center [630, 385] width 279 height 85
paste textarea "[URL][DOMAIN_NAME]"
type textarea "[URL][DOMAIN_NAME]"
click at [516, 462] on button "Save" at bounding box center [517, 458] width 52 height 26
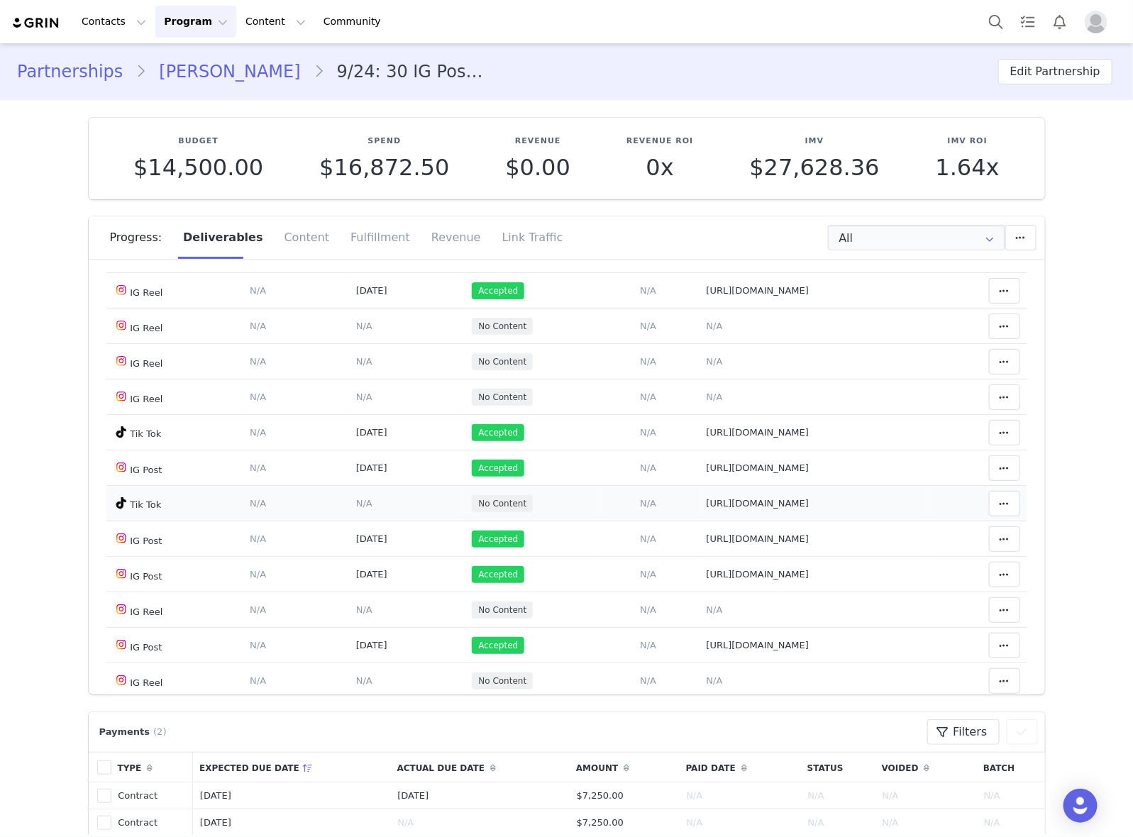
click at [356, 506] on span "N/A" at bounding box center [364, 503] width 16 height 11
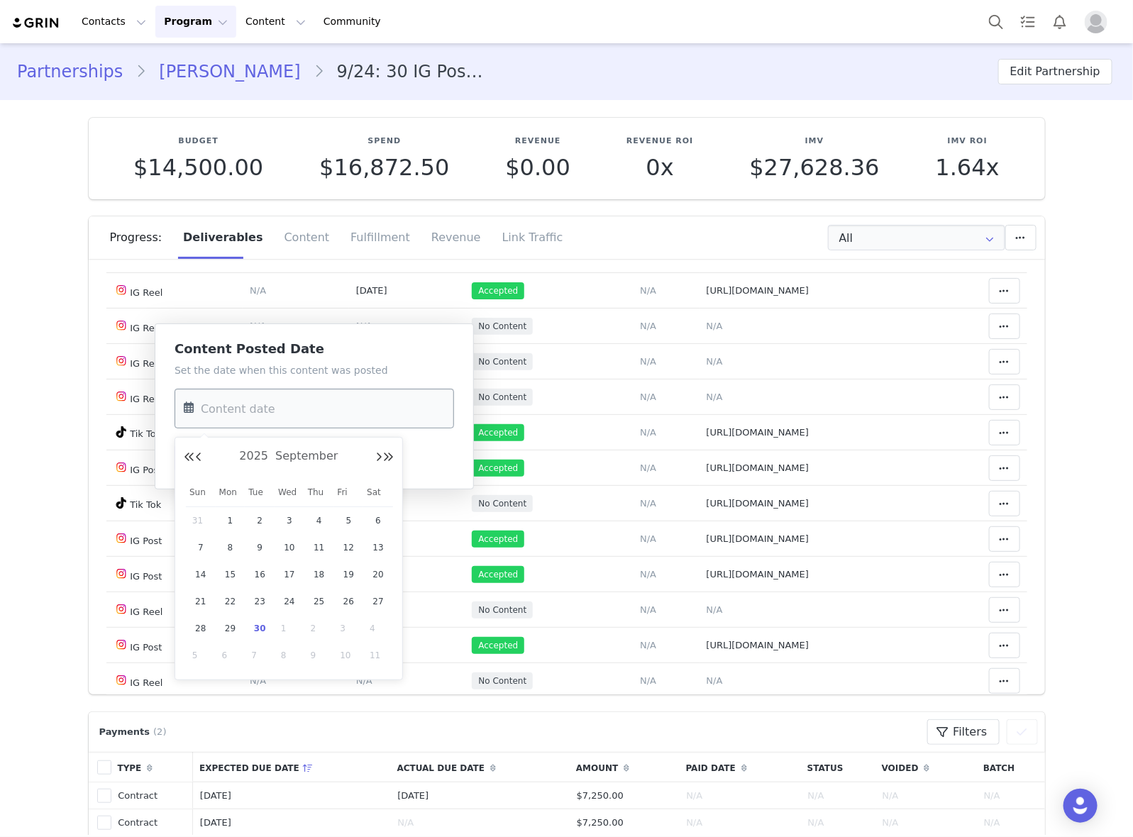
click at [327, 417] on input "text" at bounding box center [313, 409] width 279 height 40
click at [320, 545] on span "11" at bounding box center [319, 547] width 17 height 17
type input "[DATE]"
click at [200, 461] on button "Save" at bounding box center [200, 458] width 52 height 26
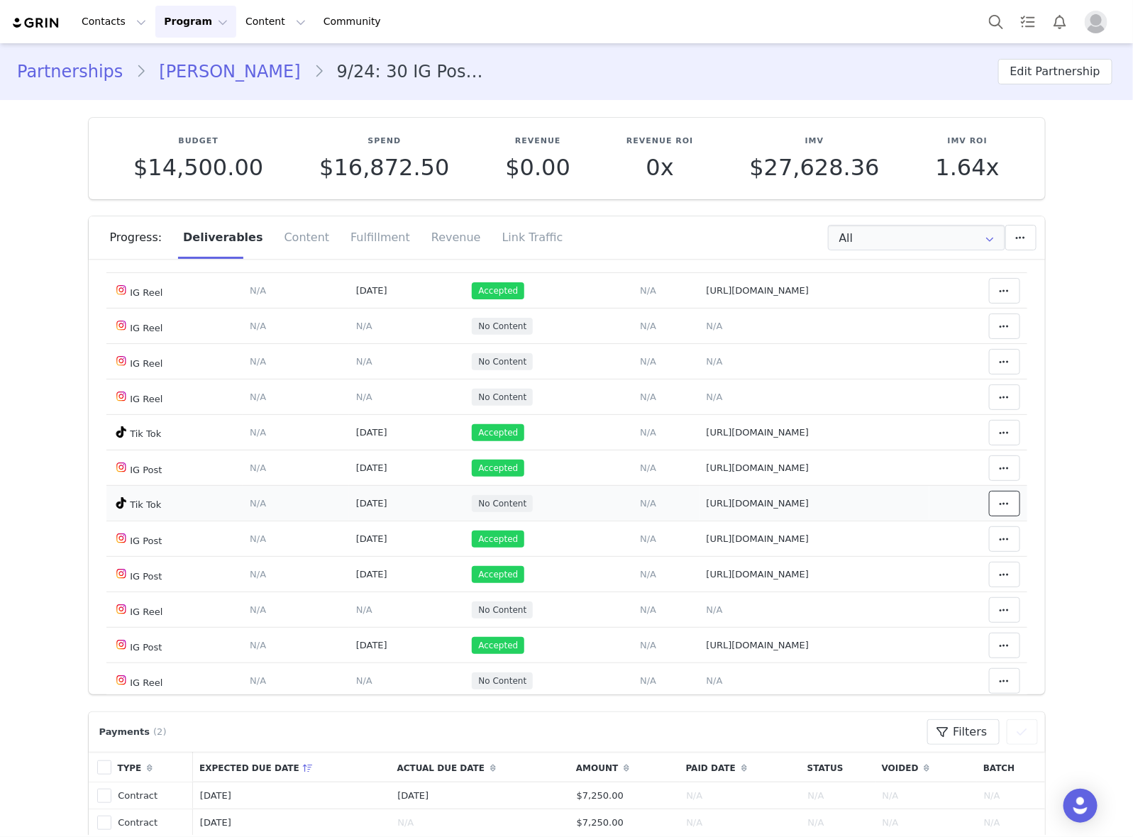
click at [996, 505] on span at bounding box center [1004, 503] width 17 height 17
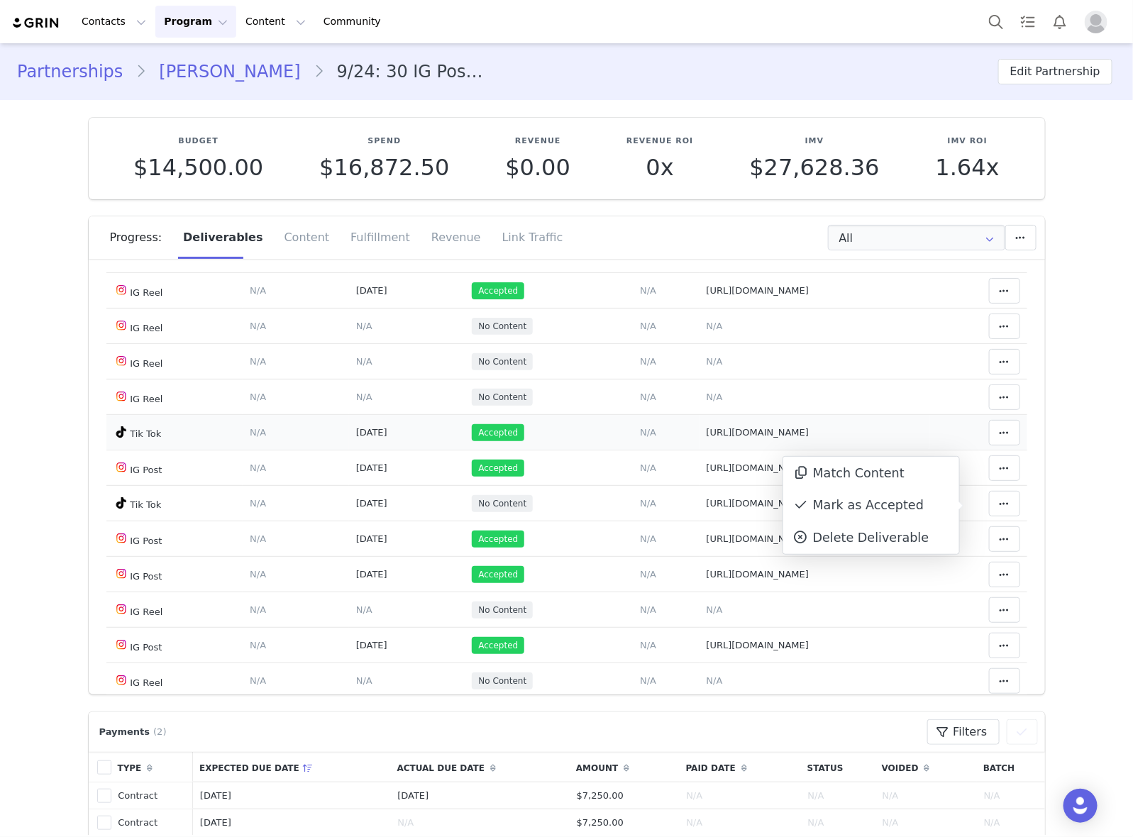
click at [879, 507] on div "Mark as Accepted" at bounding box center [871, 505] width 176 height 33
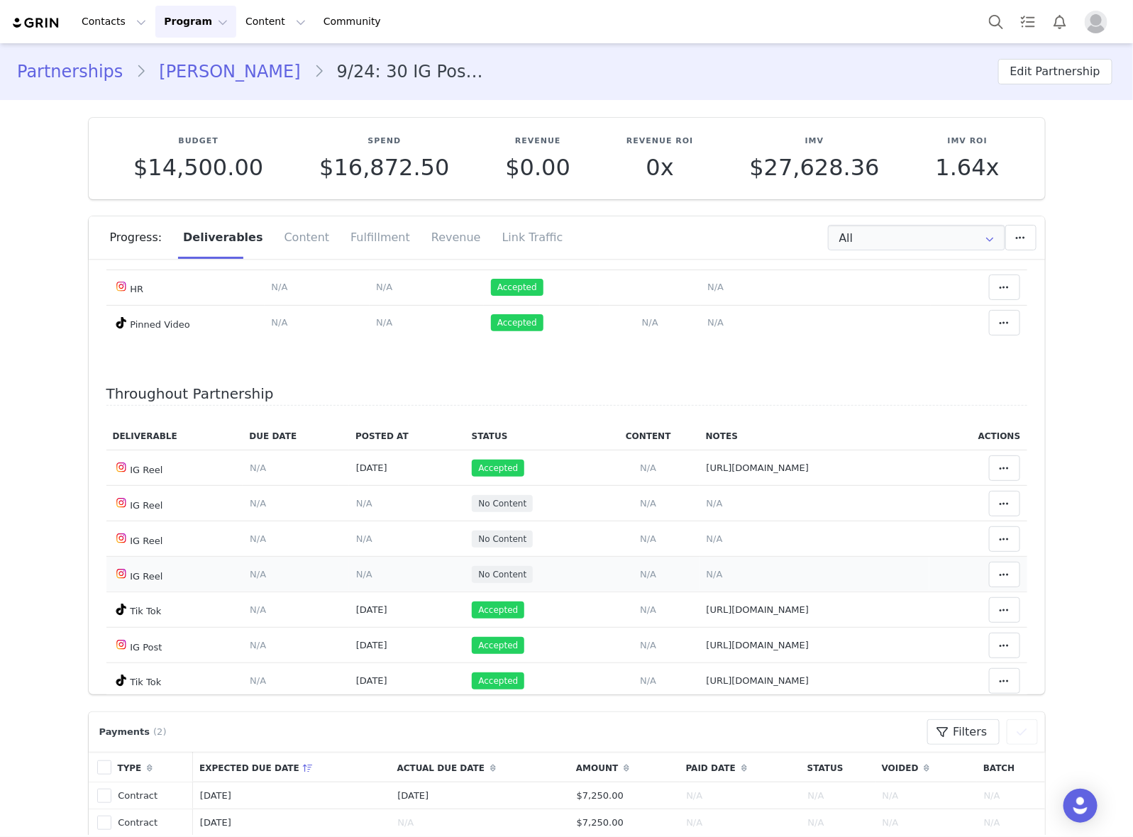
scroll to position [0, 0]
